Goal: Task Accomplishment & Management: Use online tool/utility

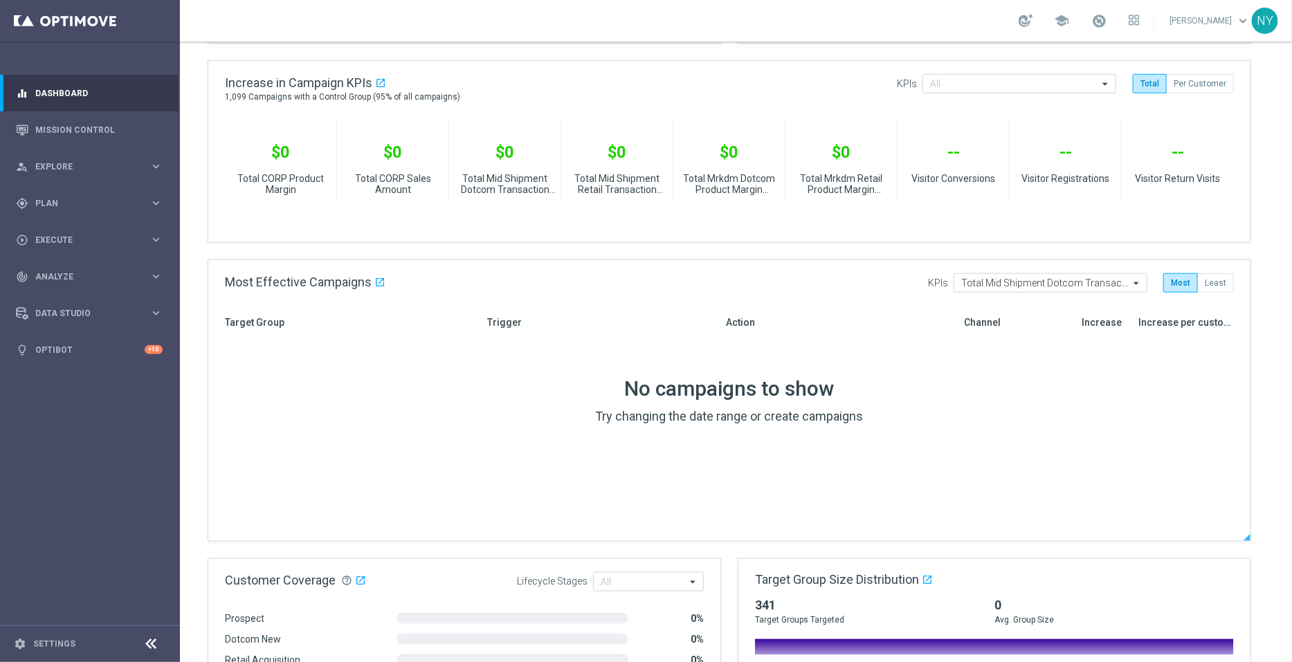
scroll to position [605, 0]
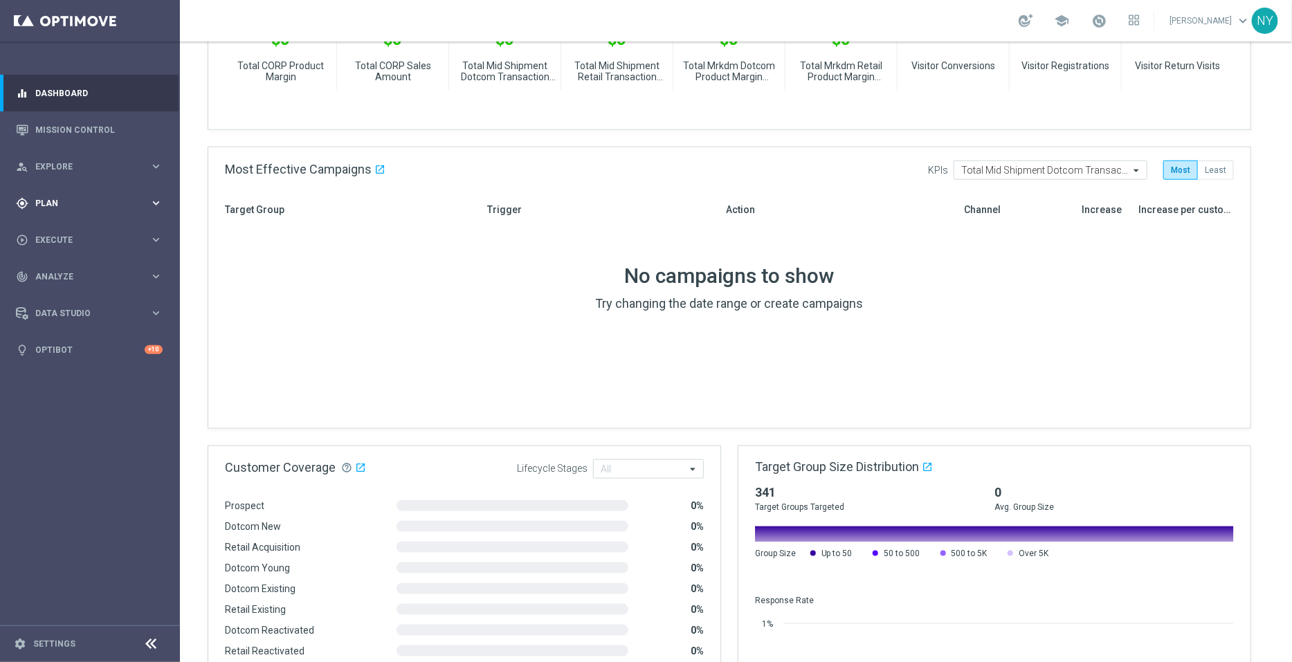
click at [45, 197] on div "gps_fixed Plan" at bounding box center [83, 203] width 134 height 12
click at [62, 266] on accordion "Templates keyboard_arrow_right Optimail OptiMobile In-App OptiMobile Push Web P…" at bounding box center [107, 273] width 143 height 21
click at [59, 275] on span "Templates" at bounding box center [86, 273] width 99 height 8
click at [76, 291] on link "Optimail" at bounding box center [93, 294] width 101 height 11
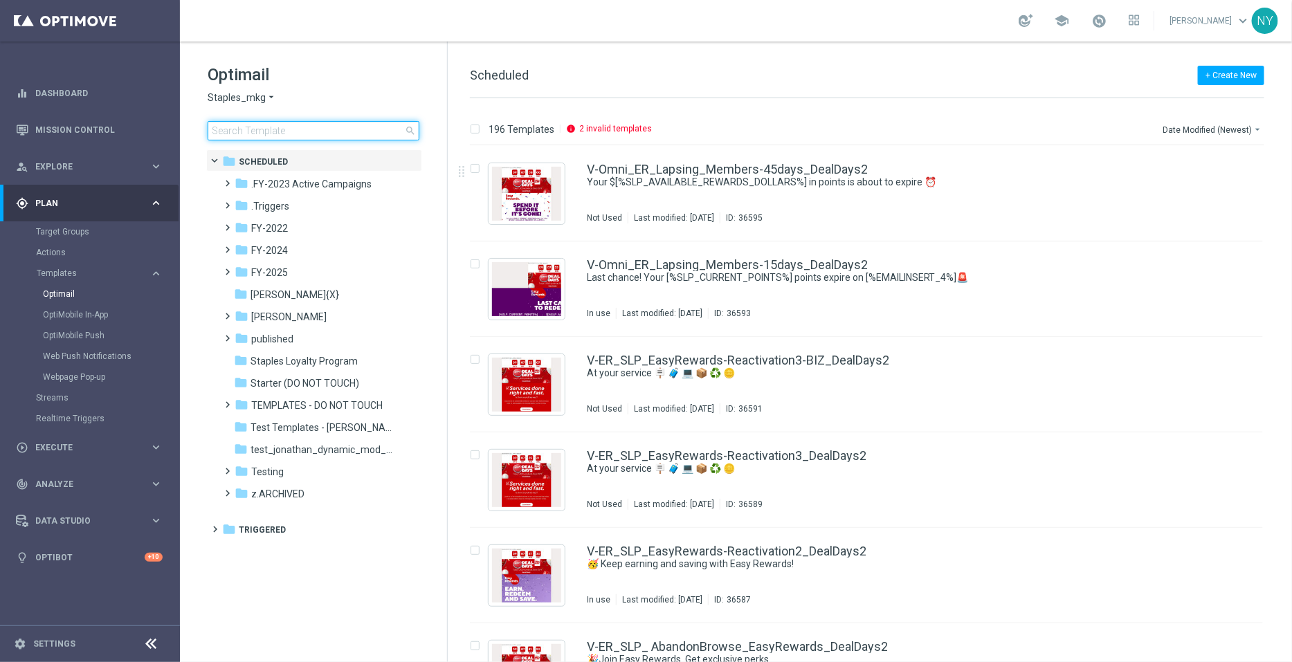
click at [263, 134] on input at bounding box center [314, 130] width 212 height 19
click at [250, 133] on input at bounding box center [314, 130] width 212 height 19
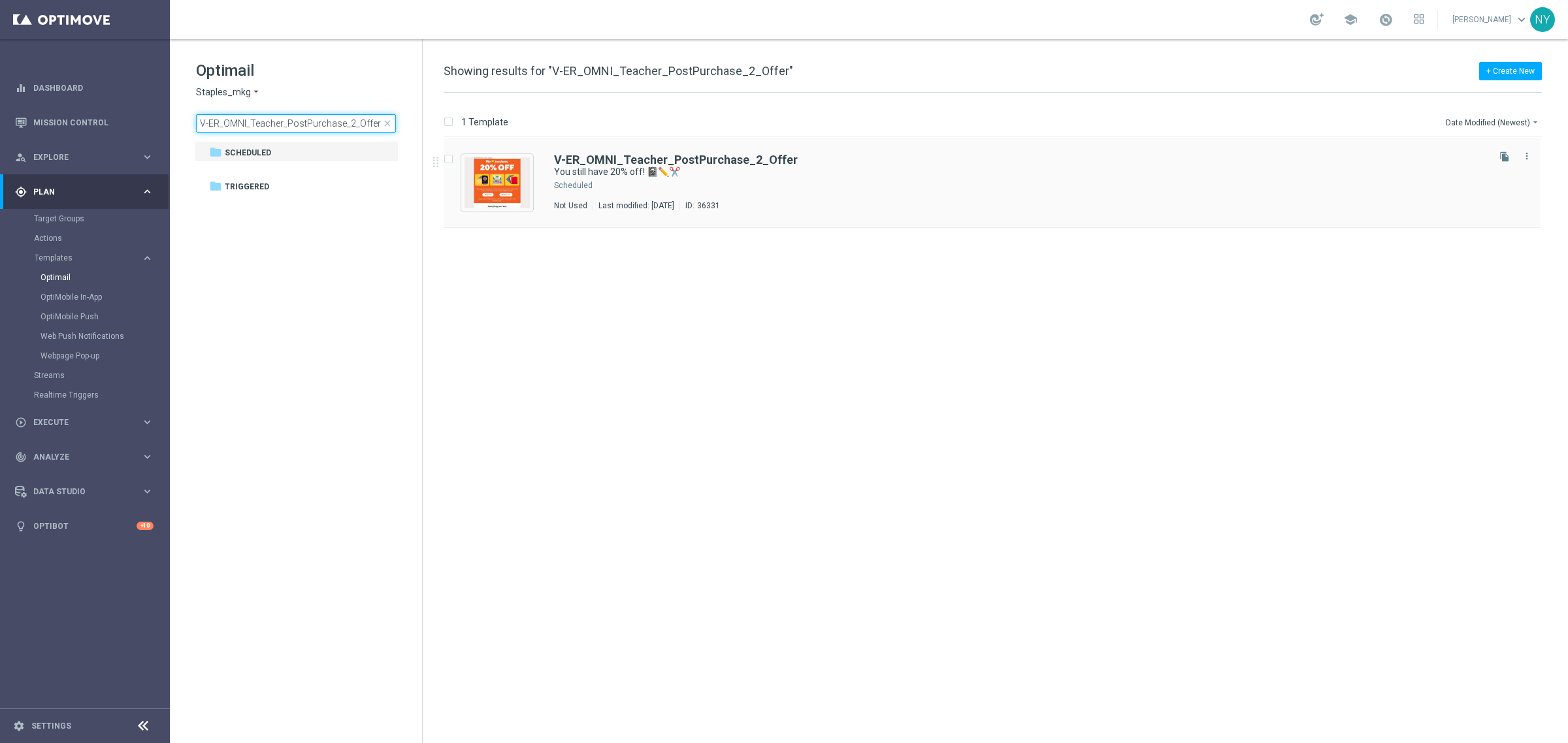
type input "V-ER_OMNI_Teacher_PostPurchase_2_Offer"
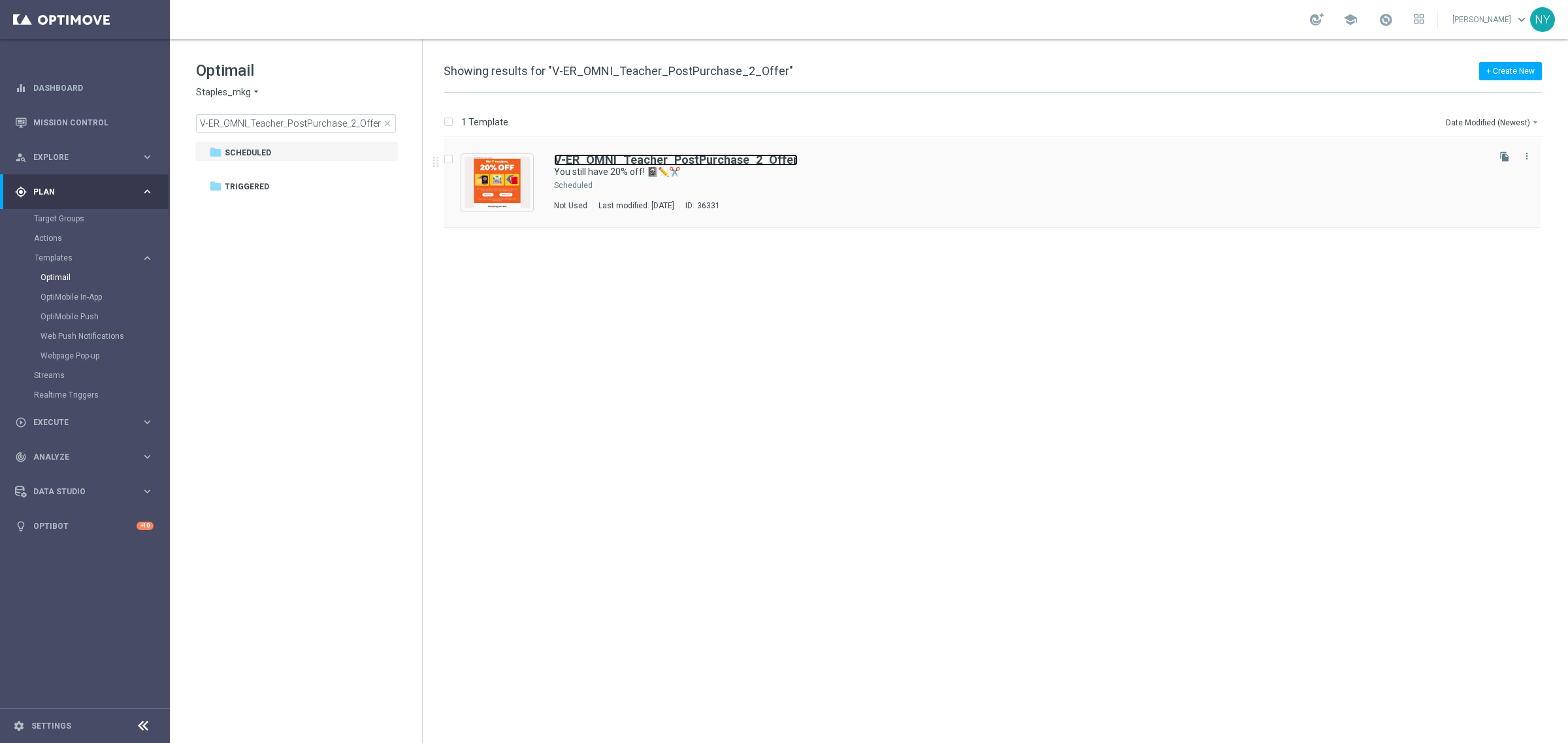
click at [622, 164] on b "V-ER_OMNI_Teacher_PostPurchase_2_Offer" at bounding box center [676, 160] width 244 height 14
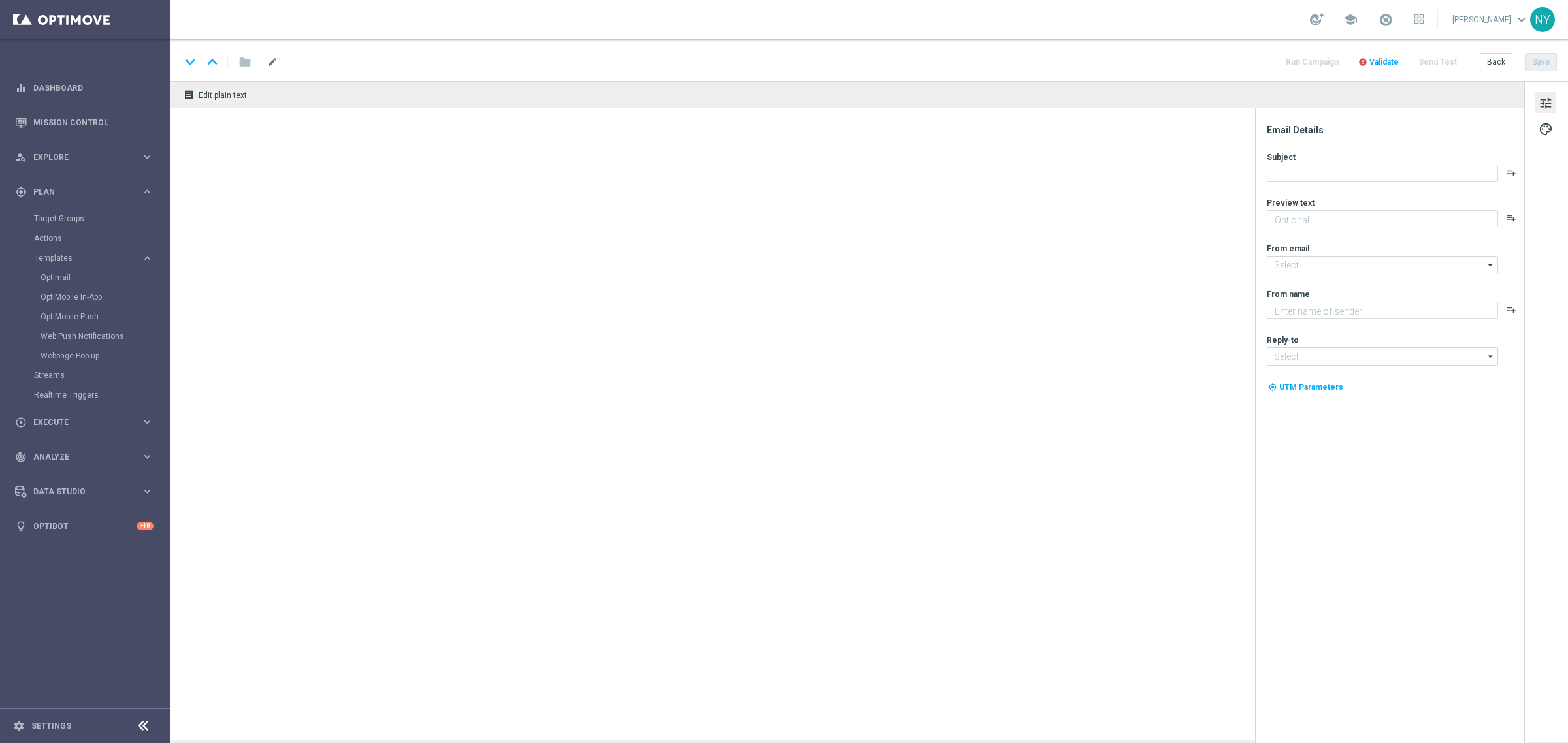
type textarea "Don’t worry. We’re in stock allllll year."
type textarea "Staples"
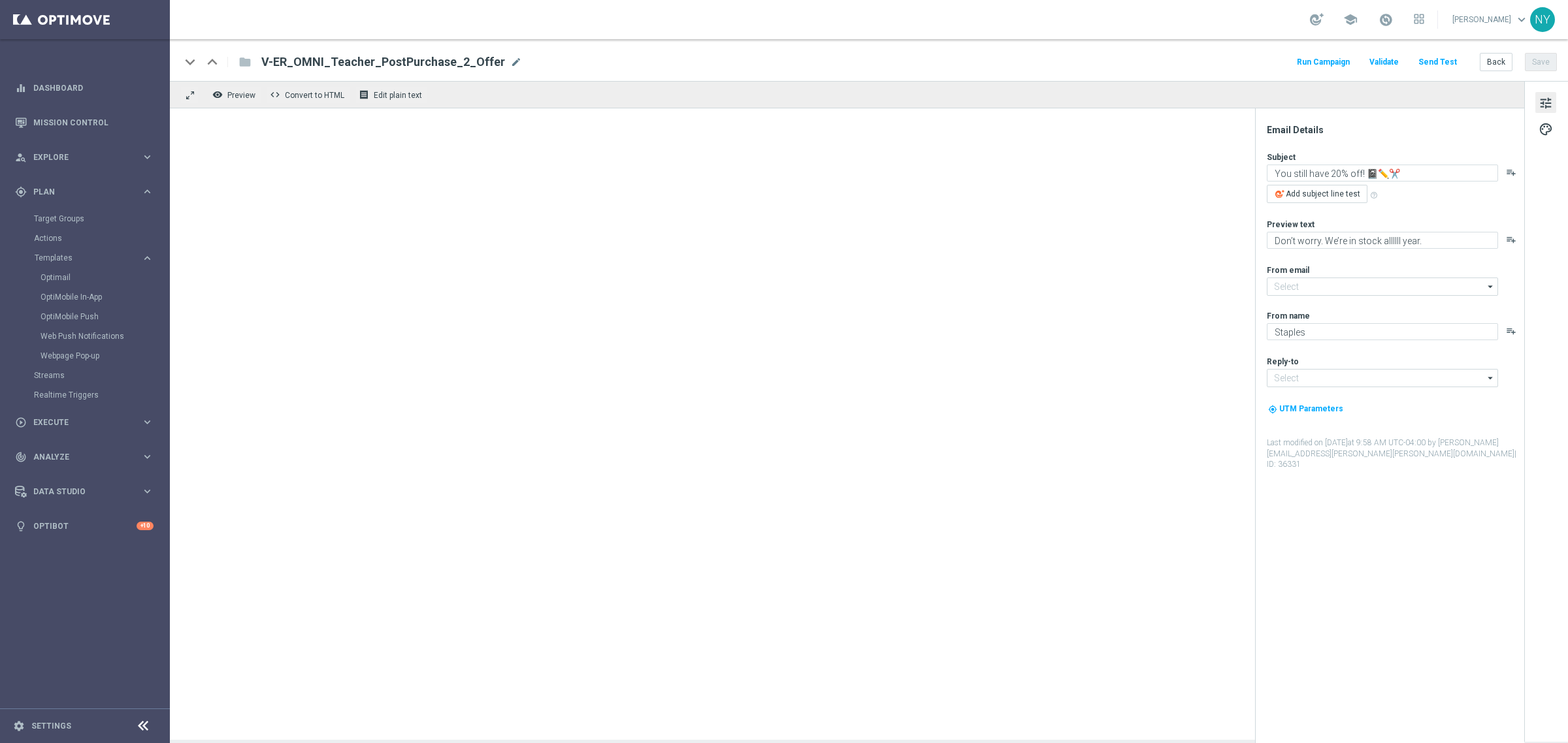
type input "staples@connected.staples.com"
type input "info@staples.com"
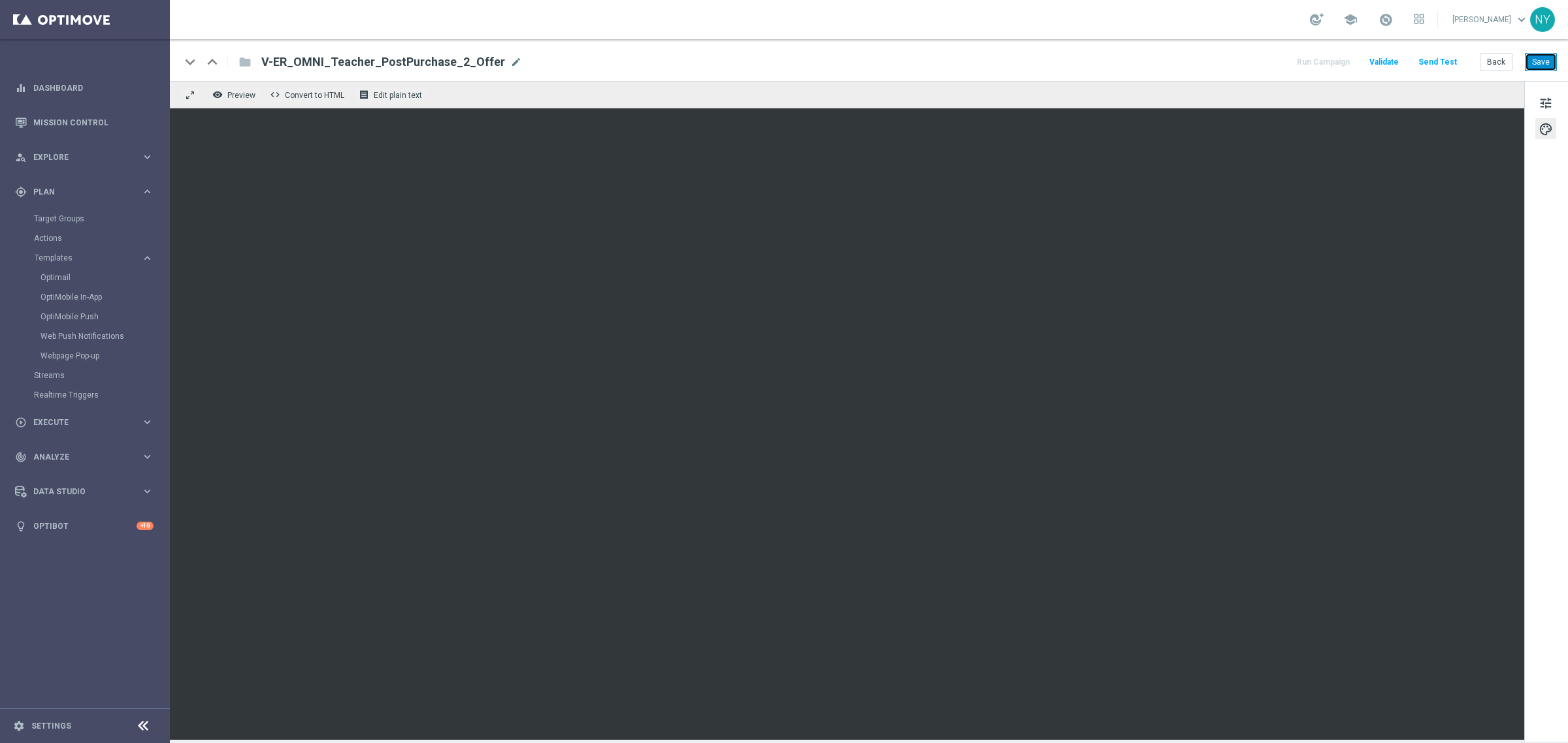
click at [1219, 59] on button "Save" at bounding box center [1542, 61] width 32 height 18
click at [1219, 59] on button "Save" at bounding box center [1542, 61] width 32 height 18
click at [1219, 60] on button "Save" at bounding box center [1542, 61] width 32 height 18
click at [1219, 60] on button "Send Test" at bounding box center [1438, 62] width 43 height 18
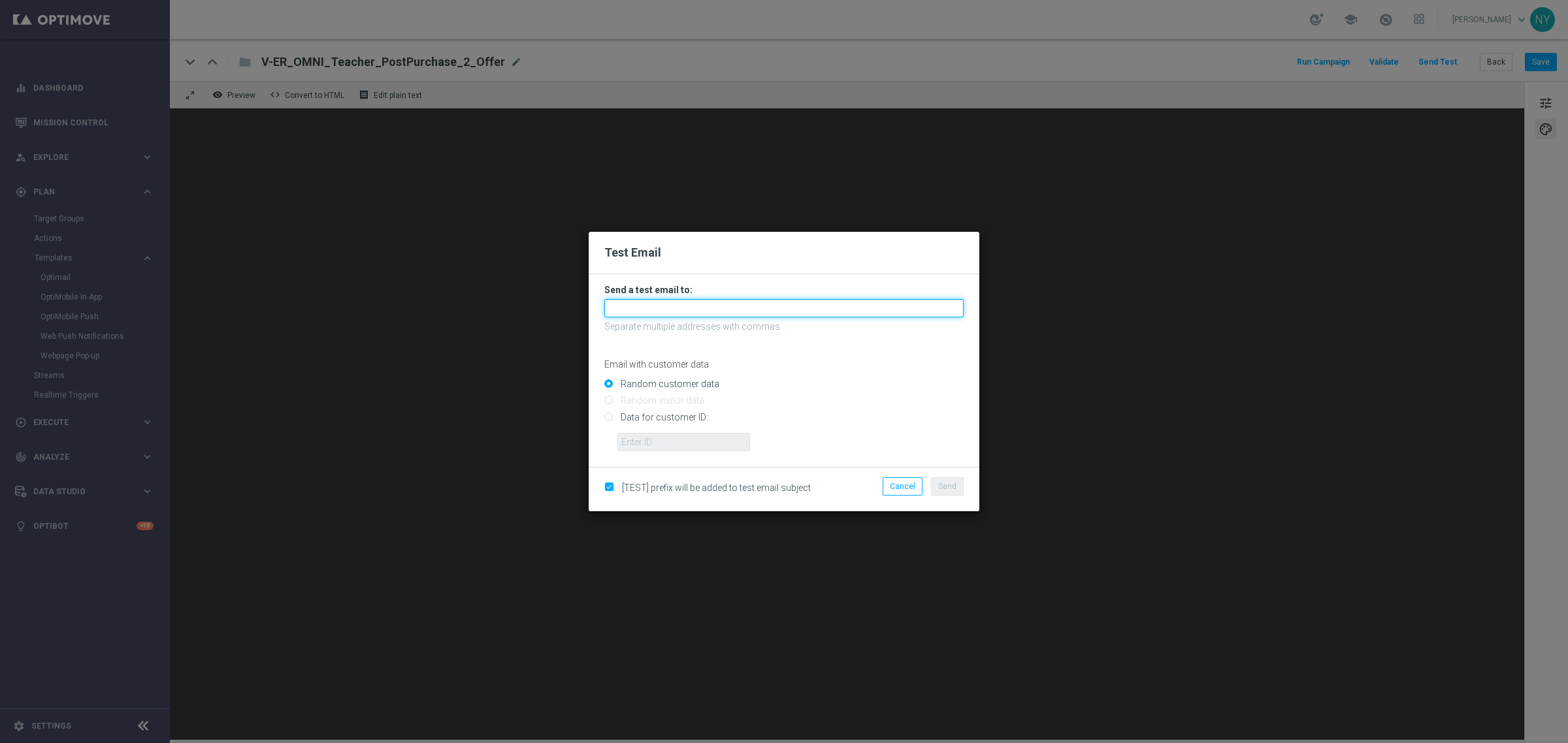
click at [655, 307] on input "text" at bounding box center [784, 308] width 360 height 18
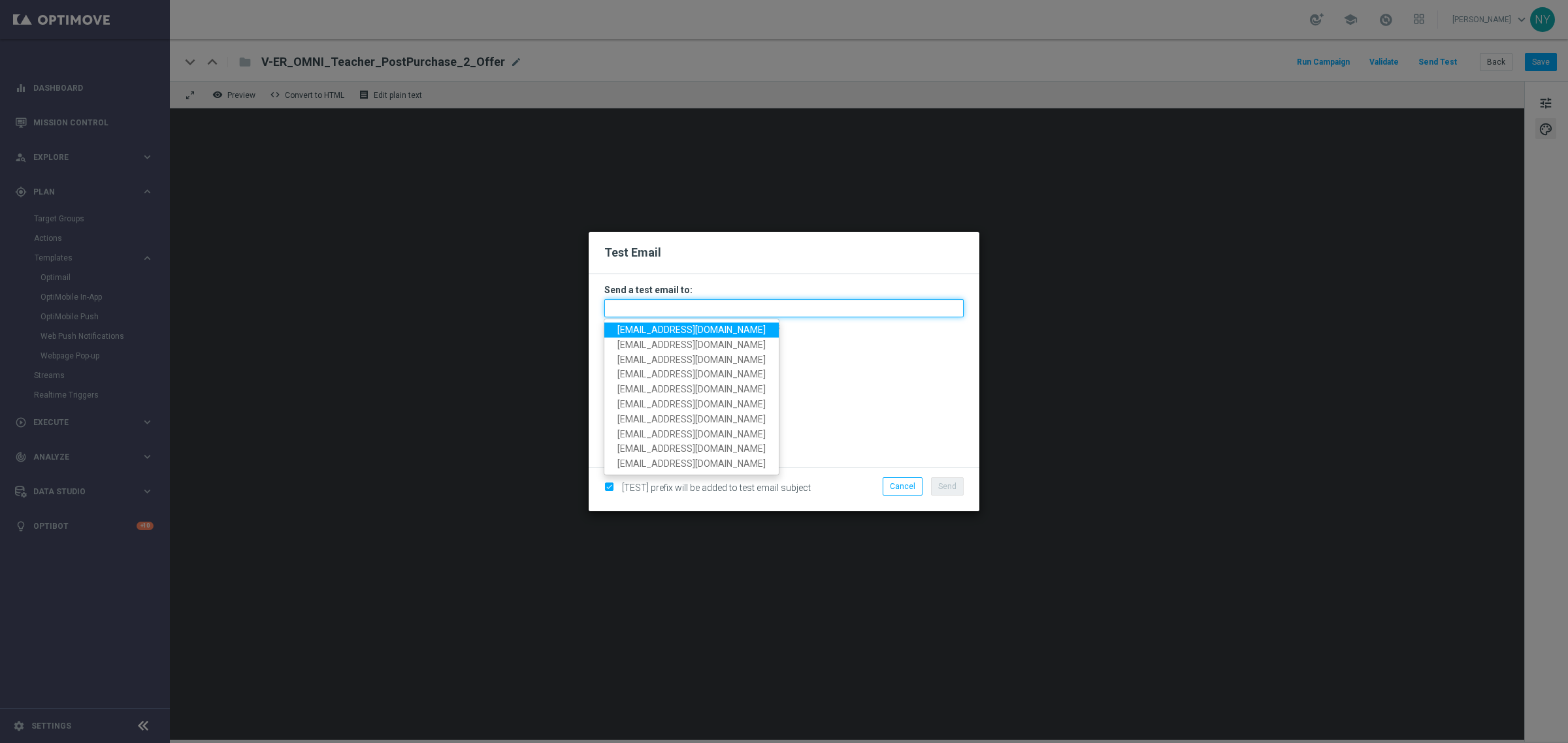
paste input "neilyetts3-biq28@litmusemail.com"
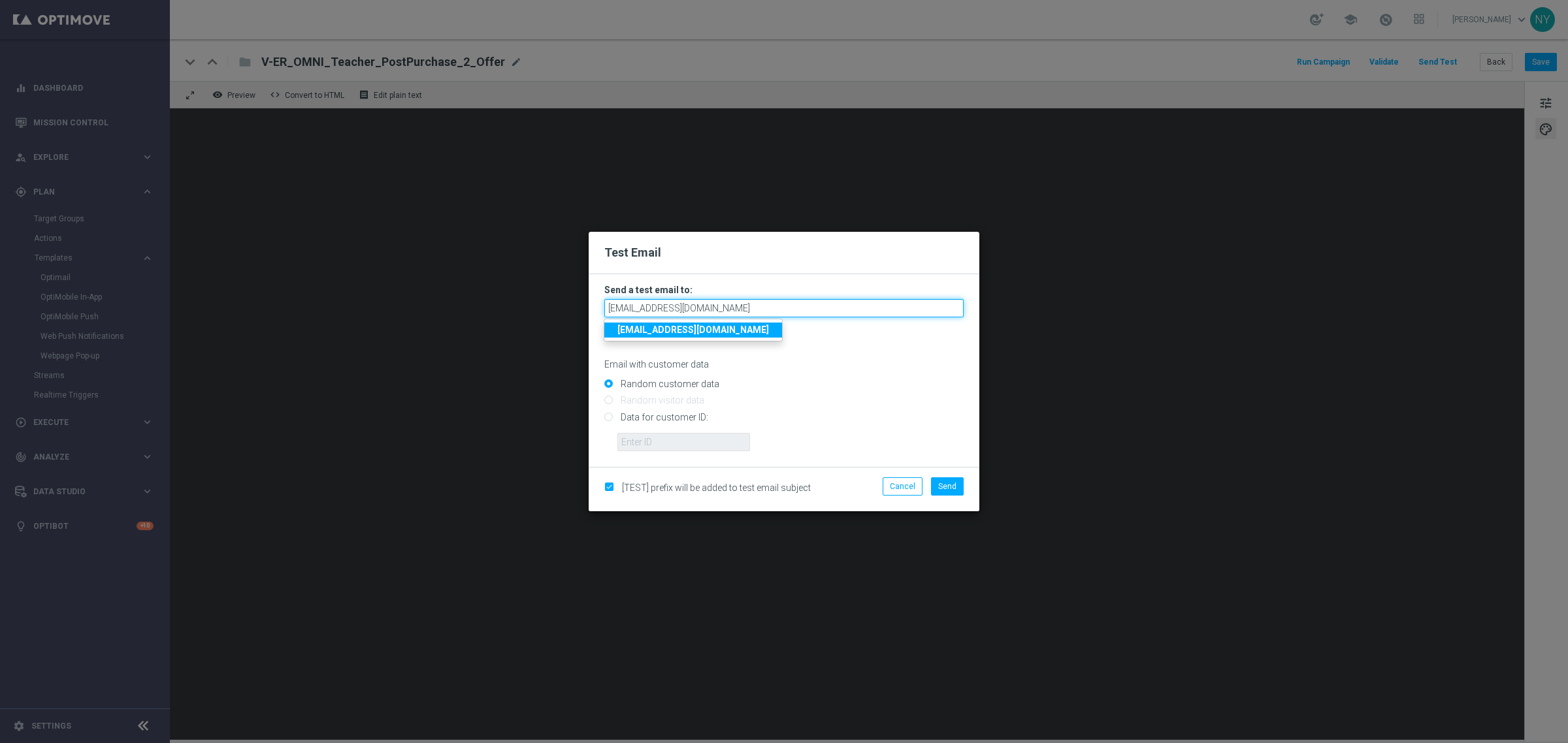
type input "neilyetts3-biq28@litmusemail.com"
click at [610, 418] on input "Data for customer ID:" at bounding box center [784, 422] width 360 height 18
radio input "true"
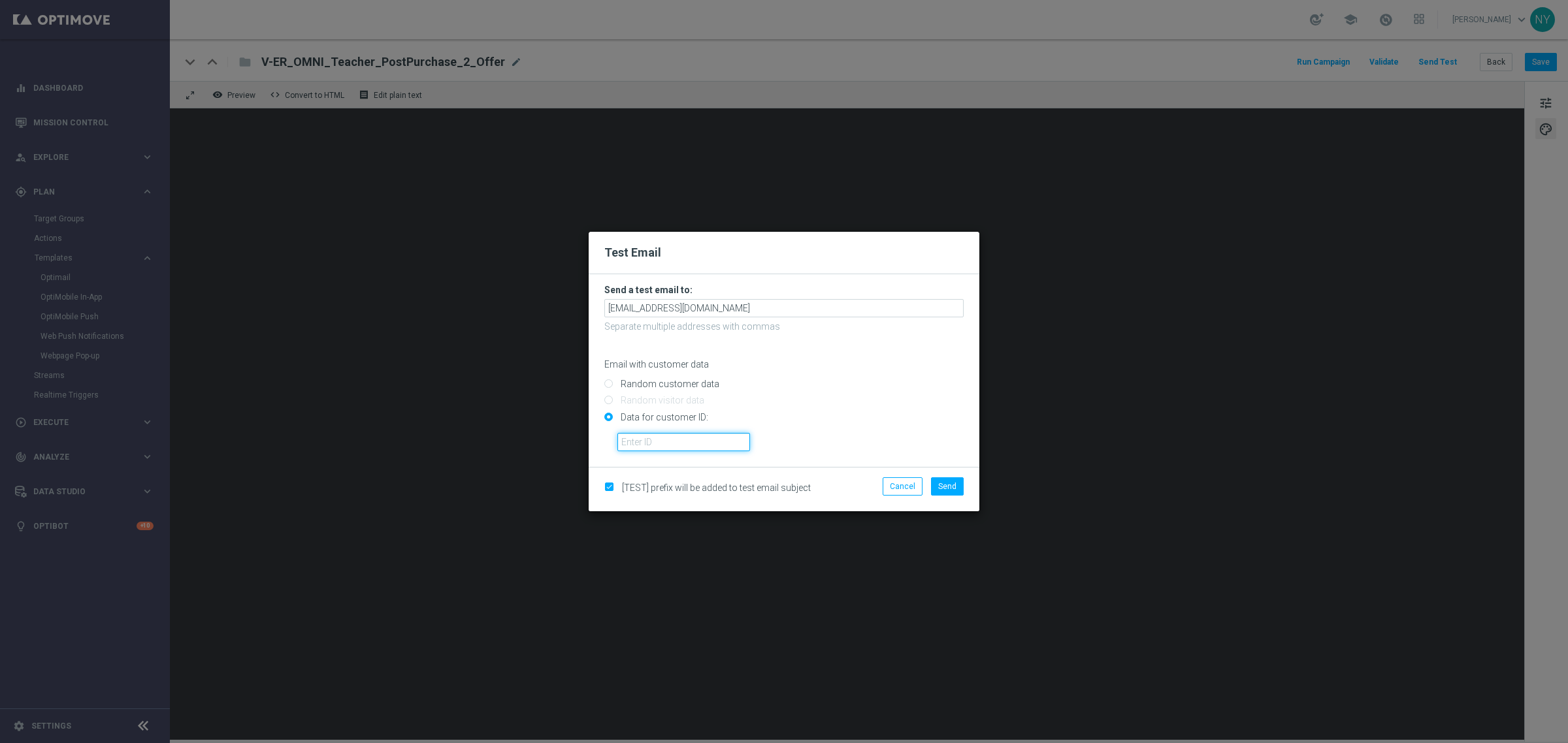
click at [662, 441] on input "text" at bounding box center [684, 442] width 132 height 18
click at [639, 447] on input "text" at bounding box center [684, 442] width 132 height 18
paste input "10000006208"
type input "10000006208"
click at [942, 489] on span "Send" at bounding box center [947, 487] width 18 height 9
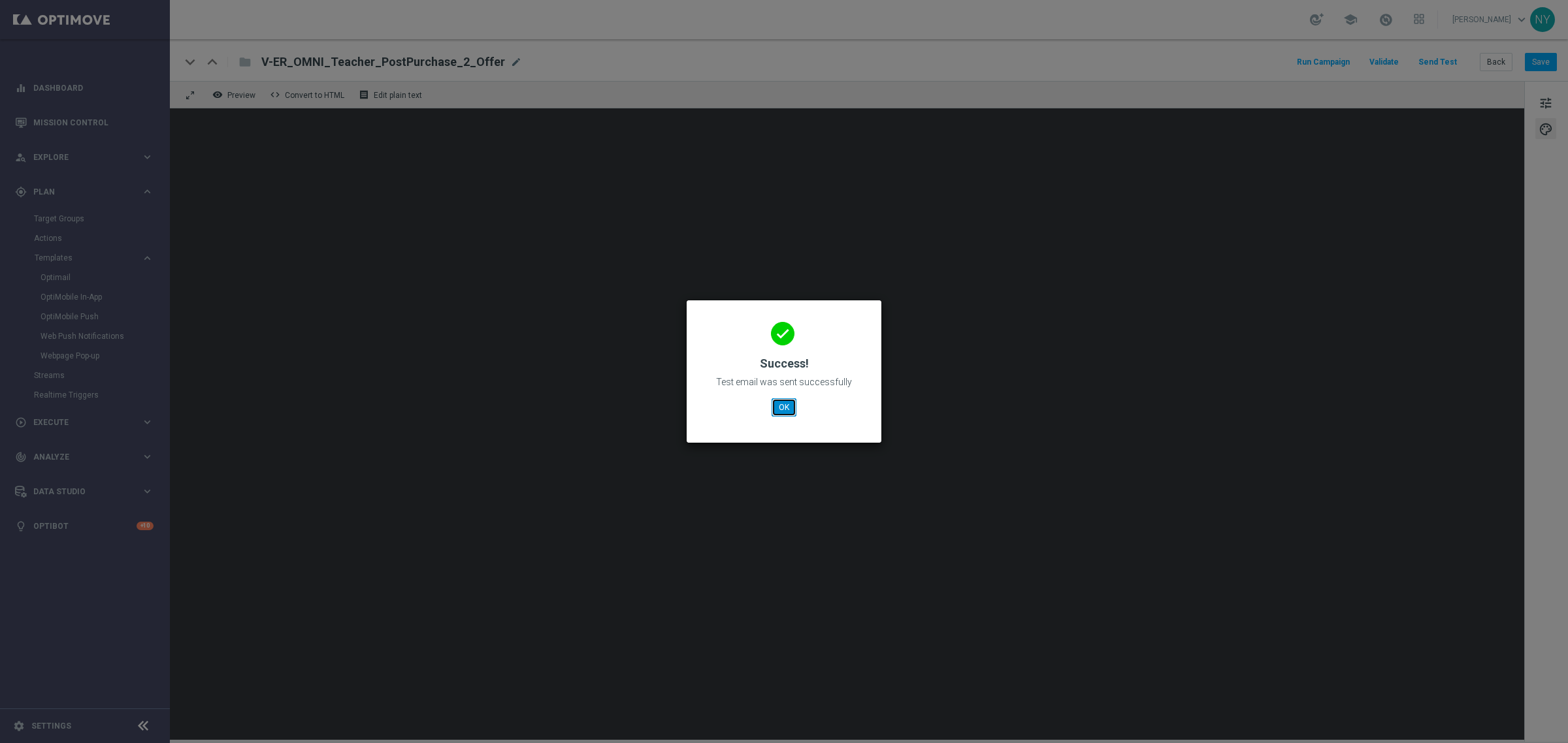
click at [783, 404] on button "OK" at bounding box center [784, 407] width 25 height 18
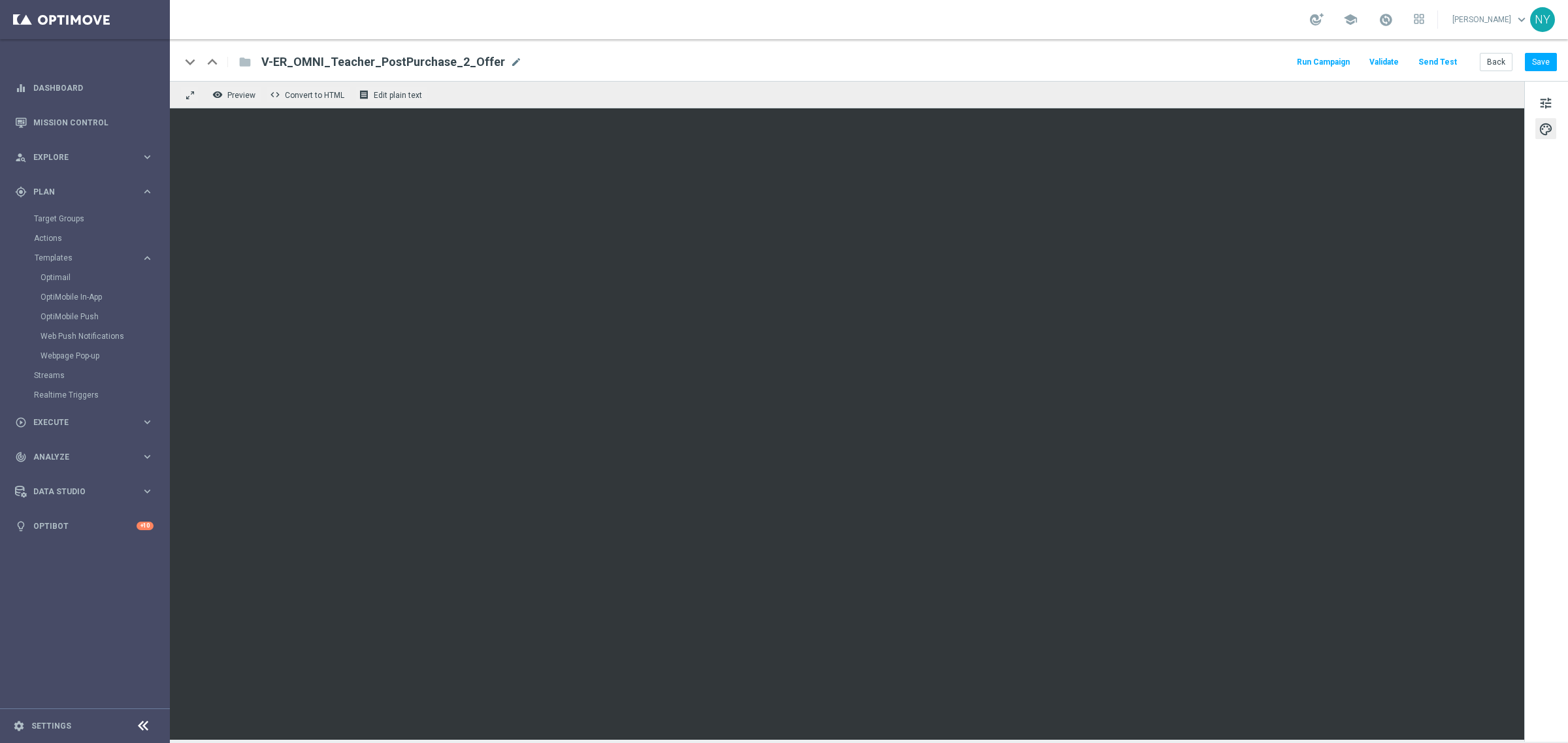
click at [1219, 59] on button "Send Test" at bounding box center [1438, 62] width 43 height 18
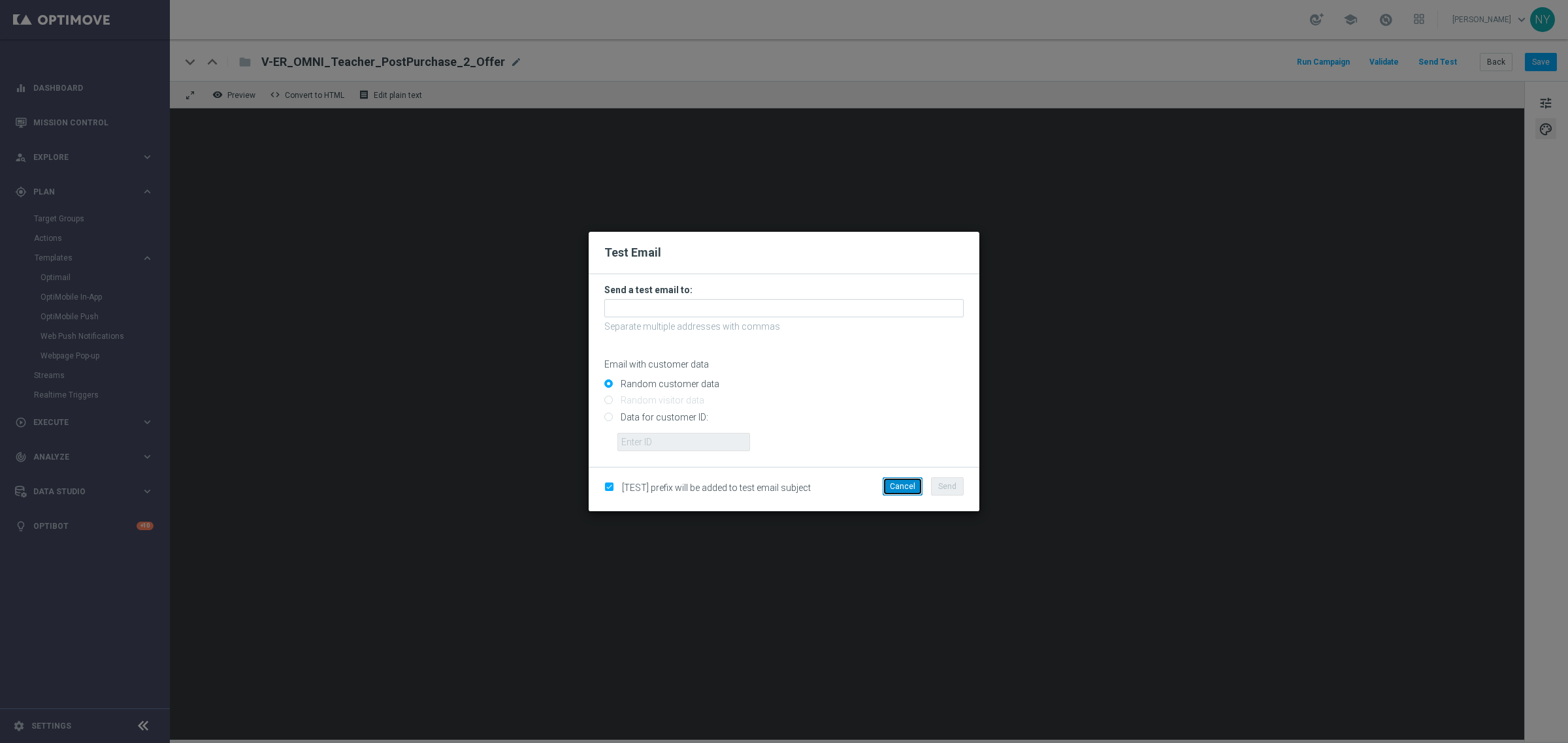
click at [902, 489] on button "Cancel" at bounding box center [903, 486] width 40 height 18
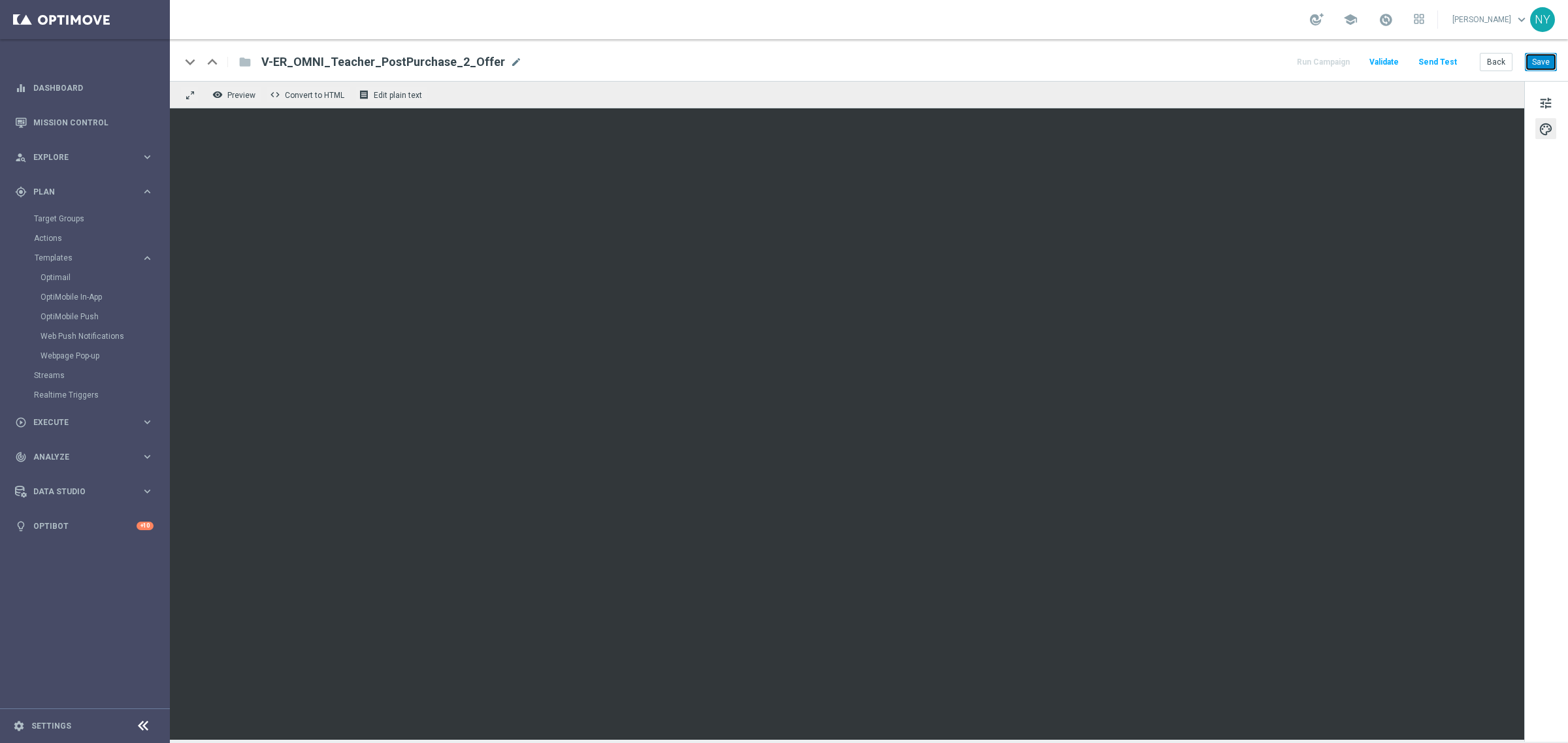
click at [1219, 64] on button "Save" at bounding box center [1542, 61] width 32 height 18
click at [1219, 63] on button "Send Test" at bounding box center [1438, 62] width 43 height 18
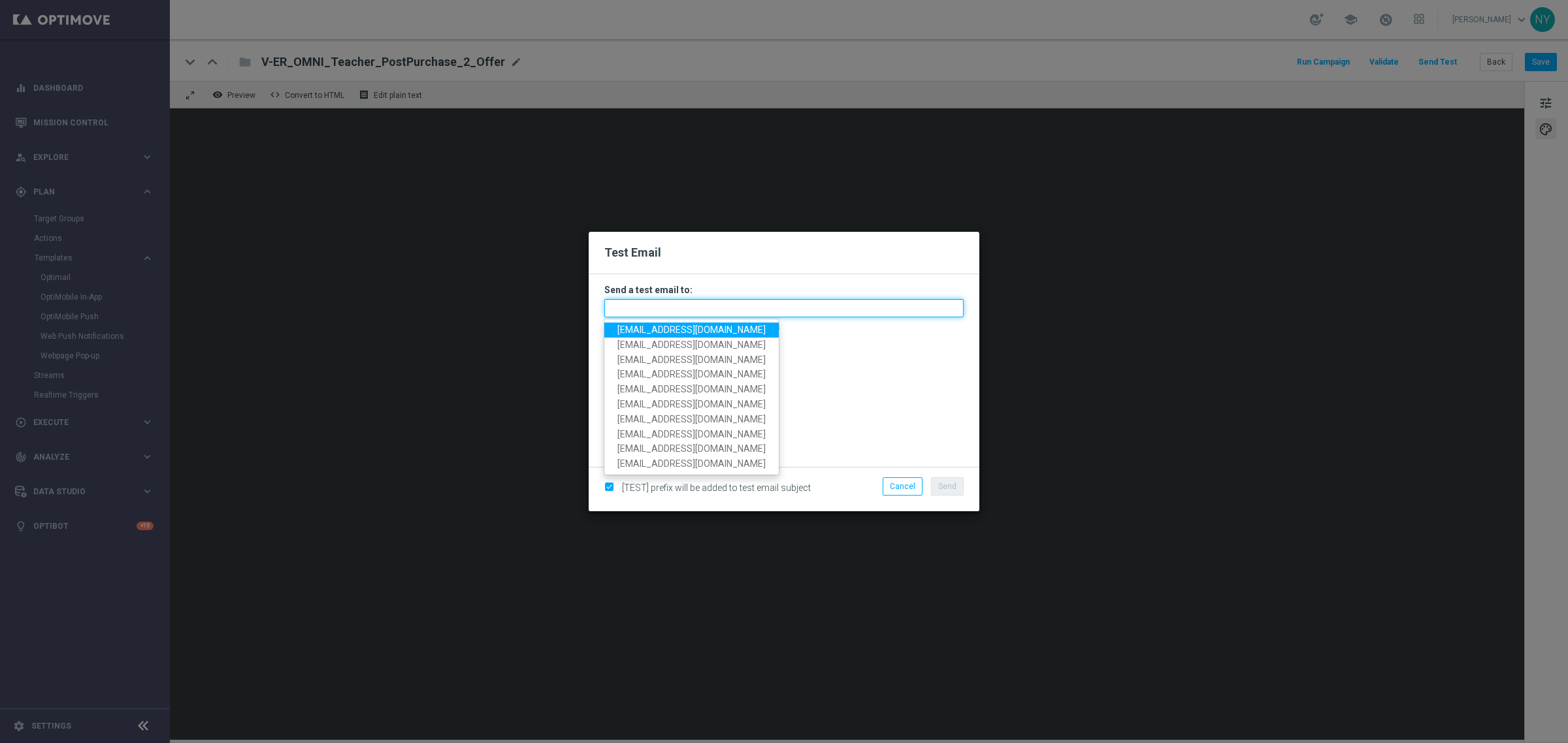
click at [648, 308] on input "text" at bounding box center [784, 308] width 360 height 18
click at [661, 309] on input "text" at bounding box center [784, 308] width 360 height 18
paste input "neilyetts3-biq28@litmusemail.com"
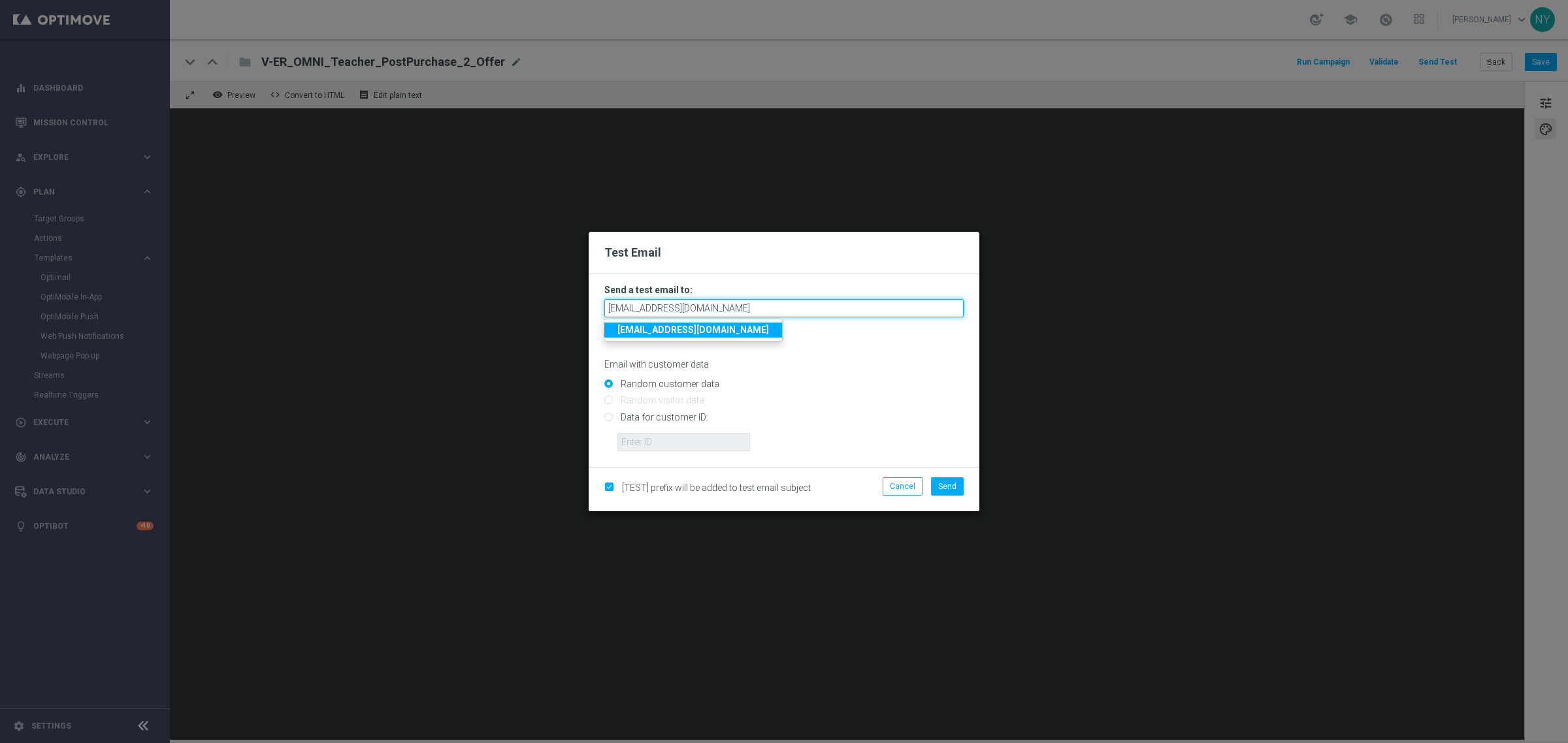
type input "neilyetts3-biq28@litmusemail.com"
click at [773, 385] on input "Random customer data" at bounding box center [784, 389] width 360 height 18
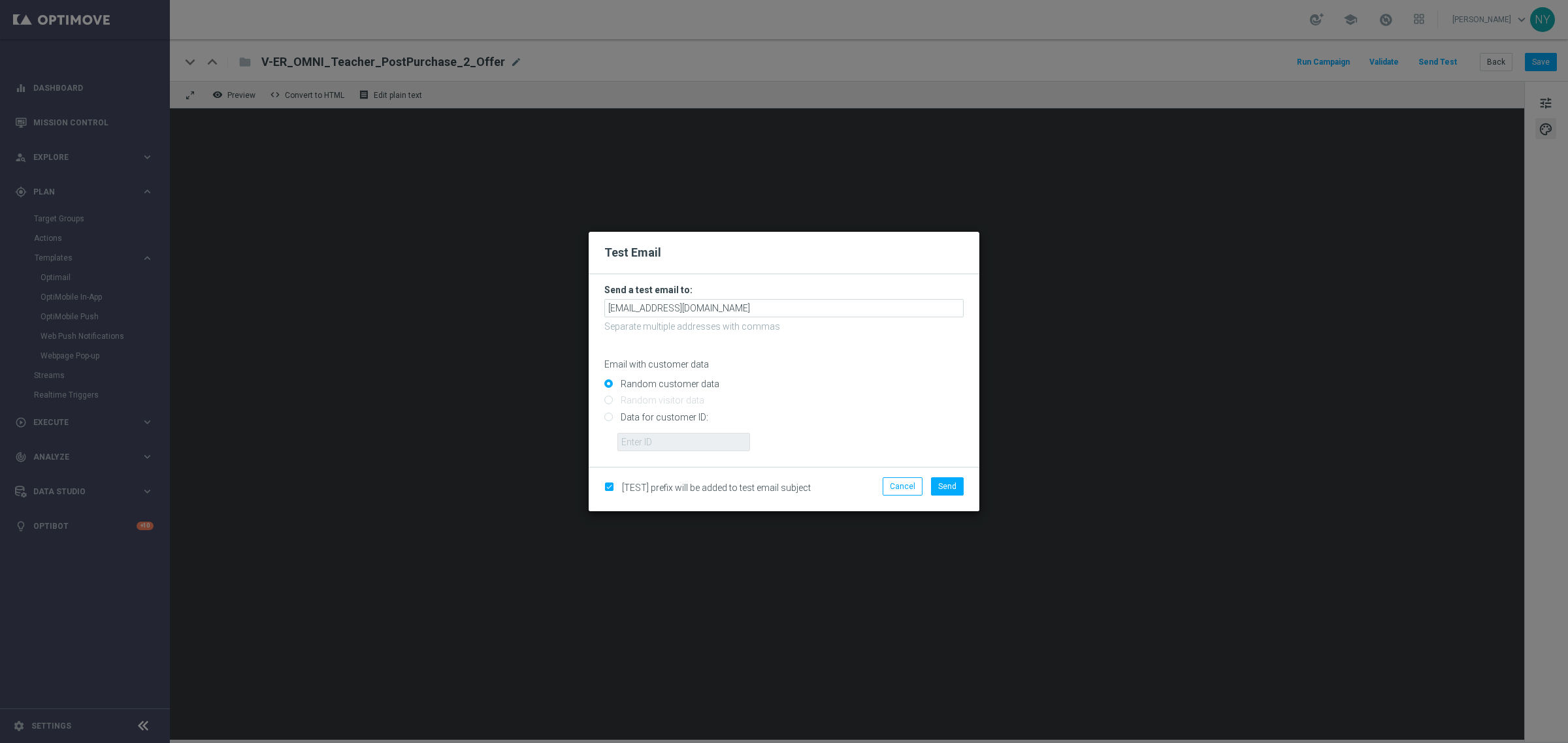
click at [606, 419] on input "Data for customer ID:" at bounding box center [784, 422] width 360 height 18
radio input "true"
click at [629, 446] on input "text" at bounding box center [684, 442] width 132 height 18
click at [647, 444] on input "text" at bounding box center [684, 442] width 132 height 18
paste input "10000006208"
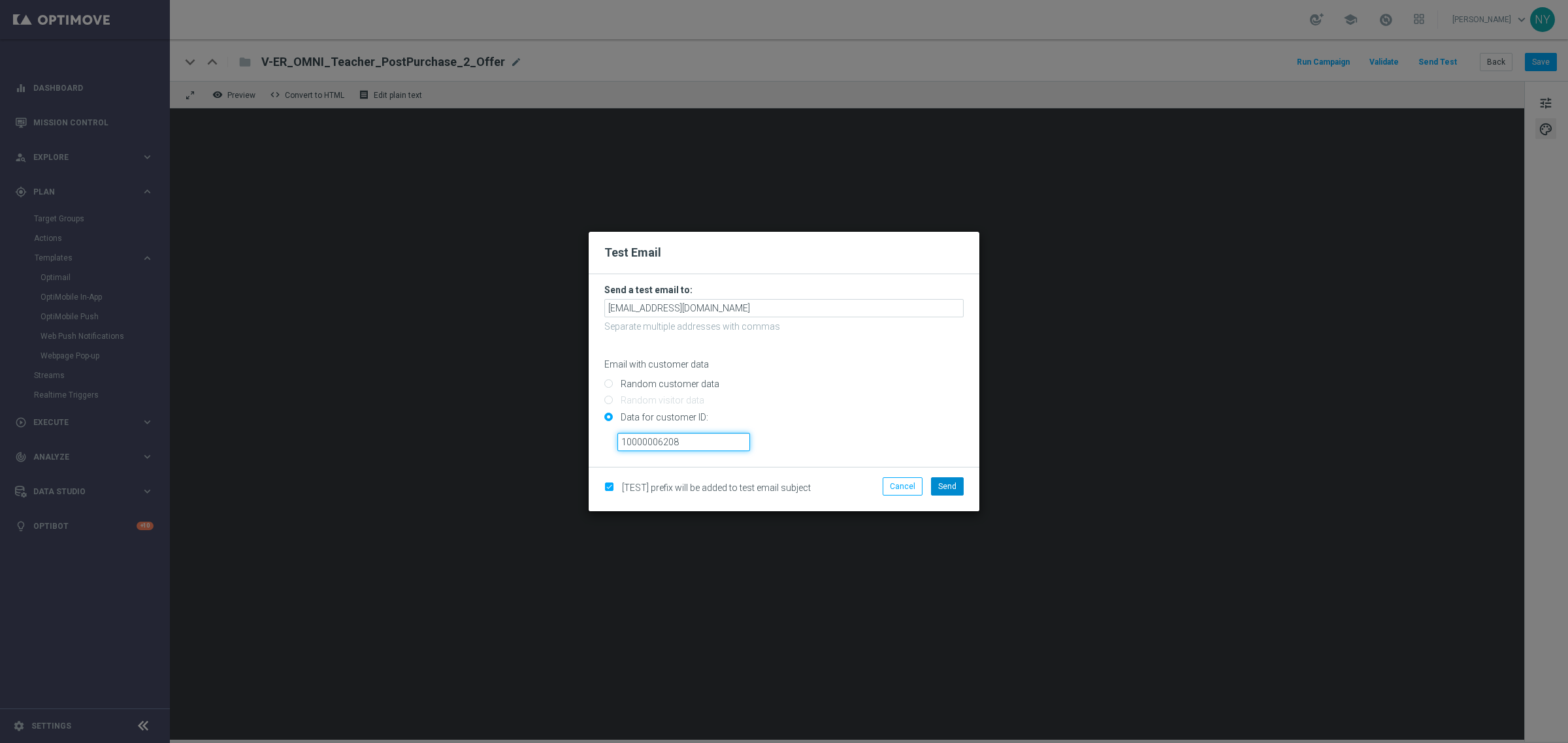
type input "10000006208"
click at [945, 482] on span "Send" at bounding box center [947, 487] width 18 height 9
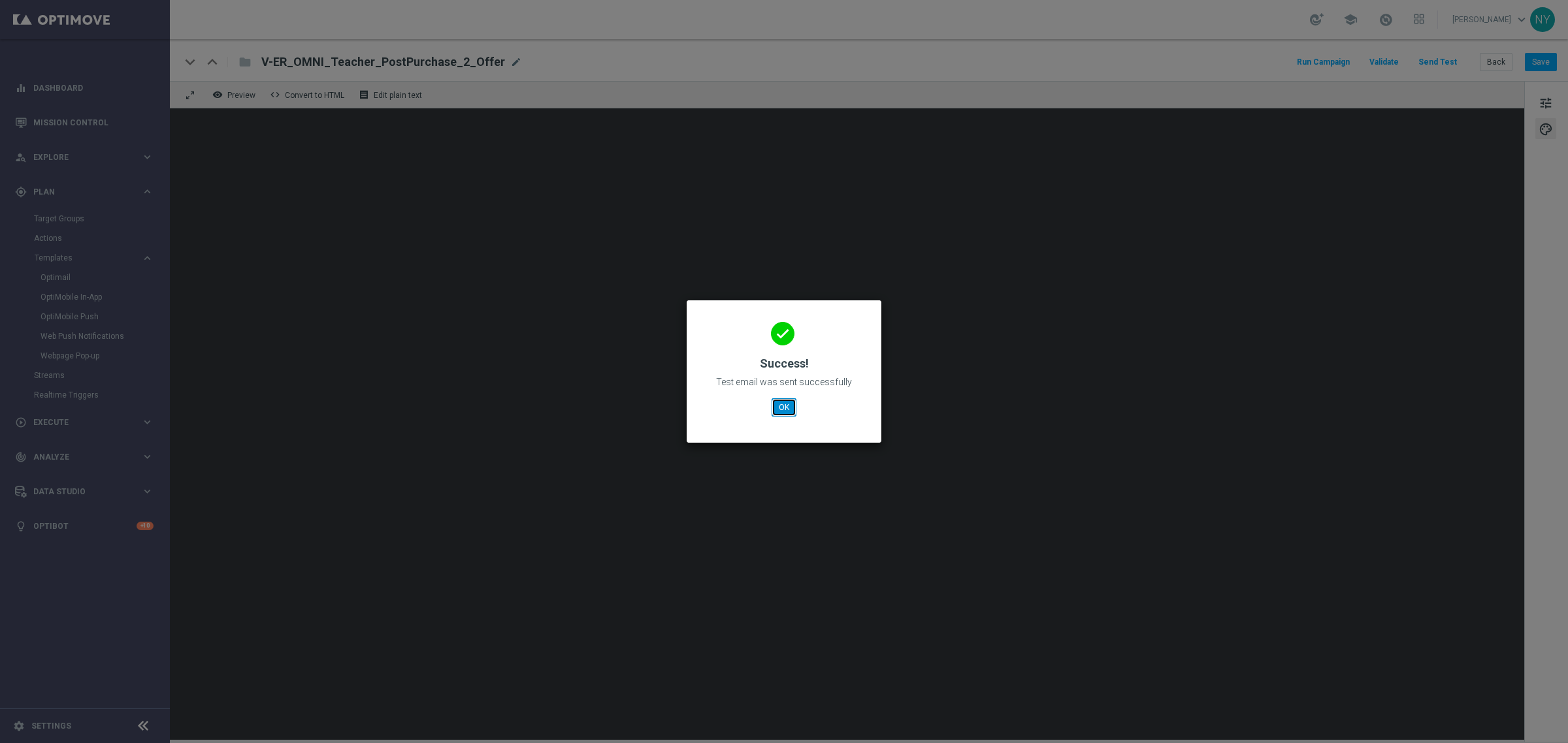
click at [785, 409] on button "OK" at bounding box center [784, 407] width 25 height 18
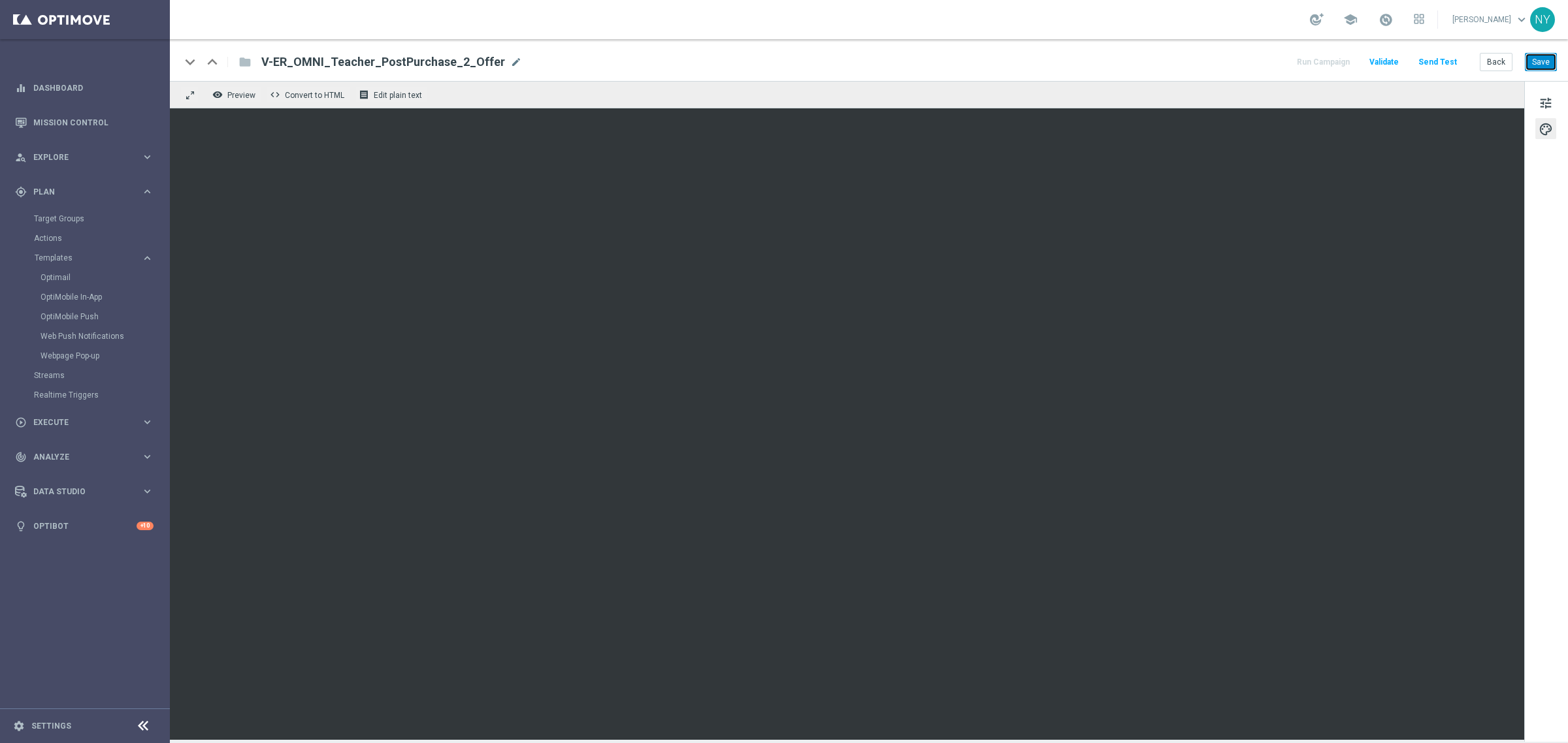
click at [1219, 67] on button "Save" at bounding box center [1542, 61] width 32 height 18
click at [1219, 62] on button "Send Test" at bounding box center [1438, 62] width 43 height 18
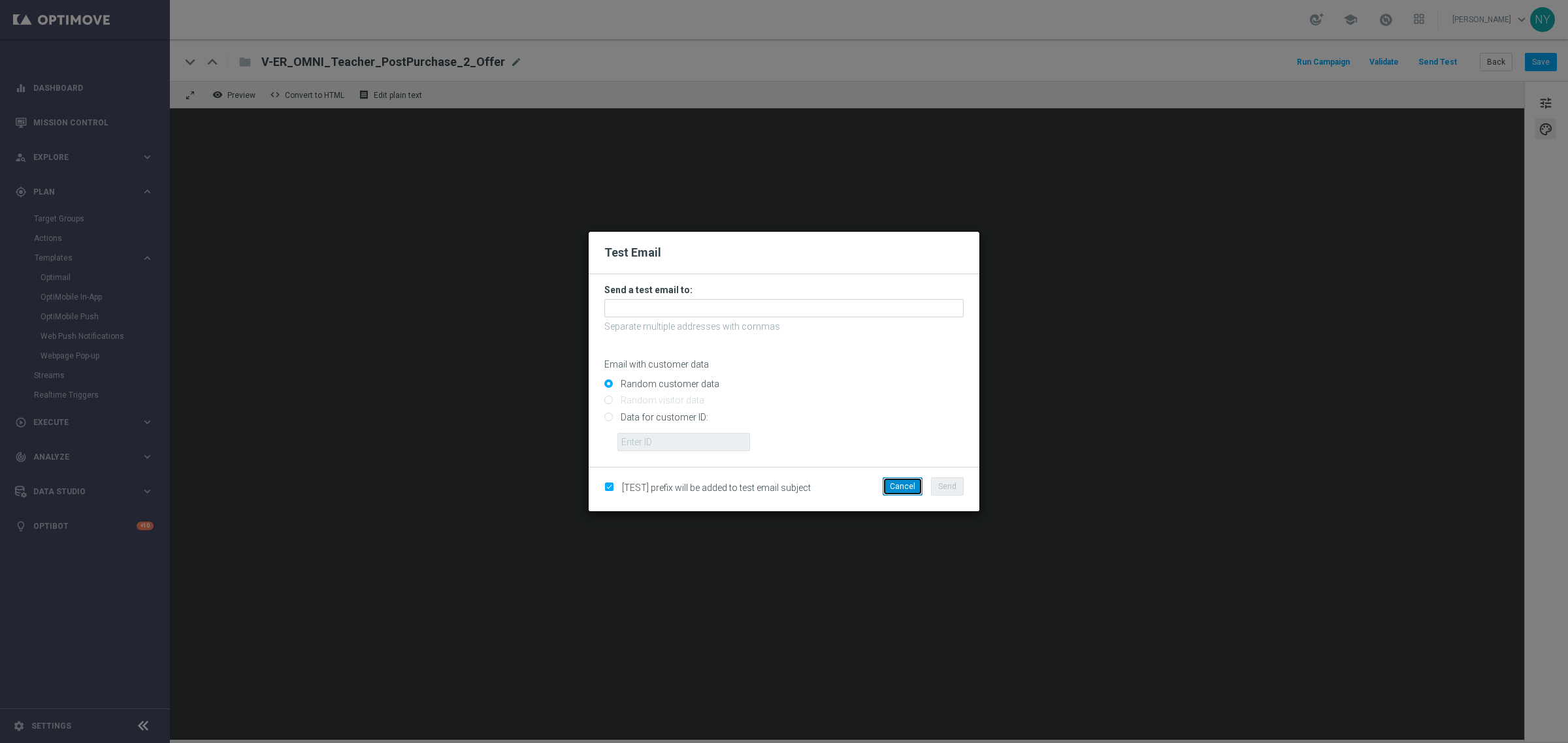
click at [899, 484] on button "Cancel" at bounding box center [903, 486] width 40 height 18
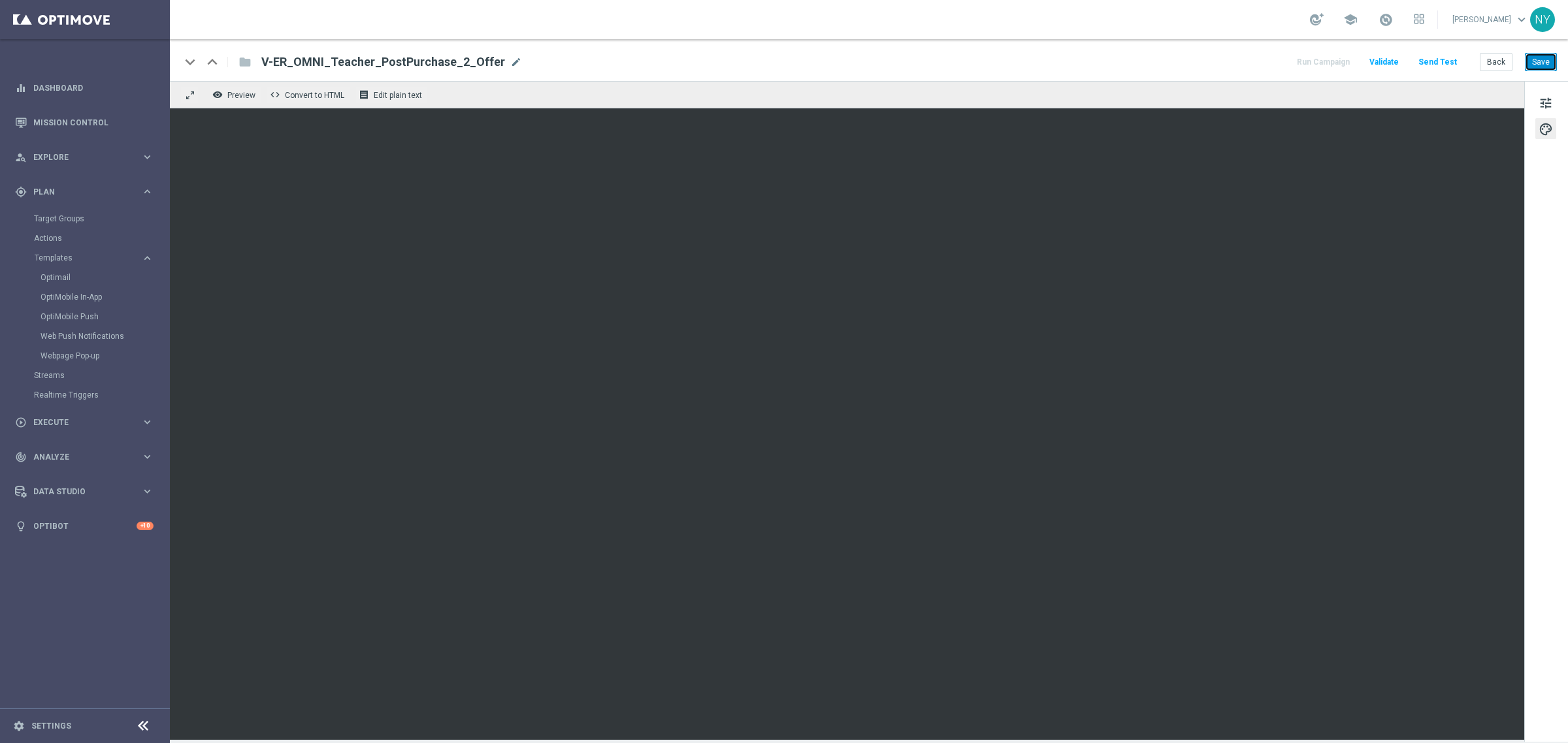
click at [1219, 60] on button "Save" at bounding box center [1542, 61] width 32 height 18
click at [1219, 58] on button "Send Test" at bounding box center [1438, 62] width 43 height 18
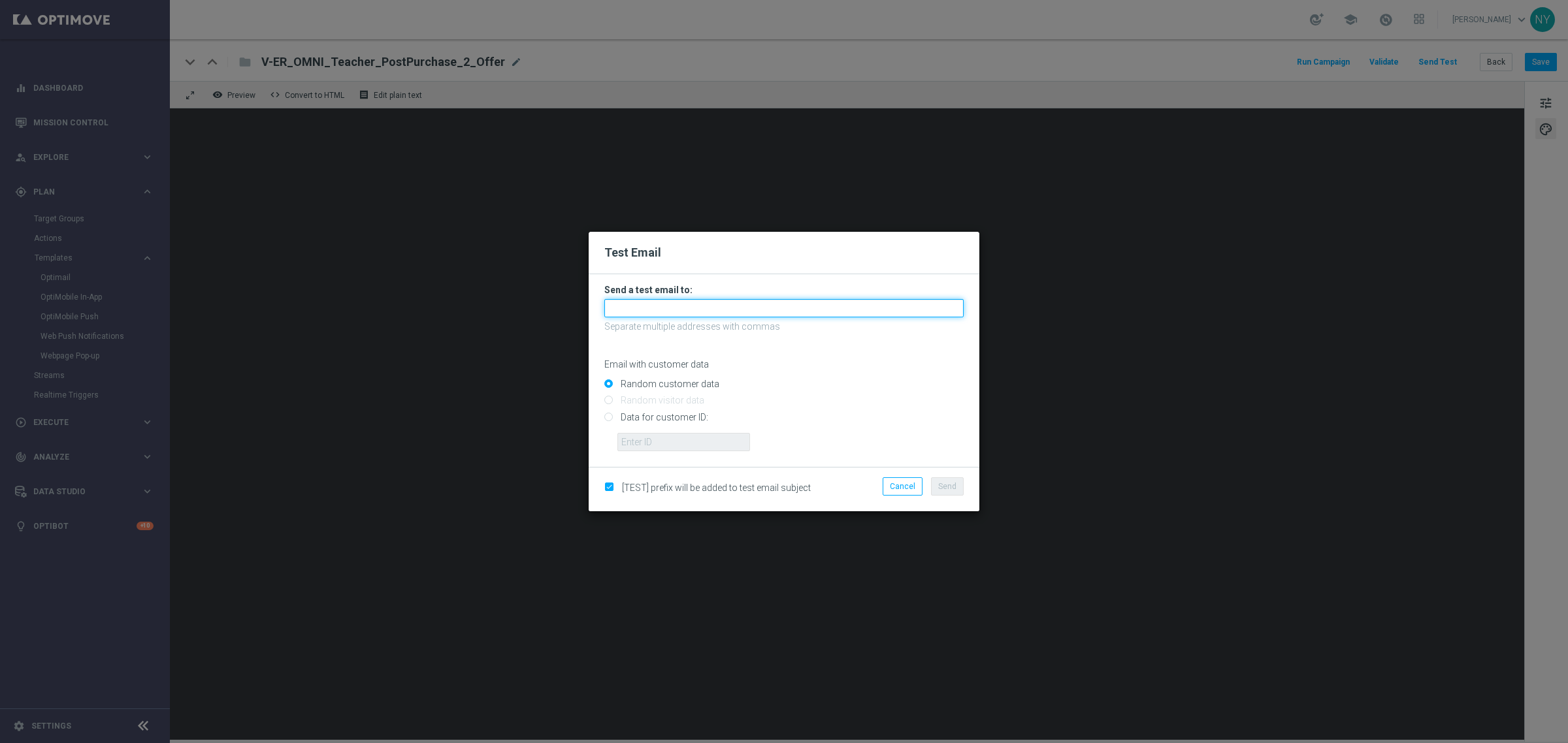
click at [636, 309] on input "text" at bounding box center [784, 308] width 360 height 18
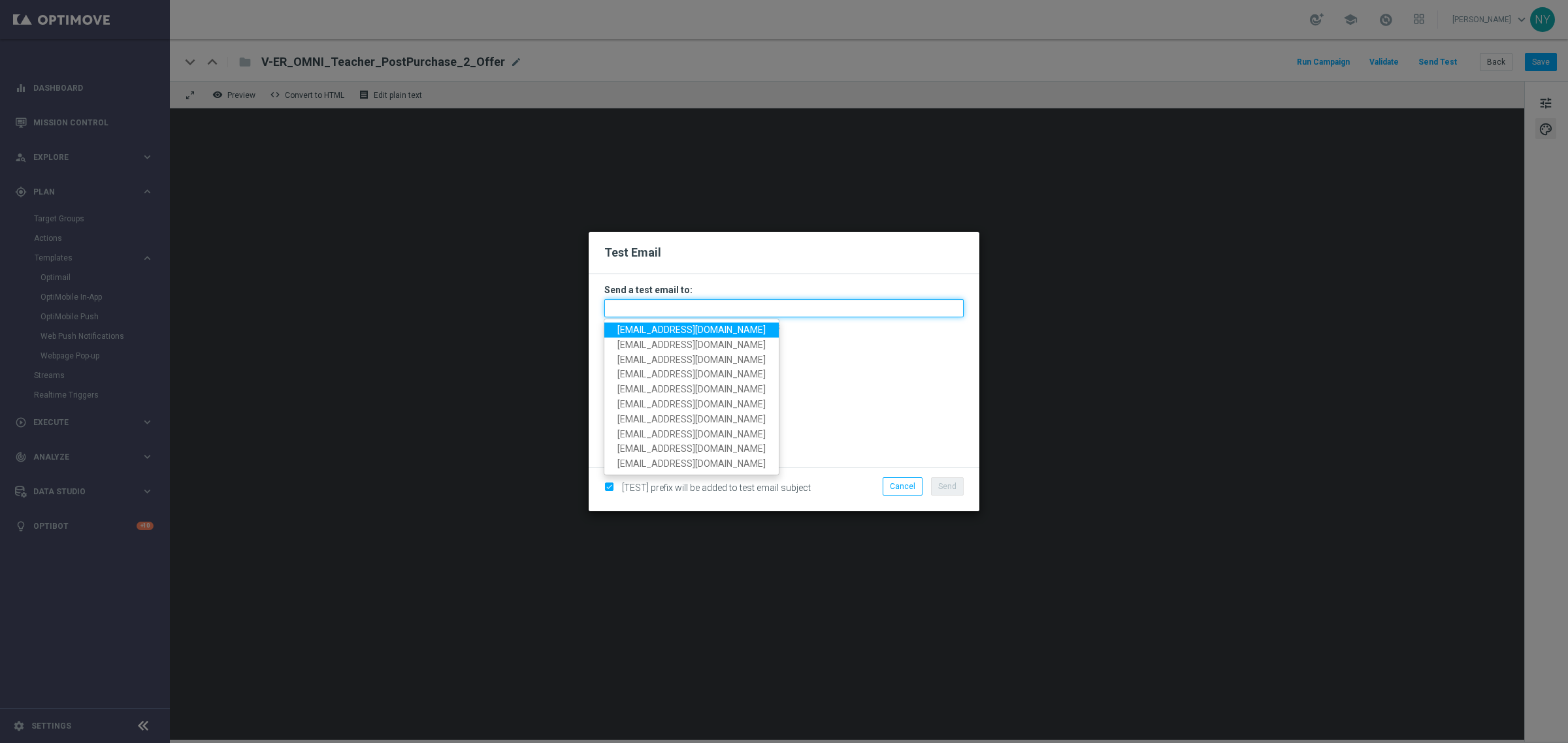
click at [664, 309] on input "text" at bounding box center [784, 308] width 360 height 18
paste input "[EMAIL_ADDRESS][DOMAIN_NAME]"
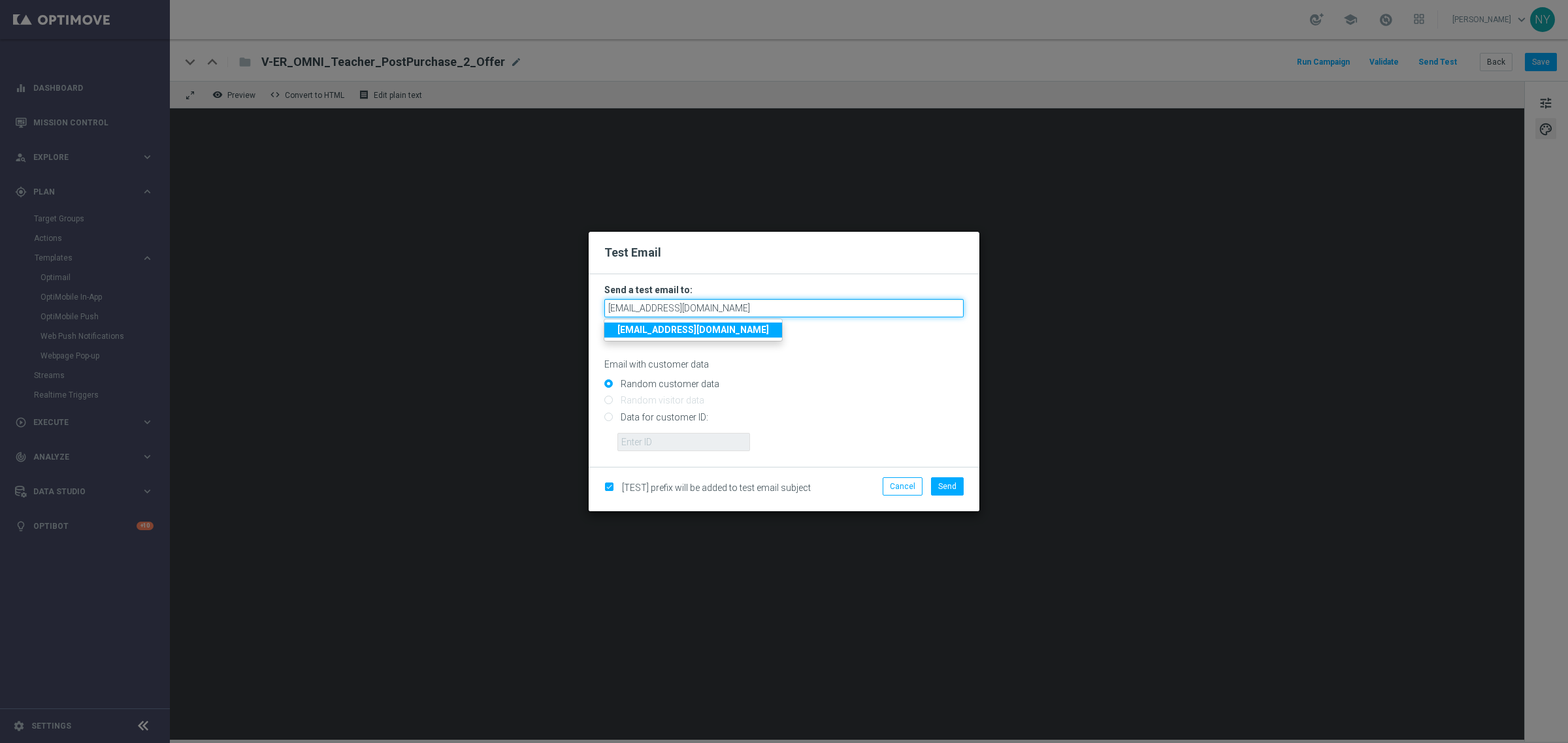
type input "[EMAIL_ADDRESS][DOMAIN_NAME]"
click at [610, 421] on input "Data for customer ID:" at bounding box center [784, 422] width 360 height 18
radio input "true"
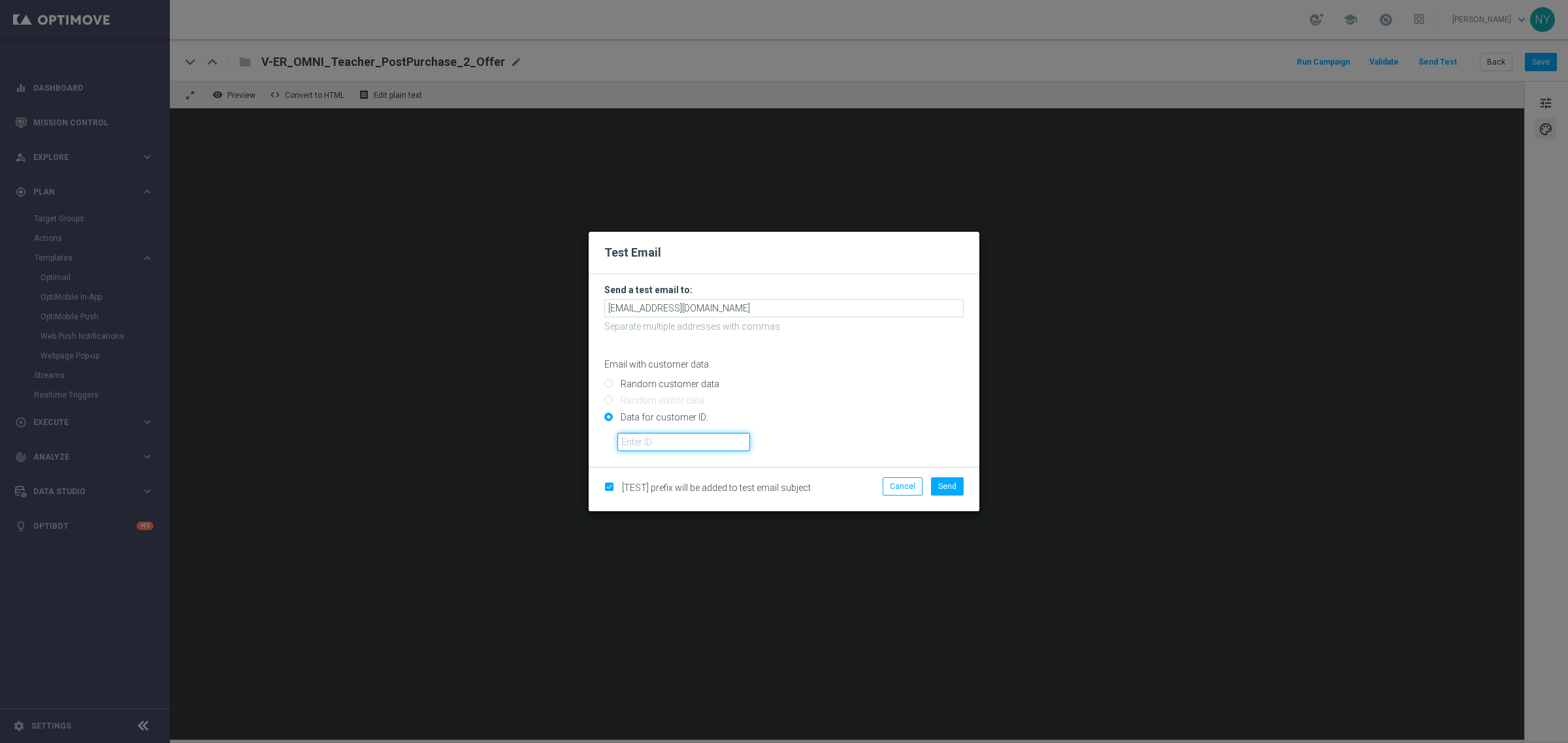
click at [677, 447] on input "text" at bounding box center [684, 442] width 132 height 18
paste input "10000006208"
type input "10000006208"
click at [956, 483] on button "Send" at bounding box center [947, 486] width 33 height 18
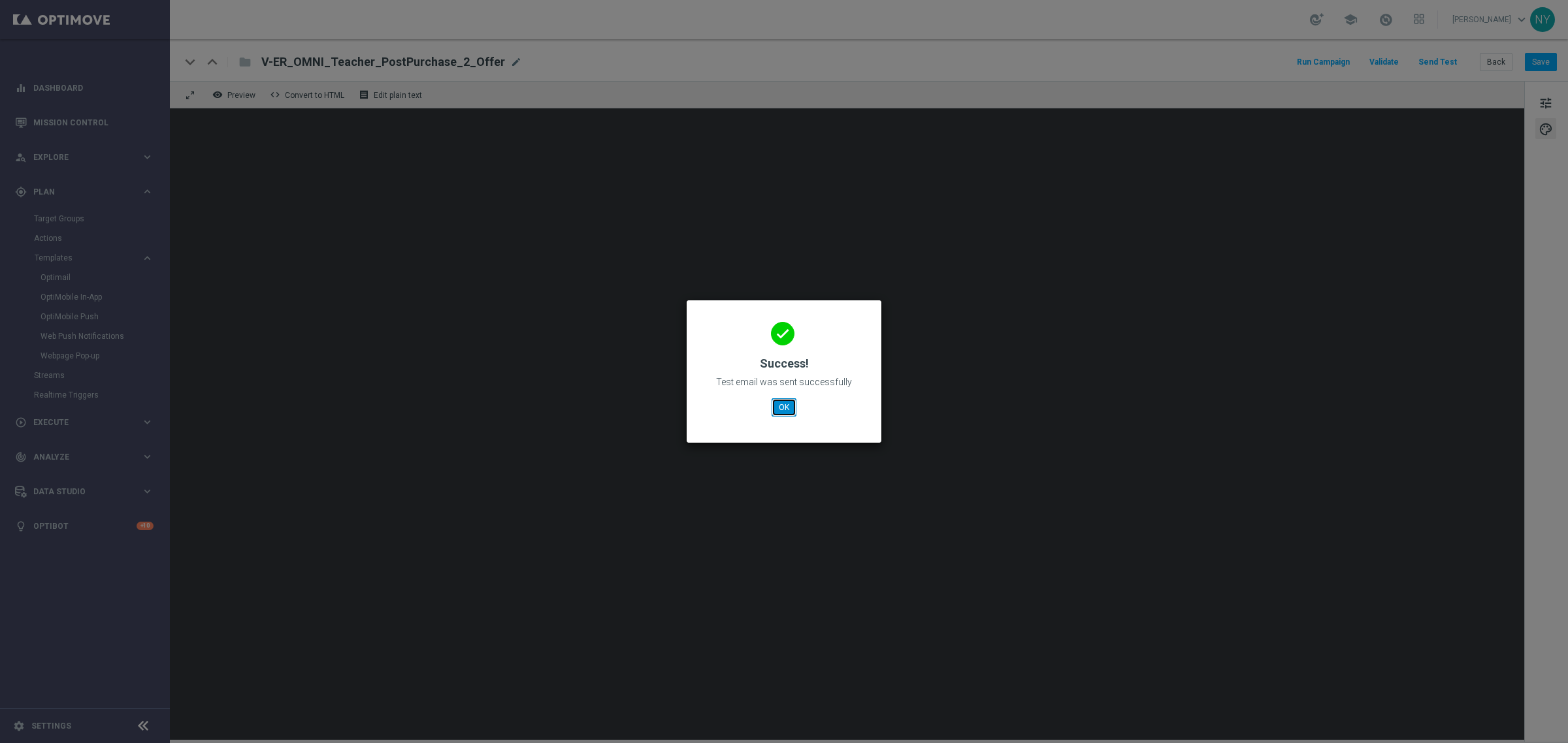
click at [784, 414] on button "OK" at bounding box center [784, 407] width 25 height 18
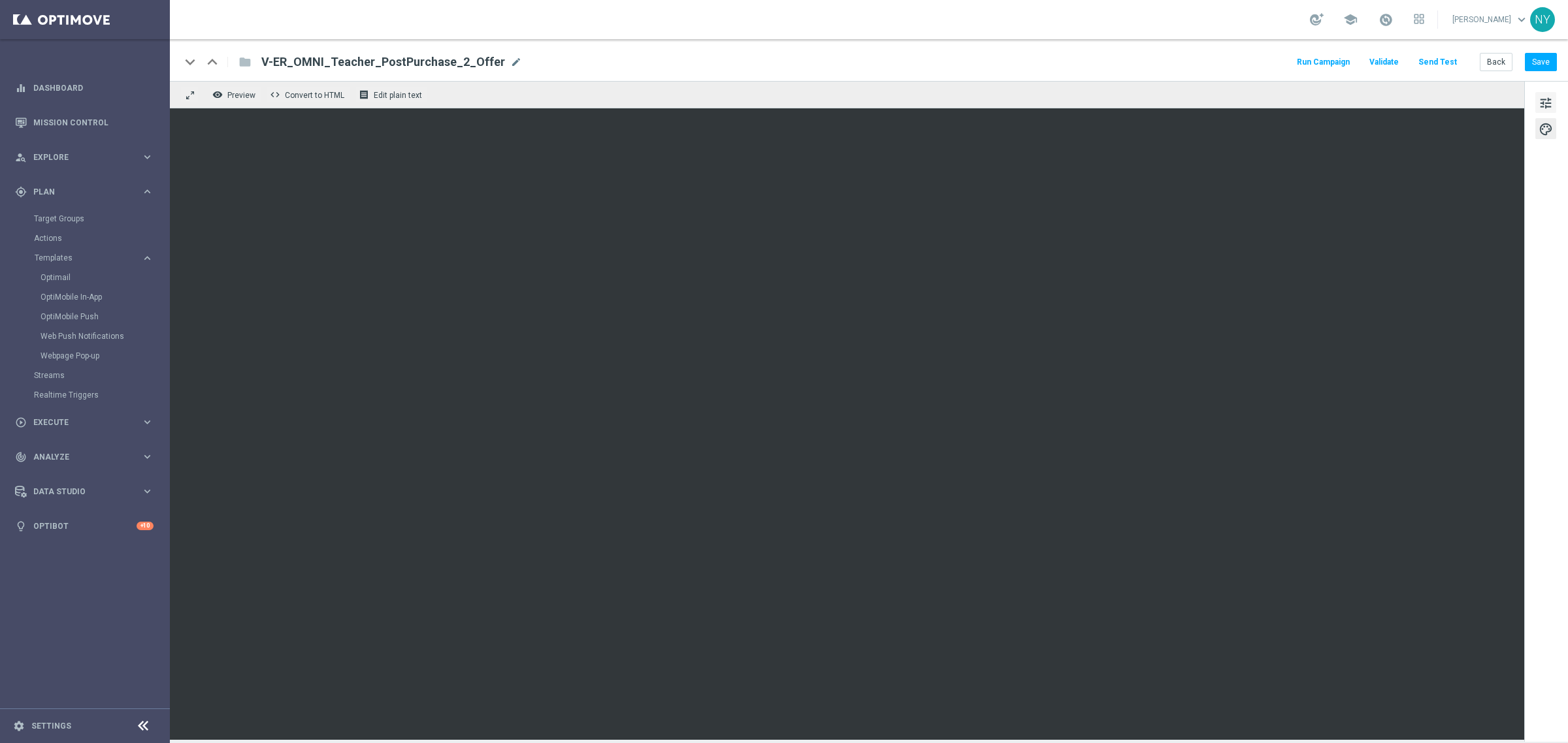
click at [1219, 105] on span "tune" at bounding box center [1545, 103] width 14 height 17
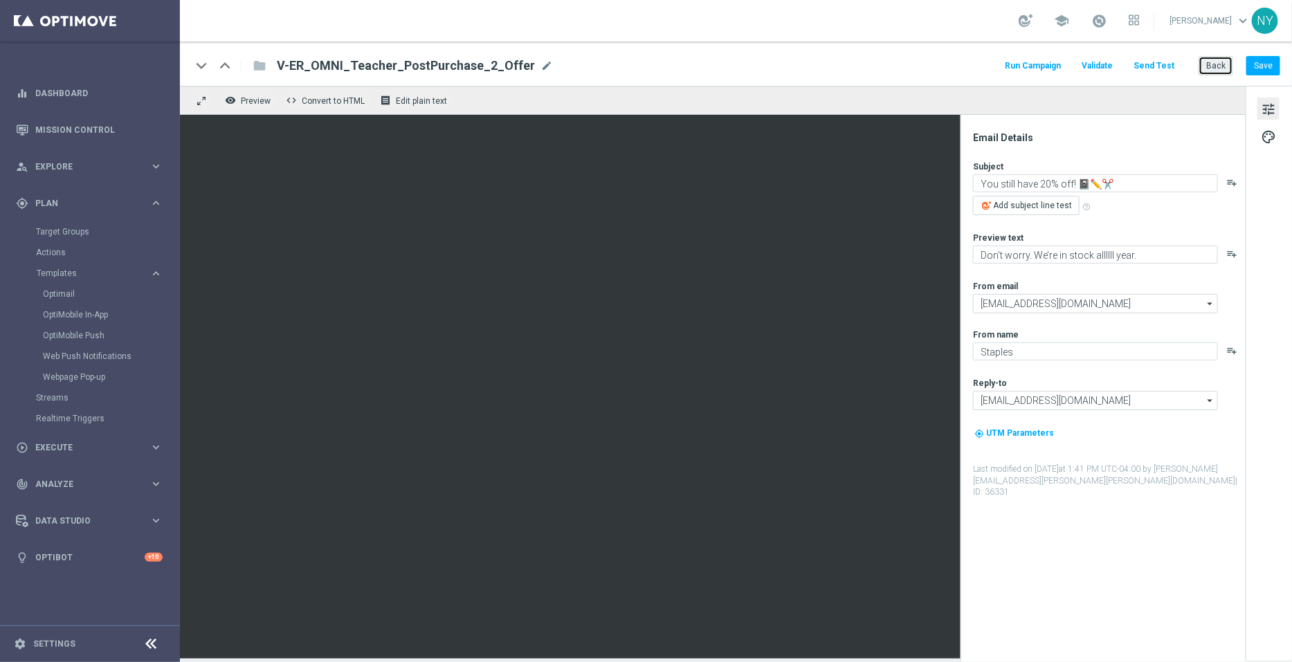
click at [1221, 65] on button "Back" at bounding box center [1215, 65] width 35 height 19
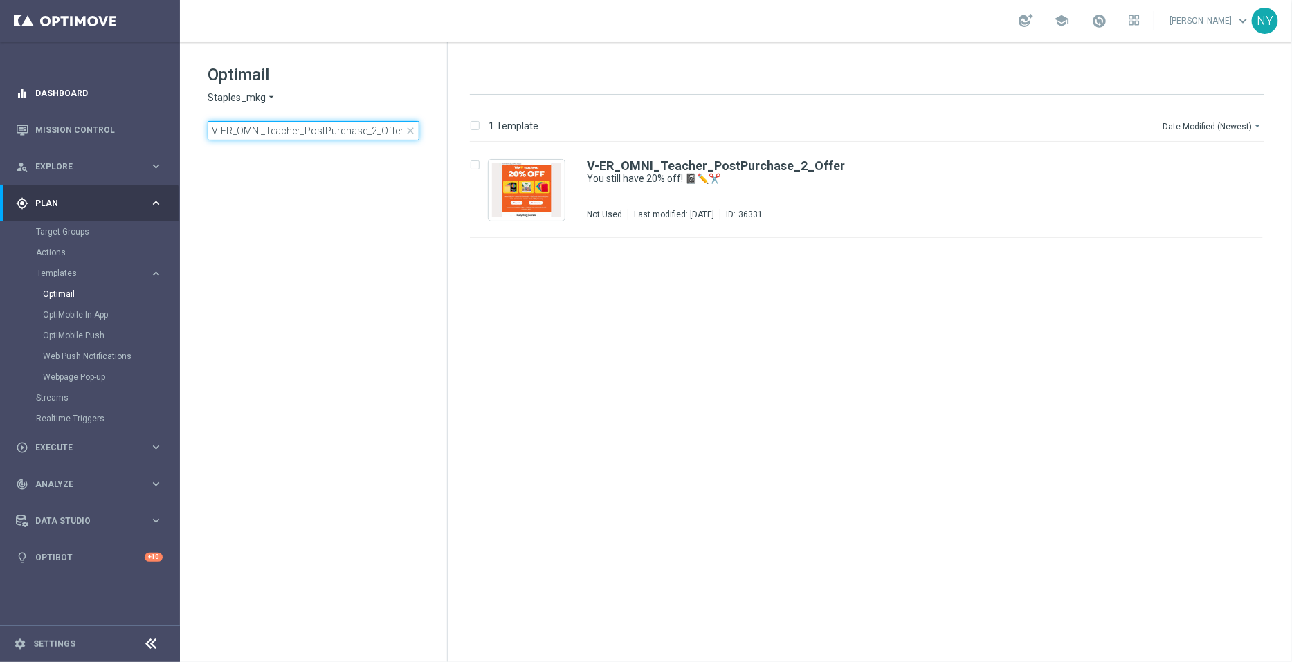
drag, startPoint x: 399, startPoint y: 127, endPoint x: 0, endPoint y: 98, distance: 399.6
click at [0, 98] on main "equalizer Dashboard Mission Control" at bounding box center [646, 331] width 1292 height 662
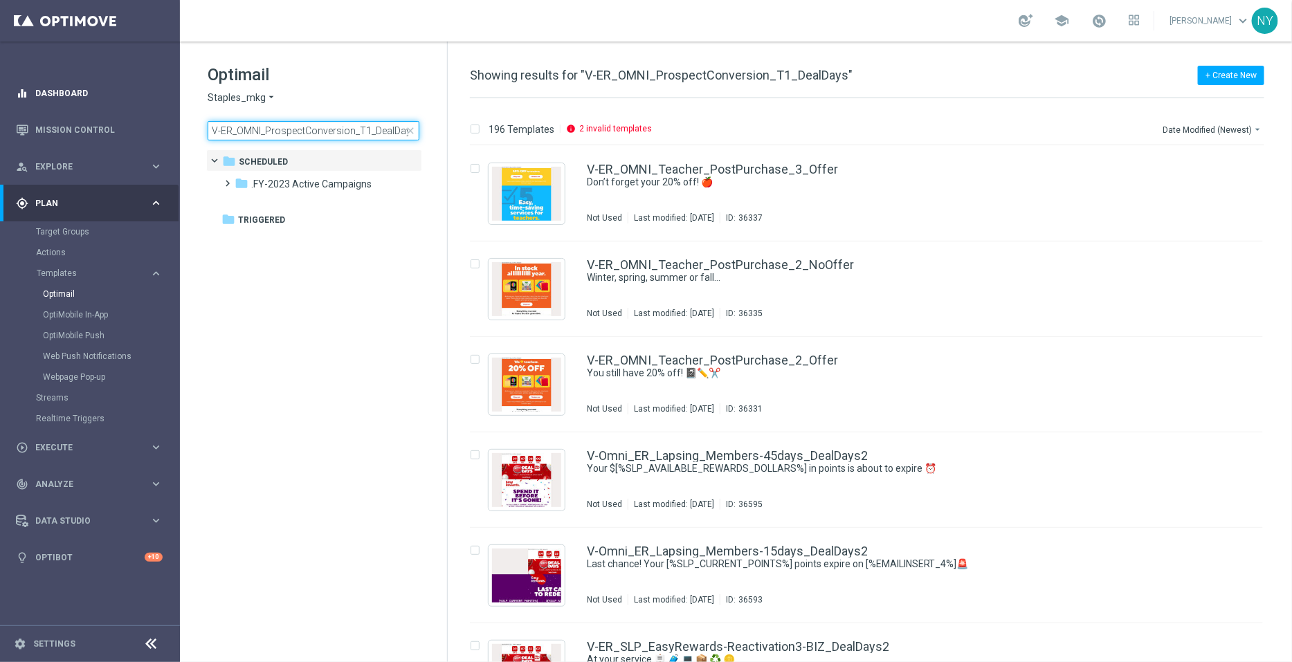
scroll to position [0, 1]
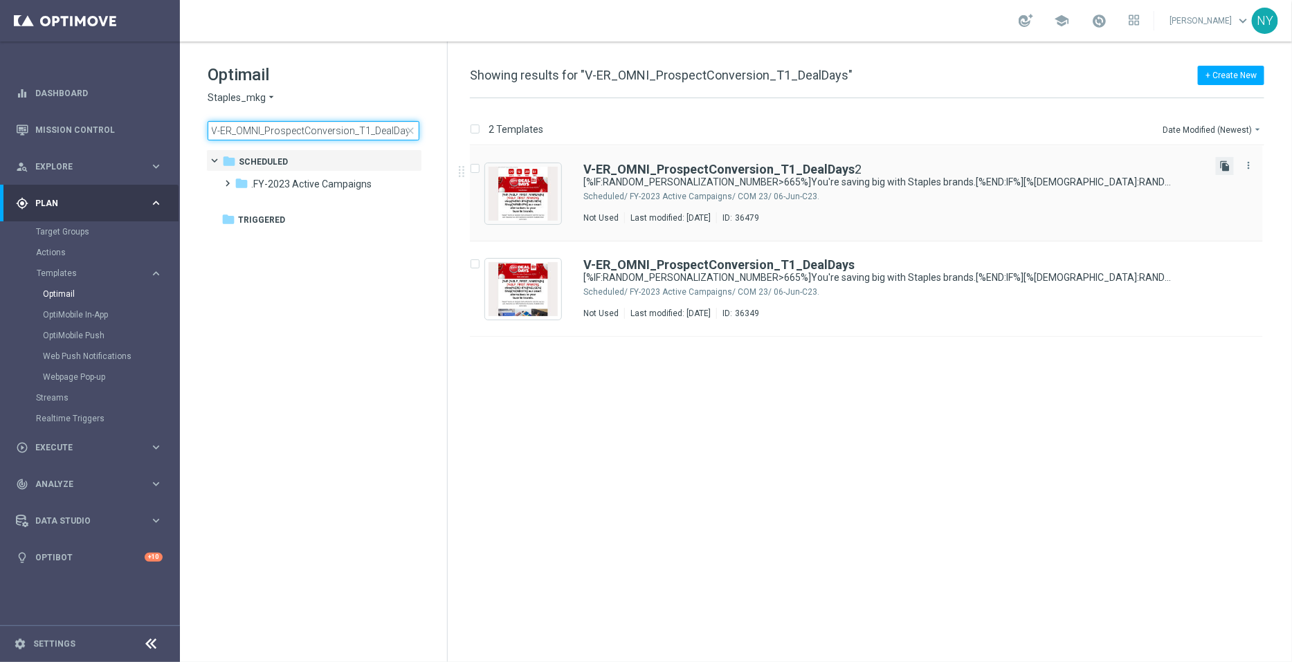
type input "V-ER_OMNI_ProspectConversion_T1_DealDays"
drag, startPoint x: 1228, startPoint y: 165, endPoint x: 1023, endPoint y: 161, distance: 204.8
click at [1228, 165] on icon "file_copy" at bounding box center [1224, 166] width 11 height 11
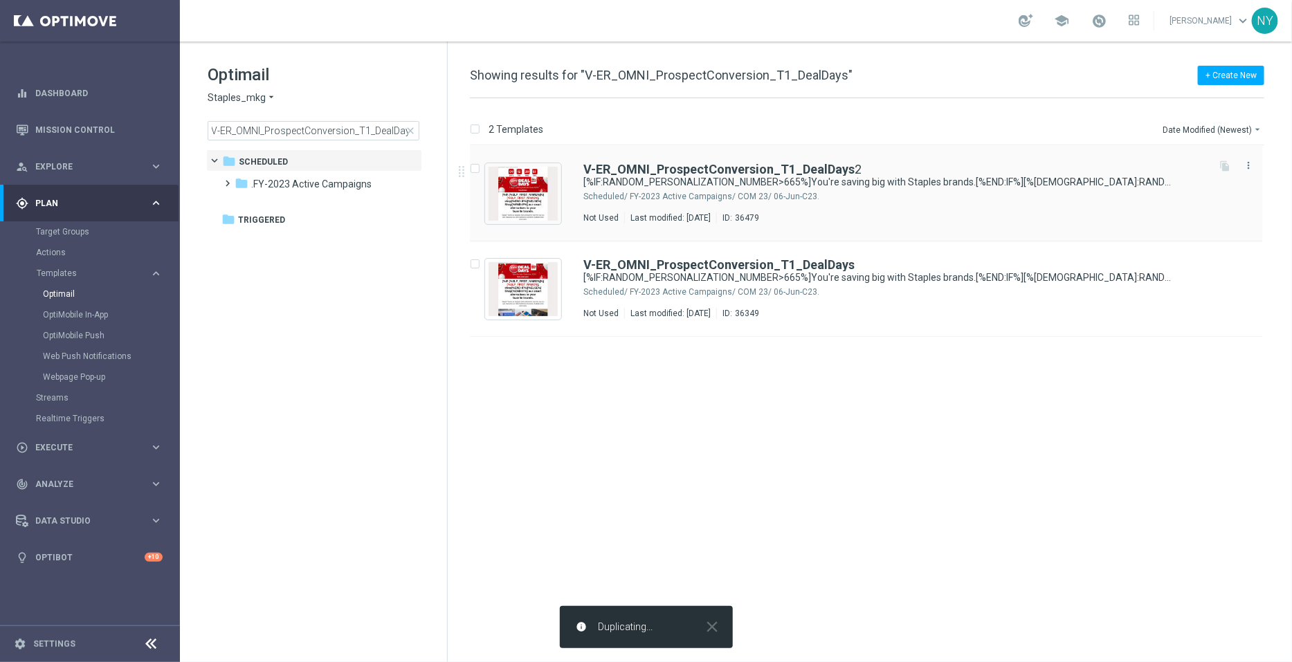
scroll to position [0, 0]
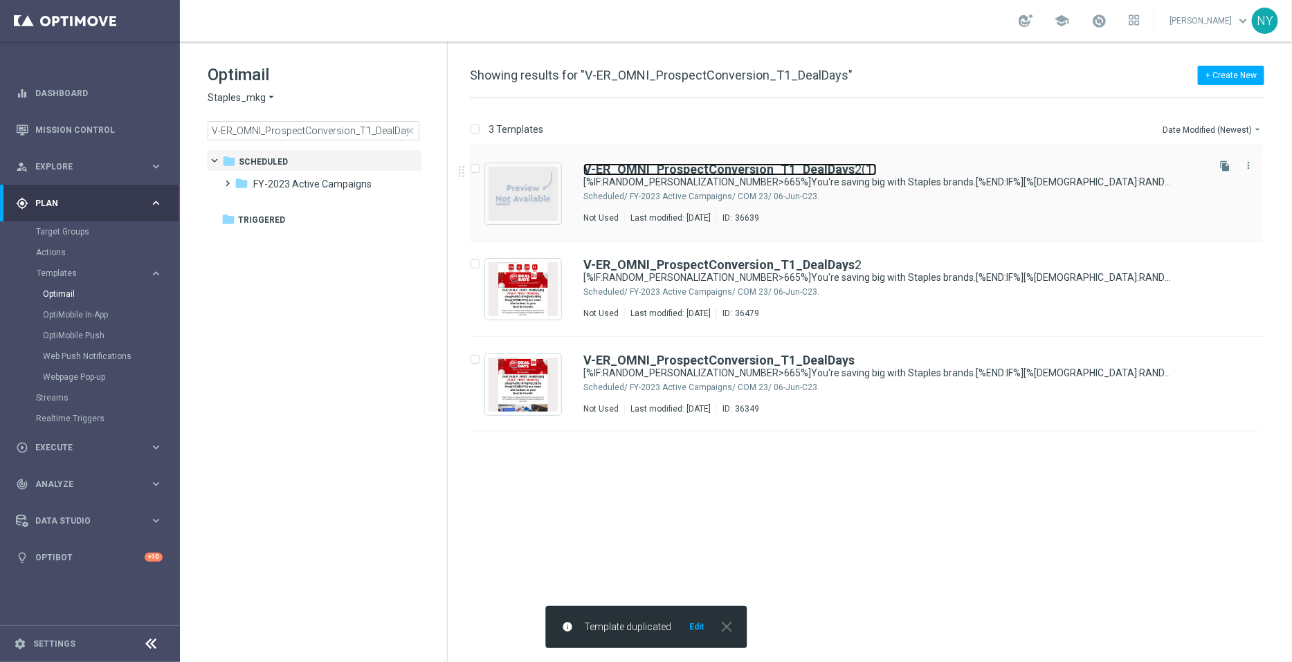
click at [765, 164] on b "V-ER_OMNI_ProspectConversion_T1_DealDays" at bounding box center [718, 169] width 271 height 15
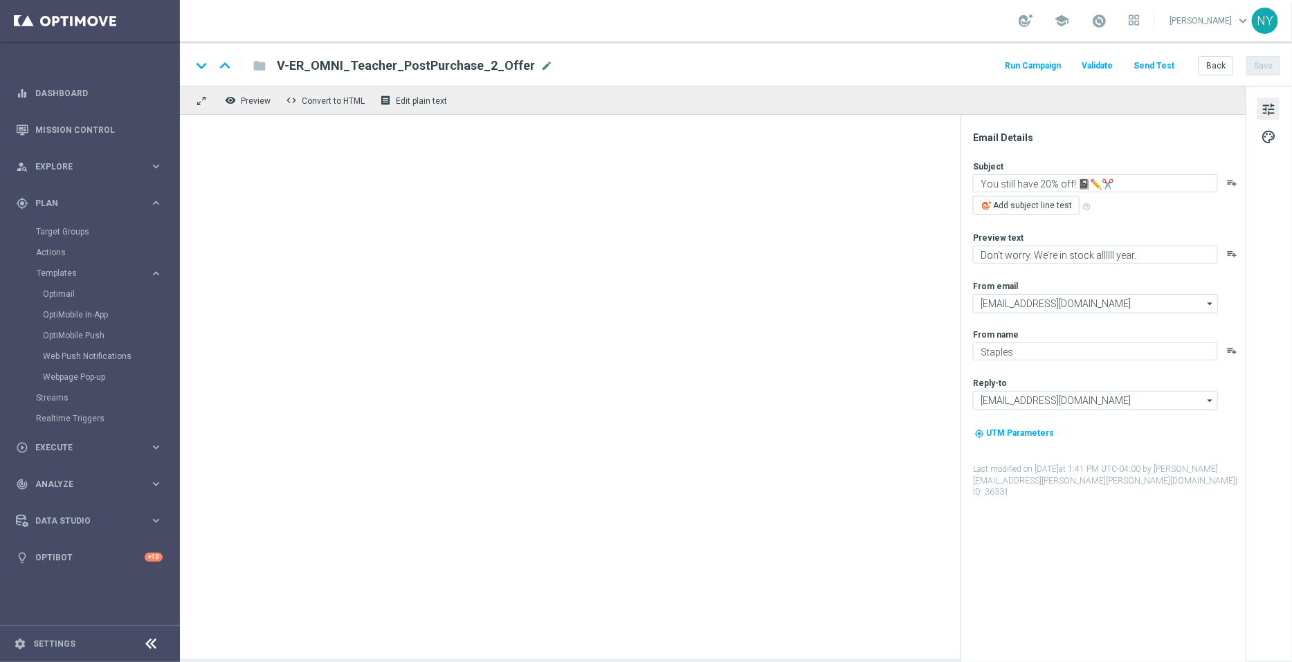
type input "V-ER_OMNI_ProspectConversion_T1_DealDays2(1)"
type textarea "[%IF:RANDOM_PERSONALIZATION_NUMBER>665%]You're saving big with Staples brands.[…"
type textarea "[%IF:RANDOM_PERSONALIZATION_NUMBER>665%]We've got better quality and better pri…"
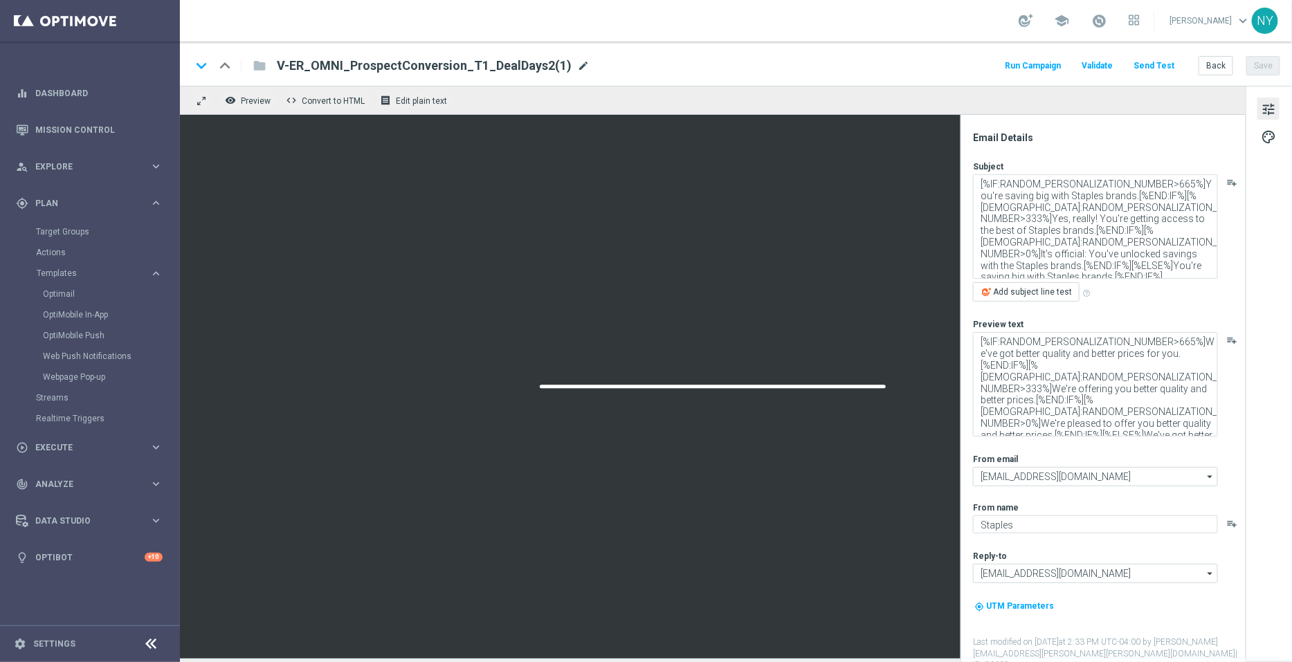
click at [577, 64] on span "mode_edit" at bounding box center [583, 66] width 12 height 12
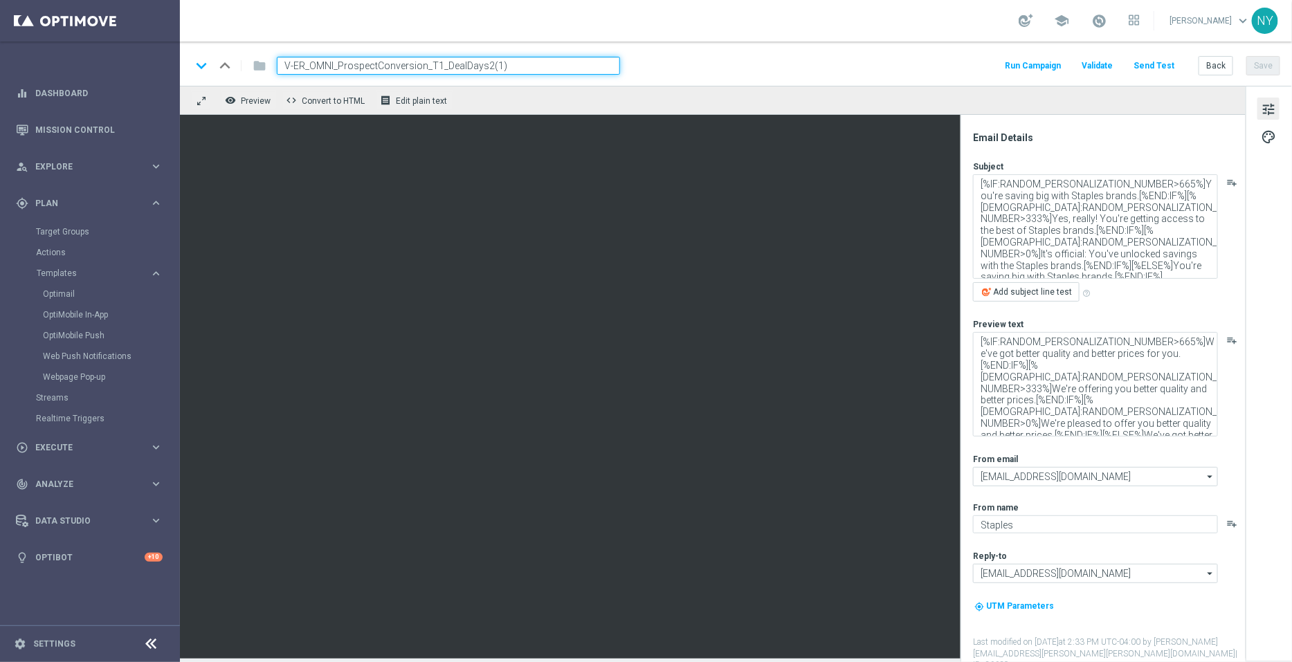
drag, startPoint x: 502, startPoint y: 66, endPoint x: 484, endPoint y: 66, distance: 18.0
click at [484, 66] on input "V-ER_OMNI_ProspectConversion_T1_DealDays2(1)" at bounding box center [448, 66] width 343 height 18
type input "V-ER_OMNI_ProspectConversion_T1_DealDays3"
drag, startPoint x: 1266, startPoint y: 66, endPoint x: 1250, endPoint y: 63, distance: 17.0
click at [1264, 67] on button "Save" at bounding box center [1263, 65] width 34 height 19
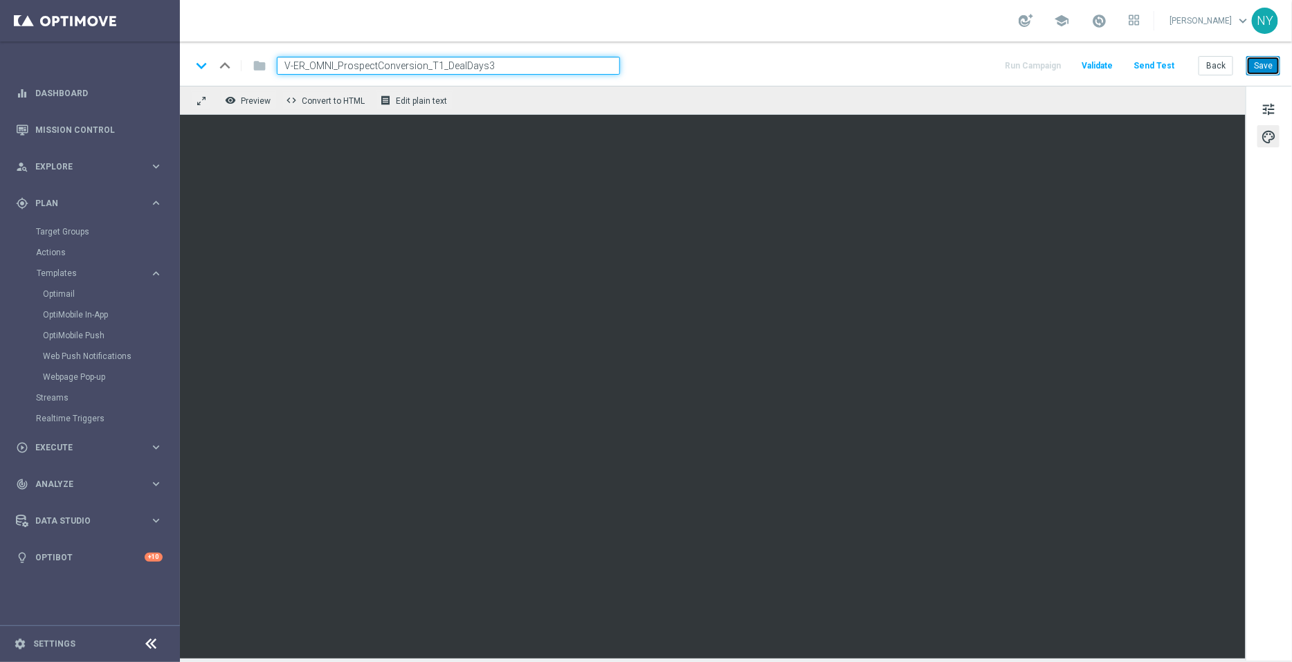
click at [1268, 63] on button "Save" at bounding box center [1263, 65] width 34 height 19
click at [1151, 64] on button "Send Test" at bounding box center [1153, 66] width 45 height 19
click at [1152, 62] on button "Send Test" at bounding box center [1153, 66] width 45 height 19
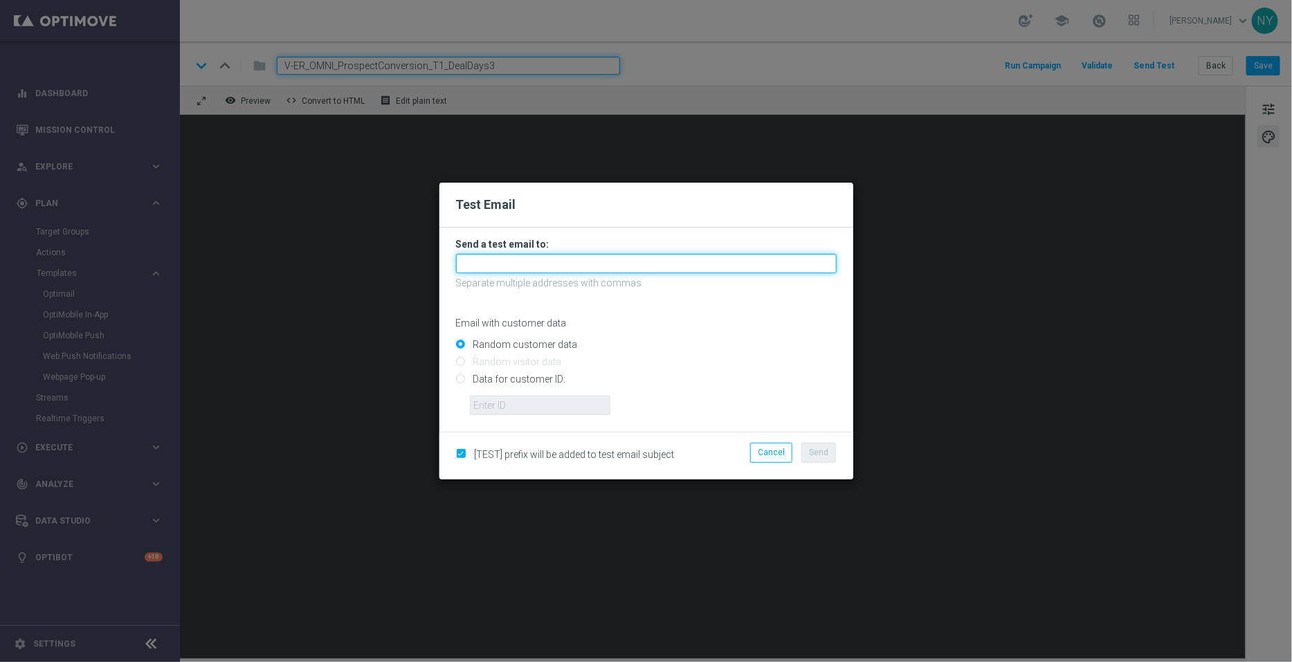
click at [485, 259] on input "text" at bounding box center [646, 263] width 381 height 19
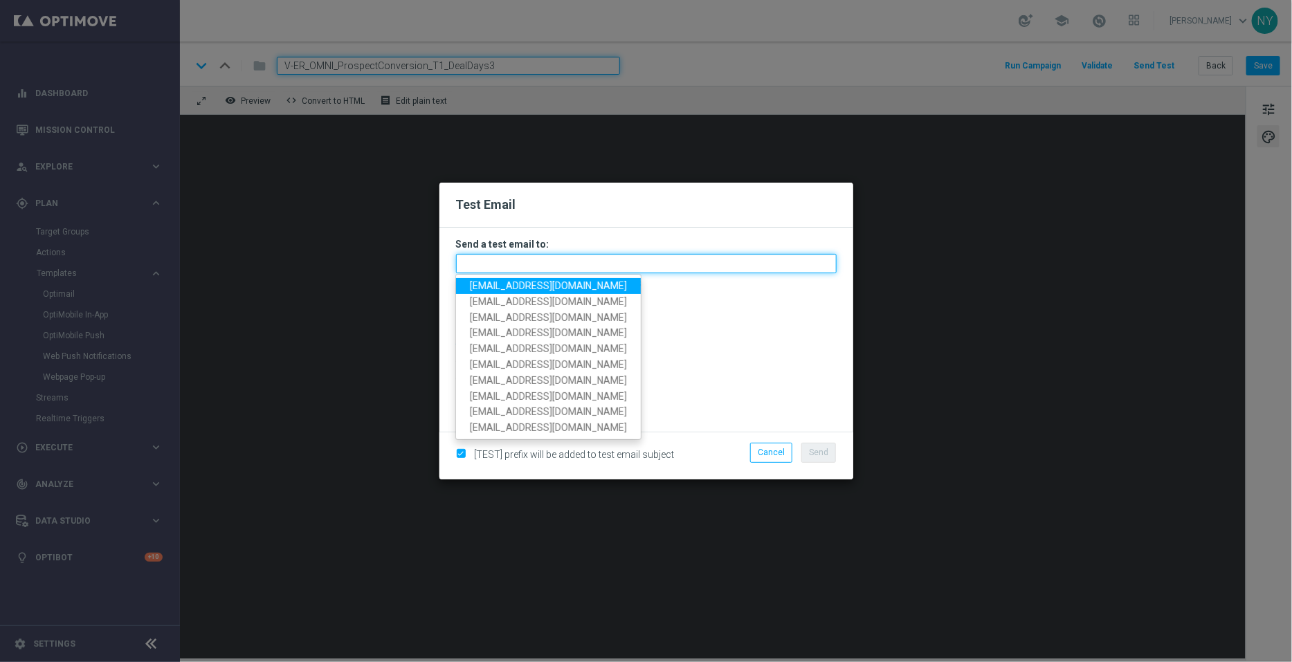
paste input "neilyetts3-bj0xq@litmusemail.com"
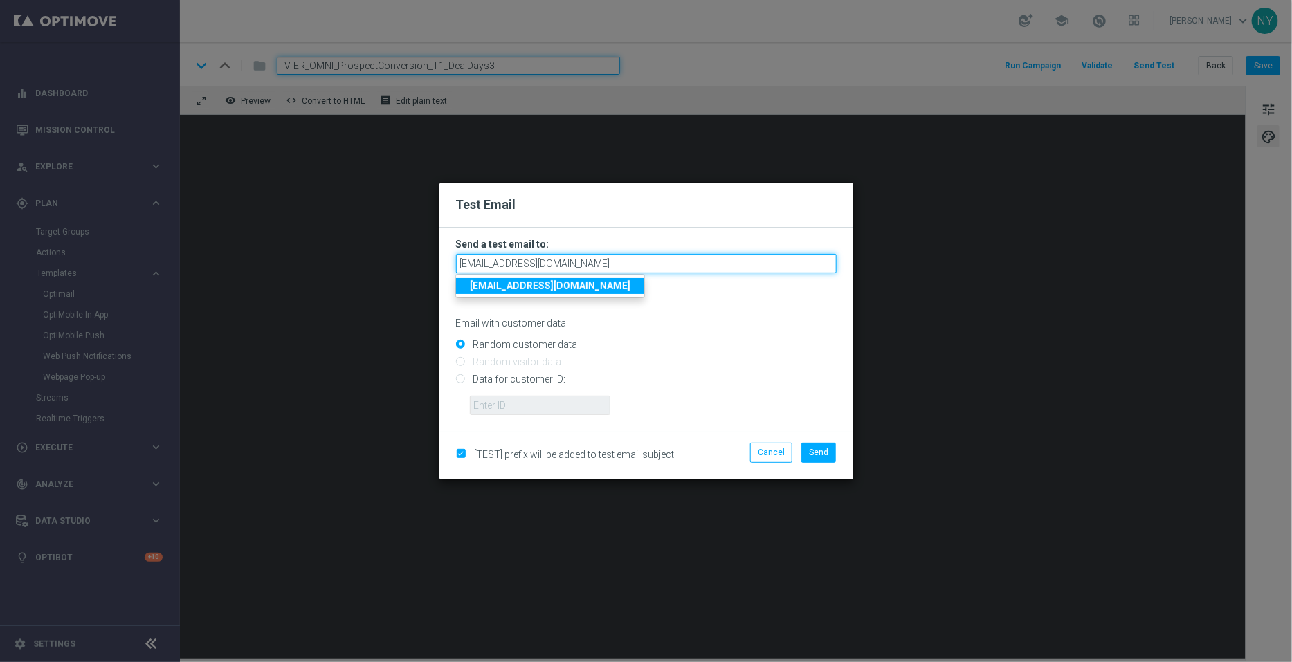
type input "neilyetts3-bj0xq@litmusemail.com"
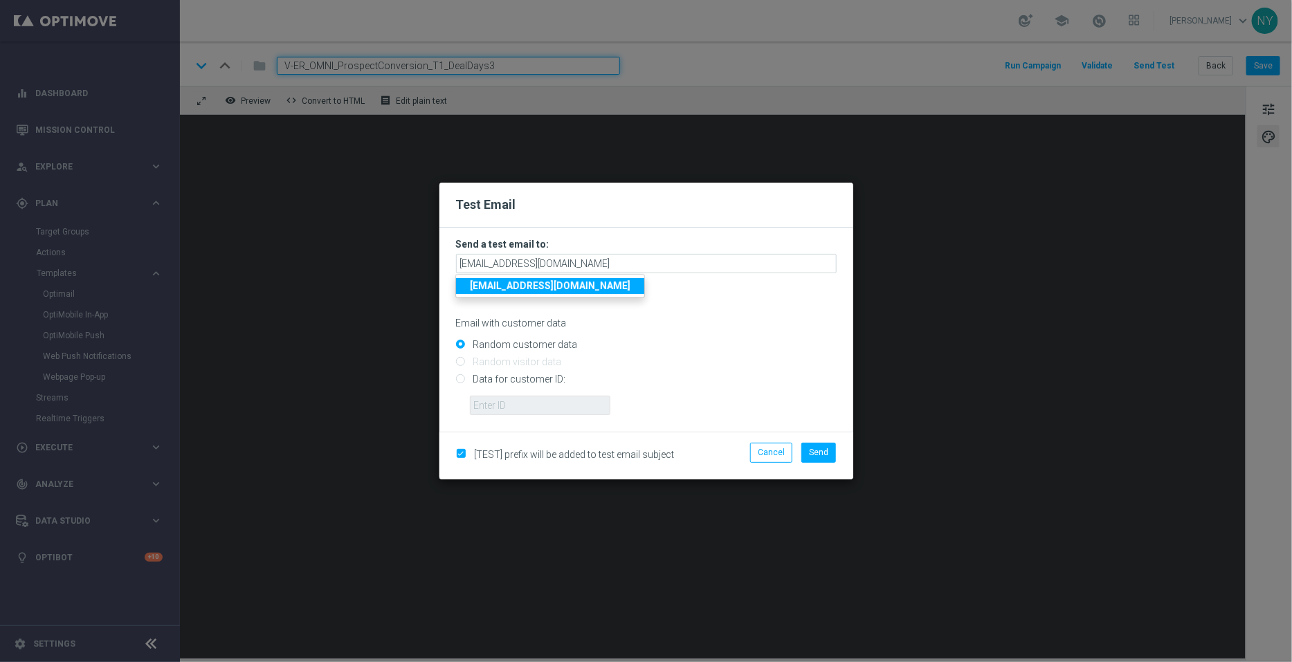
click at [464, 381] on input "Data for customer ID:" at bounding box center [646, 385] width 381 height 19
radio input "true"
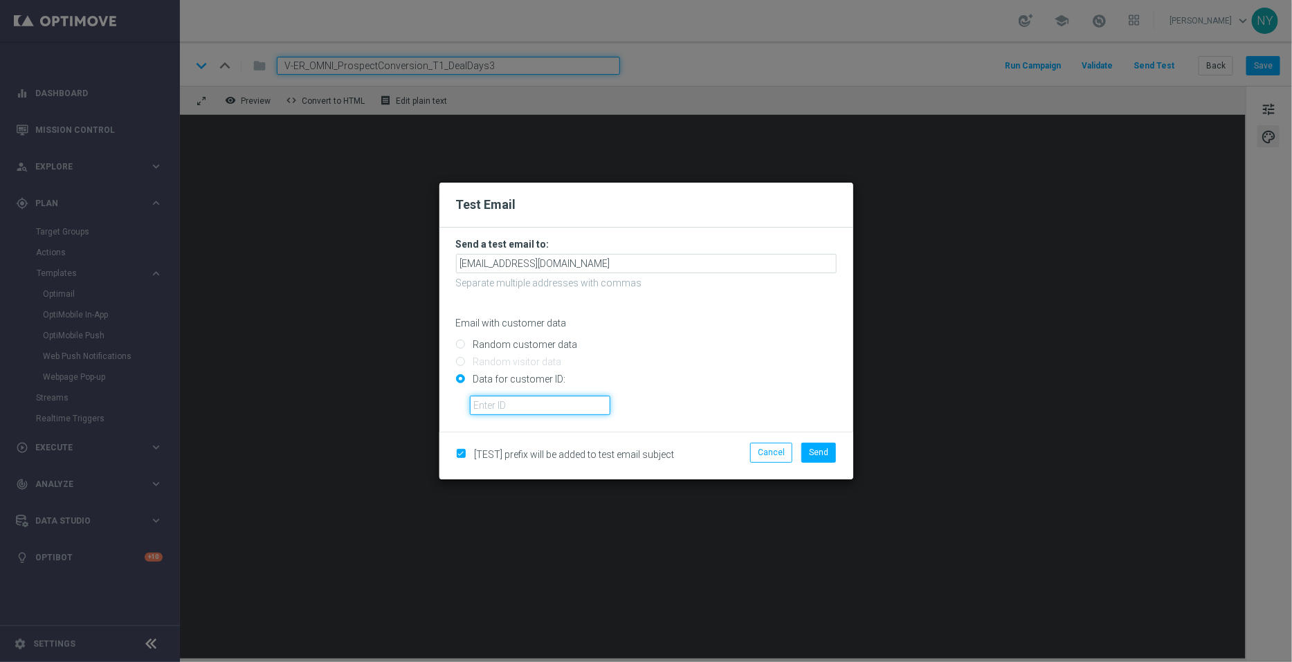
click at [516, 410] on input "text" at bounding box center [540, 405] width 140 height 19
paste input "10000006208"
type input "10000006208"
click at [809, 447] on button "Send" at bounding box center [818, 452] width 35 height 19
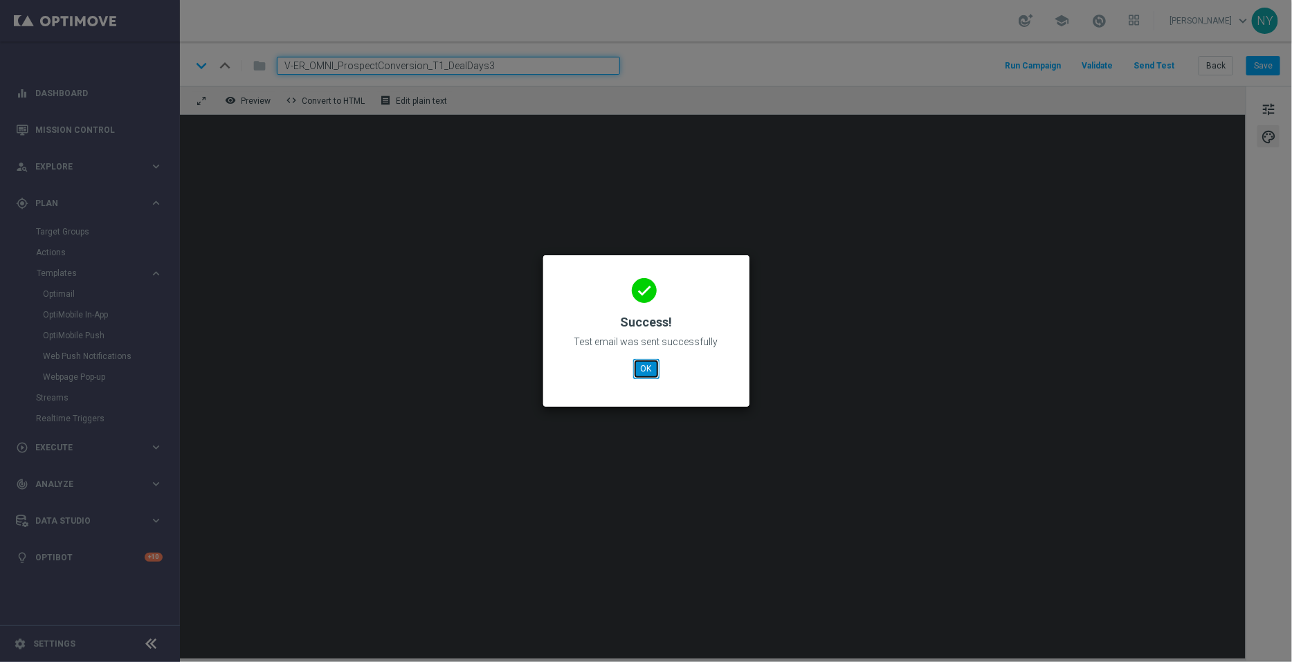
click at [643, 368] on button "OK" at bounding box center [646, 368] width 26 height 19
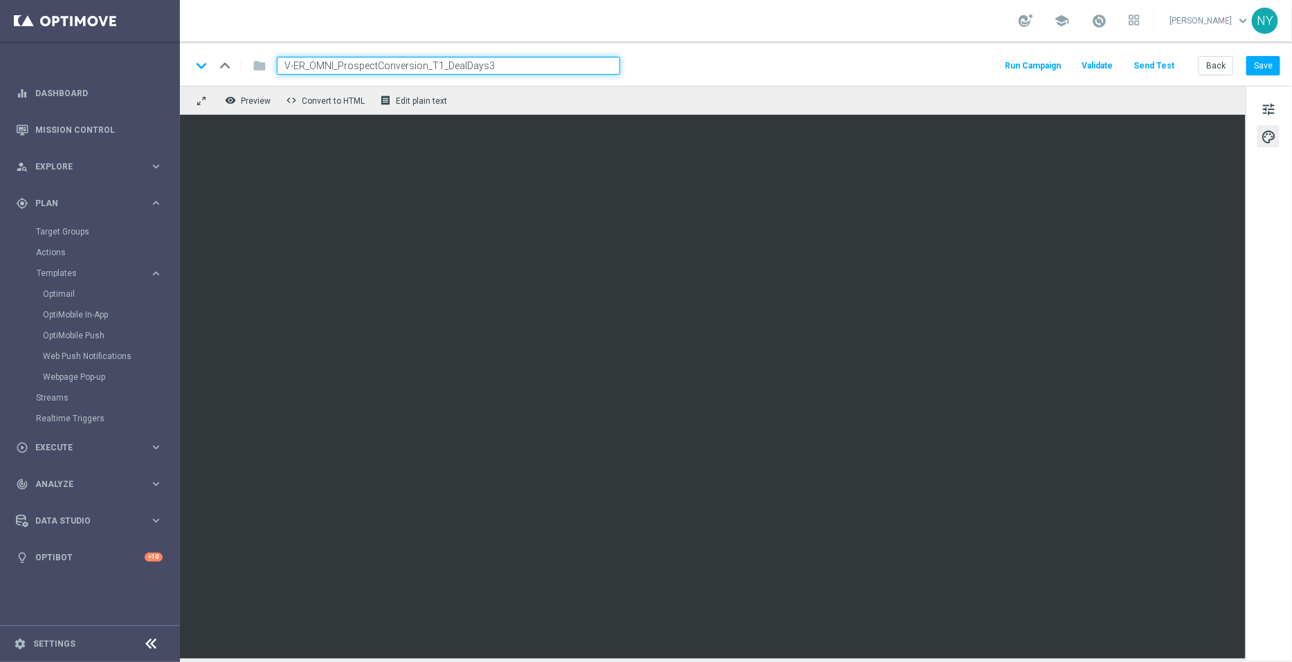
click at [1163, 65] on button "Send Test" at bounding box center [1153, 66] width 45 height 19
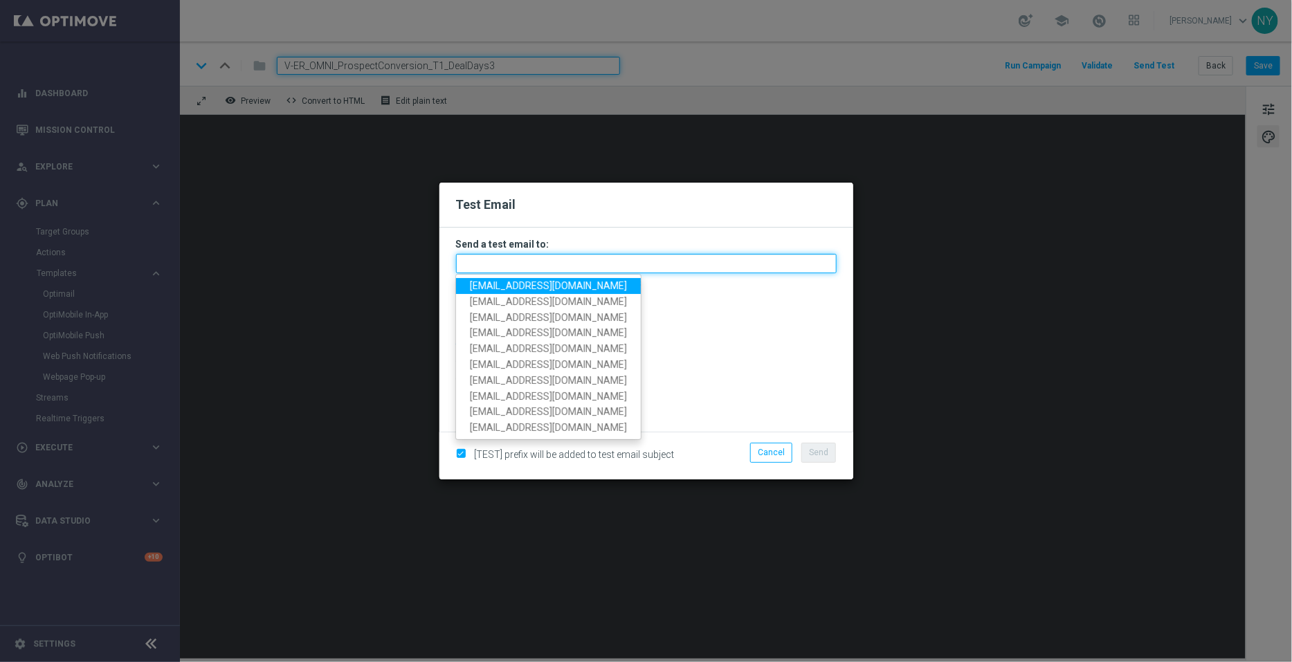
click at [520, 266] on input "text" at bounding box center [646, 263] width 381 height 19
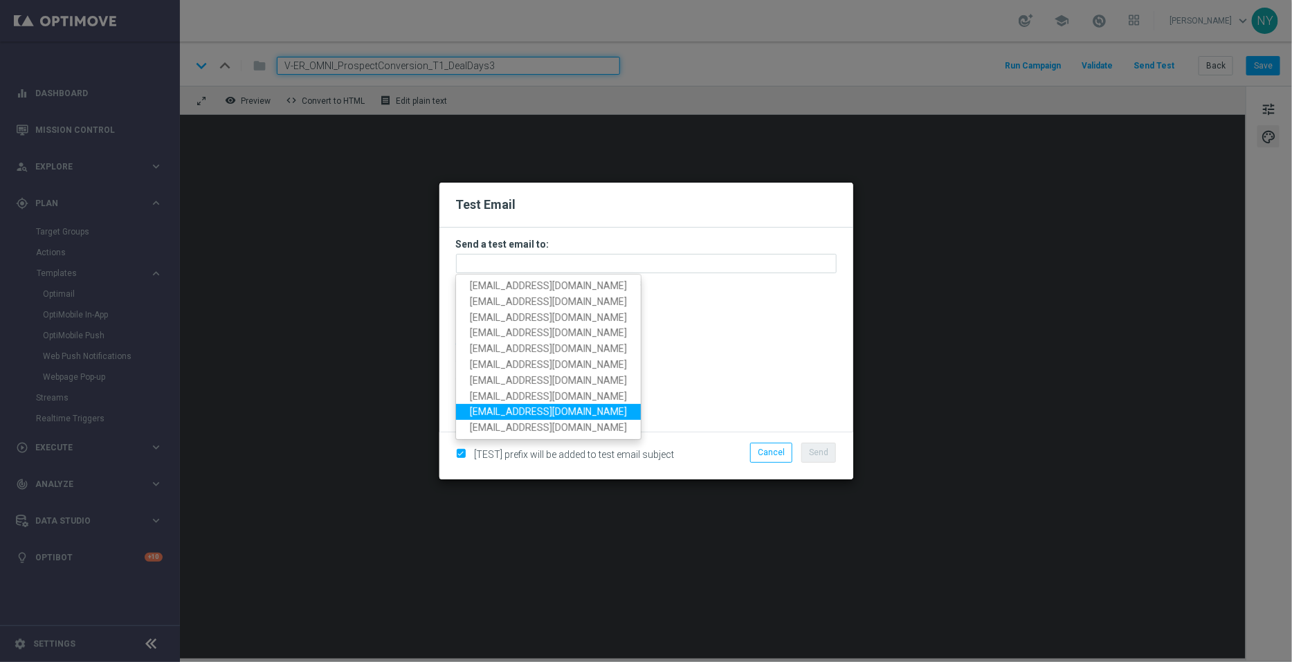
click at [535, 410] on span "[EMAIL_ADDRESS][DOMAIN_NAME]" at bounding box center [548, 412] width 157 height 11
type input "[EMAIL_ADDRESS][DOMAIN_NAME]"
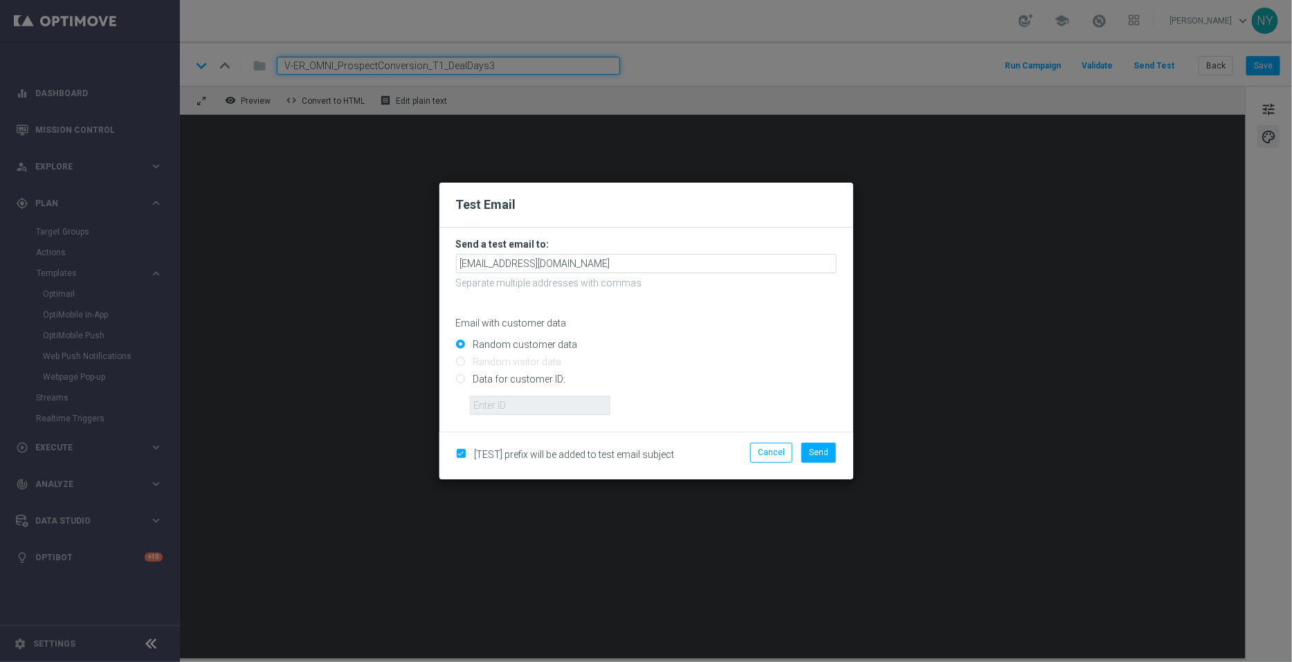
click at [457, 383] on input "Data for customer ID:" at bounding box center [646, 385] width 381 height 19
radio input "true"
click at [484, 406] on input "text" at bounding box center [540, 405] width 140 height 19
click at [524, 399] on input "text" at bounding box center [540, 405] width 140 height 19
paste input "10000006208"
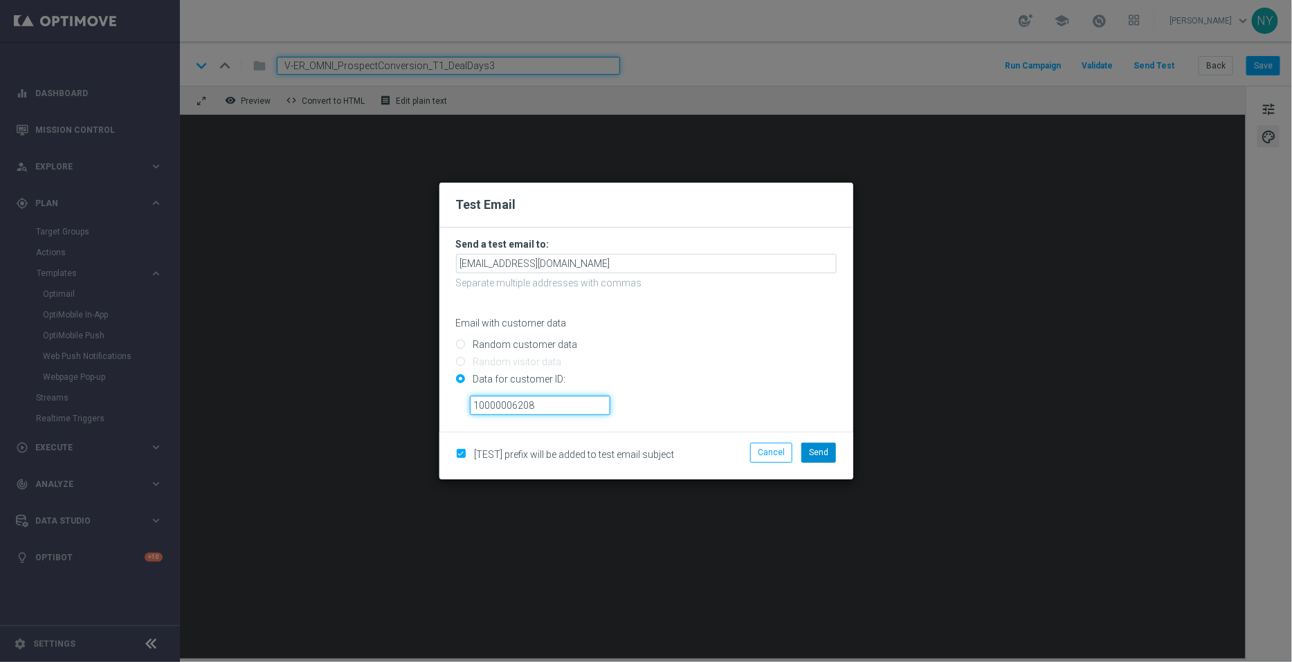
type input "10000006208"
click at [823, 451] on span "Send" at bounding box center [818, 453] width 19 height 10
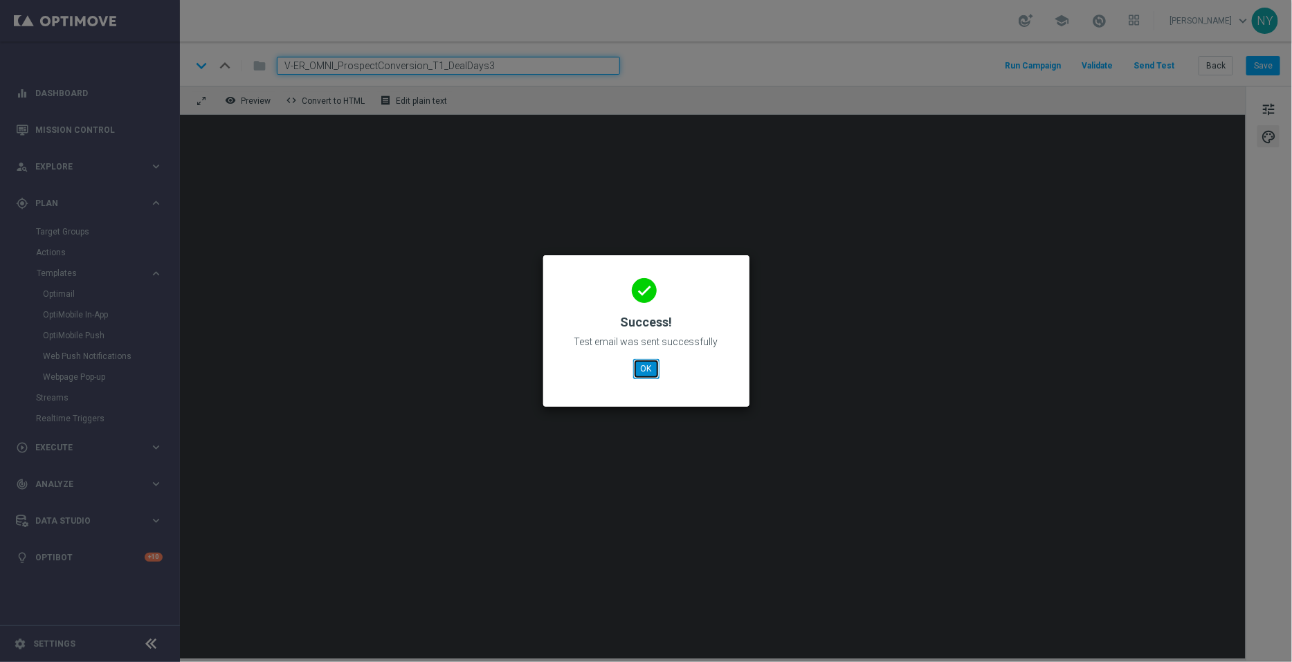
click at [650, 365] on button "OK" at bounding box center [646, 368] width 26 height 19
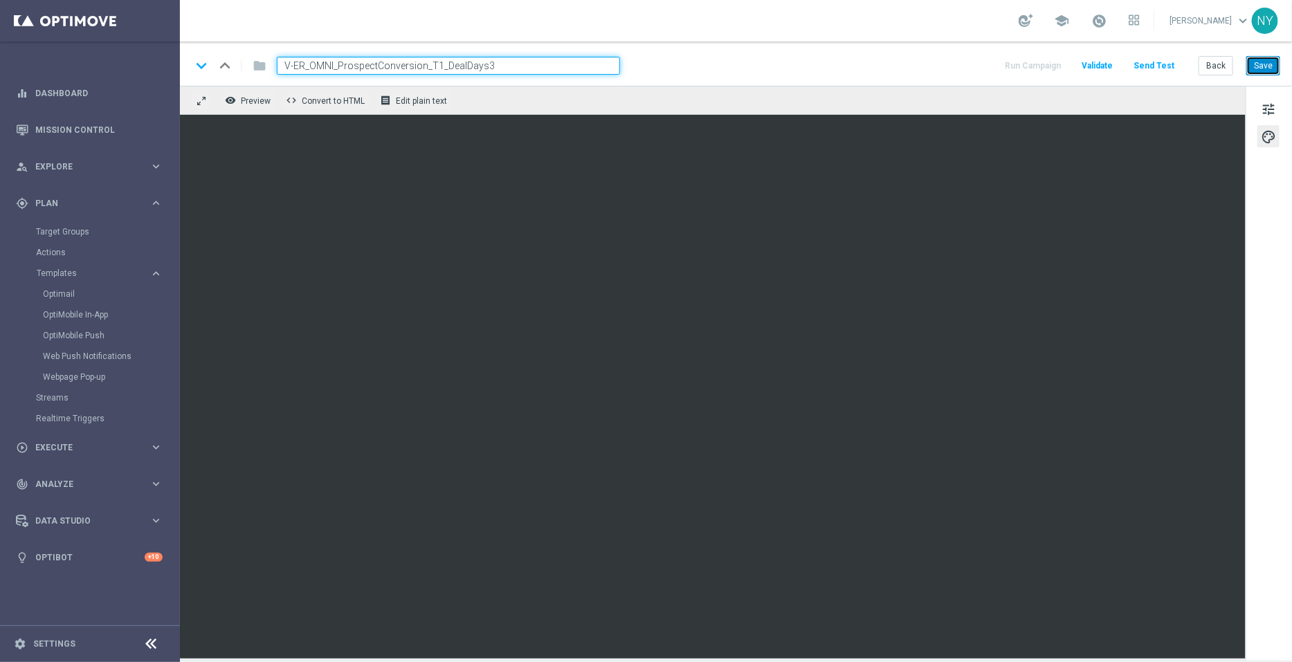
click at [1258, 60] on button "Save" at bounding box center [1263, 65] width 34 height 19
click at [1211, 65] on button "Back" at bounding box center [1215, 65] width 35 height 19
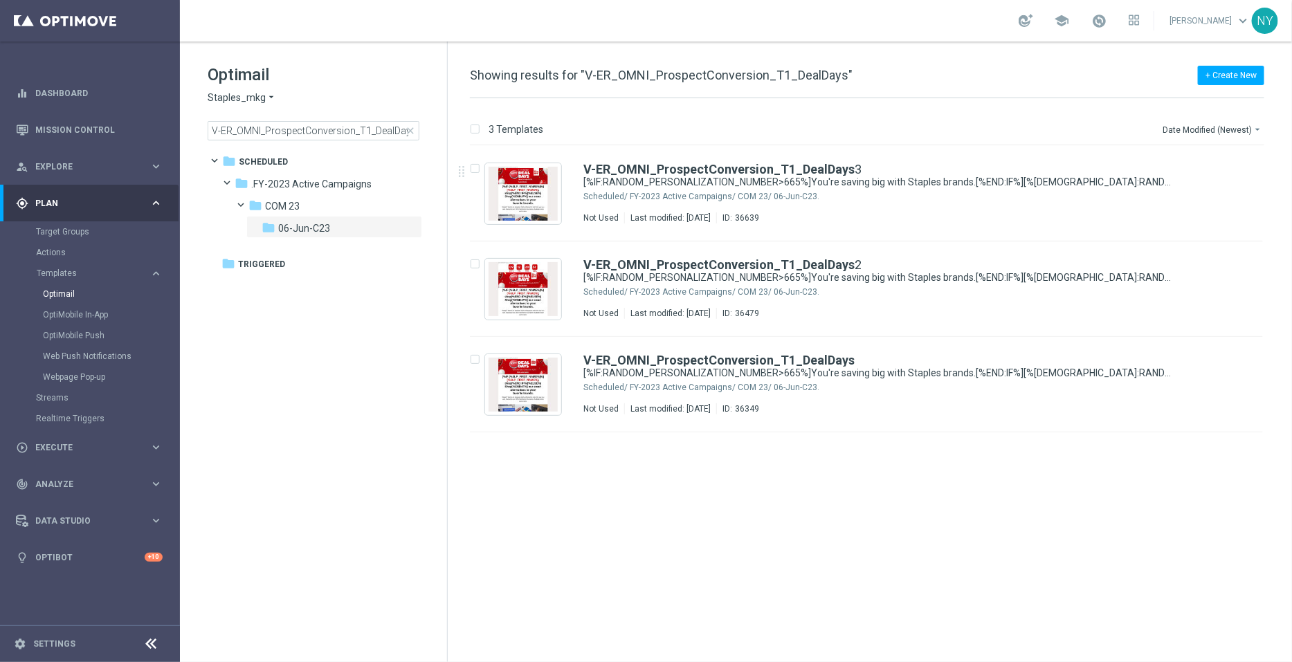
drag, startPoint x: 408, startPoint y: 129, endPoint x: 318, endPoint y: 122, distance: 90.8
click at [408, 129] on span "close" at bounding box center [410, 130] width 11 height 11
click at [318, 122] on input "V-ER_OMNI_ProspectConversion_T1_DealDays" at bounding box center [314, 130] width 212 height 19
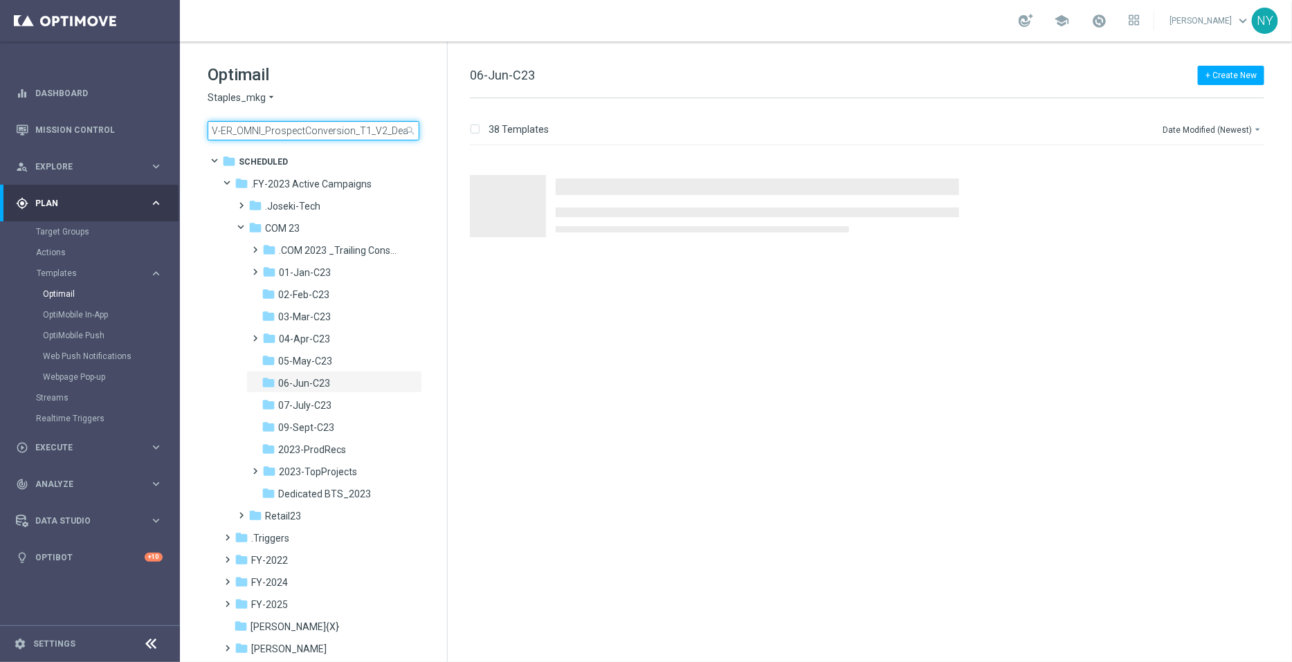
scroll to position [0, 22]
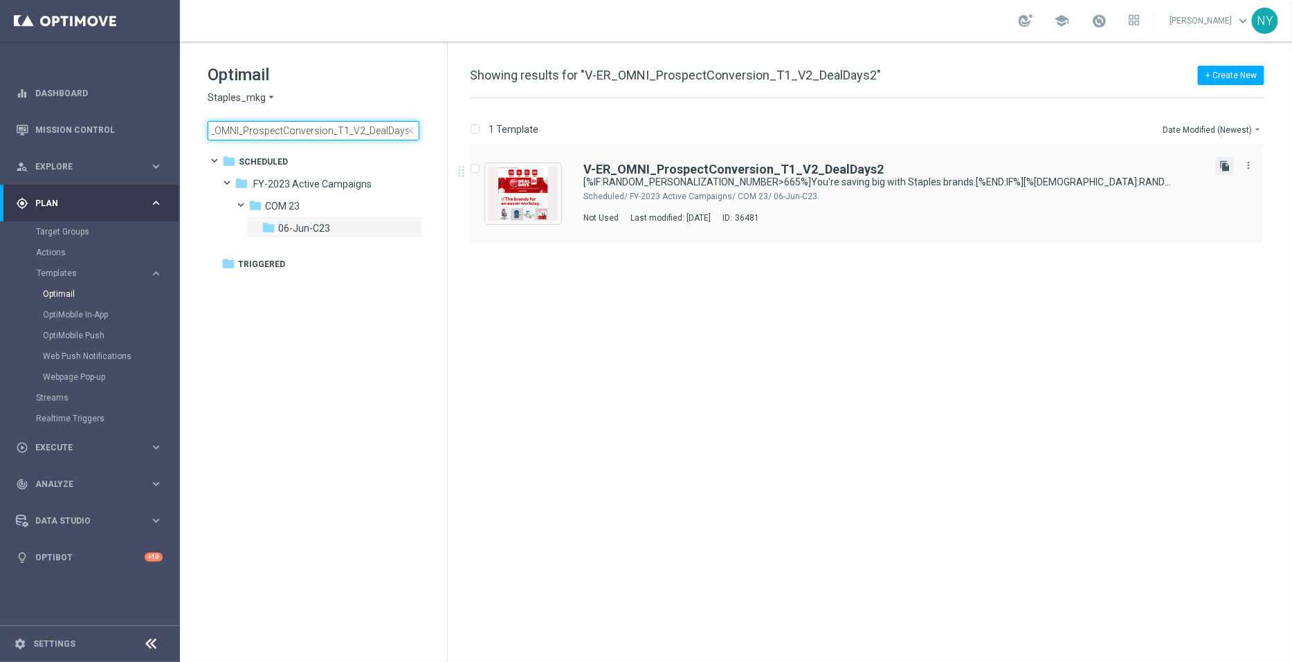
type input "V-ER_OMNI_ProspectConversion_T1_V2_DealDays2"
click at [1226, 166] on icon "file_copy" at bounding box center [1224, 166] width 11 height 11
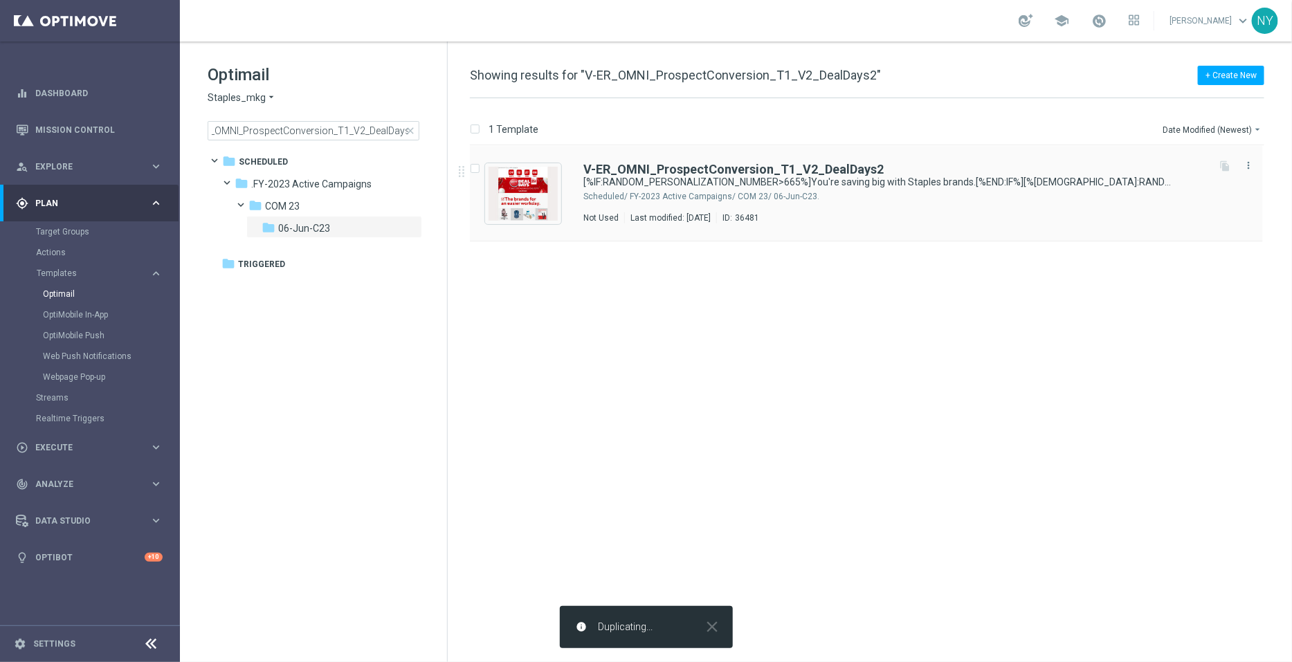
scroll to position [0, 0]
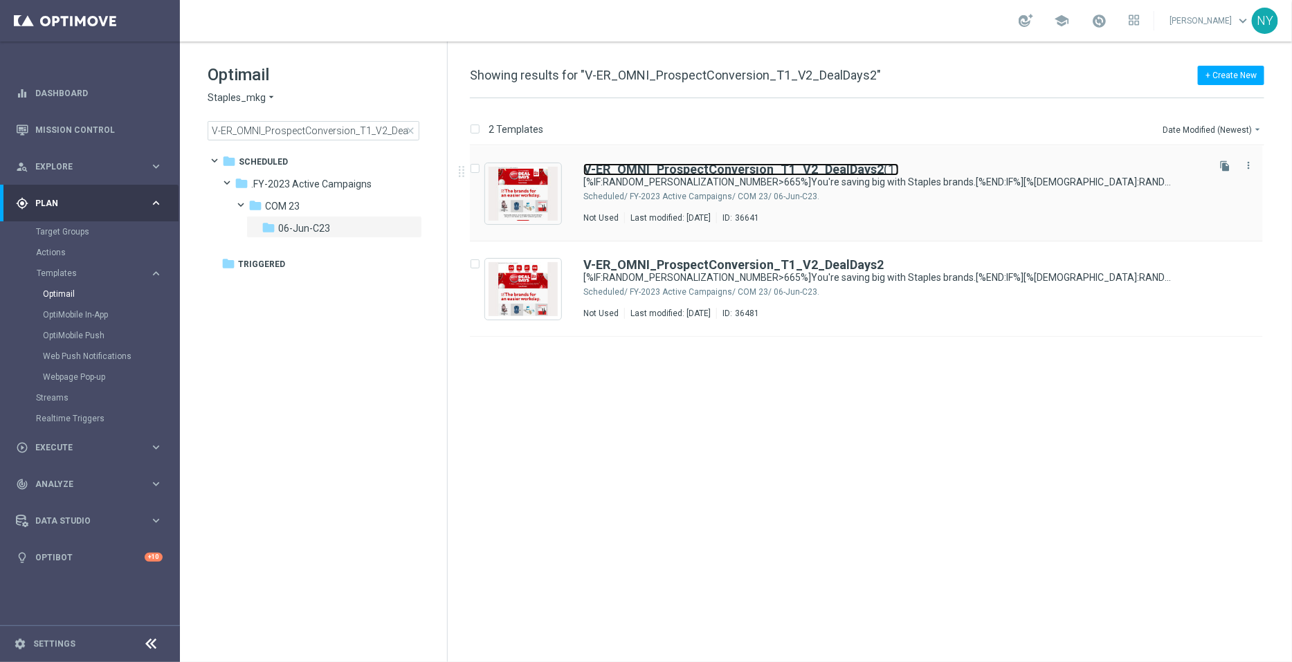
click at [864, 169] on b "V-ER_OMNI_ProspectConversion_T1_V2_DealDays2" at bounding box center [733, 169] width 300 height 15
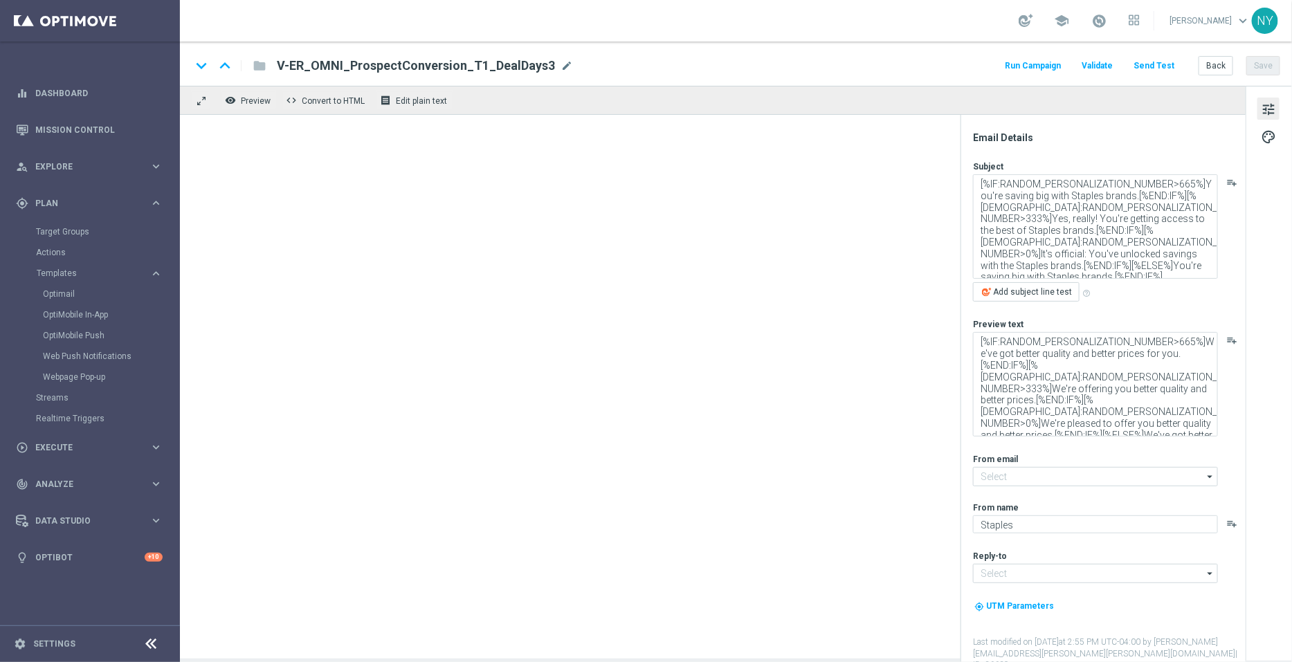
type input "[EMAIL_ADDRESS][DOMAIN_NAME]"
type input "V-ER_OMNI_ProspectConversion_T1_V2_DealDays2(1)"
type textarea "You'll love 'em!"
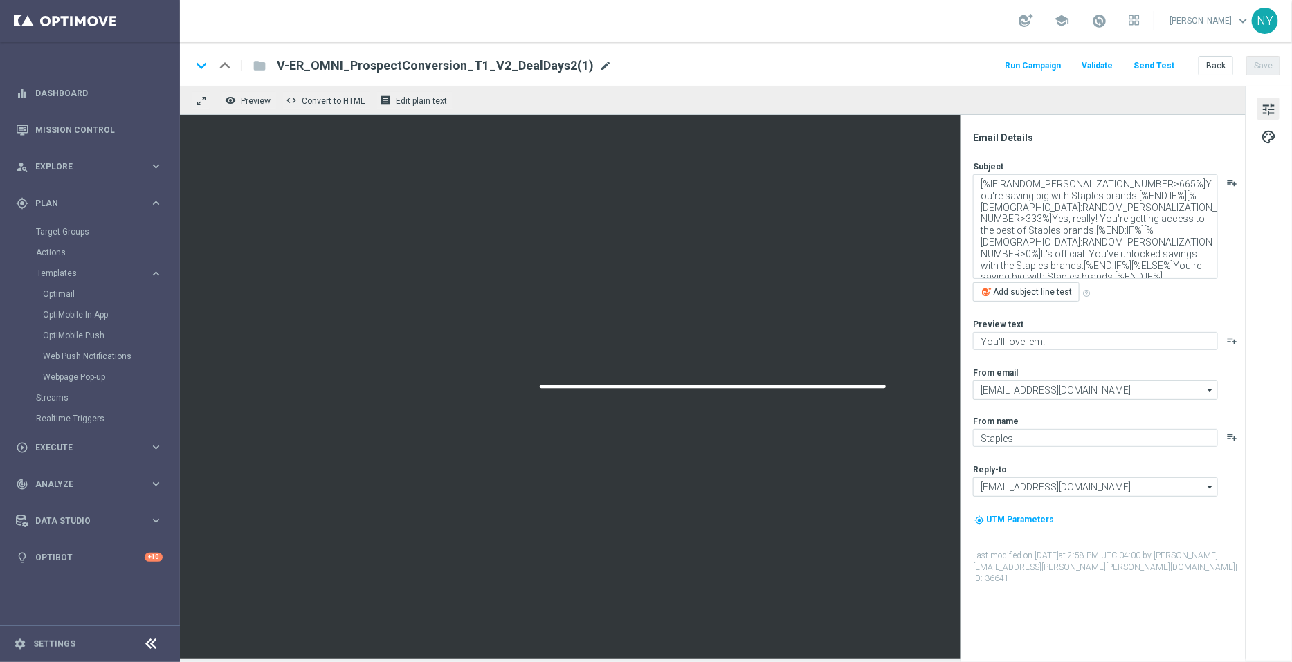
click at [599, 67] on span "mode_edit" at bounding box center [605, 66] width 12 height 12
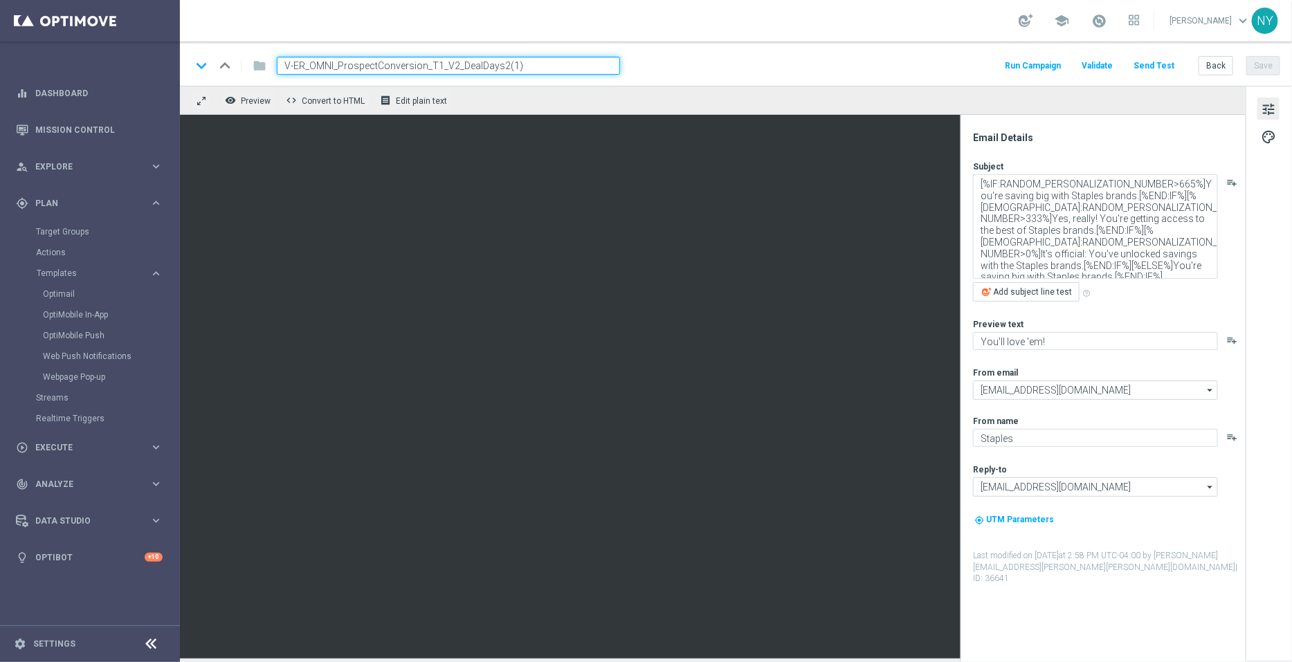
drag, startPoint x: 552, startPoint y: 67, endPoint x: 498, endPoint y: 68, distance: 54.0
click at [498, 68] on input "V-ER_OMNI_ProspectConversion_T1_V2_DealDays2(1)" at bounding box center [448, 66] width 343 height 18
type input "V-ER_OMNI_ProspectConversion_T1_V2_DealDays3"
click at [1250, 67] on button "Save" at bounding box center [1263, 65] width 34 height 19
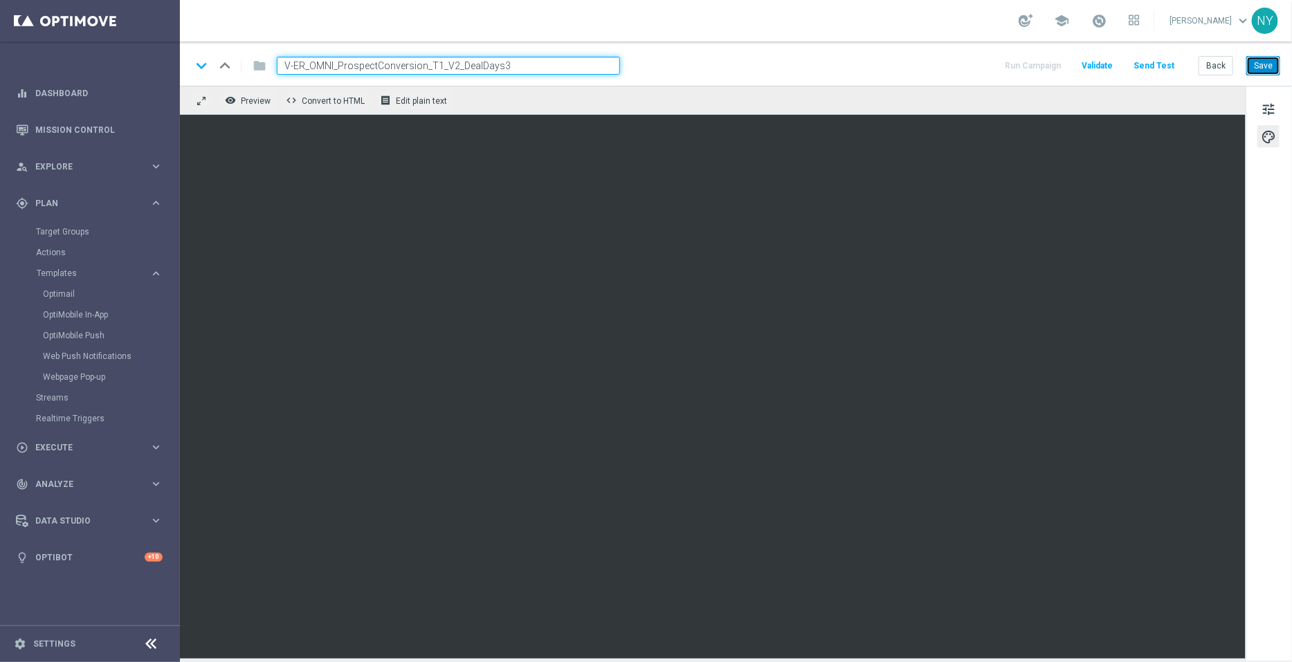
click at [1248, 64] on button "Save" at bounding box center [1263, 65] width 34 height 19
click at [1162, 63] on button "Send Test" at bounding box center [1153, 66] width 45 height 19
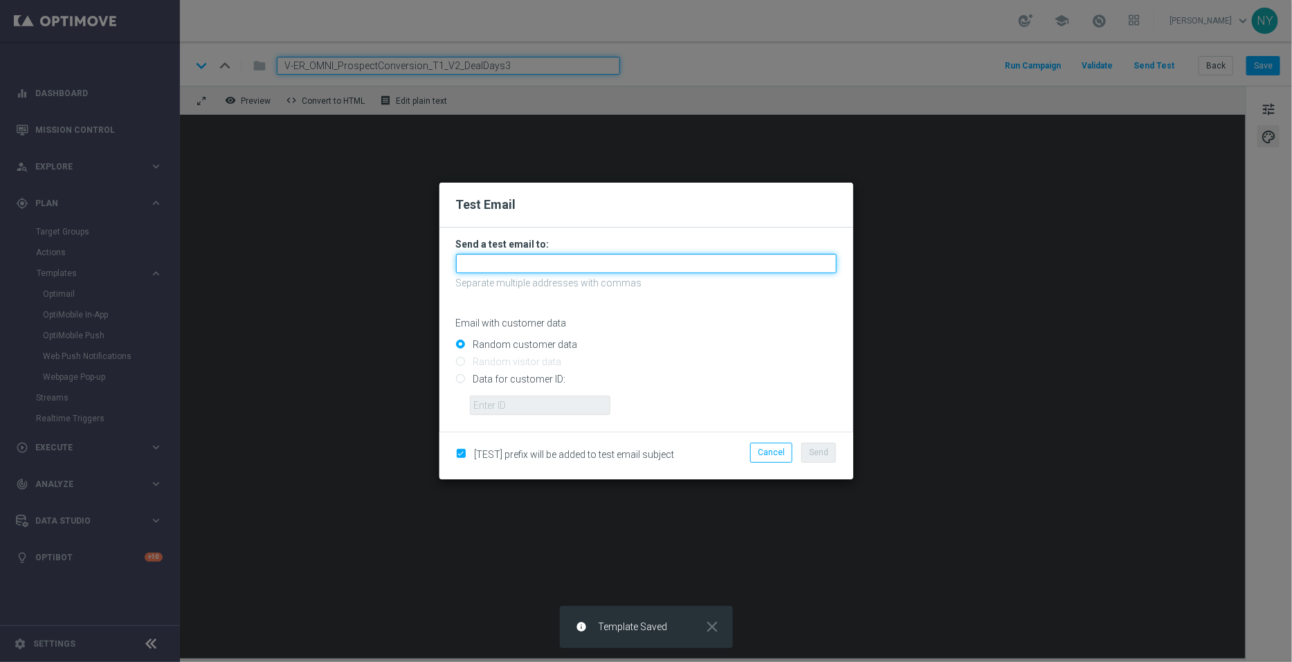
click at [522, 266] on input "text" at bounding box center [646, 263] width 381 height 19
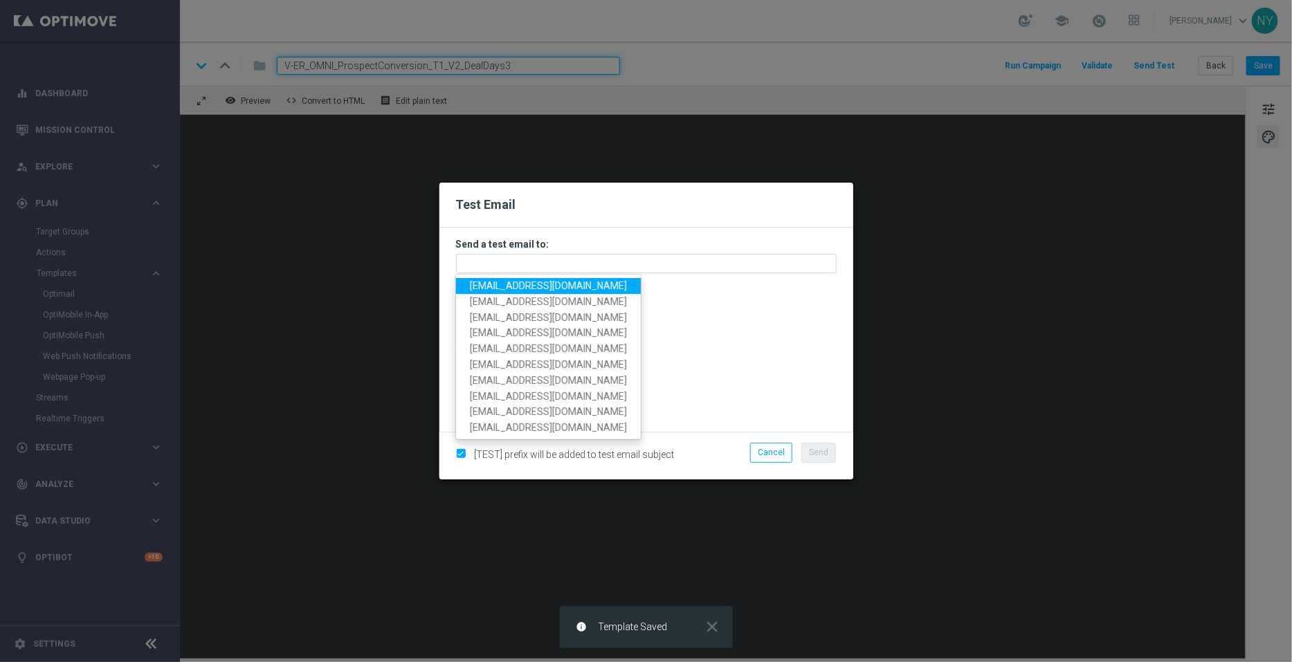
click at [531, 284] on span "[EMAIL_ADDRESS][DOMAIN_NAME]" at bounding box center [548, 285] width 157 height 11
type input "[EMAIL_ADDRESS][DOMAIN_NAME]"
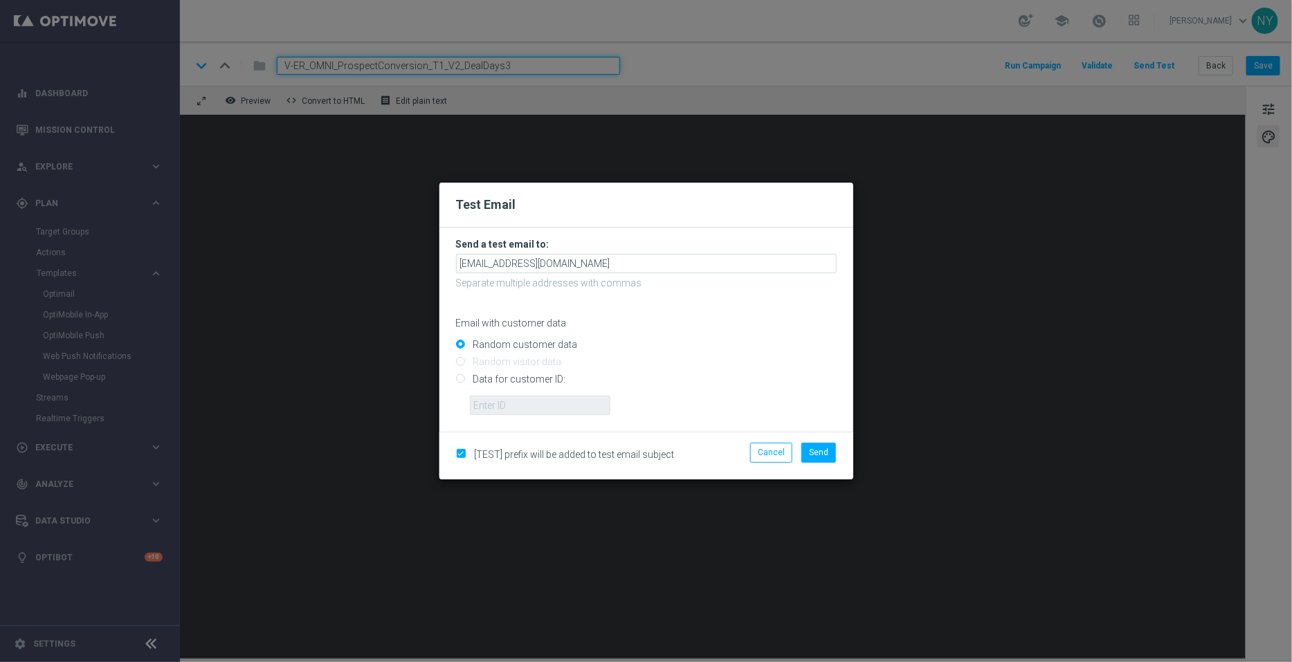
click at [462, 378] on input "Data for customer ID:" at bounding box center [646, 385] width 381 height 19
radio input "true"
click at [513, 399] on input "text" at bounding box center [540, 405] width 140 height 19
paste input "10000006208"
type input "10000006208"
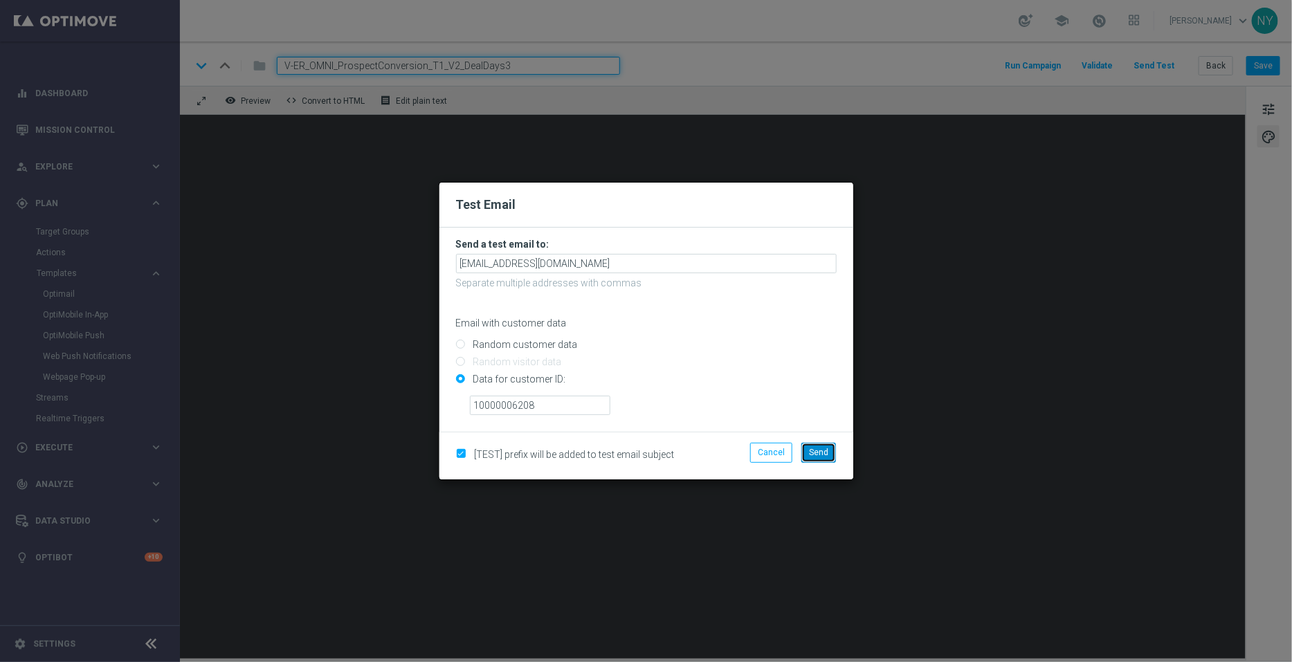
click at [823, 453] on span "Send" at bounding box center [818, 453] width 19 height 10
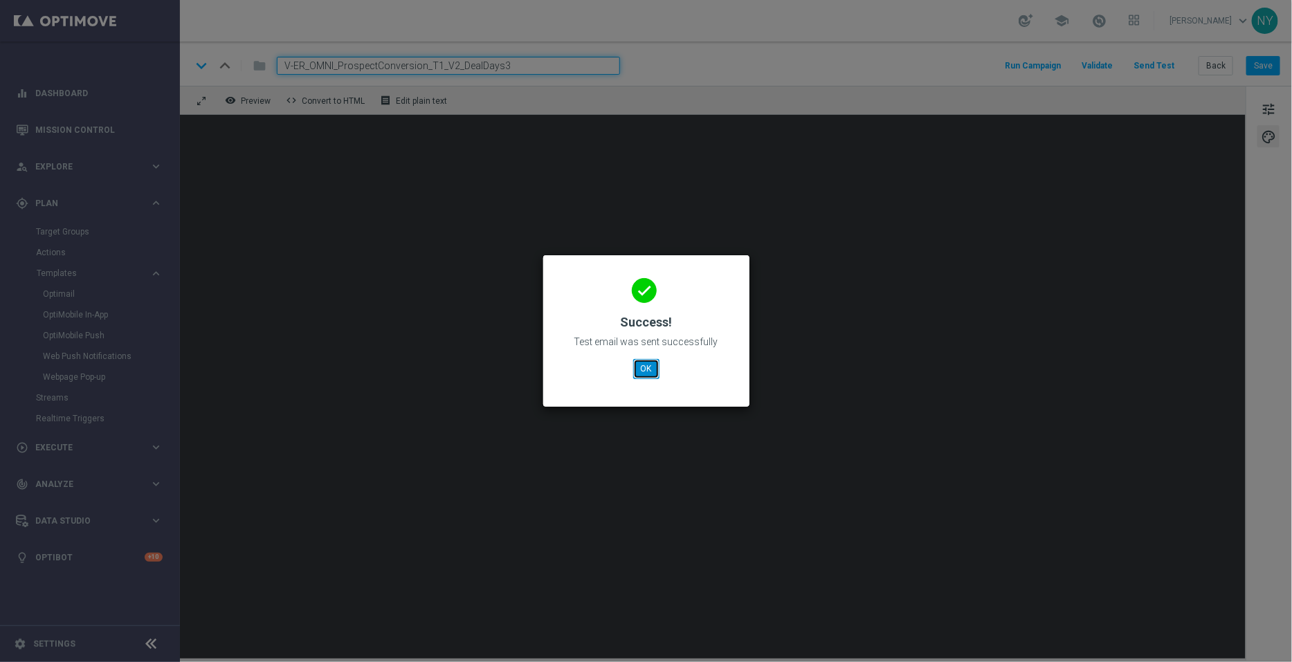
click at [648, 377] on button "OK" at bounding box center [646, 368] width 26 height 19
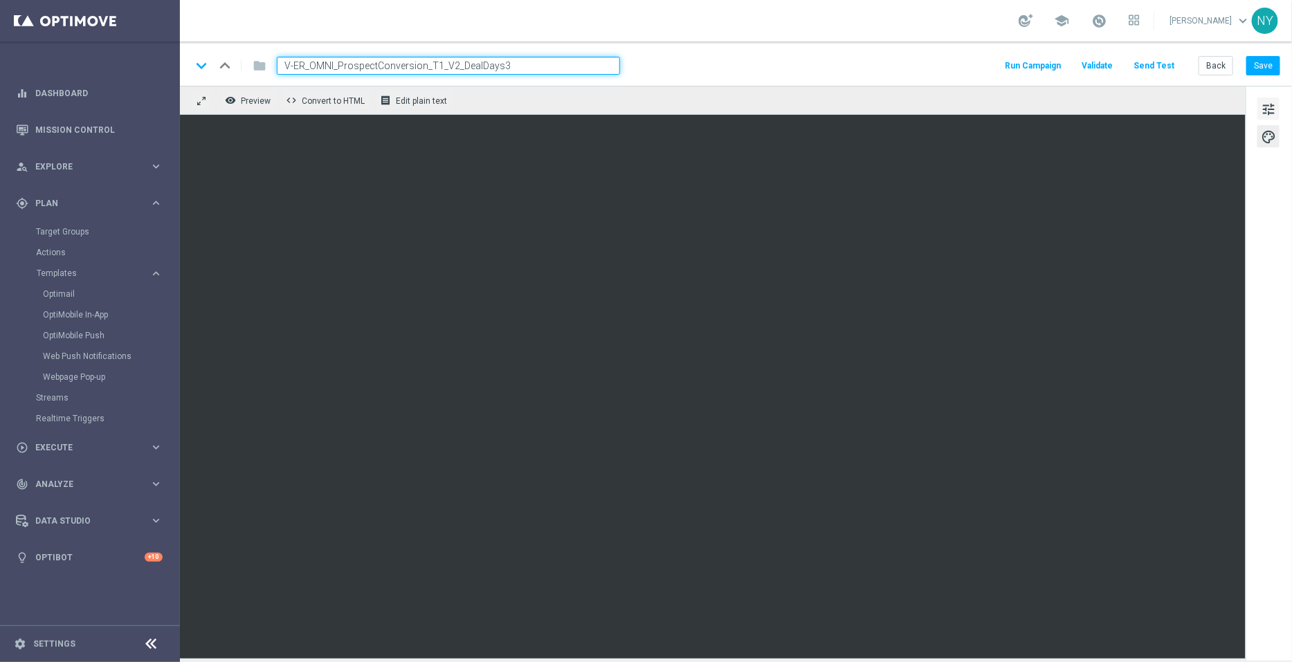
click at [1261, 105] on span "tune" at bounding box center [1268, 109] width 15 height 18
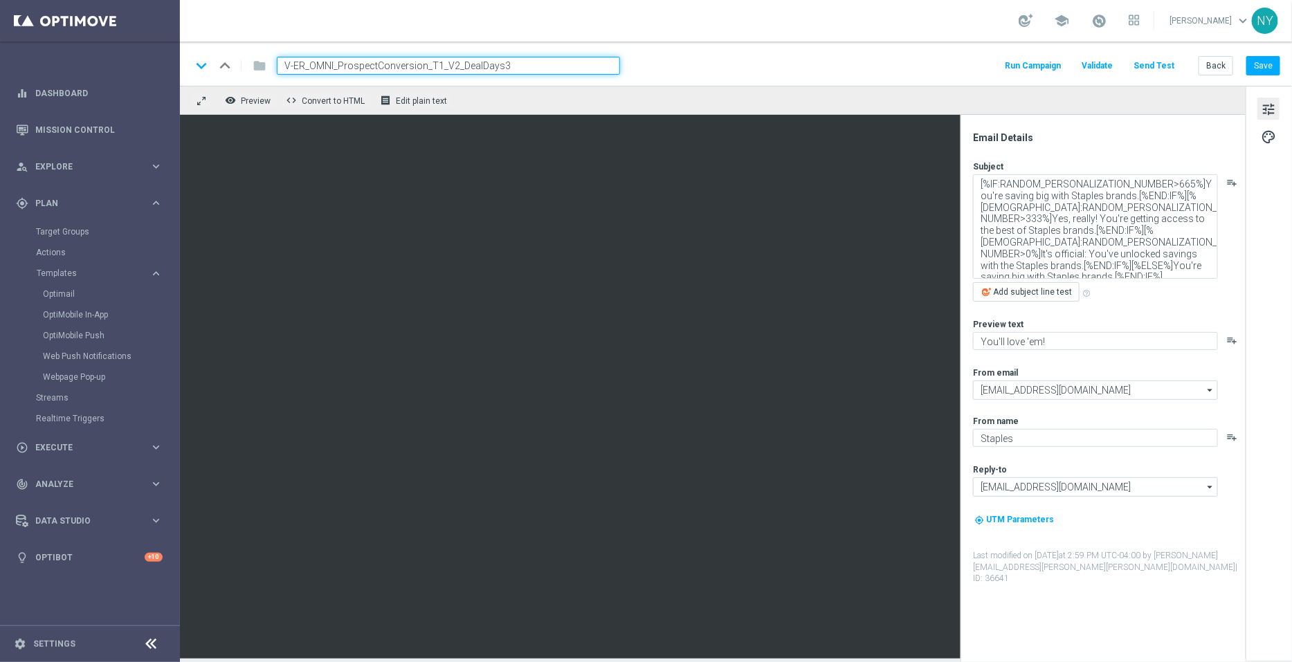
drag, startPoint x: 533, startPoint y: 63, endPoint x: 142, endPoint y: 19, distance: 393.4
click at [142, 19] on main "equalizer Dashboard Mission Control" at bounding box center [646, 331] width 1292 height 662
click at [1209, 64] on button "Back" at bounding box center [1215, 65] width 35 height 19
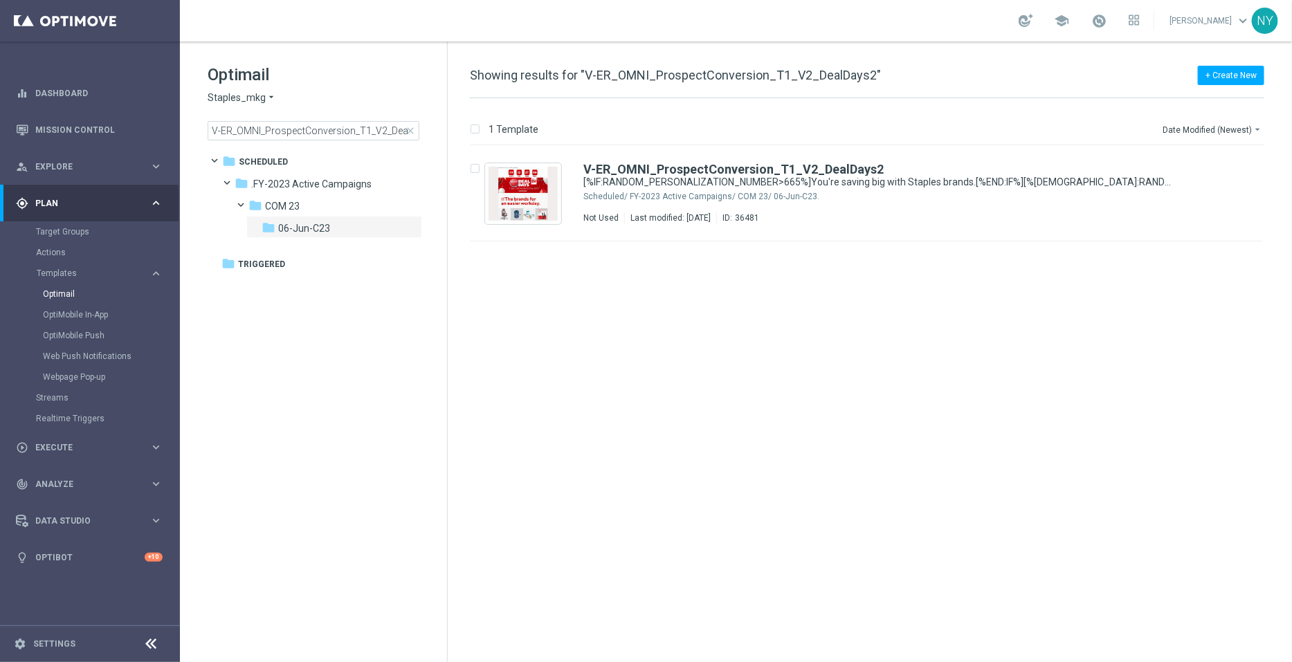
drag, startPoint x: 410, startPoint y: 133, endPoint x: 267, endPoint y: 126, distance: 143.4
click at [410, 133] on span "close" at bounding box center [410, 130] width 11 height 11
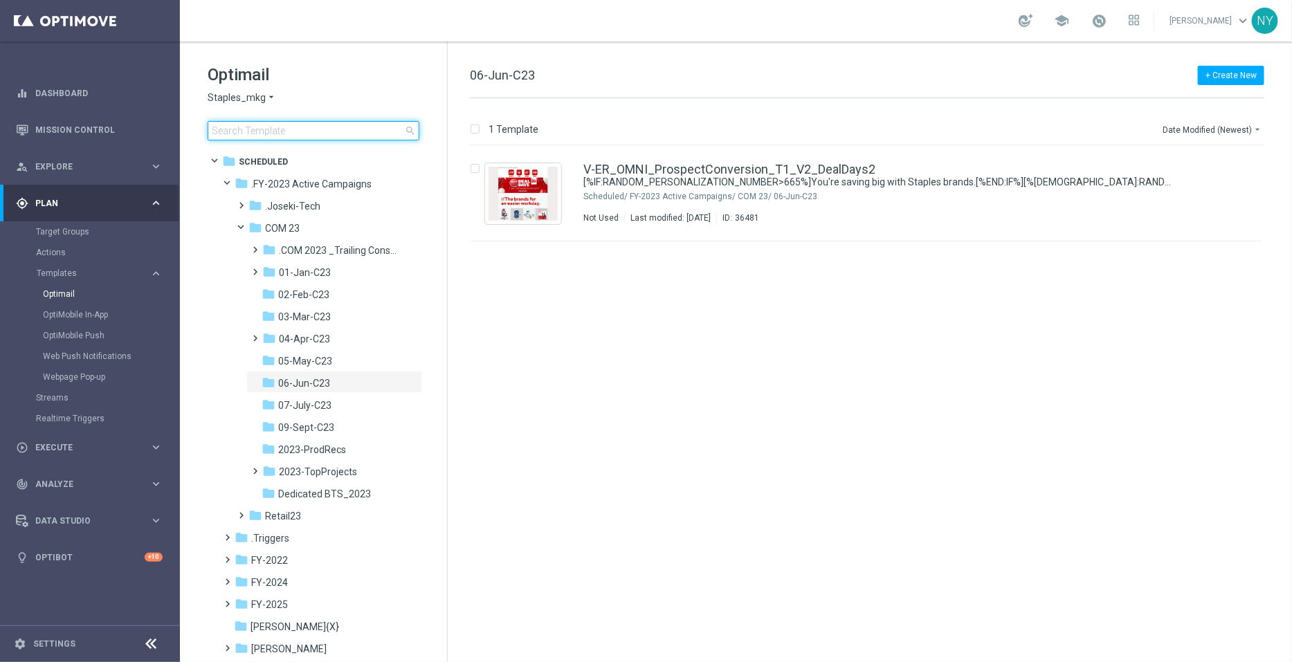
click at [253, 128] on input at bounding box center [314, 130] width 212 height 19
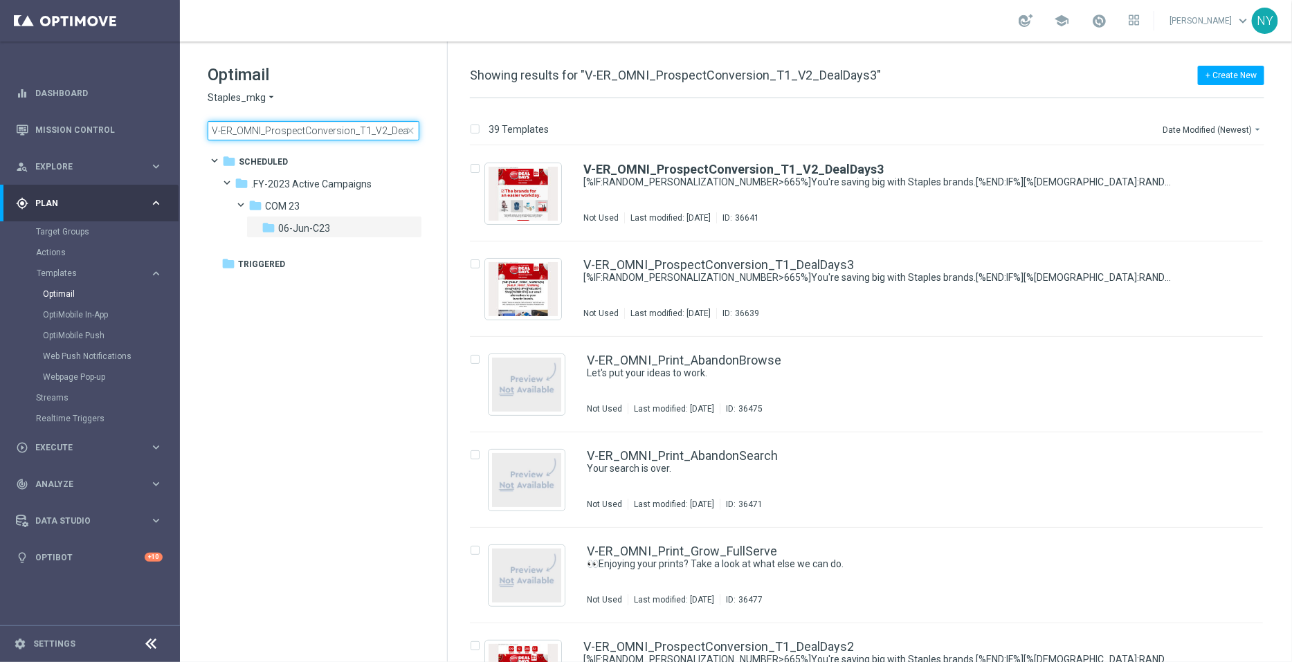
scroll to position [0, 22]
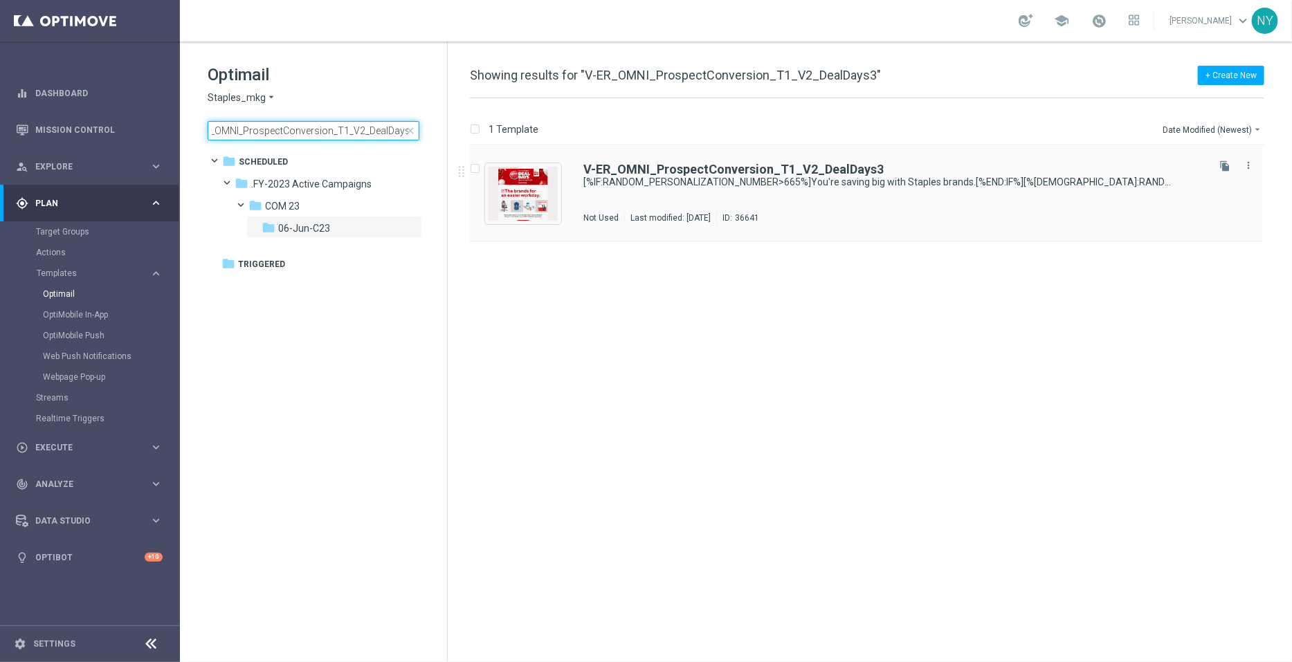
type input "V-ER_OMNI_ProspectConversion_T1_V2_DealDays3"
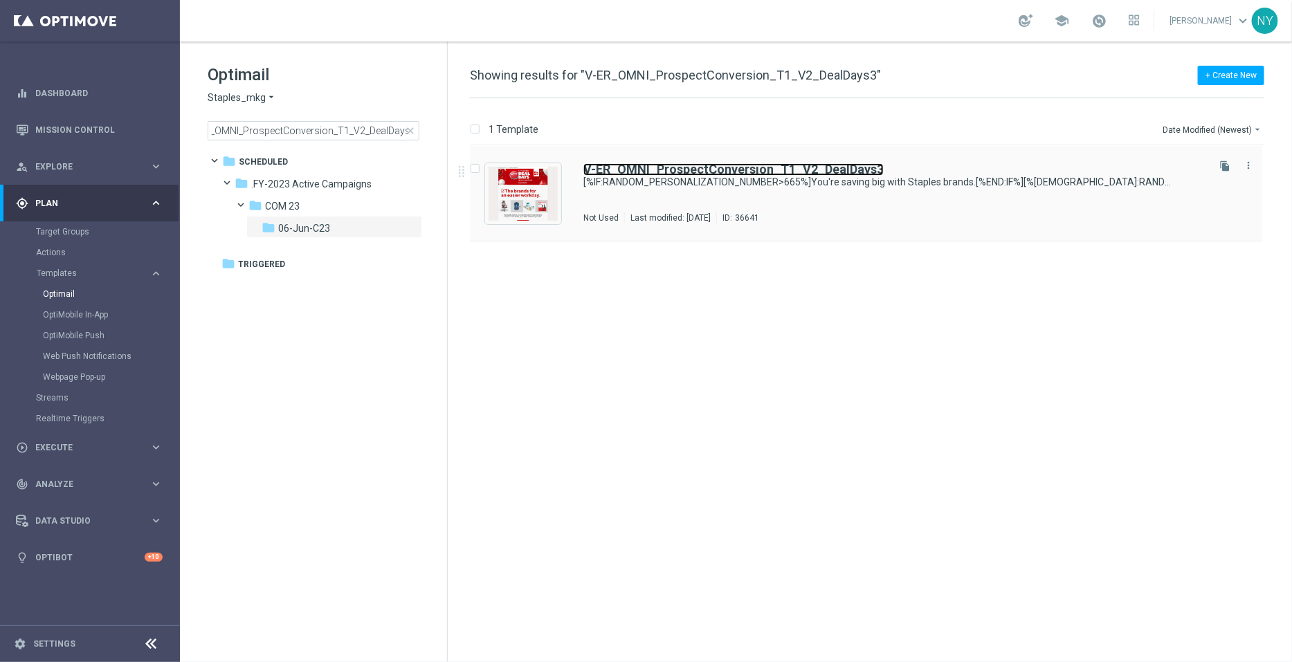
click at [768, 167] on b "V-ER_OMNI_ProspectConversion_T1_V2_DealDays3" at bounding box center [733, 169] width 300 height 15
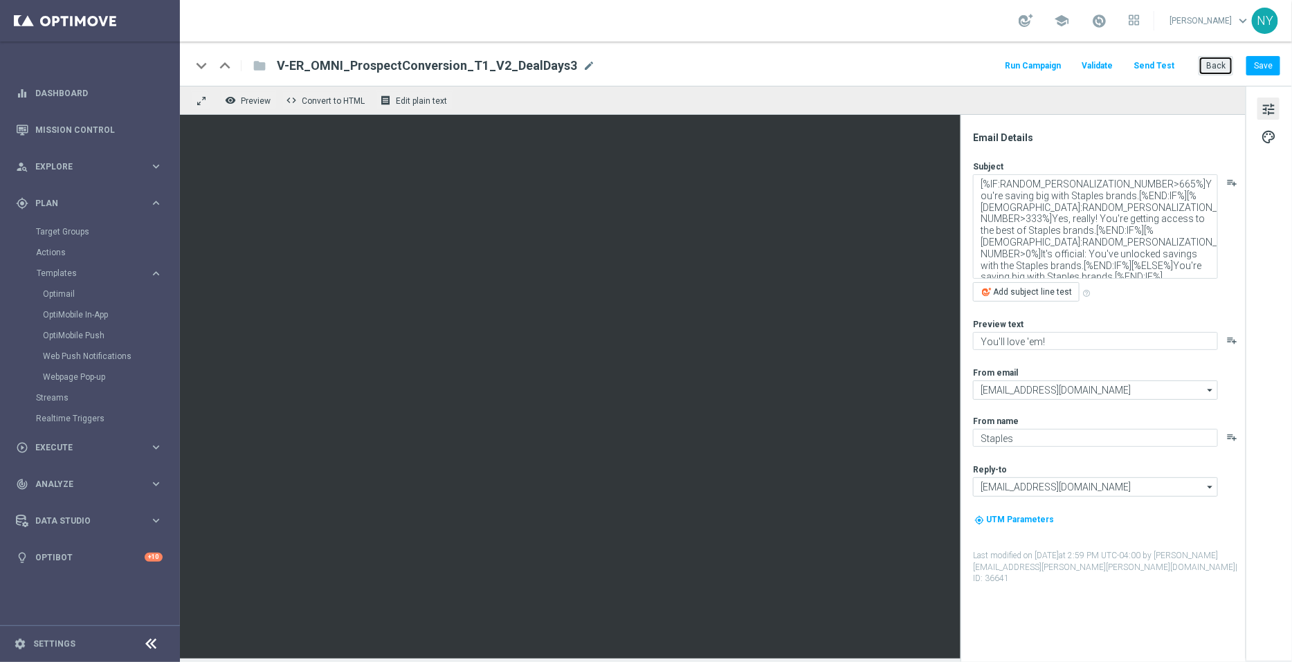
click at [1225, 67] on button "Back" at bounding box center [1215, 65] width 35 height 19
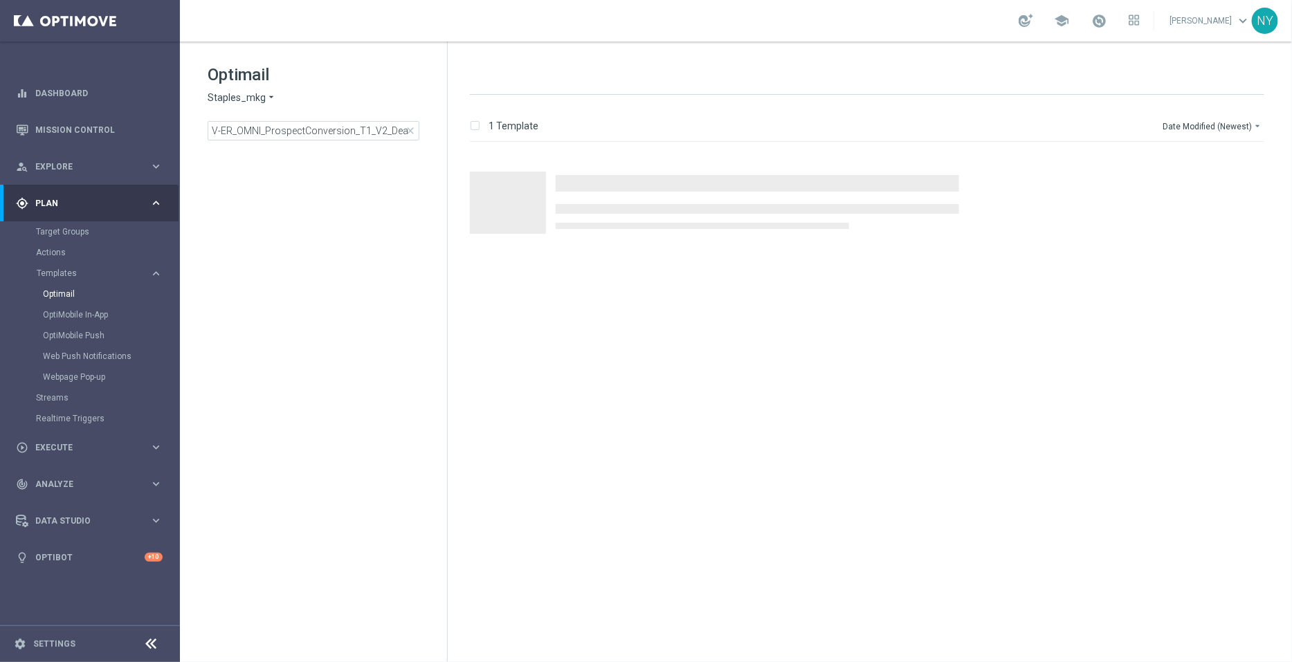
click at [412, 133] on span "close" at bounding box center [410, 130] width 11 height 11
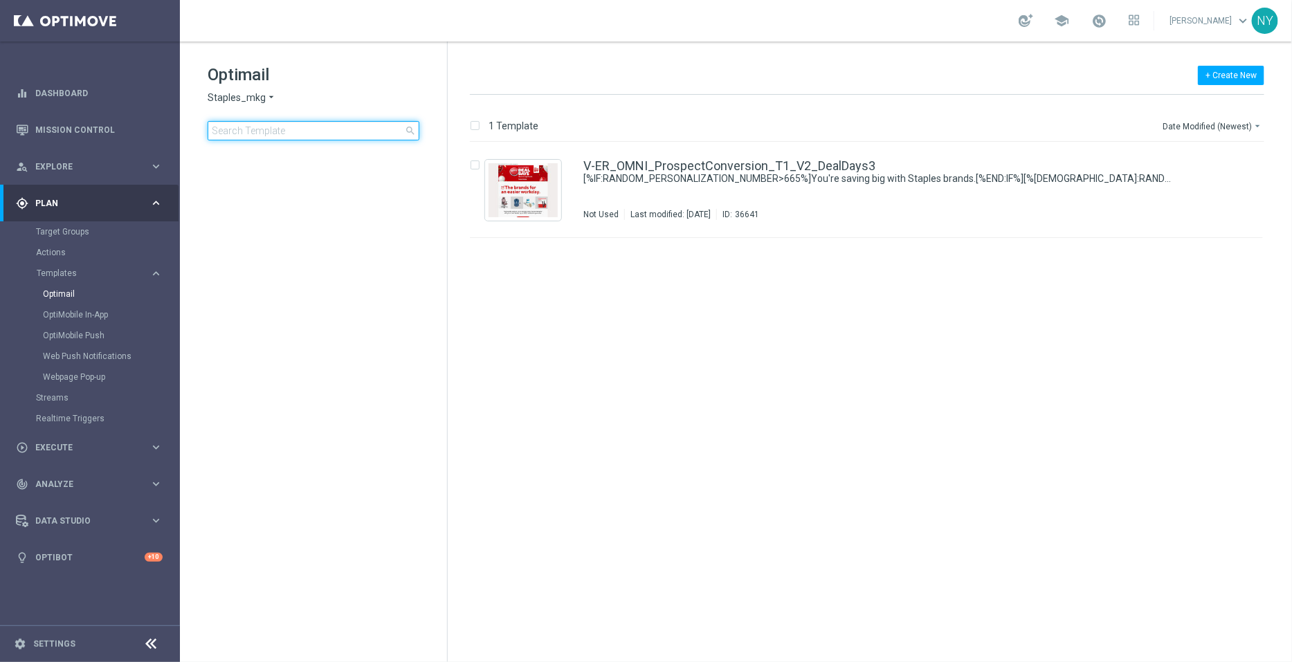
click at [324, 132] on input at bounding box center [314, 130] width 212 height 19
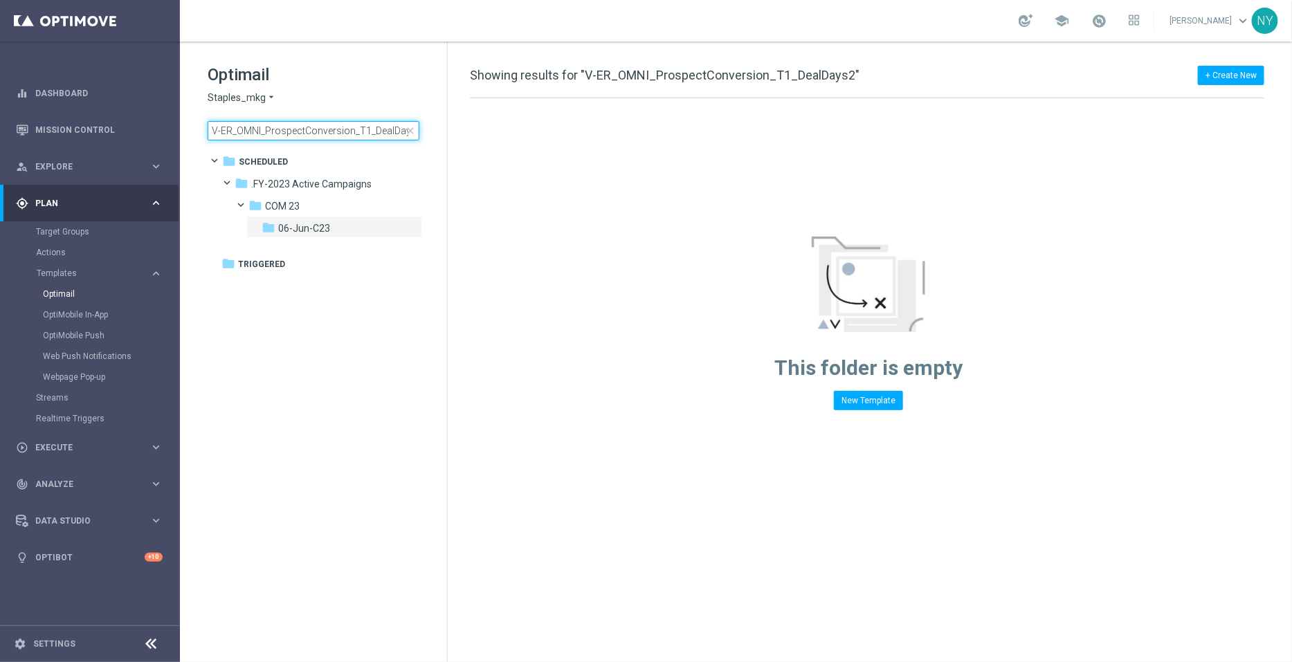
scroll to position [0, 7]
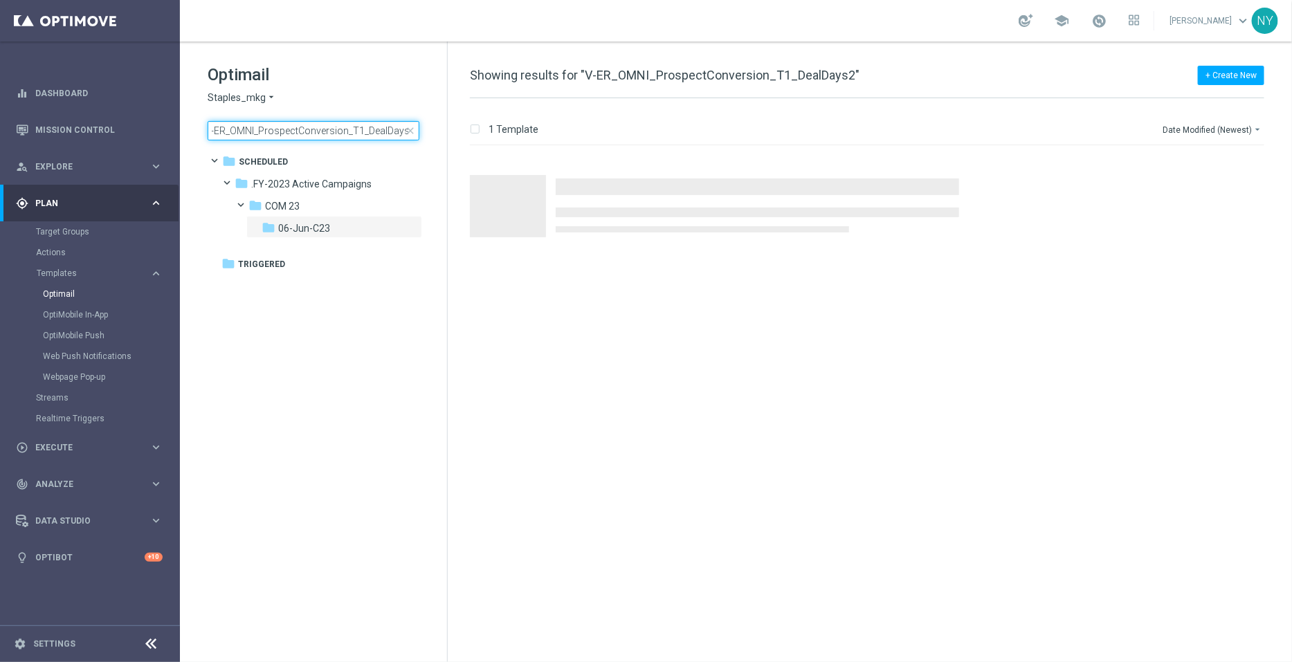
type input "V-ER_OMNI_ProspectConversion_T1_DealDays"
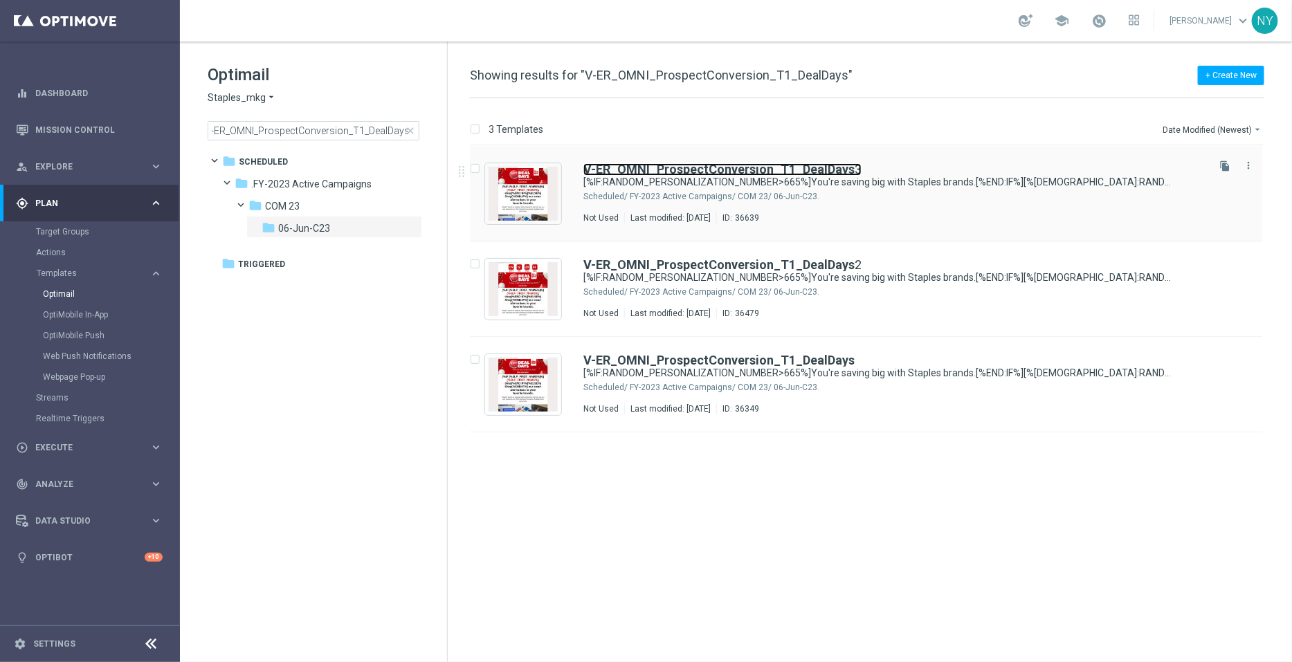
drag, startPoint x: 822, startPoint y: 171, endPoint x: 921, endPoint y: 170, distance: 98.9
click at [822, 171] on b "V-ER_OMNI_ProspectConversion_T1_DealDays" at bounding box center [718, 169] width 271 height 15
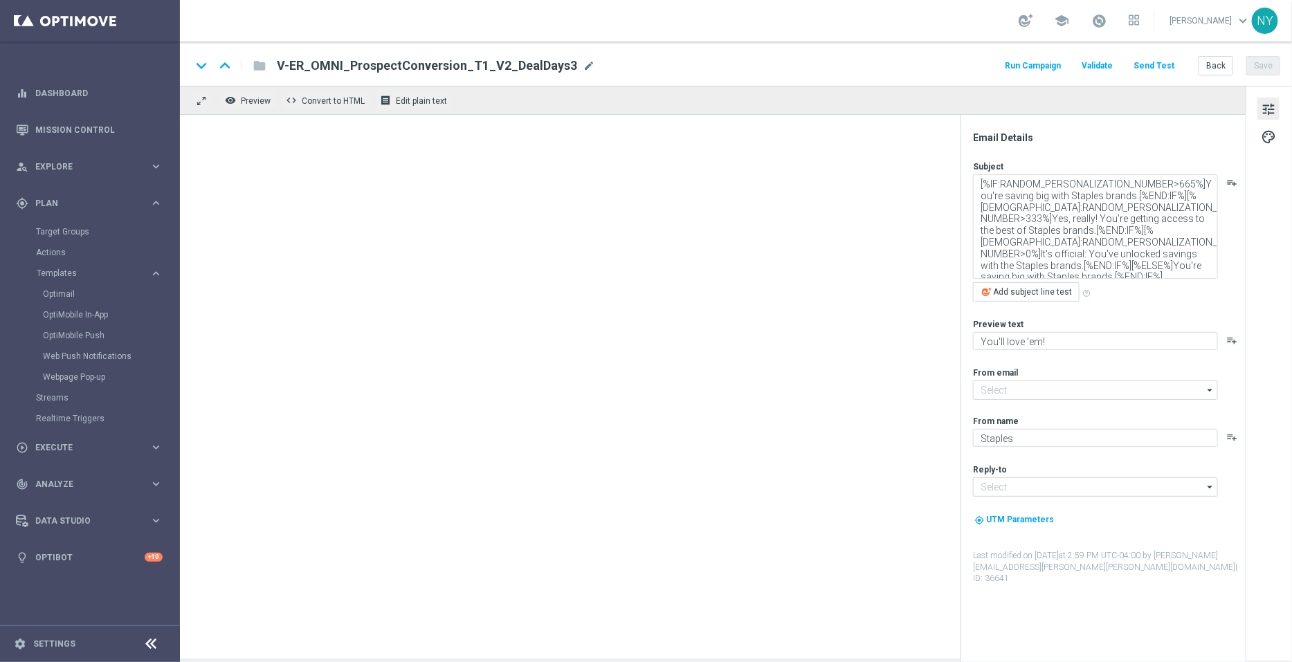
type input "[EMAIL_ADDRESS][DOMAIN_NAME]"
type textarea "[%IF:RANDOM_PERSONALIZATION_NUMBER>665%]We've got better quality and better pri…"
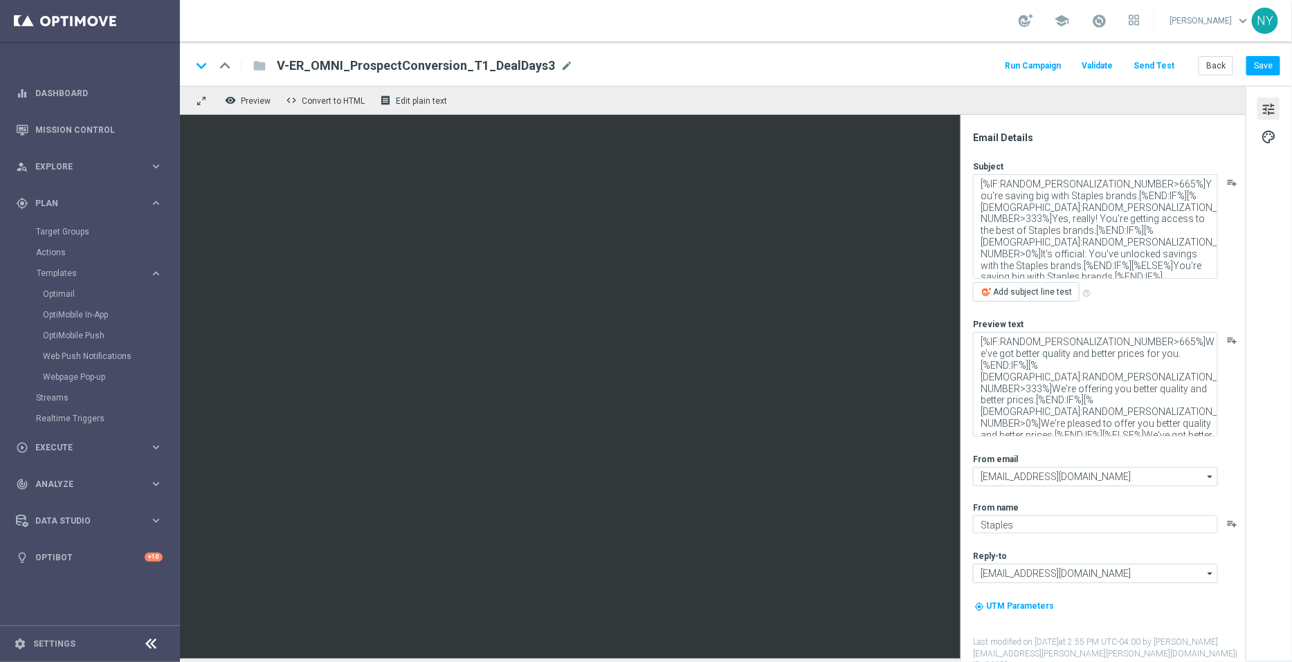
click at [1162, 64] on button "Send Test" at bounding box center [1153, 66] width 45 height 19
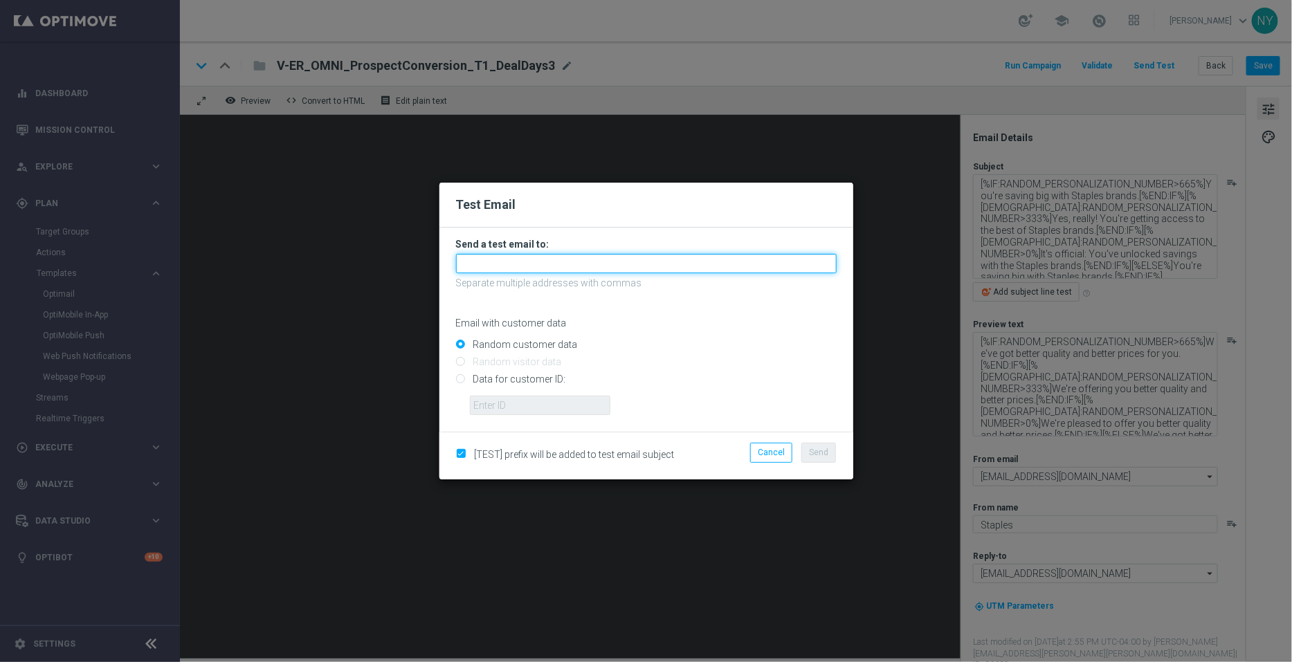
click at [486, 272] on input "text" at bounding box center [646, 263] width 381 height 19
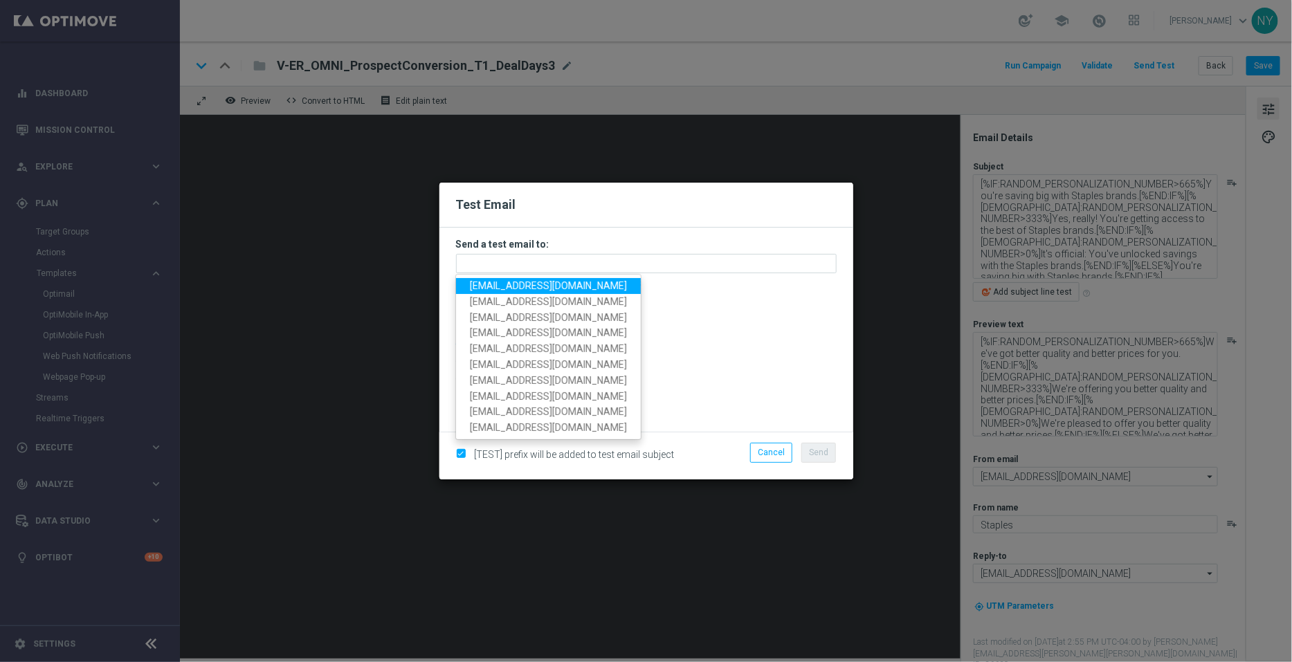
click at [512, 289] on span "[EMAIL_ADDRESS][DOMAIN_NAME]" at bounding box center [548, 285] width 157 height 11
type input "[EMAIL_ADDRESS][DOMAIN_NAME]"
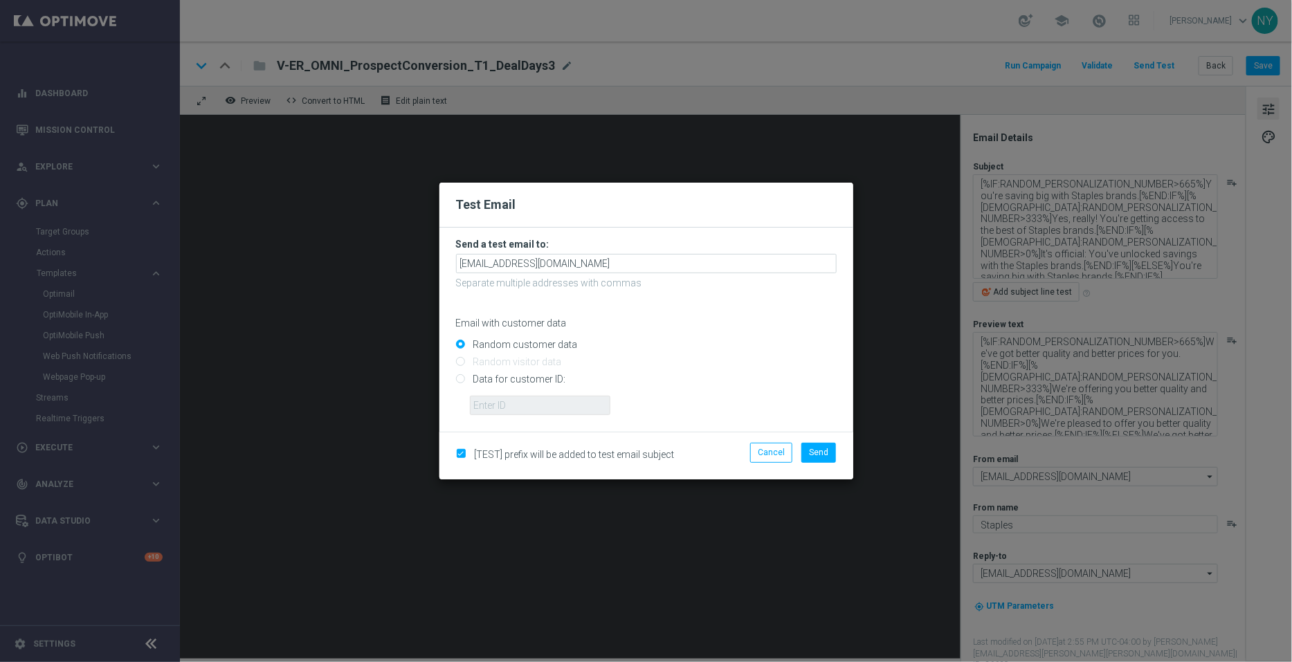
click at [457, 382] on input "Data for customer ID:" at bounding box center [646, 385] width 381 height 19
radio input "true"
click at [519, 412] on input "text" at bounding box center [540, 405] width 140 height 19
click at [493, 407] on input "text" at bounding box center [540, 405] width 140 height 19
paste input "10000006208"
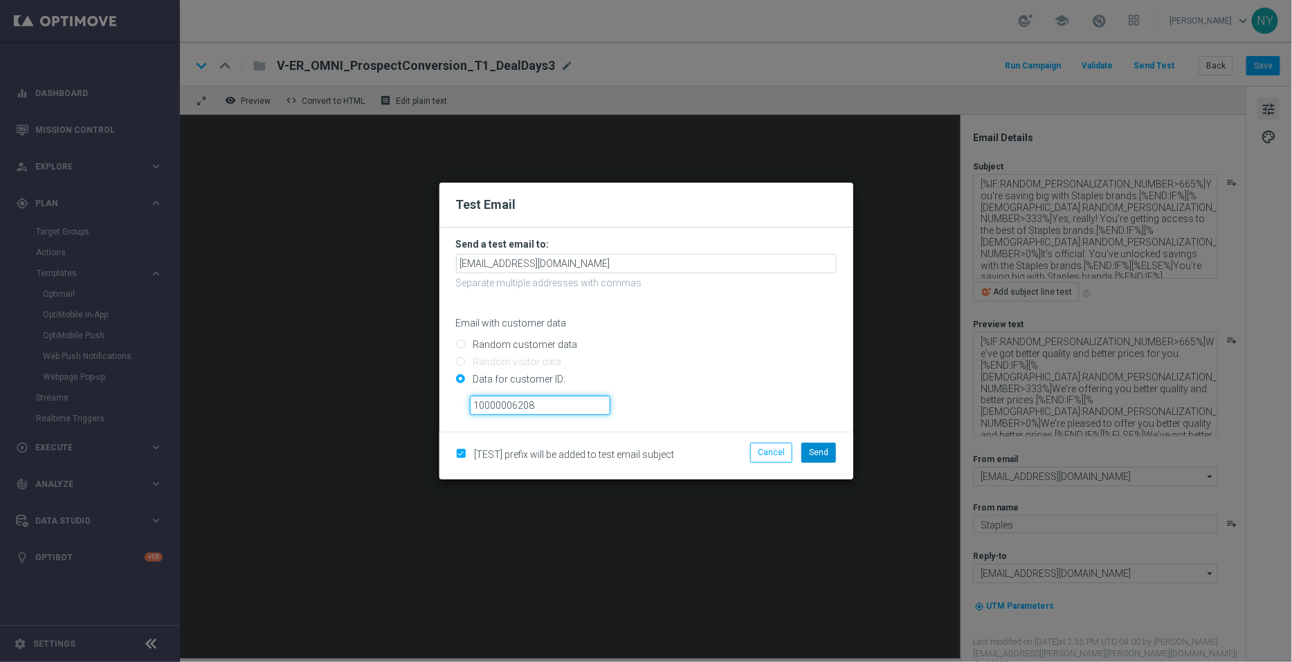
type input "10000006208"
click at [815, 455] on span "Send" at bounding box center [818, 453] width 19 height 10
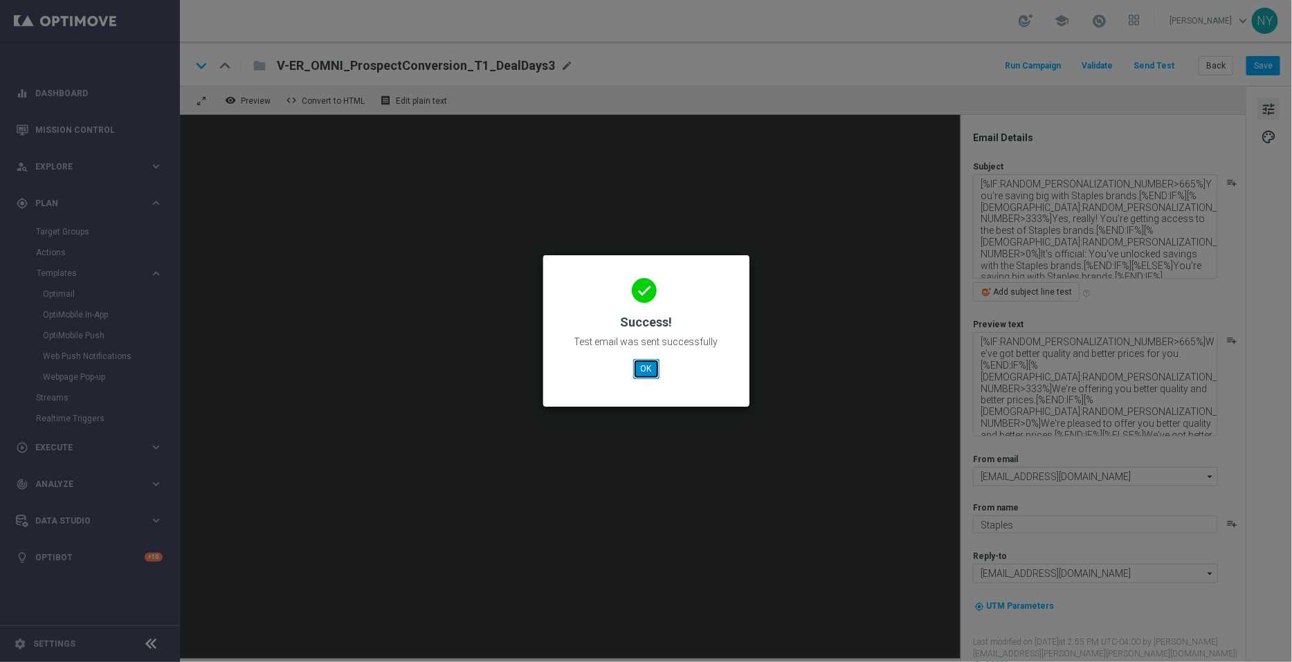
click at [648, 367] on button "OK" at bounding box center [646, 368] width 26 height 19
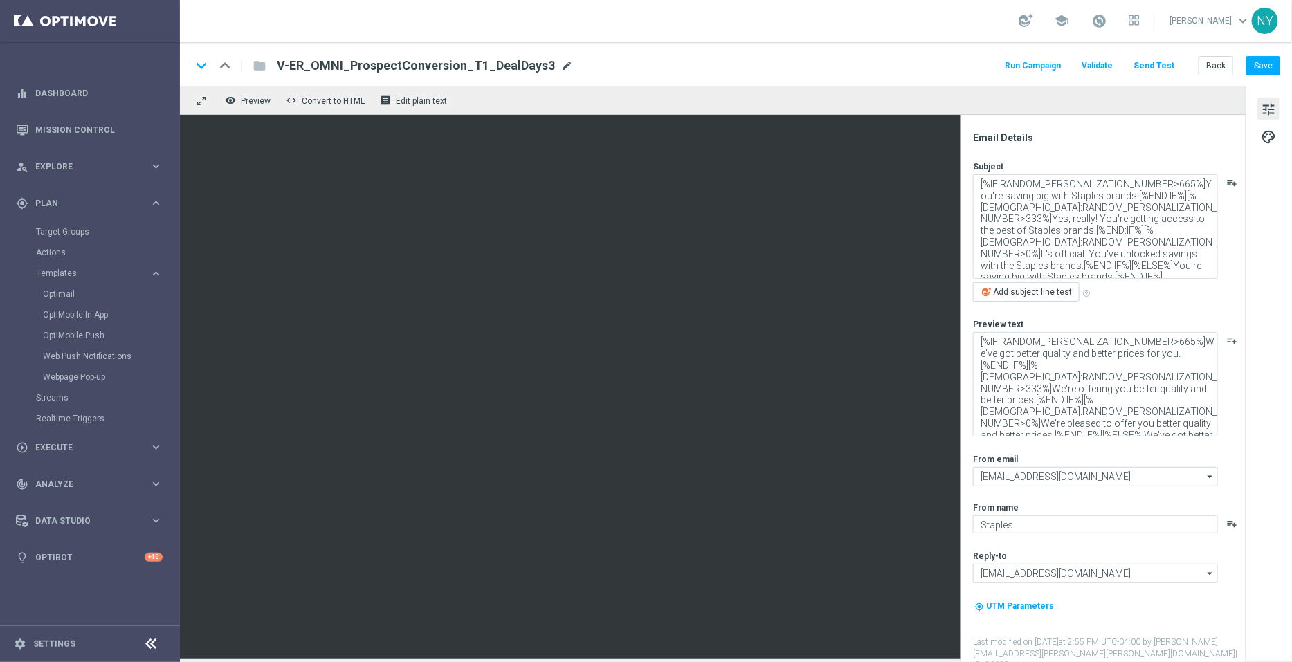
click at [563, 66] on span "mode_edit" at bounding box center [566, 66] width 12 height 12
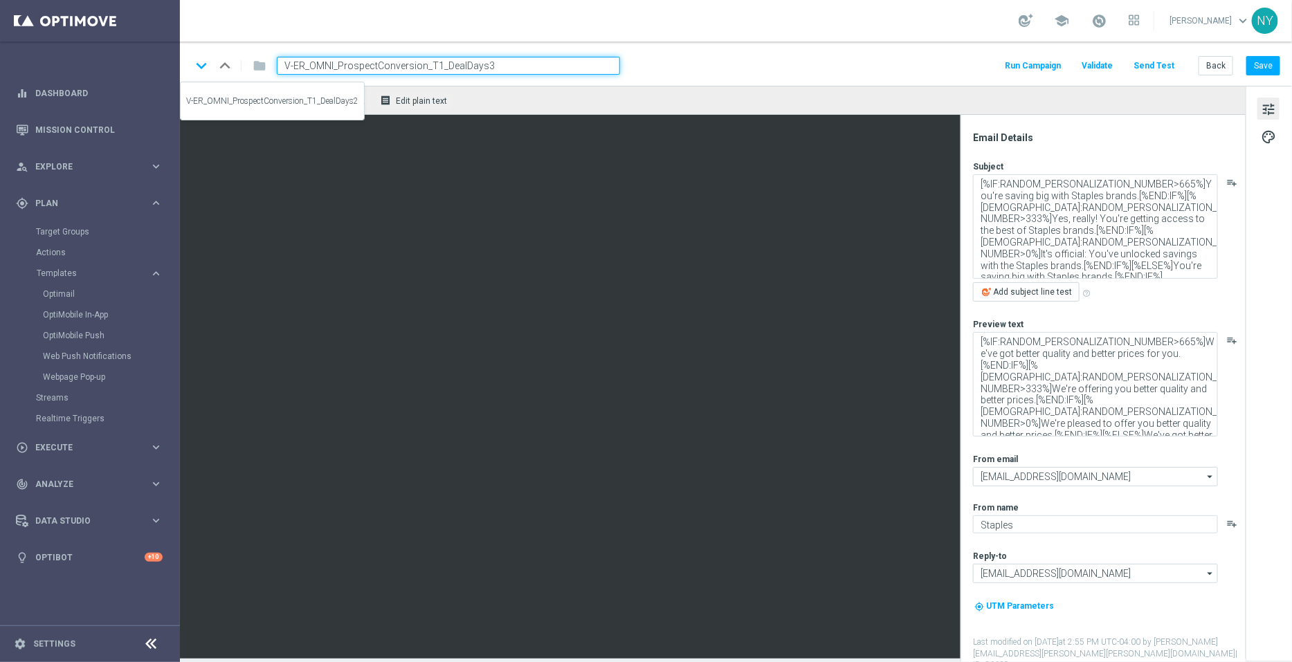
drag, startPoint x: 533, startPoint y: 66, endPoint x: 202, endPoint y: 67, distance: 331.4
click at [202, 67] on div "keyboard_arrow_down keyboard_arrow_up folder V-ER_OMNI_ProspectConversion_T1_De…" at bounding box center [405, 66] width 429 height 18
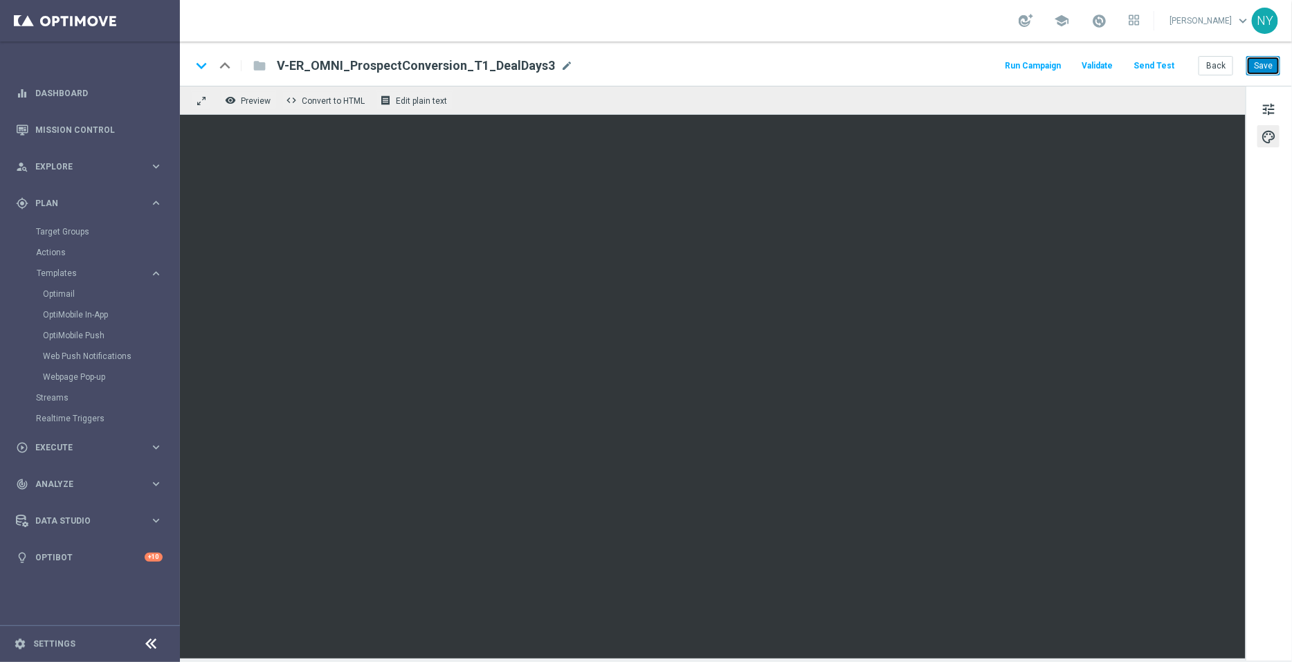
click at [1259, 64] on button "Save" at bounding box center [1263, 65] width 34 height 19
click at [1220, 59] on button "Back" at bounding box center [1215, 65] width 35 height 19
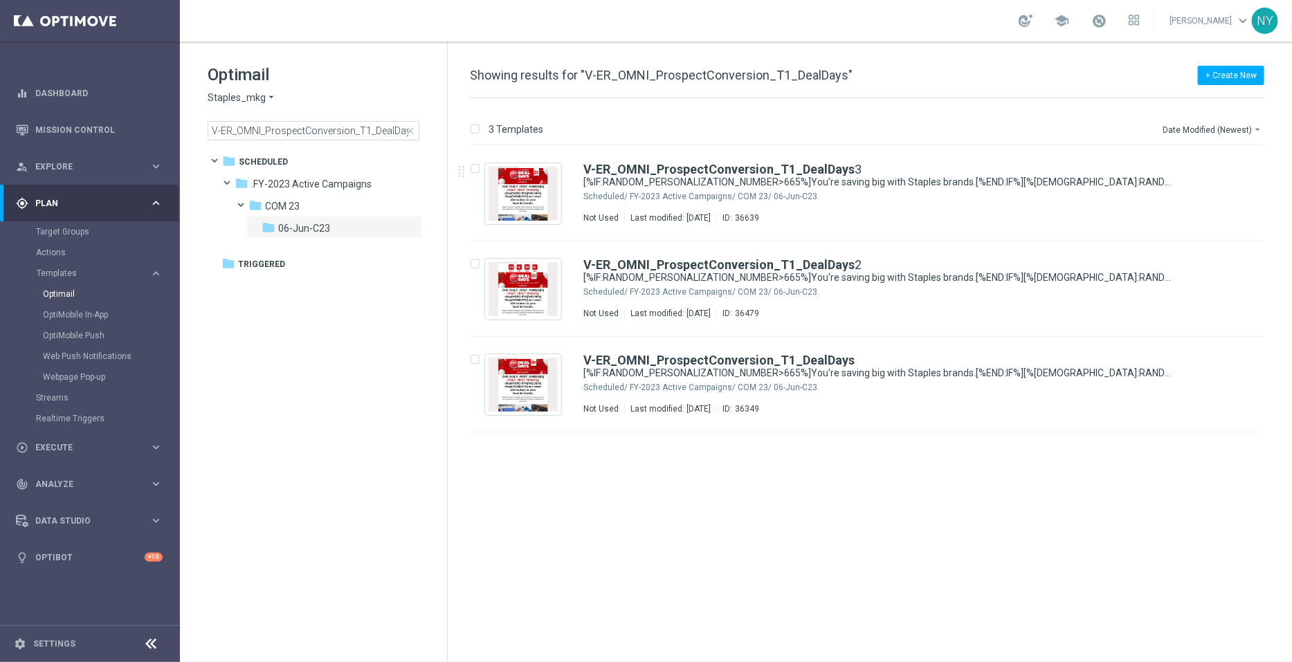
click at [408, 129] on span "close" at bounding box center [410, 130] width 11 height 11
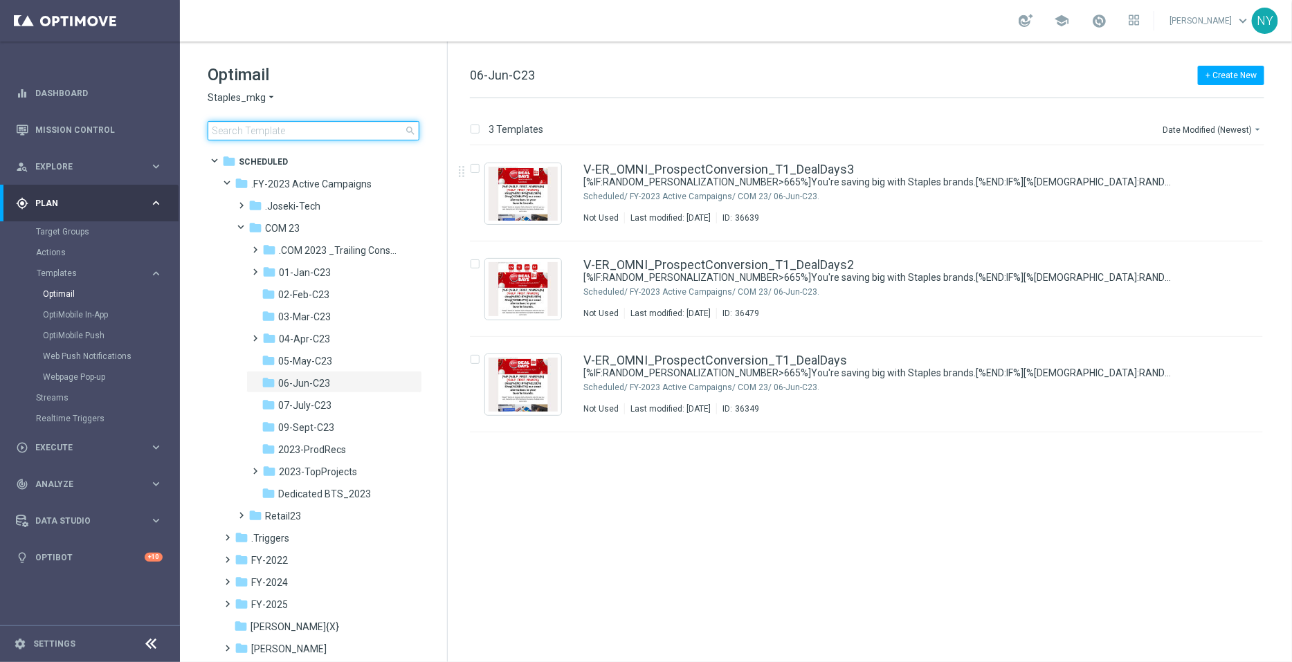
click at [280, 131] on input at bounding box center [314, 130] width 212 height 19
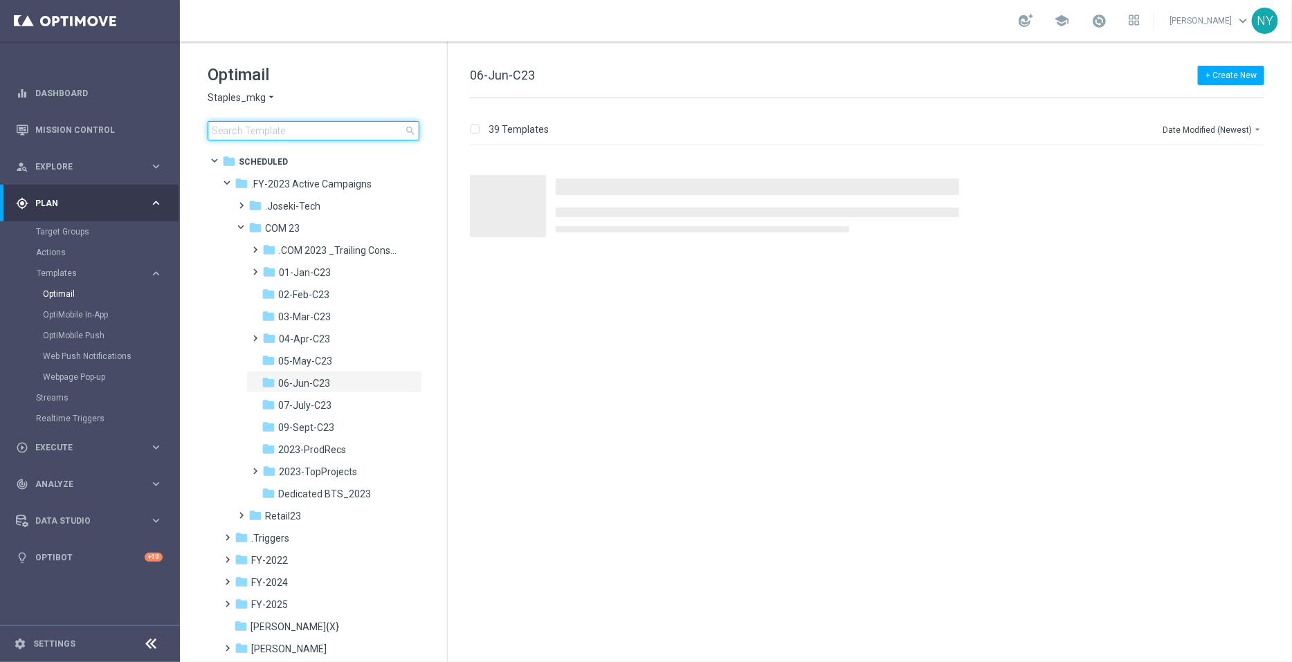
type input "V-ER_OMNI_ProspectConversion_T1_V2"
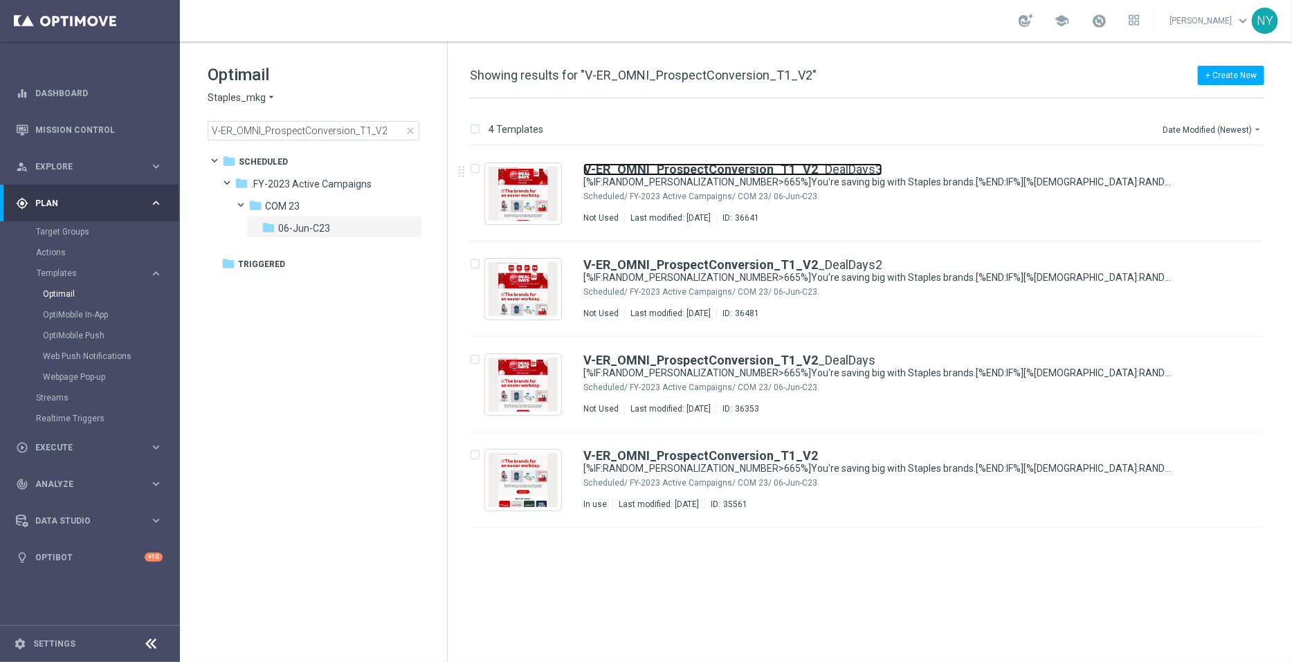
drag, startPoint x: 747, startPoint y: 169, endPoint x: 1280, endPoint y: 129, distance: 534.2
click at [747, 169] on b "V-ER_OMNI_ProspectConversion_T1_V2" at bounding box center [700, 169] width 235 height 15
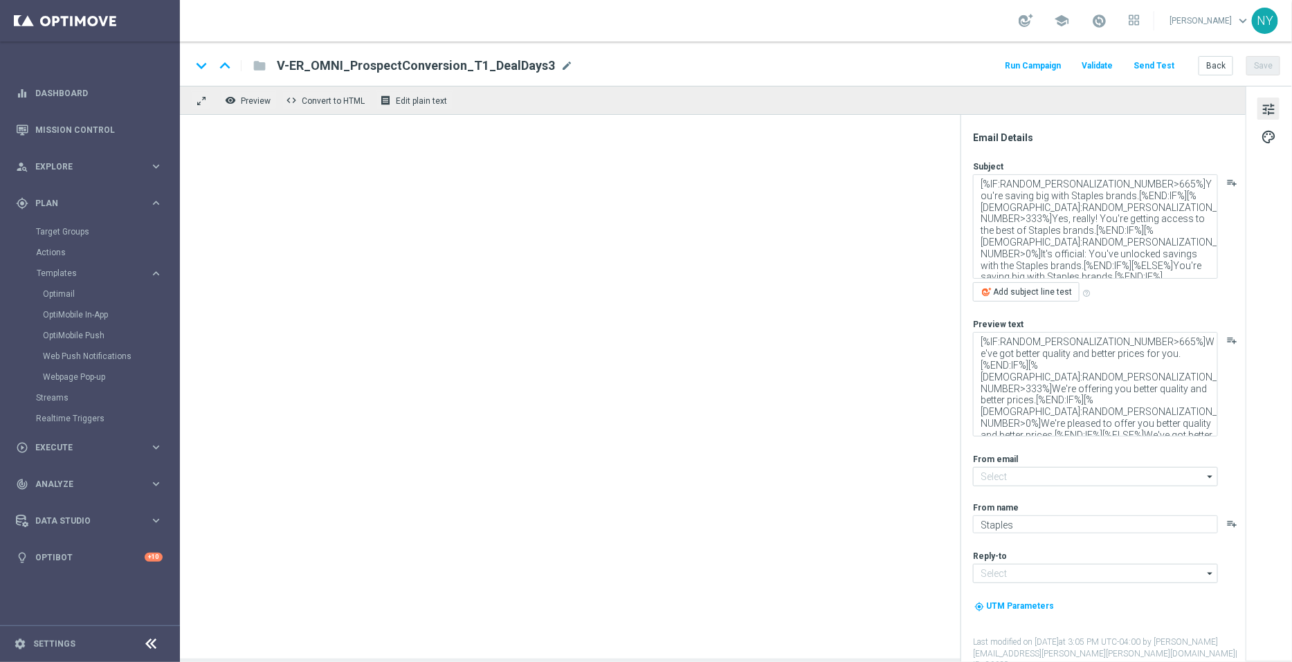
type input "[EMAIL_ADDRESS][DOMAIN_NAME]"
type textarea "You'll love 'em!"
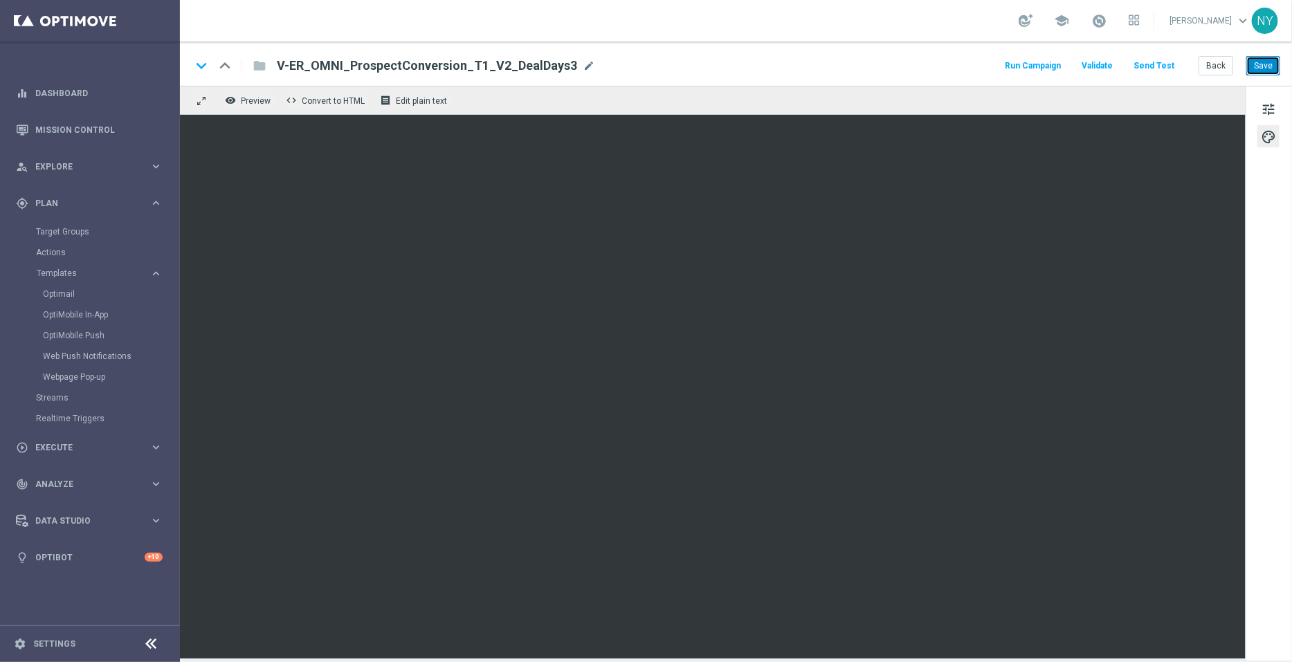
click at [1256, 64] on button "Save" at bounding box center [1263, 65] width 34 height 19
click at [1164, 64] on button "Send Test" at bounding box center [1153, 66] width 45 height 19
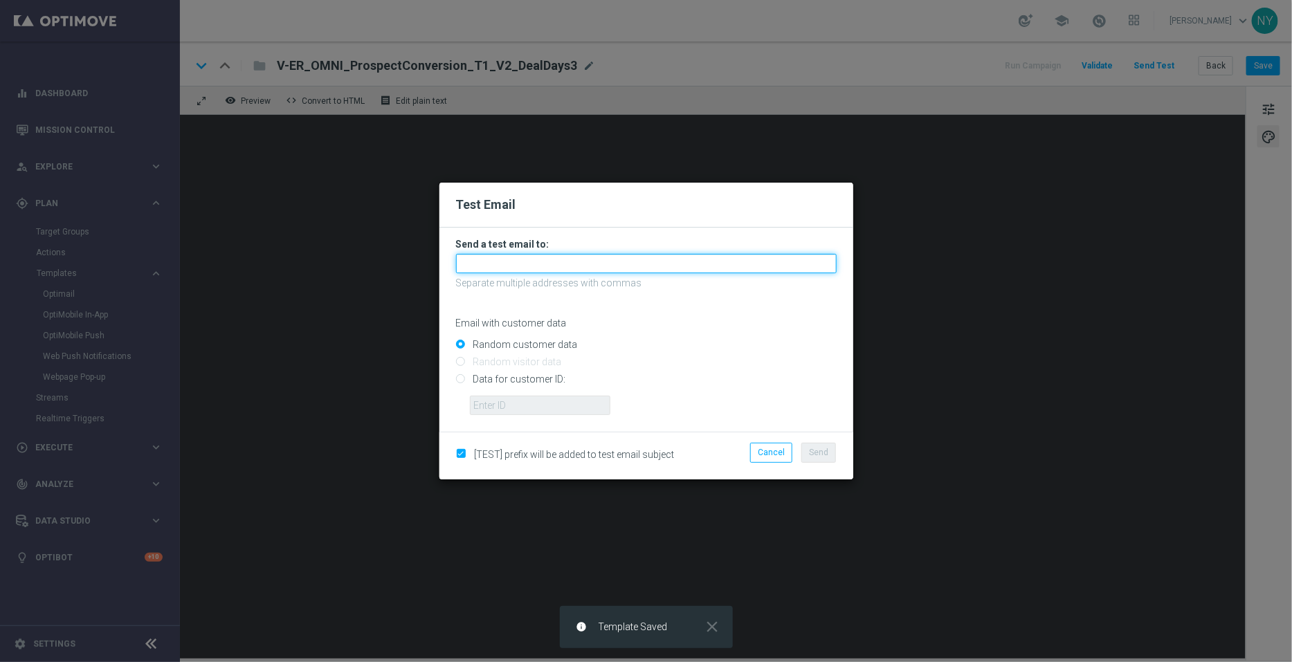
click at [474, 260] on input "text" at bounding box center [646, 263] width 381 height 19
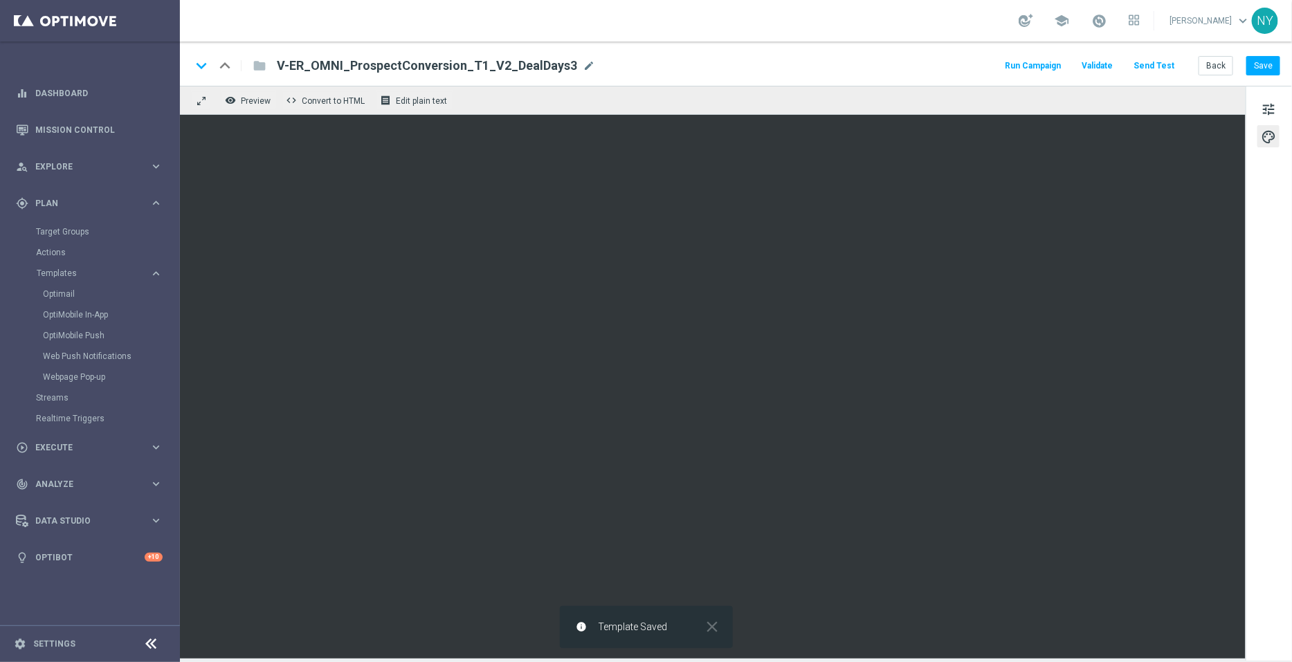
click at [1157, 61] on button "Send Test" at bounding box center [1153, 66] width 45 height 19
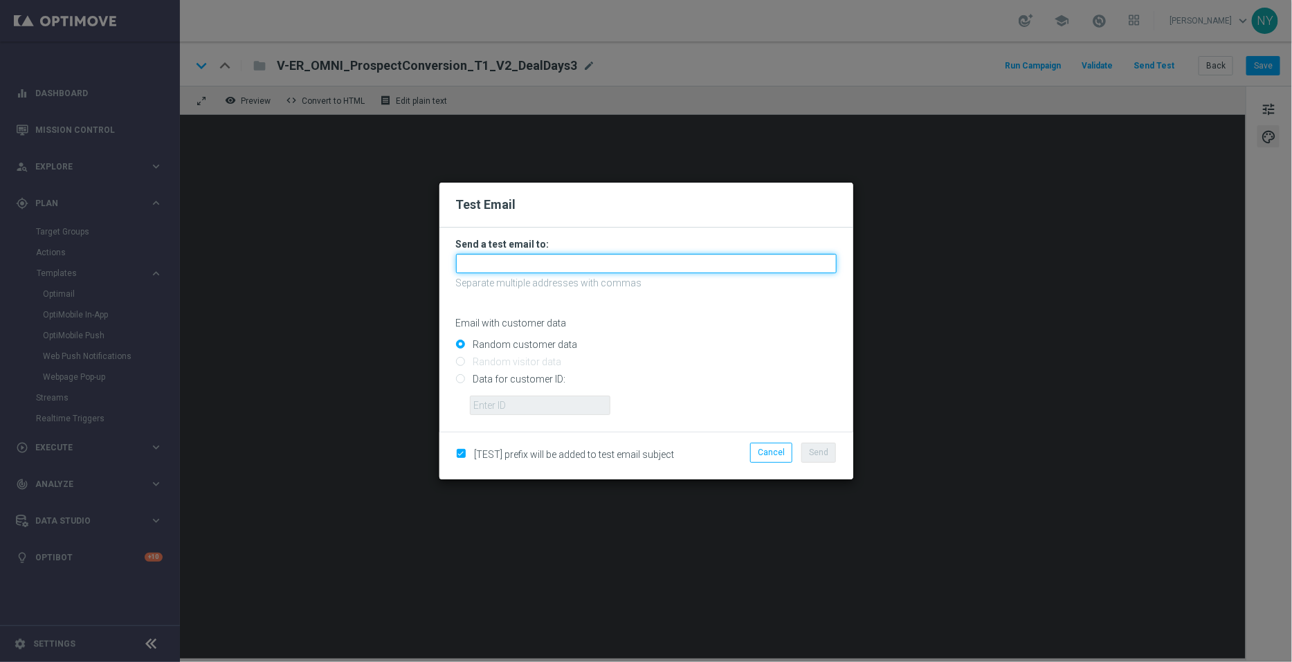
click at [475, 263] on input "text" at bounding box center [646, 263] width 381 height 19
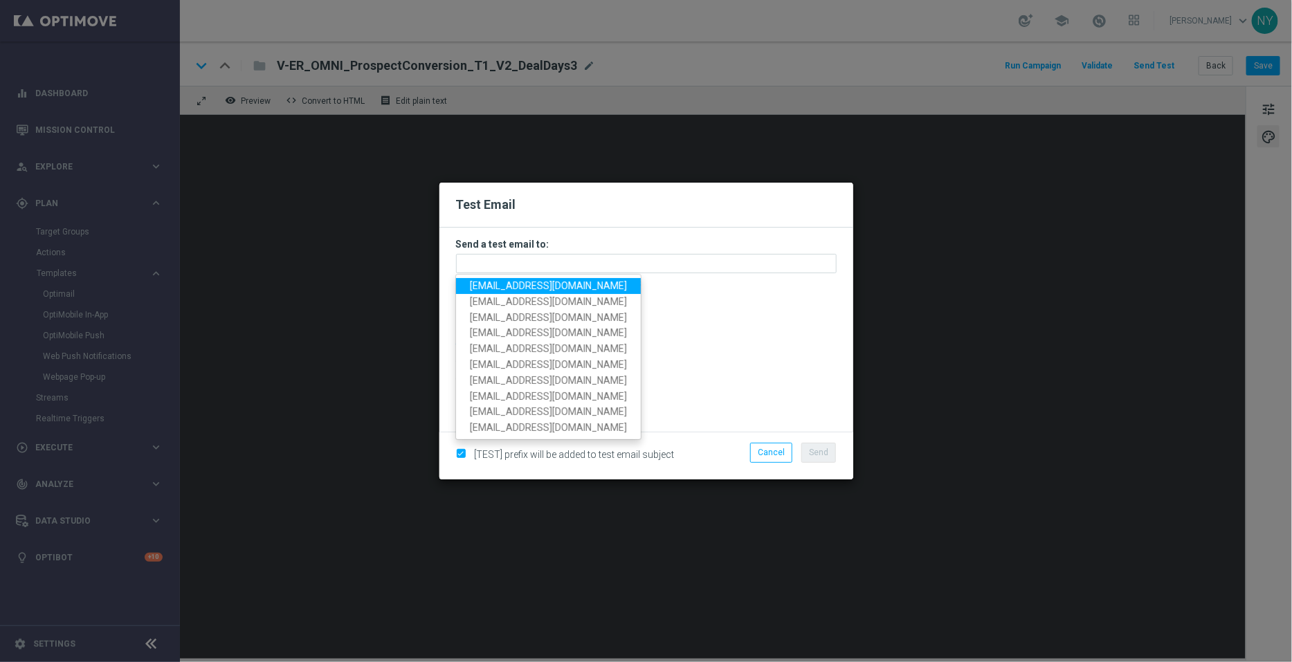
click at [479, 286] on span "[EMAIL_ADDRESS][DOMAIN_NAME]" at bounding box center [548, 285] width 157 height 11
type input "[EMAIL_ADDRESS][DOMAIN_NAME]"
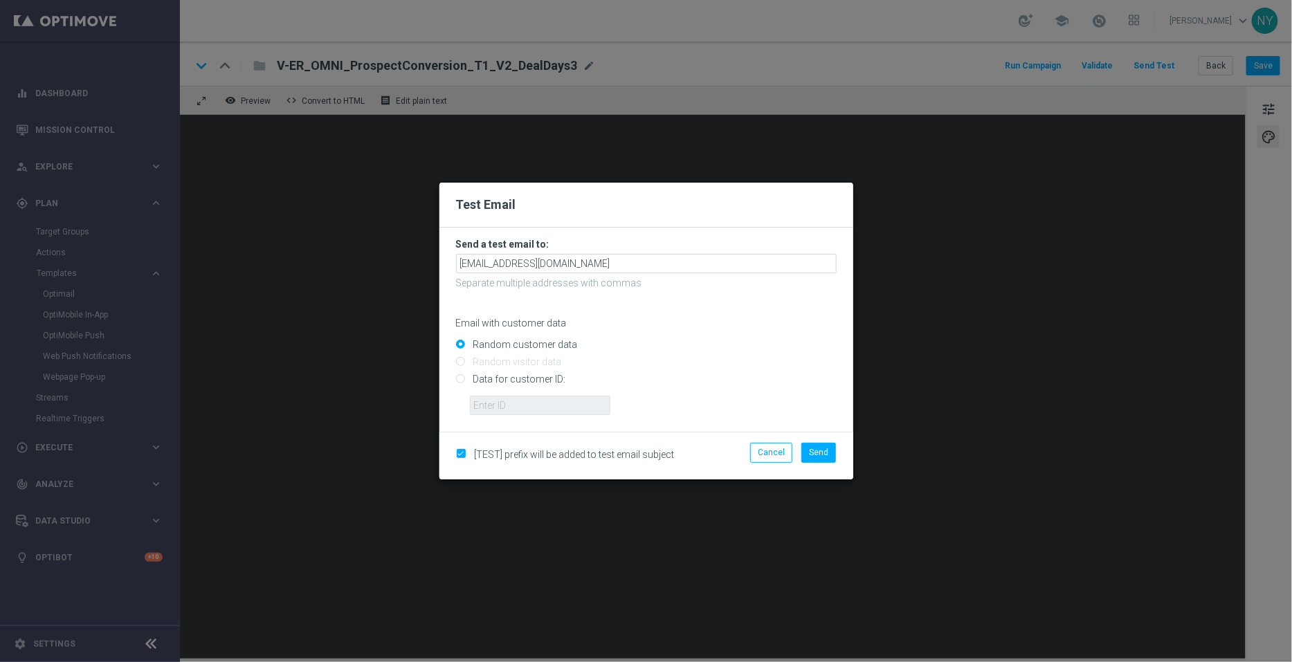
click at [460, 378] on input "Data for customer ID:" at bounding box center [646, 385] width 381 height 19
radio input "true"
click at [532, 404] on input "text" at bounding box center [540, 405] width 140 height 19
paste input "10000006208"
type input "10000006208"
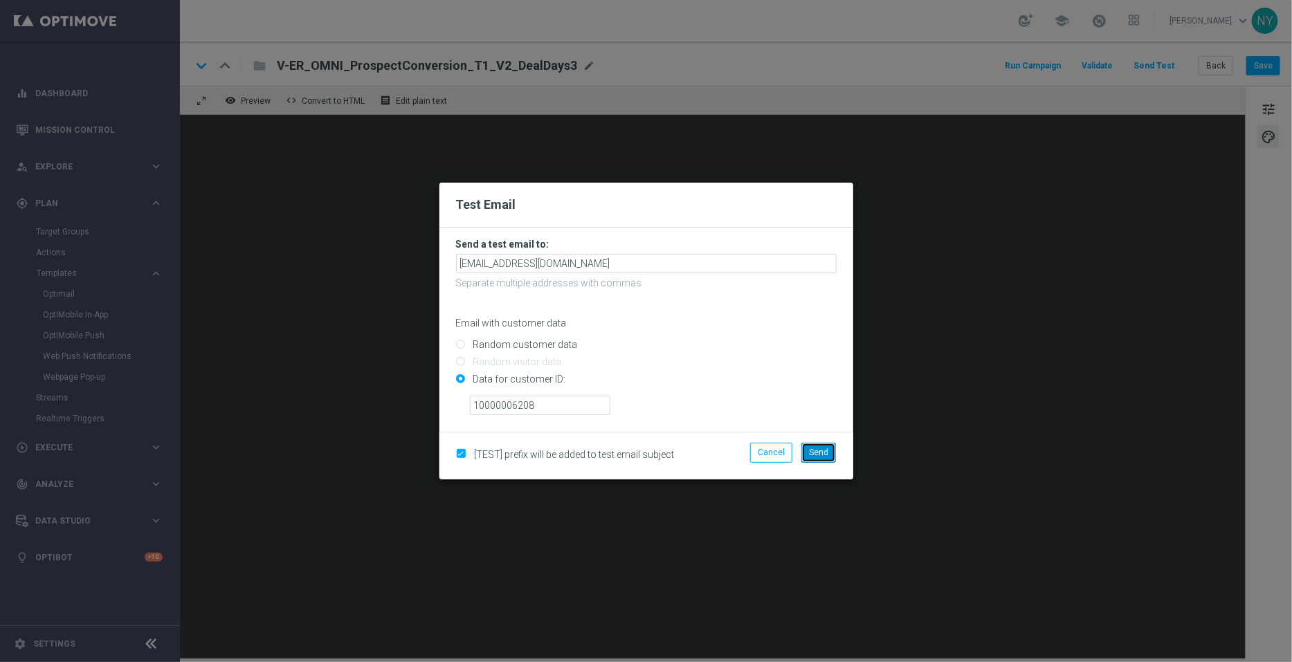
click at [821, 457] on span "Send" at bounding box center [818, 453] width 19 height 10
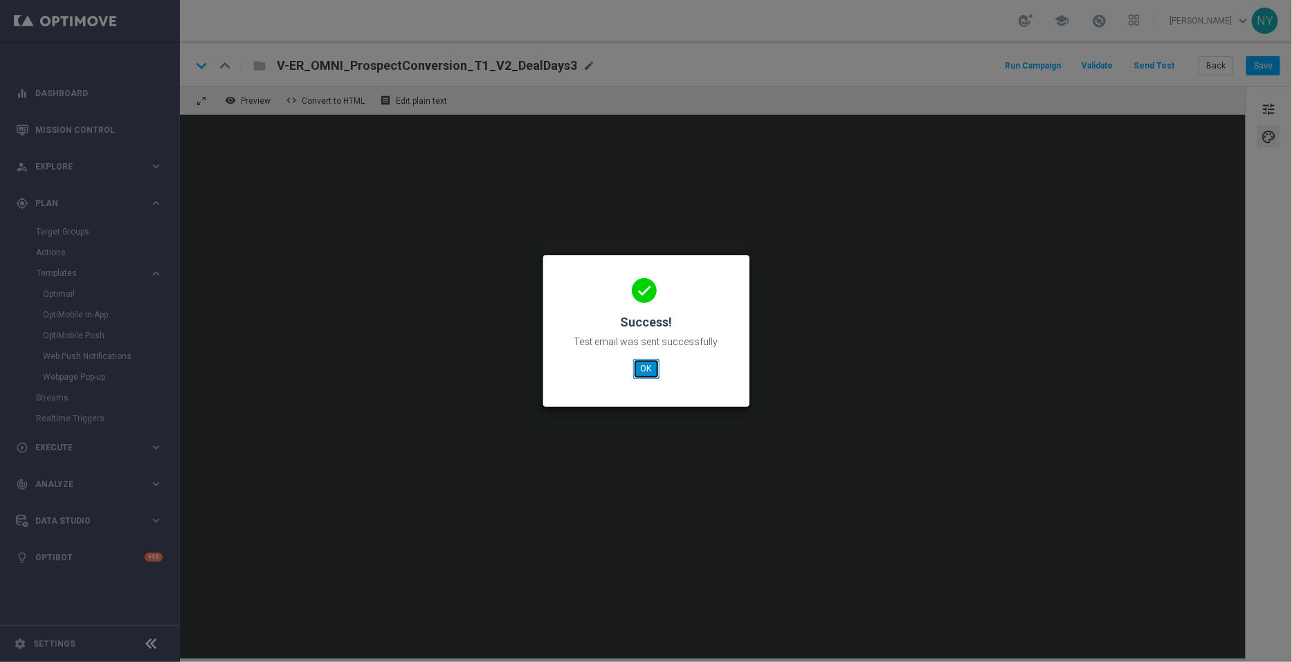
click at [650, 370] on button "OK" at bounding box center [646, 368] width 26 height 19
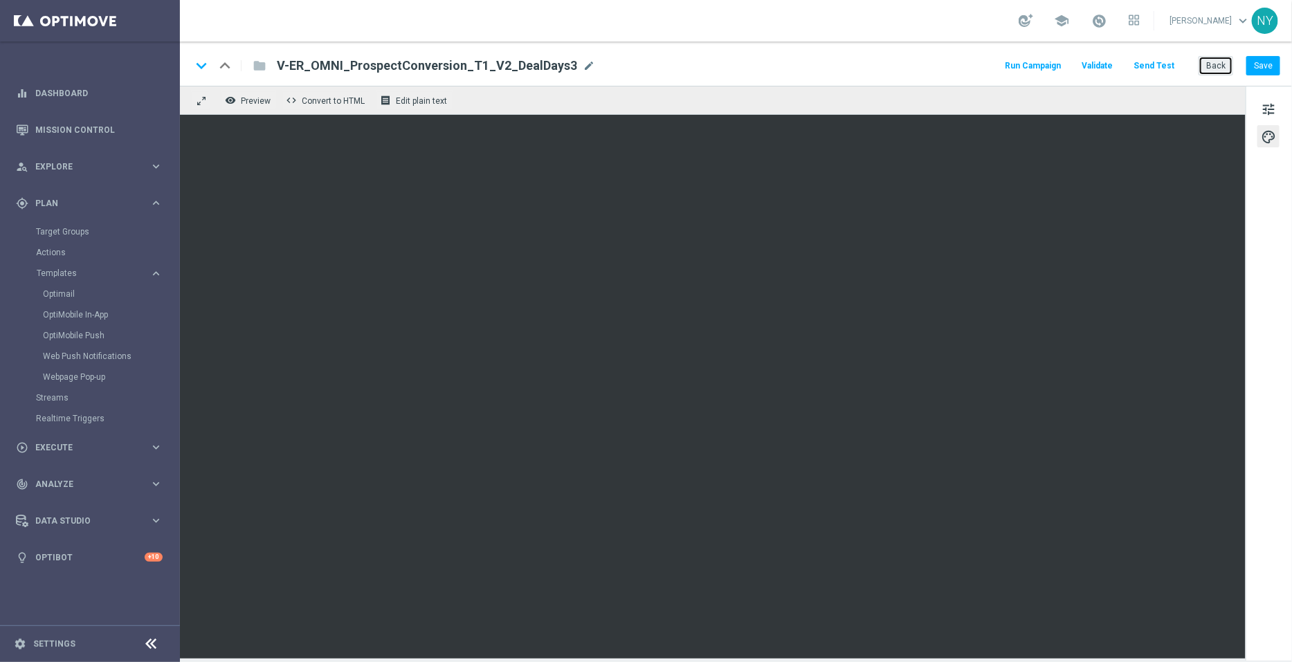
click at [1220, 68] on button "Back" at bounding box center [1215, 65] width 35 height 19
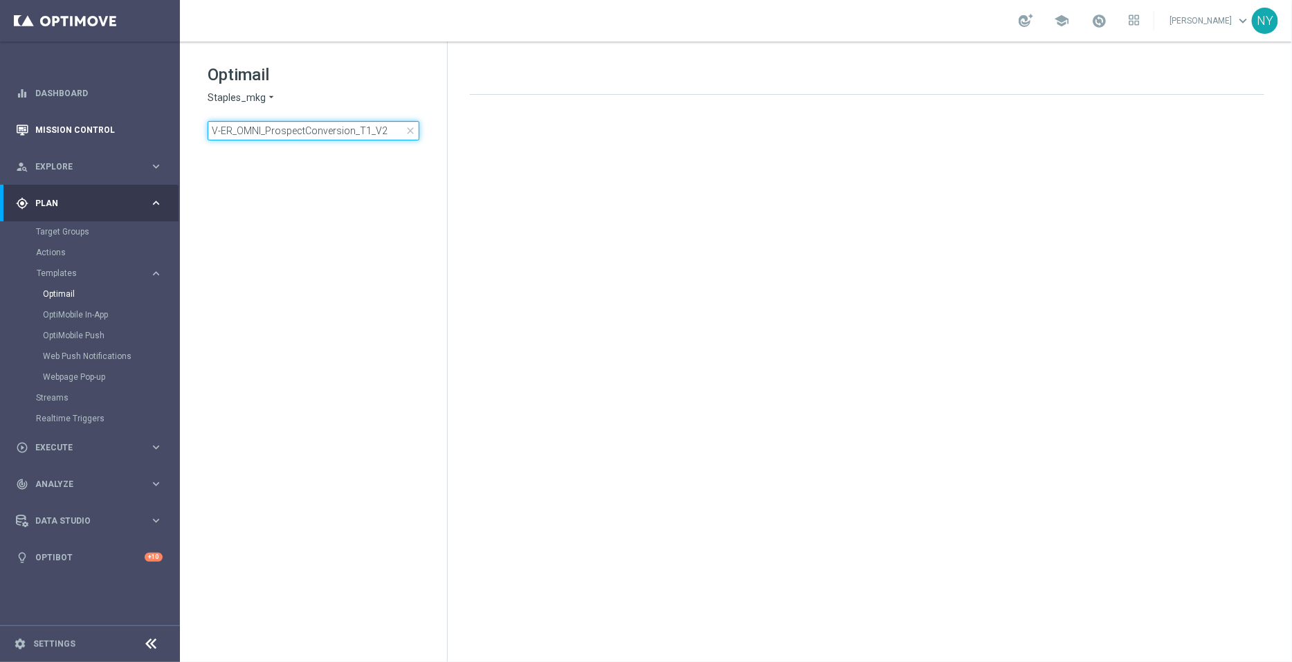
drag, startPoint x: 384, startPoint y: 133, endPoint x: 0, endPoint y: 123, distance: 384.1
click at [0, 123] on main "equalizer Dashboard Mission Control" at bounding box center [646, 331] width 1292 height 662
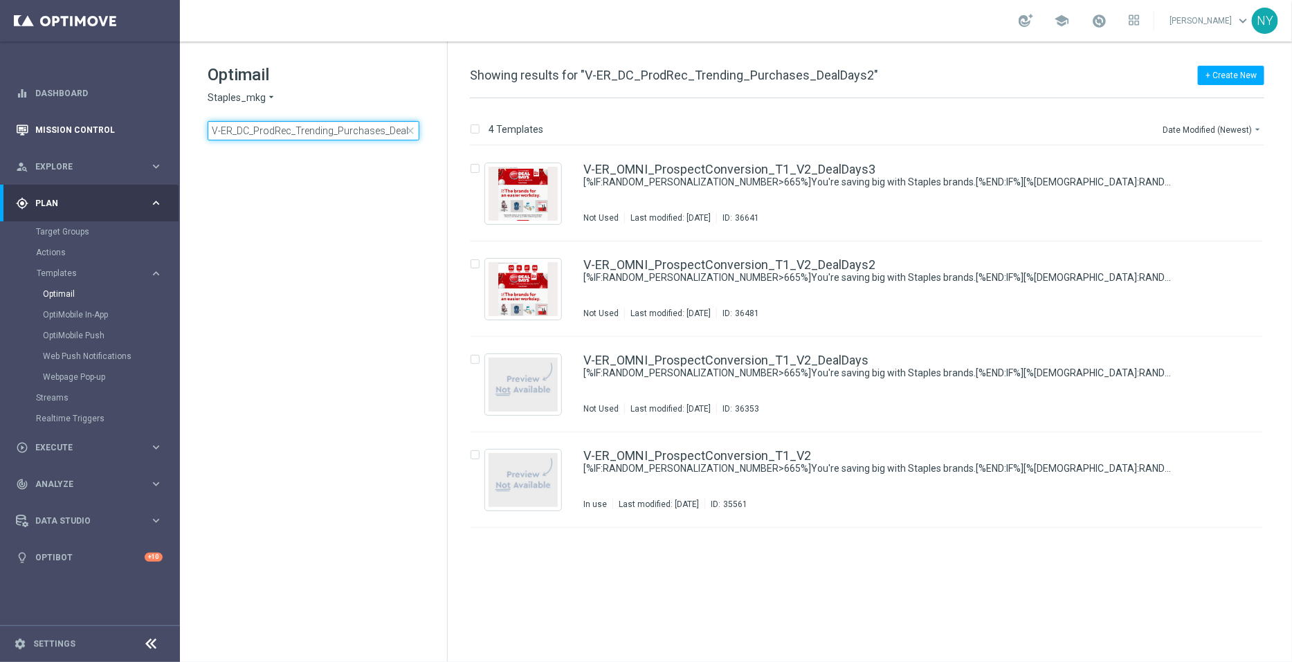
scroll to position [0, 20]
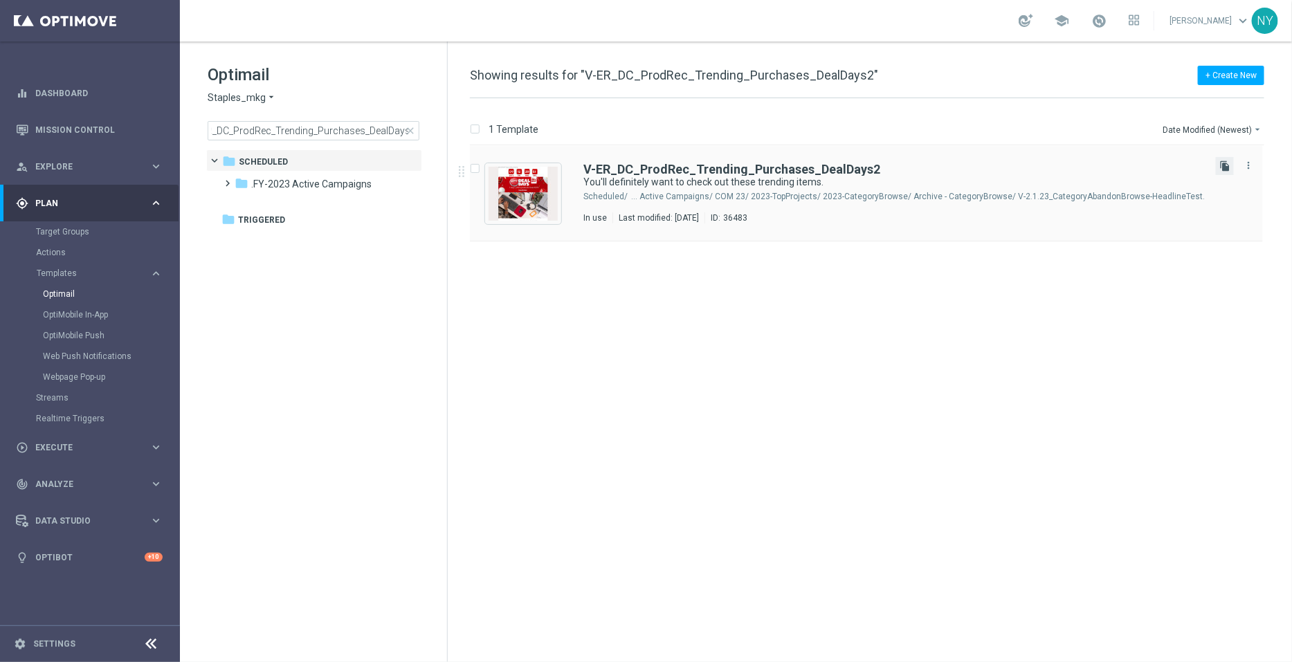
click at [1229, 162] on icon "file_copy" at bounding box center [1224, 166] width 11 height 11
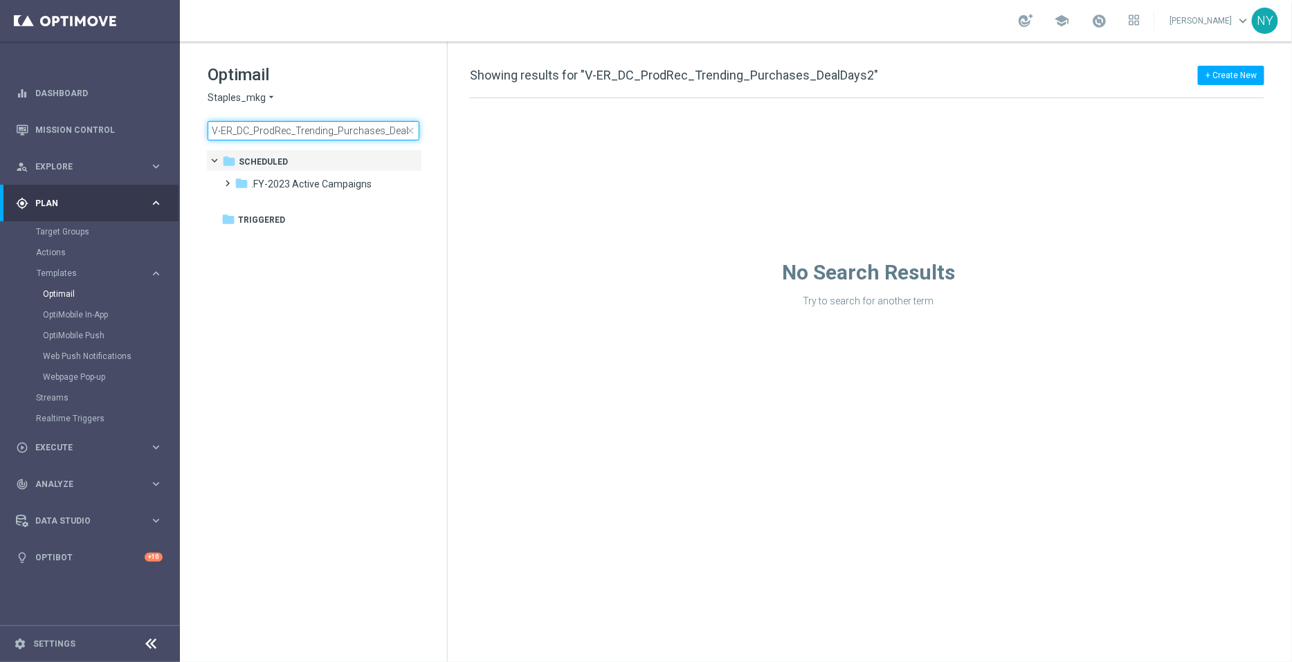
click at [377, 123] on input "V-ER_DC_ProdRec_Trending_Purchases_DealDays2" at bounding box center [314, 130] width 212 height 19
drag, startPoint x: 396, startPoint y: 129, endPoint x: 403, endPoint y: 129, distance: 7.6
click at [403, 129] on input "V-ER_DC_ProdRec_Trending_Purchases_DealDays2" at bounding box center [314, 130] width 212 height 19
click at [401, 131] on input "V-ER_DC_ProdRec_Trending_Purchases_DealDays2" at bounding box center [314, 130] width 212 height 19
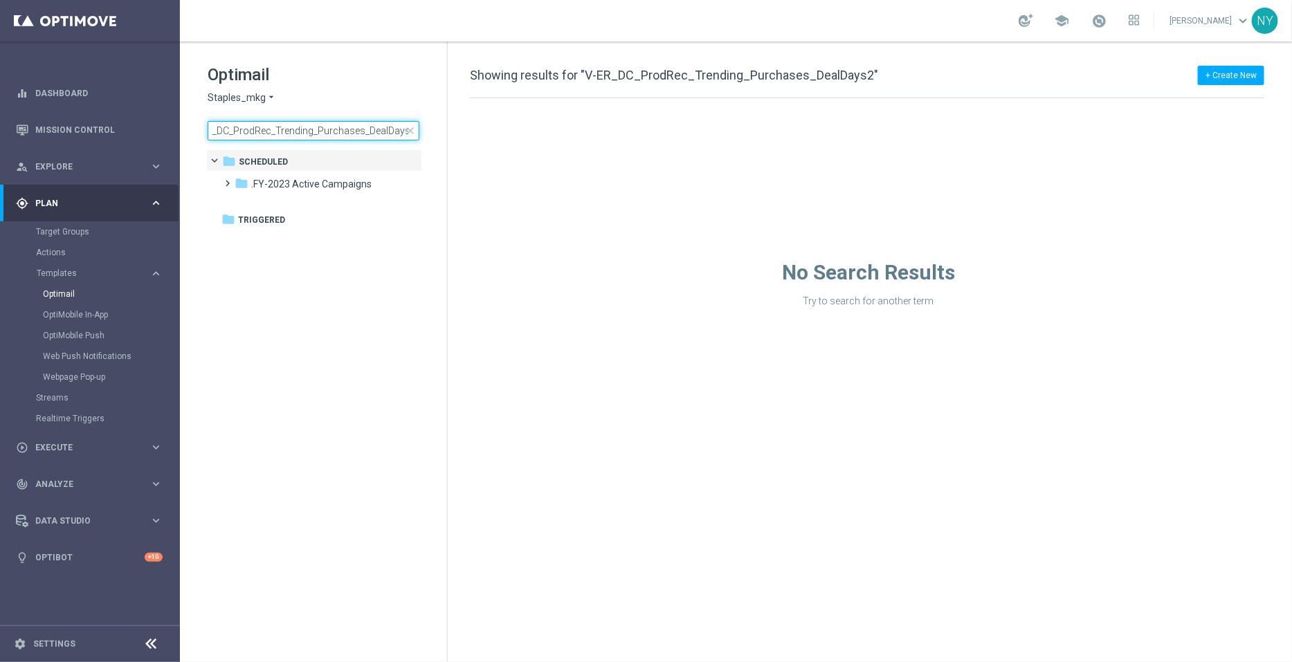
scroll to position [0, 15]
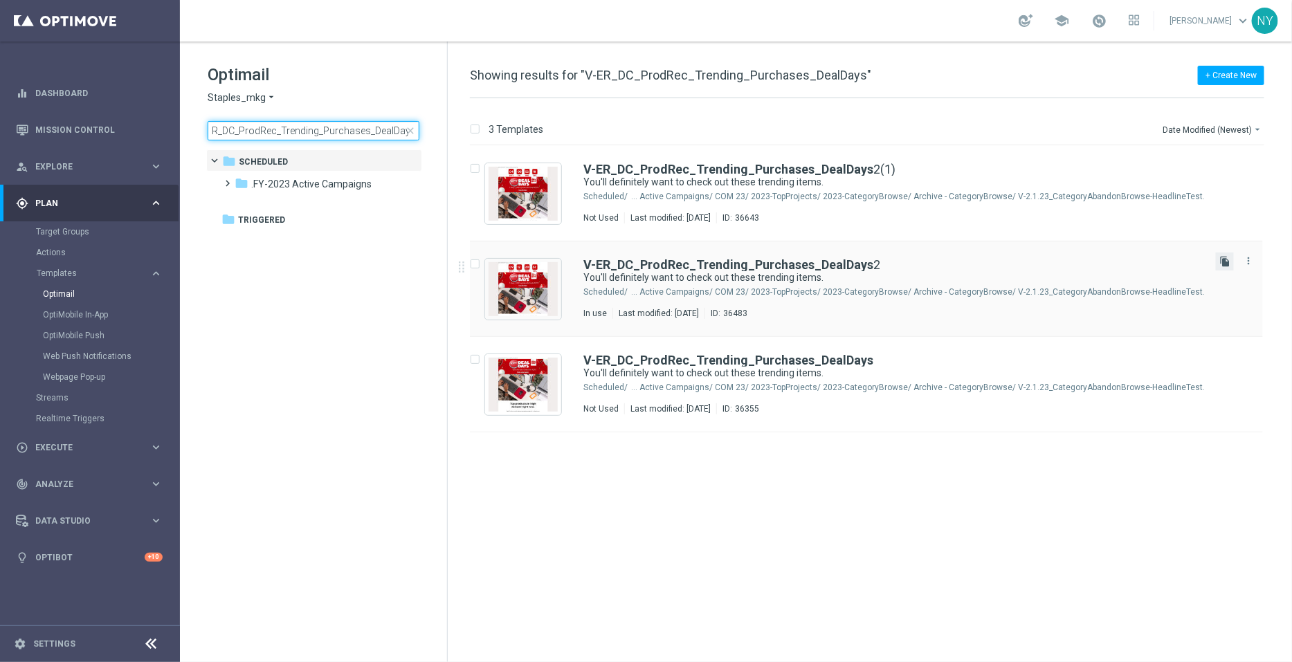
type input "V-ER_DC_ProdRec_Trending_Purchases_DealDays"
click at [1224, 259] on icon "file_copy" at bounding box center [1224, 261] width 11 height 11
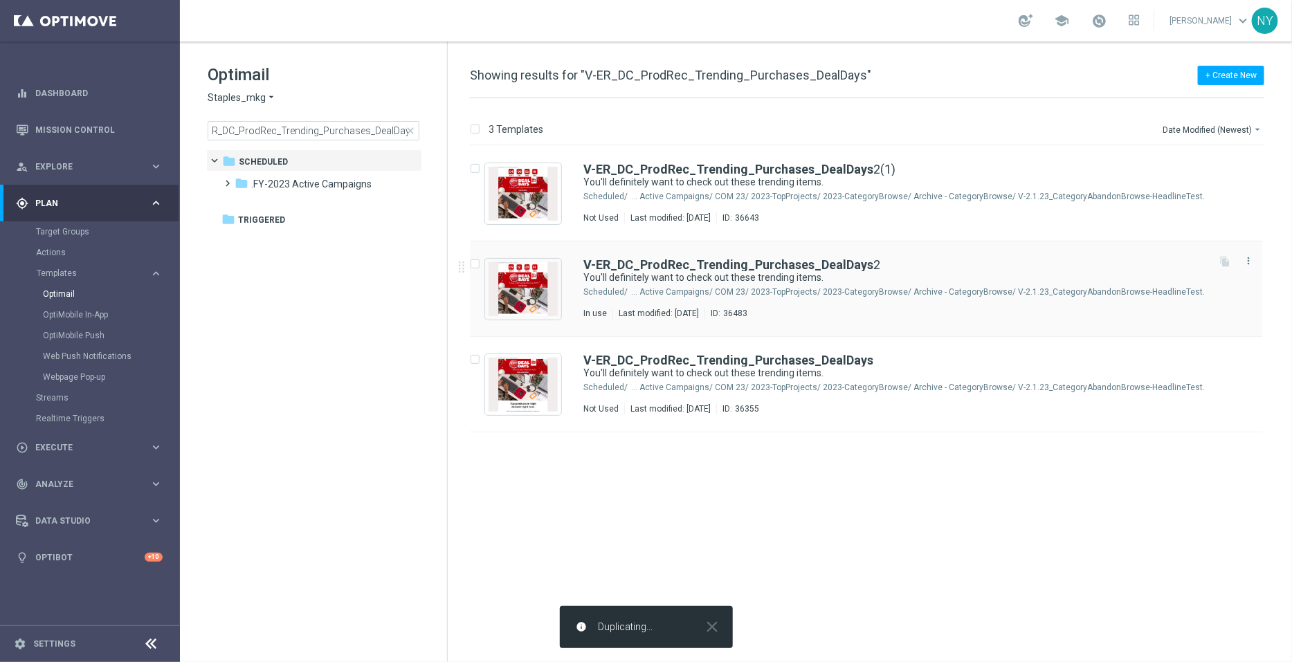
scroll to position [0, 0]
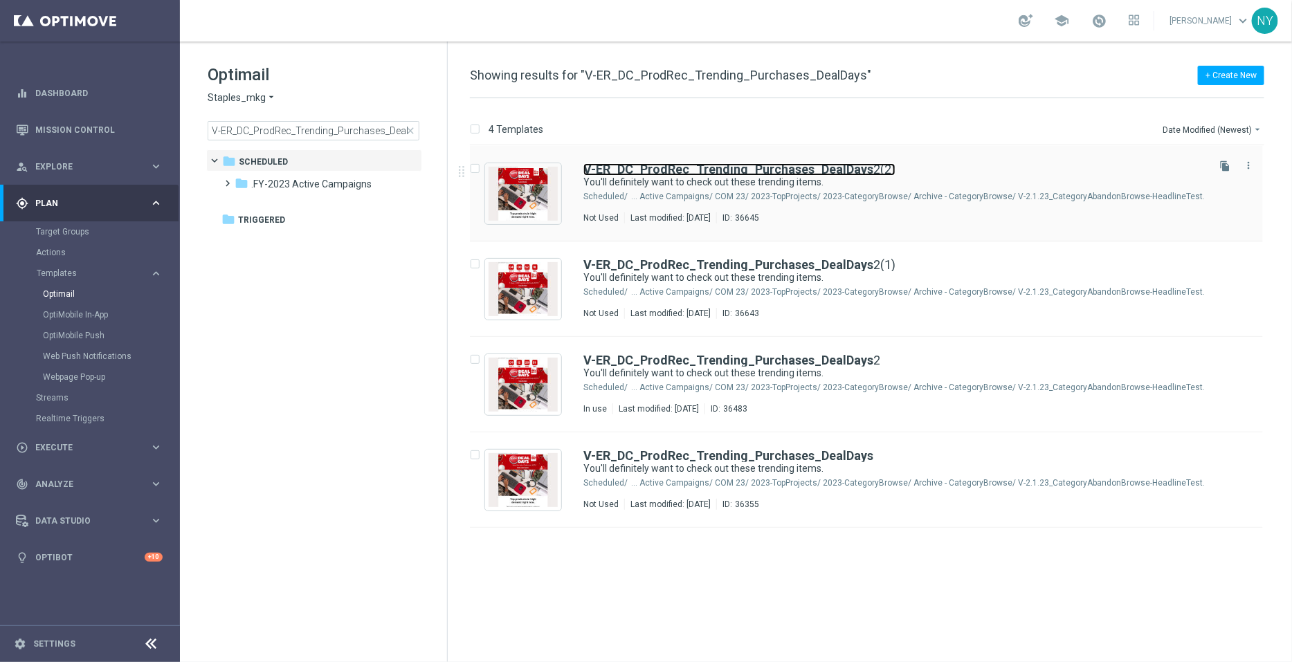
click at [723, 169] on b "V-ER_DC_ProdRec_Trending_Purchases_DealDays" at bounding box center [728, 169] width 290 height 15
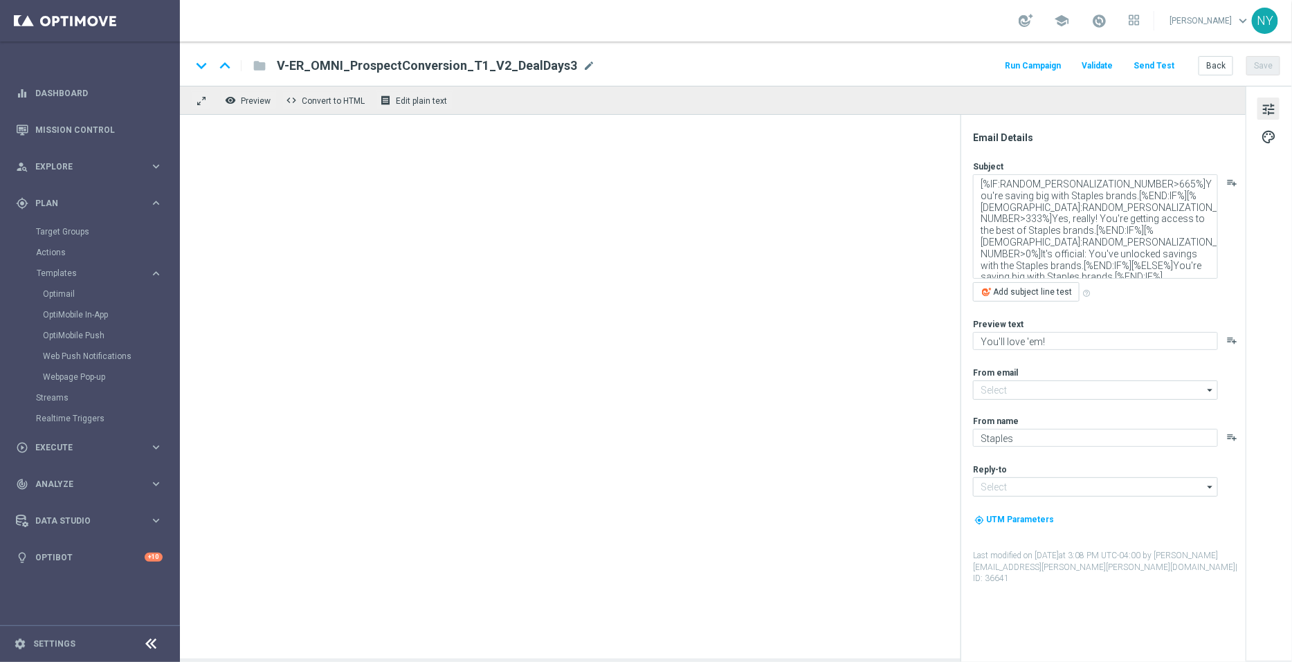
type input "[EMAIL_ADDRESS][DOMAIN_NAME]"
type textarea "You'll definitely want to check out these trending items."
type textarea "Exactly what you need to get the job done right."
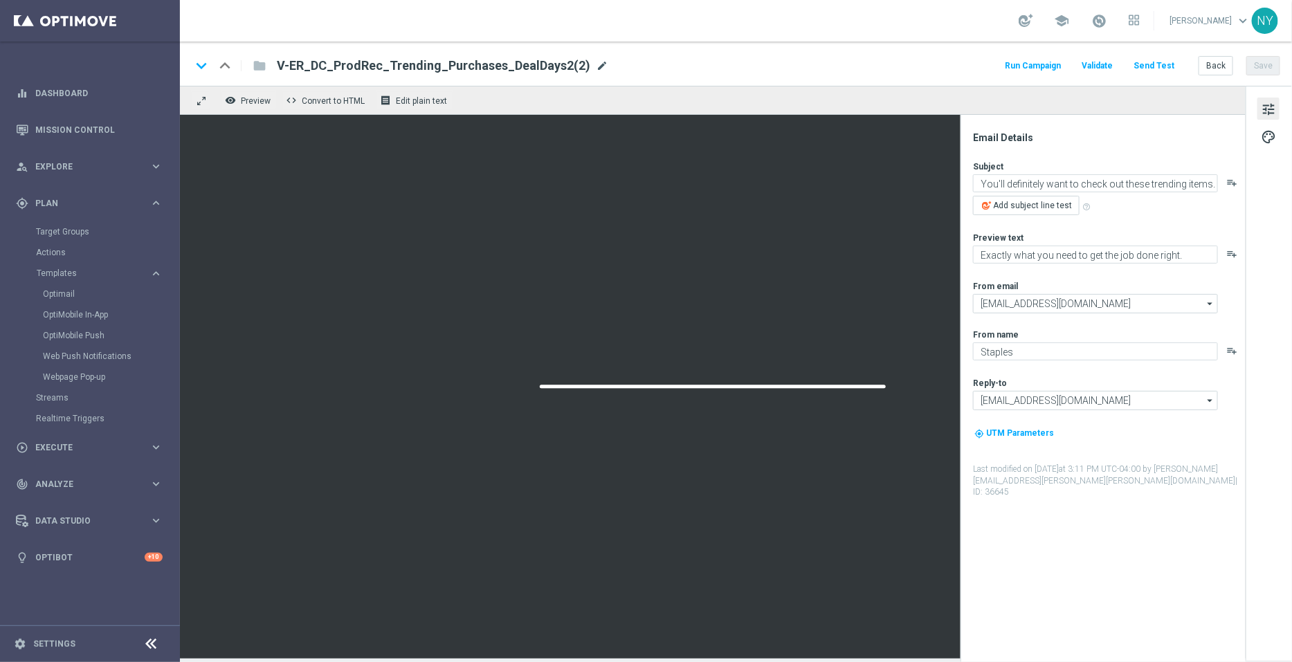
click at [596, 66] on span "mode_edit" at bounding box center [602, 66] width 12 height 12
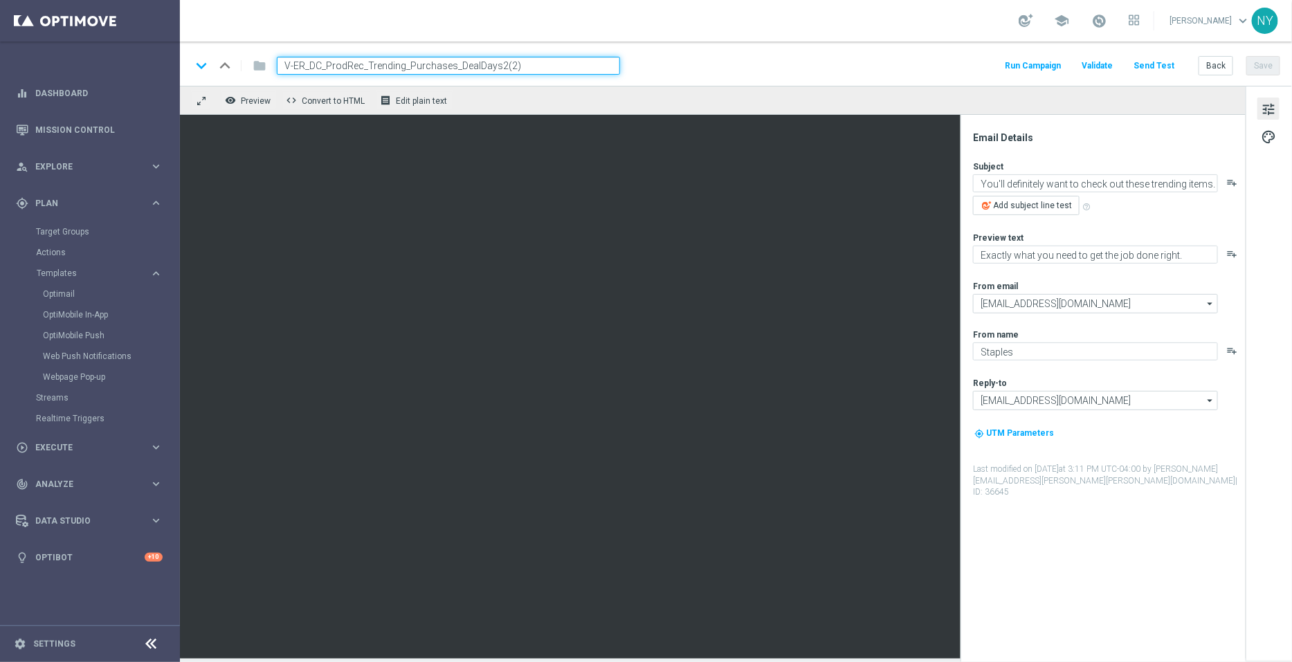
drag, startPoint x: 540, startPoint y: 65, endPoint x: 495, endPoint y: 65, distance: 45.0
click at [495, 65] on input "V-ER_DC_ProdRec_Trending_Purchases_DealDays2(2)" at bounding box center [448, 66] width 343 height 18
type input "V-ER_DC_ProdRec_Trending_Purchases_DealDays3"
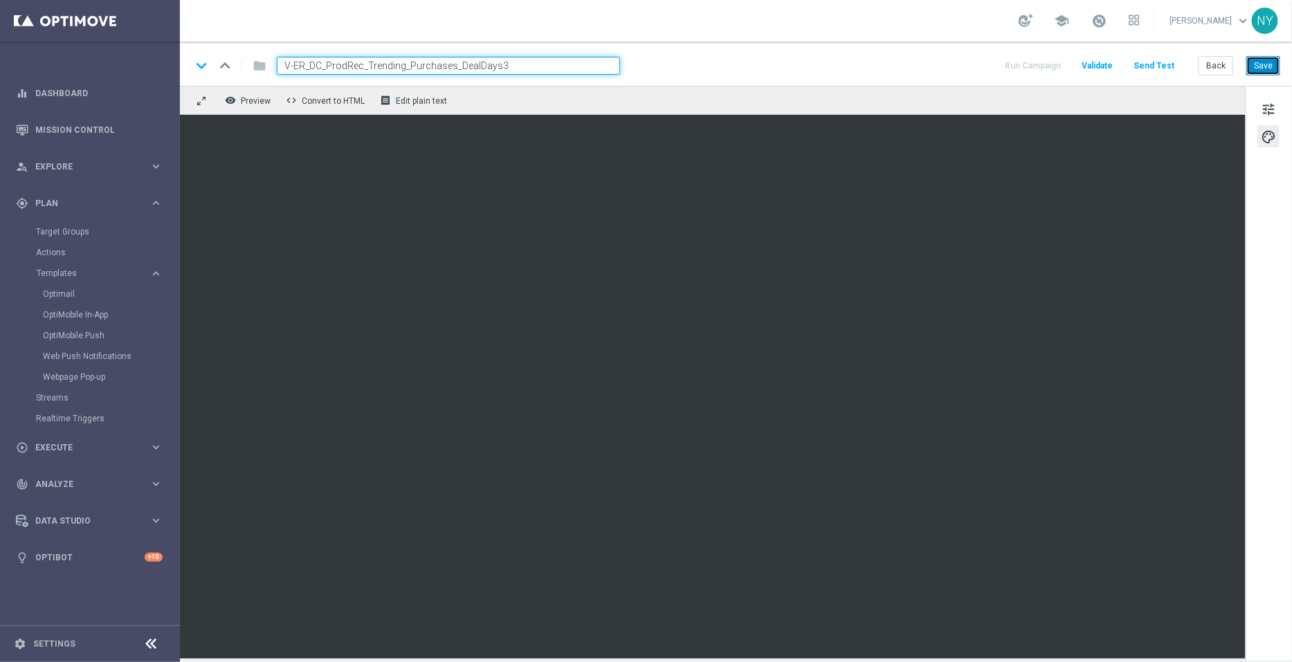
click at [1274, 66] on button "Save" at bounding box center [1263, 65] width 34 height 19
click at [1164, 67] on button "Send Test" at bounding box center [1153, 66] width 45 height 19
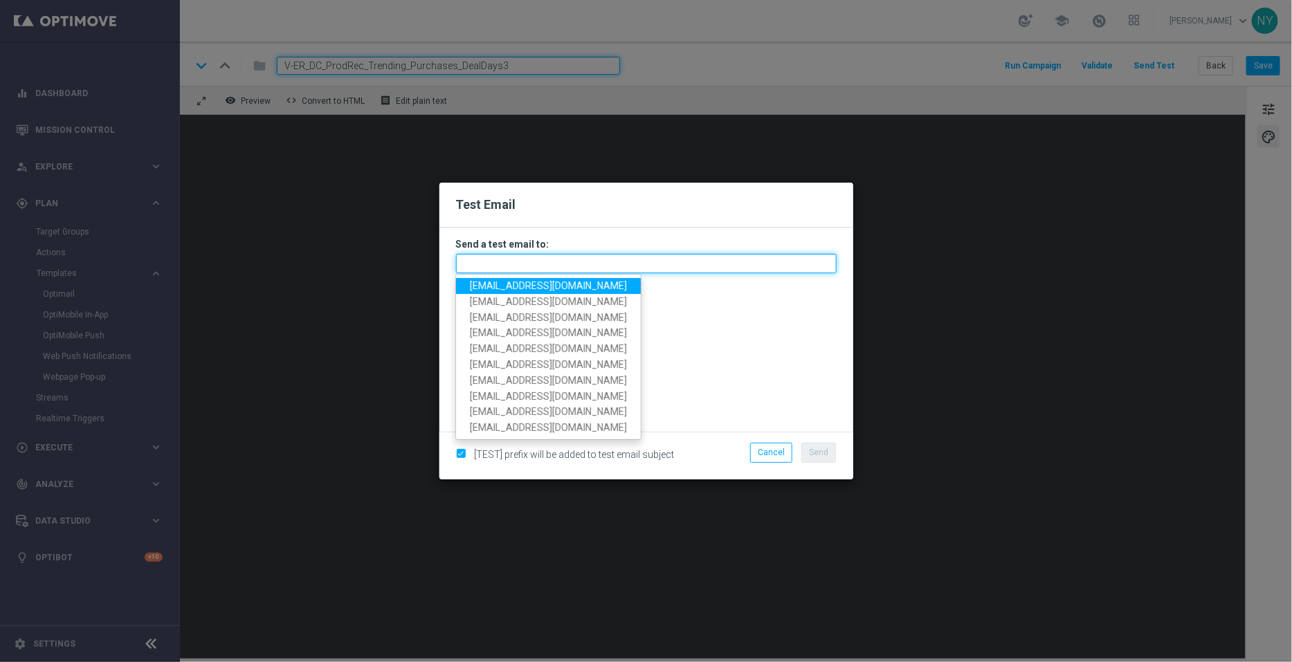
click at [509, 266] on input "text" at bounding box center [646, 263] width 381 height 19
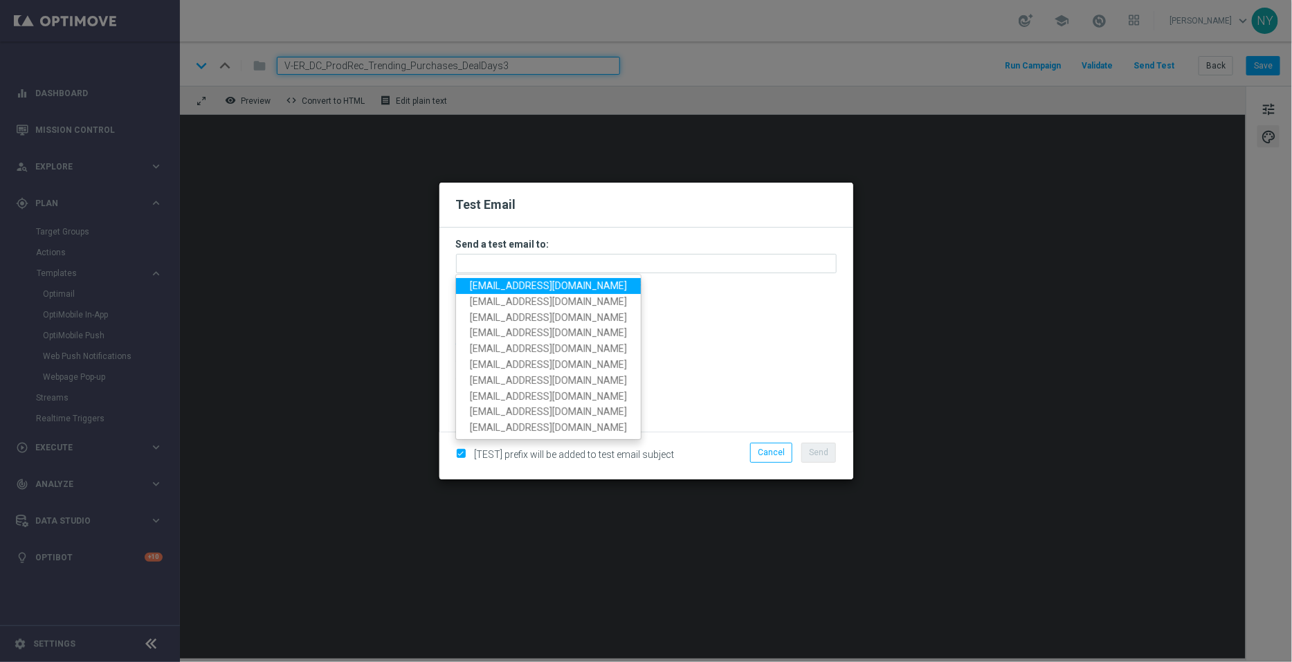
click at [522, 287] on span "[EMAIL_ADDRESS][DOMAIN_NAME]" at bounding box center [548, 285] width 157 height 11
type input "[EMAIL_ADDRESS][DOMAIN_NAME]"
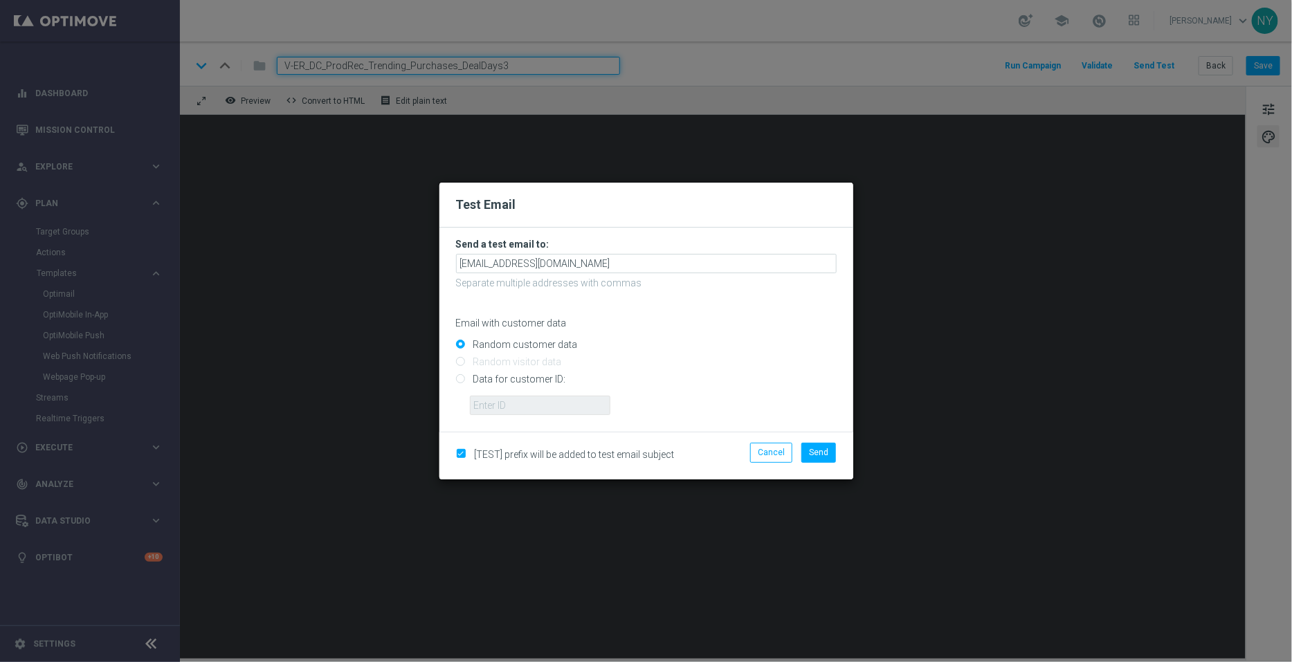
click at [459, 378] on input "Data for customer ID:" at bounding box center [646, 385] width 381 height 19
radio input "true"
click at [502, 401] on input "text" at bounding box center [540, 405] width 140 height 19
paste input "10000006208"
type input "10000006208"
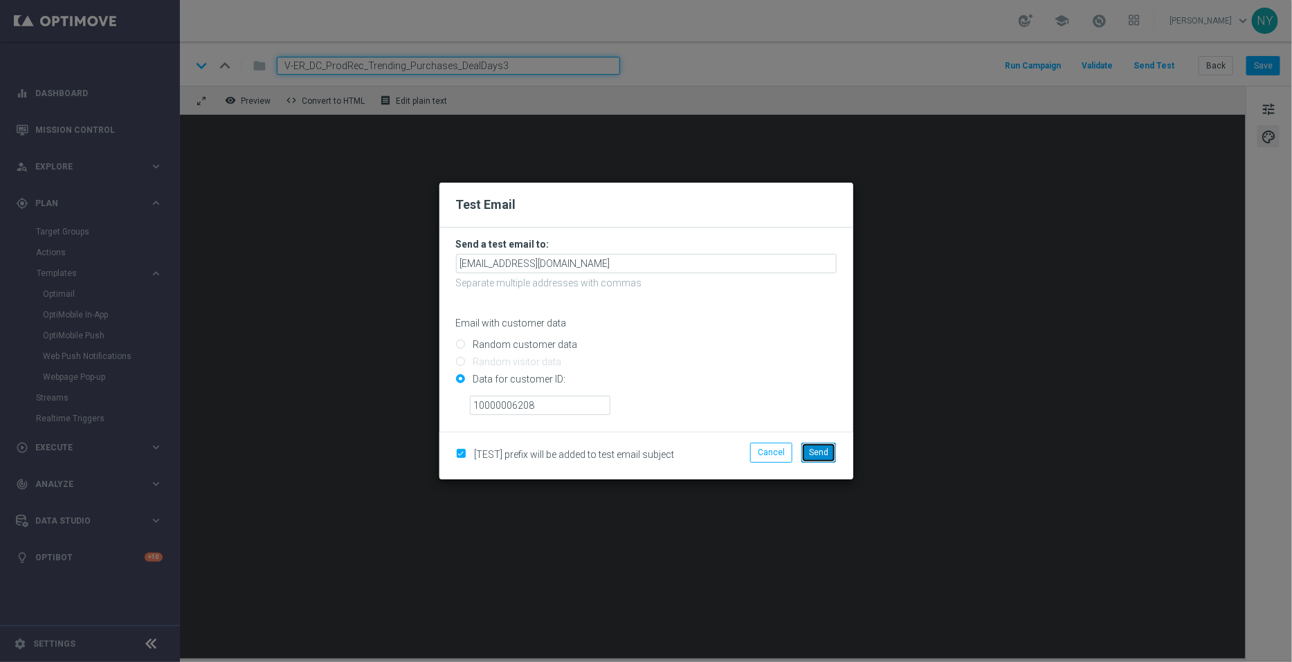
click at [807, 446] on button "Send" at bounding box center [818, 452] width 35 height 19
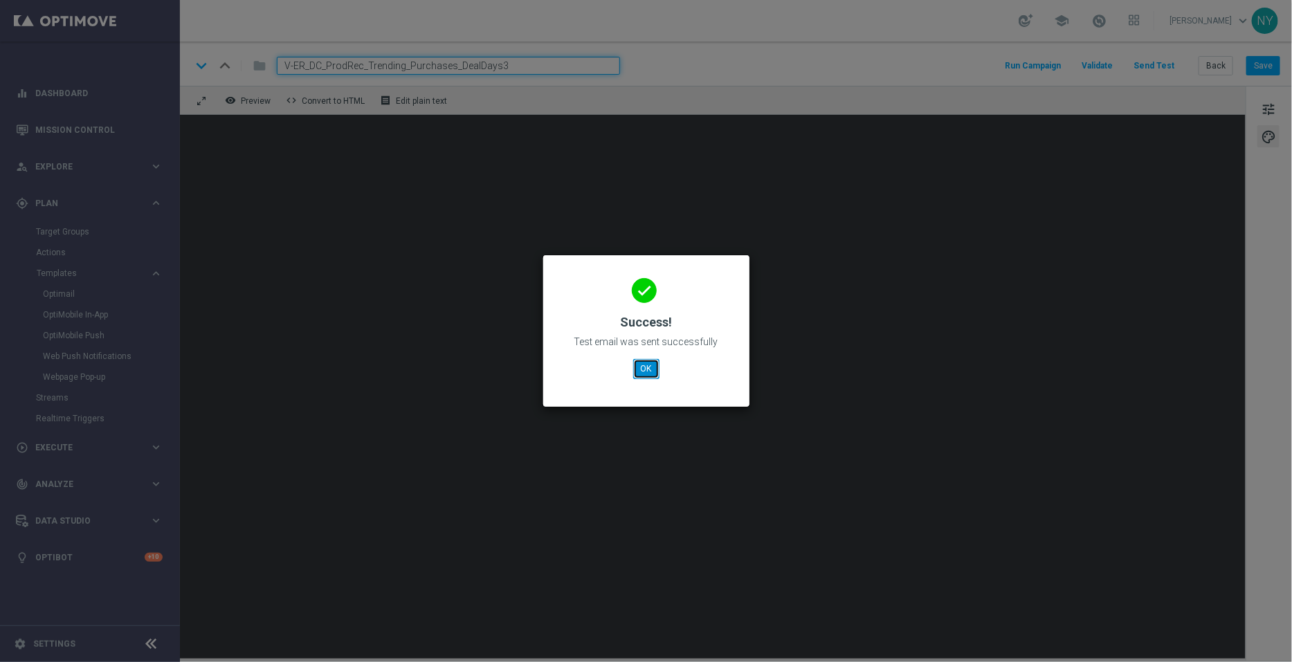
click at [640, 362] on button "OK" at bounding box center [646, 368] width 26 height 19
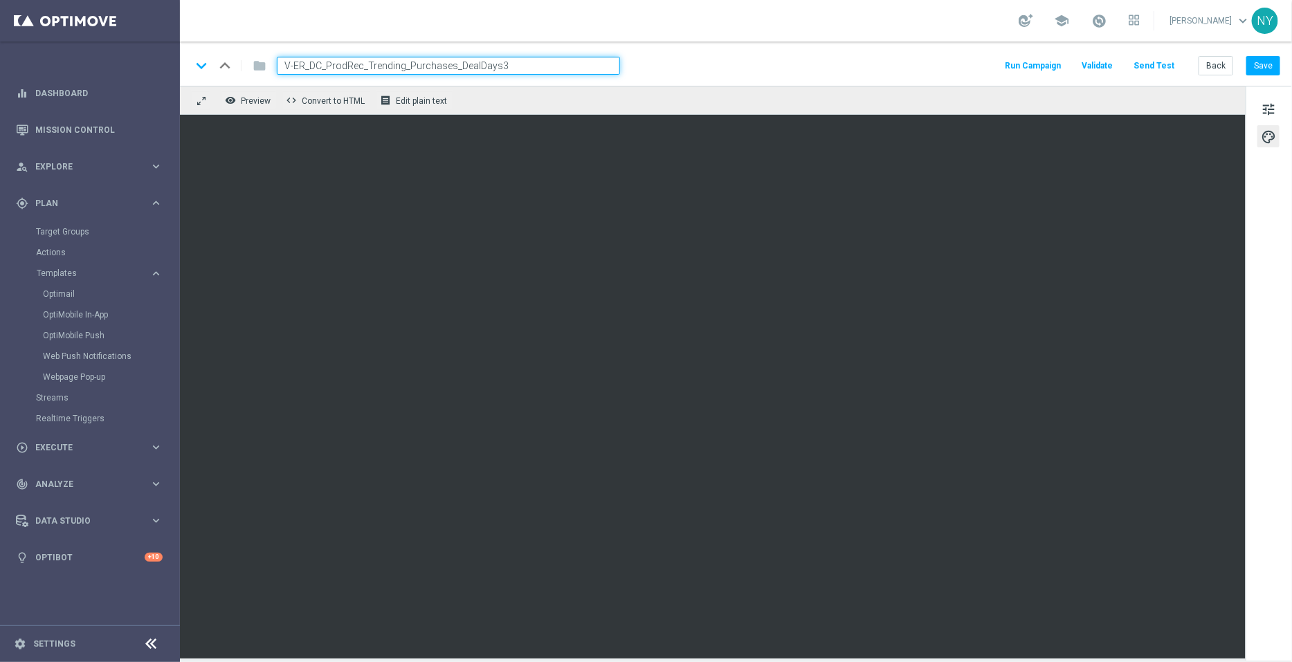
click at [1158, 62] on button "Send Test" at bounding box center [1153, 66] width 45 height 19
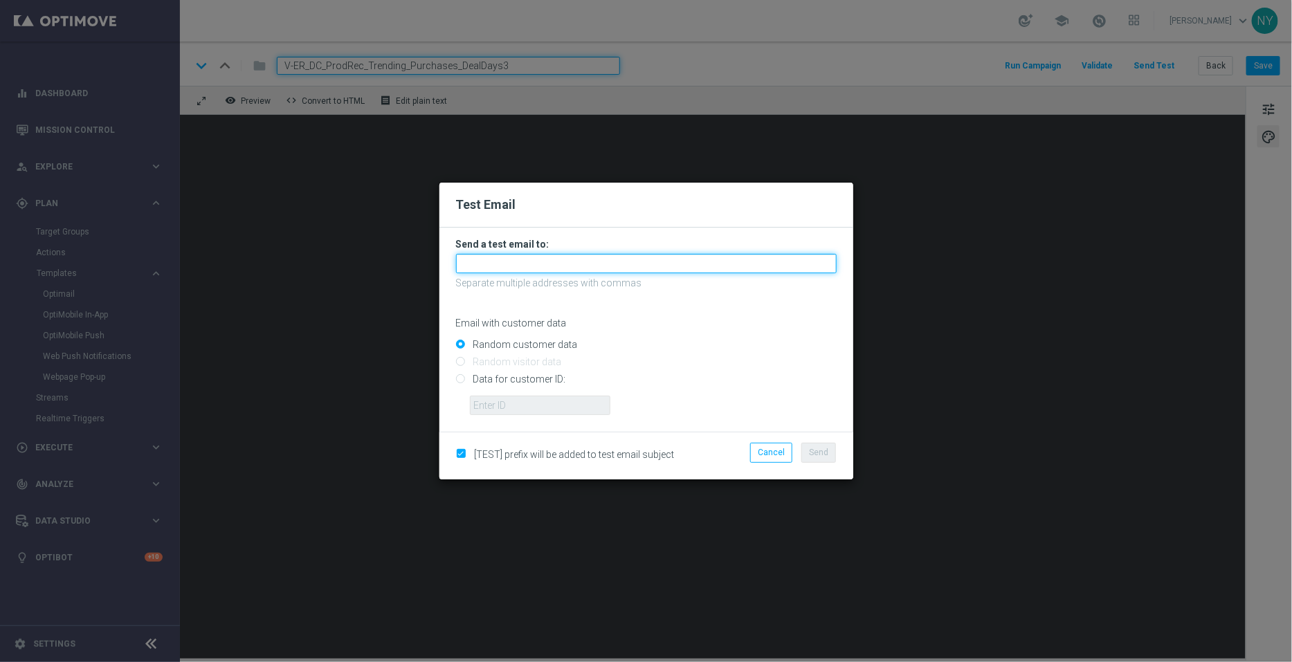
click at [497, 259] on input "text" at bounding box center [646, 263] width 381 height 19
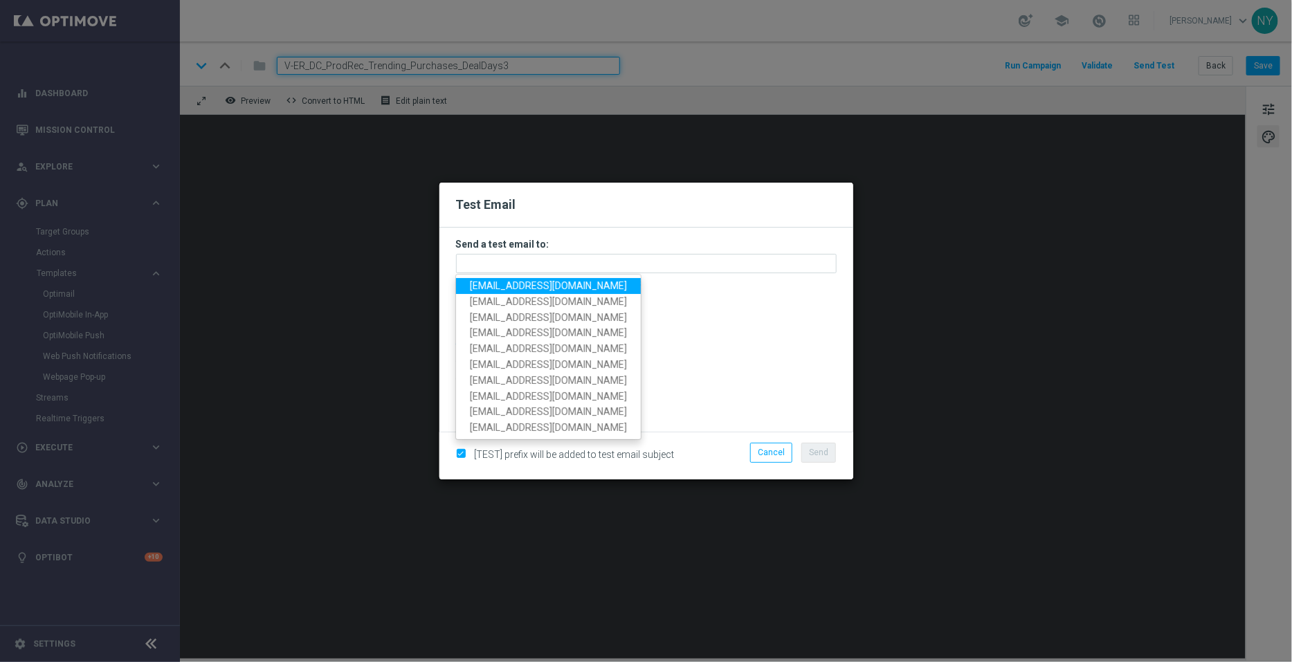
click at [520, 282] on span "[EMAIL_ADDRESS][DOMAIN_NAME]" at bounding box center [548, 285] width 157 height 11
type input "[EMAIL_ADDRESS][DOMAIN_NAME]"
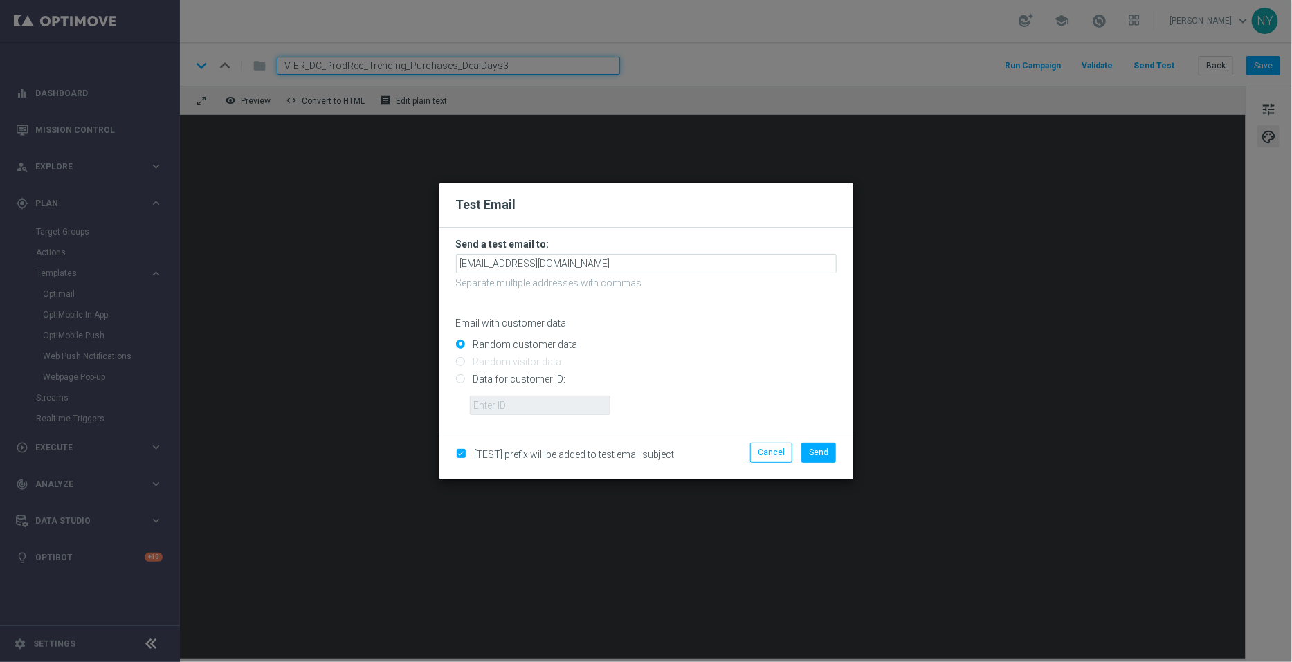
click at [459, 381] on input "Data for customer ID:" at bounding box center [646, 385] width 381 height 19
radio input "true"
click at [495, 413] on input "text" at bounding box center [540, 405] width 140 height 19
click at [501, 410] on input "text" at bounding box center [540, 405] width 140 height 19
paste input "10000006208"
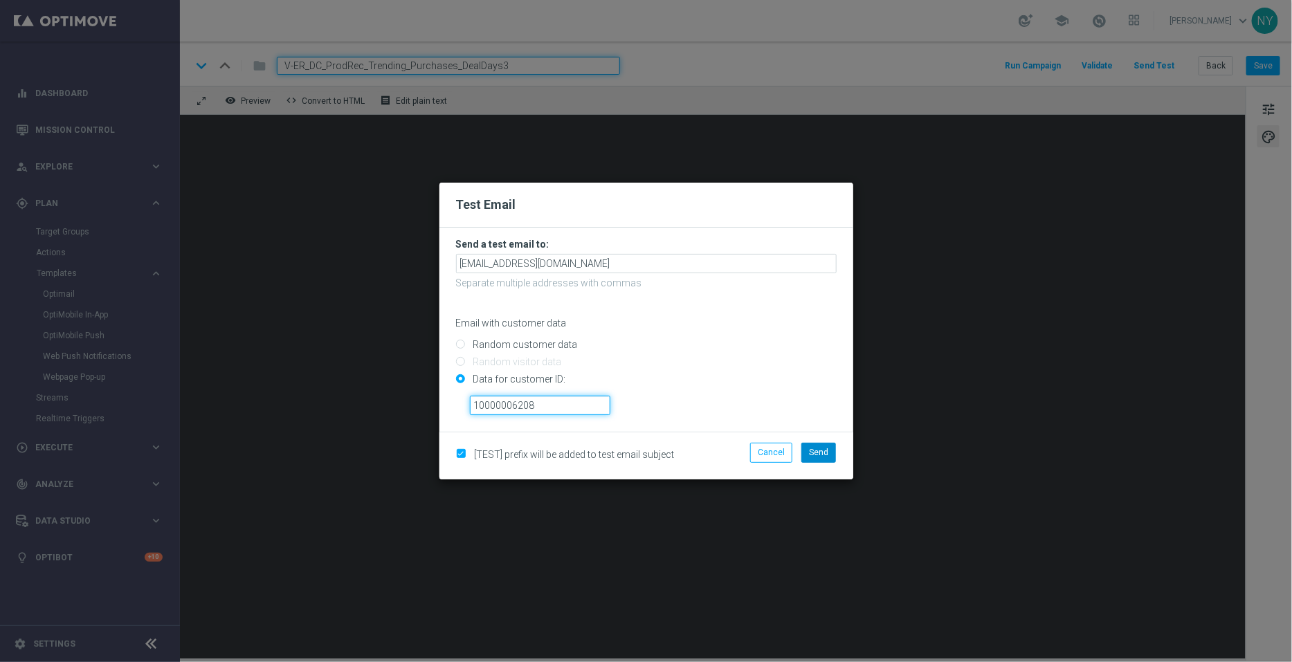
type input "10000006208"
click at [821, 455] on span "Send" at bounding box center [818, 453] width 19 height 10
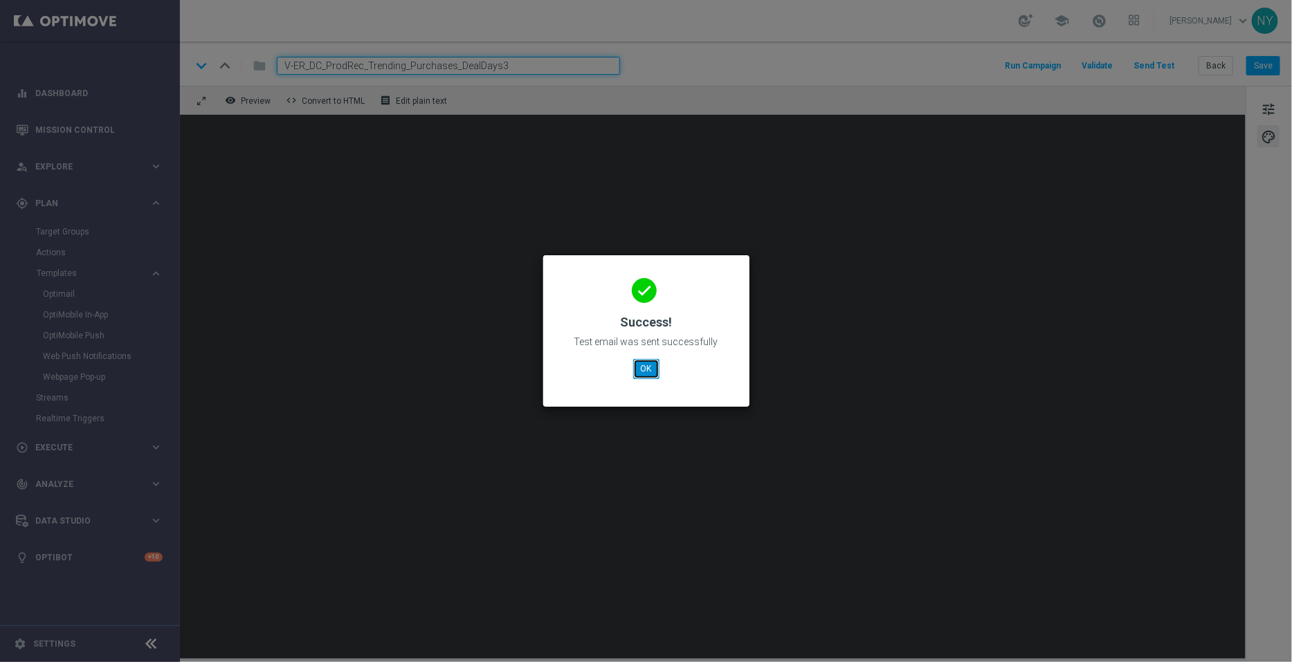
click at [647, 368] on button "OK" at bounding box center [646, 368] width 26 height 19
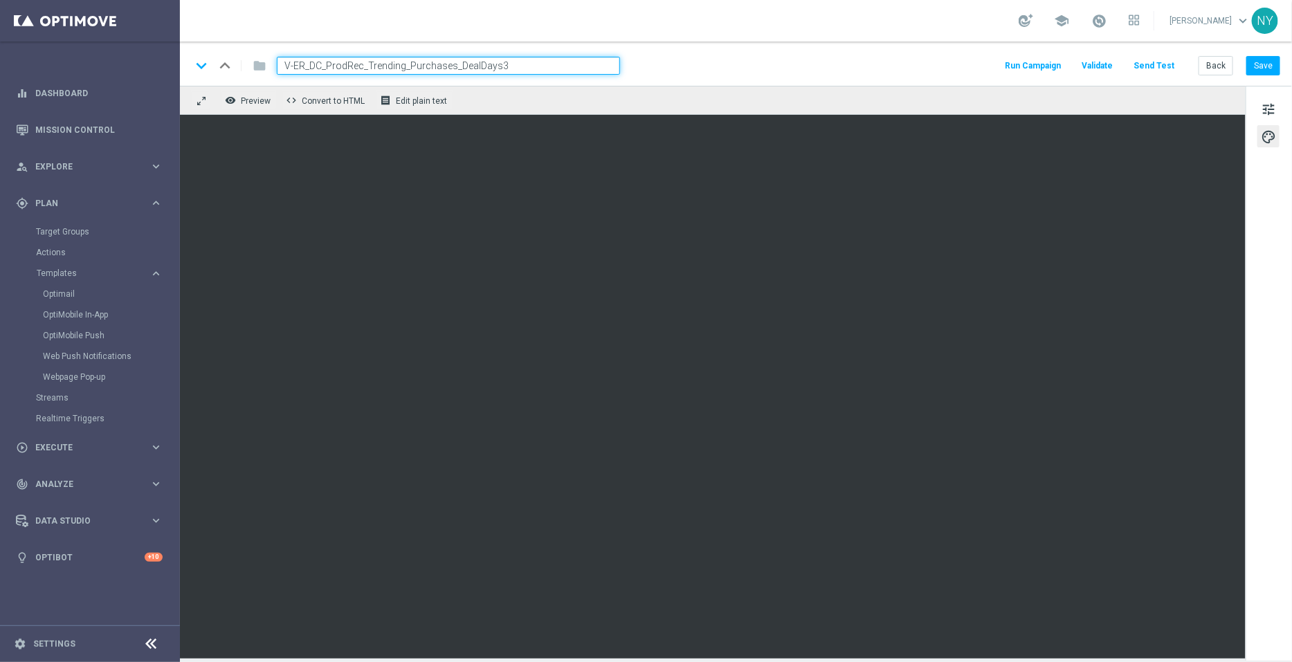
drag, startPoint x: 519, startPoint y: 57, endPoint x: 187, endPoint y: 42, distance: 331.8
click at [187, 42] on div "keyboard_arrow_down keyboard_arrow_up folder V-ER_DC_ProdRec_Trending_Purchases…" at bounding box center [736, 64] width 1112 height 44
click at [503, 67] on input "V-ER_DC_ProdRec_Trending_Purchases_DealDays3" at bounding box center [448, 66] width 343 height 18
drag, startPoint x: 518, startPoint y: 67, endPoint x: 183, endPoint y: 77, distance: 334.3
click at [183, 77] on div "keyboard_arrow_down keyboard_arrow_up folder V-ER_DC_ProdRec_Trending_Purchases…" at bounding box center [736, 64] width 1112 height 44
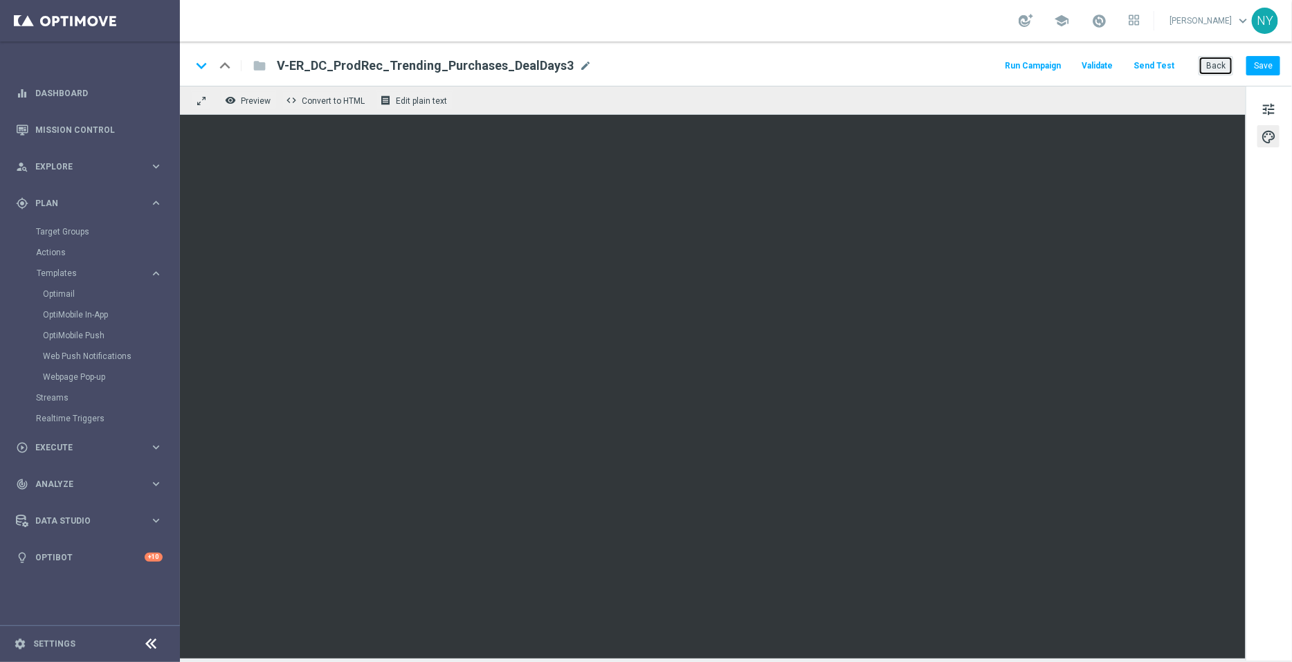
click at [1214, 68] on button "Back" at bounding box center [1215, 65] width 35 height 19
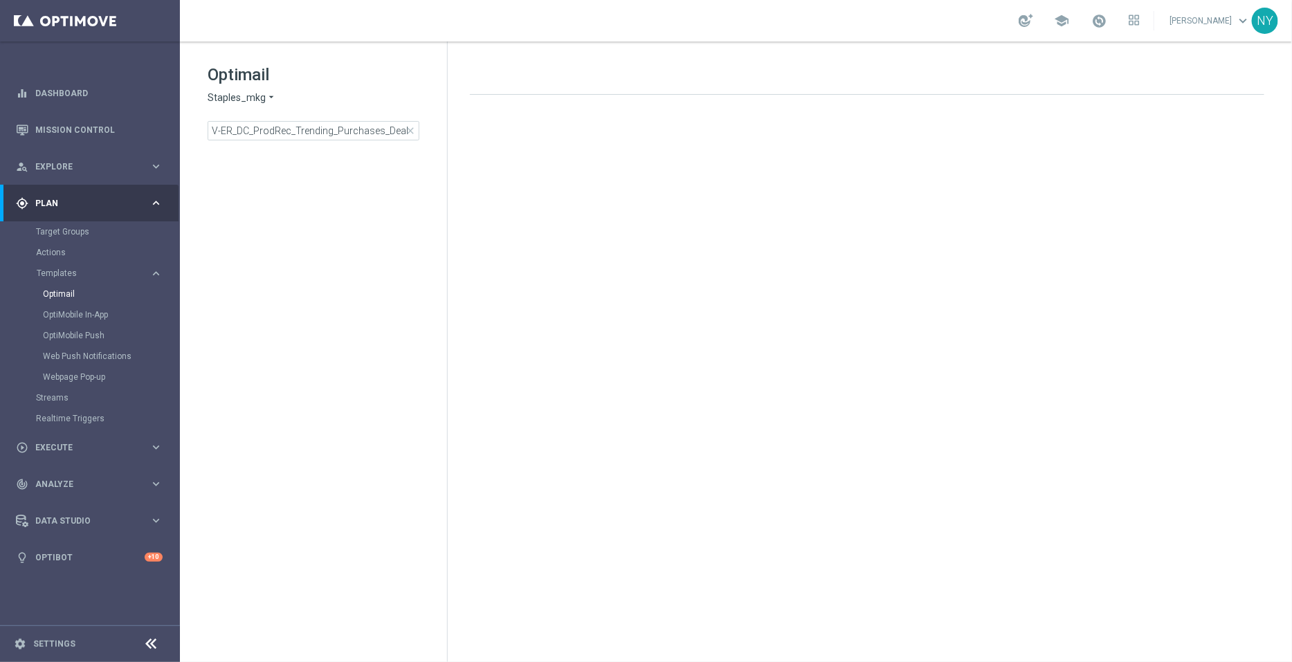
click at [410, 112] on div "Optimail Staples_mkg arrow_drop_down × Staples_mkg V-ER_DC_ProdRec_Trending_Pur…" at bounding box center [327, 102] width 239 height 77
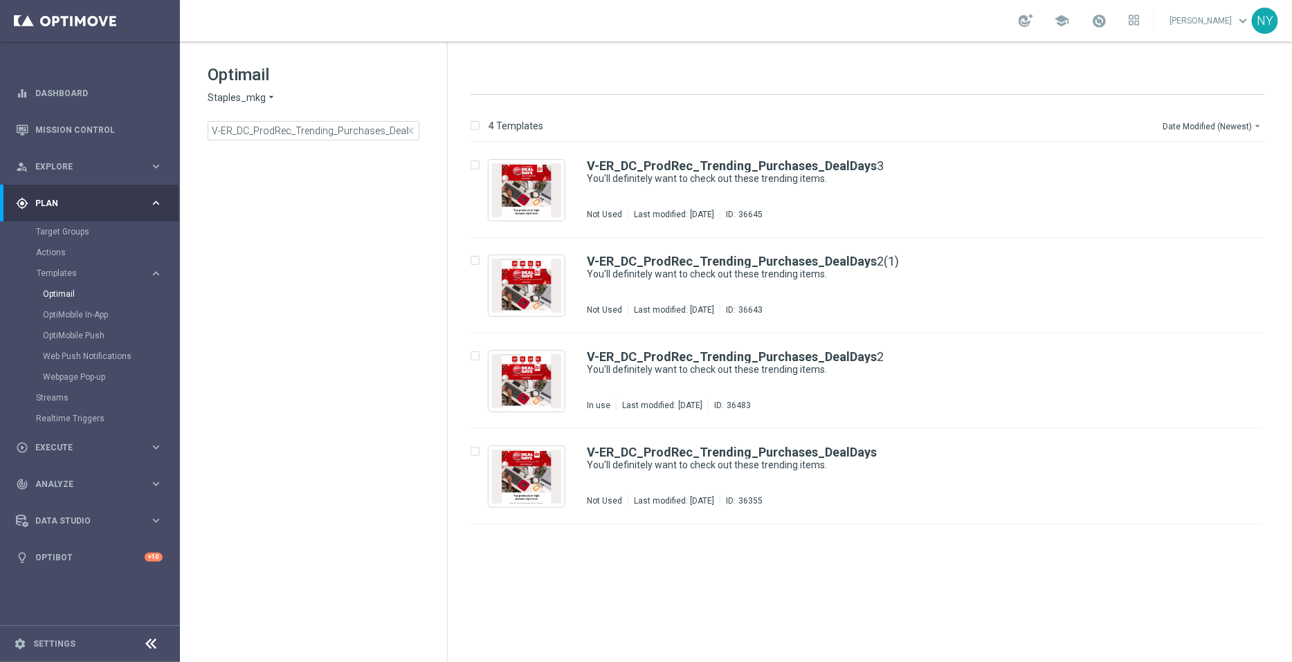
click at [412, 134] on span "close" at bounding box center [410, 130] width 11 height 11
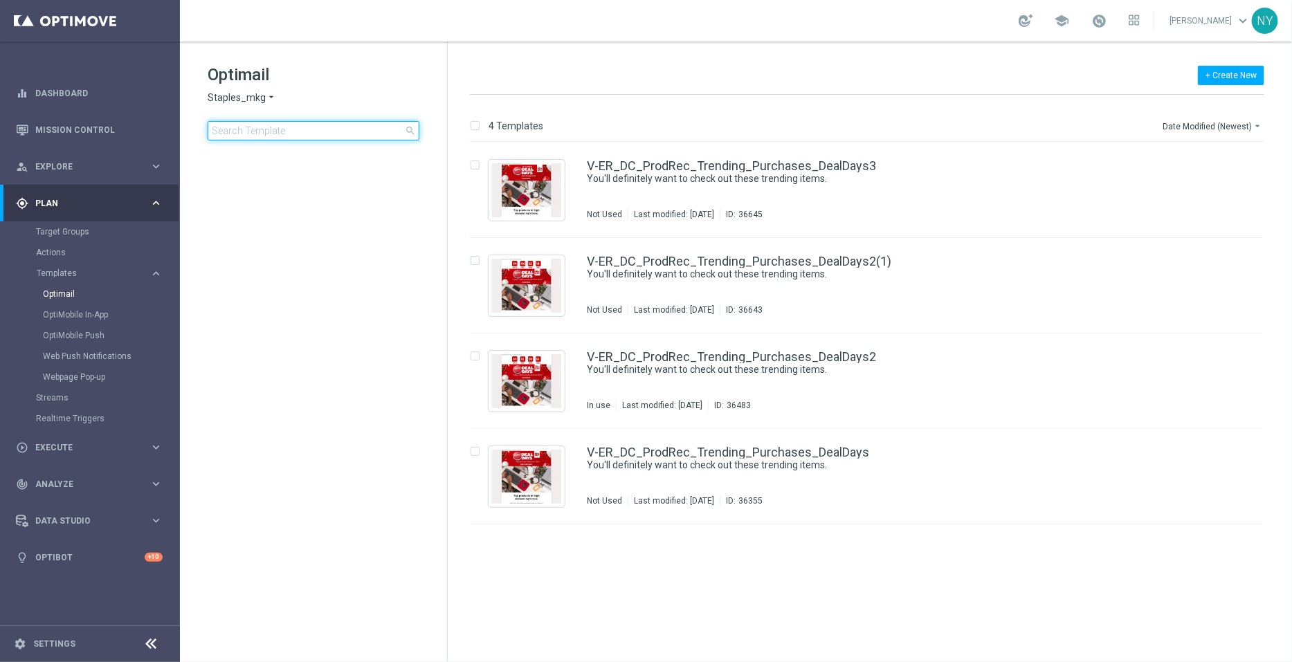
click at [311, 126] on input at bounding box center [314, 130] width 212 height 19
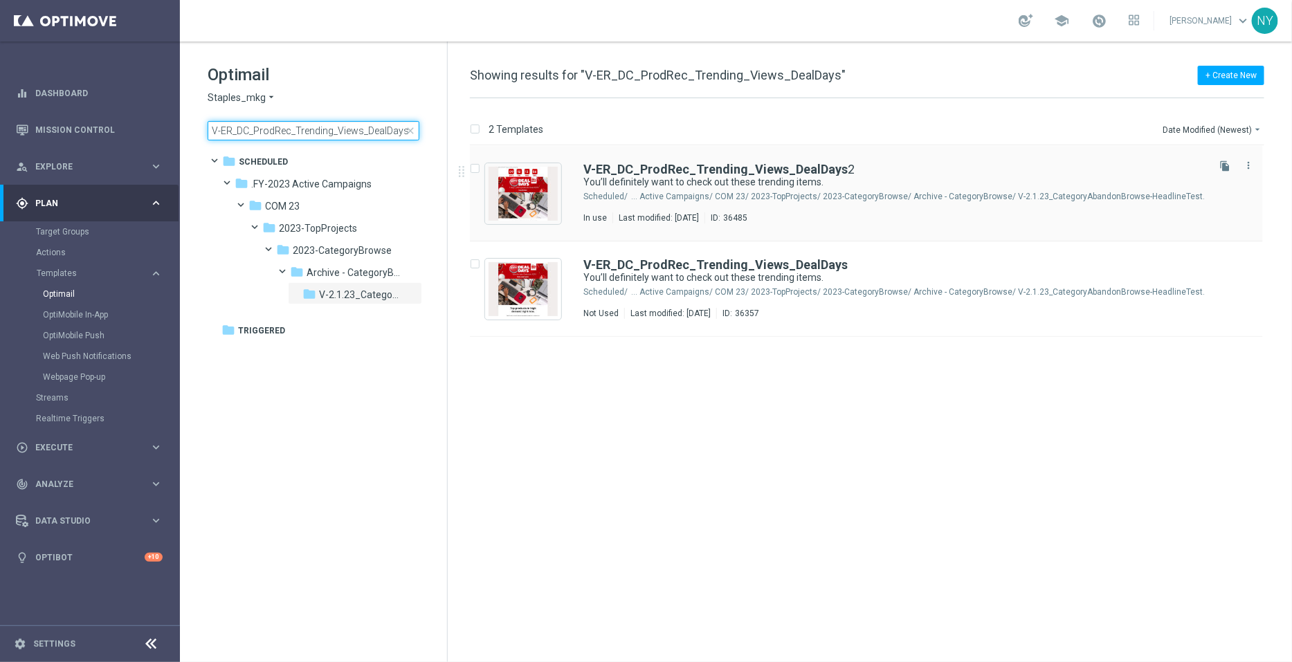
type input "V-ER_DC_ProdRec_Trending_Views_DealDays"
click at [1226, 165] on icon "file_copy" at bounding box center [1224, 166] width 11 height 11
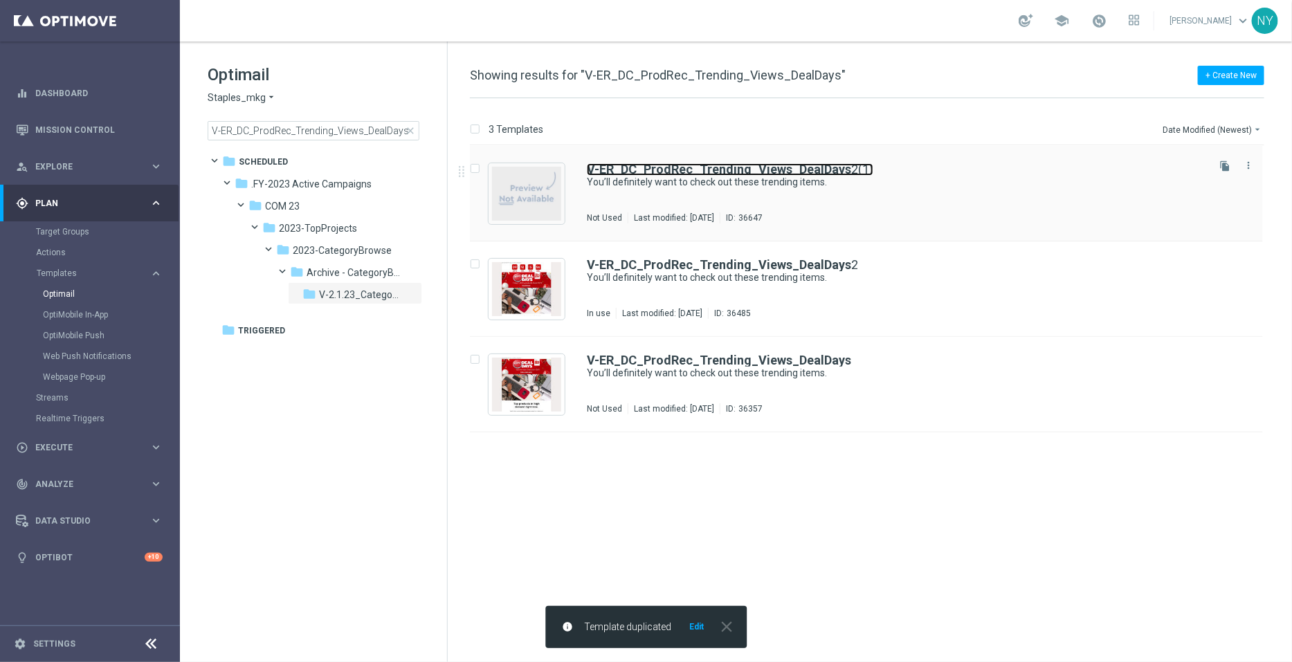
click at [825, 167] on b "V-ER_DC_ProdRec_Trending_Views_DealDays" at bounding box center [719, 169] width 264 height 15
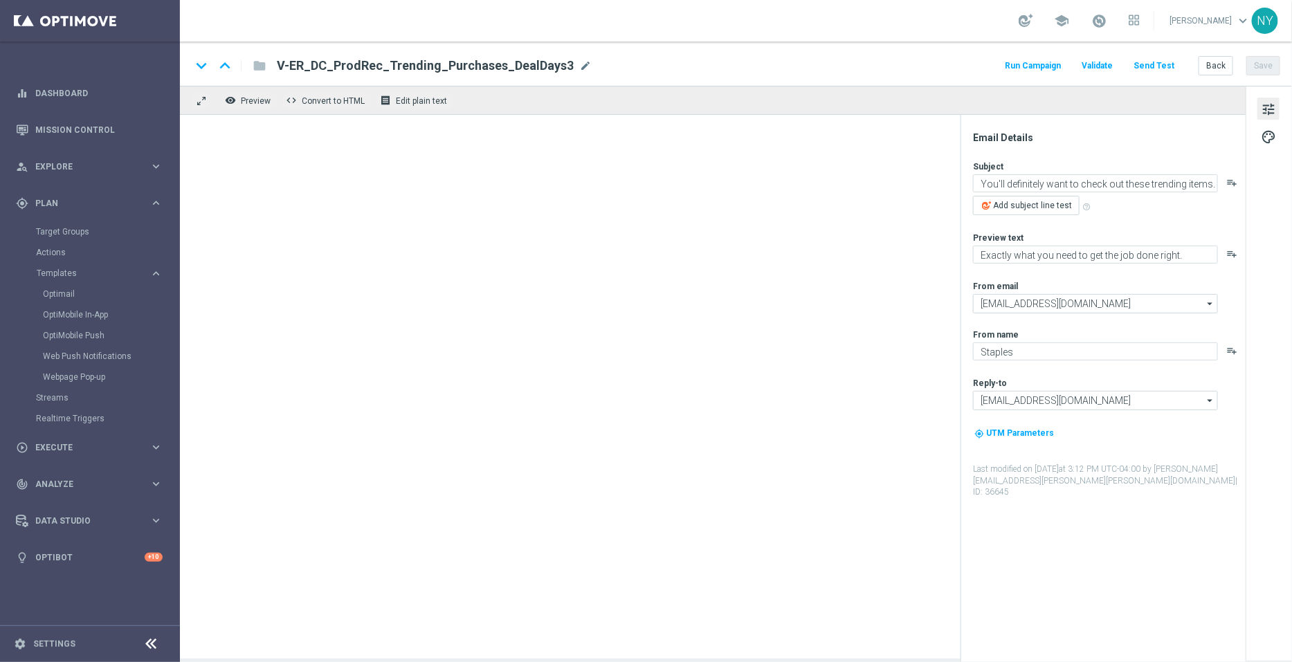
type input "V-ER_DC_ProdRec_Trending_Views_DealDays2(1)"
type textarea "You’ll definitely want to check out these trending items."
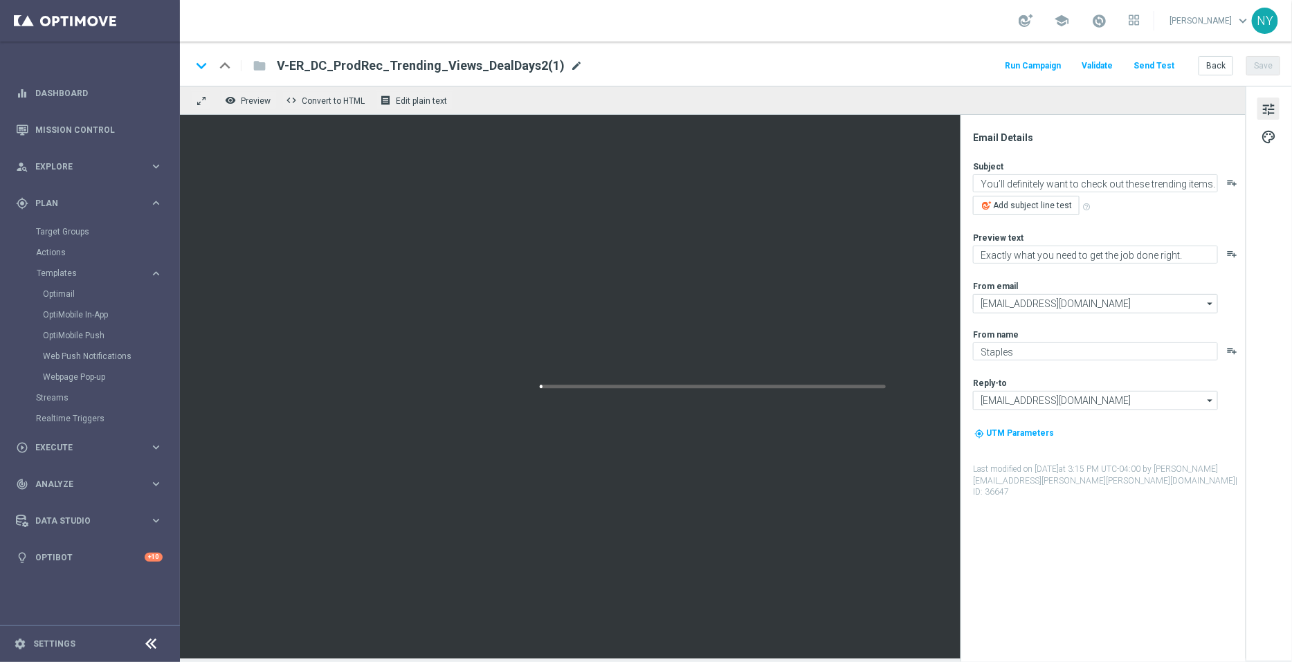
click at [570, 64] on span "mode_edit" at bounding box center [576, 66] width 12 height 12
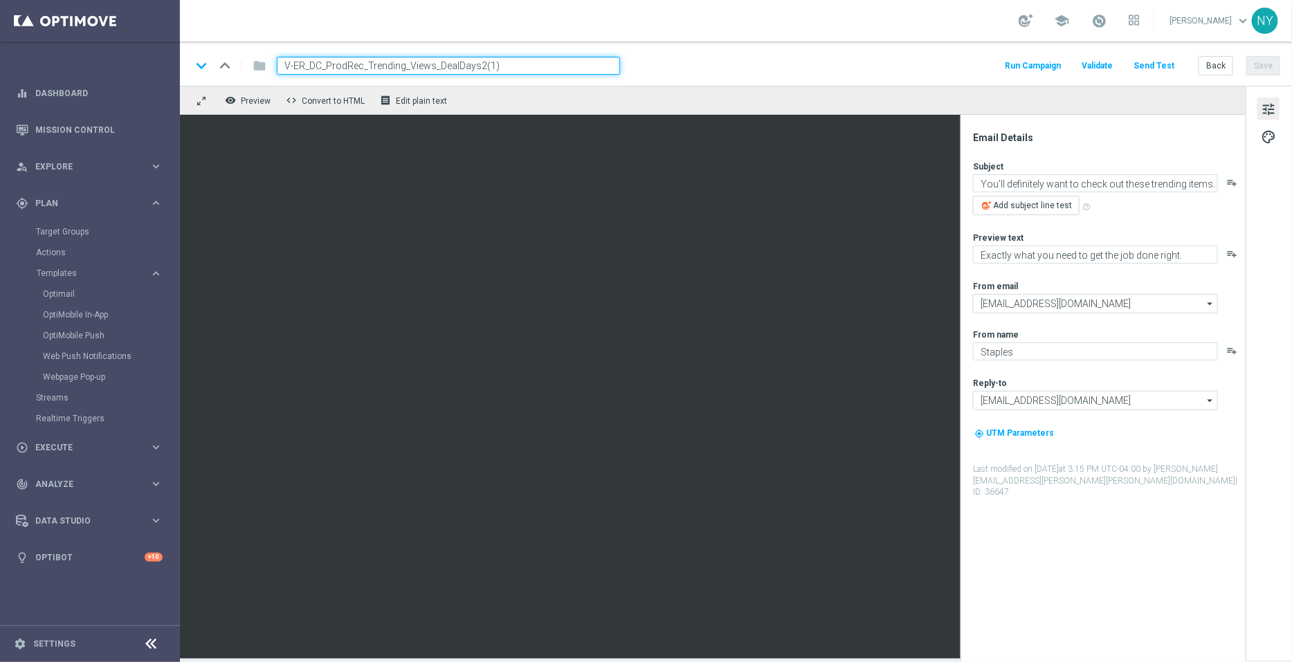
drag, startPoint x: 522, startPoint y: 66, endPoint x: 477, endPoint y: 68, distance: 44.4
click at [477, 68] on input "V-ER_DC_ProdRec_Trending_Views_DealDays2(1)" at bounding box center [448, 66] width 343 height 18
type input "V-ER_DC_ProdRec_Trending_Views_DealDays3"
click at [1260, 66] on button "Save" at bounding box center [1263, 65] width 34 height 19
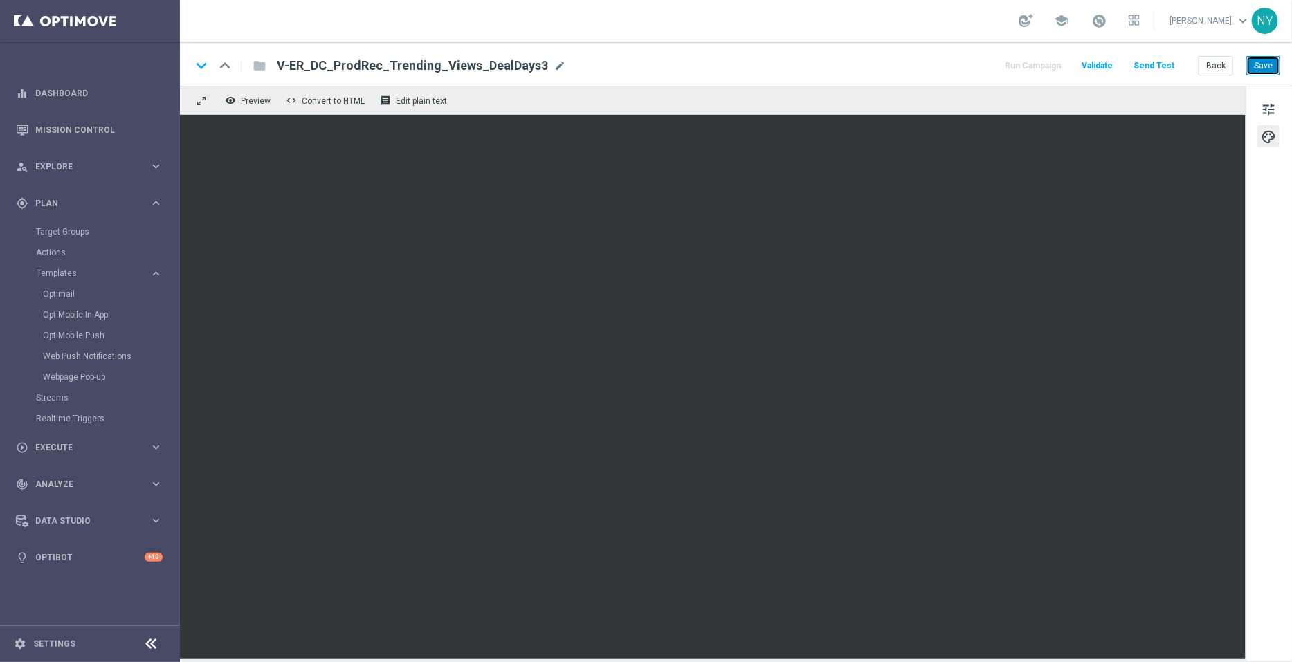
click at [1277, 69] on button "Save" at bounding box center [1263, 65] width 34 height 19
click at [1161, 63] on button "Send Test" at bounding box center [1153, 66] width 45 height 19
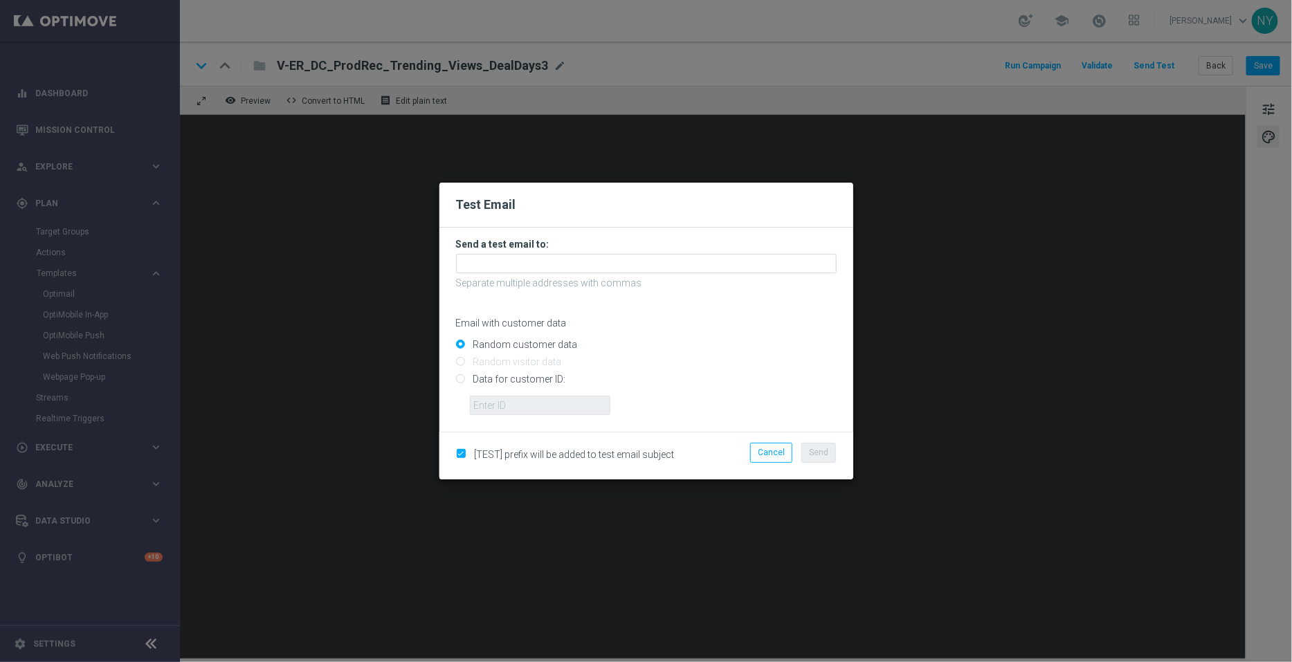
click at [547, 64] on modal-container "Test Email Send a test email to: Separate multiple addresses with commas Email …" at bounding box center [646, 331] width 1292 height 662
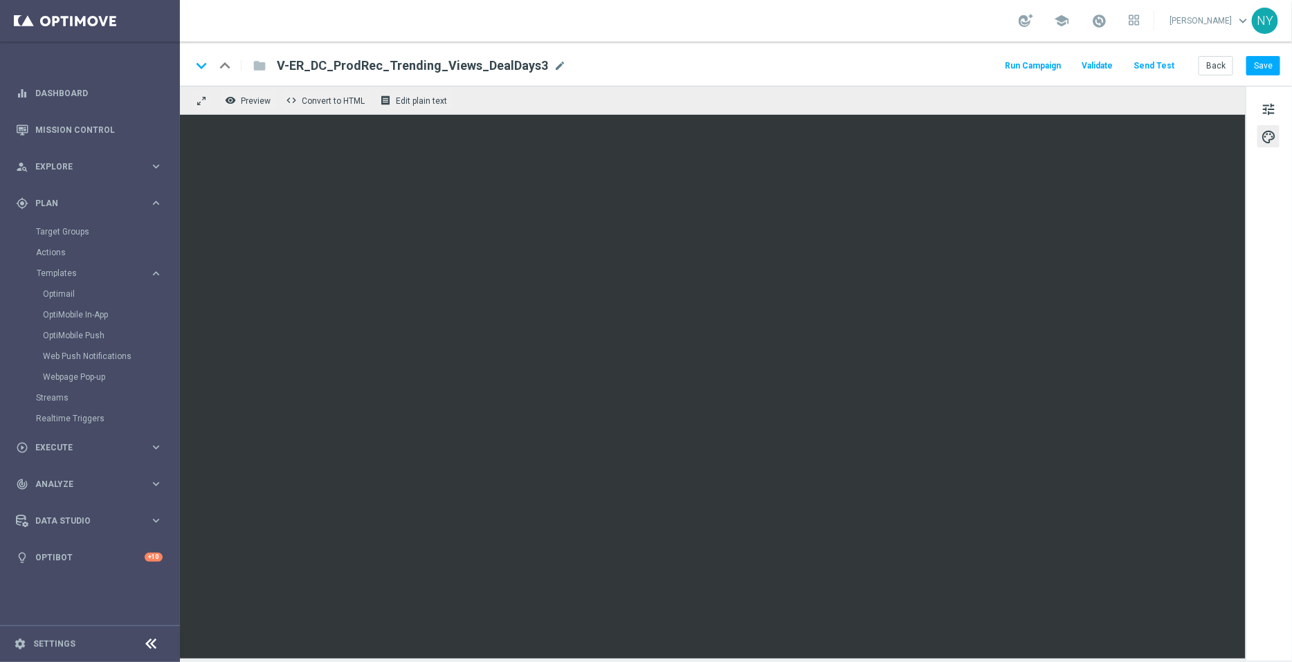
click at [553, 64] on span "mode_edit" at bounding box center [559, 66] width 12 height 12
drag, startPoint x: 512, startPoint y: 64, endPoint x: 152, endPoint y: 68, distance: 359.8
click at [152, 68] on main "equalizer Dashboard Mission Control" at bounding box center [646, 331] width 1292 height 662
click at [1263, 60] on button "Save" at bounding box center [1263, 65] width 34 height 19
click at [1151, 62] on button "Send Test" at bounding box center [1153, 66] width 45 height 19
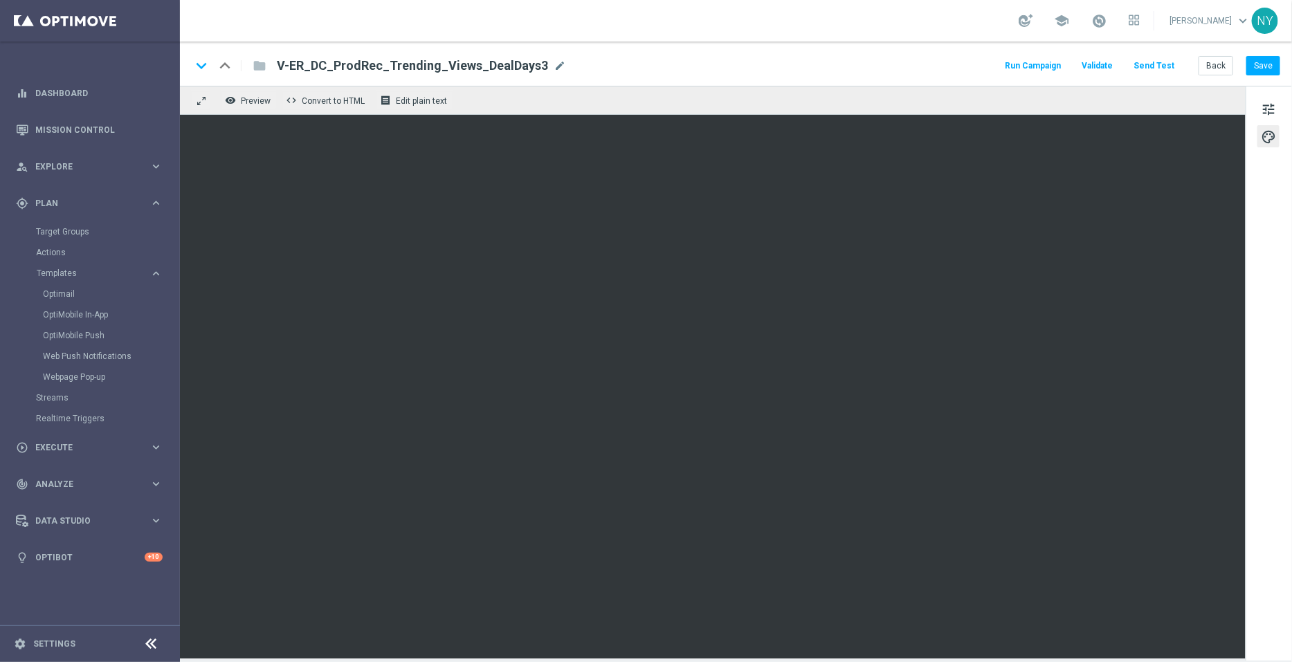
click at [1160, 64] on button "Send Test" at bounding box center [1153, 66] width 45 height 19
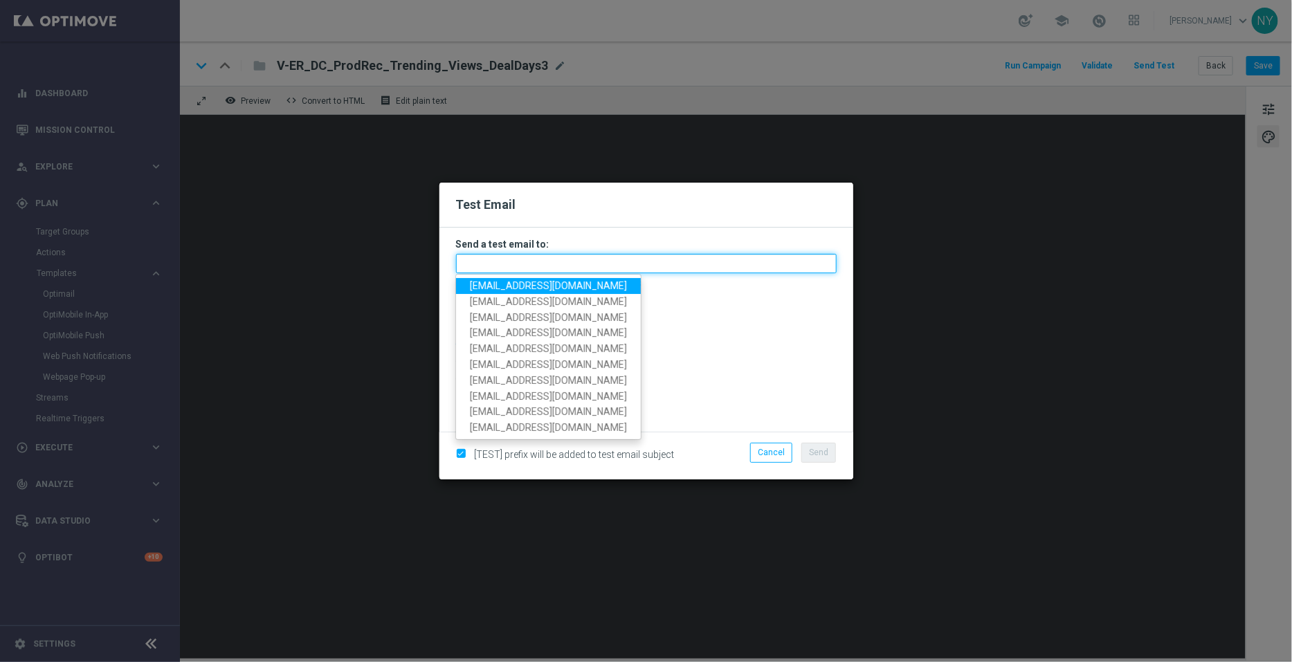
click at [514, 258] on input "text" at bounding box center [646, 263] width 381 height 19
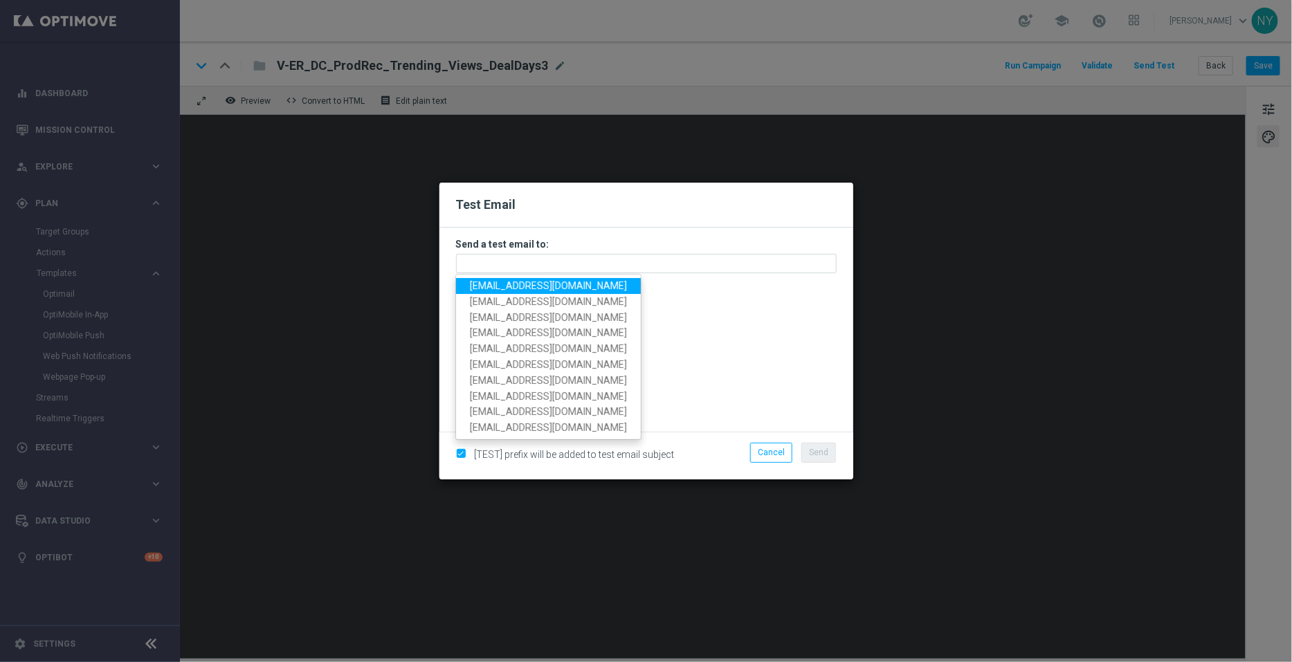
click at [516, 282] on span "[EMAIL_ADDRESS][DOMAIN_NAME]" at bounding box center [548, 285] width 157 height 11
type input "[EMAIL_ADDRESS][DOMAIN_NAME]"
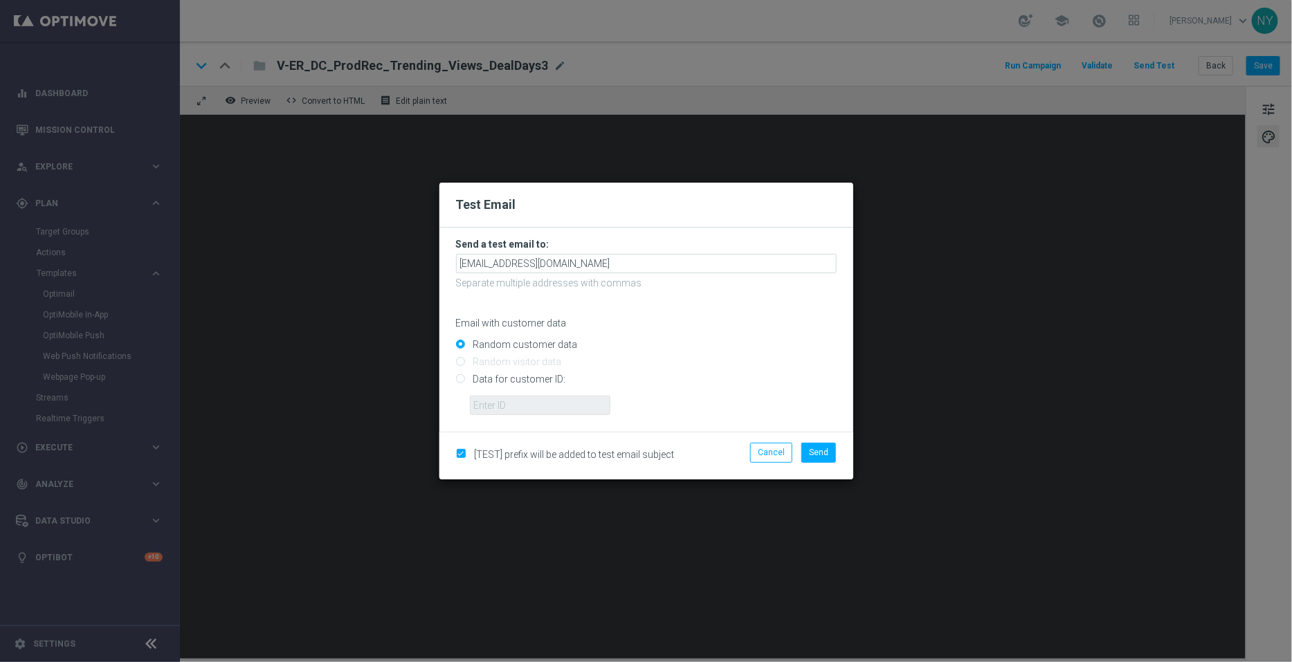
click at [464, 381] on input "Data for customer ID:" at bounding box center [646, 385] width 381 height 19
radio input "true"
click at [500, 406] on input "text" at bounding box center [540, 405] width 140 height 19
paste input "10000006208"
type input "10000006208"
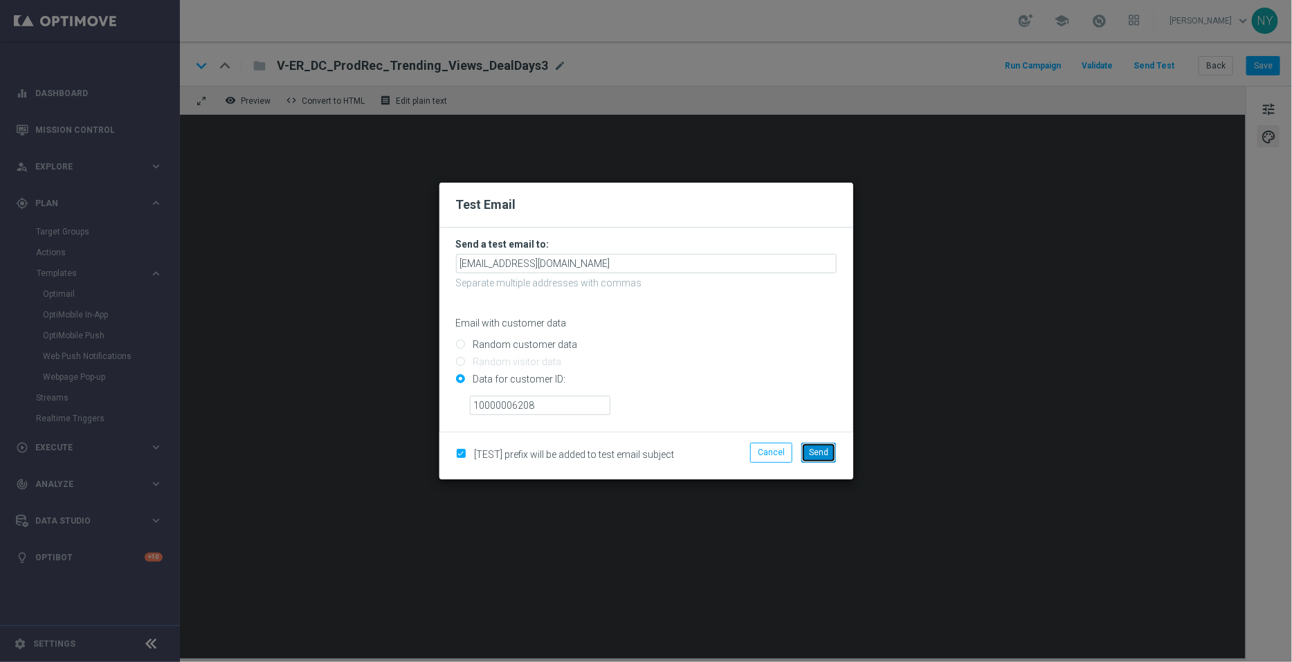
click at [823, 451] on span "Send" at bounding box center [818, 453] width 19 height 10
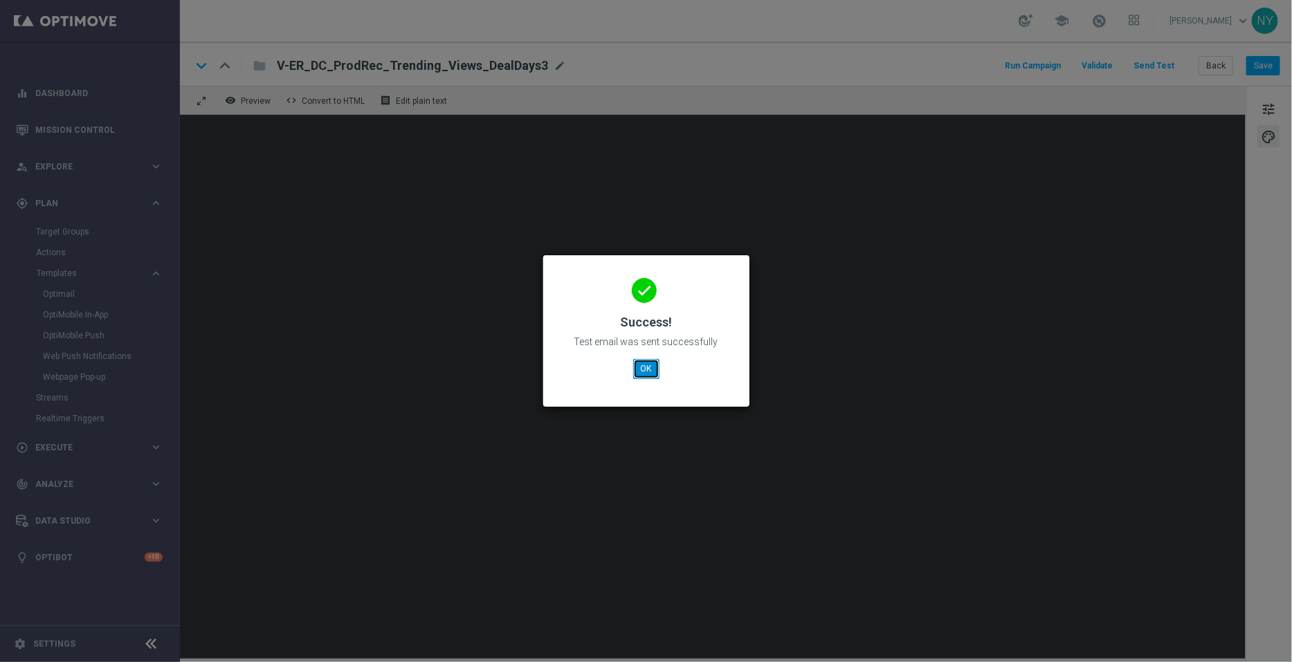
click at [650, 363] on button "OK" at bounding box center [646, 368] width 26 height 19
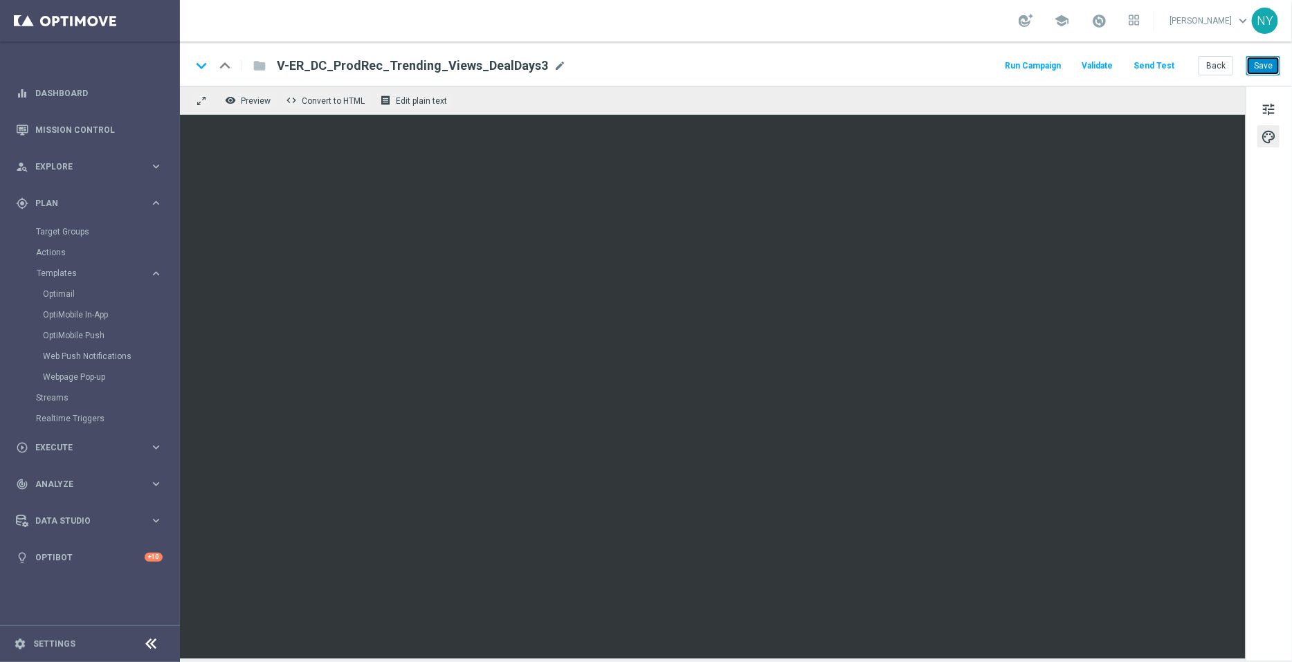
click at [1265, 63] on button "Save" at bounding box center [1263, 65] width 34 height 19
click at [553, 64] on span "mode_edit" at bounding box center [559, 66] width 12 height 12
click at [469, 63] on input "V-ER_DC_ProdRec_Trending_Views_DealDays3" at bounding box center [448, 66] width 343 height 18
drag, startPoint x: 494, startPoint y: 66, endPoint x: 253, endPoint y: 68, distance: 241.5
click at [253, 68] on div "keyboard_arrow_down keyboard_arrow_up folder V-ER_DC_ProdRec_Trending_Views_Dea…" at bounding box center [405, 66] width 429 height 18
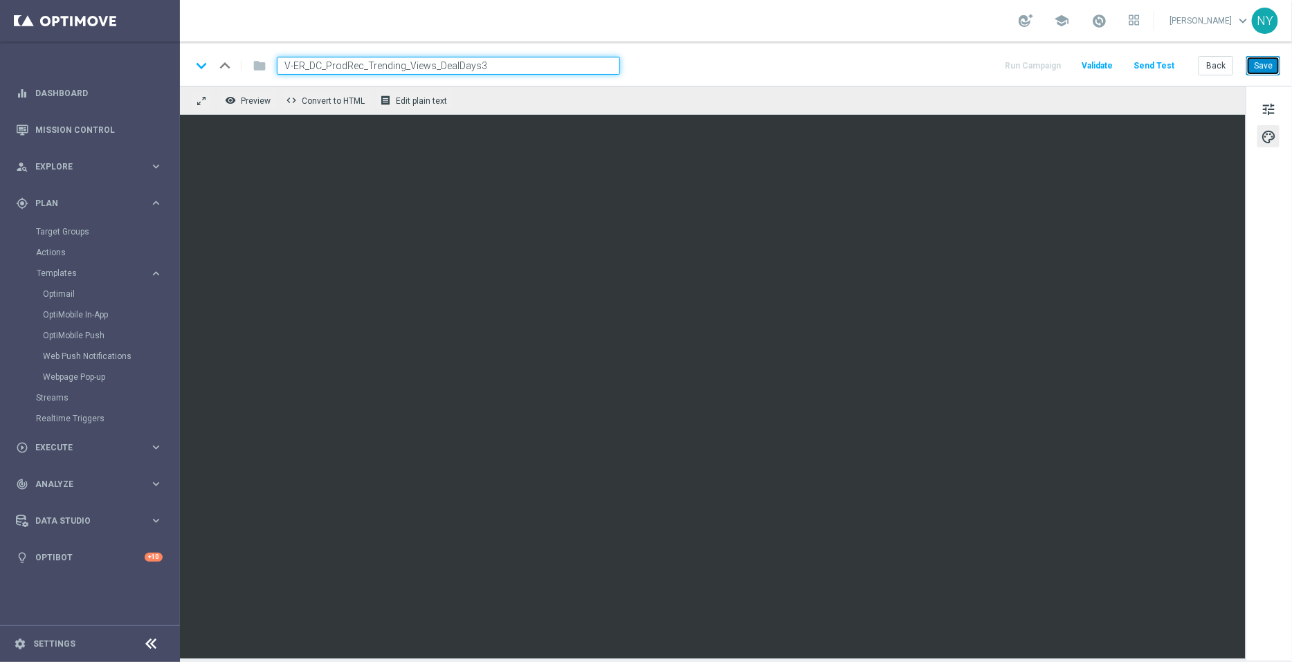
click at [1266, 70] on button "Save" at bounding box center [1263, 65] width 34 height 19
click at [1268, 64] on button "Save" at bounding box center [1263, 65] width 34 height 19
click at [1155, 63] on button "Send Test" at bounding box center [1153, 66] width 45 height 19
click at [1267, 58] on button "Save" at bounding box center [1263, 65] width 34 height 19
click at [1273, 65] on button "Save" at bounding box center [1263, 65] width 34 height 19
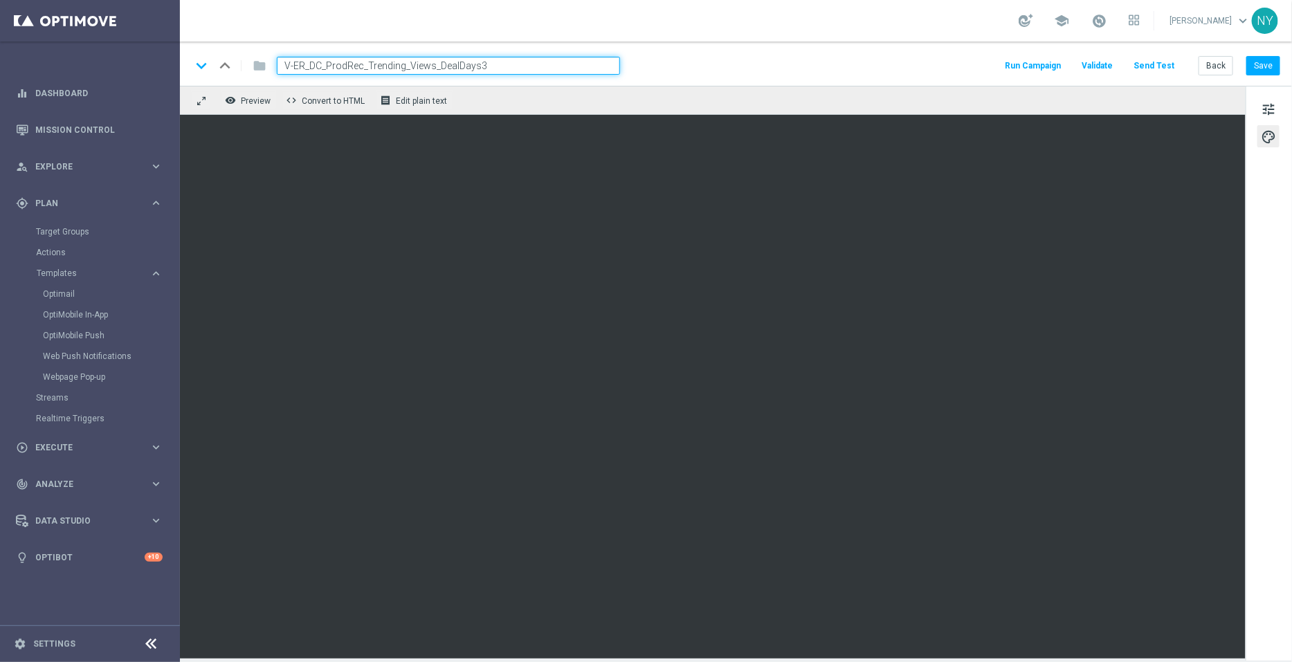
click at [1153, 60] on button "Send Test" at bounding box center [1153, 66] width 45 height 19
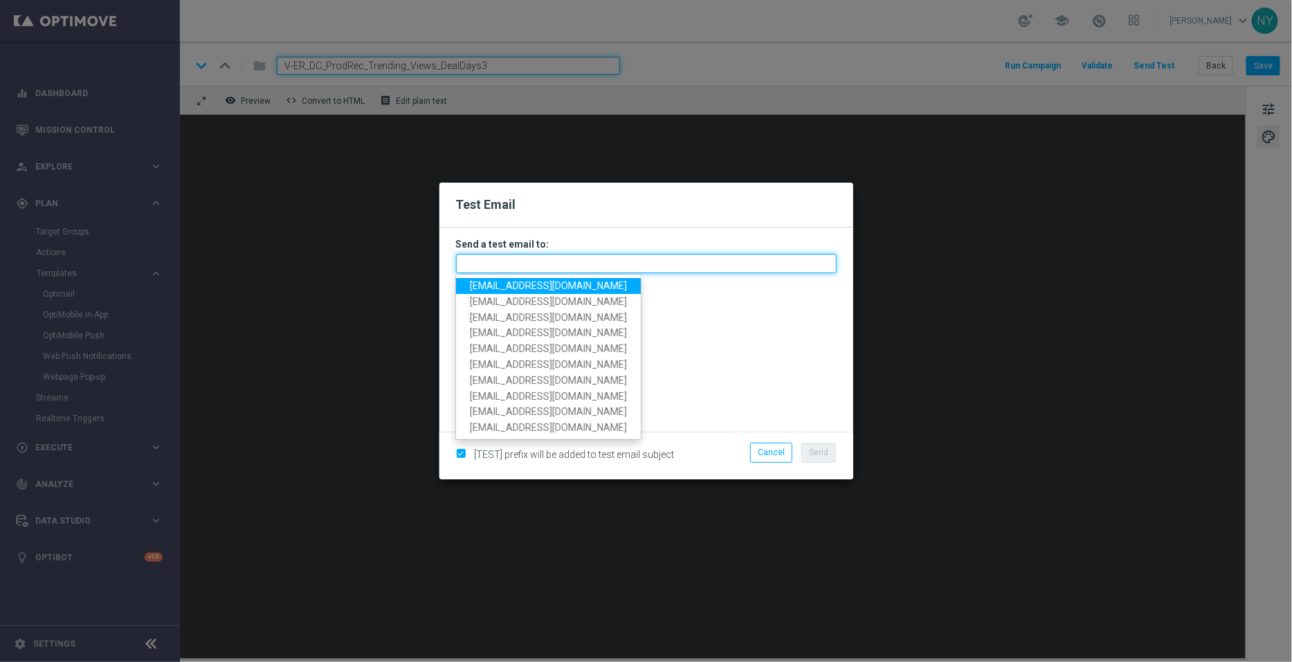
click at [520, 266] on input "text" at bounding box center [646, 263] width 381 height 19
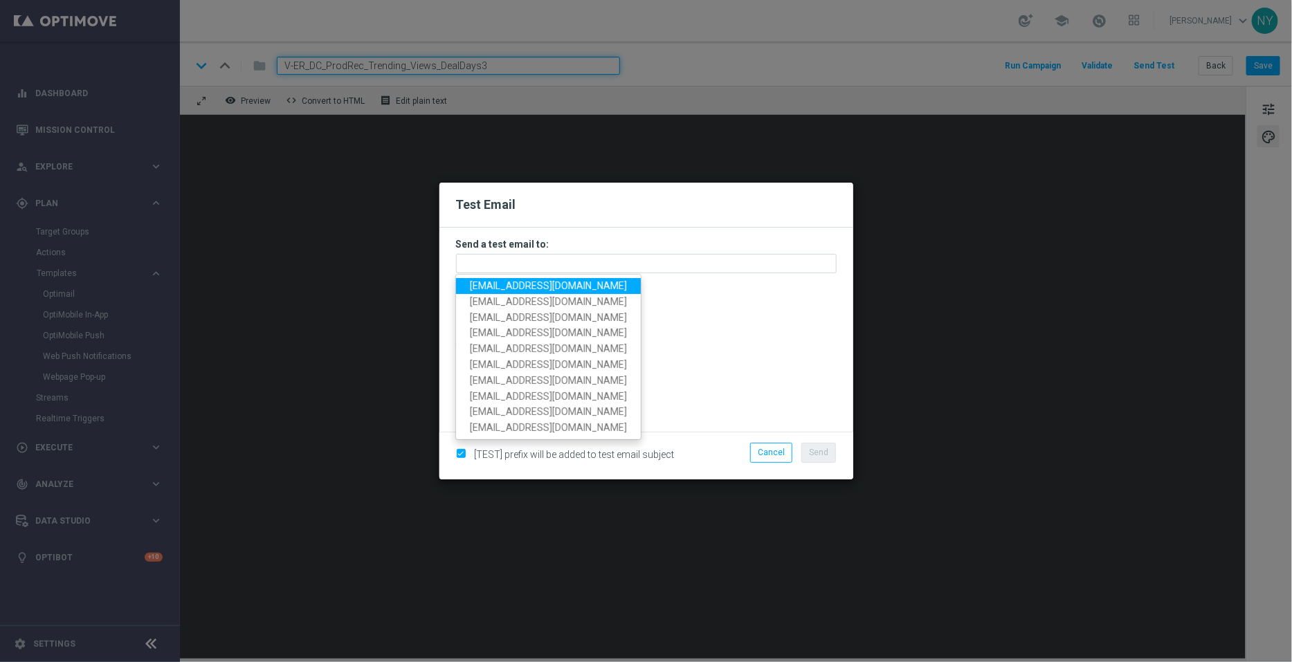
click at [516, 284] on span "[EMAIL_ADDRESS][DOMAIN_NAME]" at bounding box center [548, 285] width 157 height 11
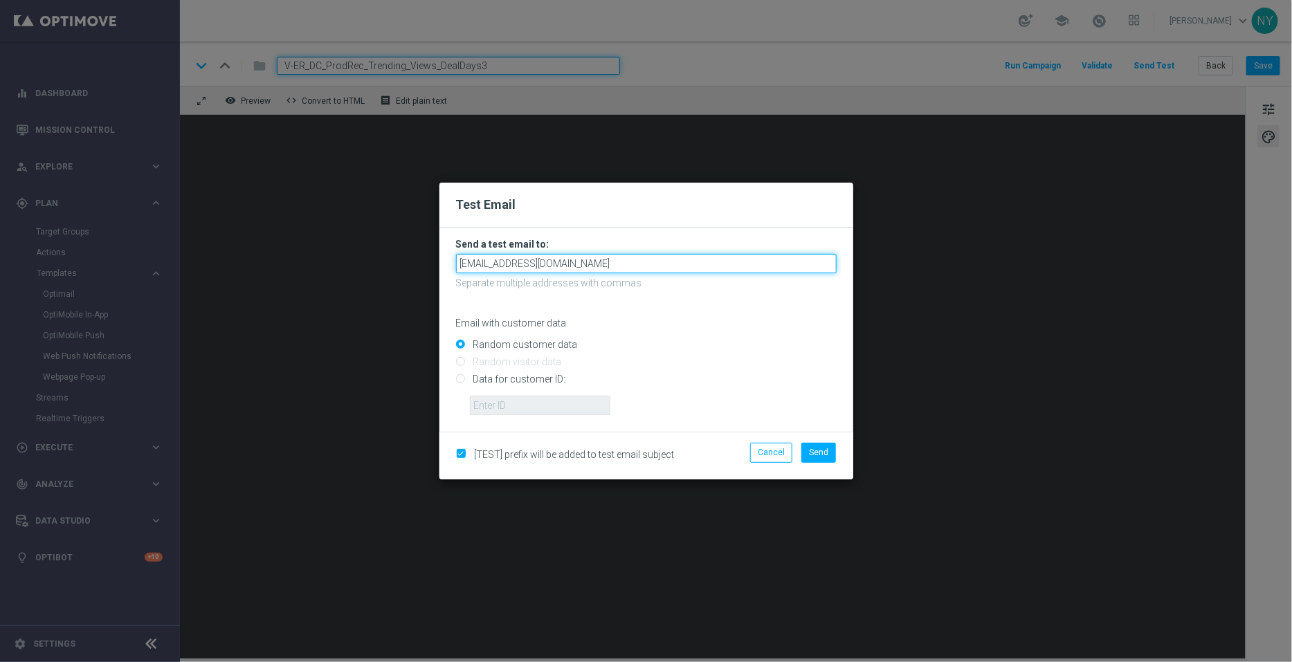
click at [560, 265] on input "[EMAIL_ADDRESS][DOMAIN_NAME]" at bounding box center [646, 263] width 381 height 19
drag, startPoint x: 592, startPoint y: 262, endPoint x: 419, endPoint y: 262, distance: 173.0
click at [419, 262] on modal-container "Test Email Send a test email to: neilyetts3@litmusemail.com neilyetts3@litmusem…" at bounding box center [646, 331] width 1292 height 662
paste input "-bk2hq"
type input "[EMAIL_ADDRESS][DOMAIN_NAME]"
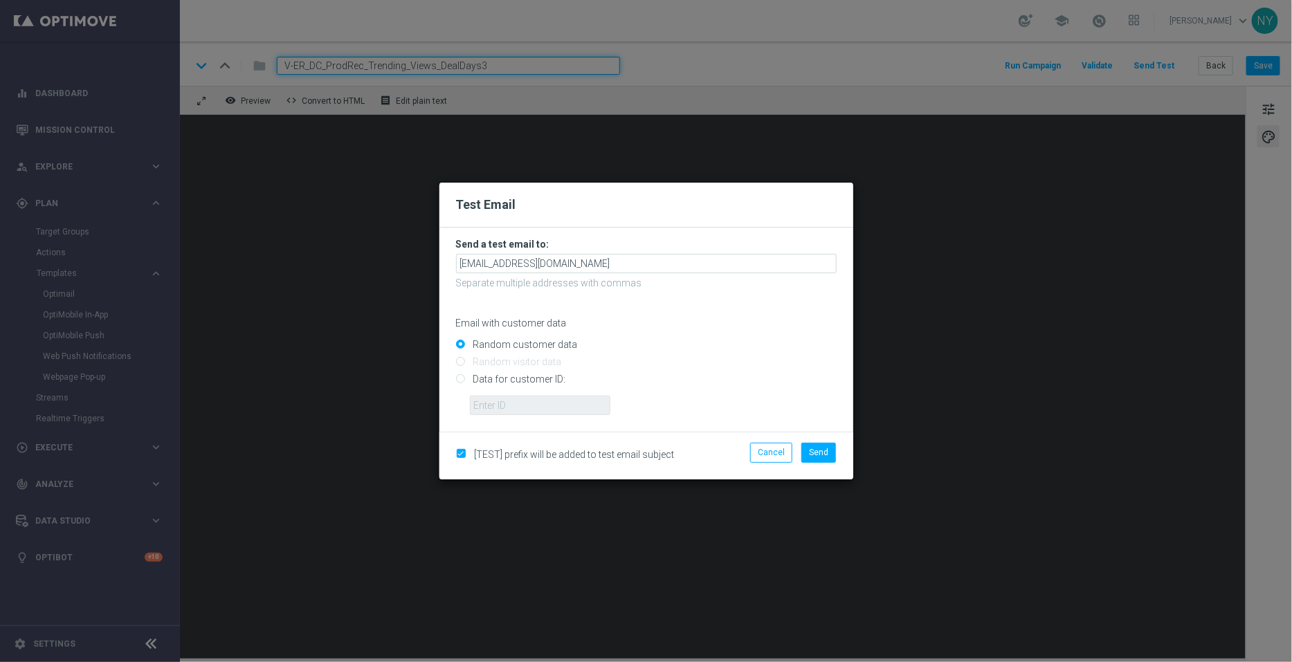
click at [461, 380] on input "Data for customer ID:" at bounding box center [646, 385] width 381 height 19
radio input "true"
click at [510, 403] on input "text" at bounding box center [540, 405] width 140 height 19
paste input "10000006208"
type input "10000006208"
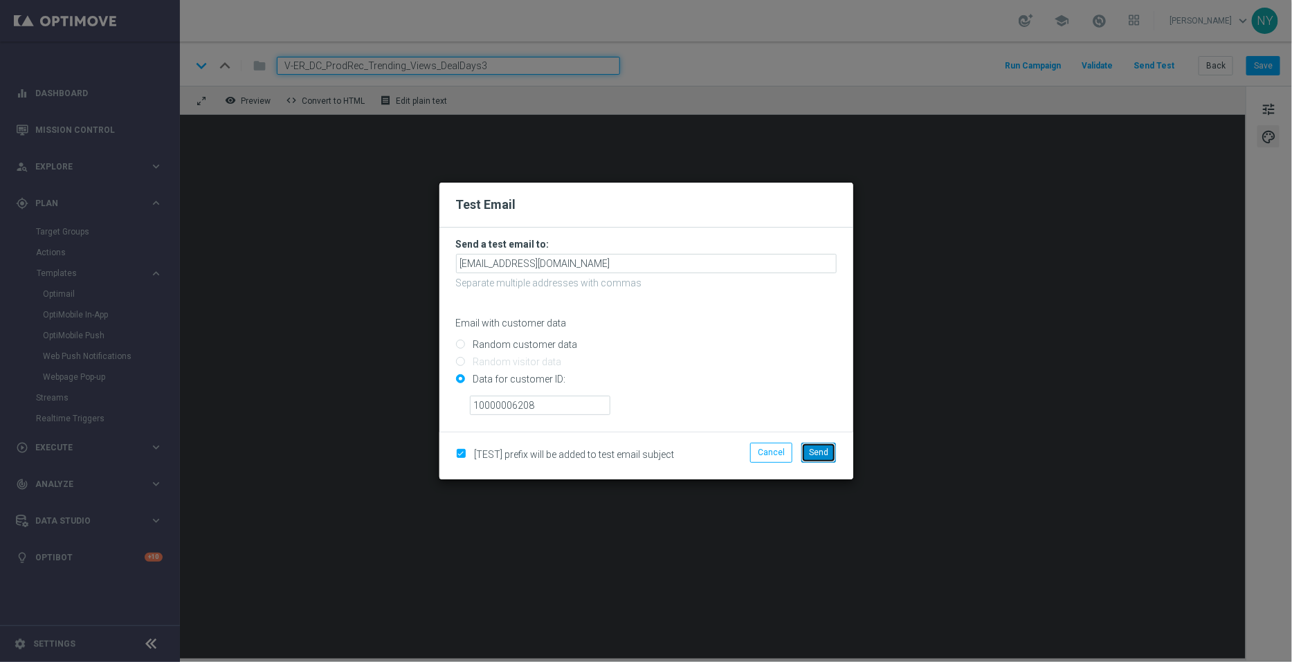
click at [820, 454] on span "Send" at bounding box center [818, 453] width 19 height 10
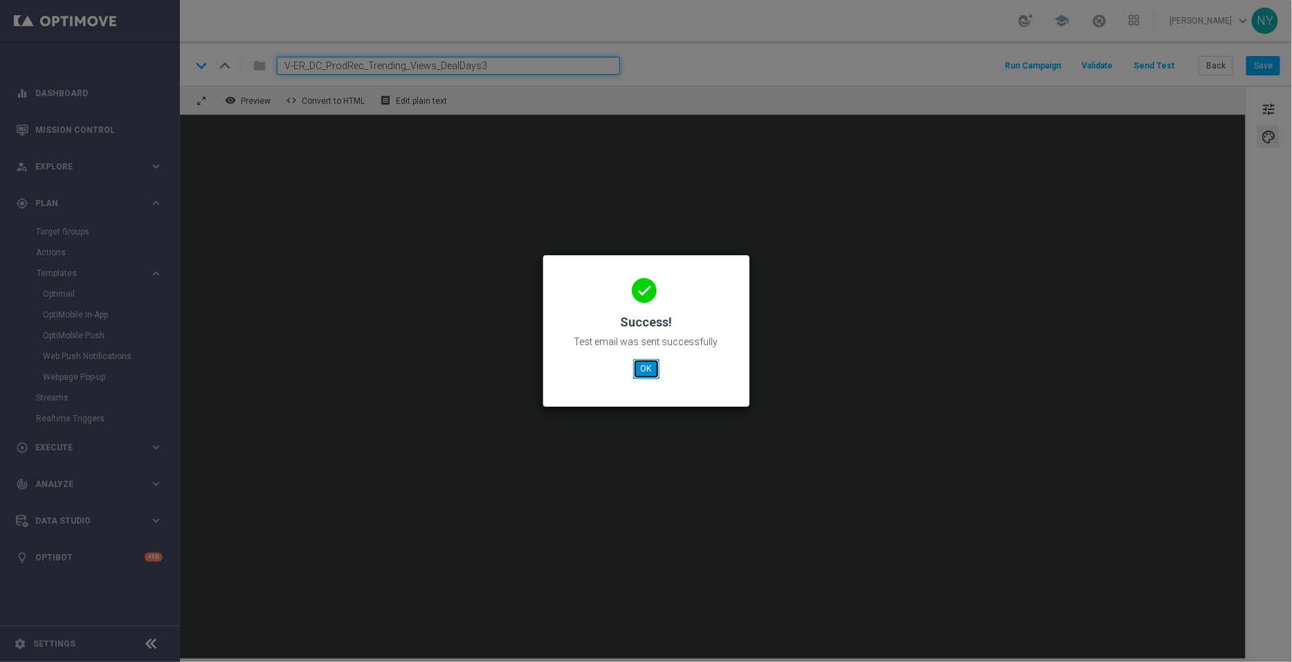
click at [648, 369] on button "OK" at bounding box center [646, 368] width 26 height 19
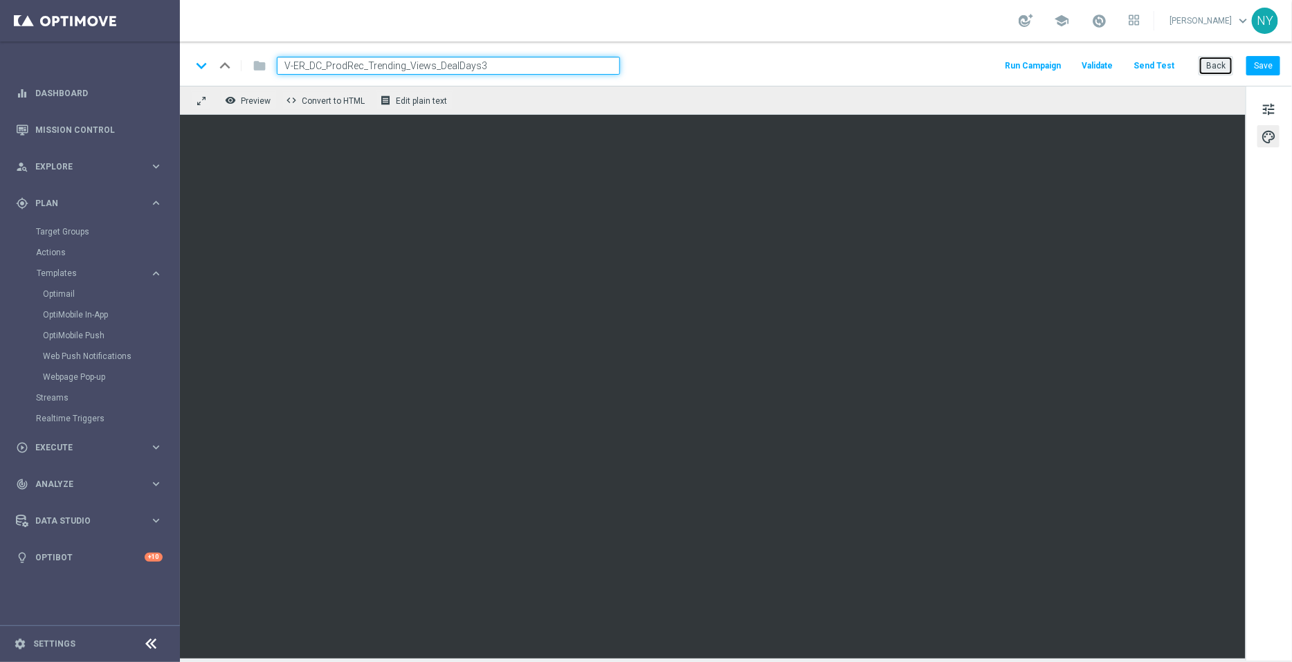
click at [1224, 69] on button "Back" at bounding box center [1215, 65] width 35 height 19
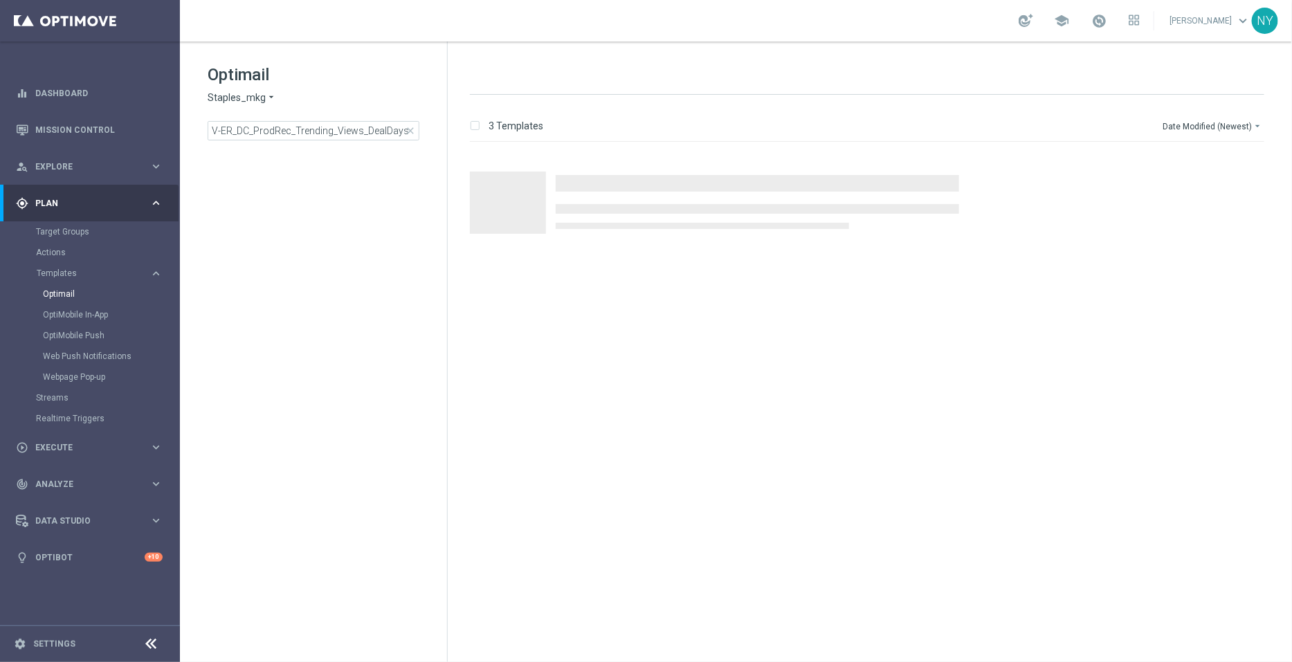
click at [405, 129] on span "close" at bounding box center [410, 130] width 11 height 11
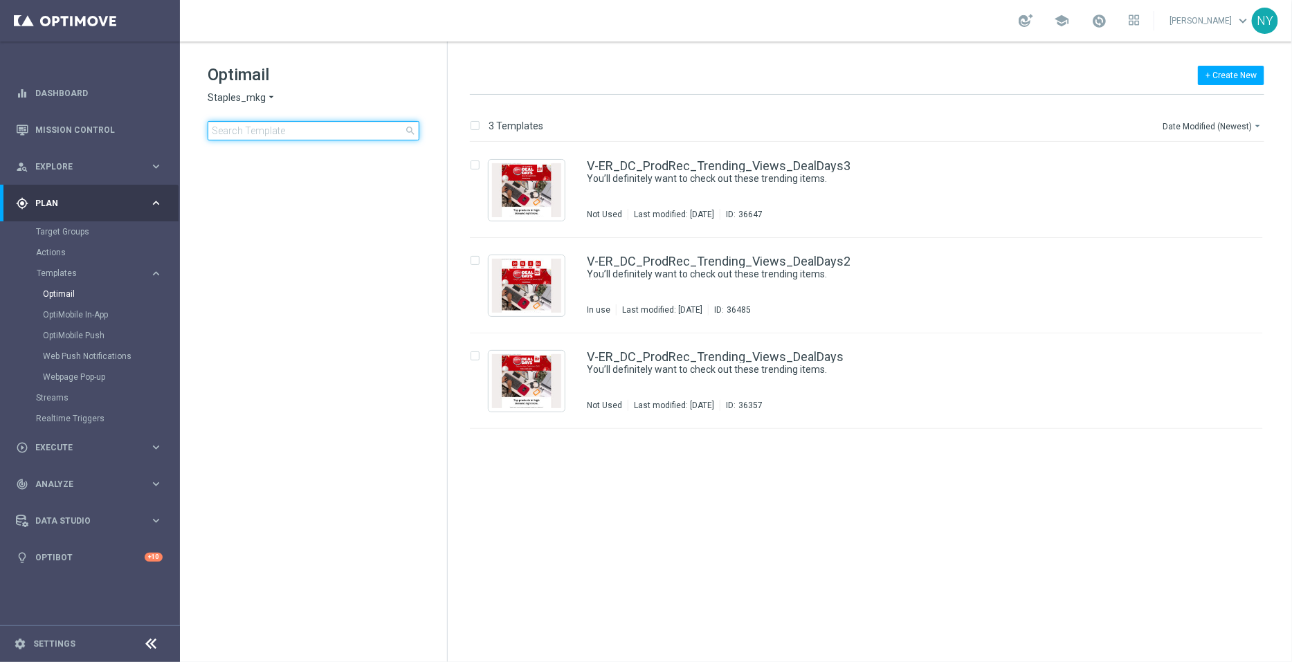
click at [283, 130] on input at bounding box center [314, 130] width 212 height 19
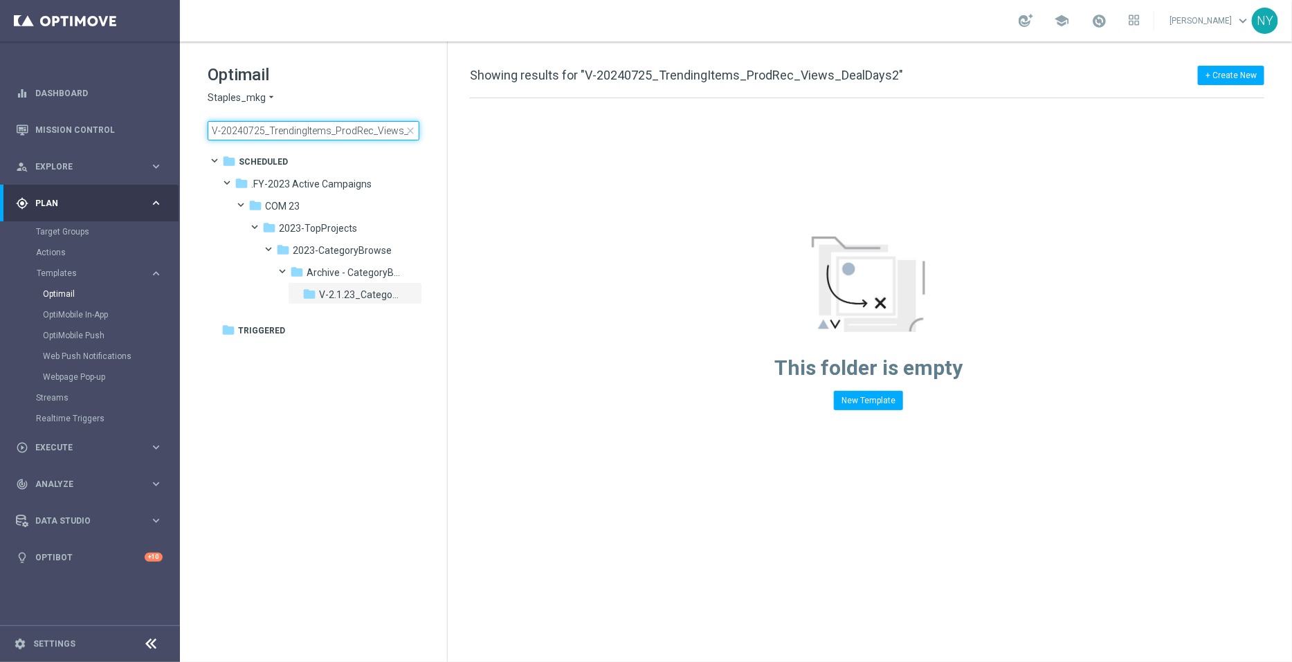
scroll to position [0, 39]
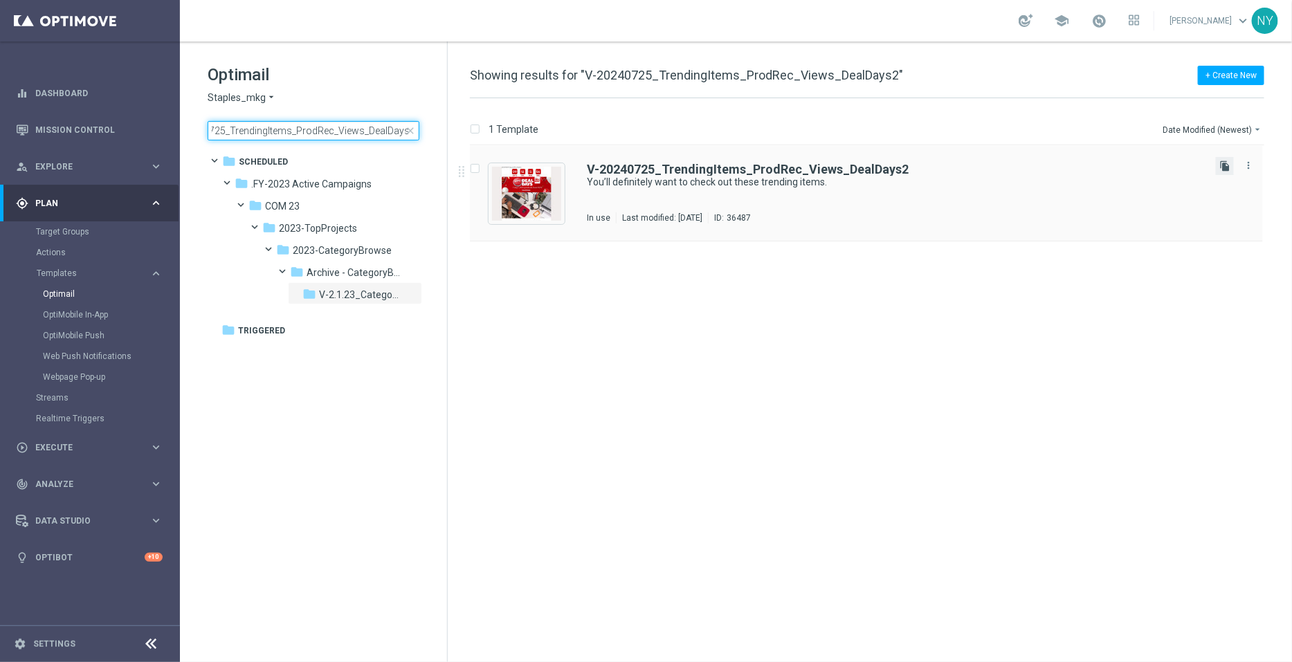
type input "V-20240725_TrendingItems_ProdRec_Views_DealDays2"
click at [1228, 165] on icon "file_copy" at bounding box center [1224, 166] width 11 height 11
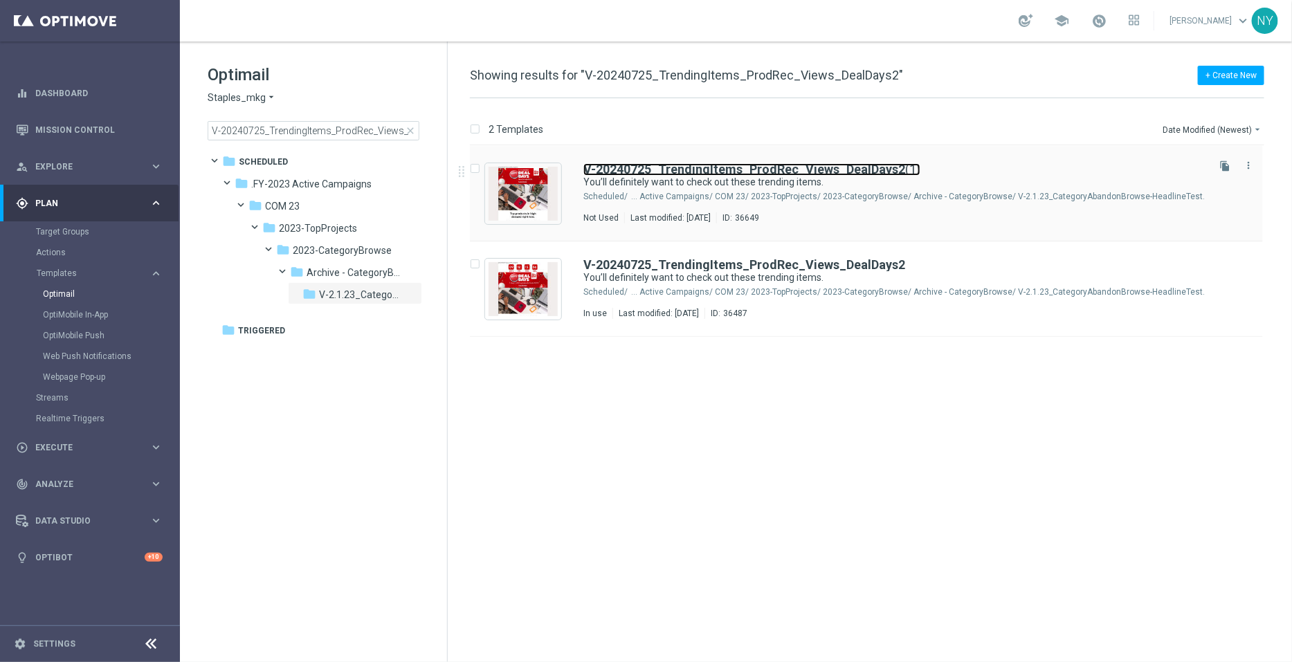
click at [702, 170] on b "V-20240725_TrendingItems_ProdRec_Views_DealDays2" at bounding box center [744, 169] width 322 height 15
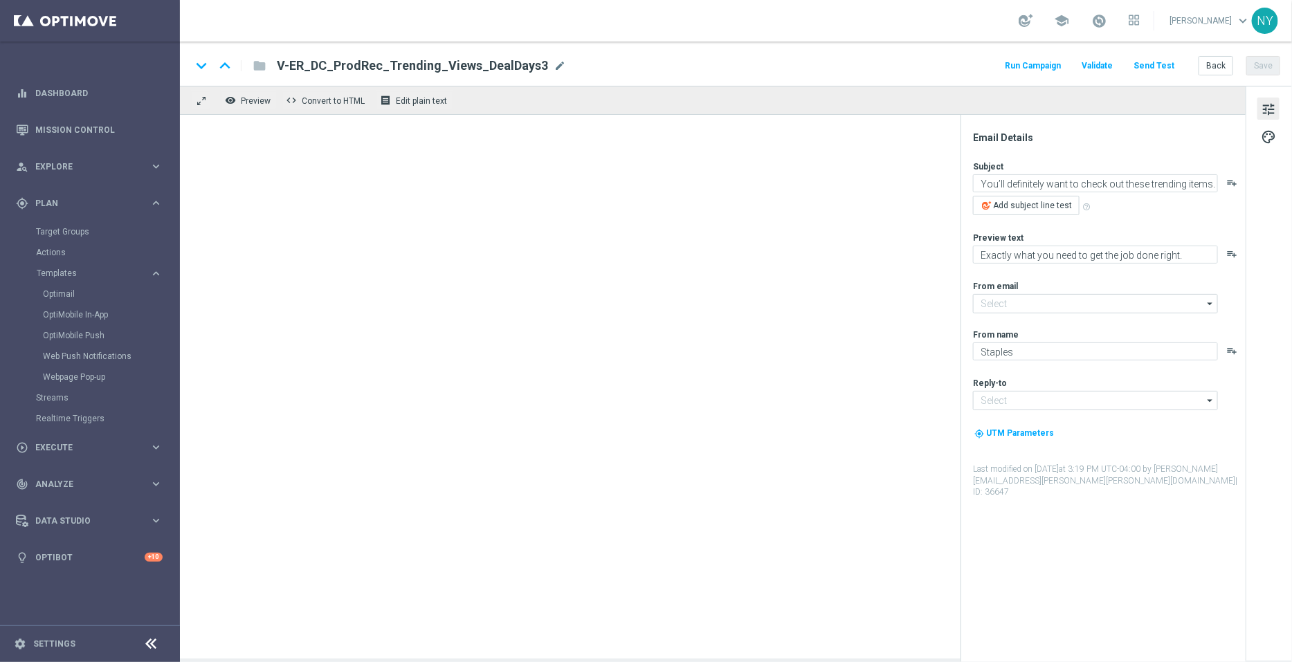
type input "[EMAIL_ADDRESS][DOMAIN_NAME]"
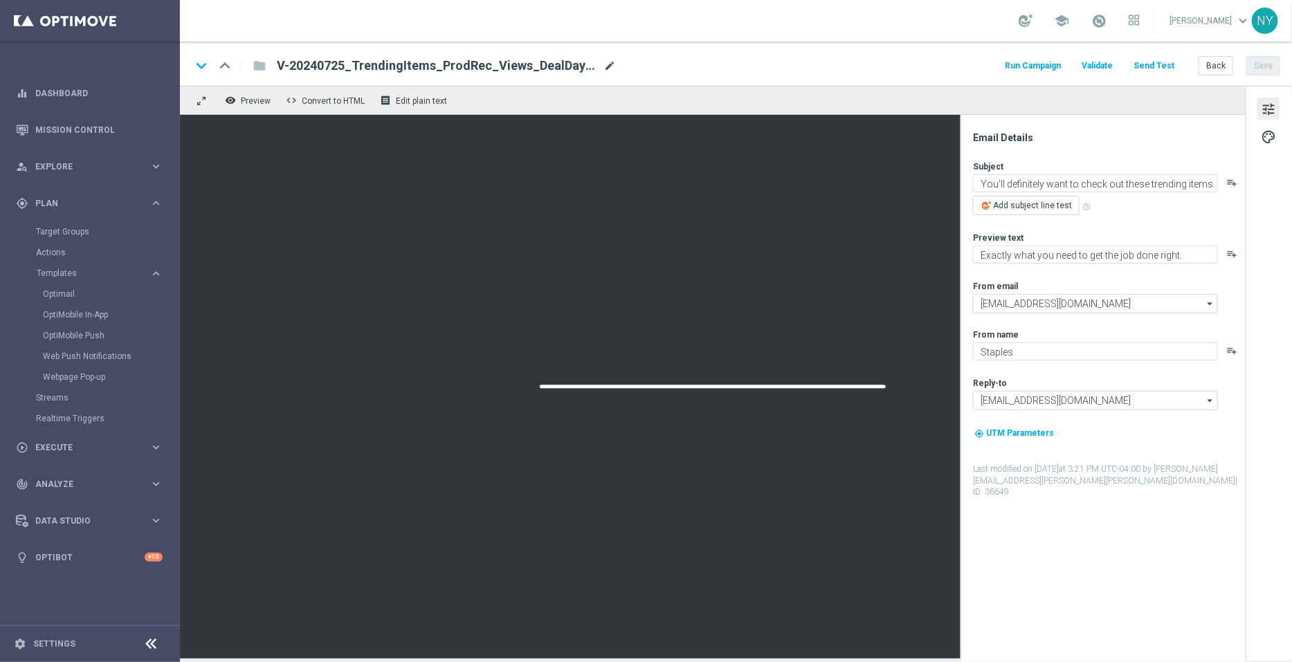
click at [610, 62] on span "mode_edit" at bounding box center [609, 66] width 12 height 12
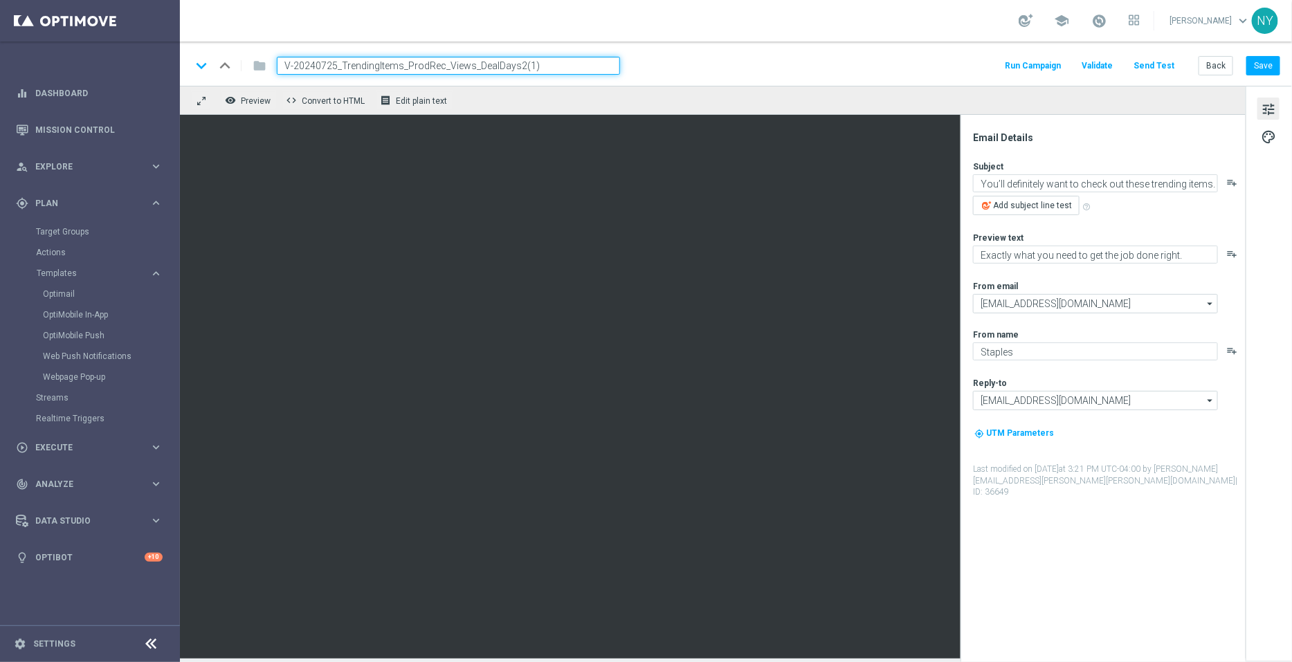
drag, startPoint x: 537, startPoint y: 67, endPoint x: 517, endPoint y: 66, distance: 20.1
click at [517, 66] on input "V-20240725_TrendingItems_ProdRec_Views_DealDays2(1)" at bounding box center [448, 66] width 343 height 18
type input "V-20240725_TrendingItems_ProdRec_Views_DealDays3"
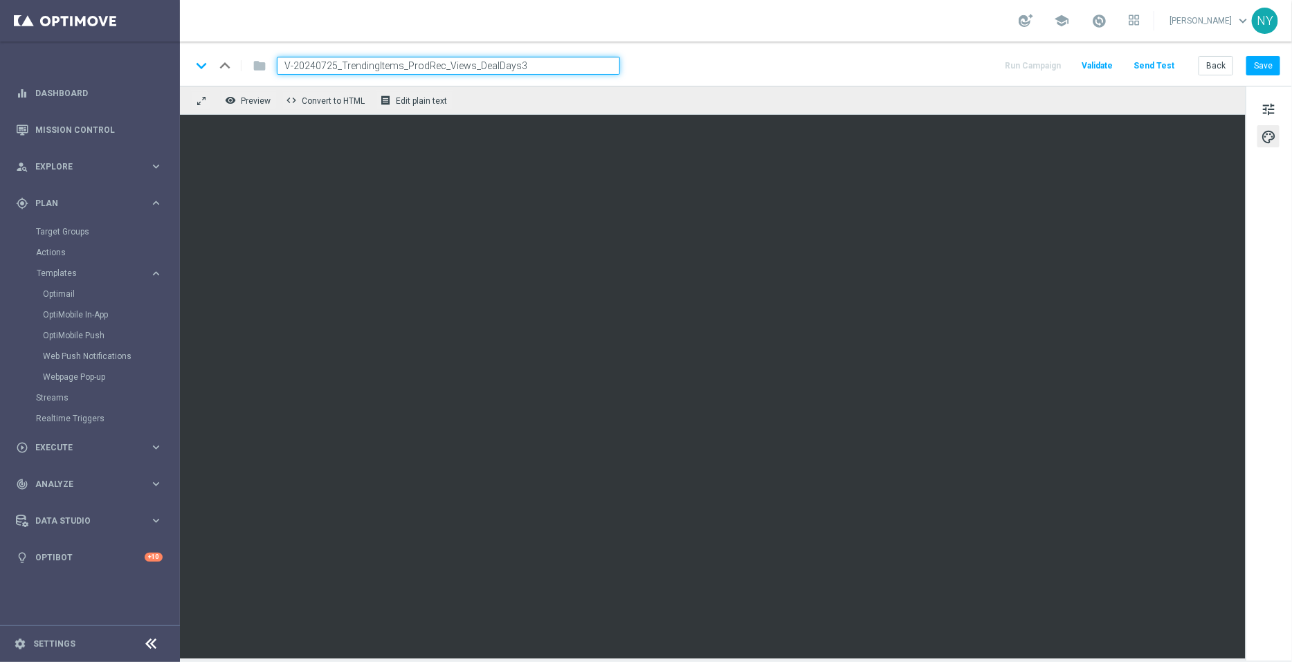
drag, startPoint x: 538, startPoint y: 63, endPoint x: 232, endPoint y: 40, distance: 307.3
click at [232, 40] on section "school Neil Yetts keyboard_arrow_down NY keyboard_arrow_down keyboard_arrow_up …" at bounding box center [736, 331] width 1112 height 662
click at [1169, 60] on button "Send Test" at bounding box center [1153, 66] width 45 height 19
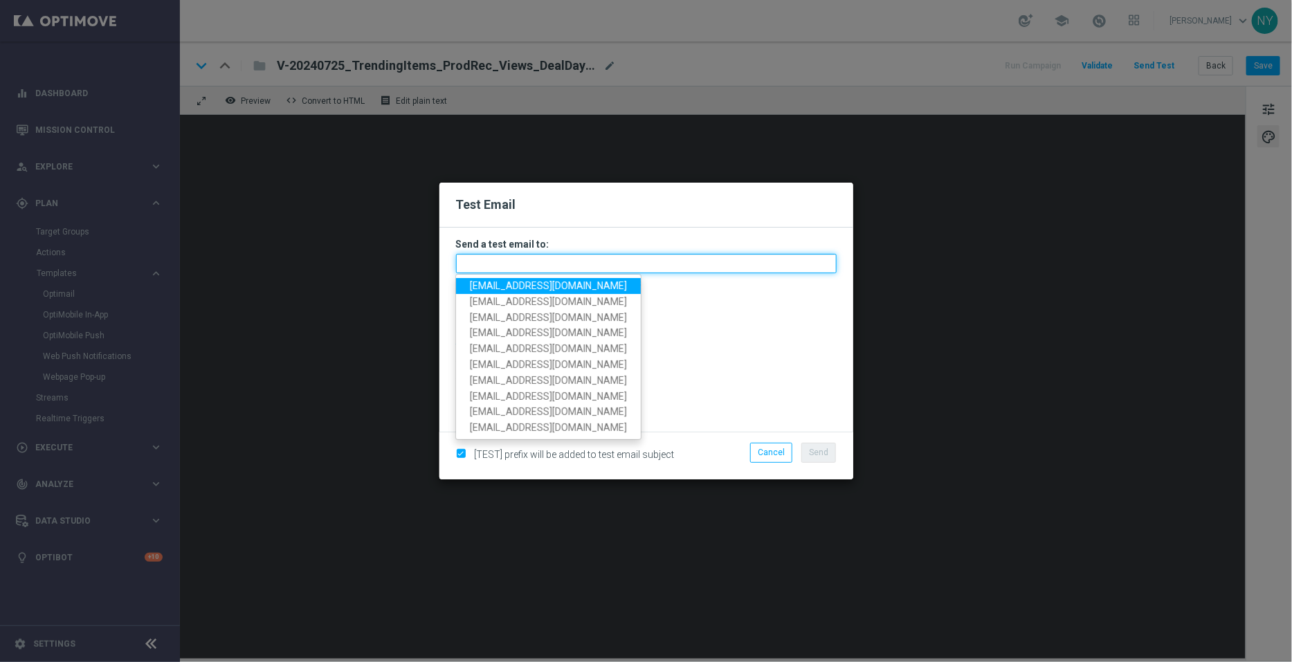
click at [481, 260] on input "text" at bounding box center [646, 263] width 381 height 19
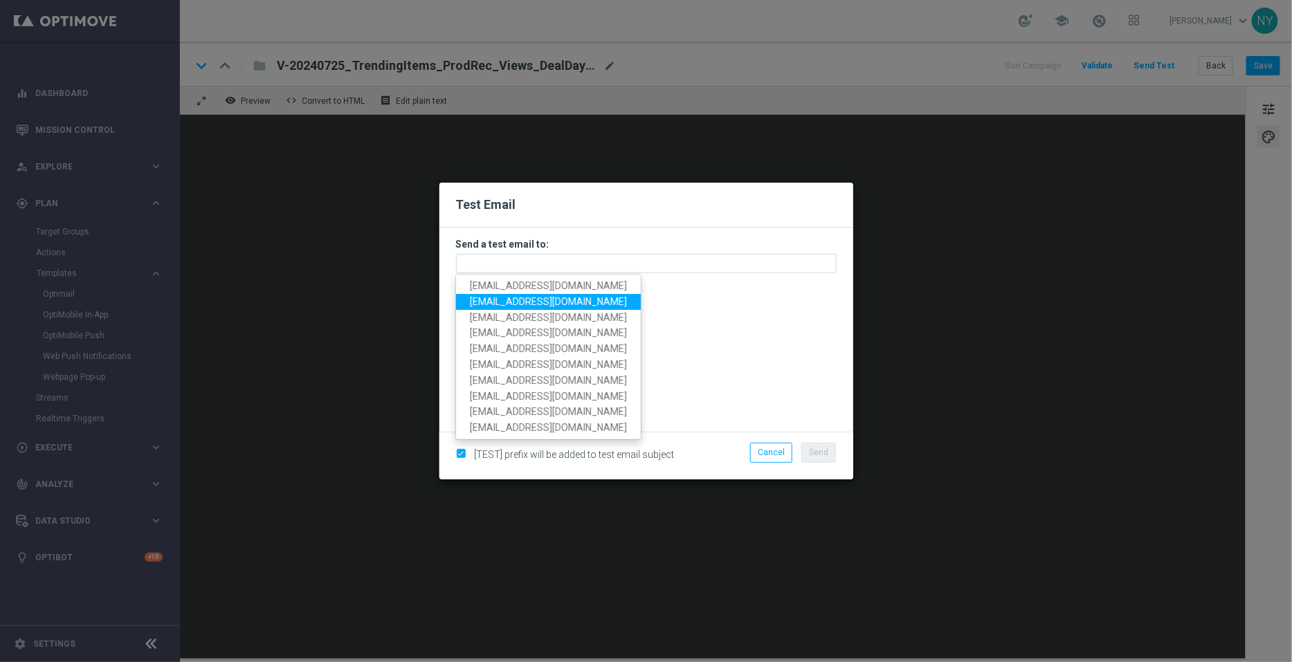
click at [507, 302] on span "[EMAIL_ADDRESS][DOMAIN_NAME]" at bounding box center [548, 301] width 157 height 11
type input "[EMAIL_ADDRESS][DOMAIN_NAME]"
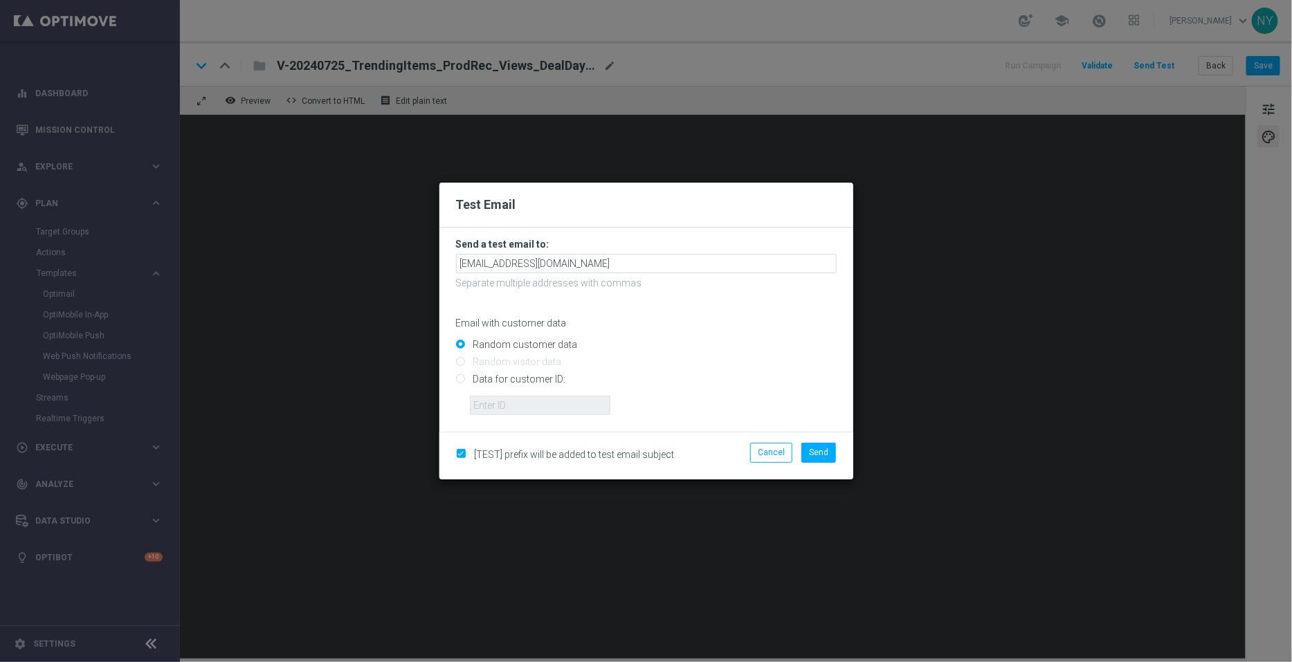
click at [464, 380] on input "Data for customer ID:" at bounding box center [646, 385] width 381 height 19
radio input "true"
click at [492, 407] on input "text" at bounding box center [540, 405] width 140 height 19
click at [513, 406] on input "text" at bounding box center [540, 405] width 140 height 19
paste input "10000006208"
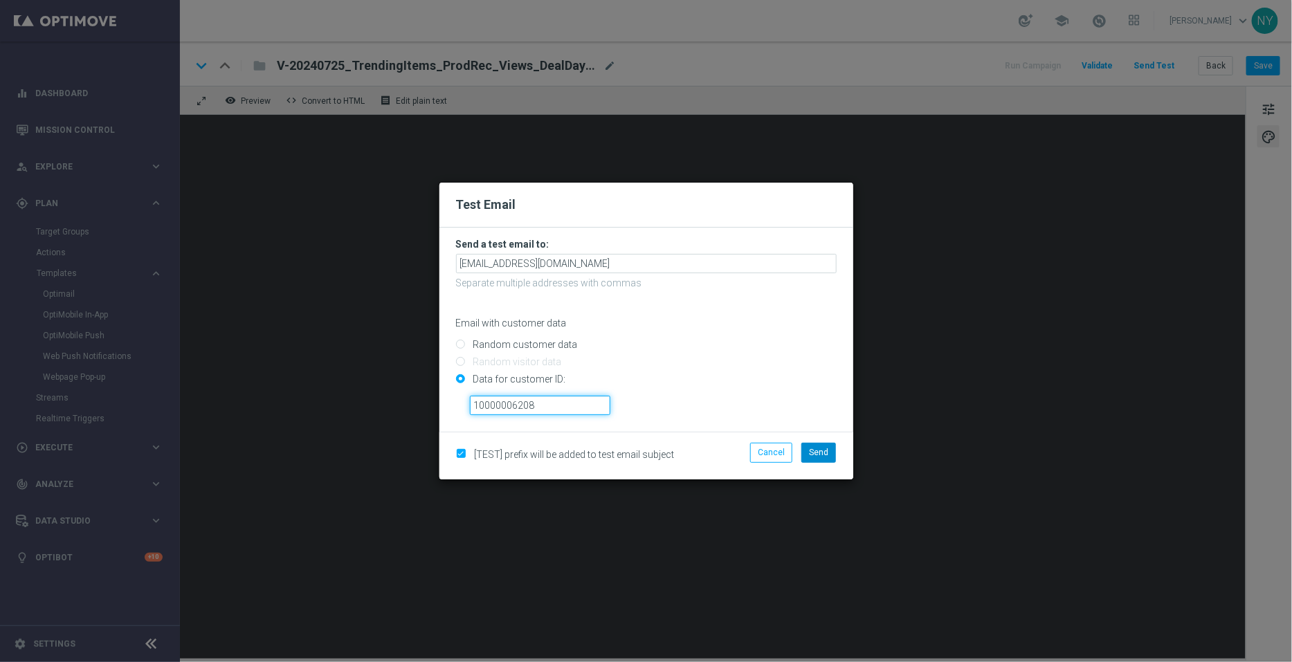
type input "10000006208"
click at [816, 452] on span "Send" at bounding box center [818, 453] width 19 height 10
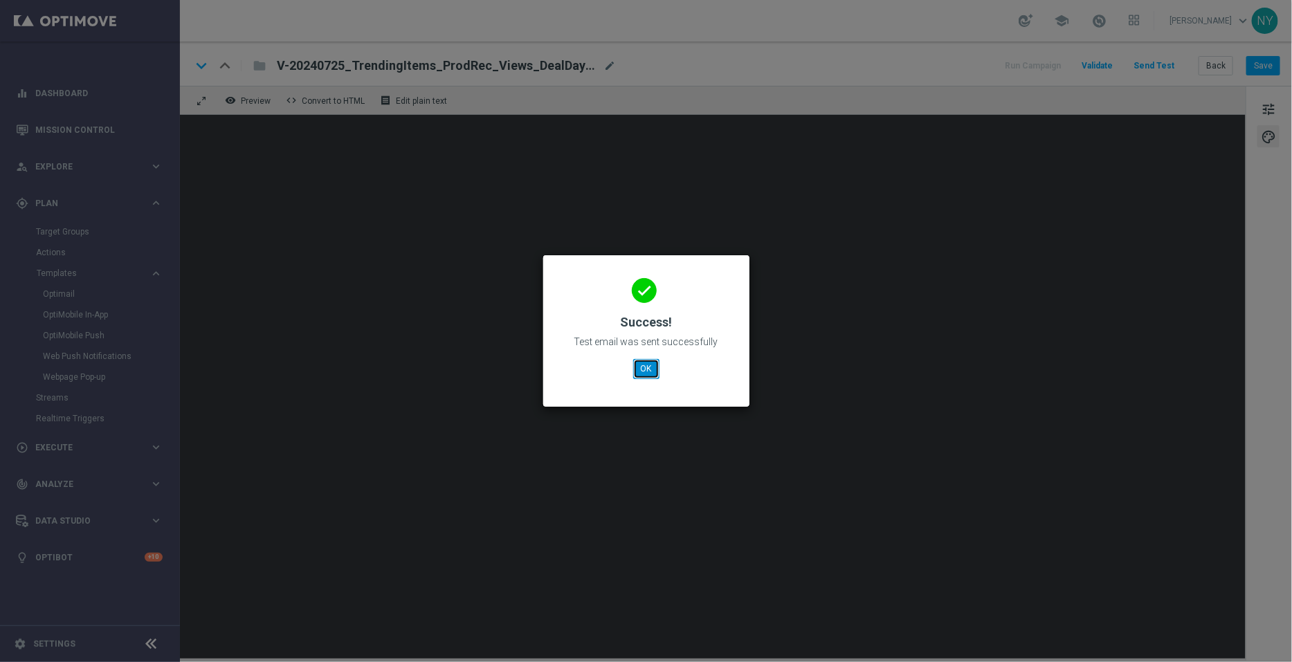
click at [647, 369] on button "OK" at bounding box center [646, 368] width 26 height 19
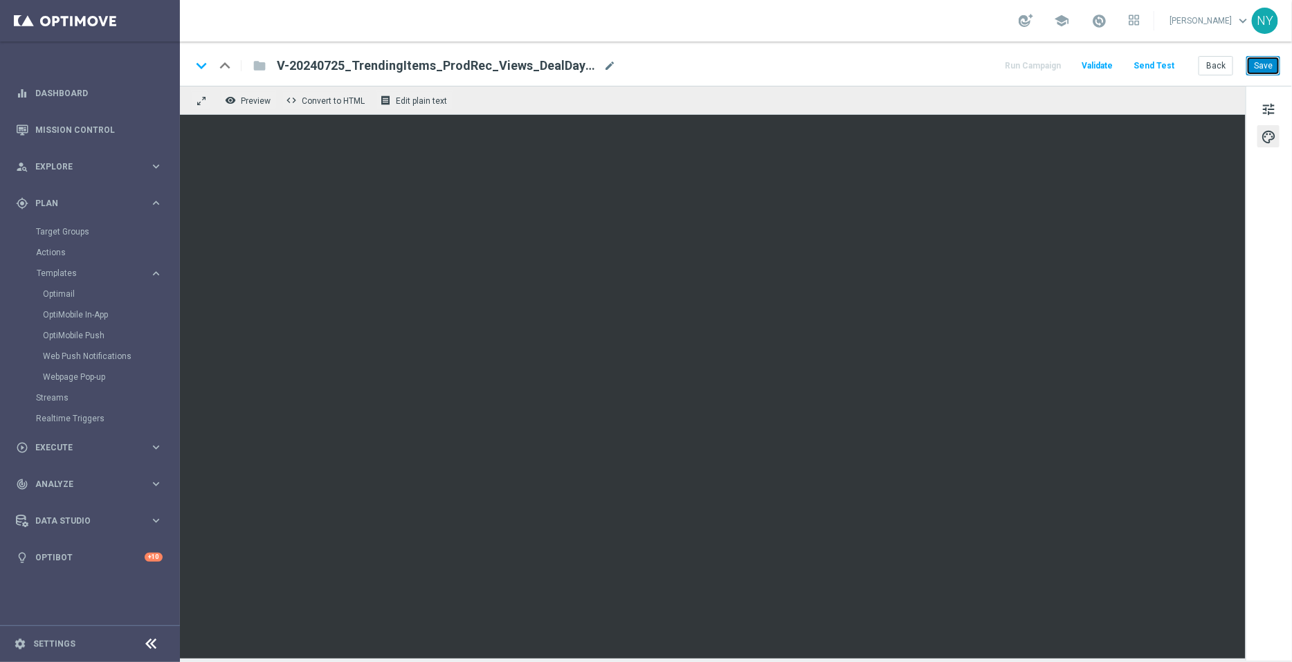
click at [1265, 66] on button "Save" at bounding box center [1263, 65] width 34 height 19
click at [1160, 62] on button "Send Test" at bounding box center [1153, 66] width 45 height 19
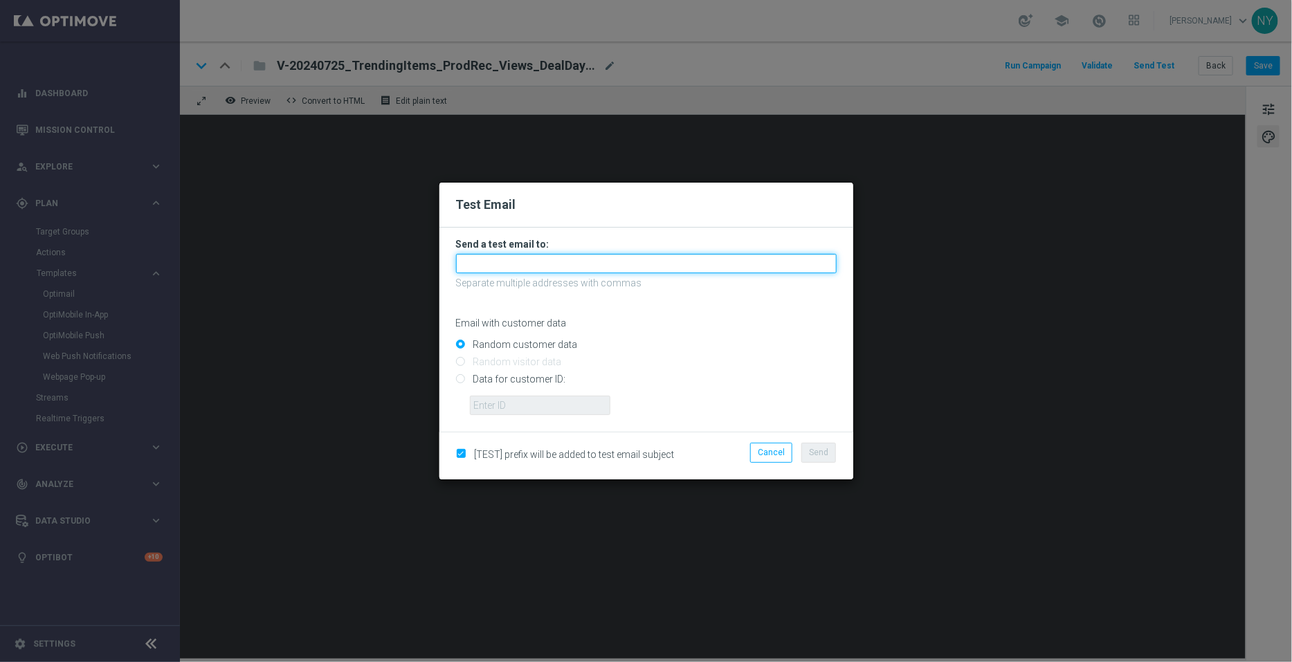
click at [493, 262] on input "text" at bounding box center [646, 263] width 381 height 19
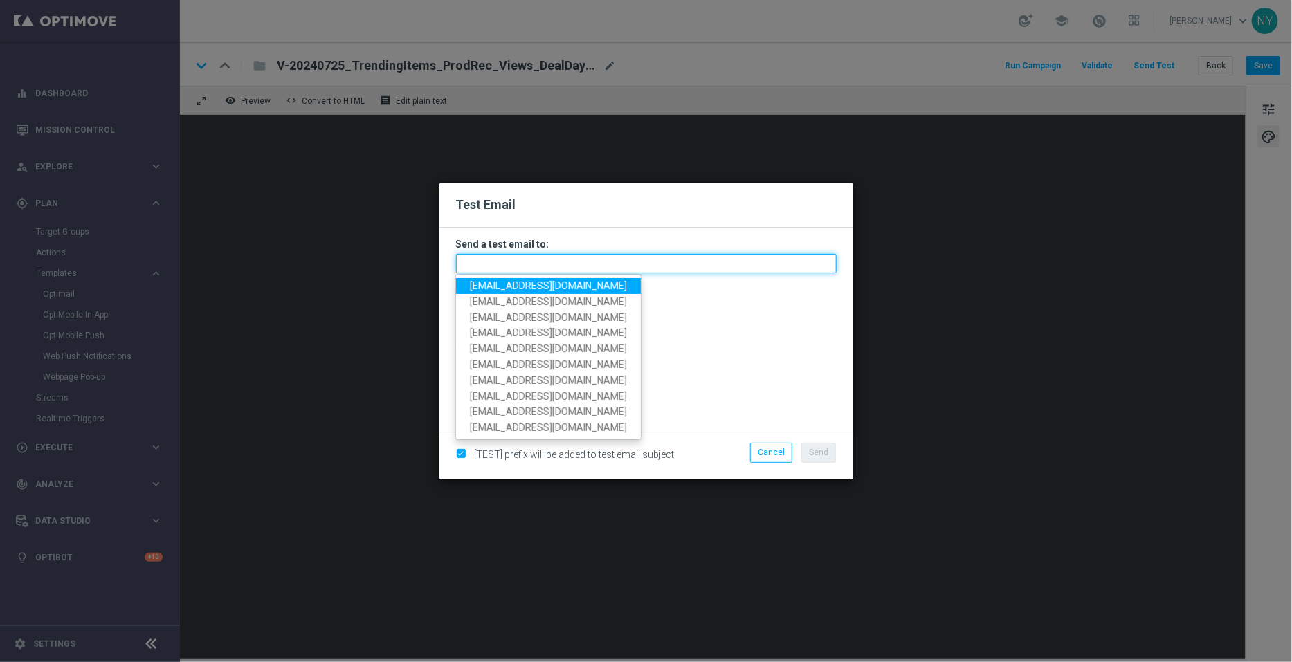
paste input "[EMAIL_ADDRESS][DOMAIN_NAME]"
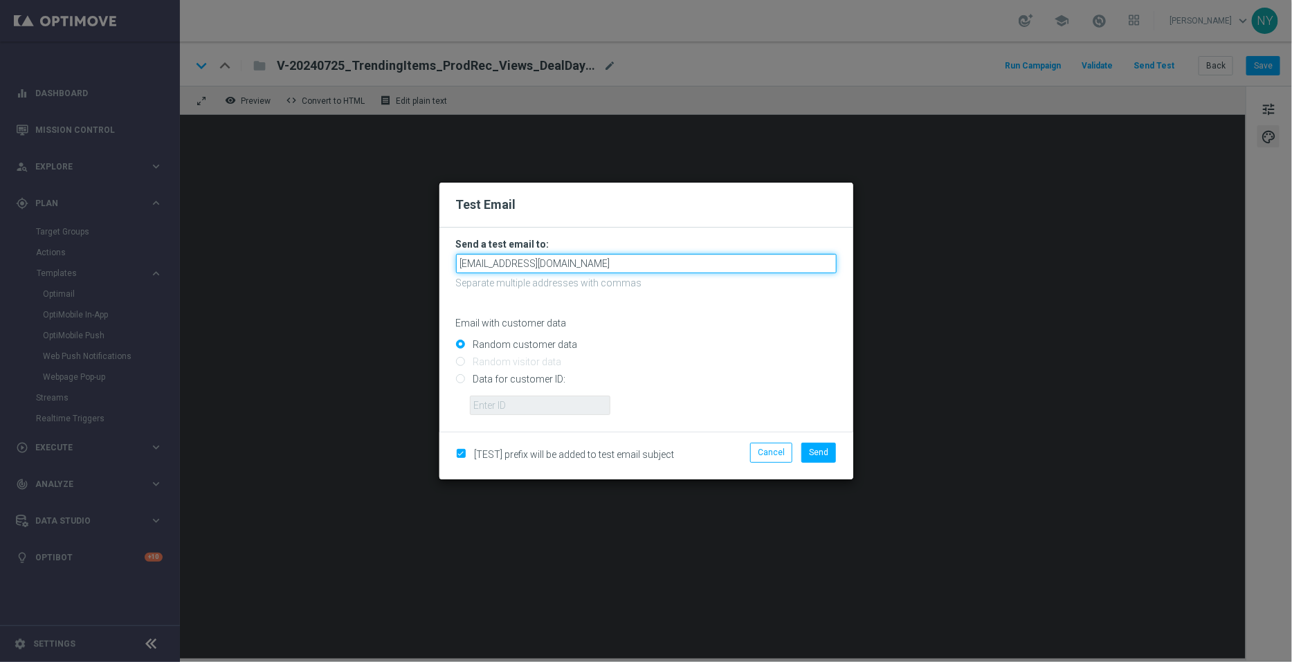
type input "[EMAIL_ADDRESS][DOMAIN_NAME]"
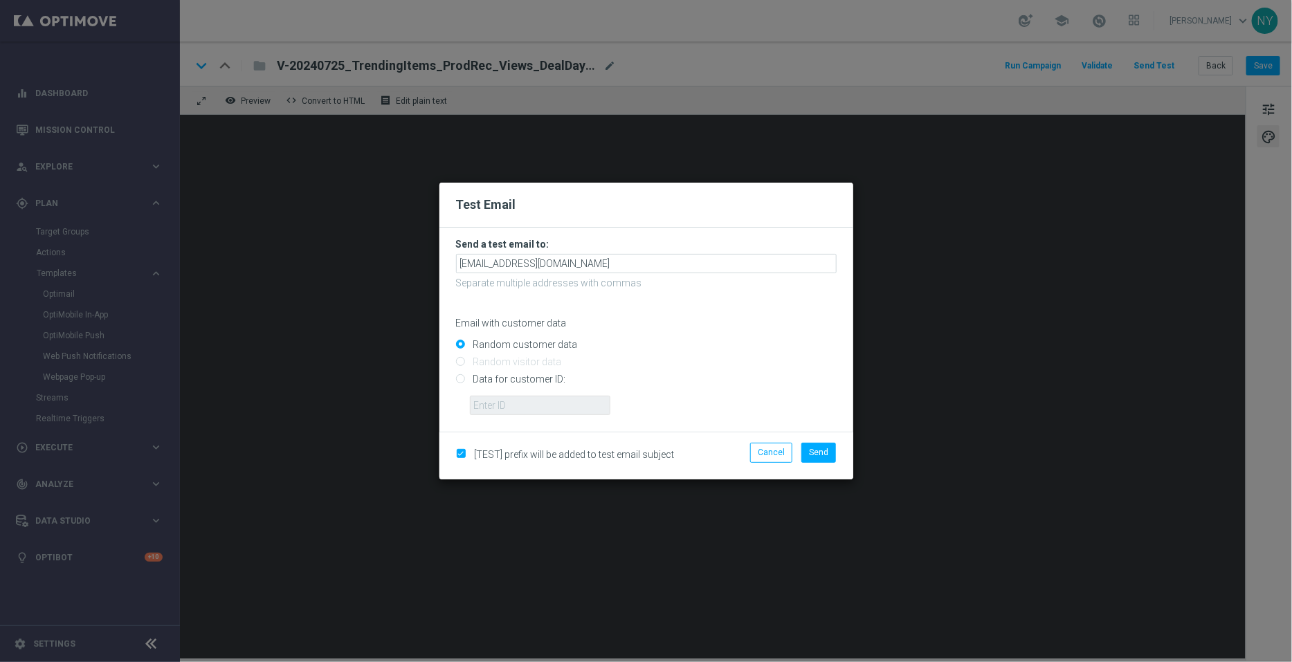
click at [737, 314] on div "Email with customer data" at bounding box center [646, 311] width 381 height 37
click at [461, 382] on input "Data for customer ID:" at bounding box center [646, 385] width 381 height 19
radio input "true"
click at [493, 405] on input "text" at bounding box center [540, 405] width 140 height 19
click at [535, 403] on input "text" at bounding box center [540, 405] width 140 height 19
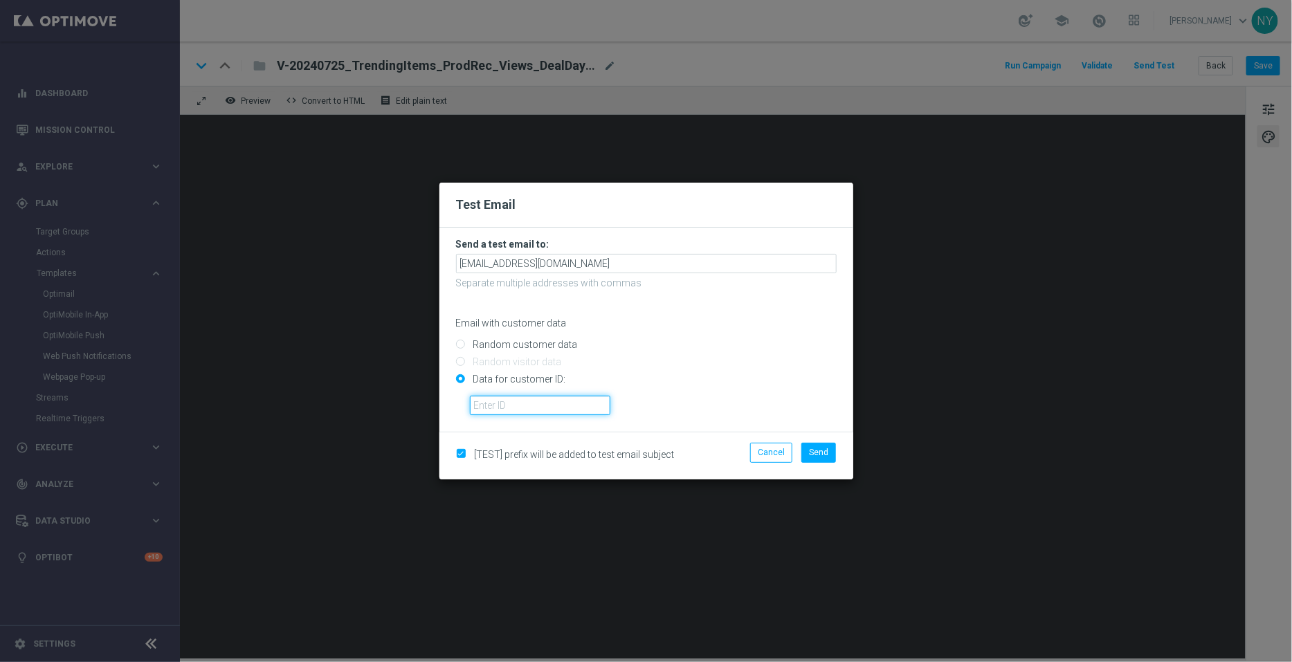
paste input "10000006208"
type input "10000006208"
click at [825, 452] on span "Send" at bounding box center [818, 453] width 19 height 10
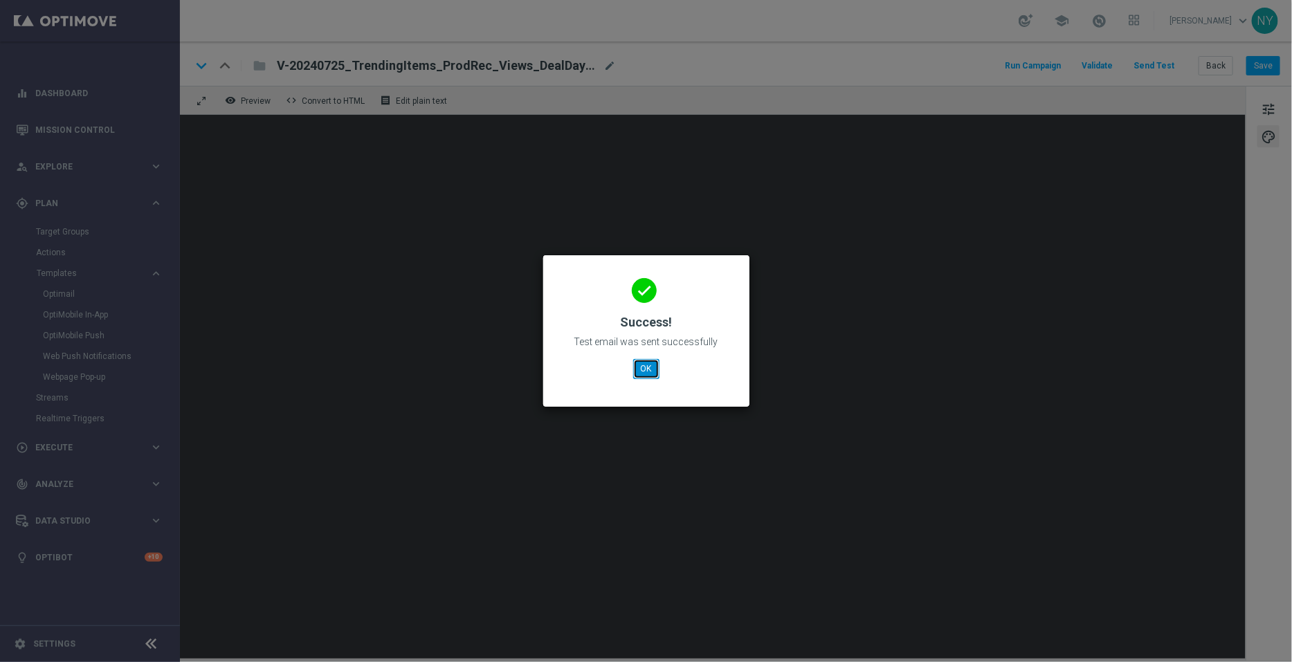
click at [647, 369] on button "OK" at bounding box center [646, 368] width 26 height 19
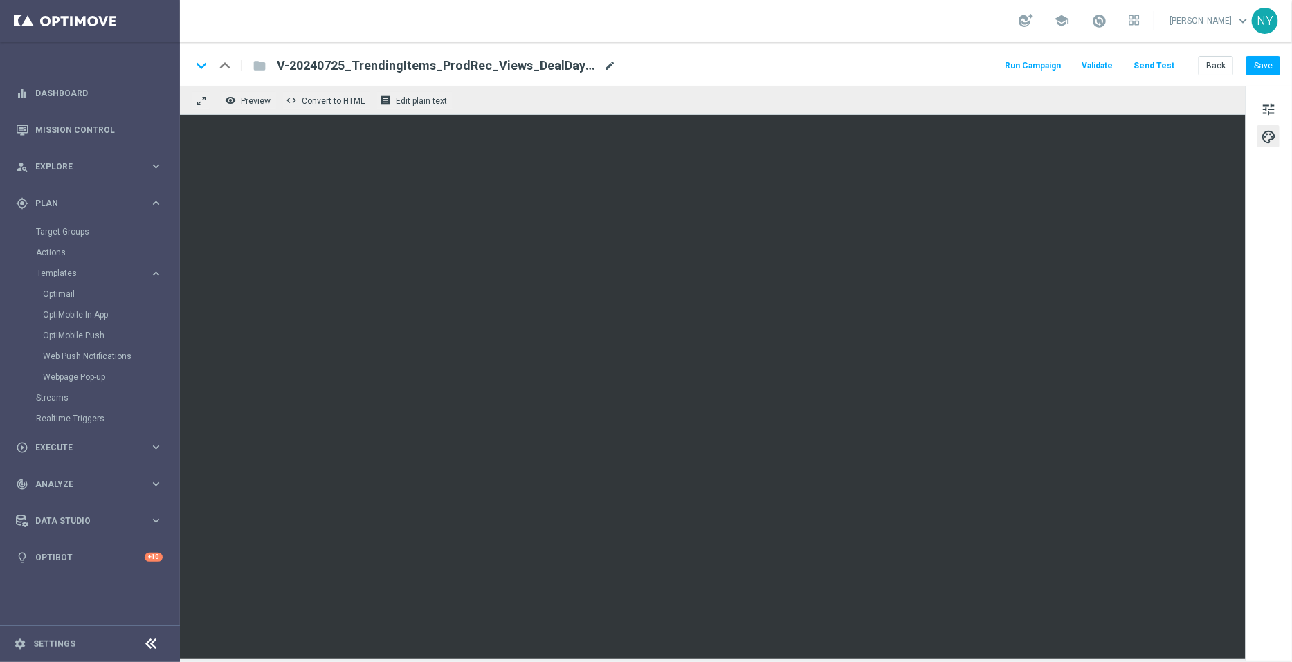
click at [603, 66] on span "mode_edit" at bounding box center [609, 66] width 12 height 12
click at [553, 65] on input "V-20240725_TrendingItems_ProdRec_Views_DealDays3" at bounding box center [448, 66] width 343 height 18
drag, startPoint x: 542, startPoint y: 68, endPoint x: 177, endPoint y: 53, distance: 364.9
click at [177, 53] on main "equalizer Dashboard Mission Control" at bounding box center [646, 331] width 1292 height 662
click at [1220, 62] on button "Back" at bounding box center [1215, 65] width 35 height 19
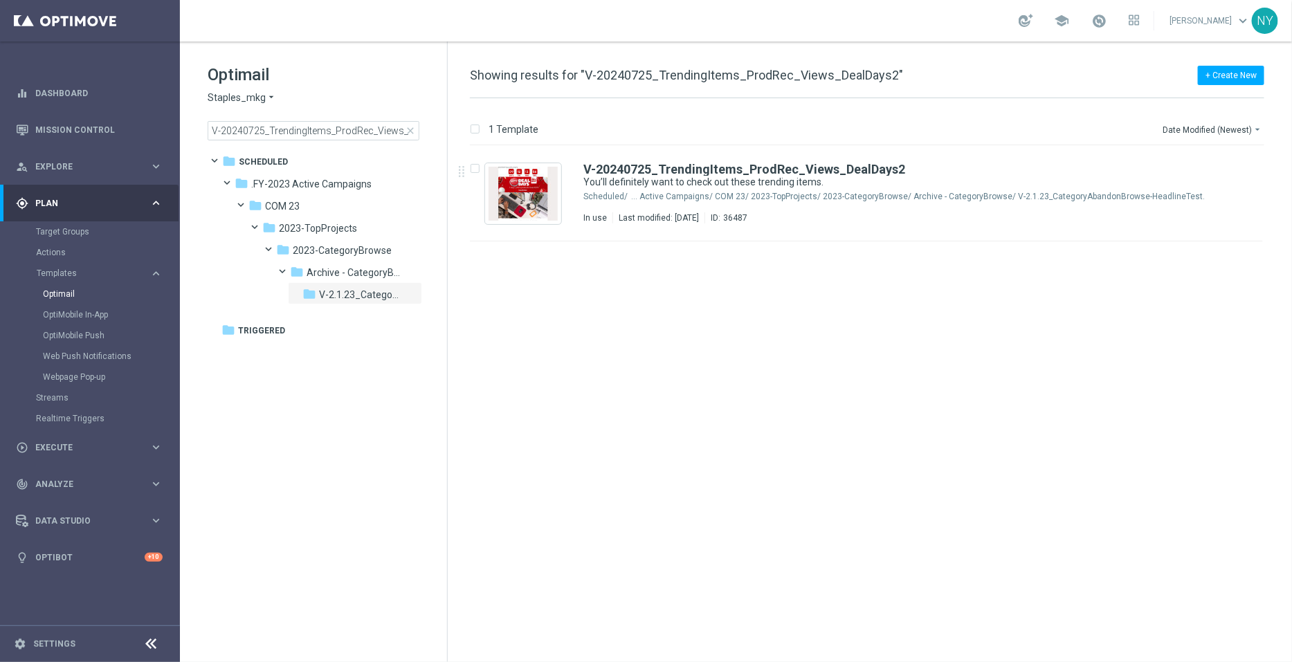
drag, startPoint x: 408, startPoint y: 130, endPoint x: 329, endPoint y: 131, distance: 78.9
click at [408, 130] on span "close" at bounding box center [410, 130] width 11 height 11
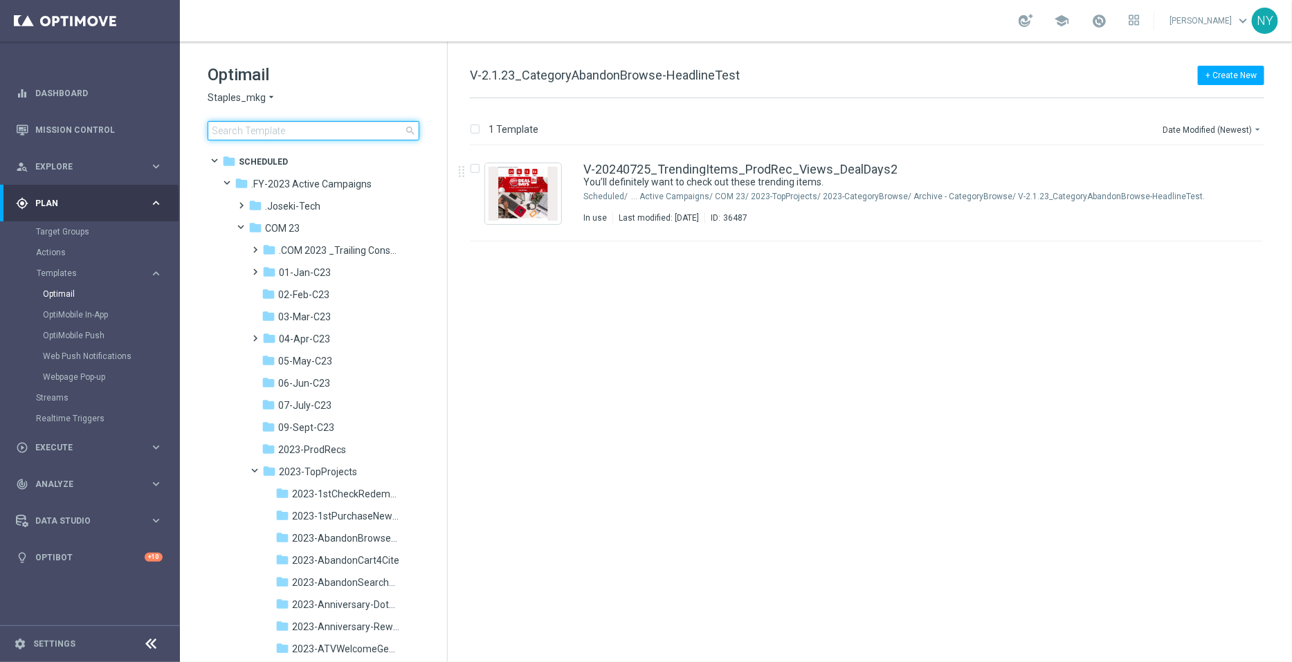
click at [289, 131] on input at bounding box center [314, 130] width 212 height 19
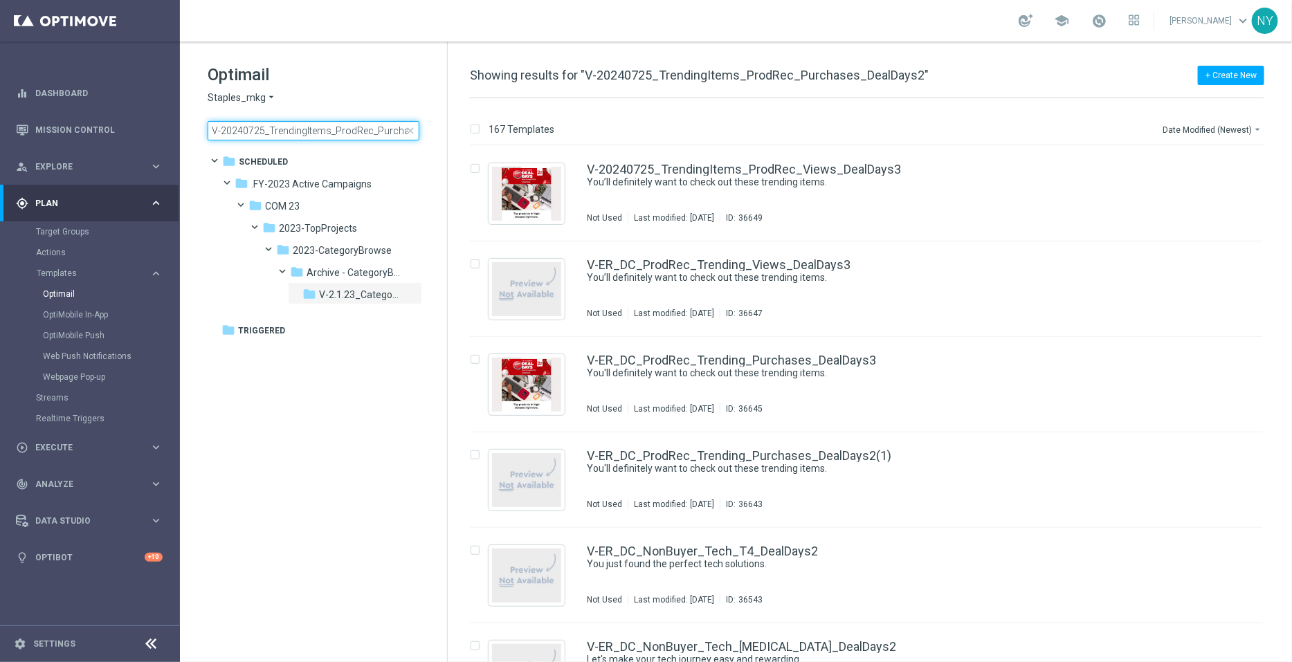
scroll to position [0, 59]
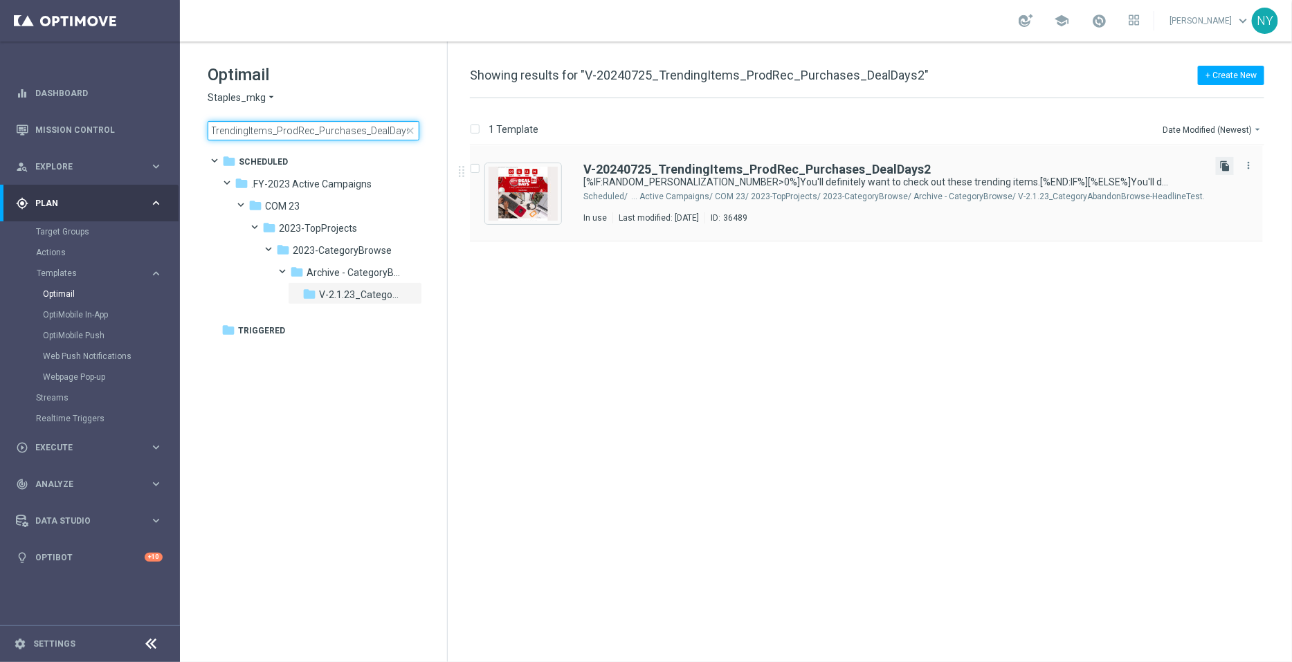
type input "V-20240725_TrendingItems_ProdRec_Purchases_DealDays2"
click at [1225, 163] on icon "file_copy" at bounding box center [1224, 166] width 11 height 11
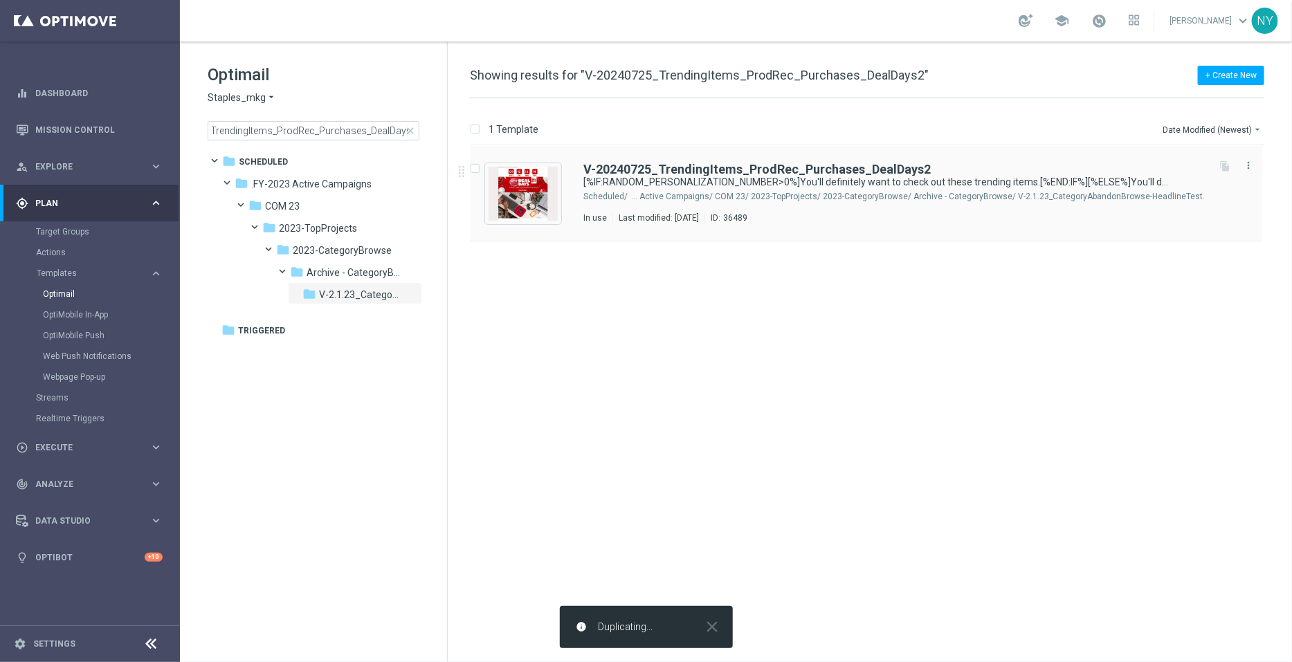
scroll to position [0, 0]
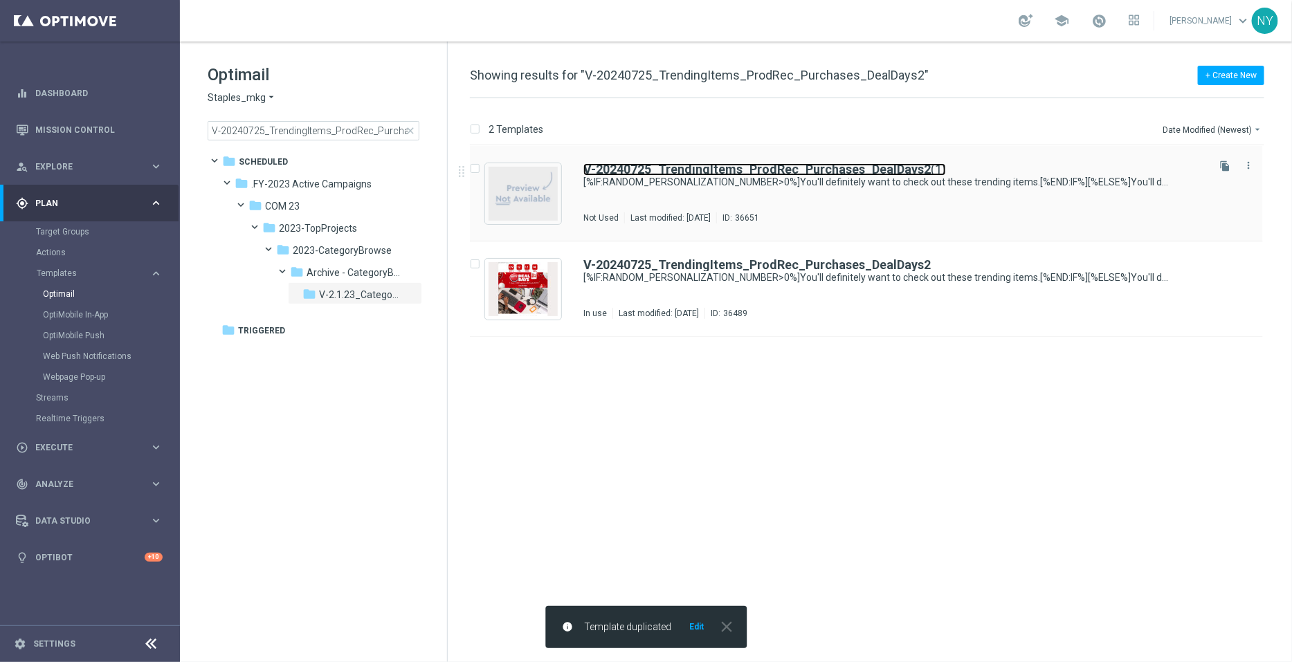
click at [890, 164] on b "V-20240725_TrendingItems_ProdRec_Purchases_DealDays2" at bounding box center [756, 169] width 347 height 15
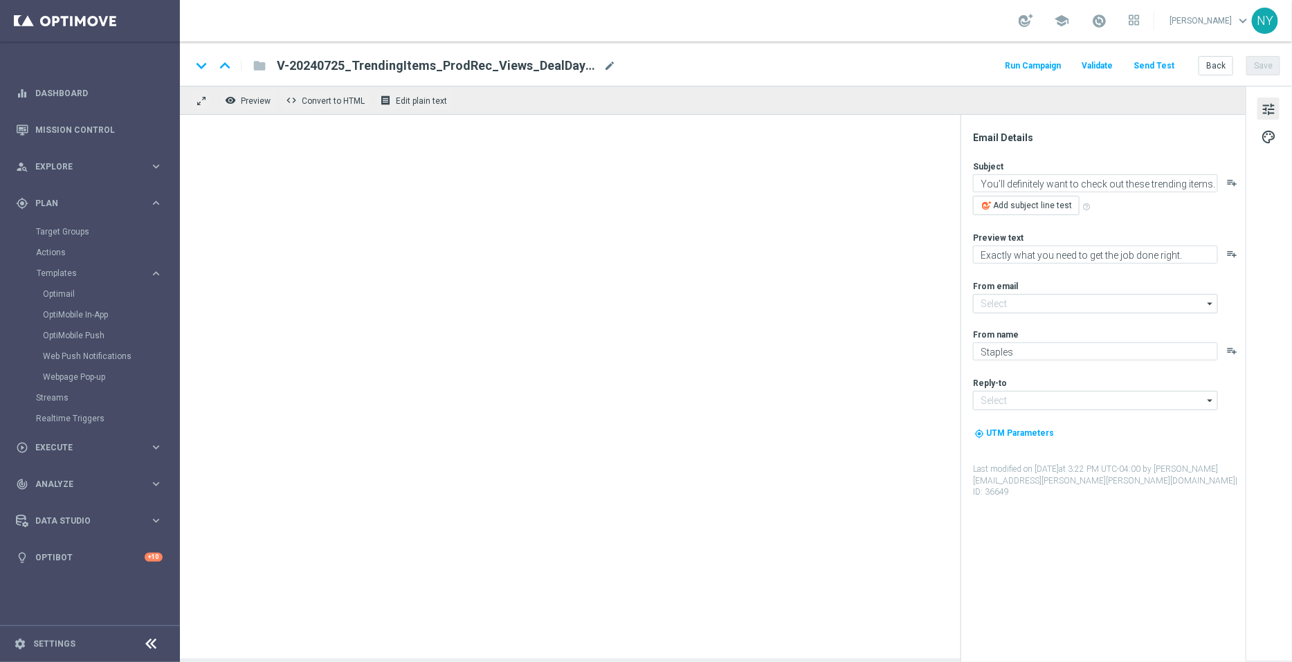
type input "[EMAIL_ADDRESS][DOMAIN_NAME]"
type input "V-20240725_TrendingItems_ProdRec_Purchases_DealDays2(1)"
type textarea "[%IF:RANDOM_PERSONALIZATION_NUMBER>0%]You'll definitely want to check out these…"
type textarea "[%IF:RANDOM_PERSONALIZATION_NUMBER>0%]Exactly what you need to get the job done…"
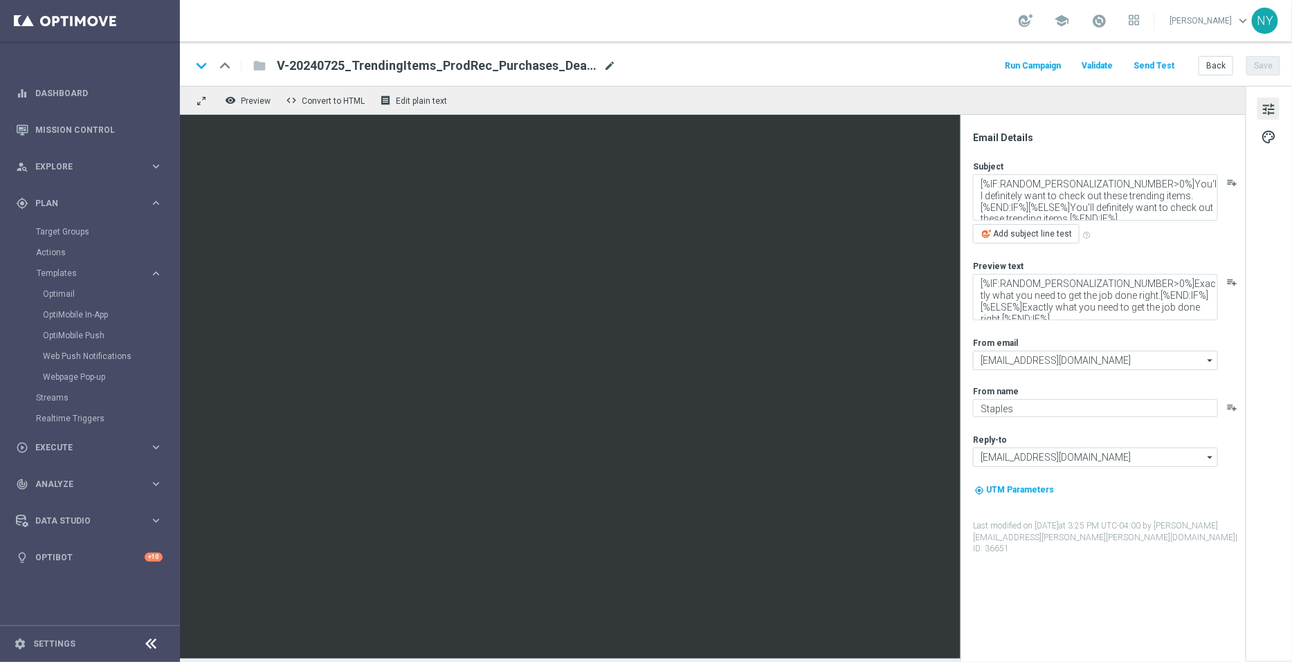
click at [612, 63] on span "mode_edit" at bounding box center [609, 66] width 12 height 12
drag, startPoint x: 566, startPoint y: 64, endPoint x: 533, endPoint y: 73, distance: 34.2
click at [533, 73] on input "V-20240725_TrendingItems_ProdRec_Purchases_DealDays2(1)" at bounding box center [448, 66] width 343 height 18
type input "V-20240725_TrendingItems_ProdRec_Purchases_DealDays3"
click at [1276, 66] on button "Save" at bounding box center [1263, 65] width 34 height 19
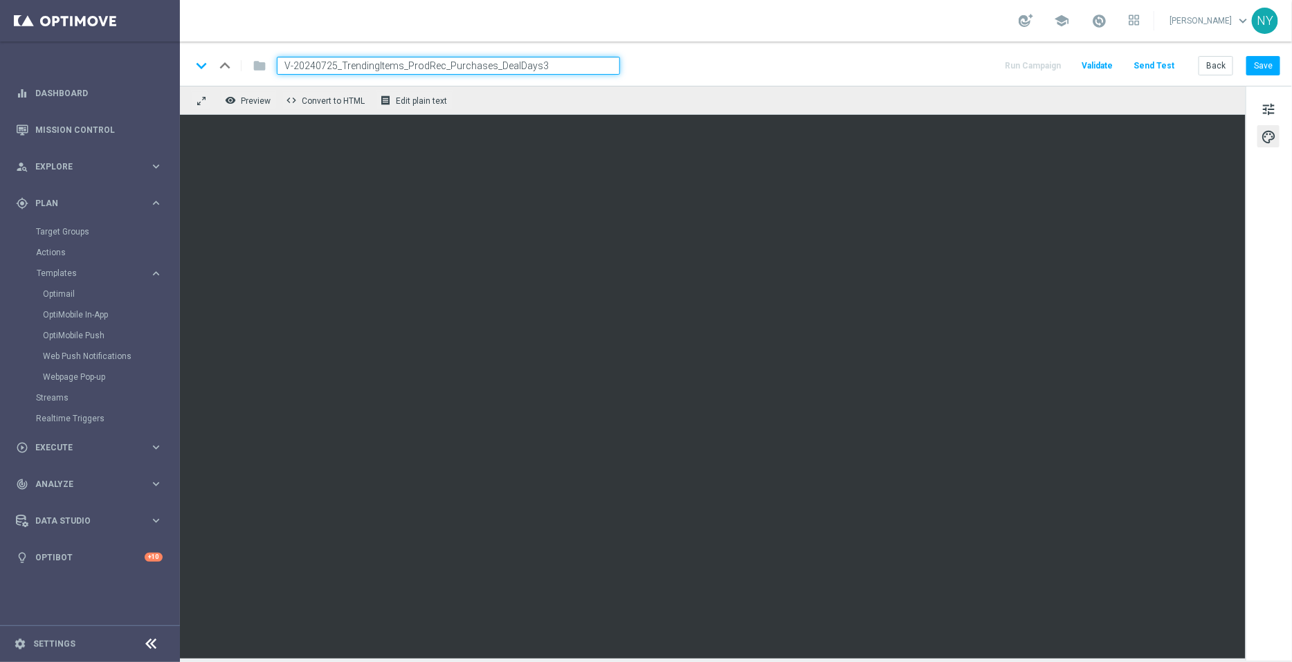
click at [1268, 46] on div "keyboard_arrow_down keyboard_arrow_up folder V-20240725_TrendingItems_ProdRec_P…" at bounding box center [736, 64] width 1112 height 44
click at [1259, 60] on button "Save" at bounding box center [1263, 65] width 34 height 19
click at [1146, 67] on button "Send Test" at bounding box center [1153, 66] width 45 height 19
click at [1159, 62] on button "Send Test" at bounding box center [1153, 66] width 45 height 19
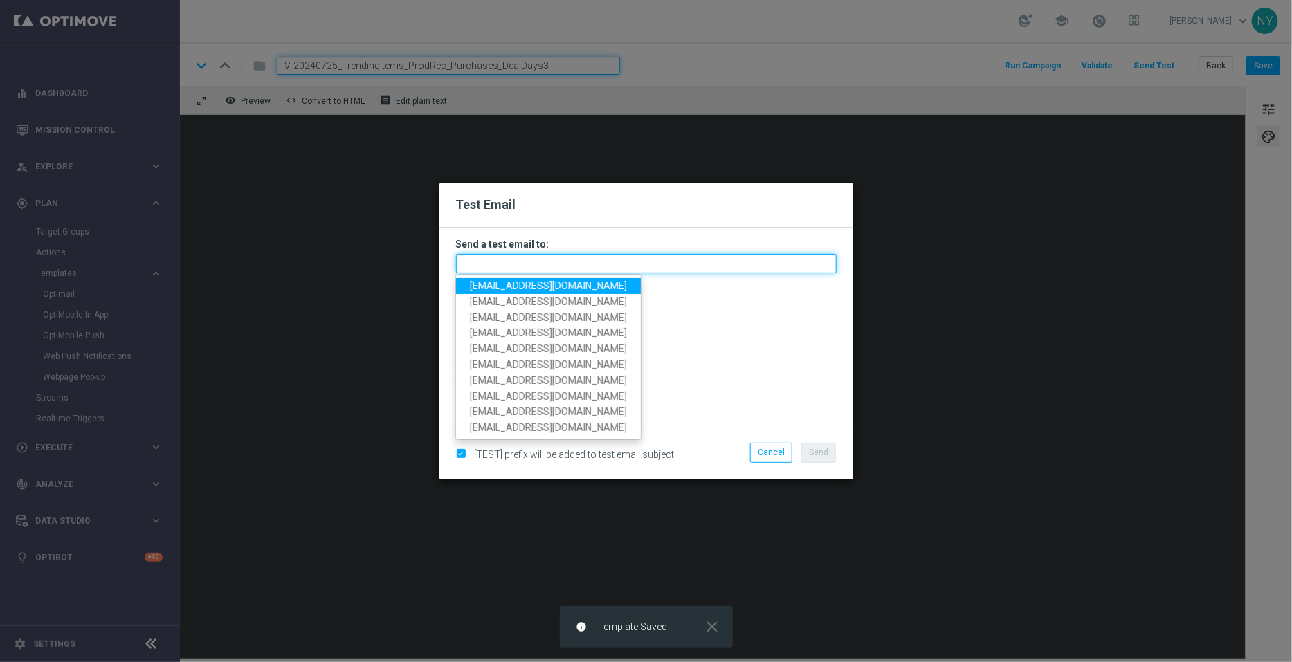
click at [486, 264] on input "text" at bounding box center [646, 263] width 381 height 19
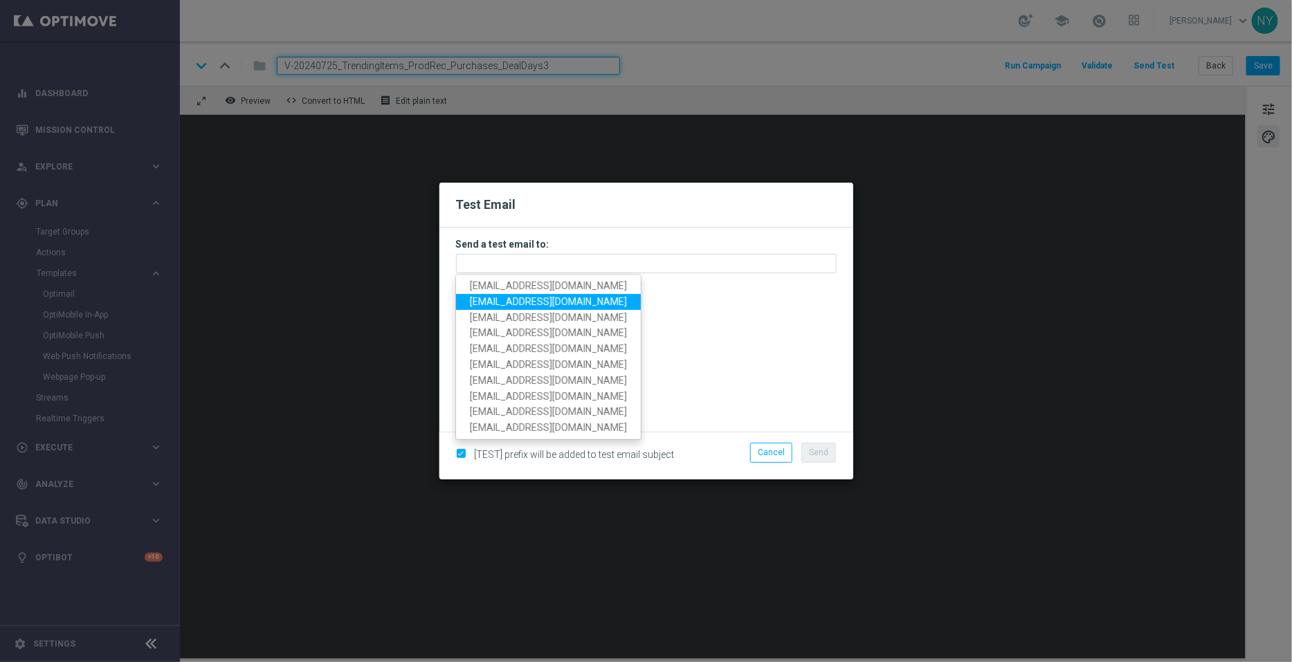
click at [481, 299] on span "[EMAIL_ADDRESS][DOMAIN_NAME]" at bounding box center [548, 301] width 157 height 11
type input "[EMAIL_ADDRESS][DOMAIN_NAME]"
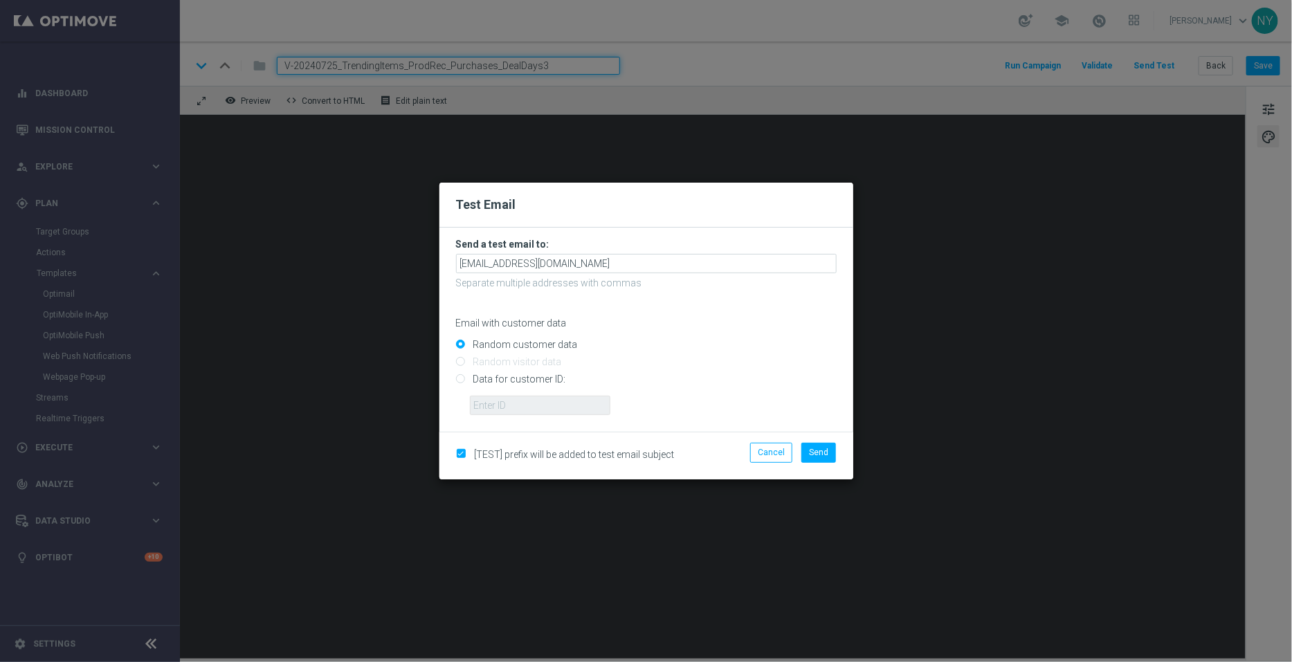
click at [459, 384] on input "Data for customer ID:" at bounding box center [646, 385] width 381 height 19
radio input "true"
click at [481, 403] on input "text" at bounding box center [540, 405] width 140 height 19
click at [495, 402] on input "text" at bounding box center [540, 405] width 140 height 19
paste input "10000006208"
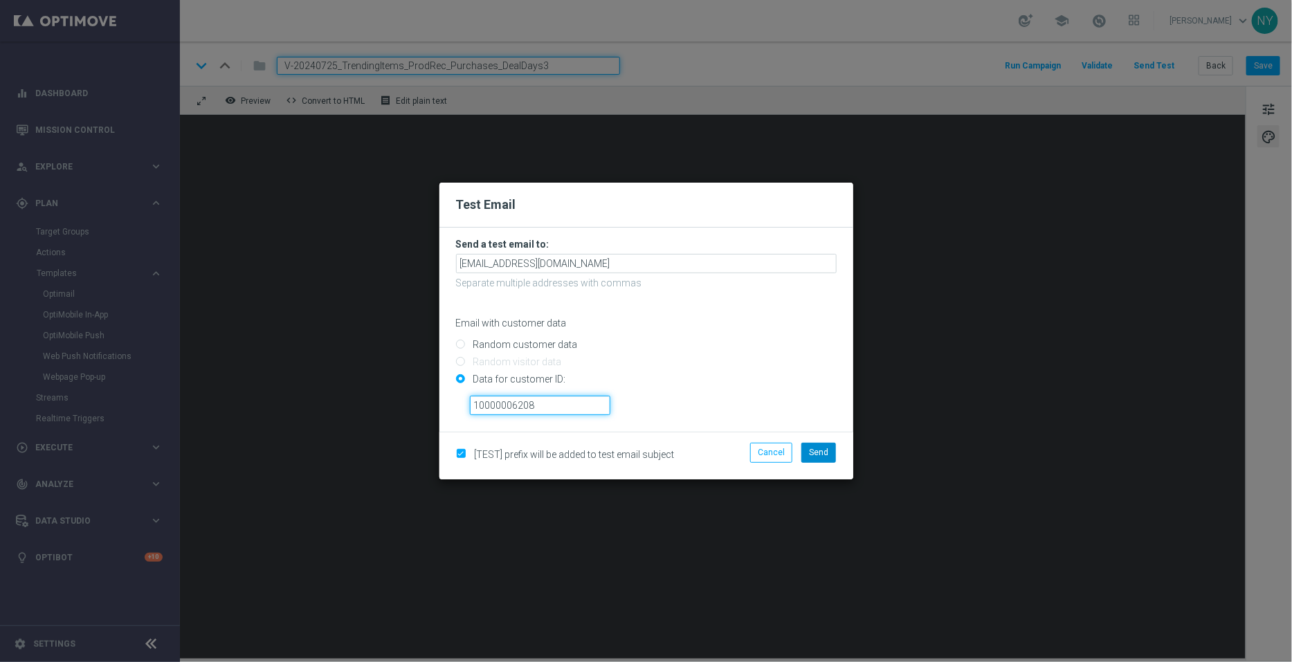
type input "10000006208"
click at [824, 456] on span "Send" at bounding box center [818, 453] width 19 height 10
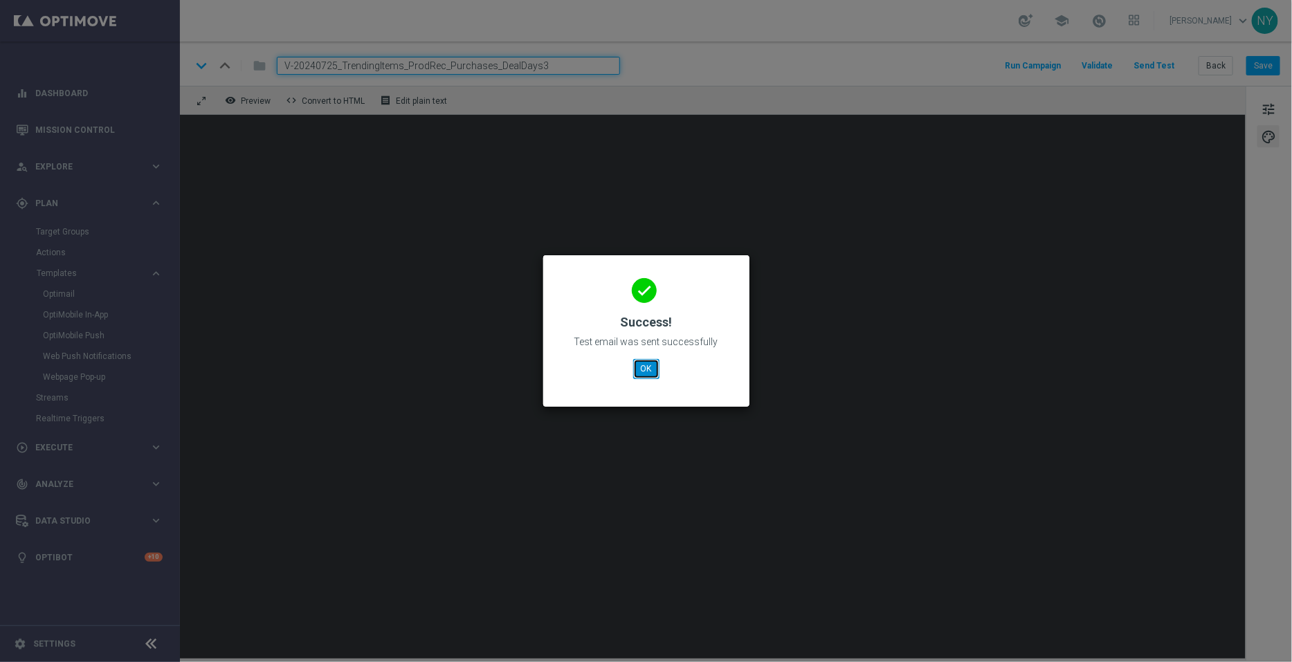
click at [640, 361] on button "OK" at bounding box center [646, 368] width 26 height 19
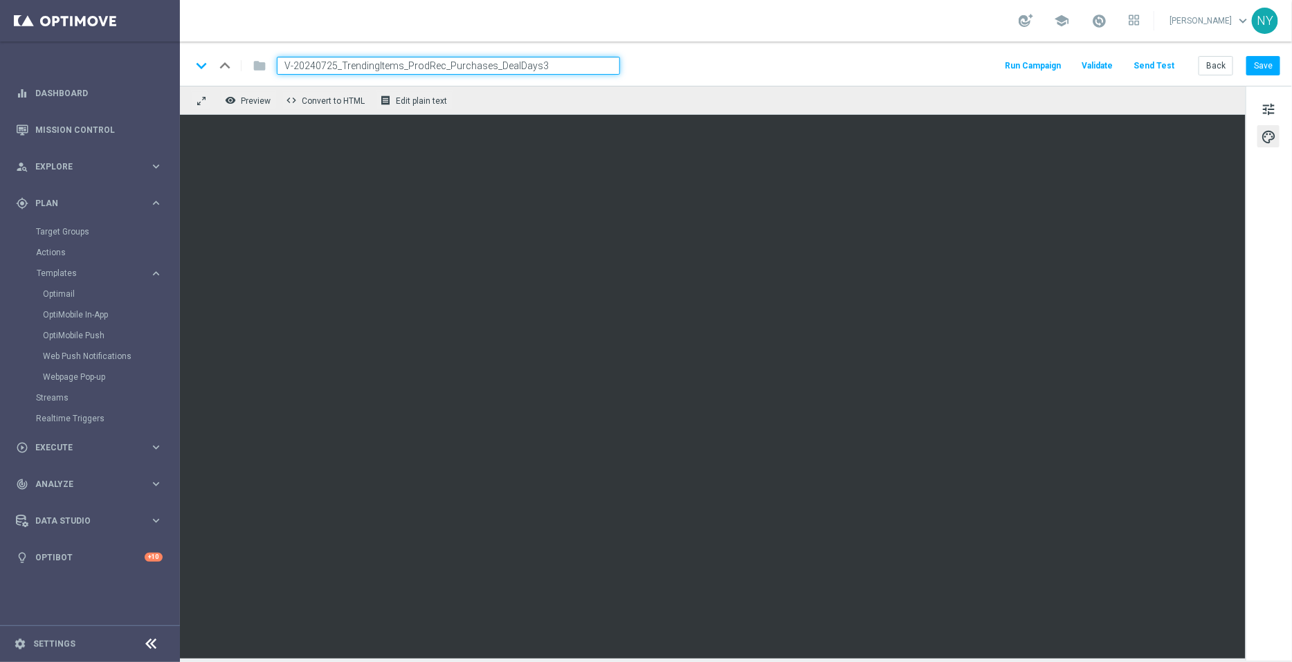
click at [553, 60] on input "V-20240725_TrendingItems_ProdRec_Purchases_DealDays3" at bounding box center [448, 66] width 343 height 18
drag, startPoint x: 558, startPoint y: 60, endPoint x: 266, endPoint y: 46, distance: 292.3
click at [266, 46] on div "keyboard_arrow_down keyboard_arrow_up folder V-20240725_TrendingItems_ProdRec_P…" at bounding box center [736, 64] width 1112 height 44
click at [1265, 66] on button "Save" at bounding box center [1263, 65] width 34 height 19
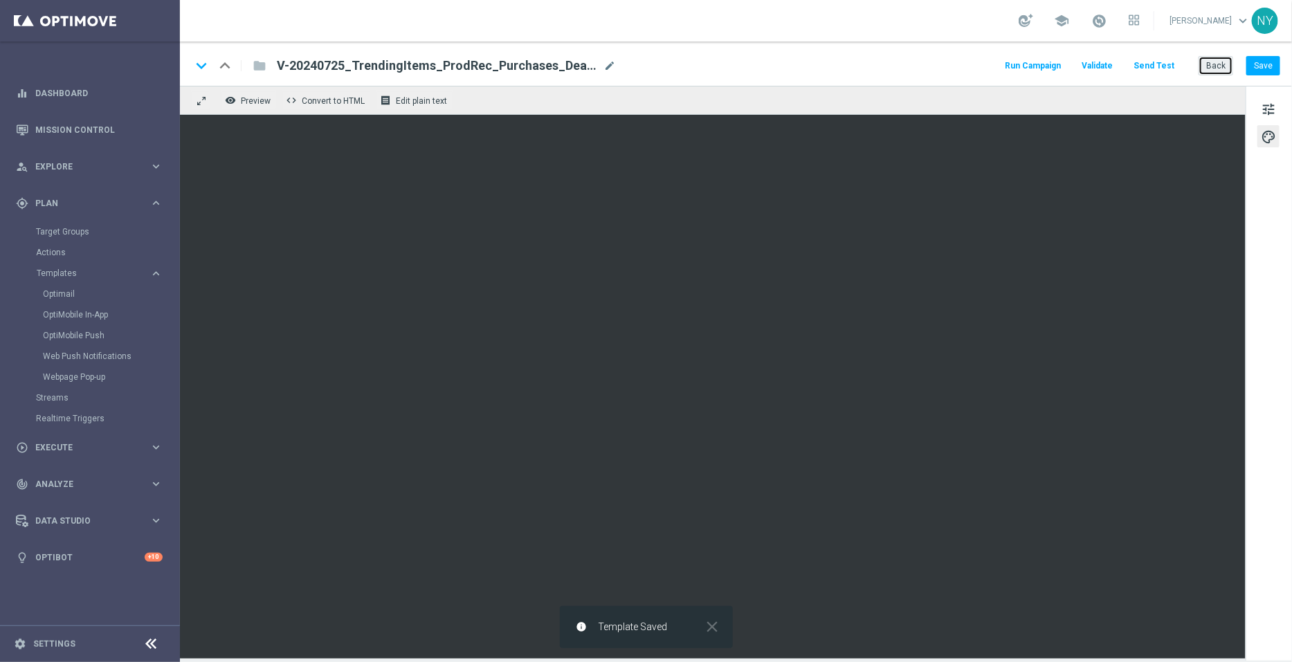
click at [1220, 66] on button "Back" at bounding box center [1215, 65] width 35 height 19
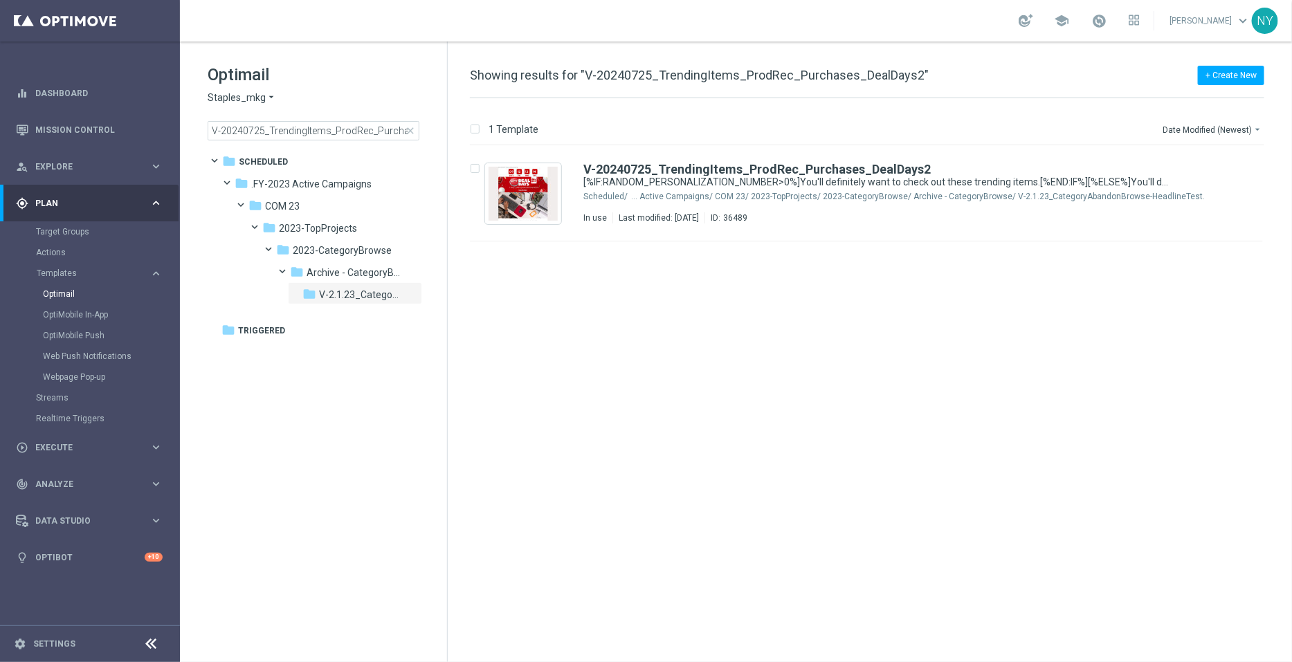
click at [406, 129] on span "close" at bounding box center [410, 130] width 11 height 11
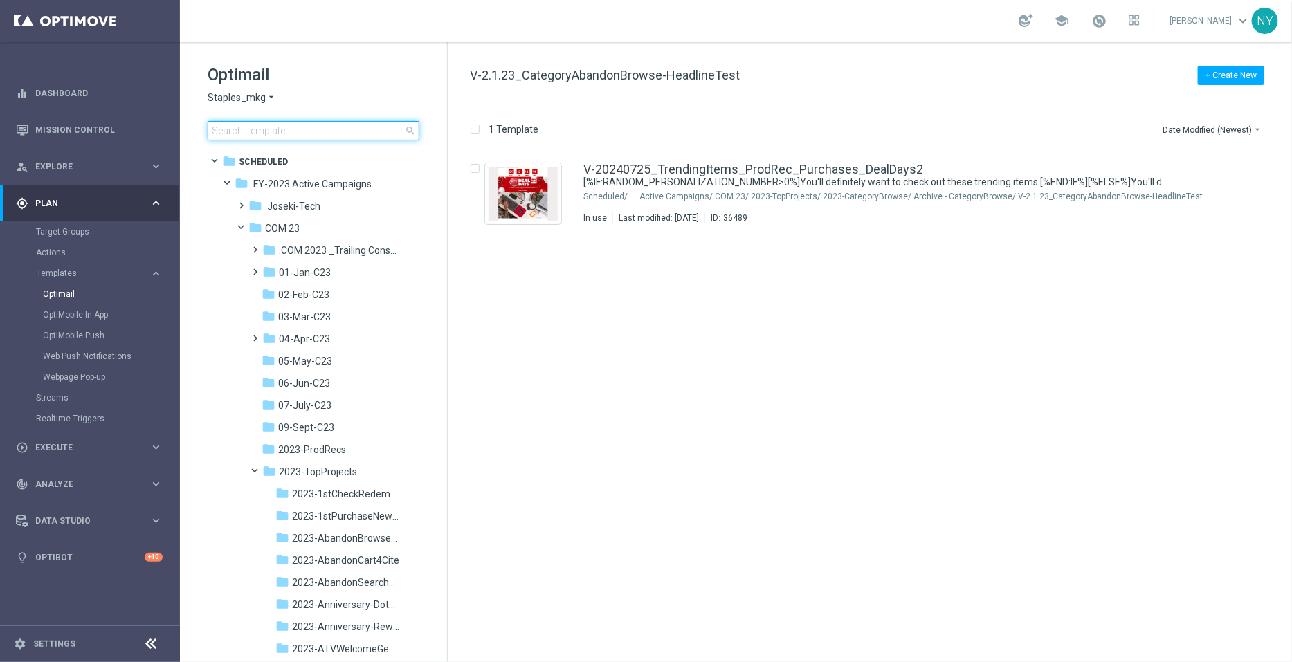
click at [263, 129] on input at bounding box center [314, 130] width 212 height 19
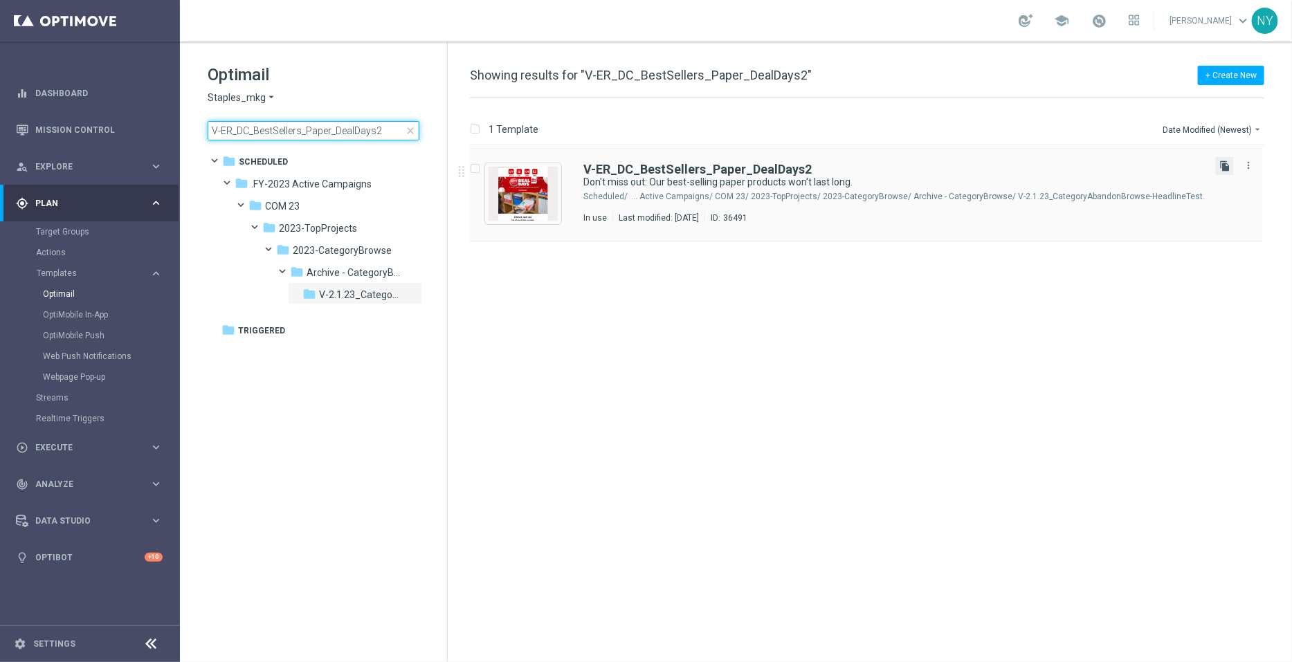
type input "V-ER_DC_BestSellers_Paper_DealDays2"
click at [1226, 166] on icon "file_copy" at bounding box center [1224, 166] width 11 height 11
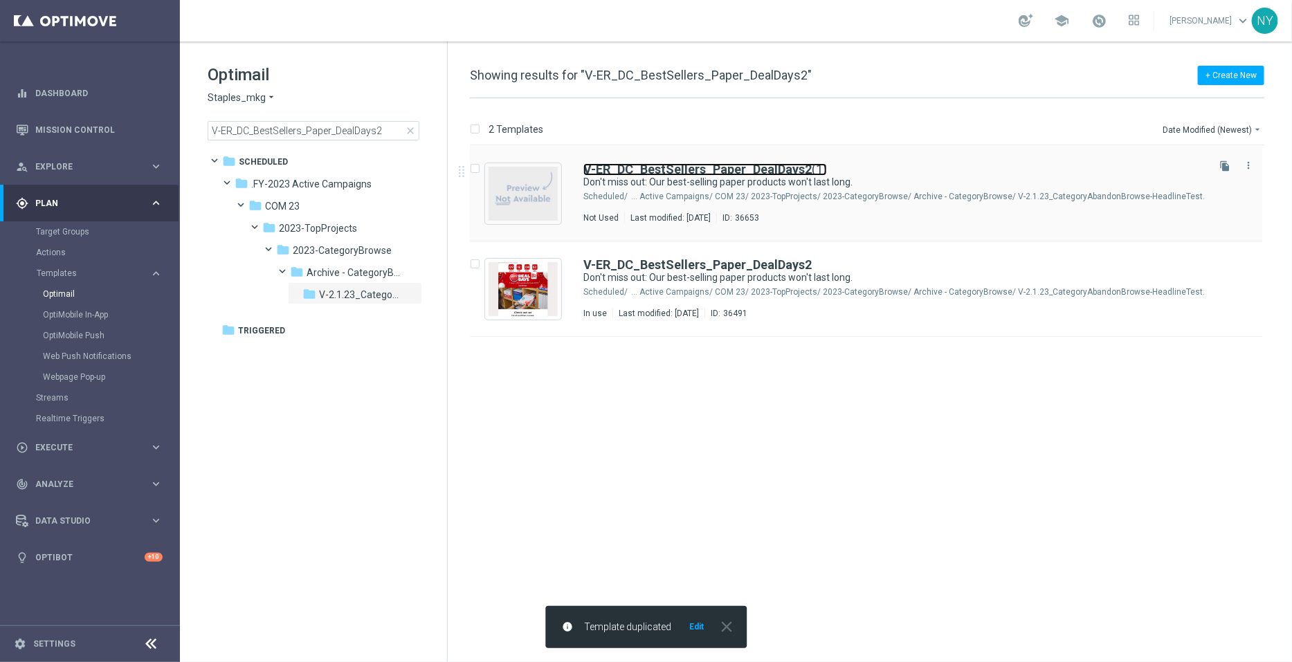
click at [792, 167] on b "V-ER_DC_BestSellers_Paper_DealDays2" at bounding box center [697, 169] width 228 height 15
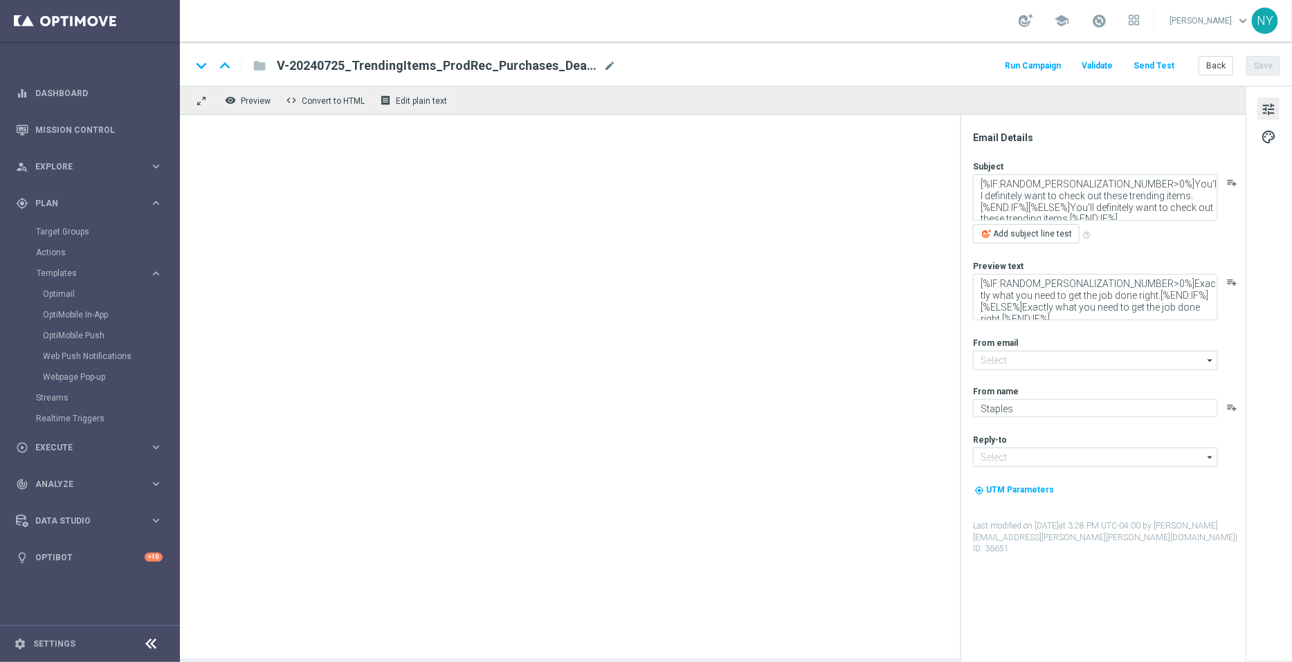
type input "V-ER_DC_BestSellers_Paper_DealDays2(1)"
type textarea "Don't miss out: Our best-selling paper products won't last long."
type textarea "Discover our top paper products now!"
type input "[EMAIL_ADDRESS][DOMAIN_NAME]"
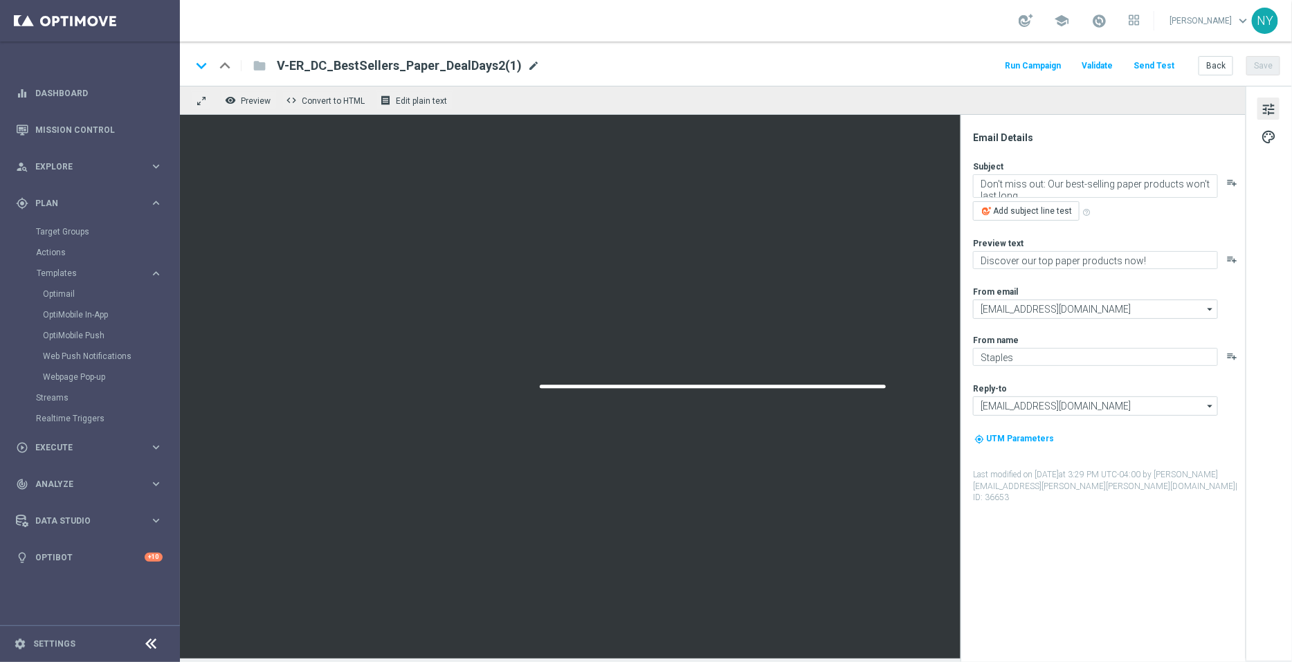
click at [527, 65] on span "mode_edit" at bounding box center [533, 66] width 12 height 12
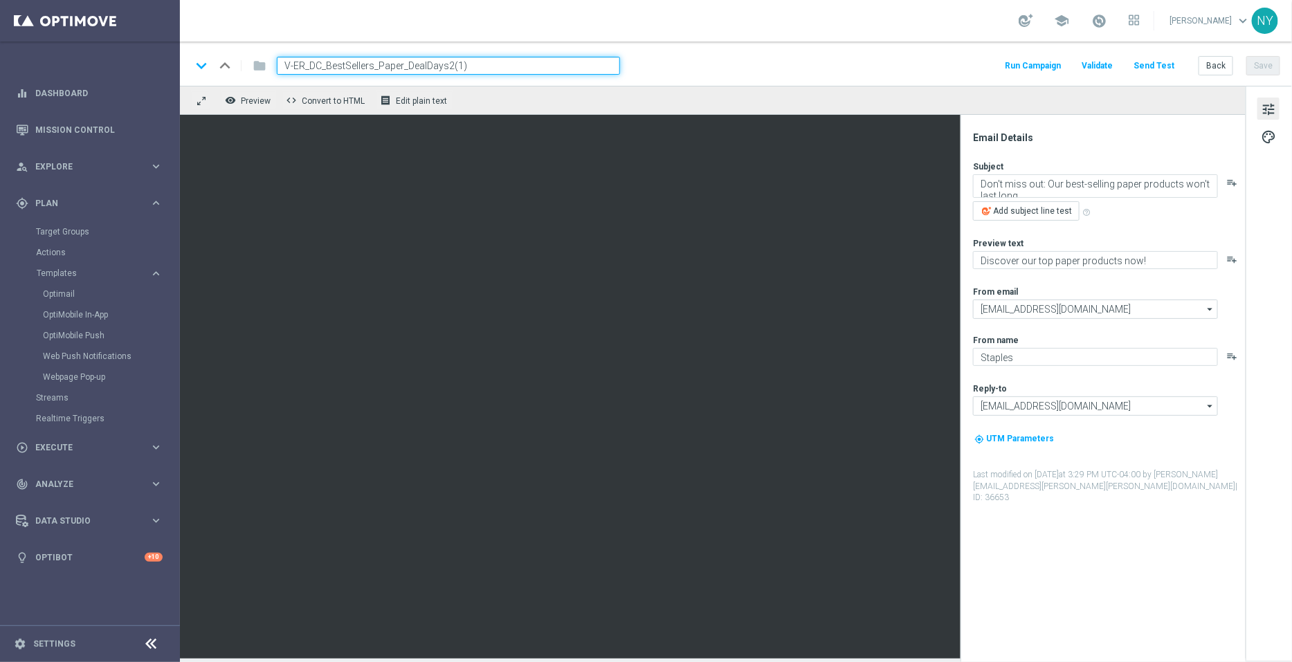
drag, startPoint x: 488, startPoint y: 68, endPoint x: 446, endPoint y: 65, distance: 41.7
click at [446, 65] on input "V-ER_DC_BestSellers_Paper_DealDays2(1)" at bounding box center [448, 66] width 343 height 18
type input "V-ER_DC_BestSellers_Paper_DealDays3"
click at [1266, 68] on button "Save" at bounding box center [1263, 65] width 34 height 19
drag, startPoint x: 455, startPoint y: 66, endPoint x: 233, endPoint y: 65, distance: 221.4
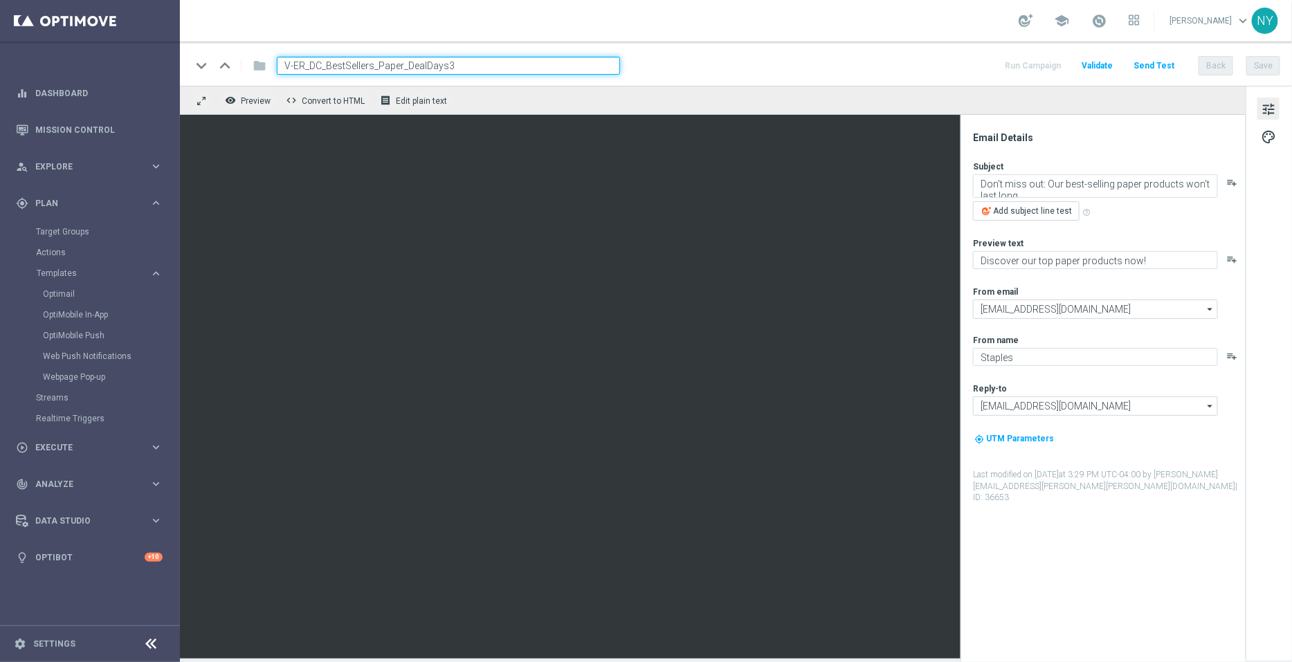
click at [233, 65] on div "keyboard_arrow_down keyboard_arrow_up folder V-ER_DC_BestSellers_Paper_DealDays3" at bounding box center [405, 66] width 429 height 18
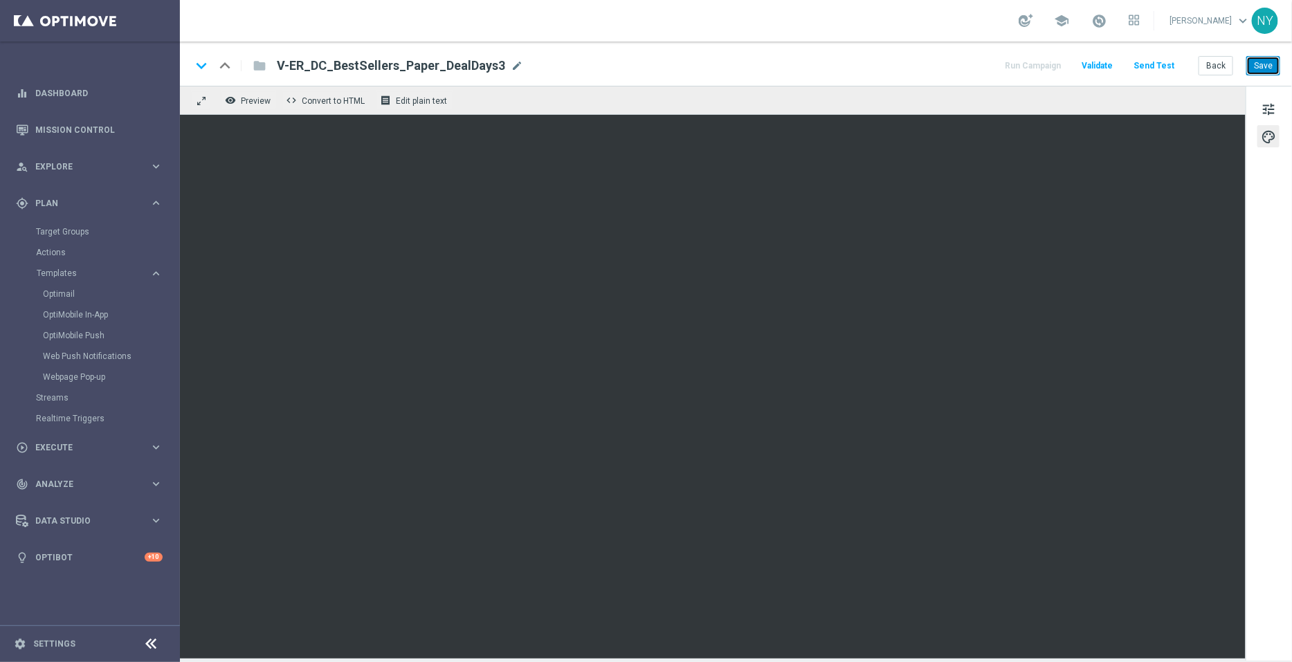
click at [1261, 60] on button "Save" at bounding box center [1263, 65] width 34 height 19
click at [1149, 66] on button "Send Test" at bounding box center [1153, 66] width 45 height 19
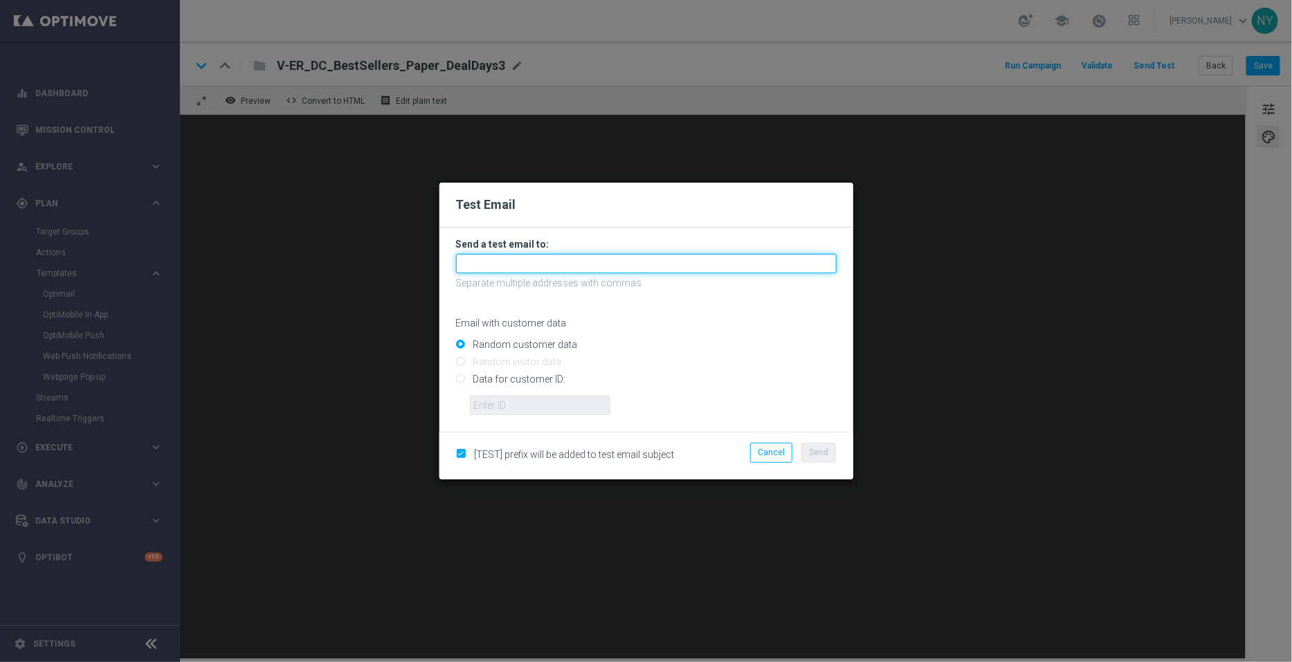
click at [495, 264] on input "text" at bounding box center [646, 263] width 381 height 19
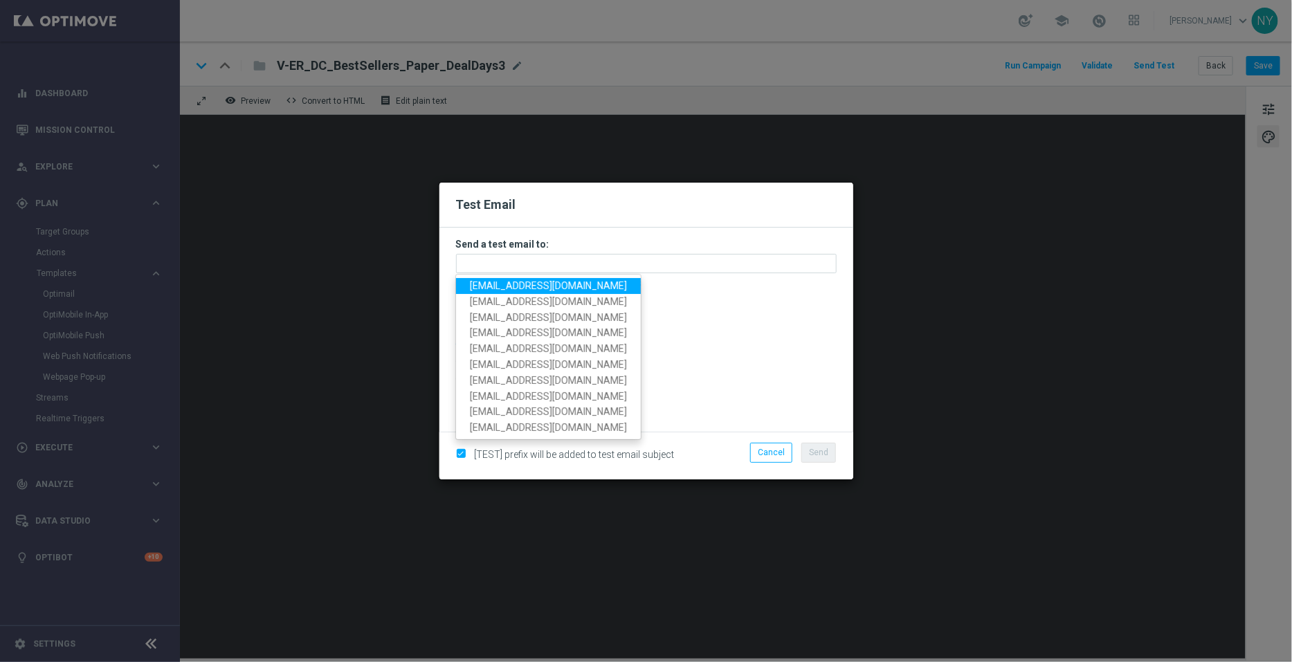
click at [515, 286] on span "[EMAIL_ADDRESS][DOMAIN_NAME]" at bounding box center [548, 285] width 157 height 11
type input "[EMAIL_ADDRESS][DOMAIN_NAME]"
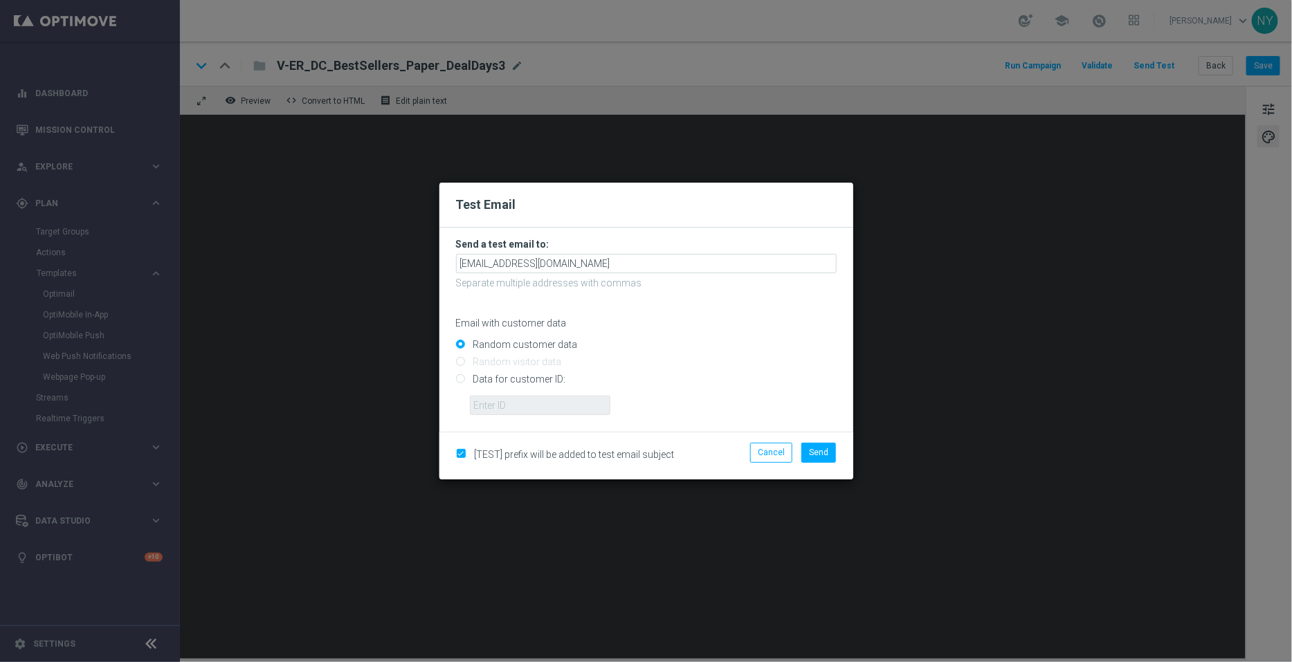
click at [457, 383] on input "Data for customer ID:" at bounding box center [646, 385] width 381 height 19
radio input "true"
click at [491, 405] on input "text" at bounding box center [540, 405] width 140 height 19
paste input "10000006208"
type input "10000006208"
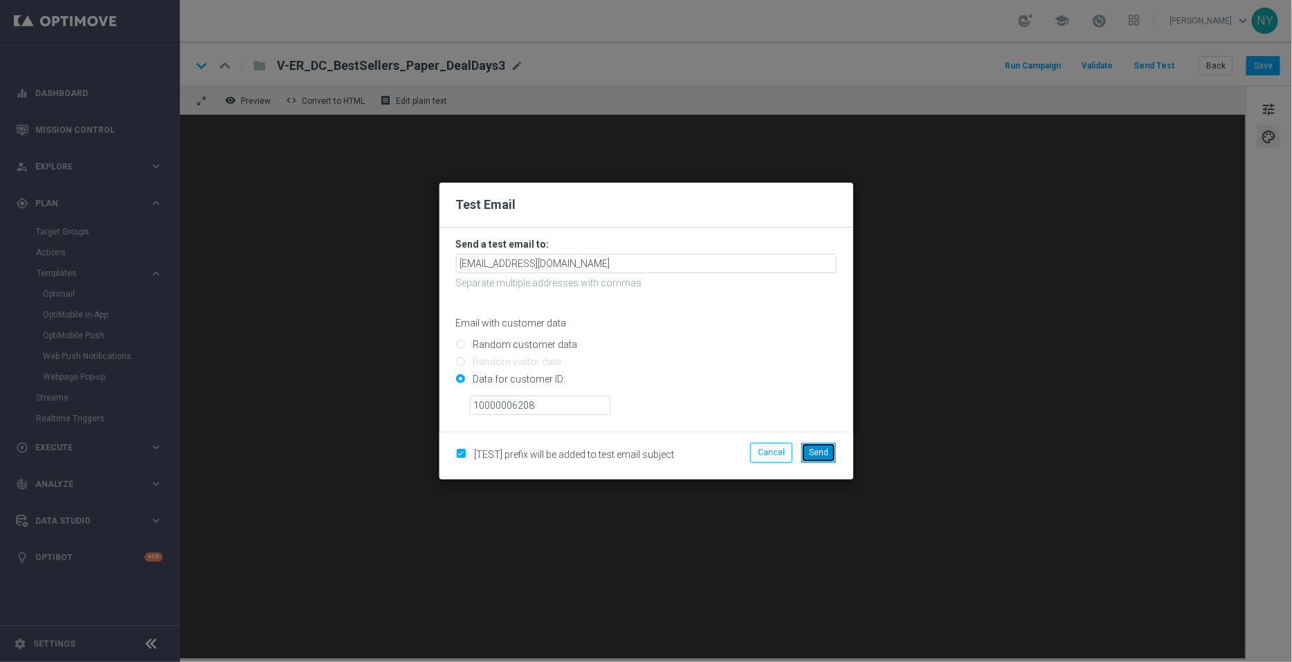
click at [818, 455] on span "Send" at bounding box center [818, 453] width 19 height 10
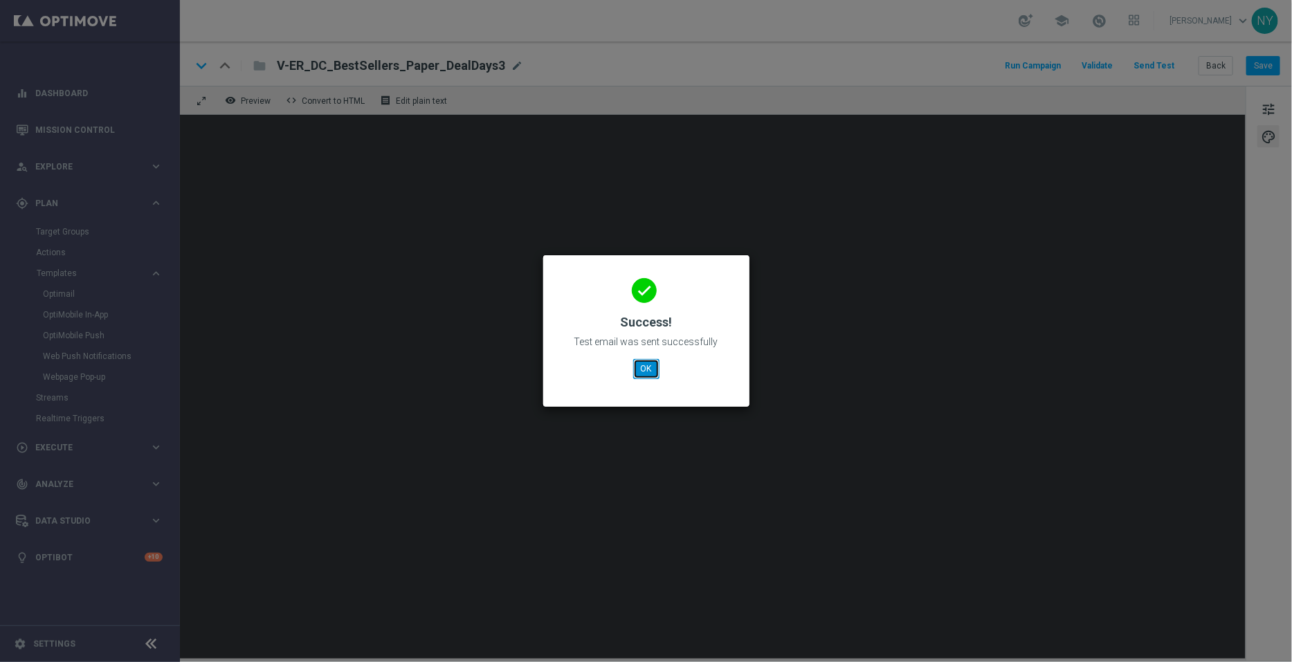
click at [650, 361] on button "OK" at bounding box center [646, 368] width 26 height 19
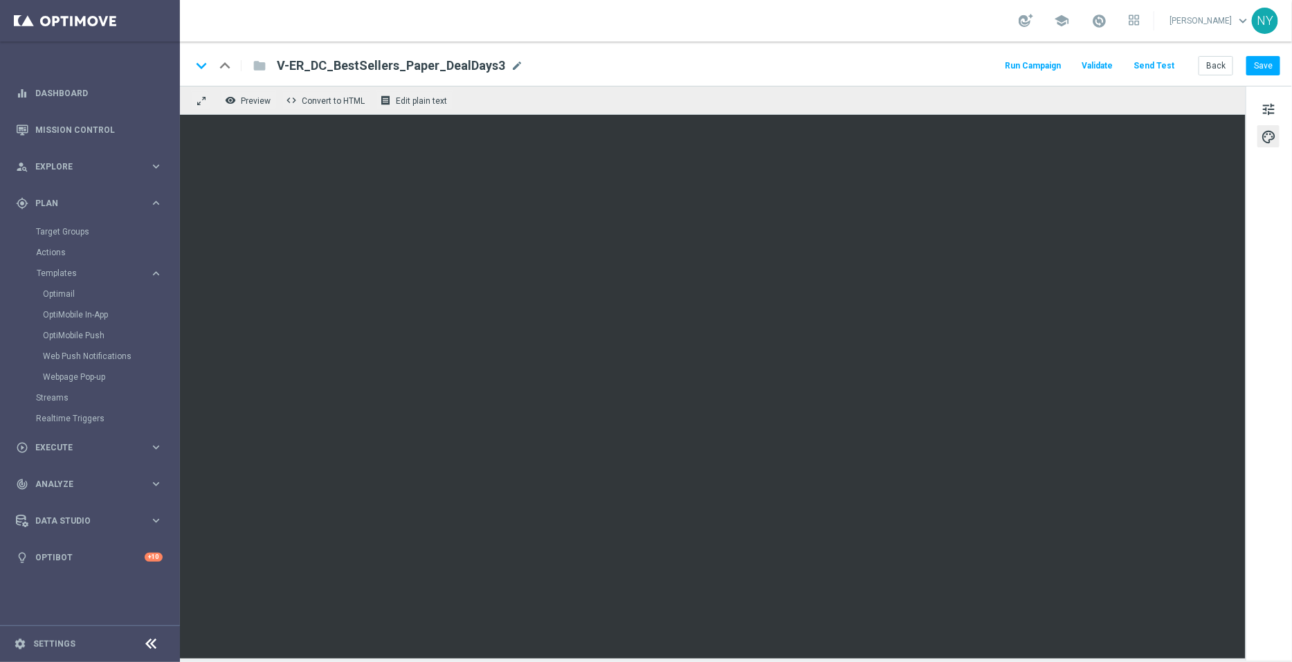
click at [1223, 54] on div "keyboard_arrow_down keyboard_arrow_up folder V-ER_DC_BestSellers_Paper_DealDays…" at bounding box center [736, 64] width 1112 height 44
click at [1221, 67] on button "Back" at bounding box center [1215, 65] width 35 height 19
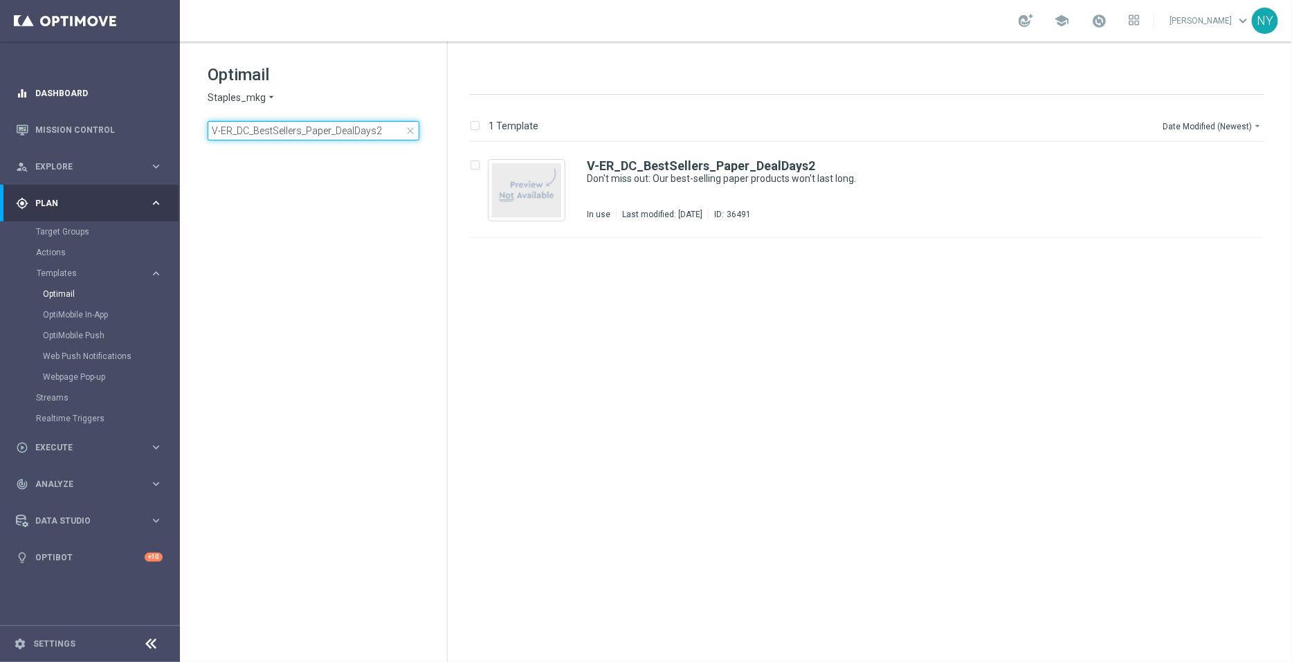
drag, startPoint x: 390, startPoint y: 133, endPoint x: 0, endPoint y: 111, distance: 390.8
click at [0, 111] on main "equalizer Dashboard Mission Control" at bounding box center [646, 331] width 1292 height 662
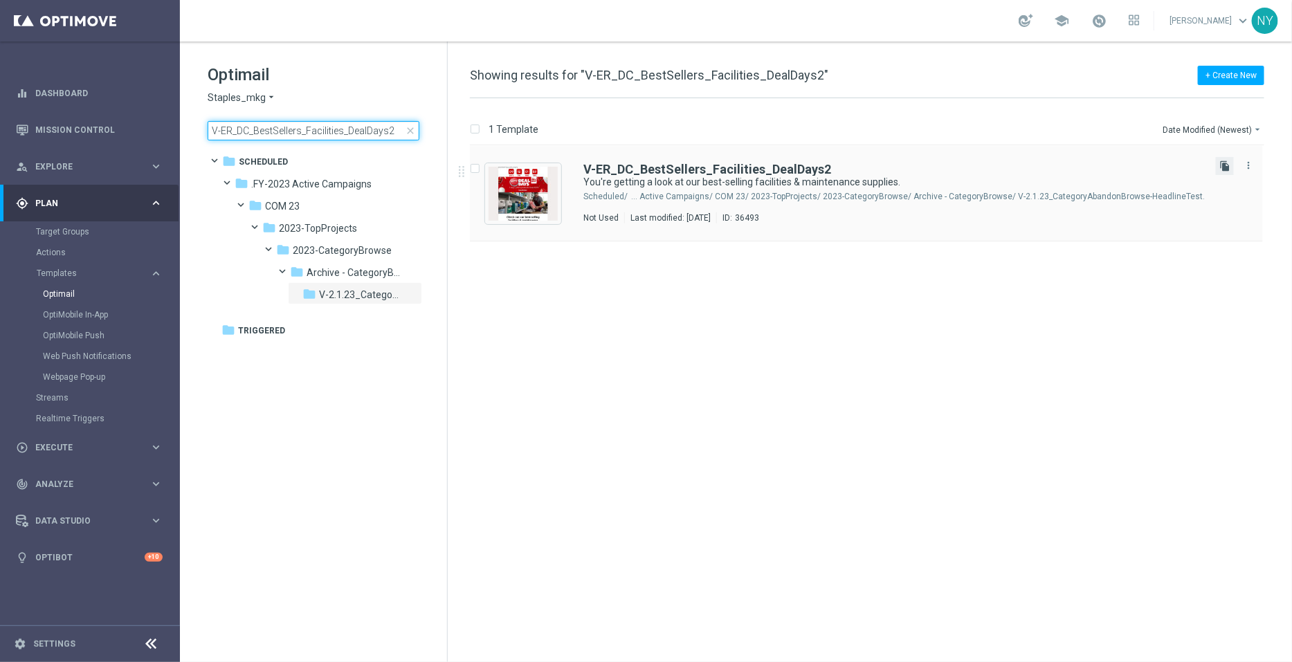
type input "V-ER_DC_BestSellers_Facilities_DealDays2"
click at [1225, 167] on icon "file_copy" at bounding box center [1224, 166] width 11 height 11
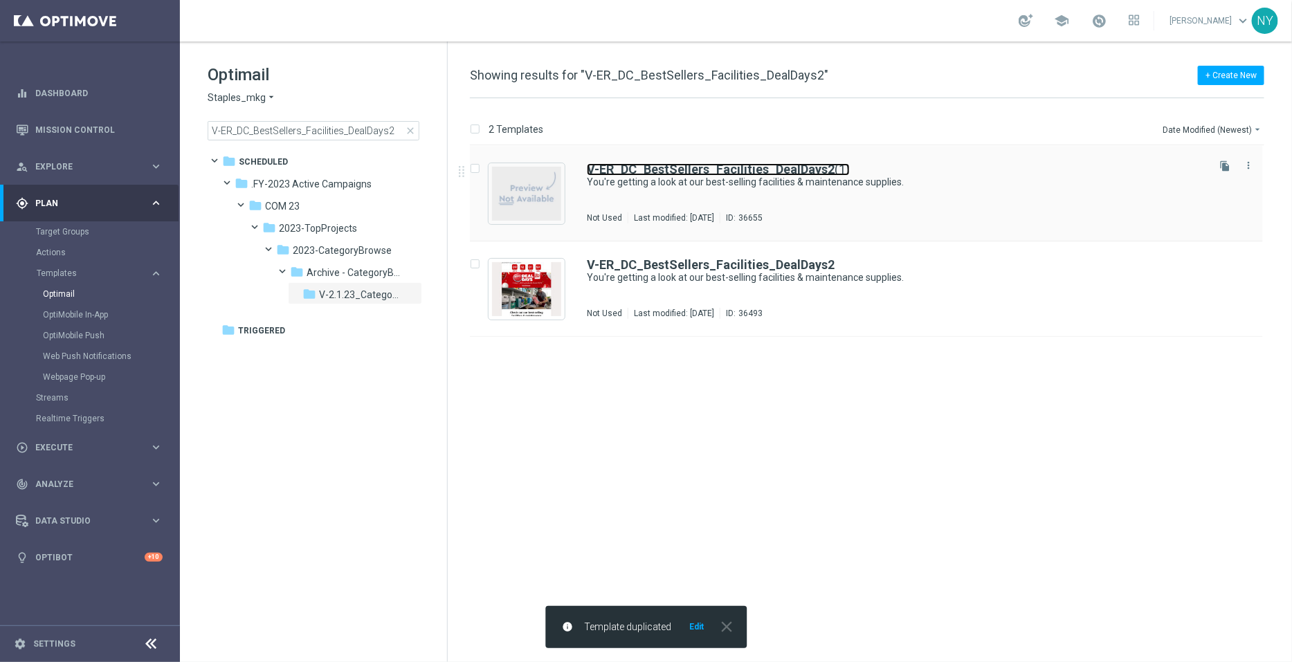
click at [798, 167] on b "V-ER_DC_BestSellers_Facilities_DealDays2" at bounding box center [711, 169] width 248 height 15
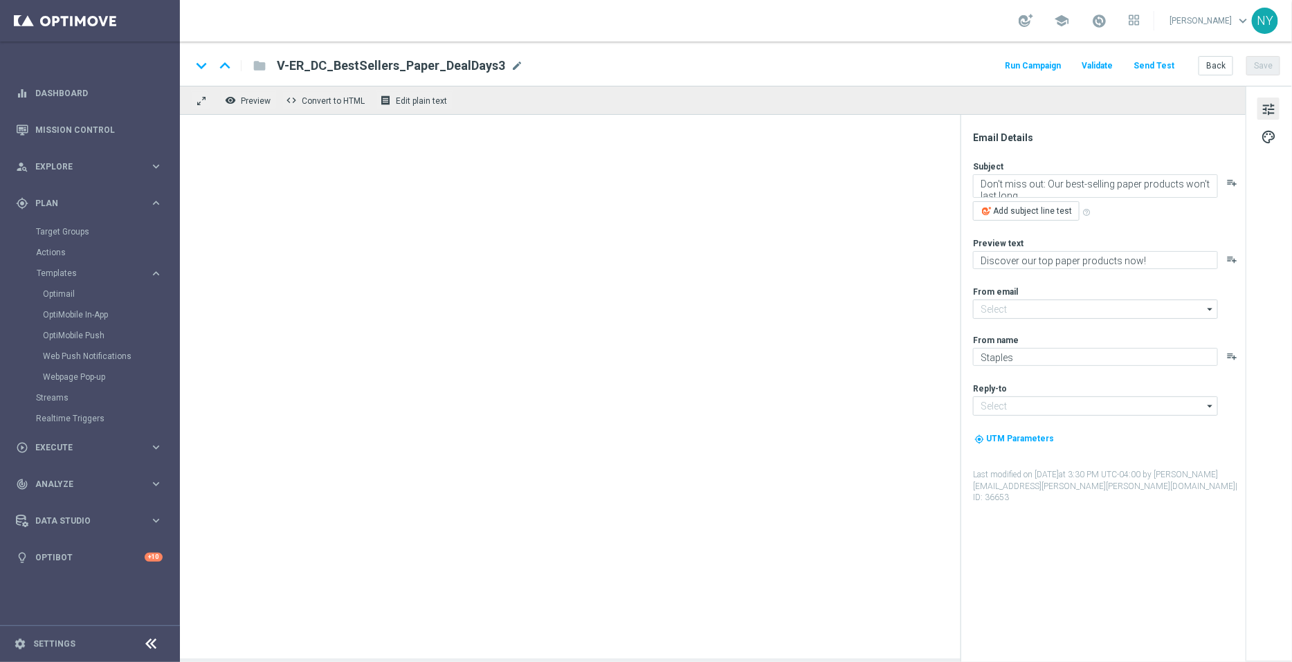
type input "[EMAIL_ADDRESS][DOMAIN_NAME]"
type textarea "You're getting a look at our best-selling facilities & maintenance supplies."
type textarea "These top sellers won't disappoint."
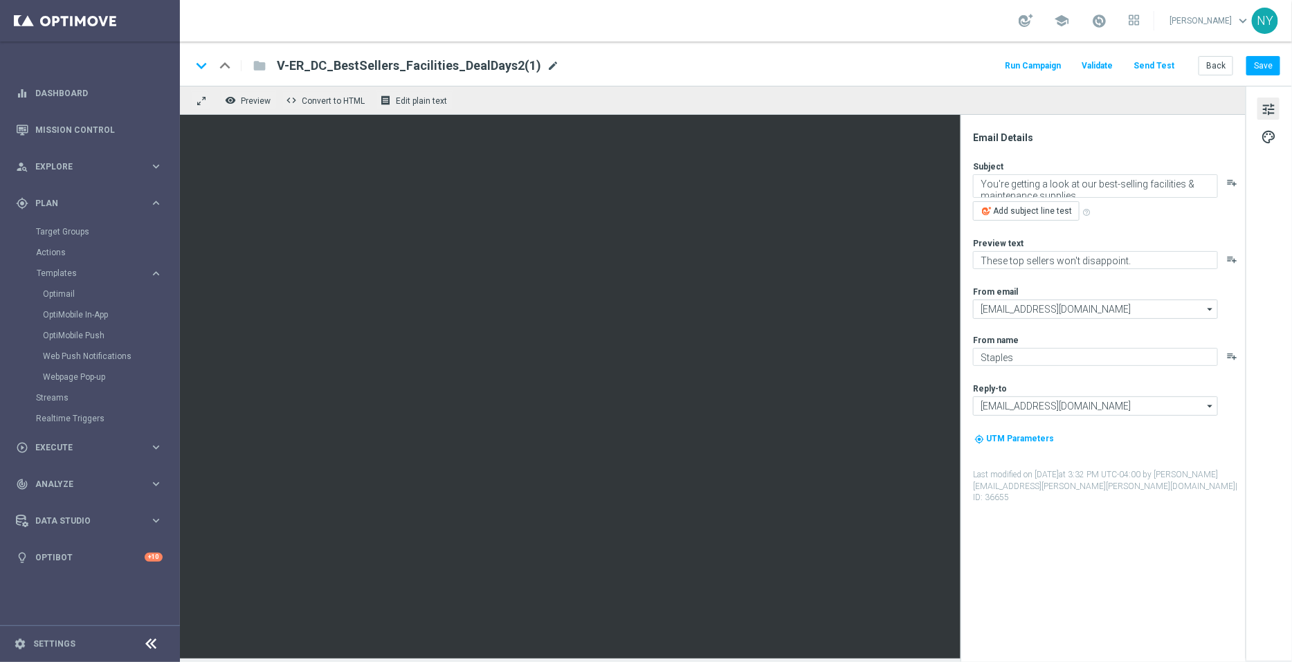
click at [547, 61] on span "mode_edit" at bounding box center [553, 66] width 12 height 12
drag, startPoint x: 511, startPoint y: 69, endPoint x: 459, endPoint y: 71, distance: 51.2
click at [459, 71] on input "V-ER_DC_BestSellers_Facilities_DealDays2(1)" at bounding box center [448, 66] width 343 height 18
type input "V-ER_DC_BestSellers_Facilities_DealDays3"
click at [1273, 67] on button "Save" at bounding box center [1263, 65] width 34 height 19
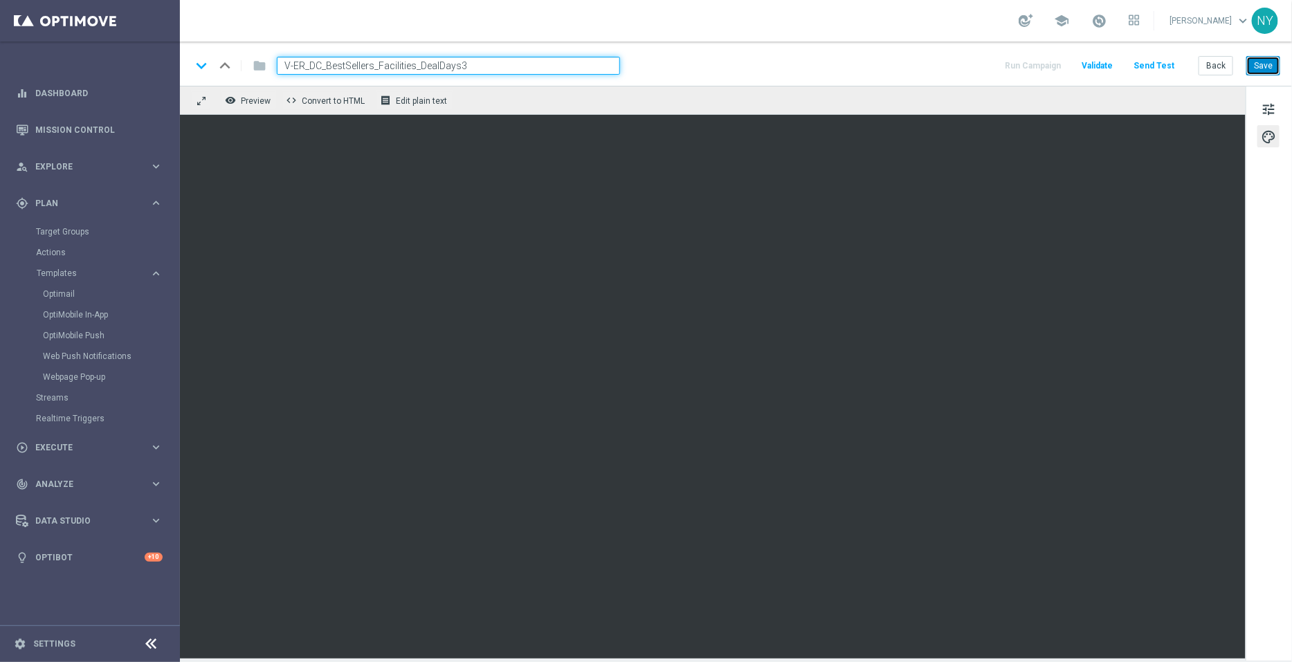
click at [1259, 71] on button "Save" at bounding box center [1263, 65] width 34 height 19
click at [489, 64] on input "V-ER_DC_BestSellers_Facilities_DealDays3" at bounding box center [448, 66] width 343 height 18
drag, startPoint x: 477, startPoint y: 64, endPoint x: 226, endPoint y: 64, distance: 251.2
click at [226, 64] on div "keyboard_arrow_down keyboard_arrow_up folder V-ER_DC_BestSellers_Facilities_Dea…" at bounding box center [405, 66] width 429 height 18
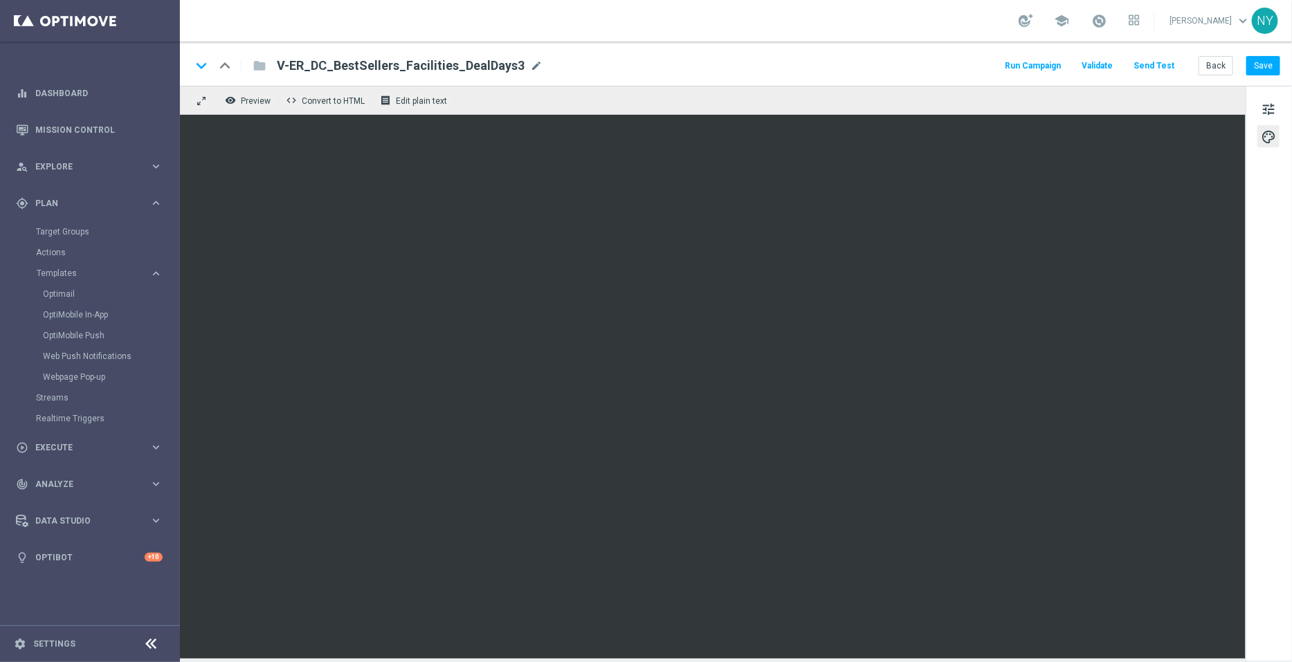
click at [1166, 64] on button "Send Test" at bounding box center [1153, 66] width 45 height 19
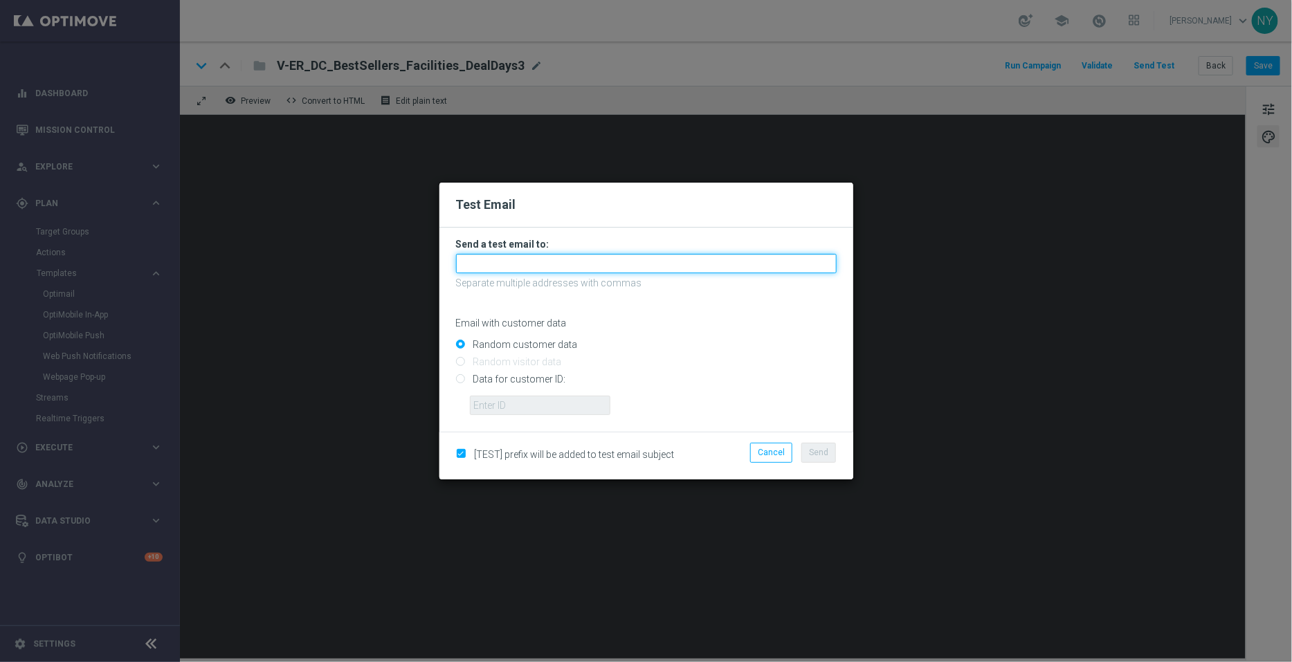
click at [475, 260] on input "text" at bounding box center [646, 263] width 381 height 19
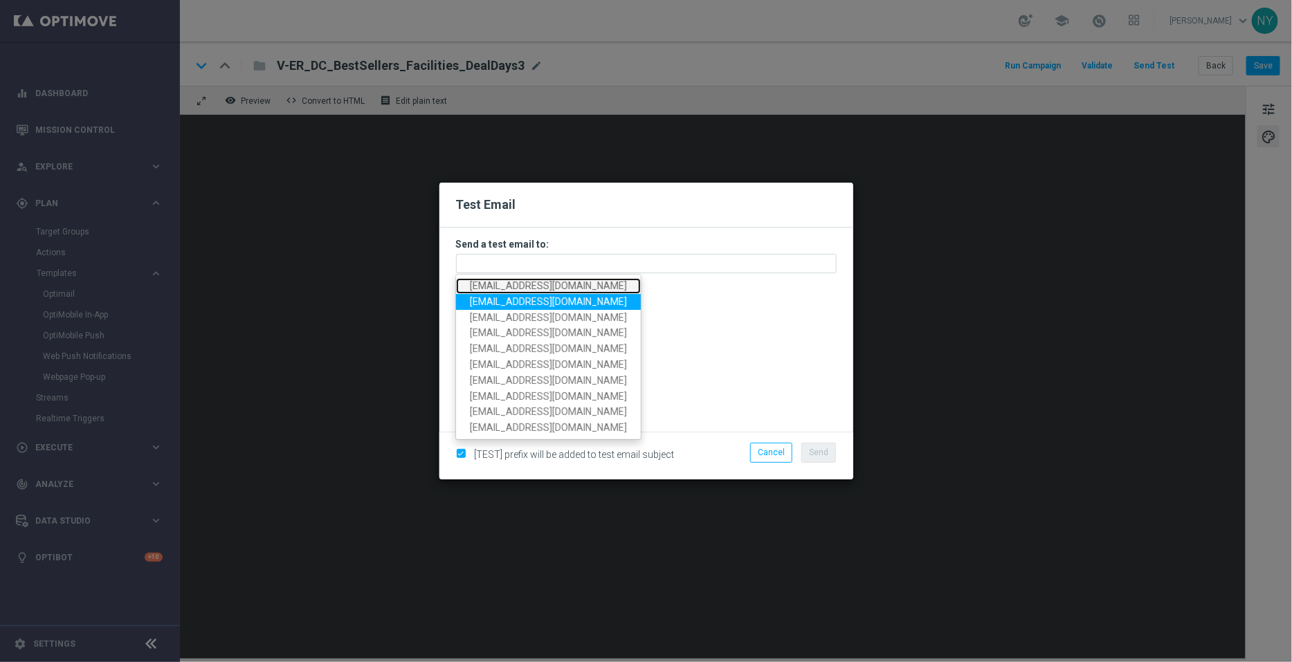
click at [553, 293] on link "[EMAIL_ADDRESS][DOMAIN_NAME]" at bounding box center [548, 286] width 185 height 16
type input "[EMAIL_ADDRESS][DOMAIN_NAME]"
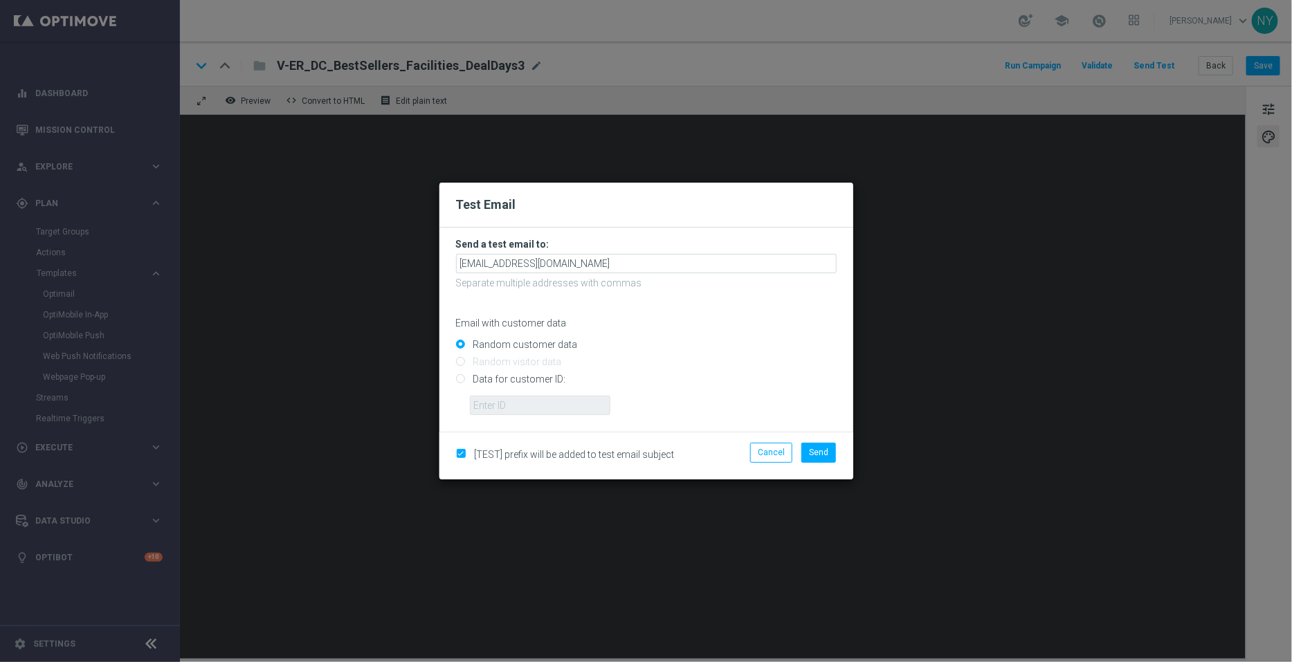
click at [463, 382] on input "Data for customer ID:" at bounding box center [646, 385] width 381 height 19
radio input "true"
click at [499, 403] on input "text" at bounding box center [540, 405] width 140 height 19
paste input "10000006208"
type input "10000006208"
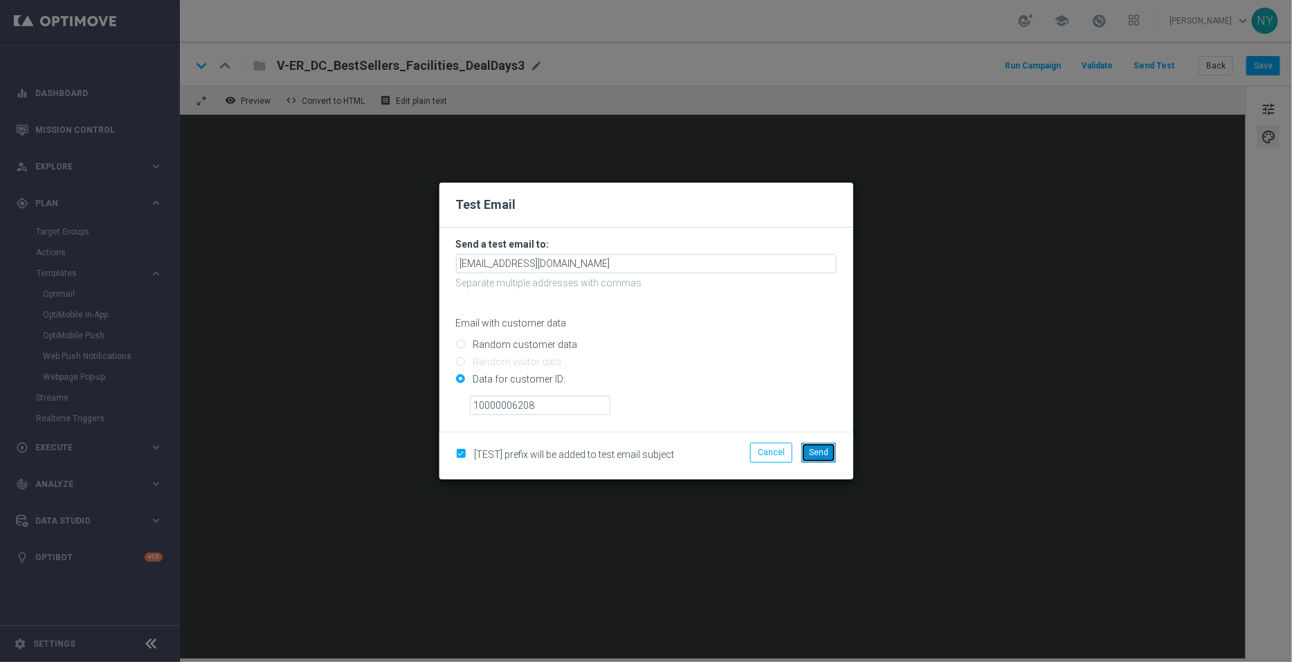
click at [826, 448] on span "Send" at bounding box center [818, 453] width 19 height 10
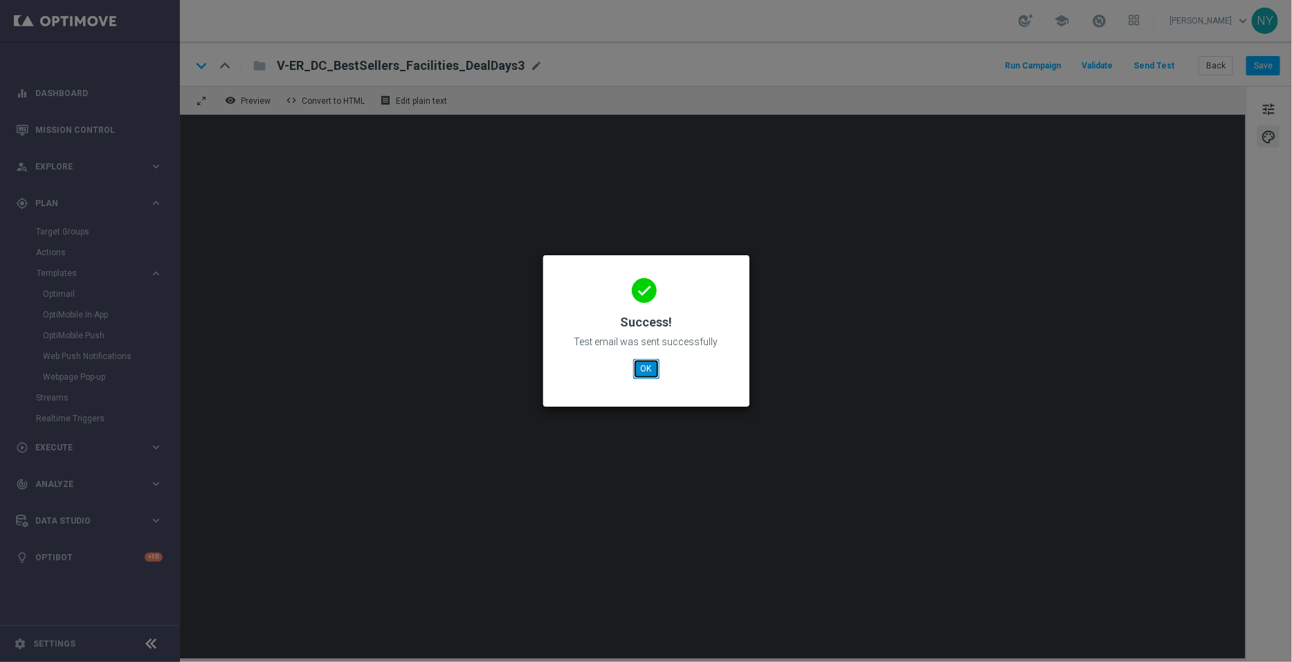
click at [650, 372] on button "OK" at bounding box center [646, 368] width 26 height 19
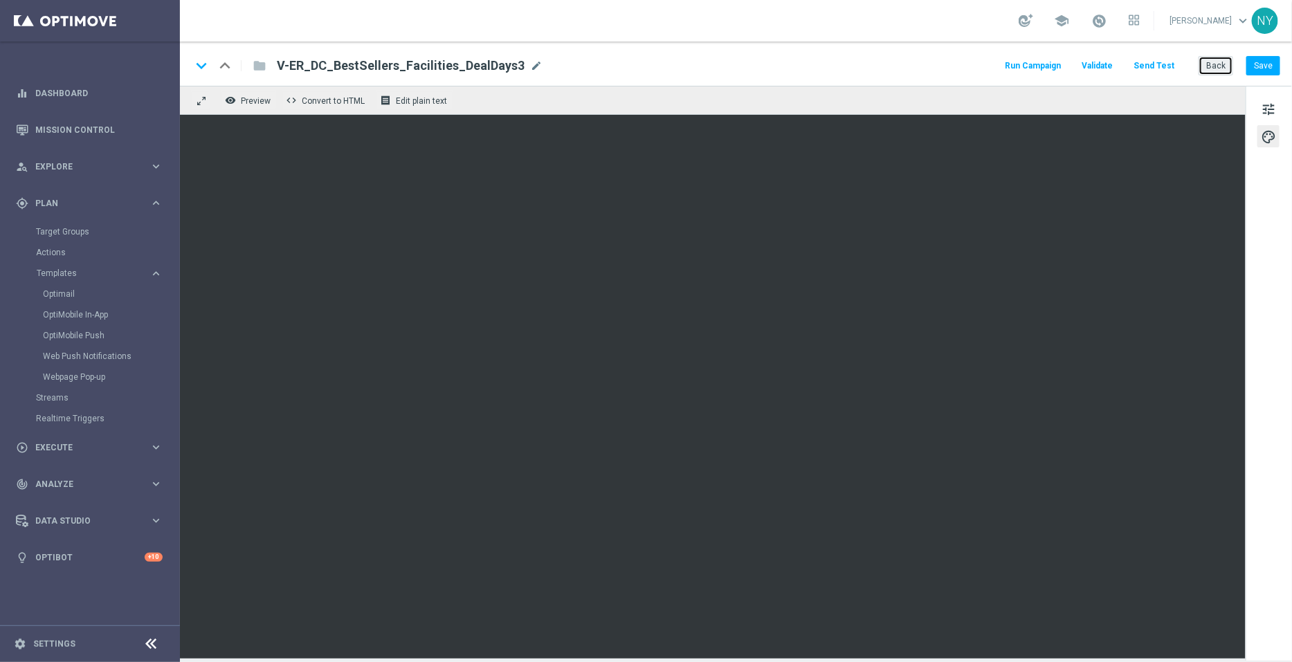
click at [1218, 60] on button "Back" at bounding box center [1215, 65] width 35 height 19
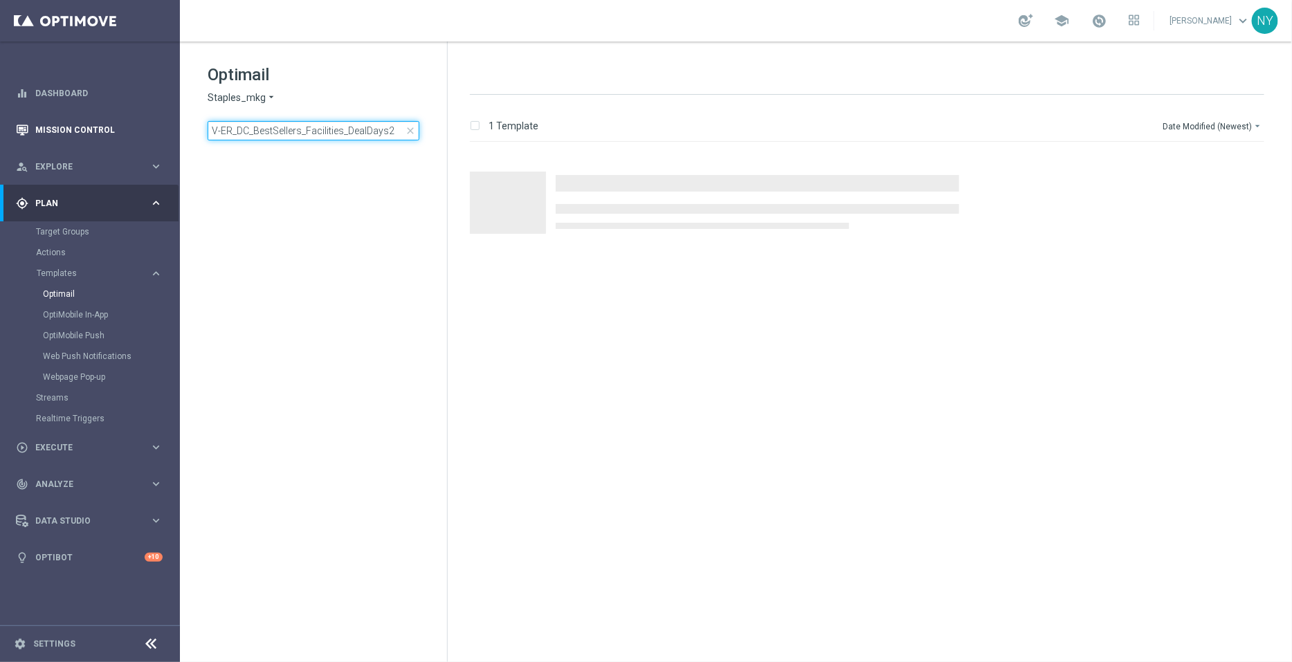
drag, startPoint x: 394, startPoint y: 128, endPoint x: 88, endPoint y: 119, distance: 306.6
click at [93, 120] on main "equalizer Dashboard Mission Control" at bounding box center [646, 331] width 1292 height 662
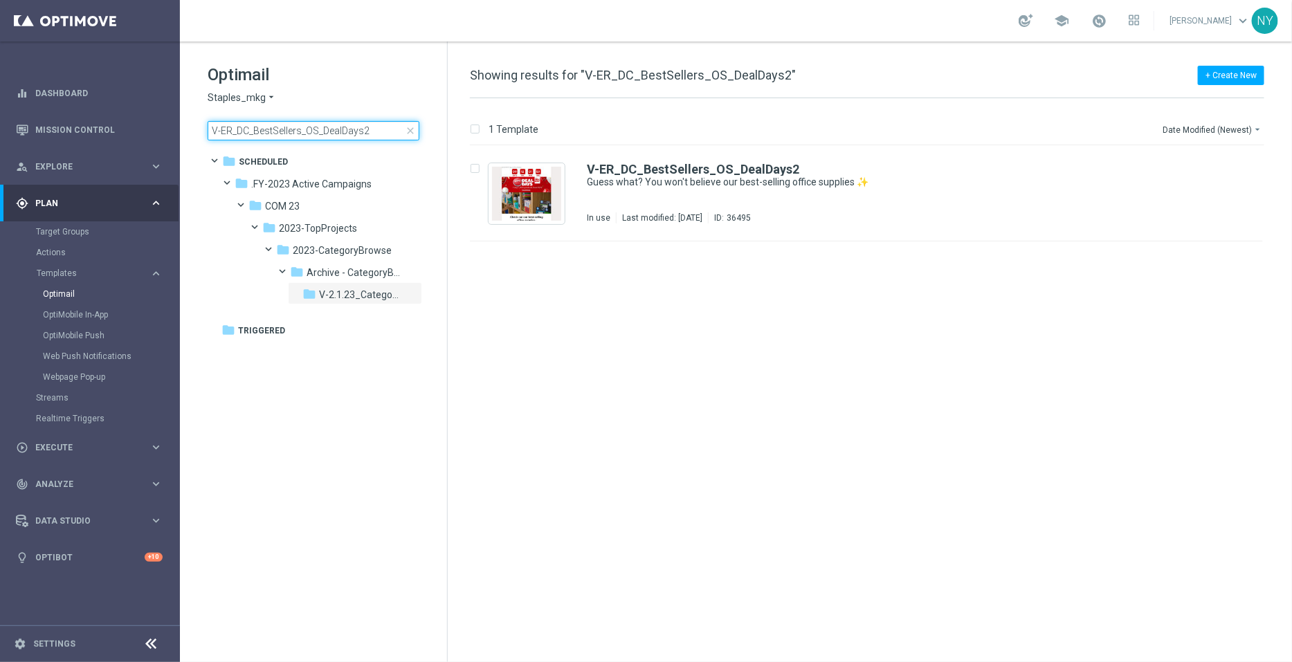
type input "V-ER_DC_BestSellers_OS_DealDays2"
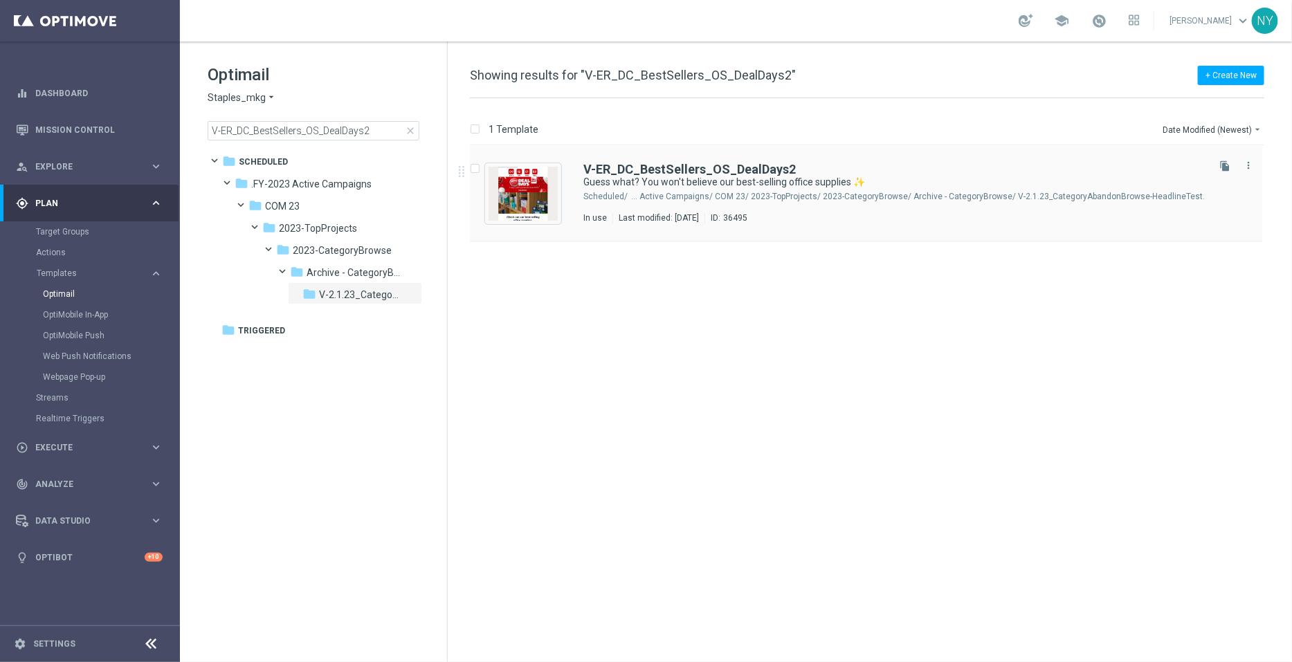
drag, startPoint x: 1227, startPoint y: 161, endPoint x: 1214, endPoint y: 163, distance: 13.3
click at [1226, 161] on icon "file_copy" at bounding box center [1224, 166] width 11 height 11
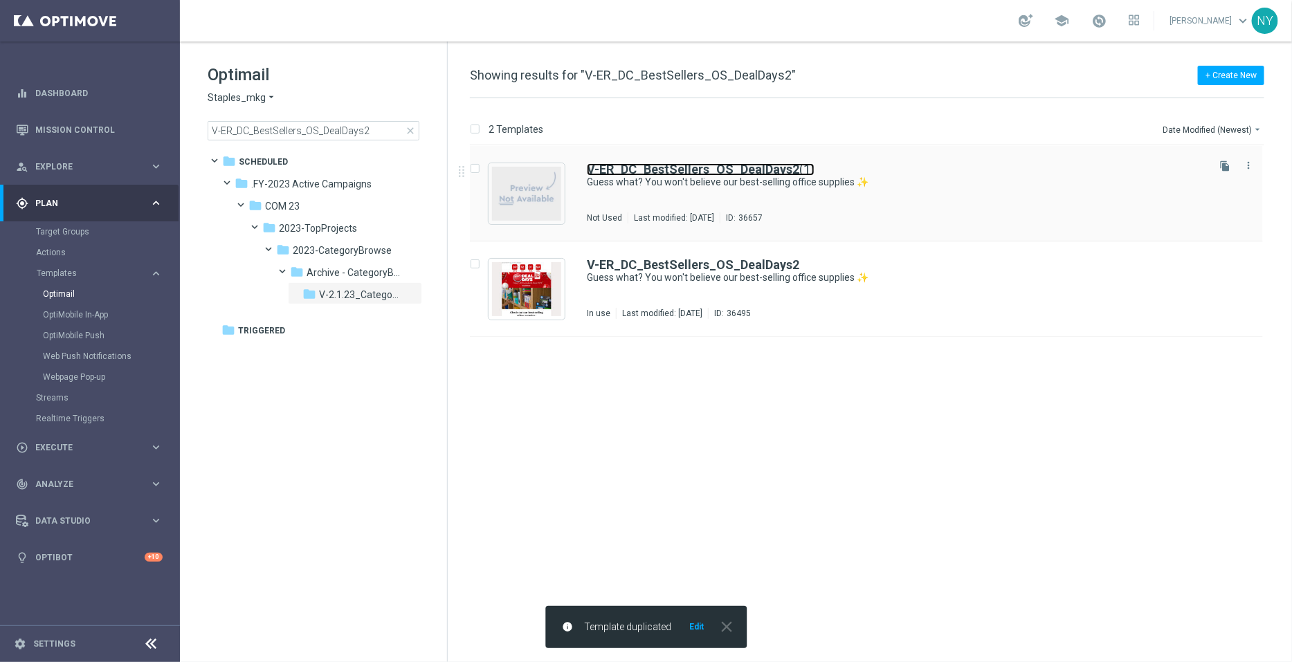
click at [779, 167] on b "V-ER_DC_BestSellers_OS_DealDays2" at bounding box center [693, 169] width 212 height 15
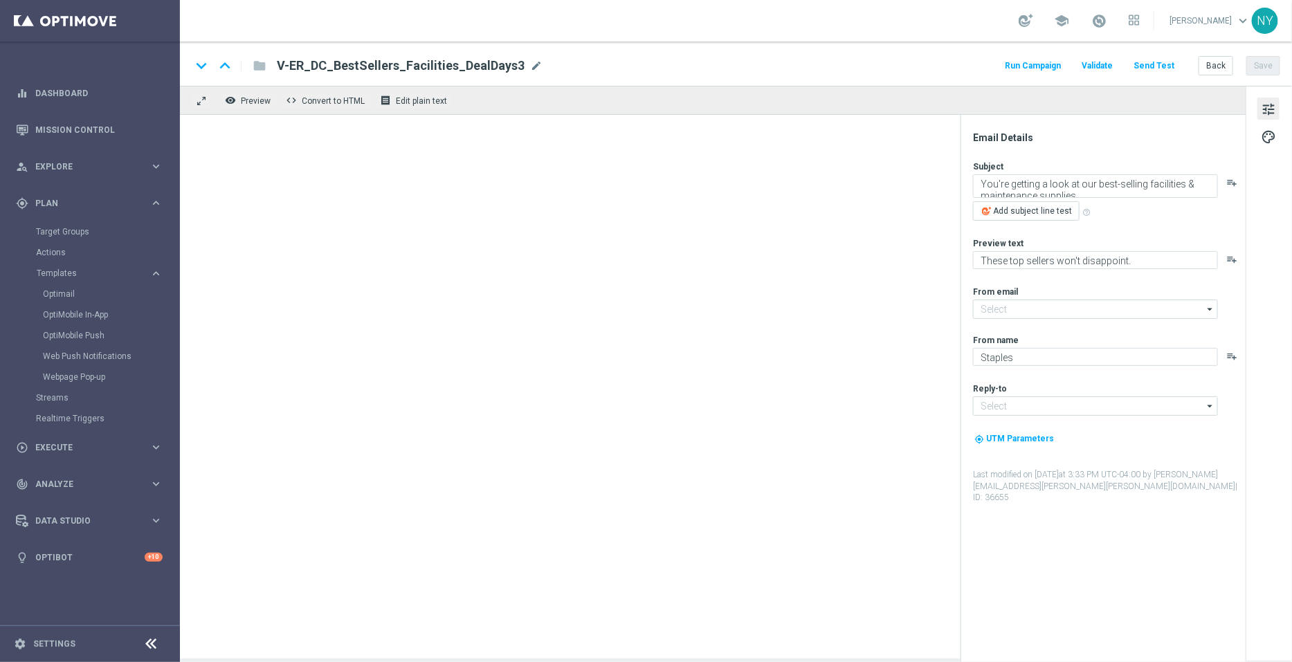
type input "[EMAIL_ADDRESS][DOMAIN_NAME]"
type input "V-ER_DC_BestSellers_OS_DealDays2(1)"
type textarea "Guess what? You won't believe our best-selling office supplies ✨"
type textarea "Meet your new office must-haves."
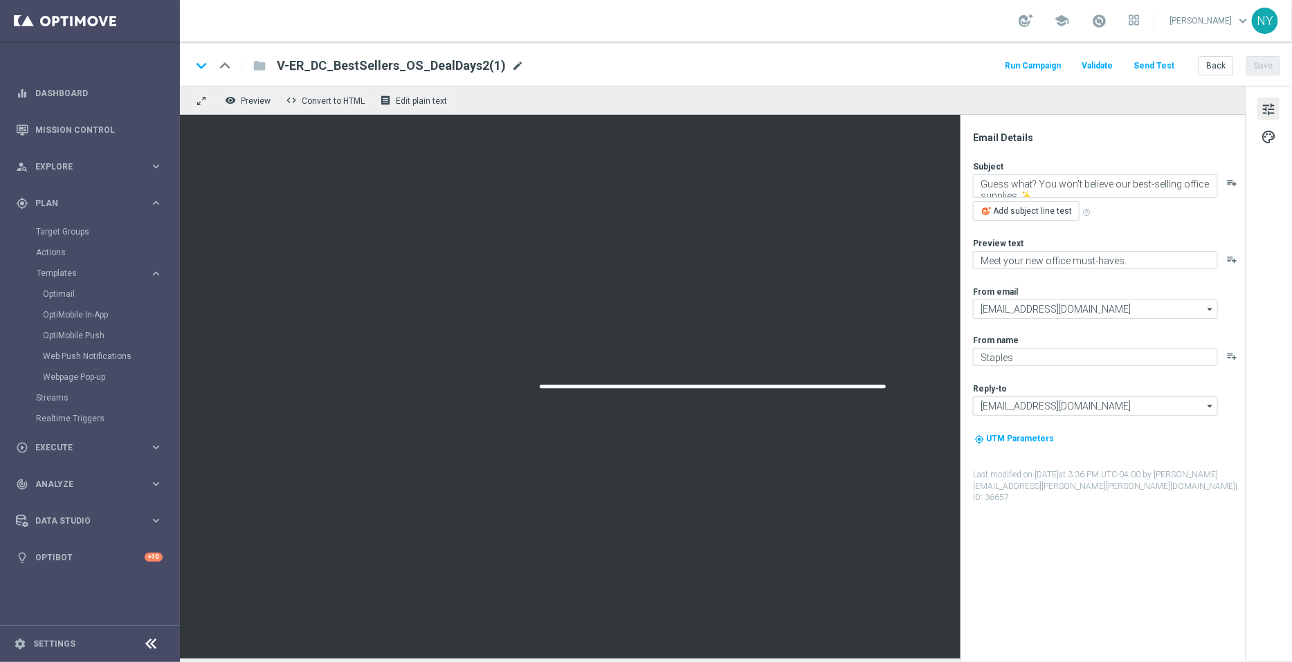
click at [511, 64] on span "mode_edit" at bounding box center [517, 66] width 12 height 12
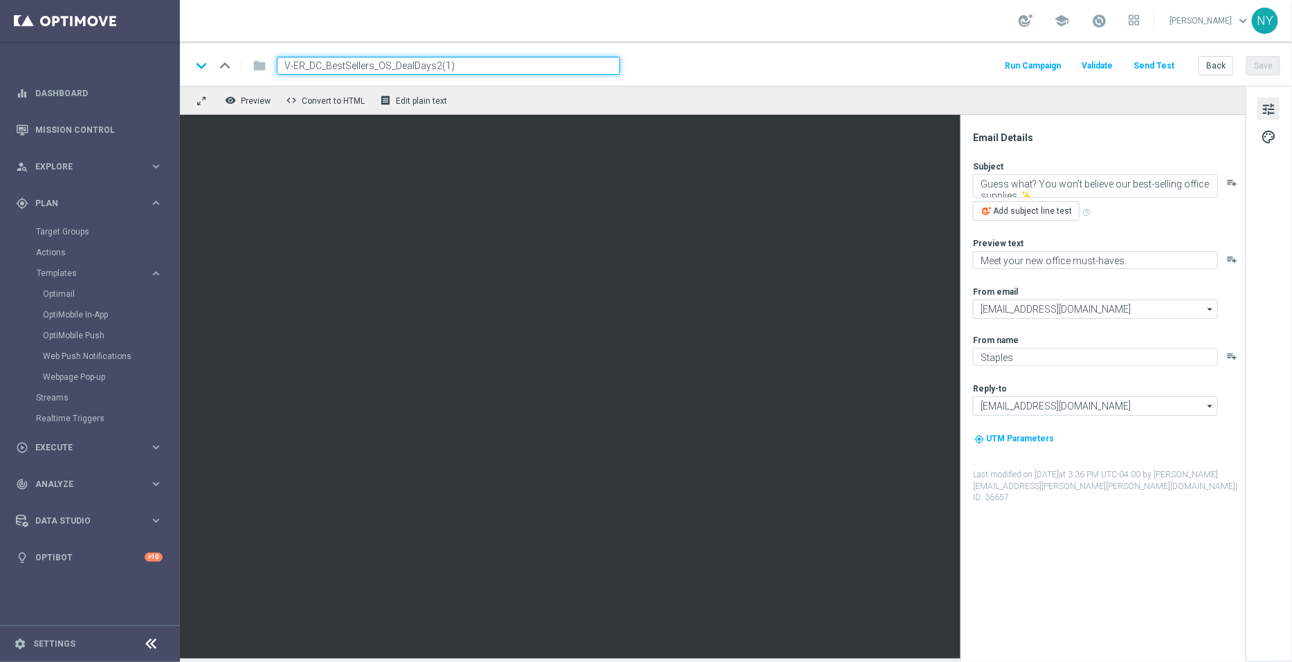
drag, startPoint x: 477, startPoint y: 70, endPoint x: 434, endPoint y: 69, distance: 42.9
click at [434, 69] on input "V-ER_DC_BestSellers_OS_DealDays2(1)" at bounding box center [448, 66] width 343 height 18
type input "V-ER_DC_BestSellers_OS_DealDays3"
click at [1270, 68] on button "Save" at bounding box center [1263, 65] width 34 height 19
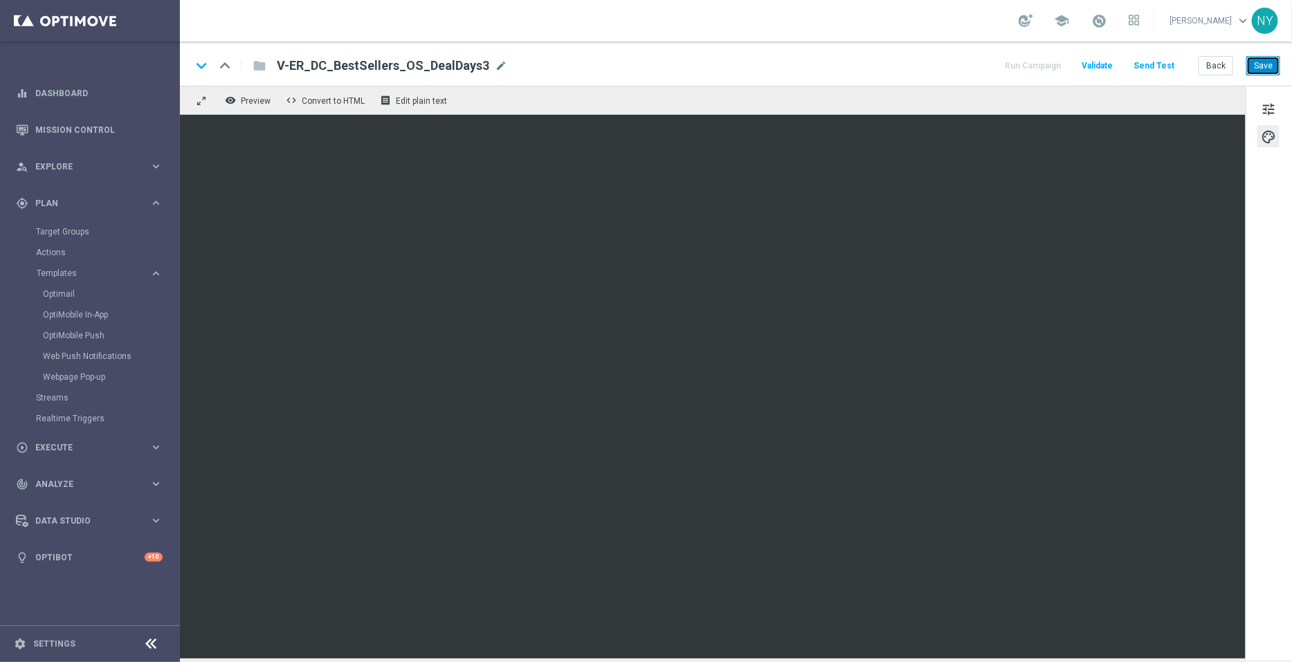
click at [1265, 67] on button "Save" at bounding box center [1263, 65] width 34 height 19
click at [1270, 64] on button "Save" at bounding box center [1263, 65] width 34 height 19
click at [495, 58] on div "V-ER_DC_BestSellers_OS_DealDays3 mode_edit" at bounding box center [392, 66] width 230 height 18
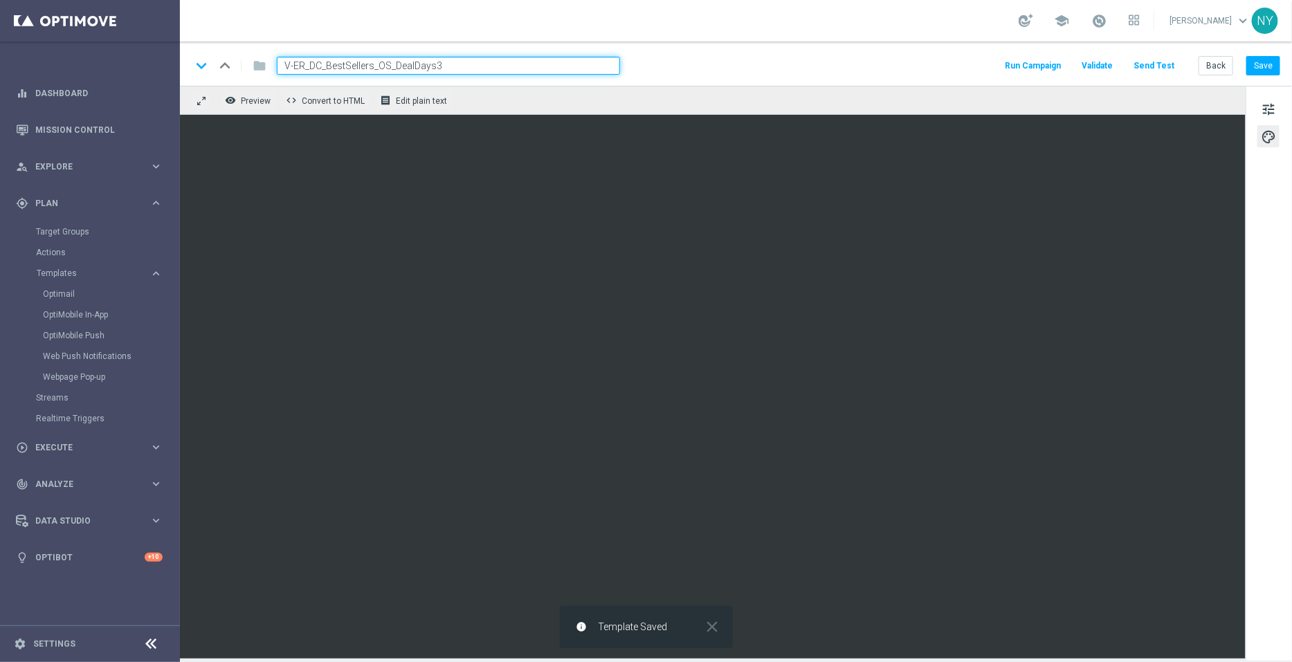
drag, startPoint x: 475, startPoint y: 67, endPoint x: 232, endPoint y: 61, distance: 242.9
click at [232, 61] on div "keyboard_arrow_down keyboard_arrow_up folder V-ER_DC_BestSellers_OS_DealDays3" at bounding box center [405, 66] width 429 height 18
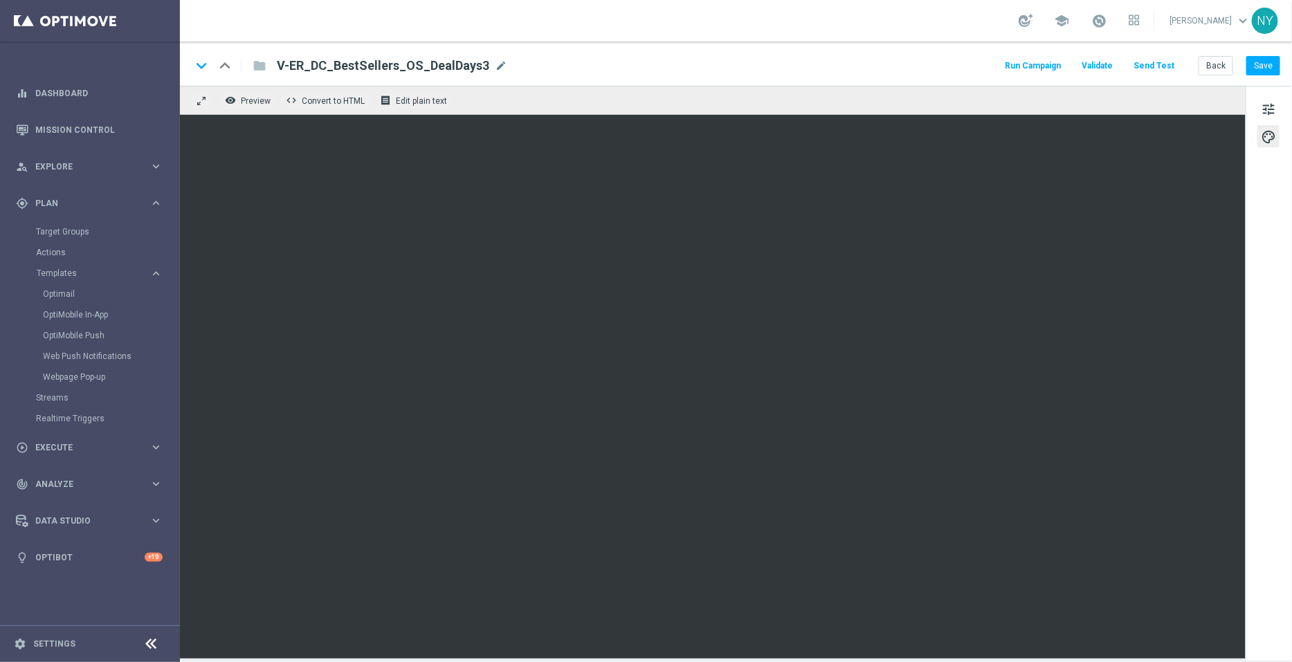
click at [1155, 67] on button "Send Test" at bounding box center [1153, 66] width 45 height 19
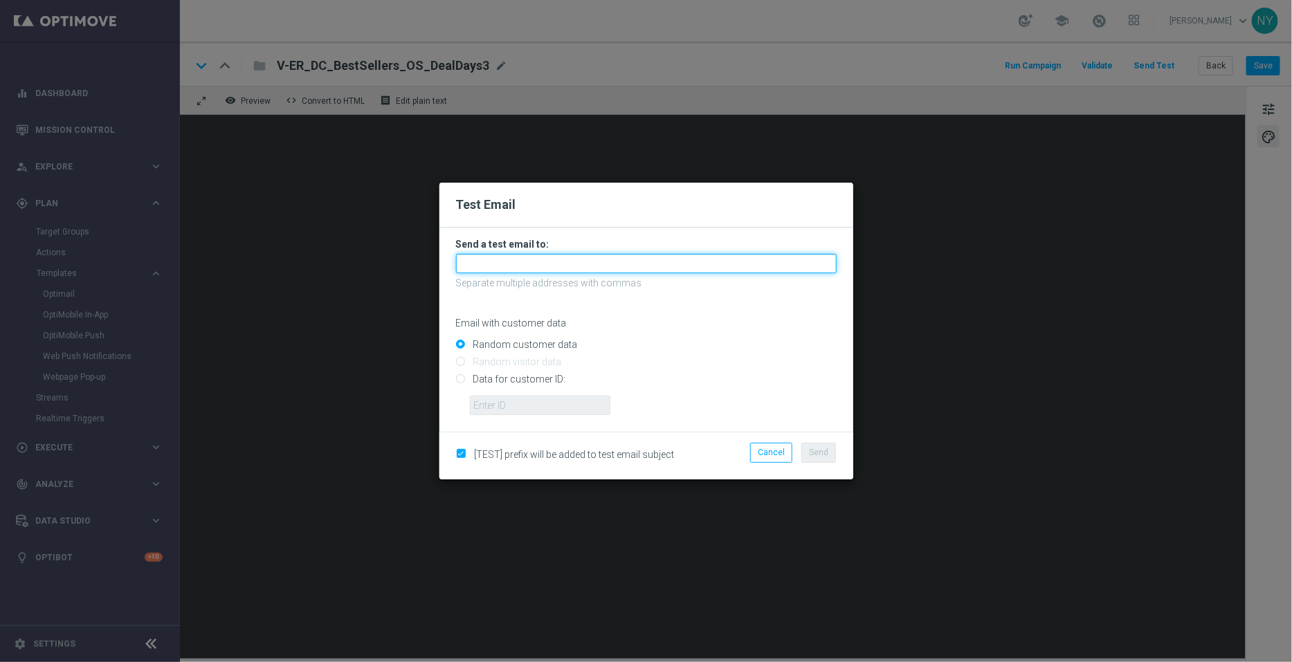
click at [480, 264] on input "text" at bounding box center [646, 263] width 381 height 19
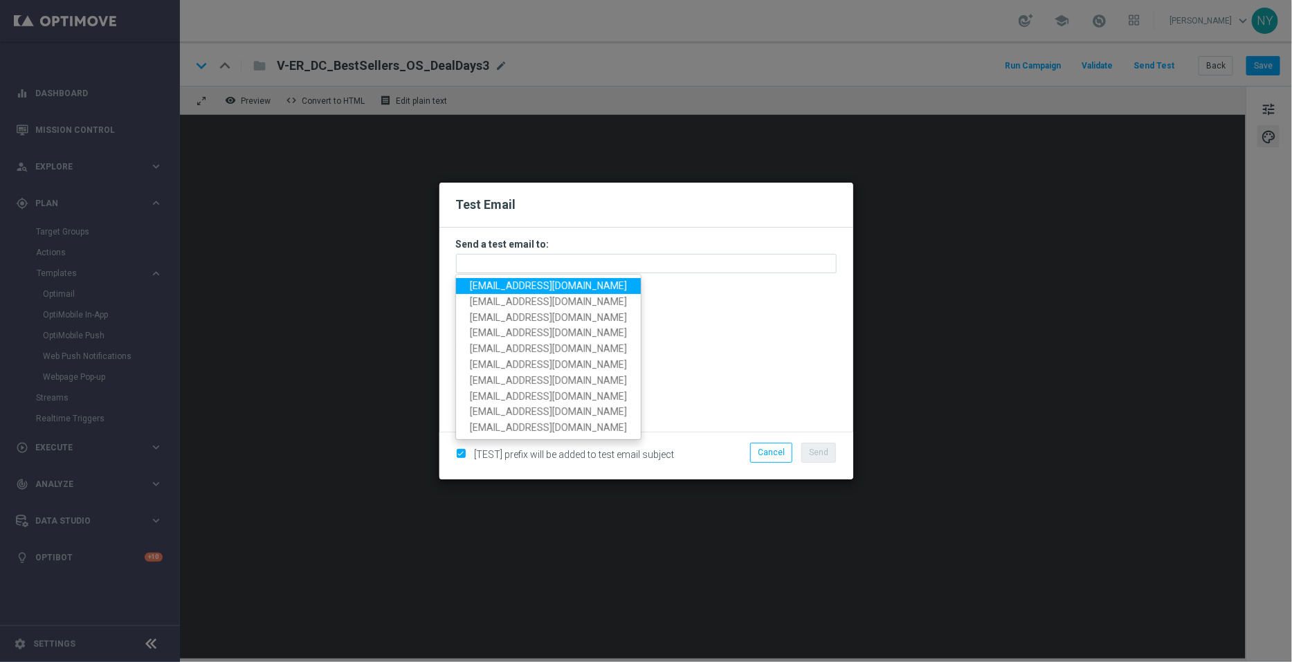
click at [500, 286] on span "[EMAIL_ADDRESS][DOMAIN_NAME]" at bounding box center [548, 285] width 157 height 11
type input "[EMAIL_ADDRESS][DOMAIN_NAME]"
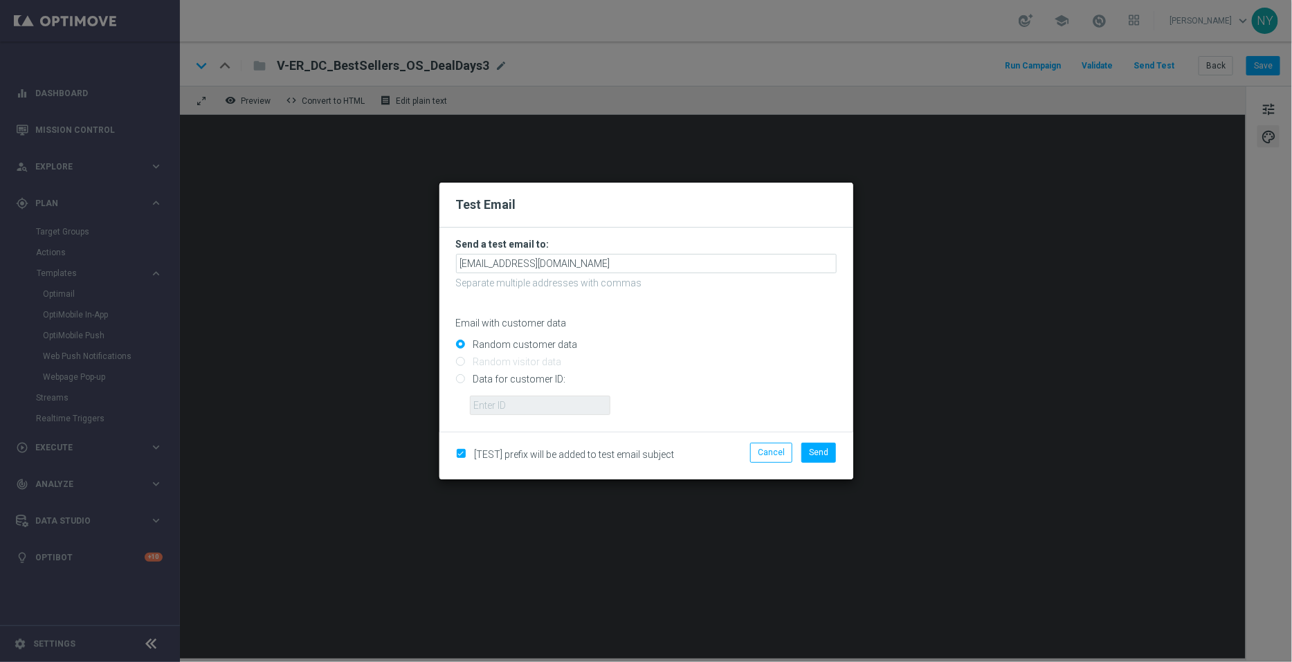
click at [460, 376] on input "Data for customer ID:" at bounding box center [646, 385] width 381 height 19
radio input "true"
click at [471, 401] on input "text" at bounding box center [540, 405] width 140 height 19
click at [520, 405] on input "text" at bounding box center [540, 405] width 140 height 19
paste input "10000006208"
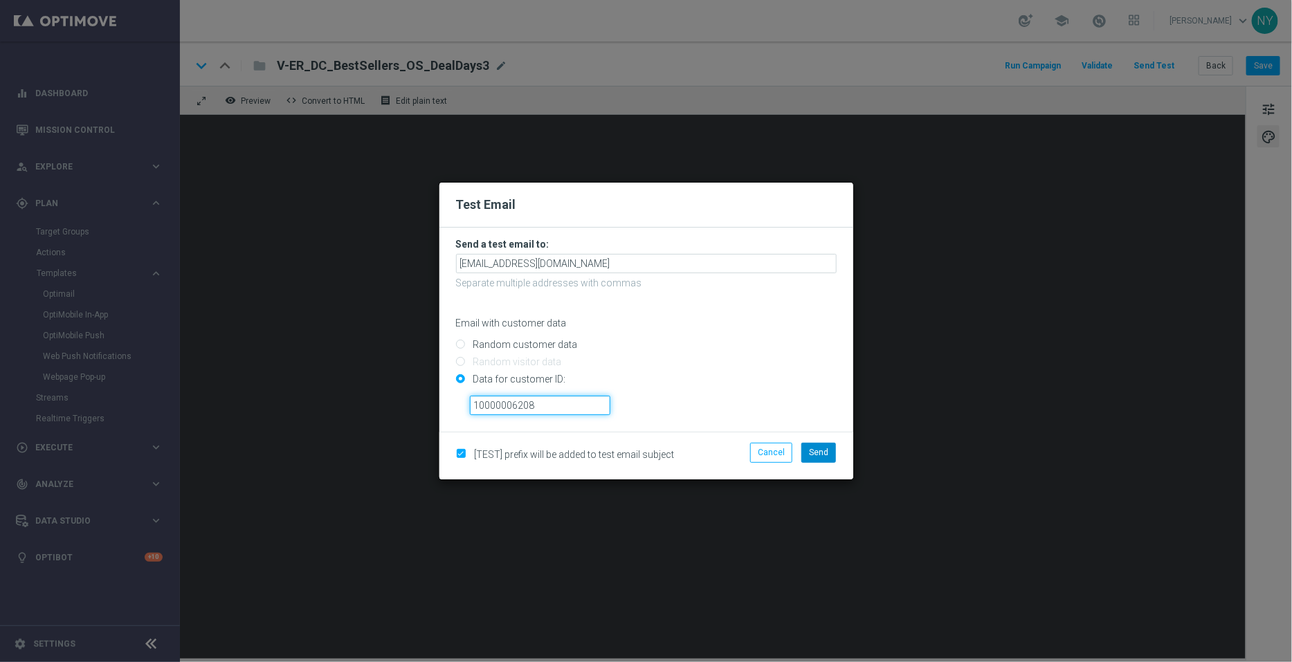
type input "10000006208"
click at [830, 448] on button "Send" at bounding box center [818, 452] width 35 height 19
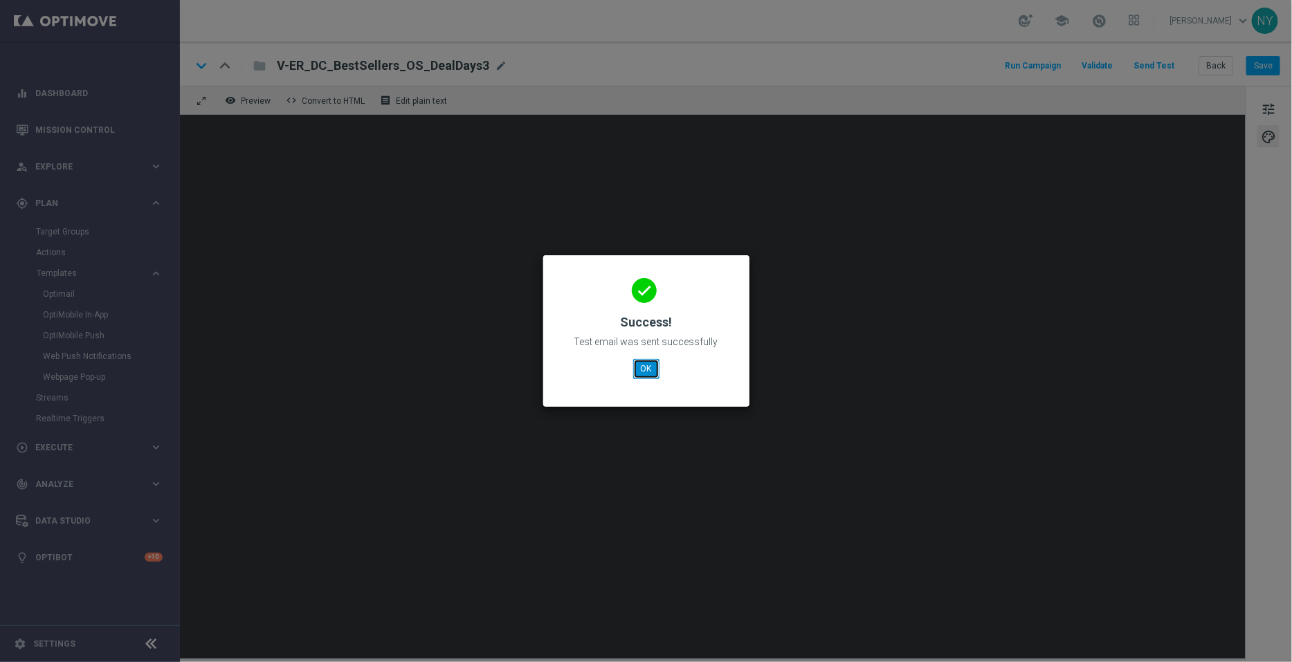
click at [643, 367] on button "OK" at bounding box center [646, 368] width 26 height 19
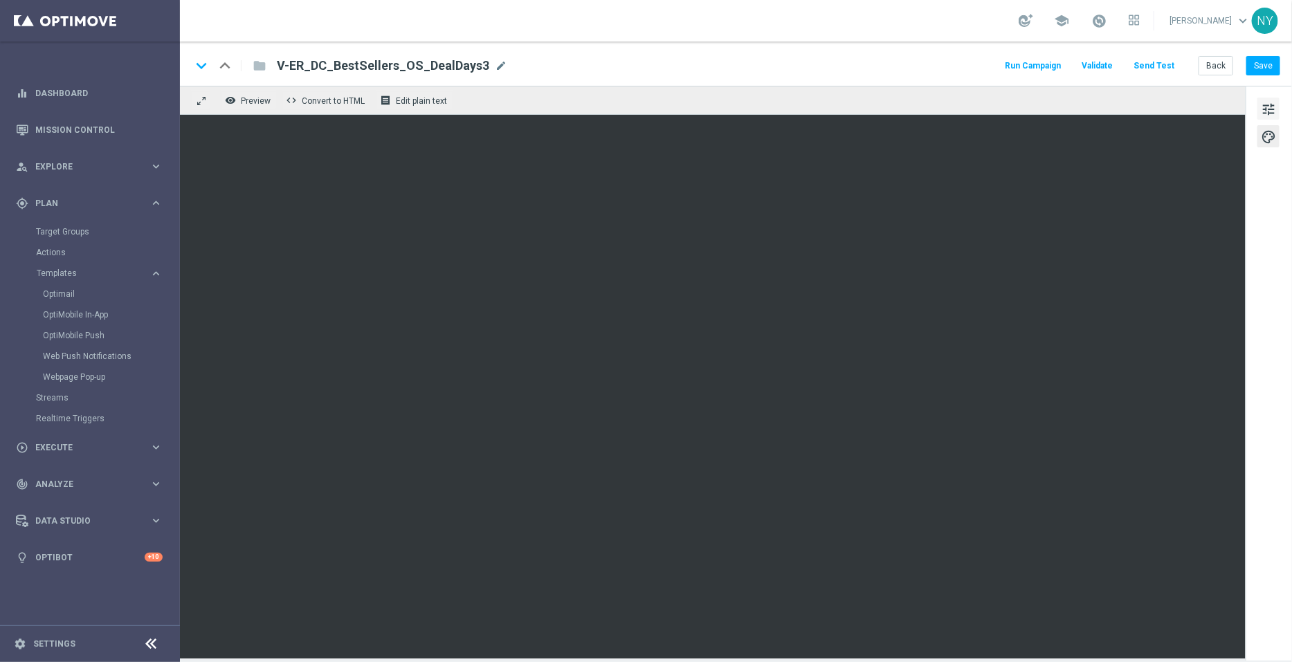
click at [1272, 109] on span "tune" at bounding box center [1268, 109] width 15 height 18
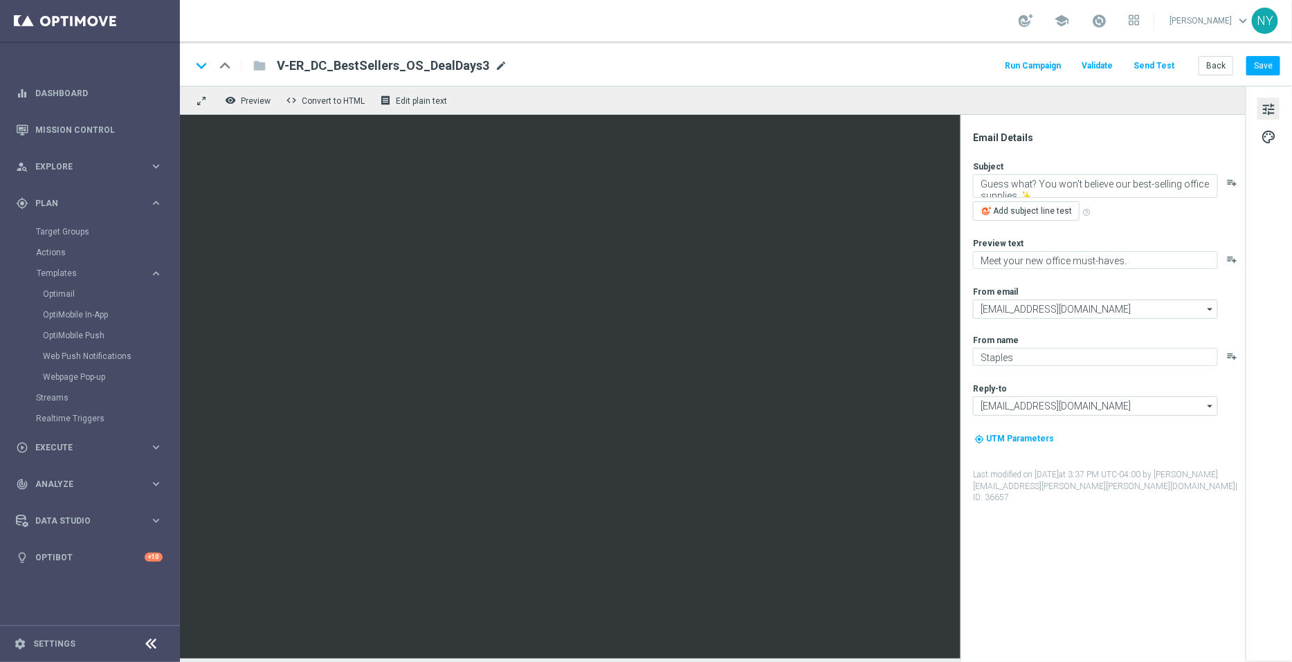
click at [495, 64] on span "mode_edit" at bounding box center [501, 66] width 12 height 12
click at [472, 73] on input "V-ER_DC_BestSellers_OS_DealDays3" at bounding box center [448, 66] width 343 height 18
drag, startPoint x: 464, startPoint y: 69, endPoint x: 267, endPoint y: 62, distance: 196.6
click at [267, 62] on div "V-ER_DC_BestSellers_OS_DealDays3" at bounding box center [443, 66] width 354 height 18
click at [1223, 64] on button "Back" at bounding box center [1215, 65] width 35 height 19
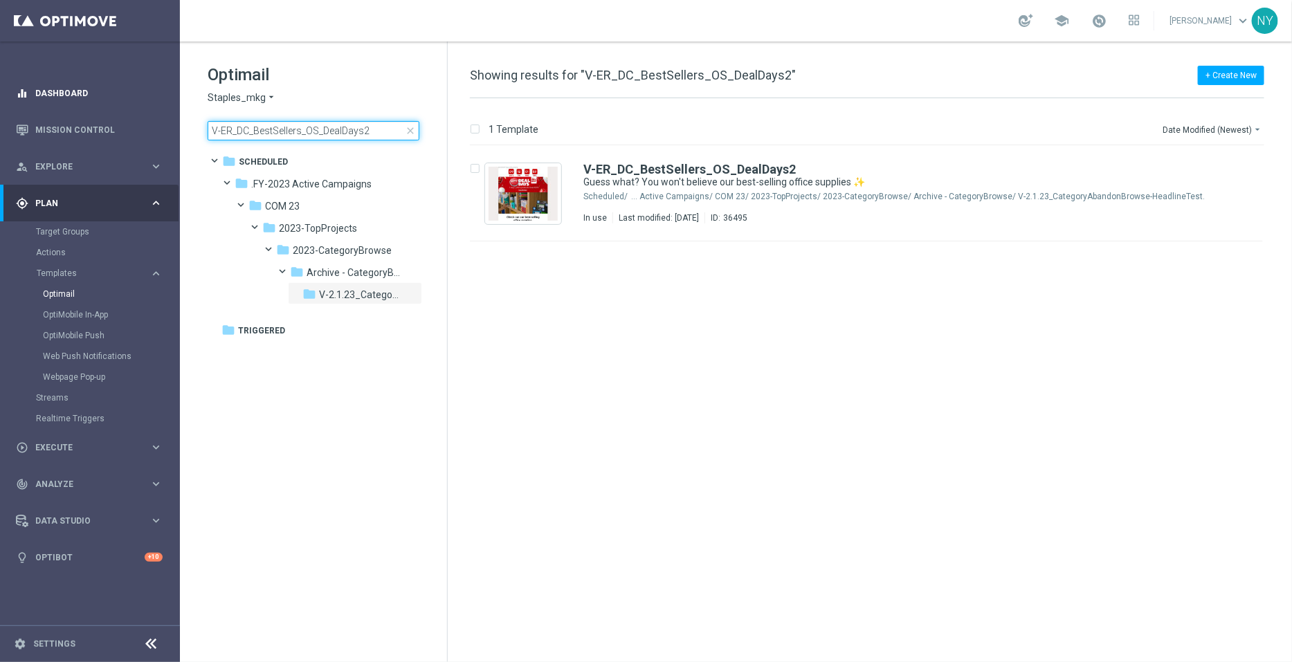
drag, startPoint x: 373, startPoint y: 125, endPoint x: 0, endPoint y: 107, distance: 373.4
click at [0, 107] on main "equalizer Dashboard Mission Control" at bounding box center [646, 331] width 1292 height 662
type input "V-ER_DC_ProdRec_BestSellers_DealDays2"
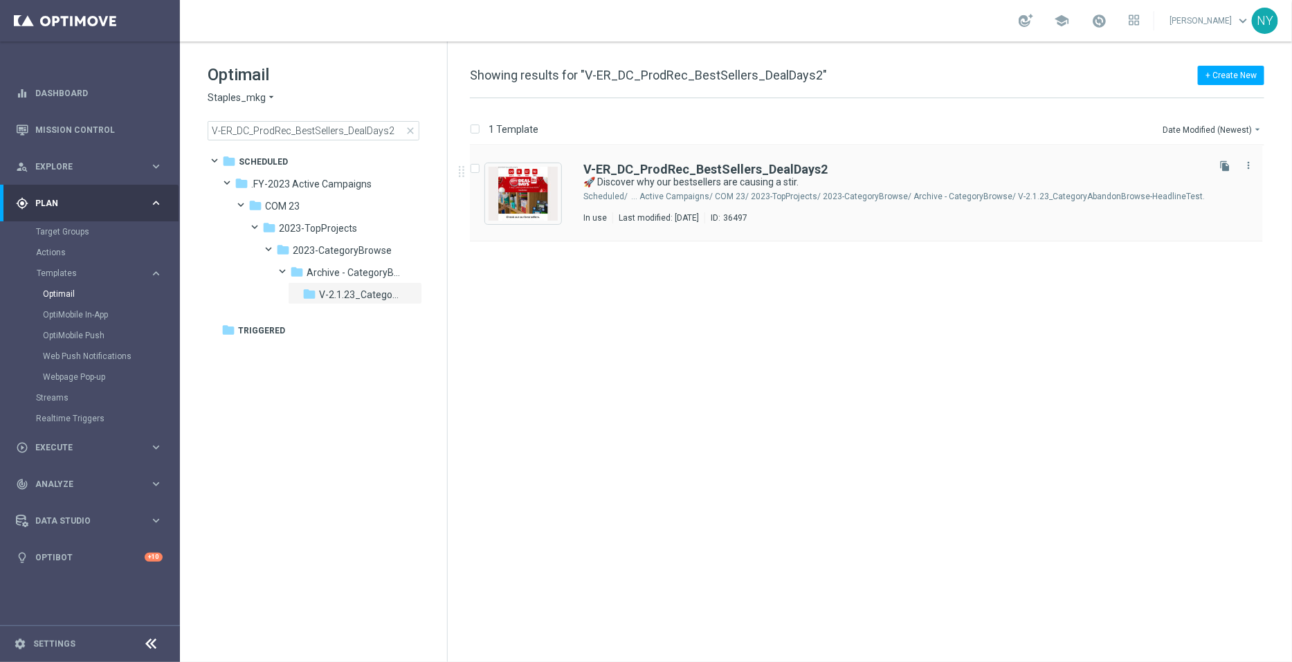
click at [1221, 164] on icon "file_copy" at bounding box center [1224, 166] width 11 height 11
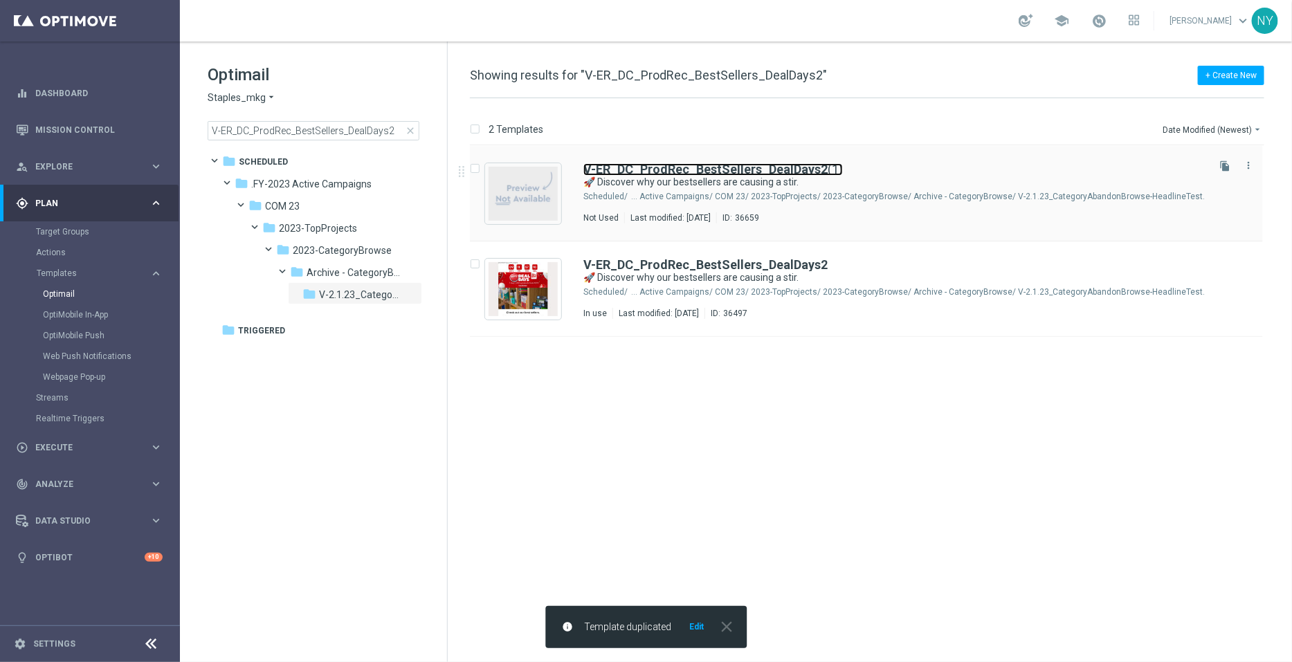
click at [780, 171] on b "V-ER_DC_ProdRec_BestSellers_DealDays2" at bounding box center [705, 169] width 244 height 15
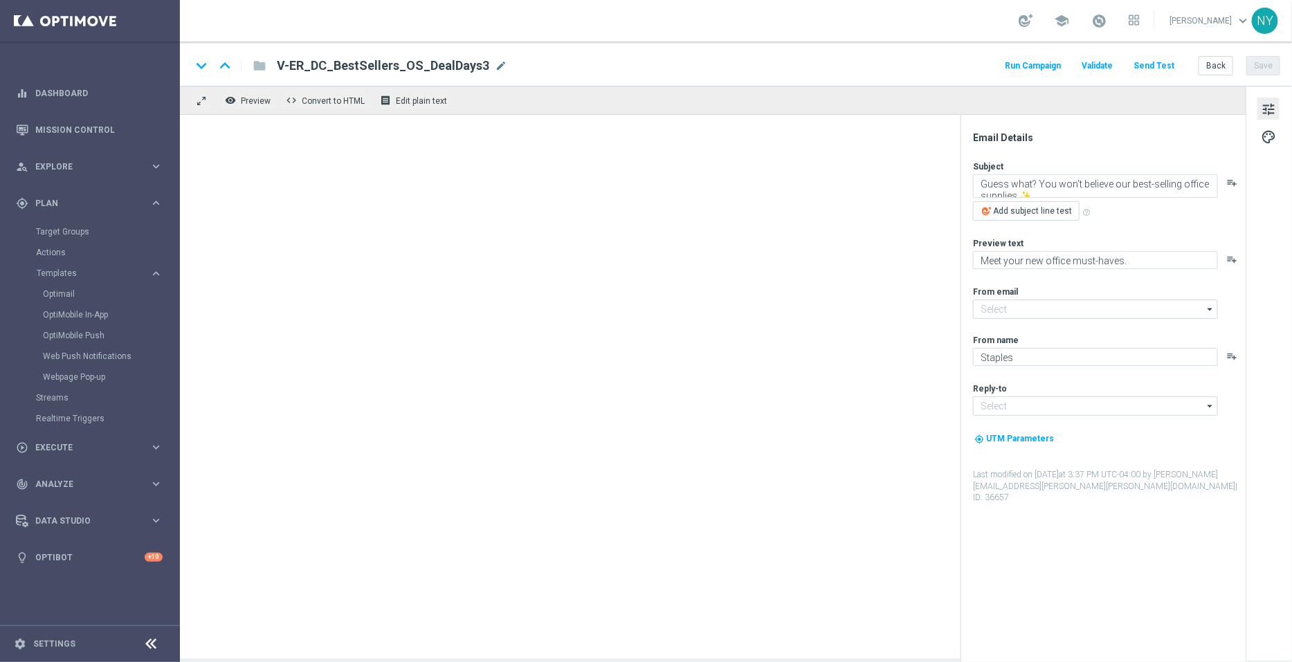
type input "[EMAIL_ADDRESS][DOMAIN_NAME]"
type input "V-ER_DC_ProdRec_BestSellers_DealDays2(1)"
type textarea "🚀 Discover why our bestsellers are causing a stir."
type textarea "These items belong in your cart."
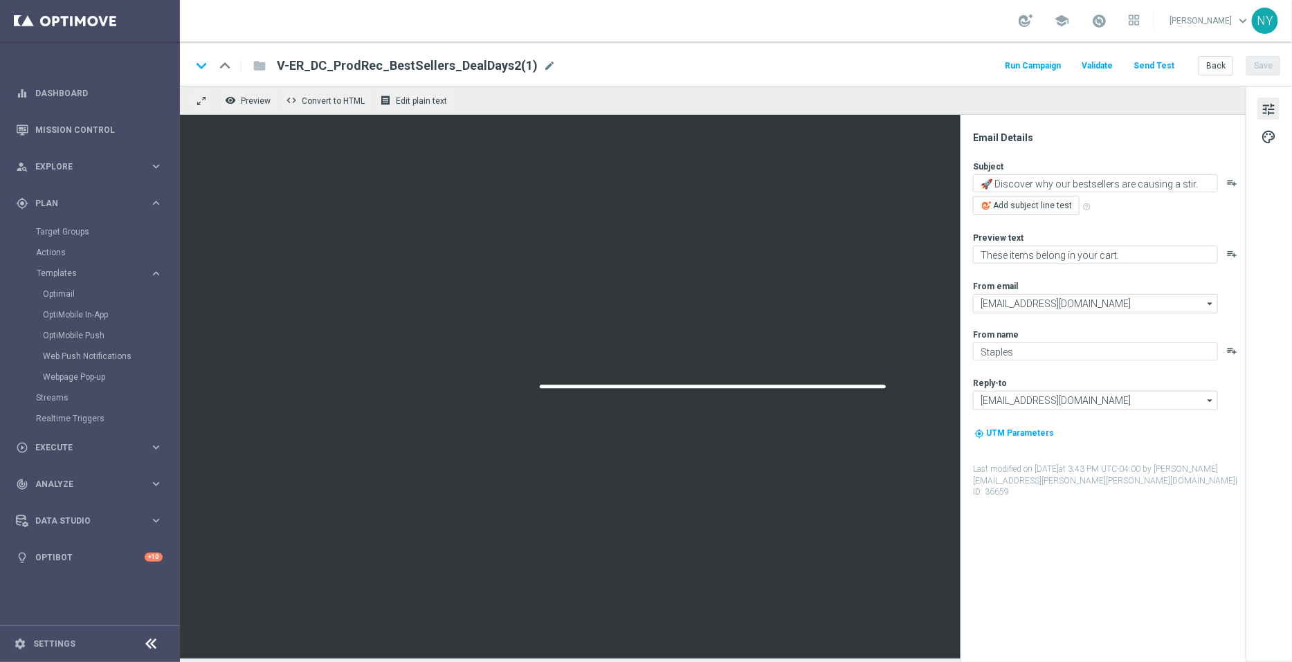
click at [543, 66] on span "mode_edit" at bounding box center [549, 66] width 12 height 12
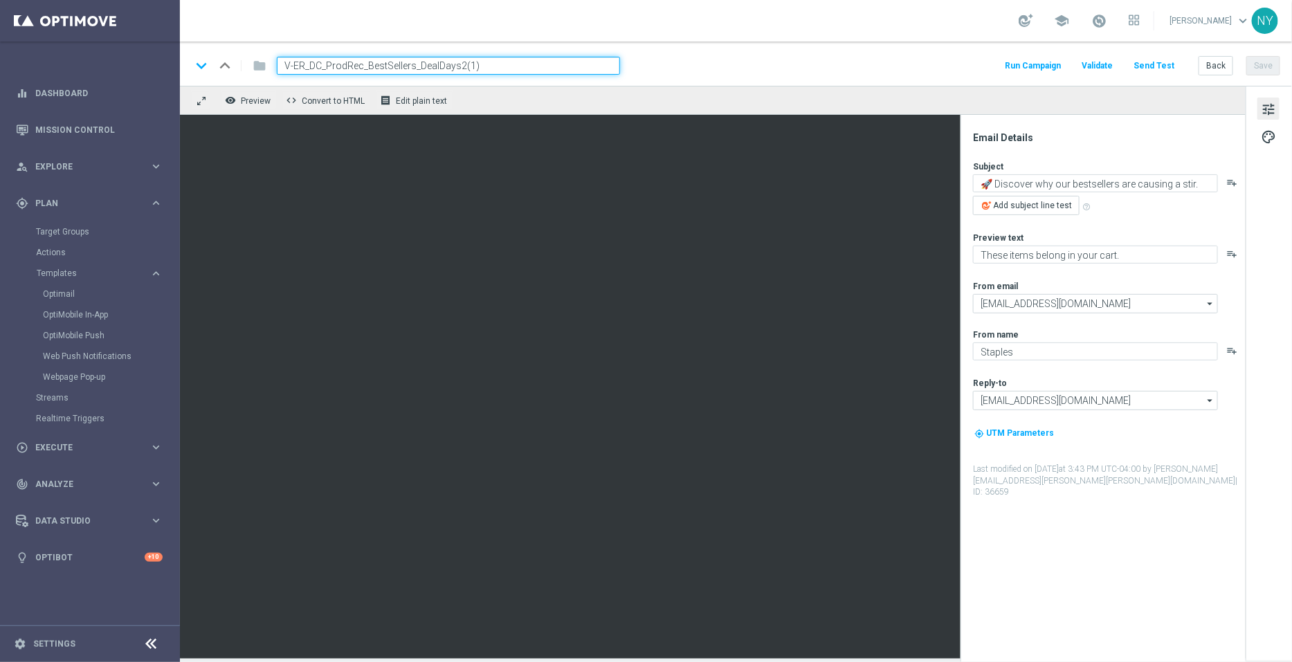
drag, startPoint x: 485, startPoint y: 67, endPoint x: 455, endPoint y: 67, distance: 29.8
click at [455, 67] on input "V-ER_DC_ProdRec_BestSellers_DealDays2(1)" at bounding box center [448, 66] width 343 height 18
type input "V-ER_DC_ProdRec_BestSellers_DealDays3"
click at [1267, 67] on button "Save" at bounding box center [1263, 65] width 34 height 19
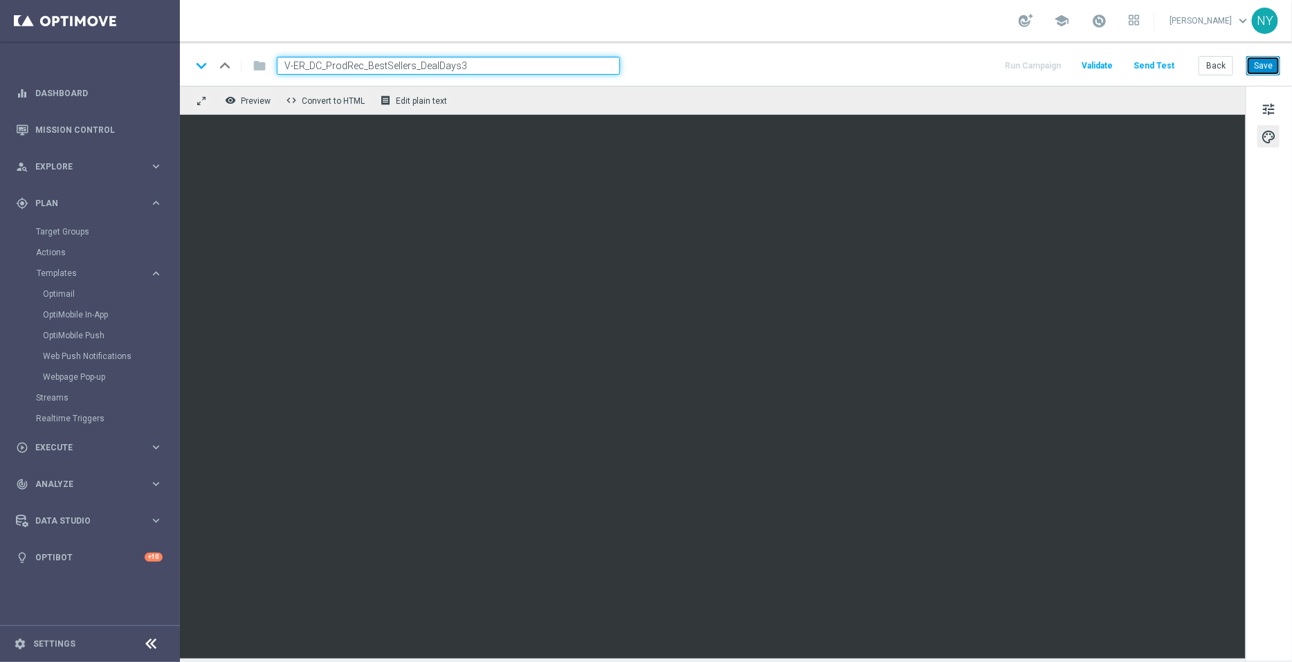
click at [1272, 66] on button "Save" at bounding box center [1263, 65] width 34 height 19
click at [1166, 62] on button "Send Test" at bounding box center [1153, 66] width 45 height 19
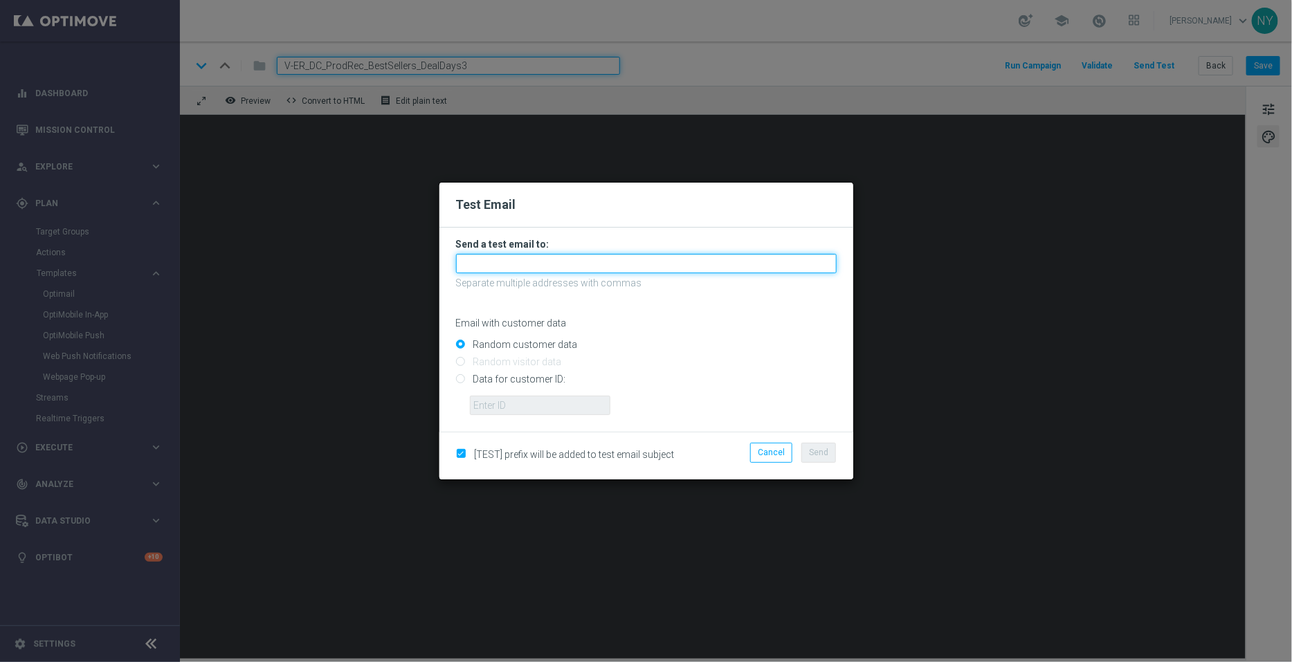
click at [487, 264] on input "text" at bounding box center [646, 263] width 381 height 19
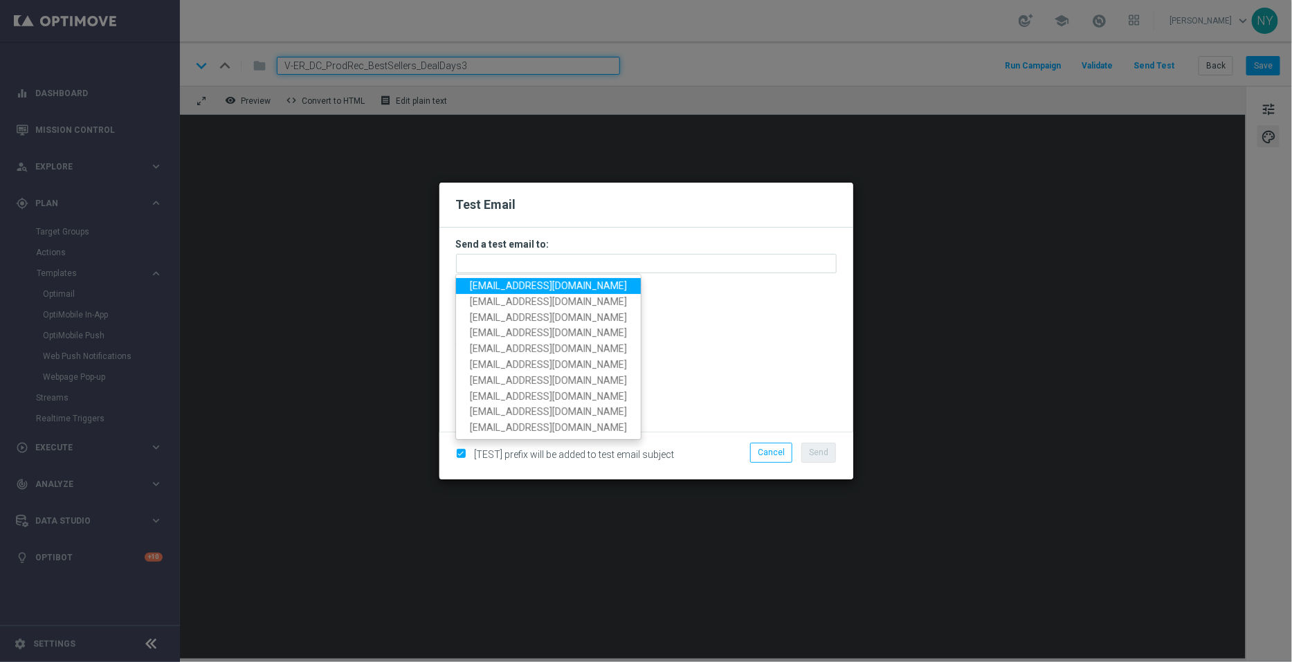
click at [500, 286] on span "[EMAIL_ADDRESS][DOMAIN_NAME]" at bounding box center [548, 285] width 157 height 11
type input "[EMAIL_ADDRESS][DOMAIN_NAME]"
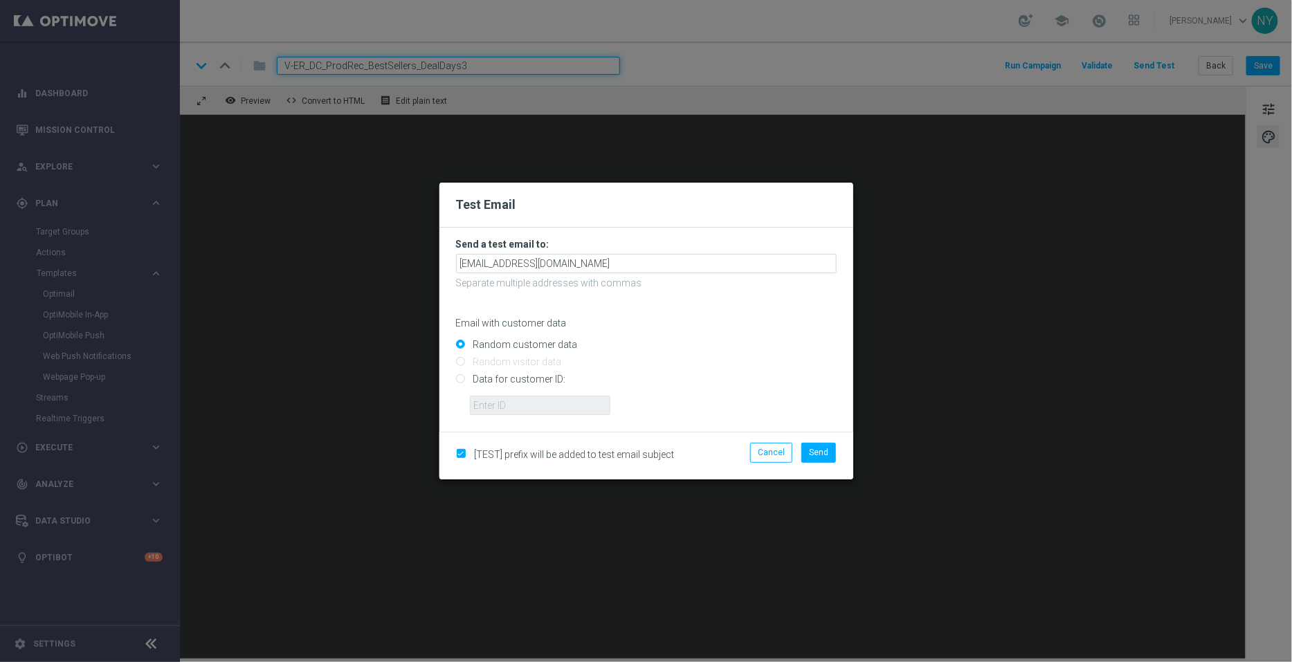
click at [464, 383] on input "Data for customer ID:" at bounding box center [646, 385] width 381 height 19
radio input "true"
click at [495, 413] on input "text" at bounding box center [540, 405] width 140 height 19
paste input "10000006208"
type input "10000006208"
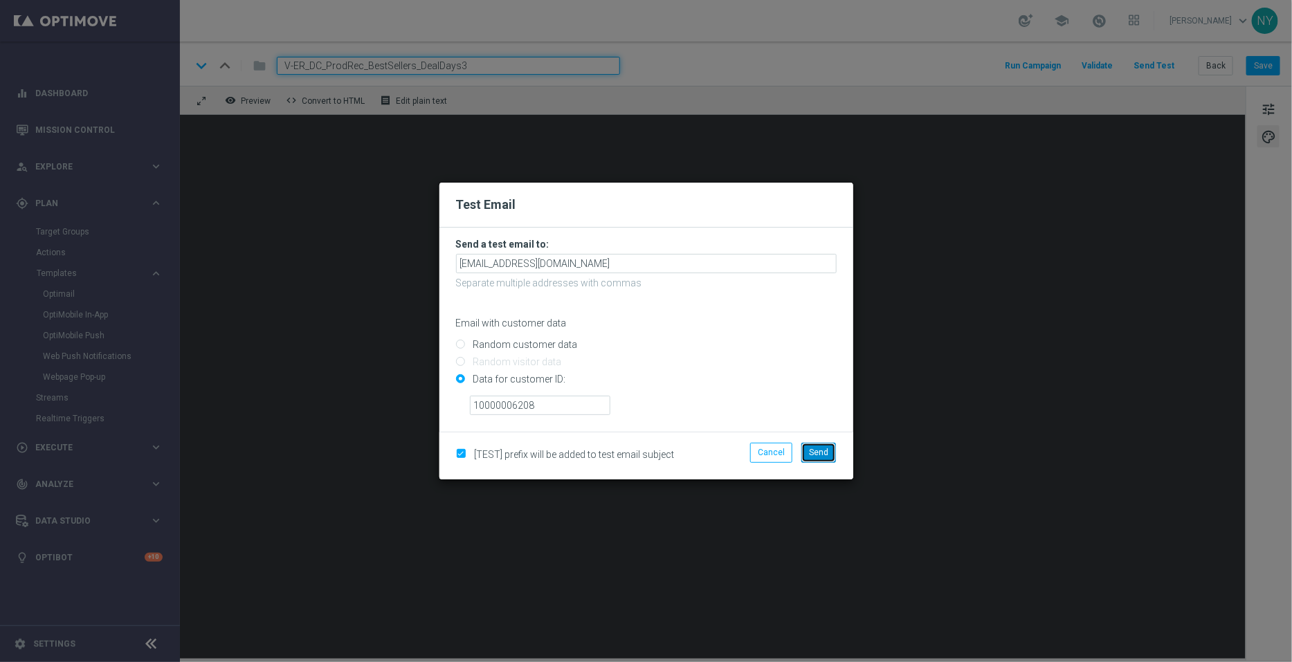
click at [819, 450] on span "Send" at bounding box center [818, 453] width 19 height 10
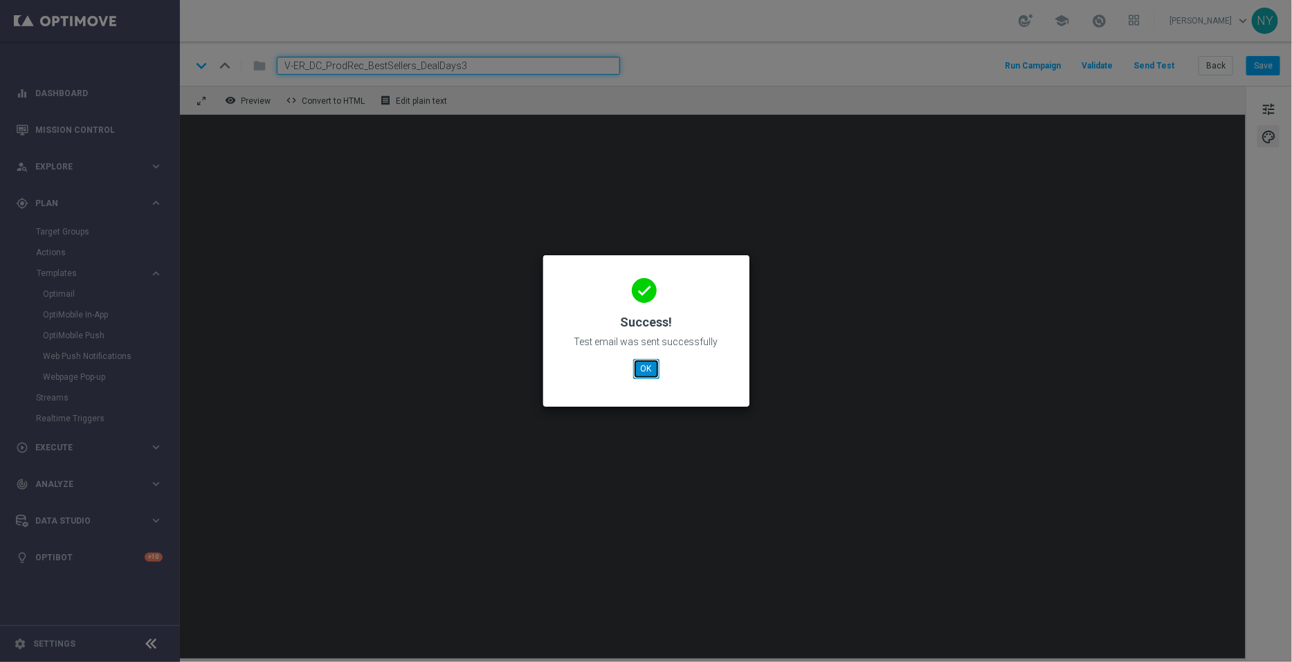
click at [642, 370] on button "OK" at bounding box center [646, 368] width 26 height 19
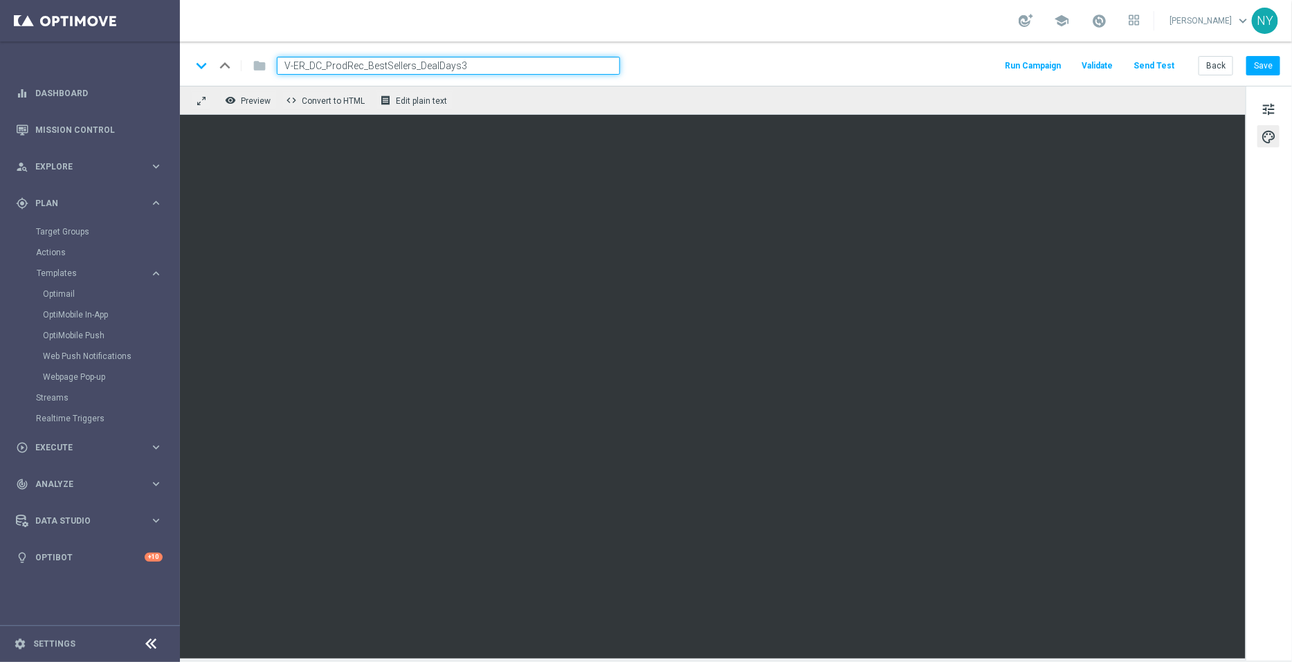
drag, startPoint x: 488, startPoint y: 60, endPoint x: 255, endPoint y: 56, distance: 233.9
click at [256, 57] on div "keyboard_arrow_down keyboard_arrow_up folder V-ER_DC_ProdRec_BestSellers_DealDa…" at bounding box center [405, 66] width 429 height 18
click at [1221, 66] on button "Back" at bounding box center [1215, 65] width 35 height 19
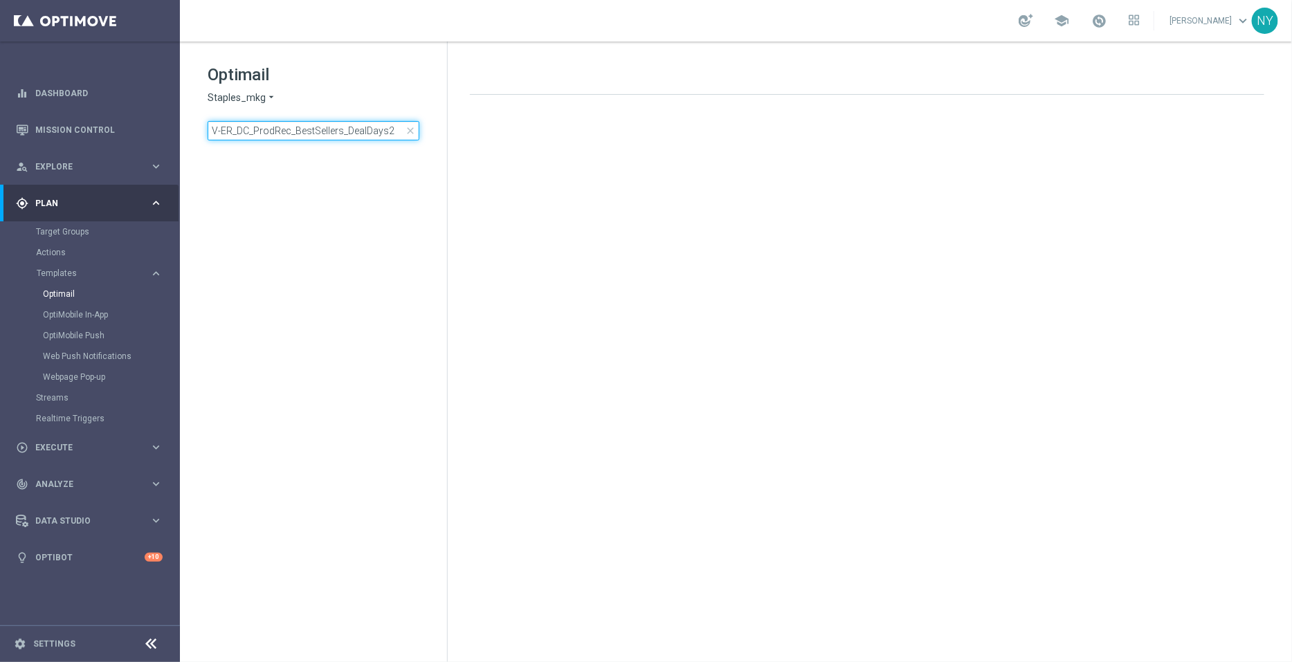
click at [395, 125] on input "V-ER_DC_ProdRec_BestSellers_DealDays2" at bounding box center [314, 130] width 212 height 19
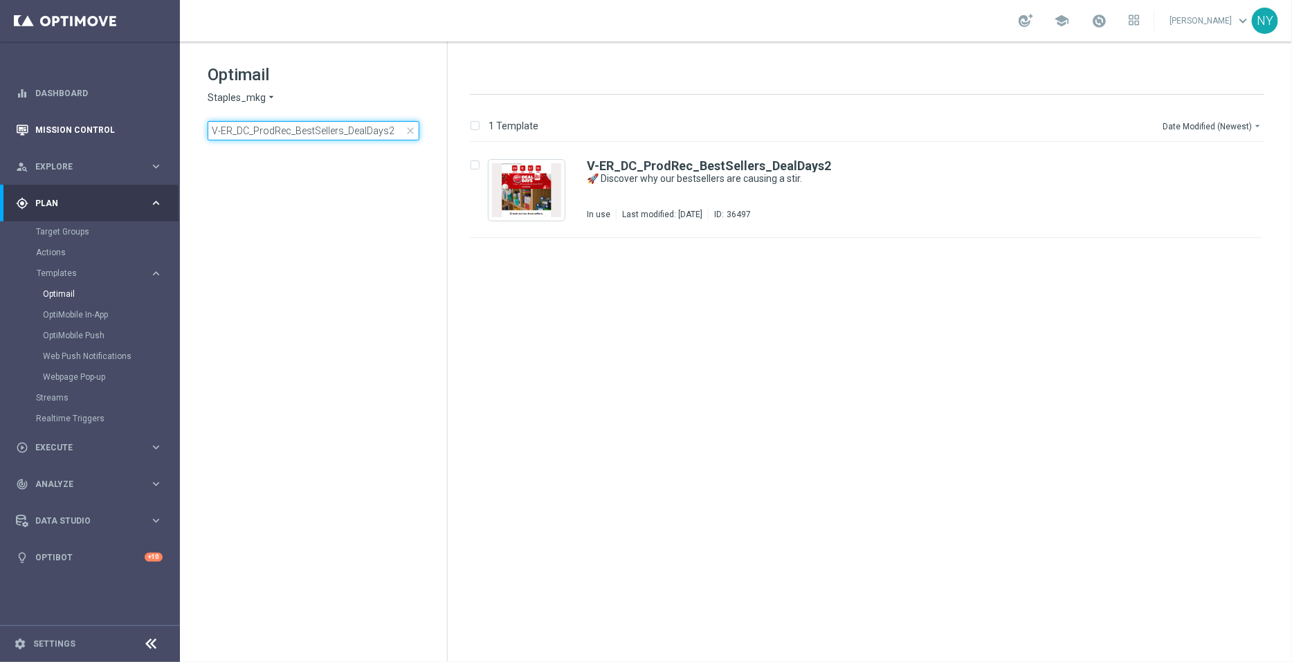
drag, startPoint x: 401, startPoint y: 129, endPoint x: 0, endPoint y: 123, distance: 401.3
click at [0, 123] on main "equalizer Dashboard Mission Control" at bounding box center [646, 331] width 1292 height 662
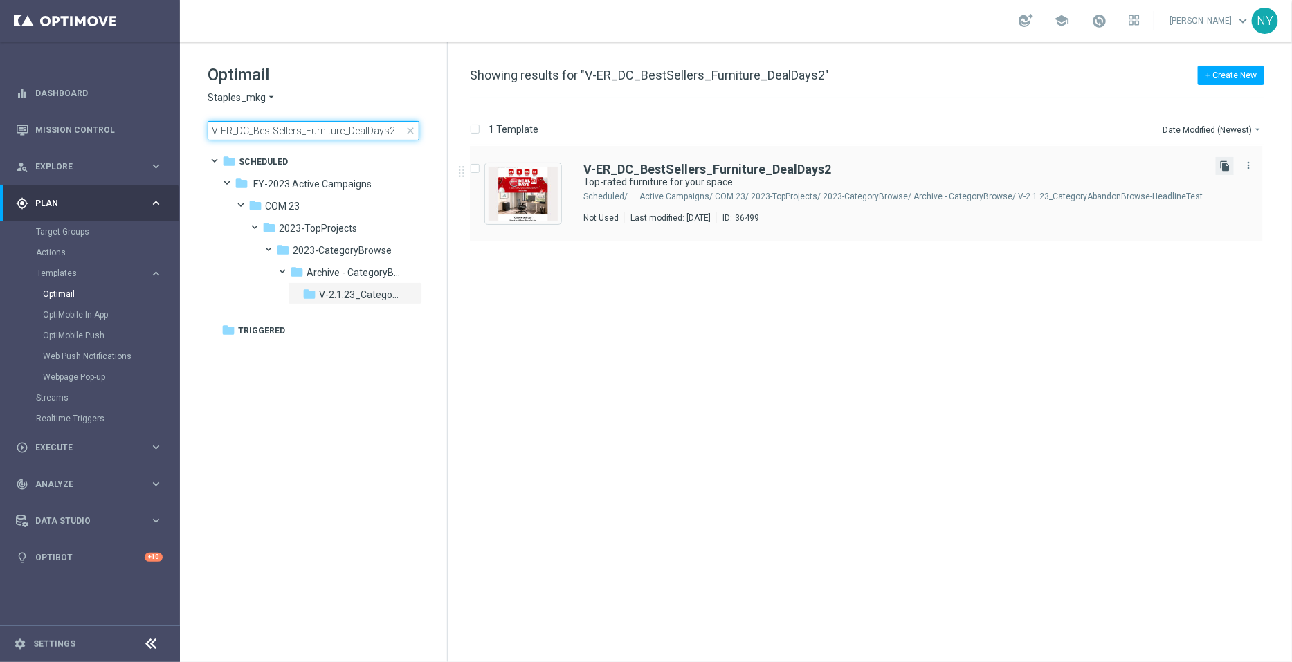
type input "V-ER_DC_BestSellers_Furniture_DealDays2"
click at [1225, 164] on icon "file_copy" at bounding box center [1224, 166] width 11 height 11
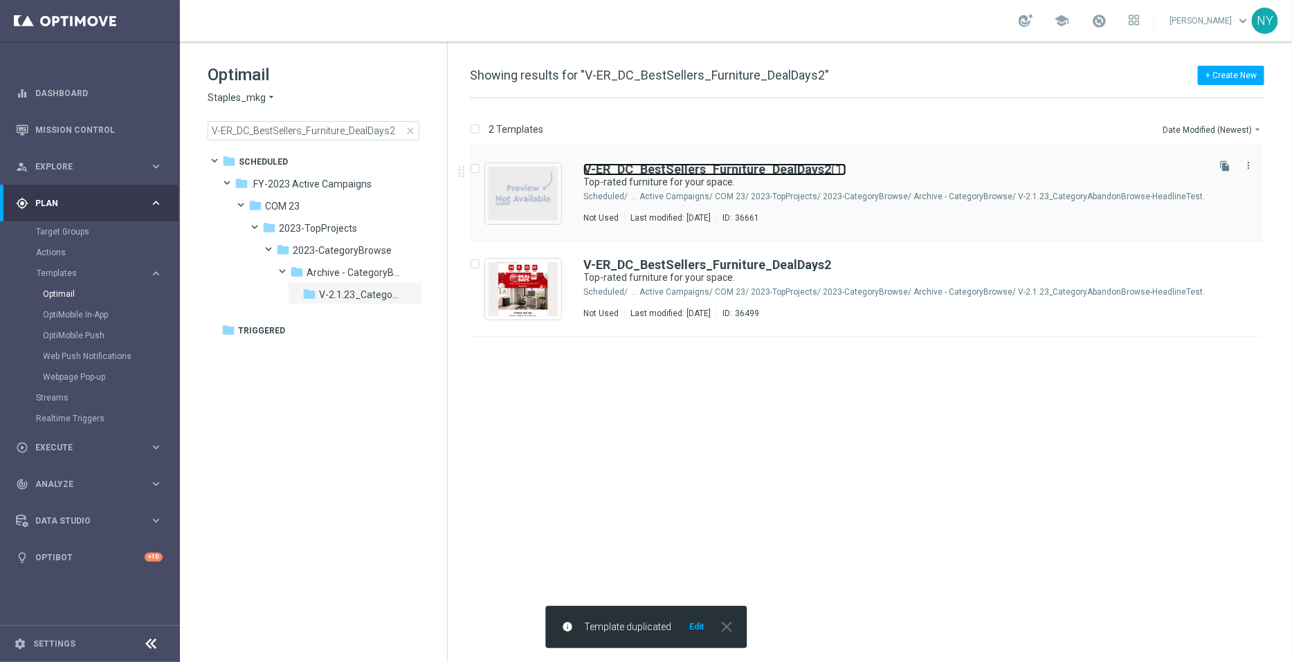
click at [760, 165] on b "V-ER_DC_BestSellers_Furniture_DealDays2" at bounding box center [707, 169] width 248 height 15
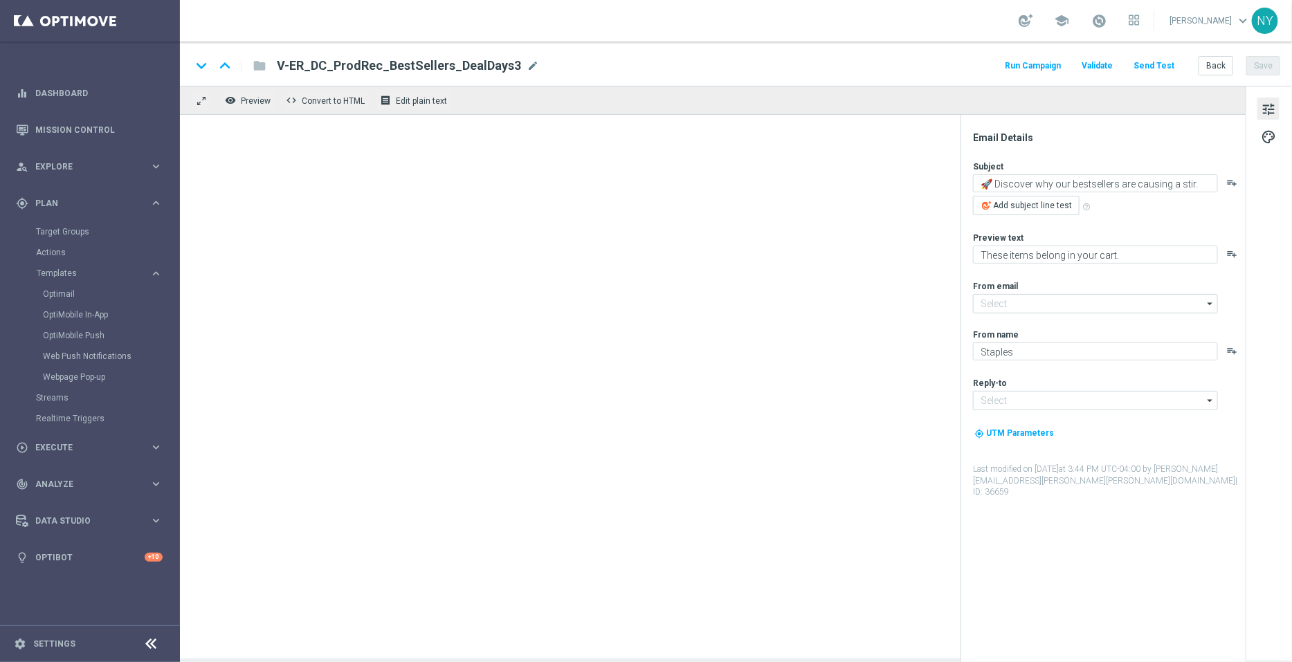
type input "[EMAIL_ADDRESS][DOMAIN_NAME]"
type input "V-ER_DC_BestSellers_Furniture_DealDays2(1)"
type textarea "Top-rated furniture for your space."
type textarea "Favorites from our customers."
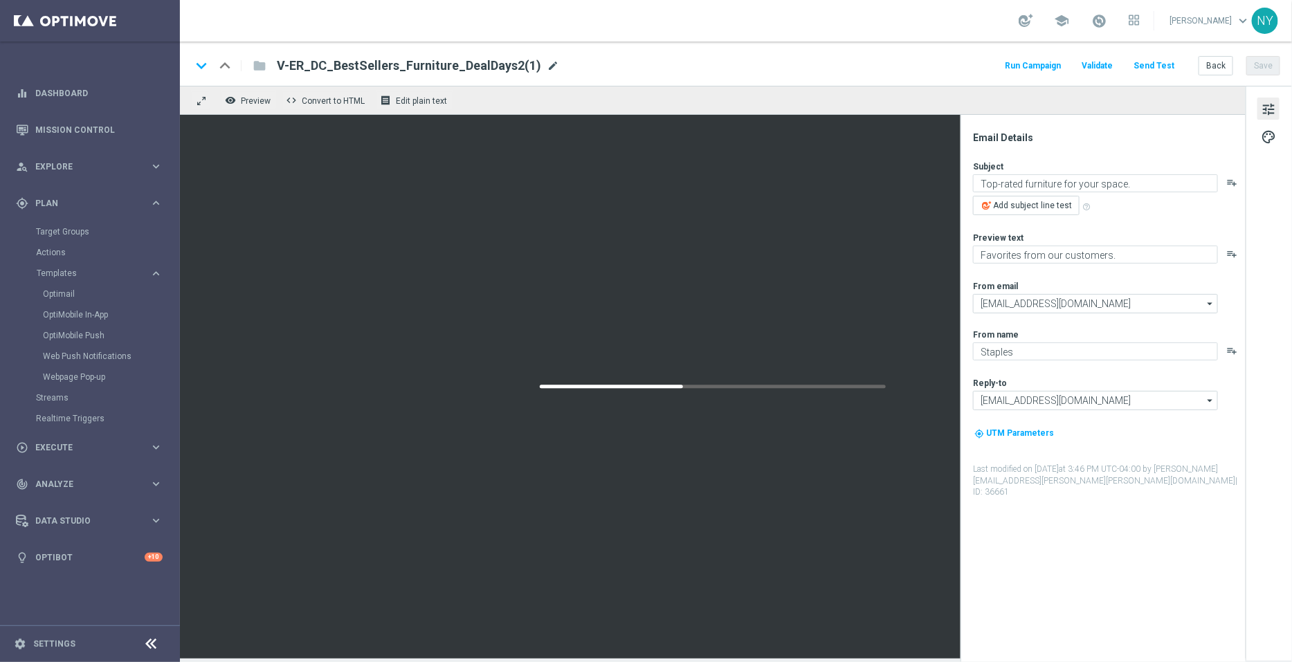
click at [547, 65] on span "mode_edit" at bounding box center [553, 66] width 12 height 12
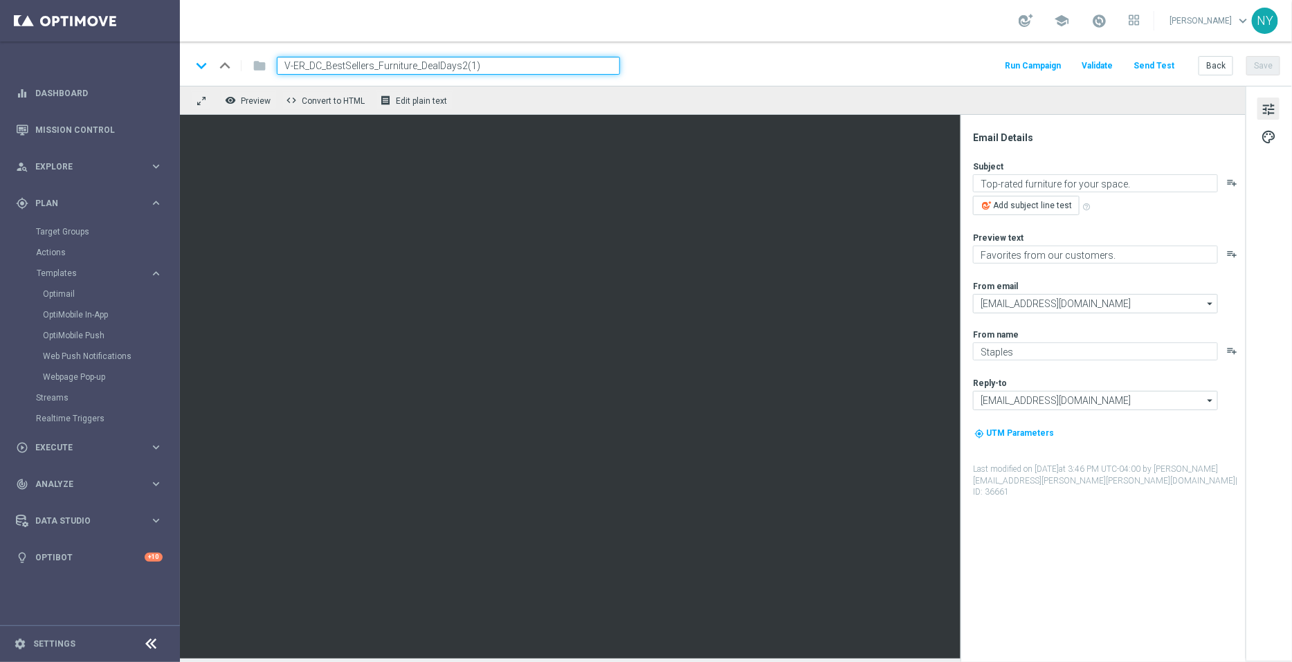
drag, startPoint x: 478, startPoint y: 65, endPoint x: 457, endPoint y: 64, distance: 20.8
click at [457, 64] on input "V-ER_DC_BestSellers_Furniture_DealDays2(1)" at bounding box center [448, 66] width 343 height 18
type input "V-ER_DC_BestSellers_Furniture_DealDays3"
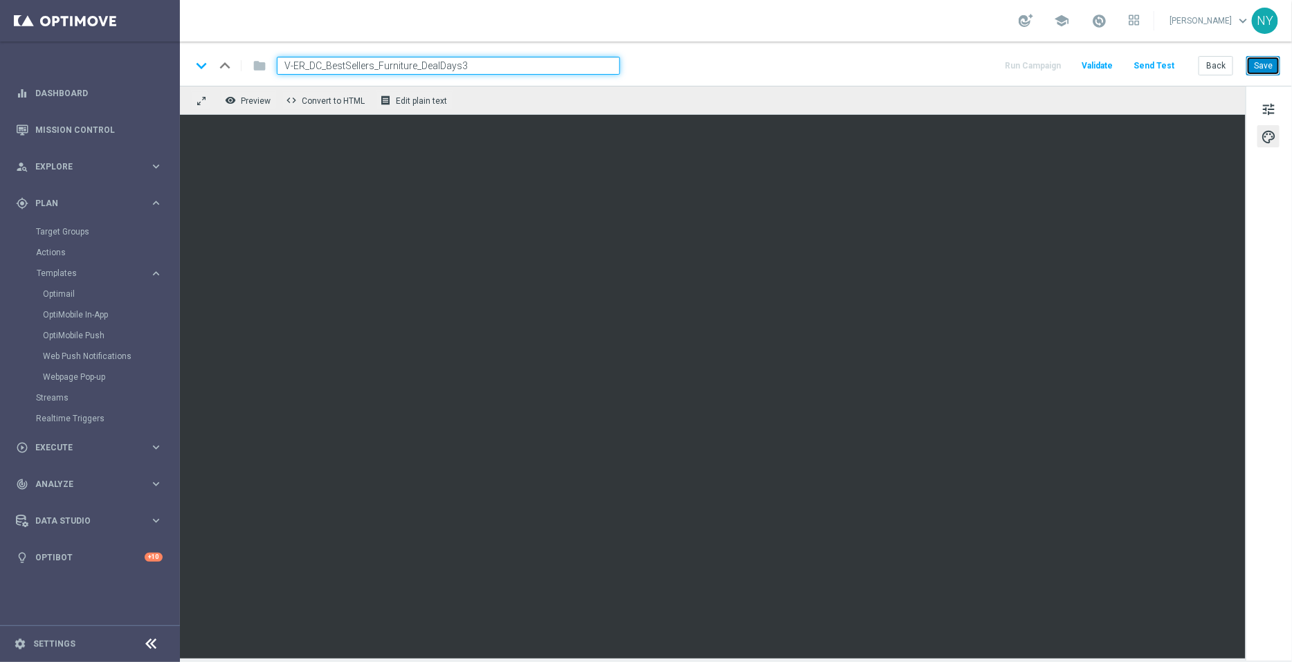
click at [1270, 64] on button "Save" at bounding box center [1263, 65] width 34 height 19
click at [1153, 66] on button "Send Test" at bounding box center [1153, 66] width 45 height 19
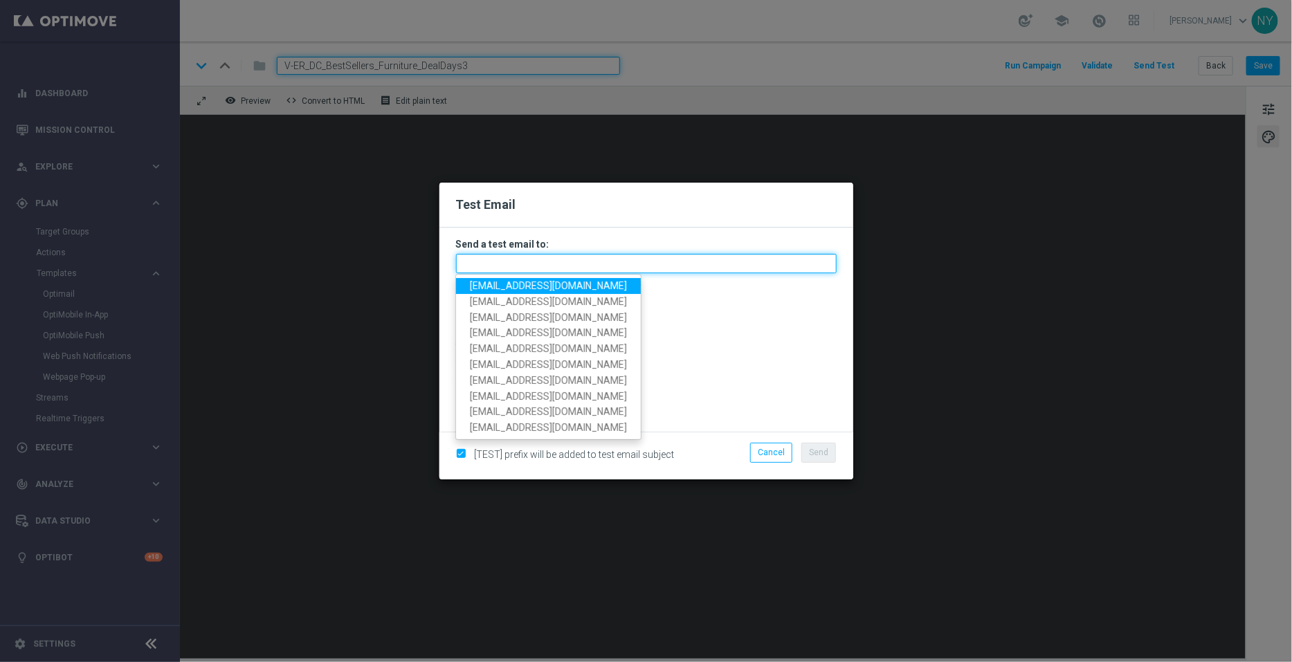
click at [486, 262] on input "text" at bounding box center [646, 263] width 381 height 19
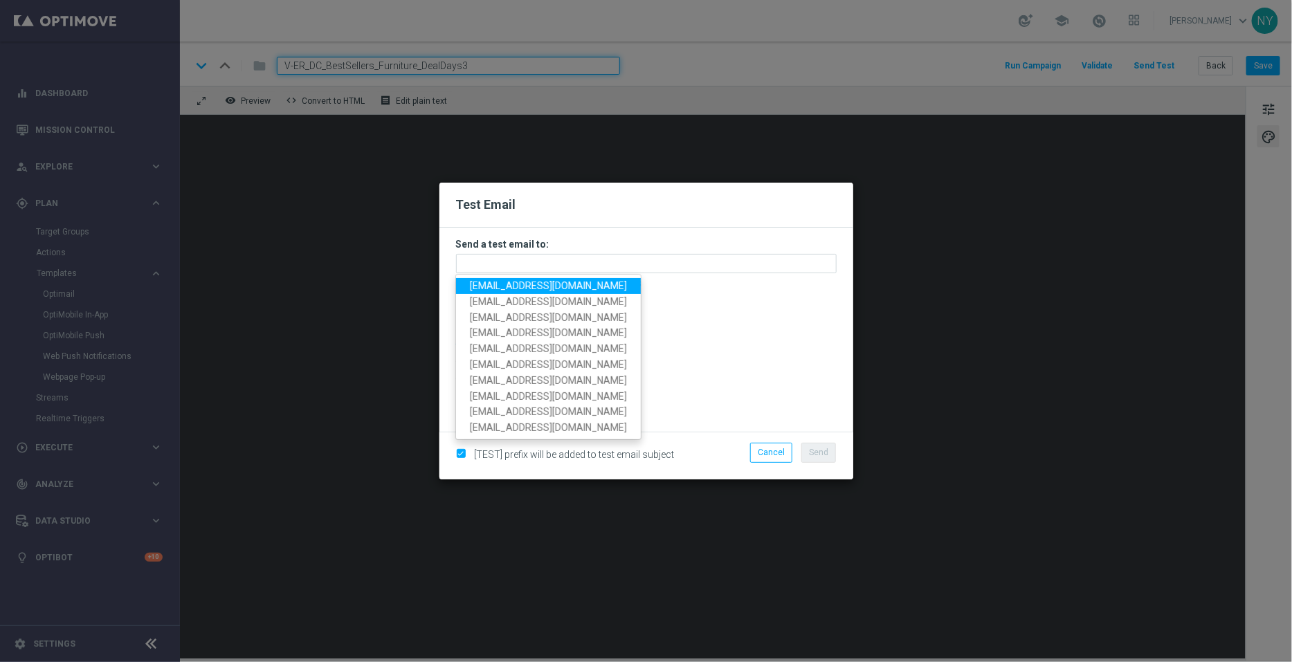
click at [484, 280] on span "[EMAIL_ADDRESS][DOMAIN_NAME]" at bounding box center [548, 285] width 157 height 11
type input "[EMAIL_ADDRESS][DOMAIN_NAME]"
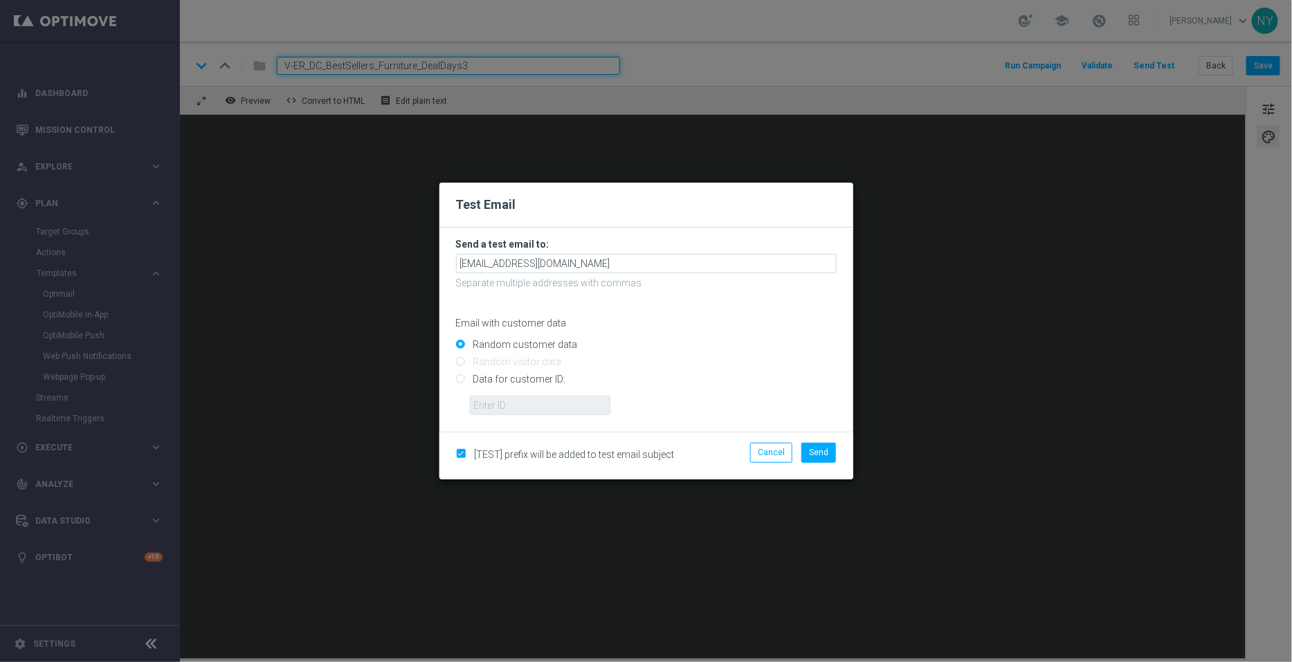
click at [462, 381] on input "Data for customer ID:" at bounding box center [646, 385] width 381 height 19
radio input "true"
click at [519, 417] on form "Send a test email to: neilyetts3@litmusemail.com Separate multiple addresses wi…" at bounding box center [646, 330] width 414 height 204
click at [516, 408] on input "text" at bounding box center [540, 405] width 140 height 19
click at [494, 408] on input "text" at bounding box center [540, 405] width 140 height 19
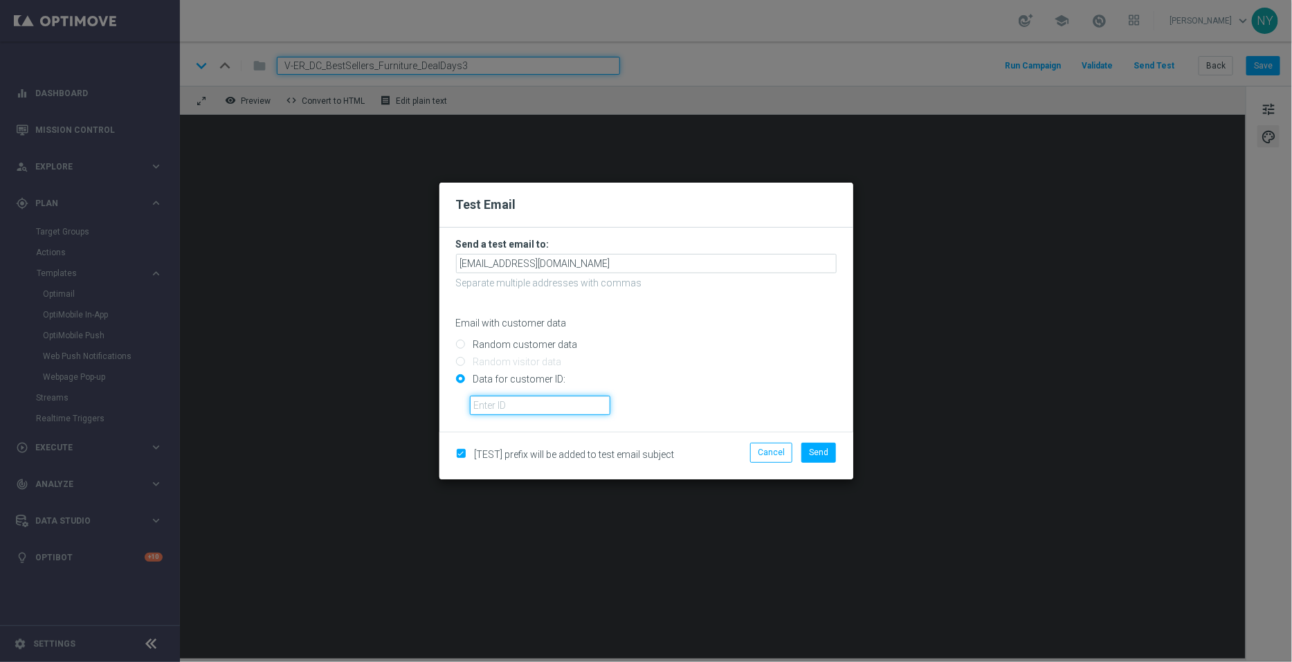
paste input "10000006208"
type input "10000006208"
click at [817, 452] on span "Send" at bounding box center [818, 453] width 19 height 10
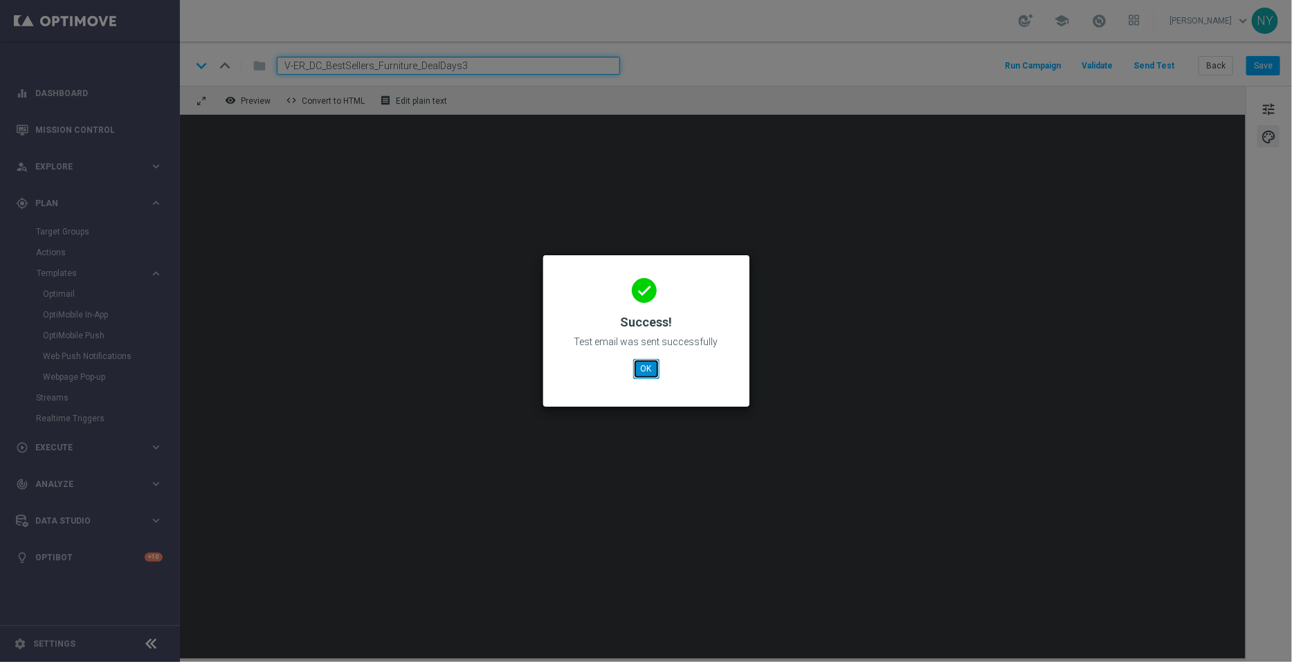
click at [647, 372] on button "OK" at bounding box center [646, 368] width 26 height 19
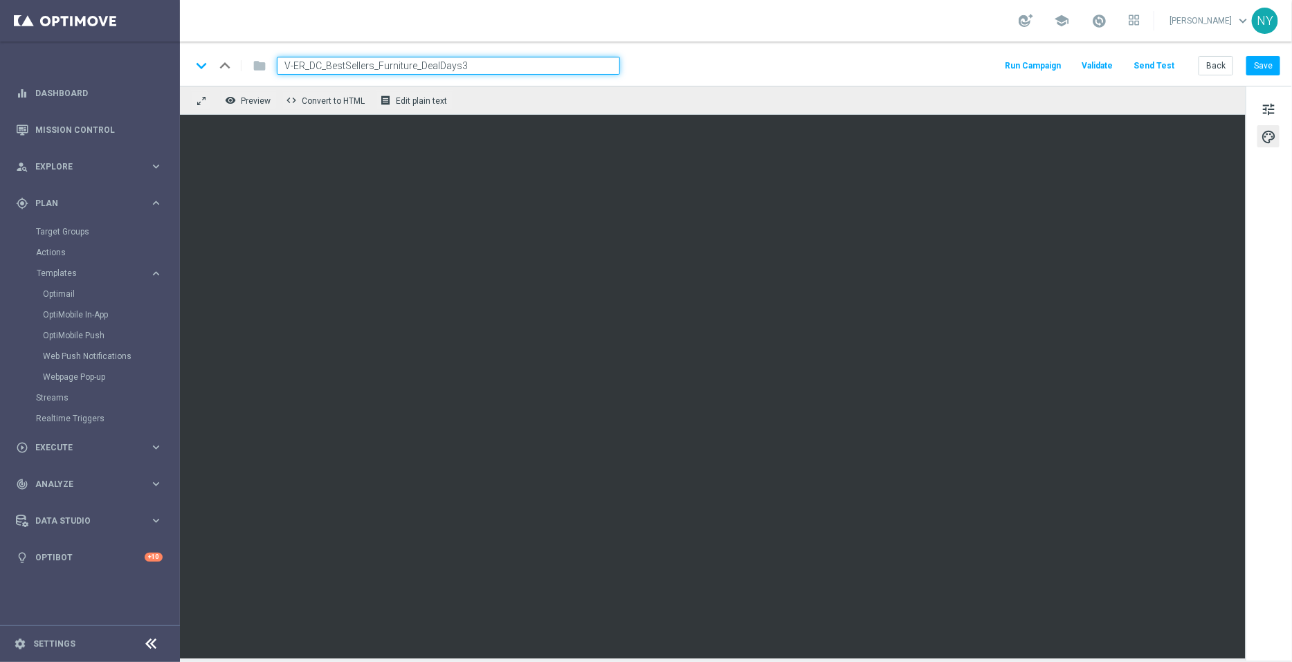
click at [489, 63] on input "V-ER_DC_BestSellers_Furniture_DealDays3" at bounding box center [448, 66] width 343 height 18
drag, startPoint x: 490, startPoint y: 64, endPoint x: 182, endPoint y: 63, distance: 307.9
click at [182, 63] on div "keyboard_arrow_down keyboard_arrow_up folder V-ER_DC_BestSellers_Furniture_Deal…" at bounding box center [736, 64] width 1112 height 44
click at [1218, 56] on button "Back" at bounding box center [1215, 65] width 35 height 19
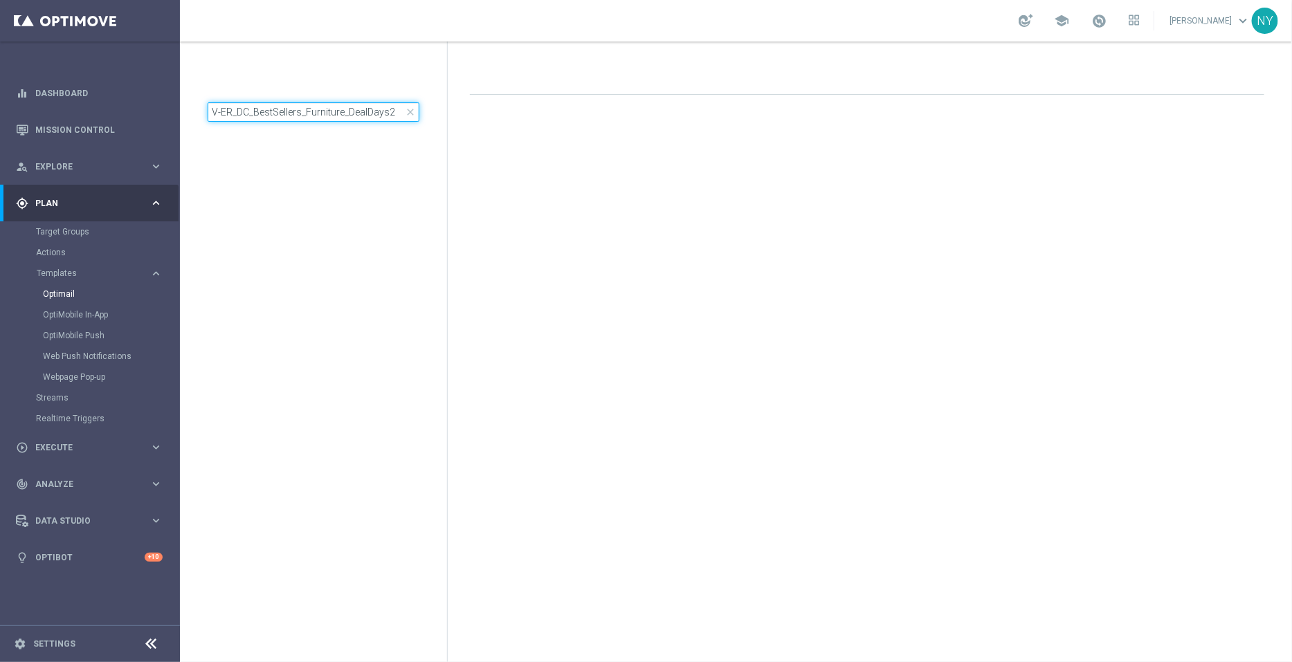
click at [385, 109] on input "V-ER_DC_BestSellers_Furniture_DealDays2" at bounding box center [314, 111] width 212 height 19
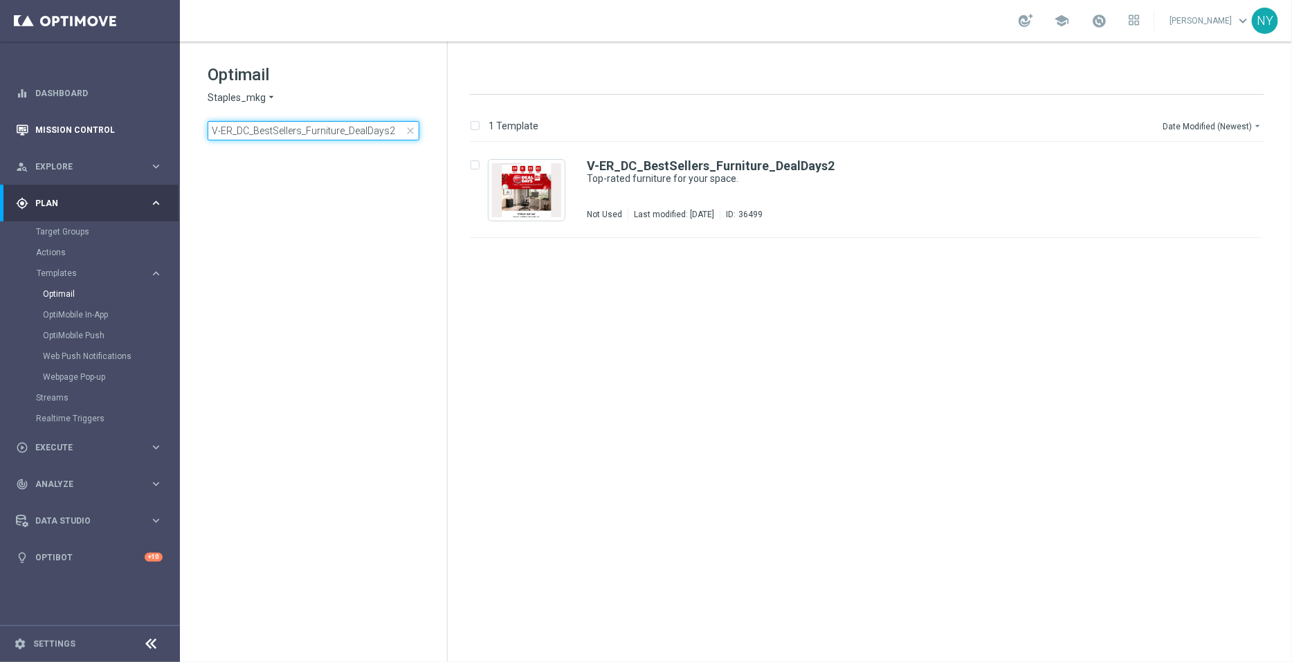
drag, startPoint x: 394, startPoint y: 125, endPoint x: 66, endPoint y: 126, distance: 327.9
click at [66, 126] on main "equalizer Dashboard Mission Control" at bounding box center [646, 331] width 1292 height 662
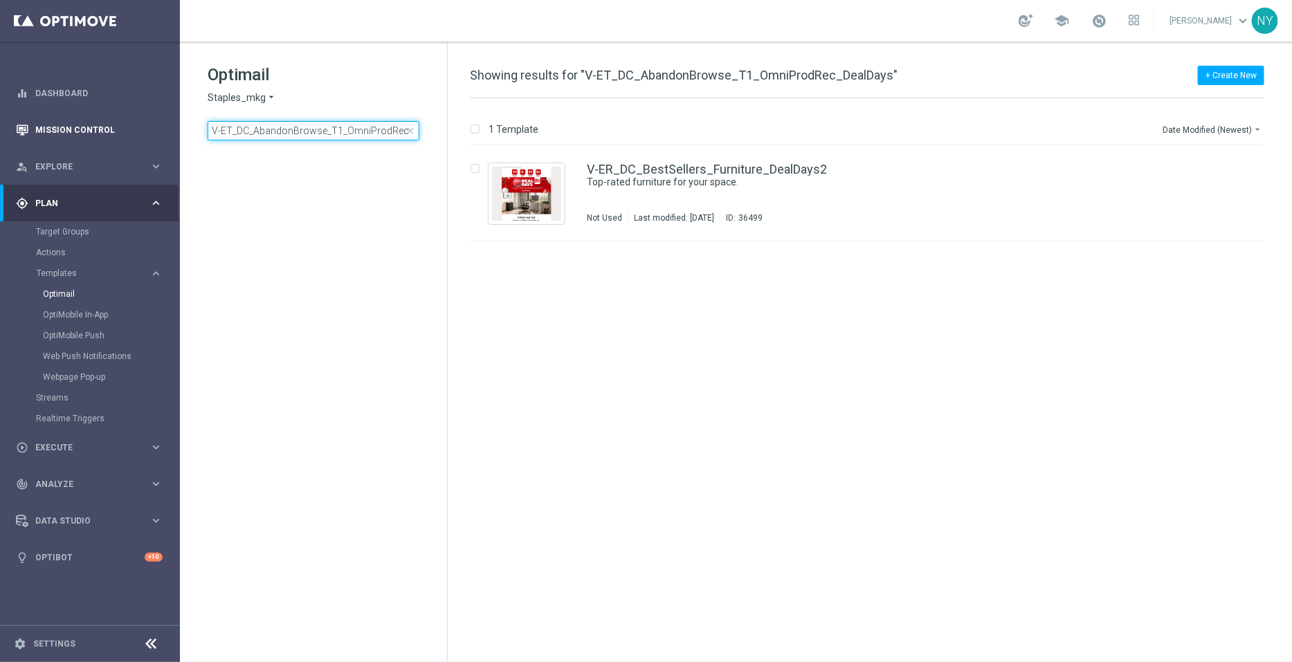
scroll to position [0, 36]
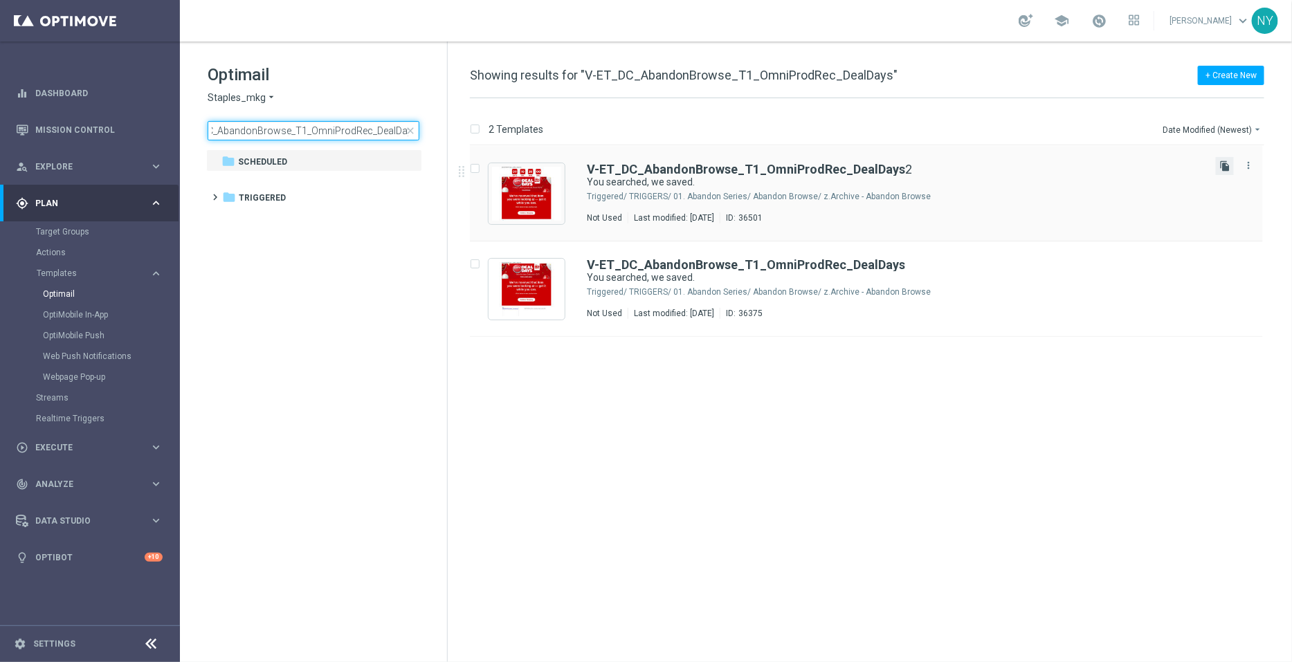
type input "V-ET_DC_AbandonBrowse_T1_OmniProdRec_DealDays"
click at [1230, 165] on icon "file_copy" at bounding box center [1224, 166] width 11 height 11
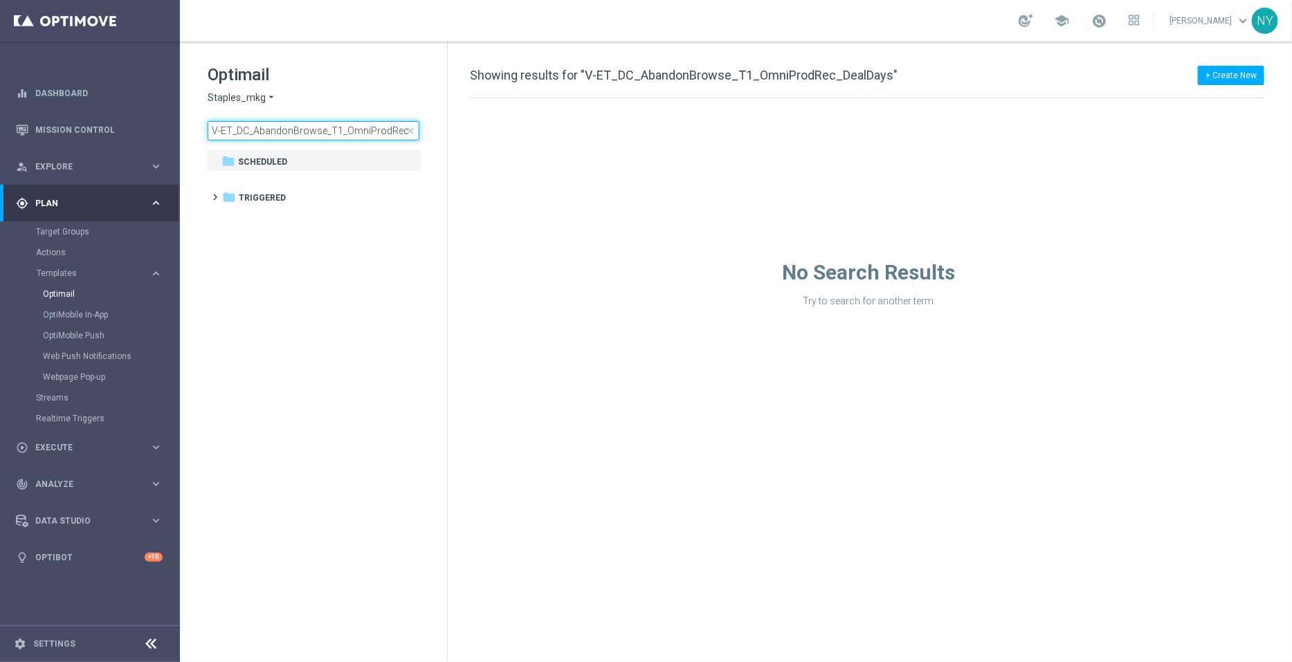
click at [390, 136] on input "V-ET_DC_AbandonBrowse_T1_OmniProdRec_DealDays" at bounding box center [314, 130] width 212 height 19
drag, startPoint x: 393, startPoint y: 133, endPoint x: 426, endPoint y: 128, distance: 32.9
click at [426, 128] on div "Optimail Staples_mkg arrow_drop_down × Staples_mkg V-ET_DC_AbandonBrowse_T1_Omn…" at bounding box center [327, 102] width 239 height 77
click at [394, 131] on input "V-ET_DC_AbandonBrowse_T1_OmniProdRec_DealDays" at bounding box center [314, 130] width 212 height 19
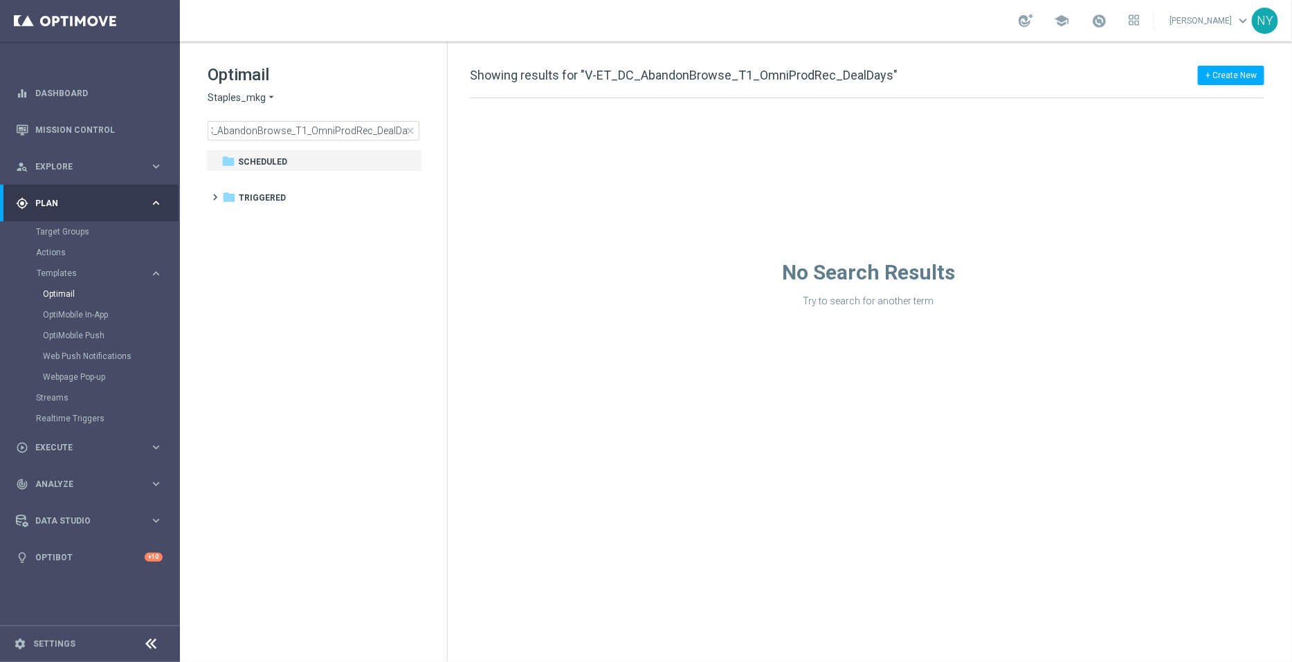
click at [407, 130] on span "close" at bounding box center [410, 130] width 11 height 11
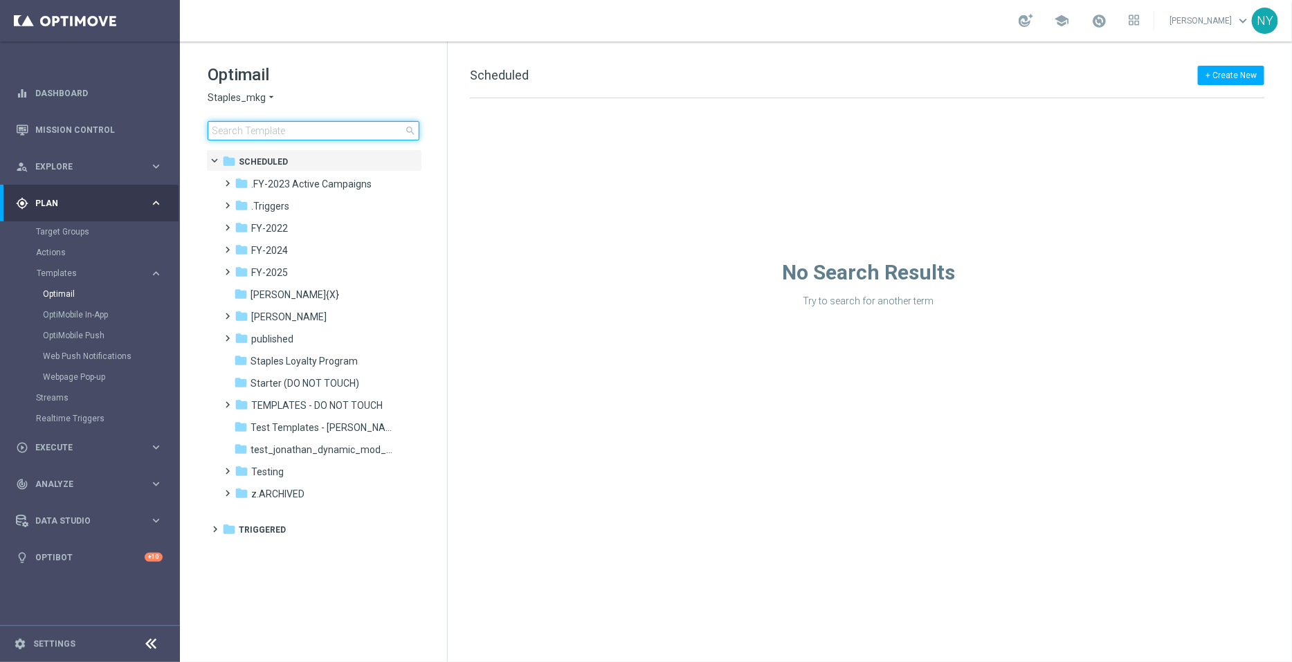
click at [402, 129] on input at bounding box center [314, 130] width 212 height 19
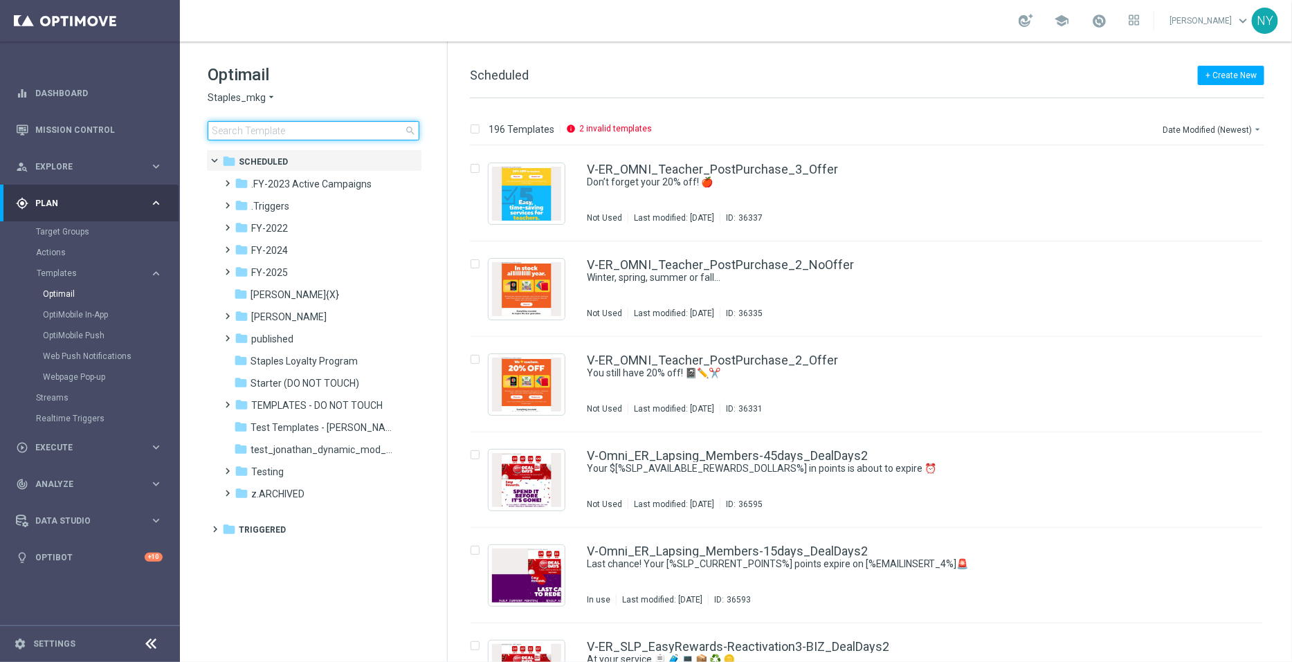
click at [354, 127] on input at bounding box center [314, 130] width 212 height 19
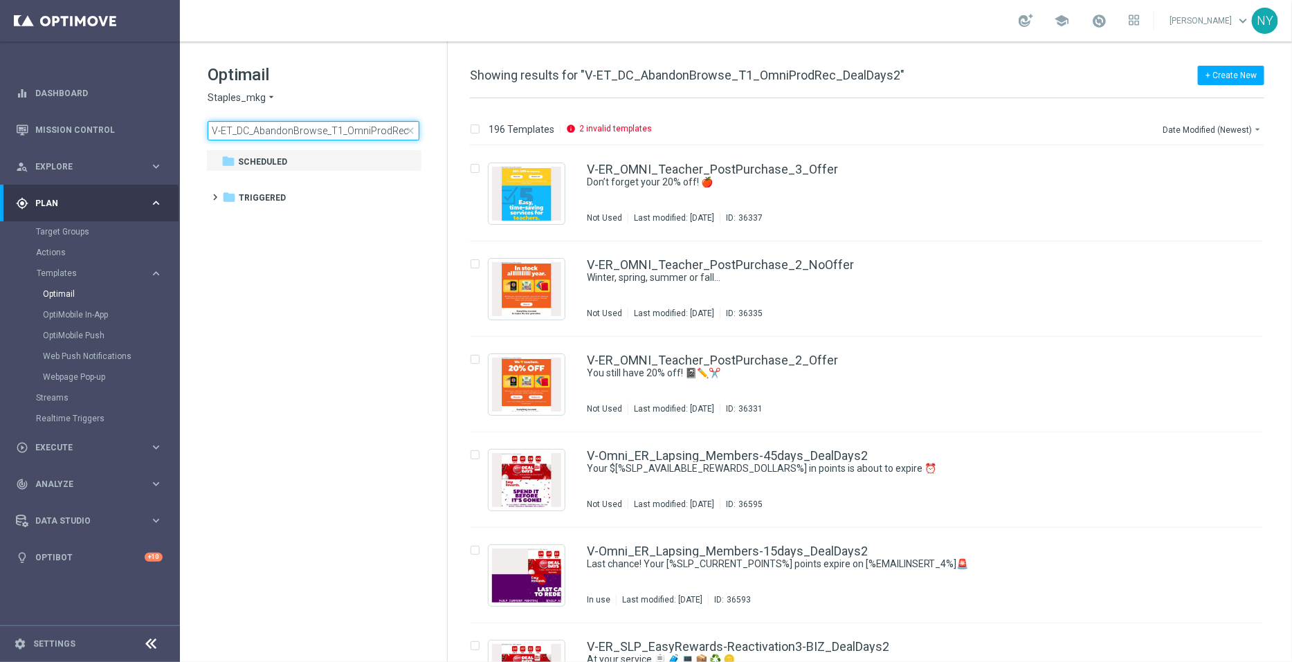
scroll to position [0, 41]
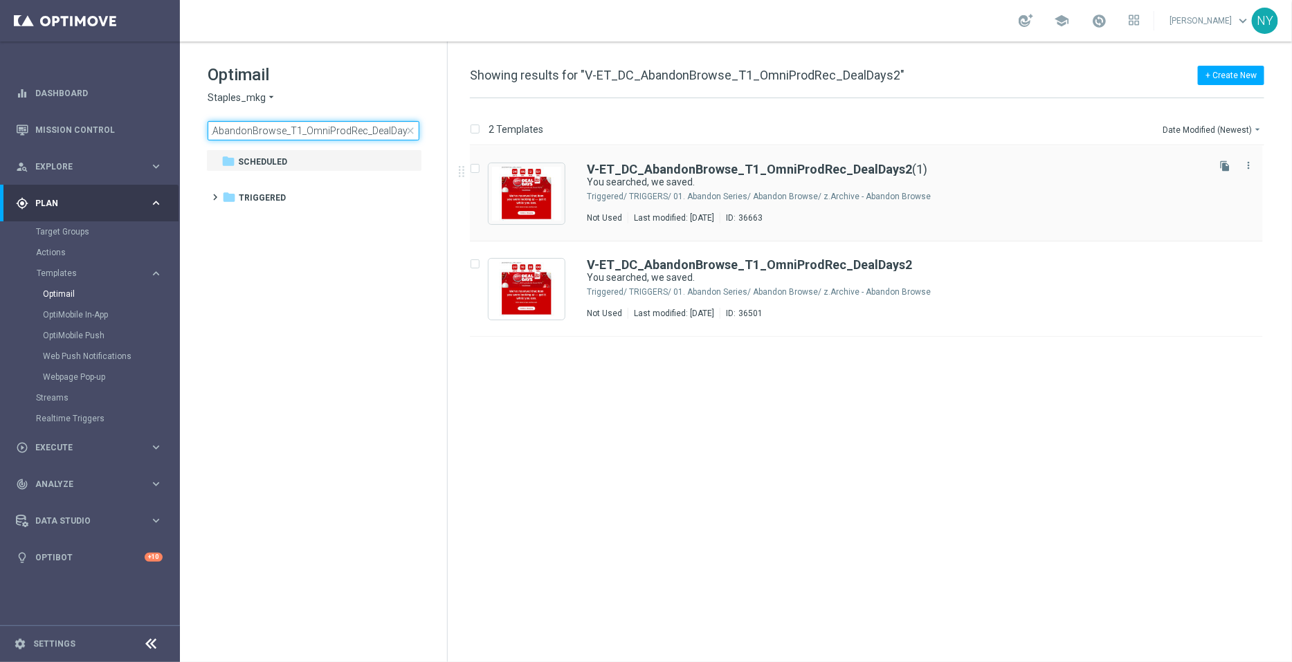
type input "V-ET_DC_AbandonBrowse_T1_OmniProdRec_DealDays2"
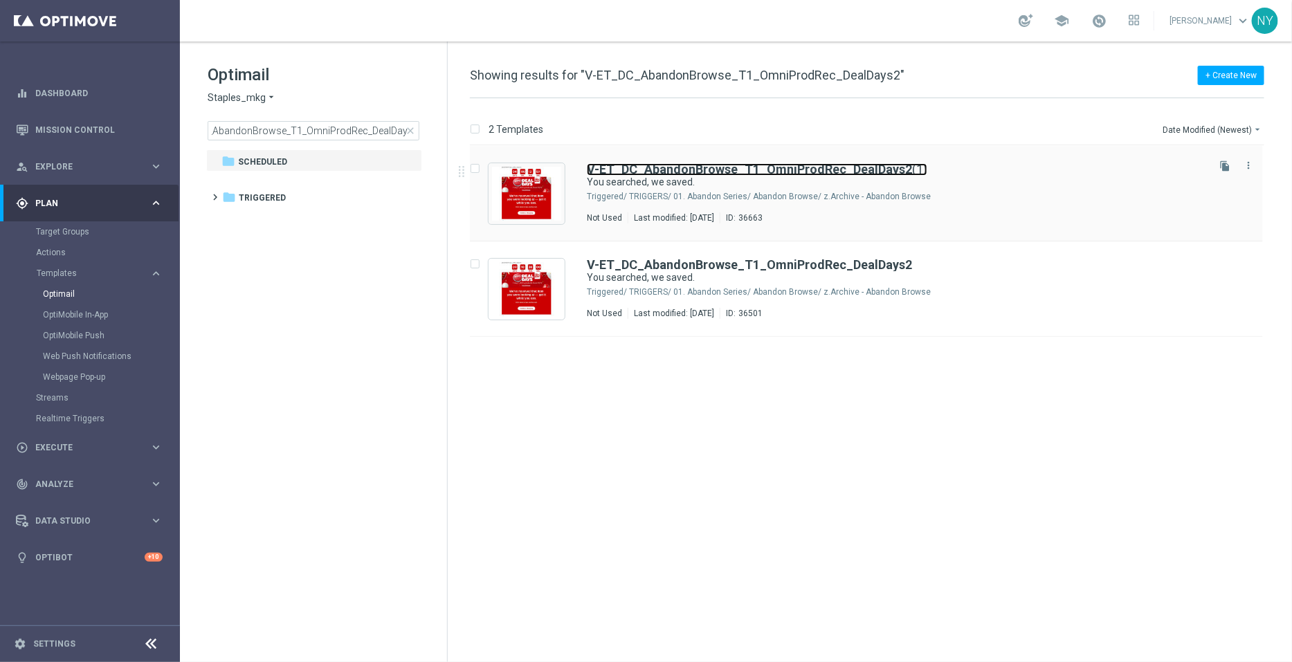
scroll to position [0, 0]
click at [830, 170] on b "V-ET_DC_AbandonBrowse_T1_OmniProdRec_DealDays2" at bounding box center [749, 169] width 325 height 15
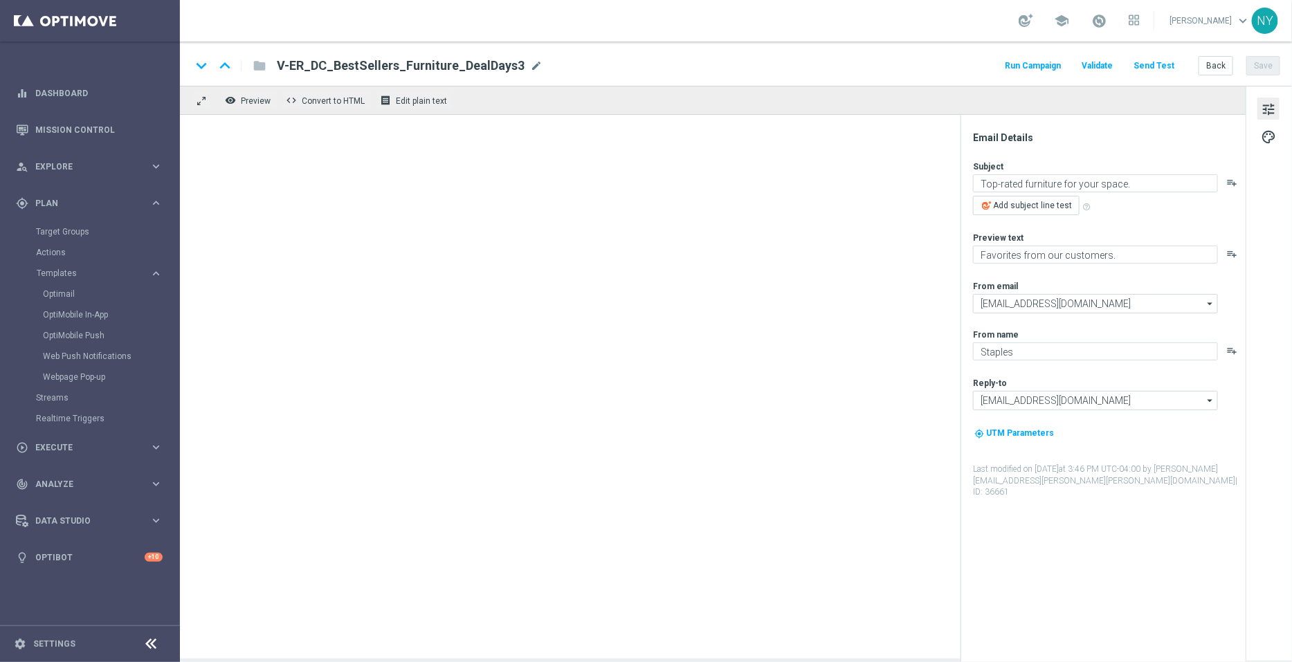
type textarea "You searched, we saved."
type textarea "Continue shopping at Staples today."
type input "[EMAIL_ADDRESS][DOMAIN_NAME]"
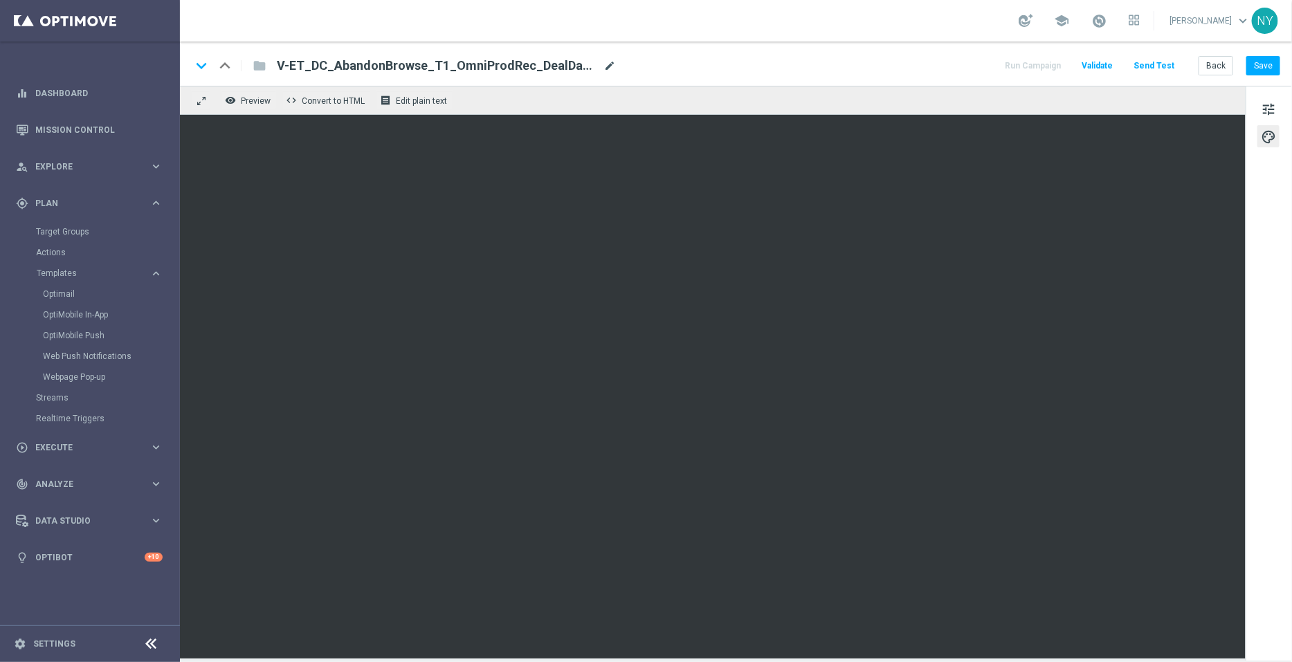
click at [605, 64] on span "mode_edit" at bounding box center [609, 66] width 12 height 12
drag, startPoint x: 565, startPoint y: 68, endPoint x: 517, endPoint y: 67, distance: 47.7
click at [517, 67] on input "V-ET_DC_AbandonBrowse_T1_OmniProdRec_DealDays2(1)" at bounding box center [448, 66] width 343 height 18
type input "V-ET_DC_AbandonBrowse_T1_OmniProdRec_DealDays3"
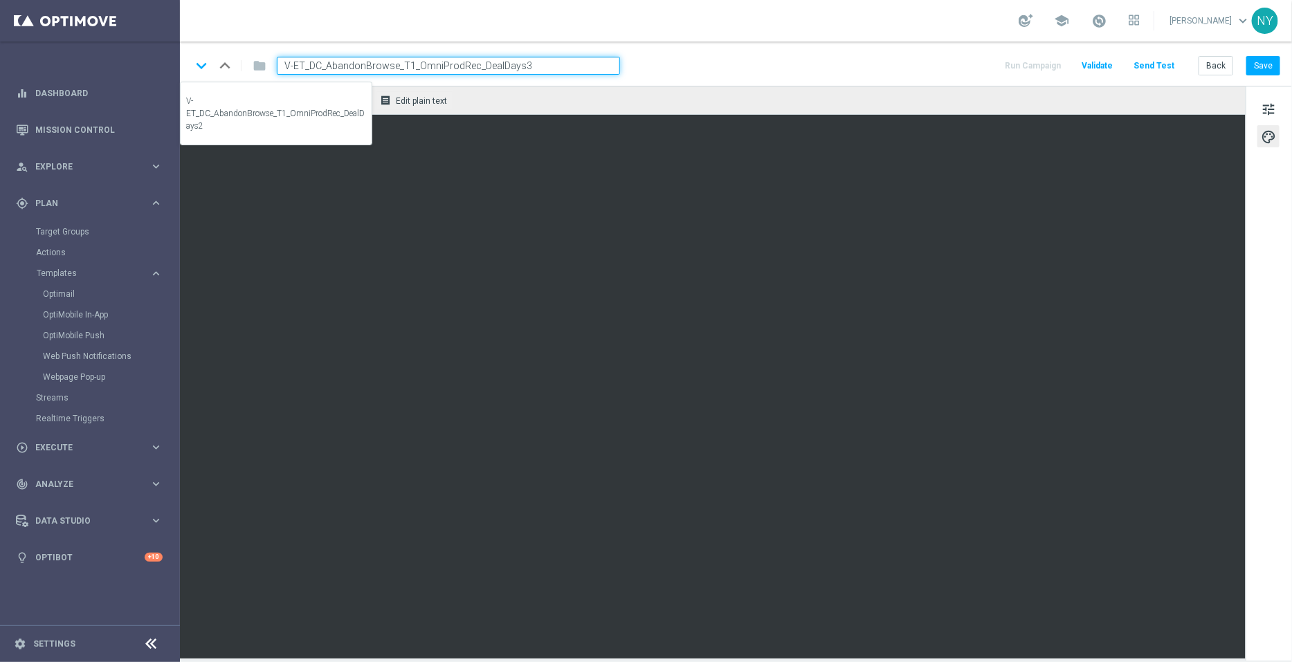
drag, startPoint x: 538, startPoint y: 65, endPoint x: 196, endPoint y: 62, distance: 341.1
click at [196, 62] on div "keyboard_arrow_down keyboard_arrow_up folder V-ET_DC_AbandonBrowse_T1_OmniProdR…" at bounding box center [405, 66] width 429 height 18
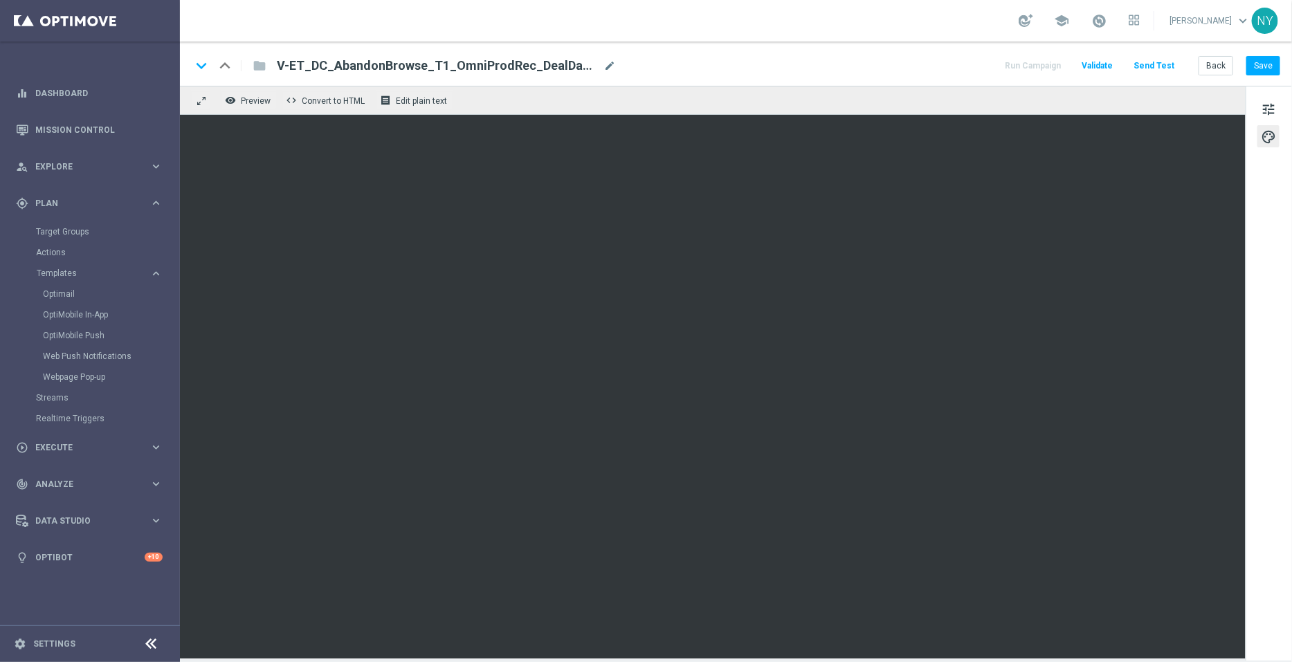
click at [1166, 66] on button "Send Test" at bounding box center [1153, 66] width 45 height 19
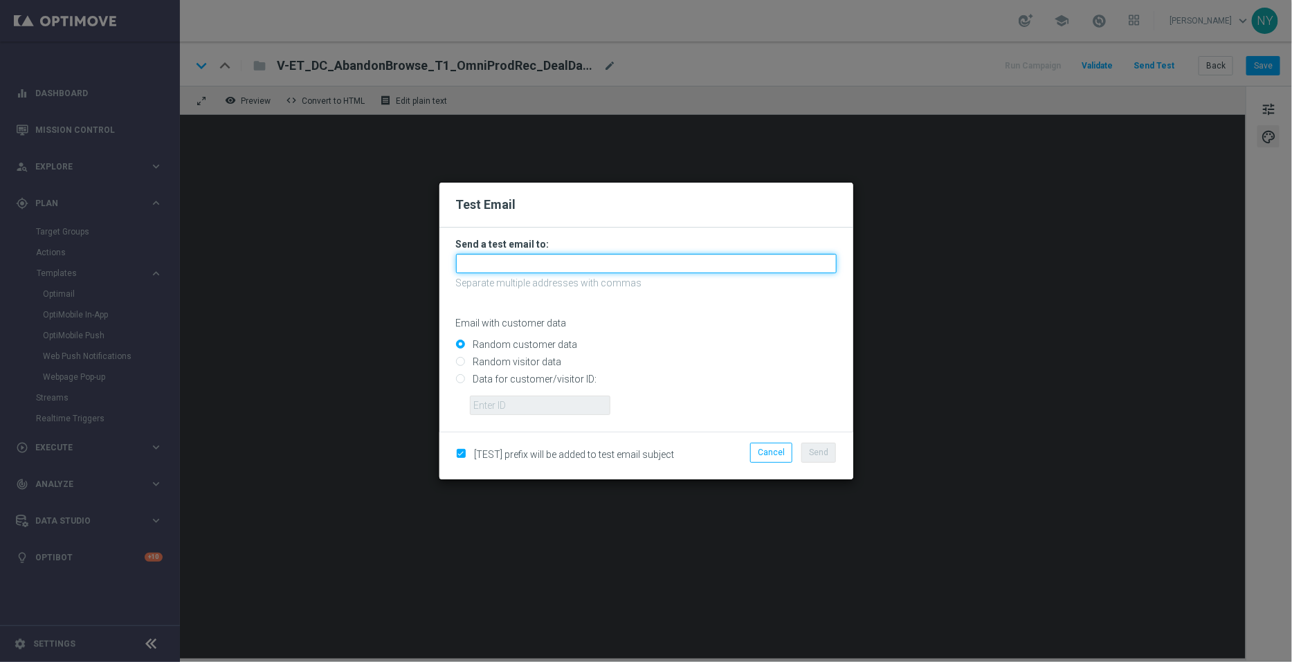
click at [486, 257] on input "text" at bounding box center [646, 263] width 381 height 19
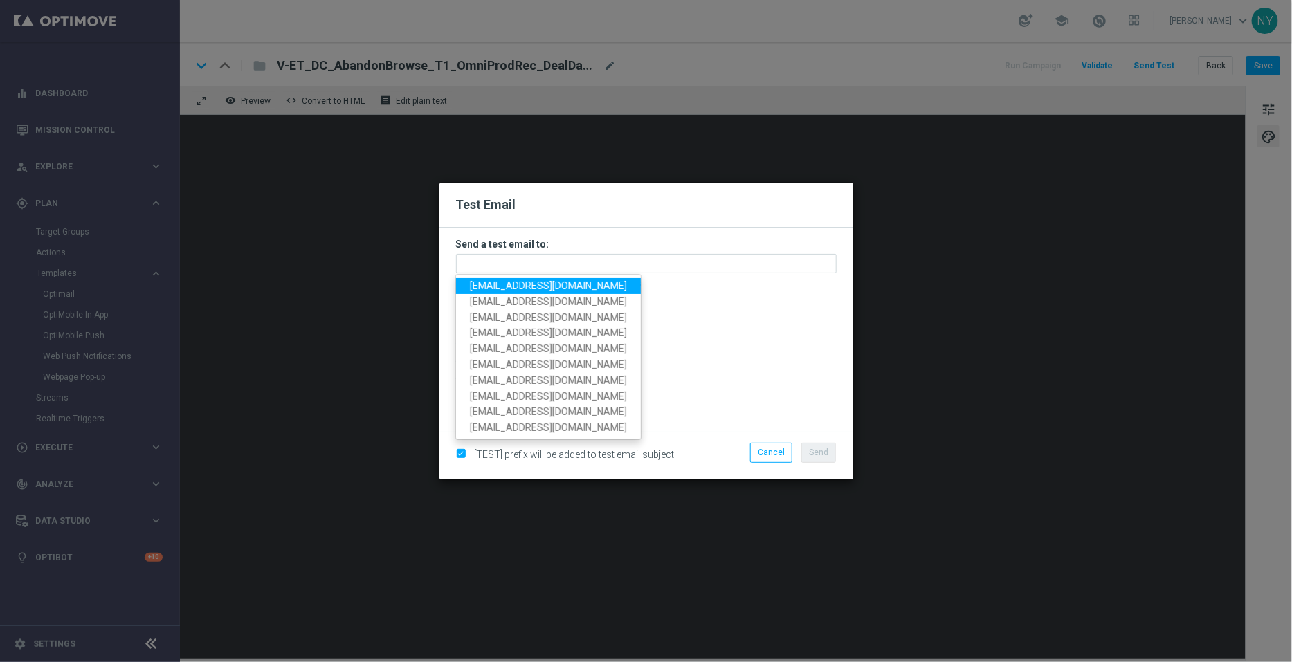
click at [500, 285] on span "[EMAIL_ADDRESS][DOMAIN_NAME]" at bounding box center [548, 285] width 157 height 11
type input "[EMAIL_ADDRESS][DOMAIN_NAME]"
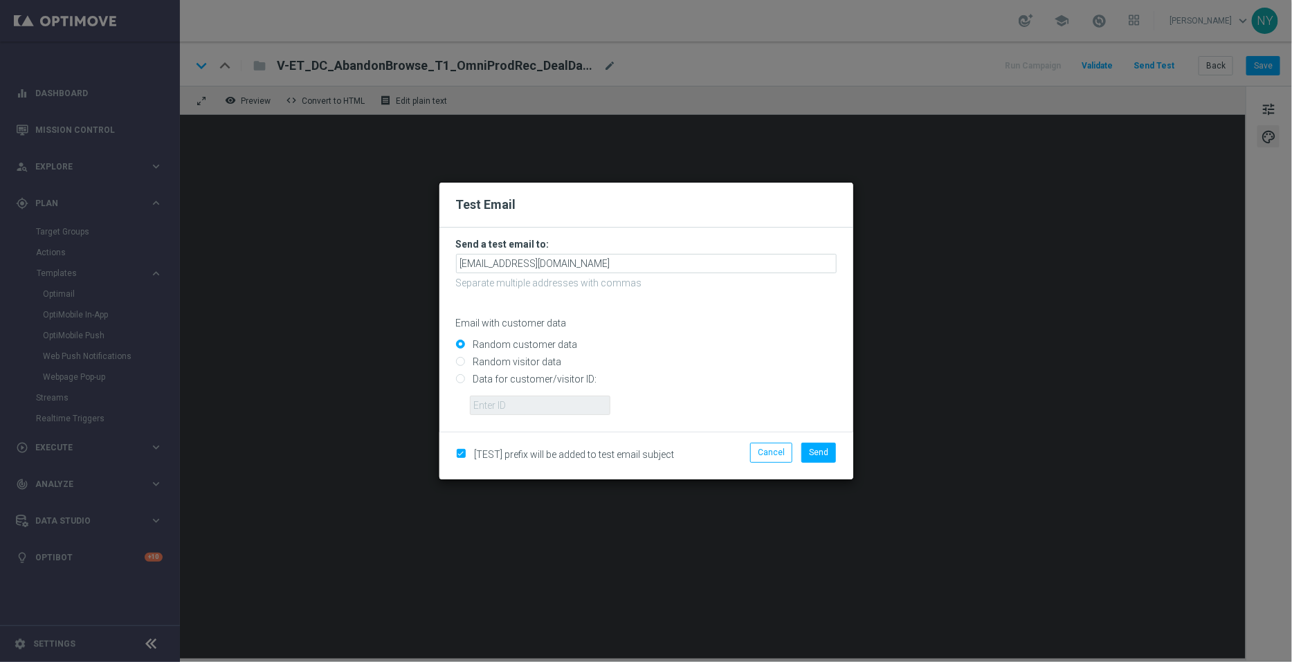
click at [464, 381] on input "Data for customer/visitor ID:" at bounding box center [646, 385] width 381 height 19
radio input "true"
click at [497, 414] on input "text" at bounding box center [540, 405] width 140 height 19
click at [495, 408] on input "text" at bounding box center [540, 405] width 140 height 19
paste input "10000006208"
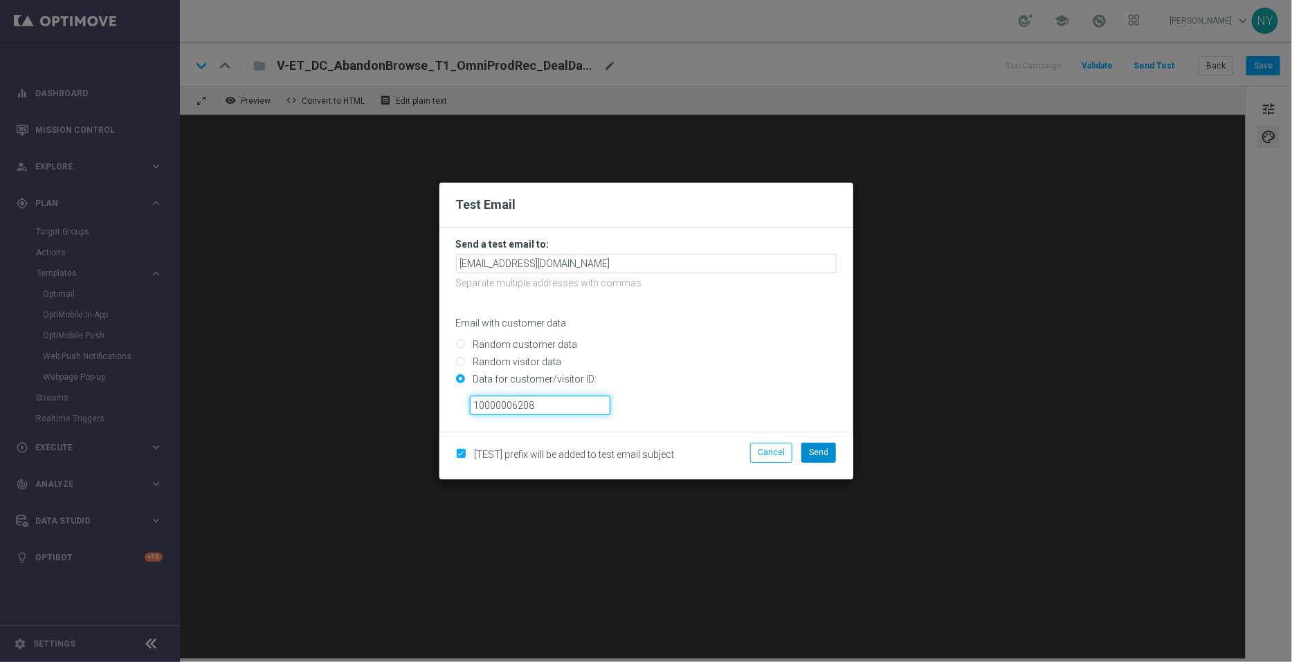
type input "10000006208"
click at [825, 458] on button "Send" at bounding box center [818, 452] width 35 height 19
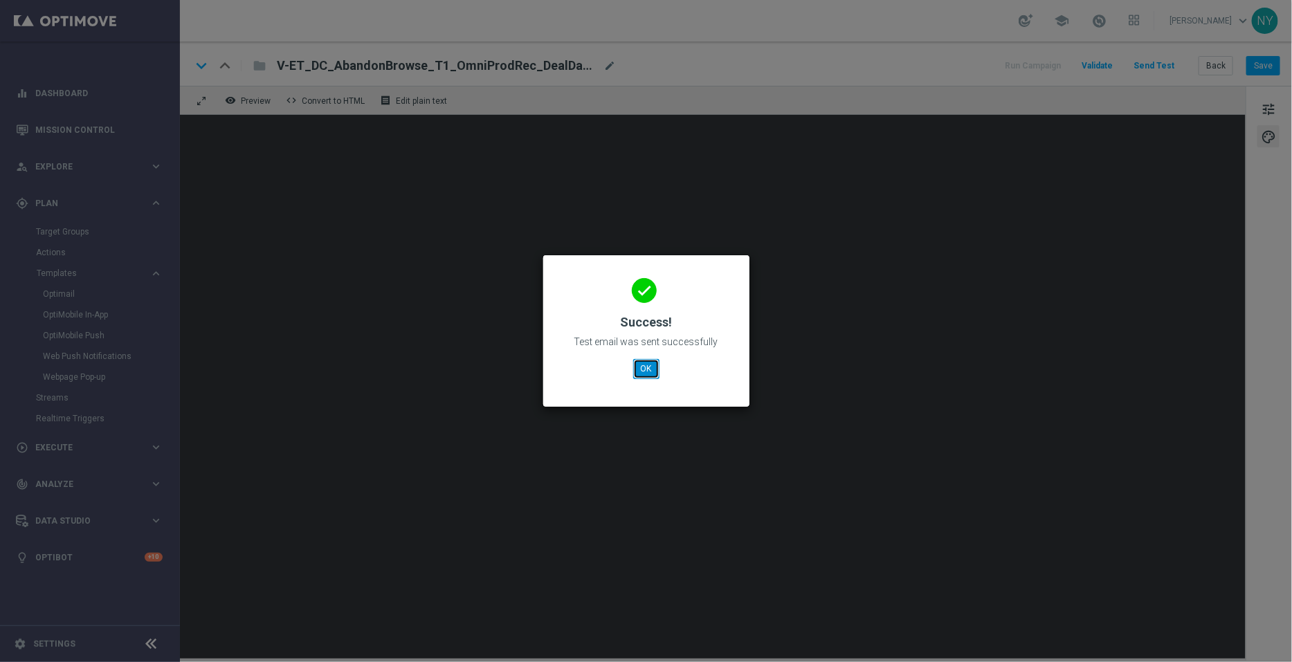
click at [650, 367] on button "OK" at bounding box center [646, 368] width 26 height 19
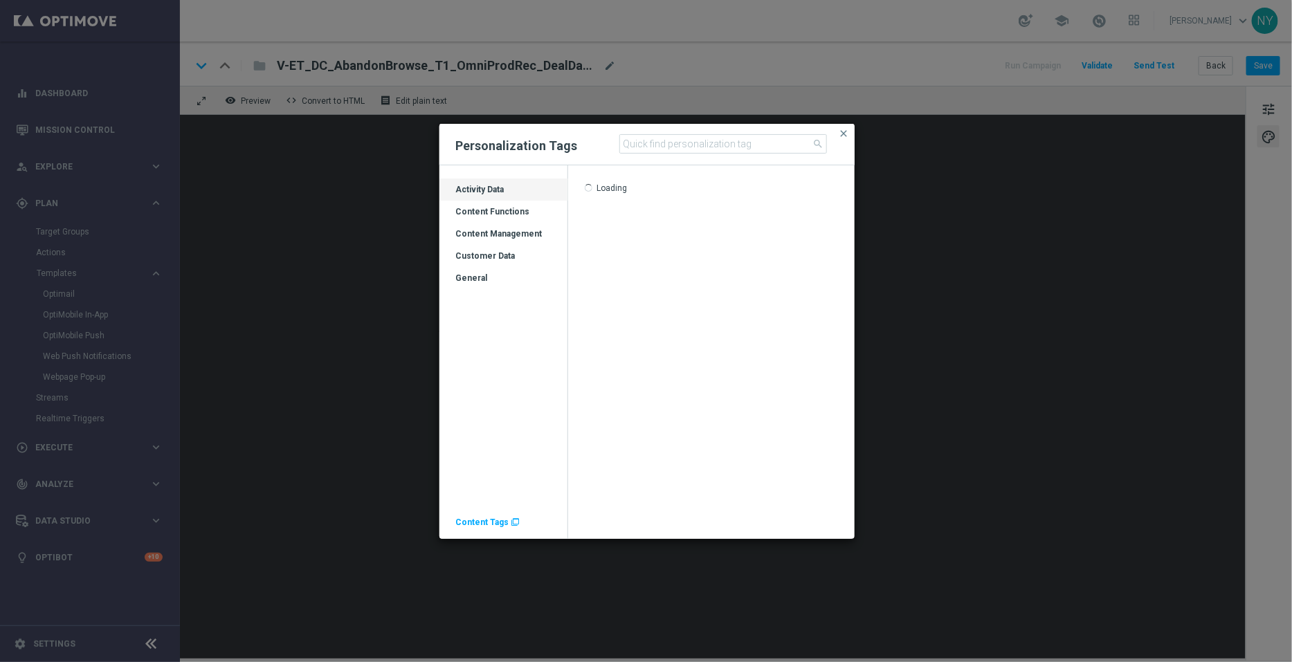
click at [479, 522] on span "Content Tags" at bounding box center [482, 523] width 53 height 10
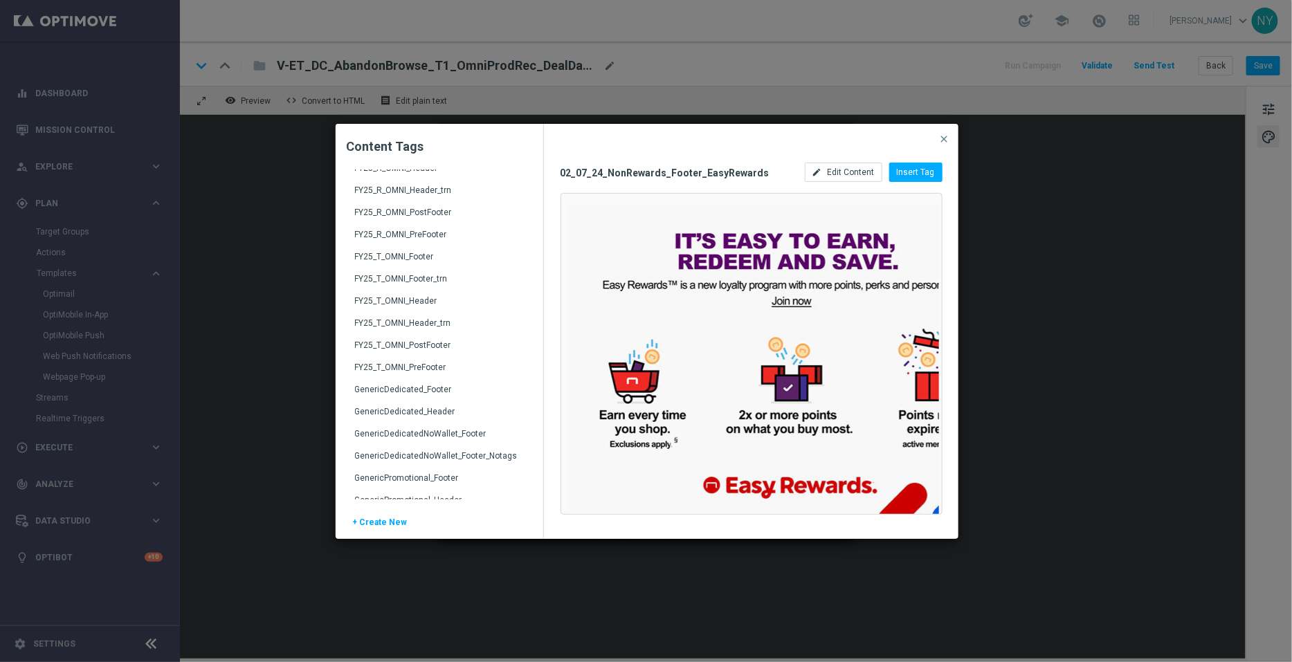
scroll to position [1989, 0]
click at [402, 313] on div "FY25_T_OMNI_Header" at bounding box center [441, 323] width 172 height 22
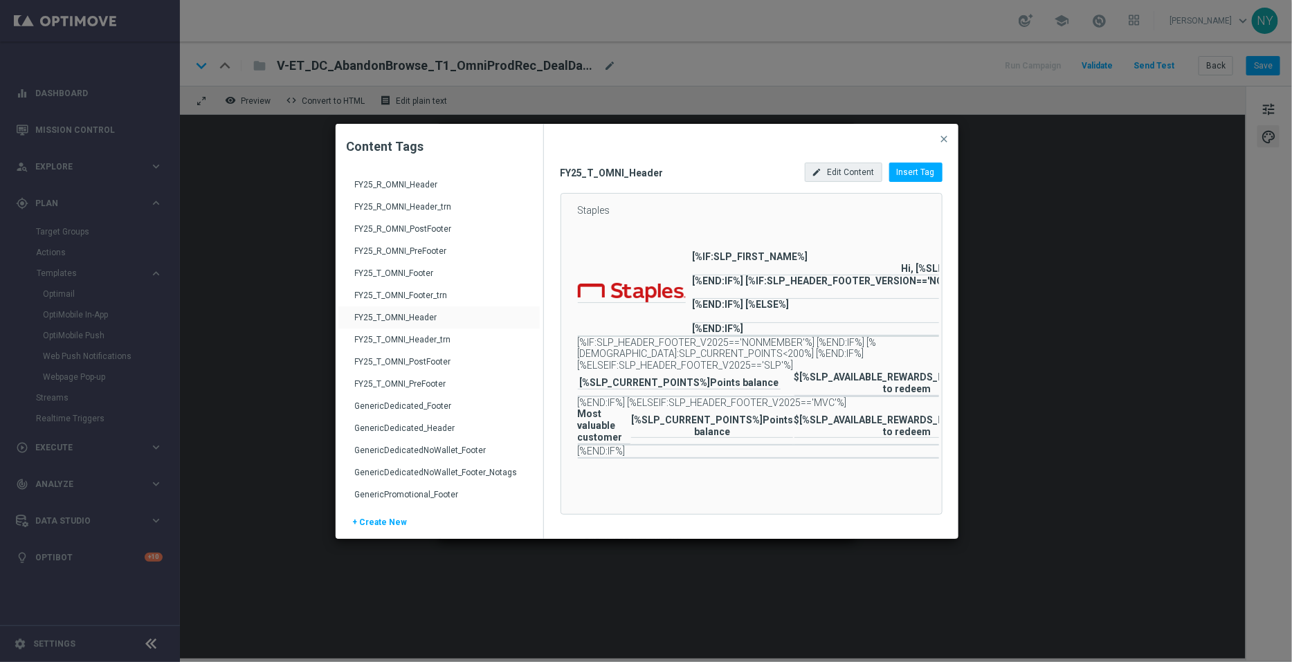
click at [852, 171] on span "Edit Content" at bounding box center [850, 172] width 47 height 10
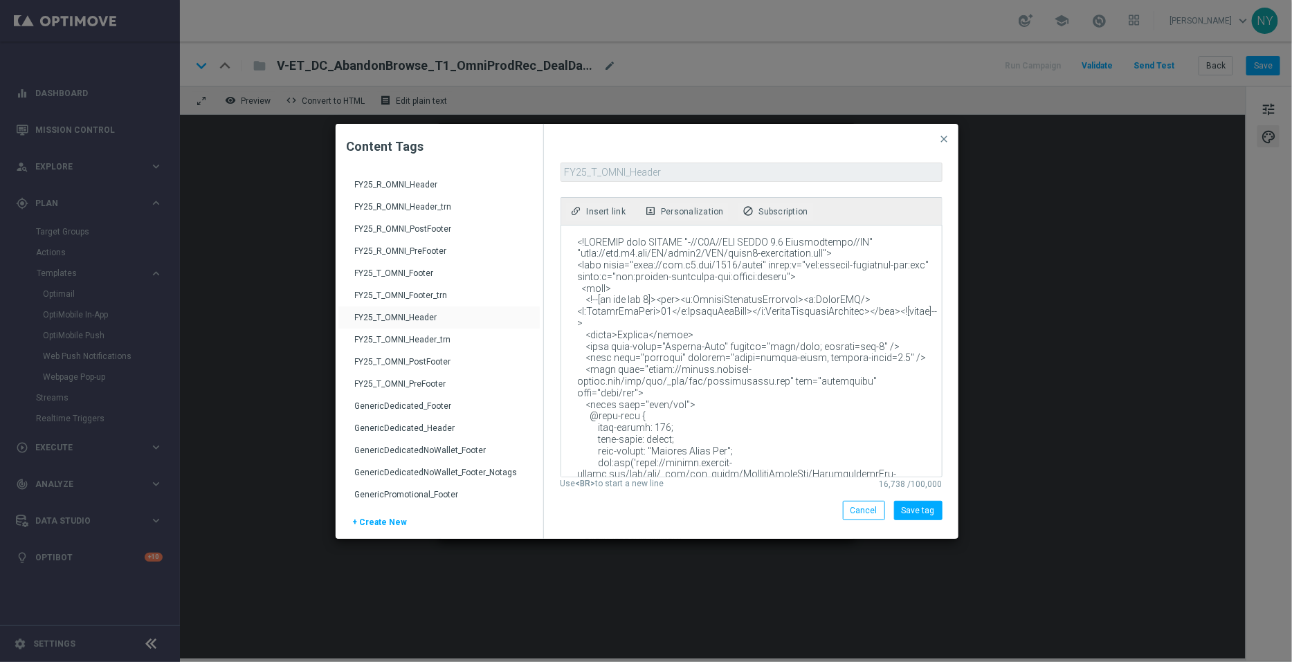
click at [862, 374] on textarea at bounding box center [750, 351] width 378 height 251
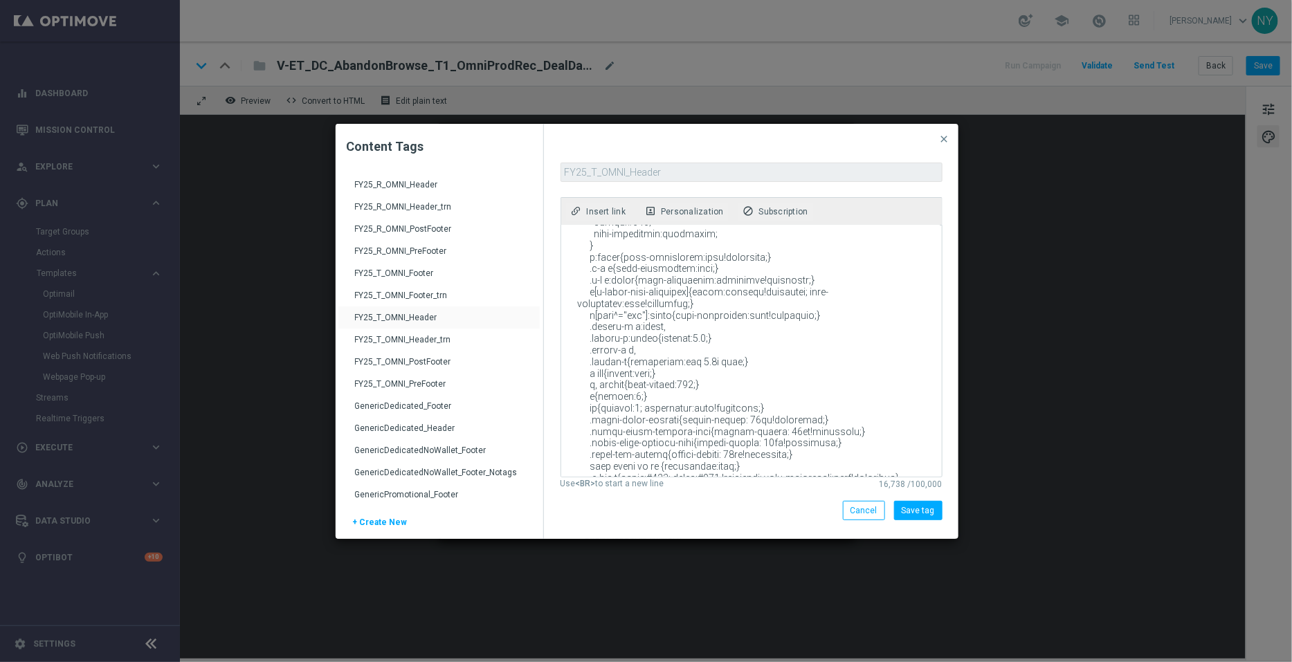
scroll to position [863, 0]
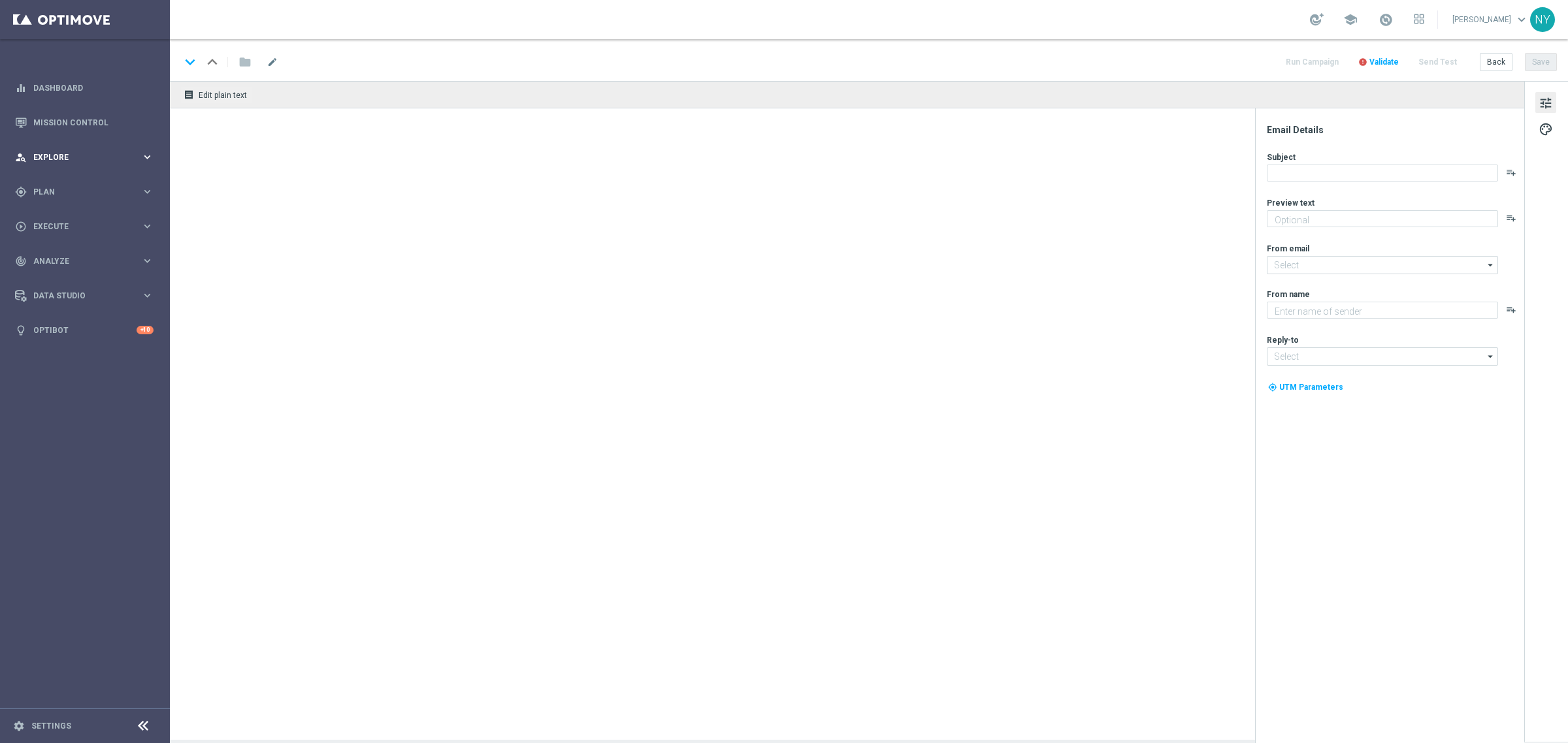
type textarea "Don’t worry. We’re in stock allllll year."
type textarea "Staples"
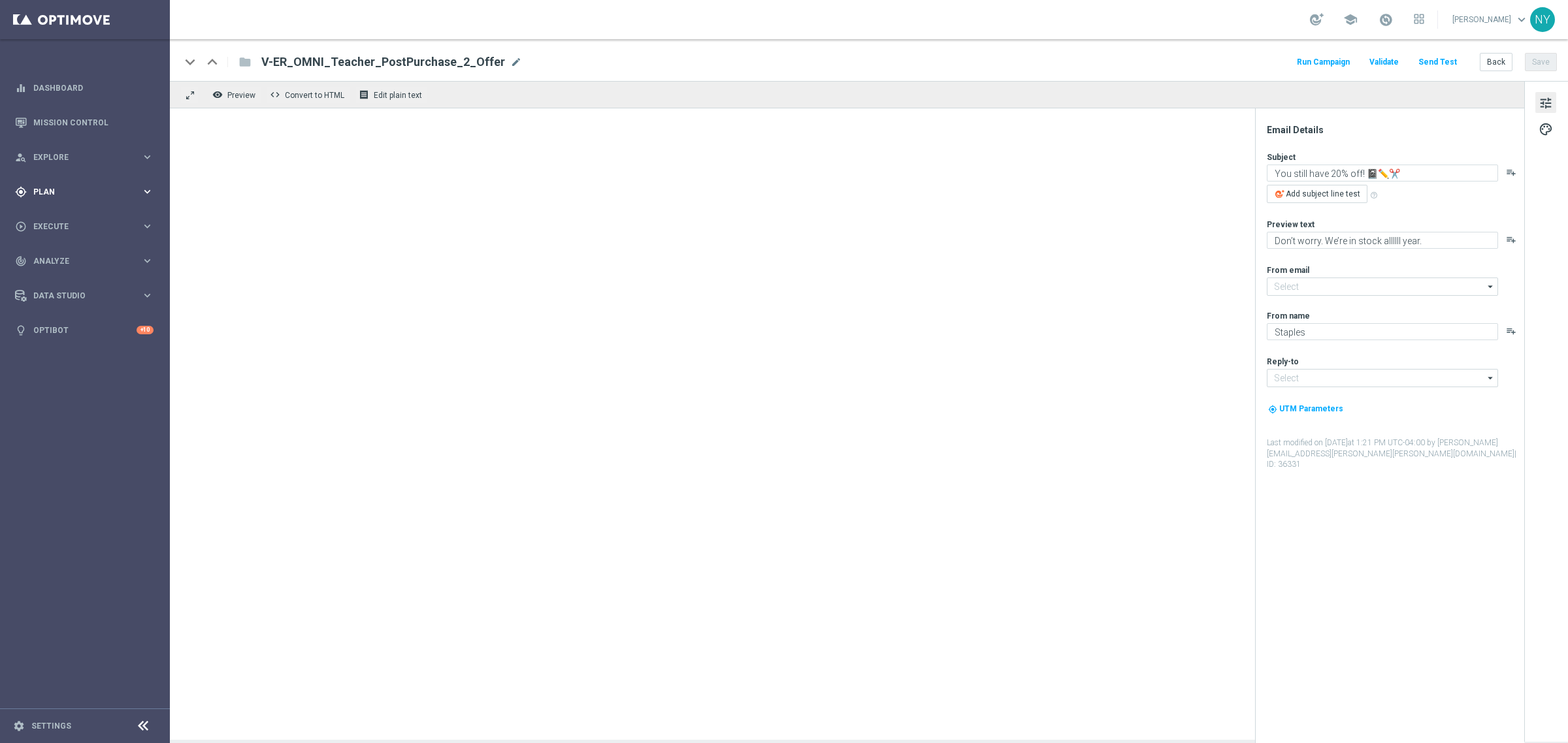
type input "staples@connected.staples.com"
type input "info@staples.com"
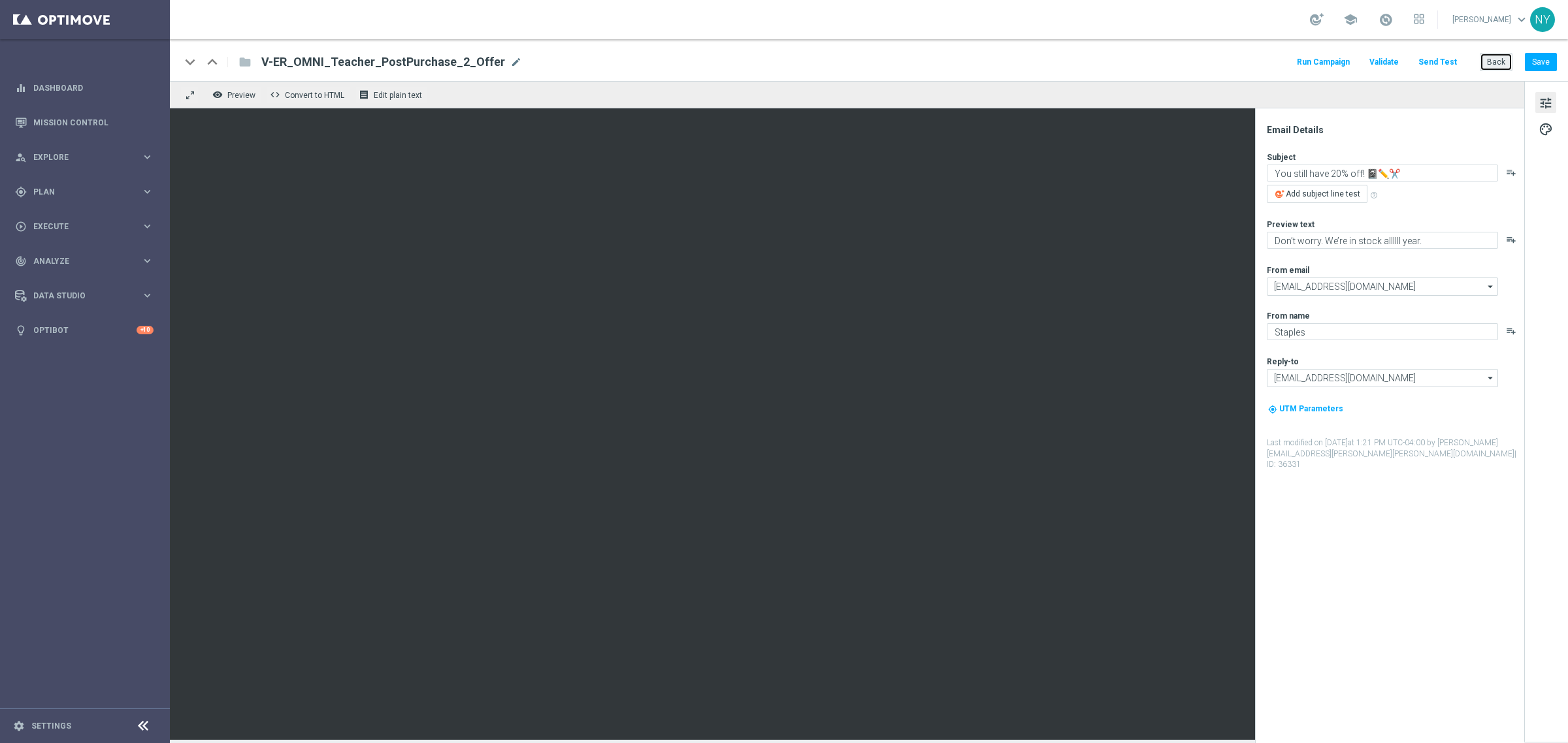
click at [1493, 62] on button "Back" at bounding box center [1496, 61] width 33 height 18
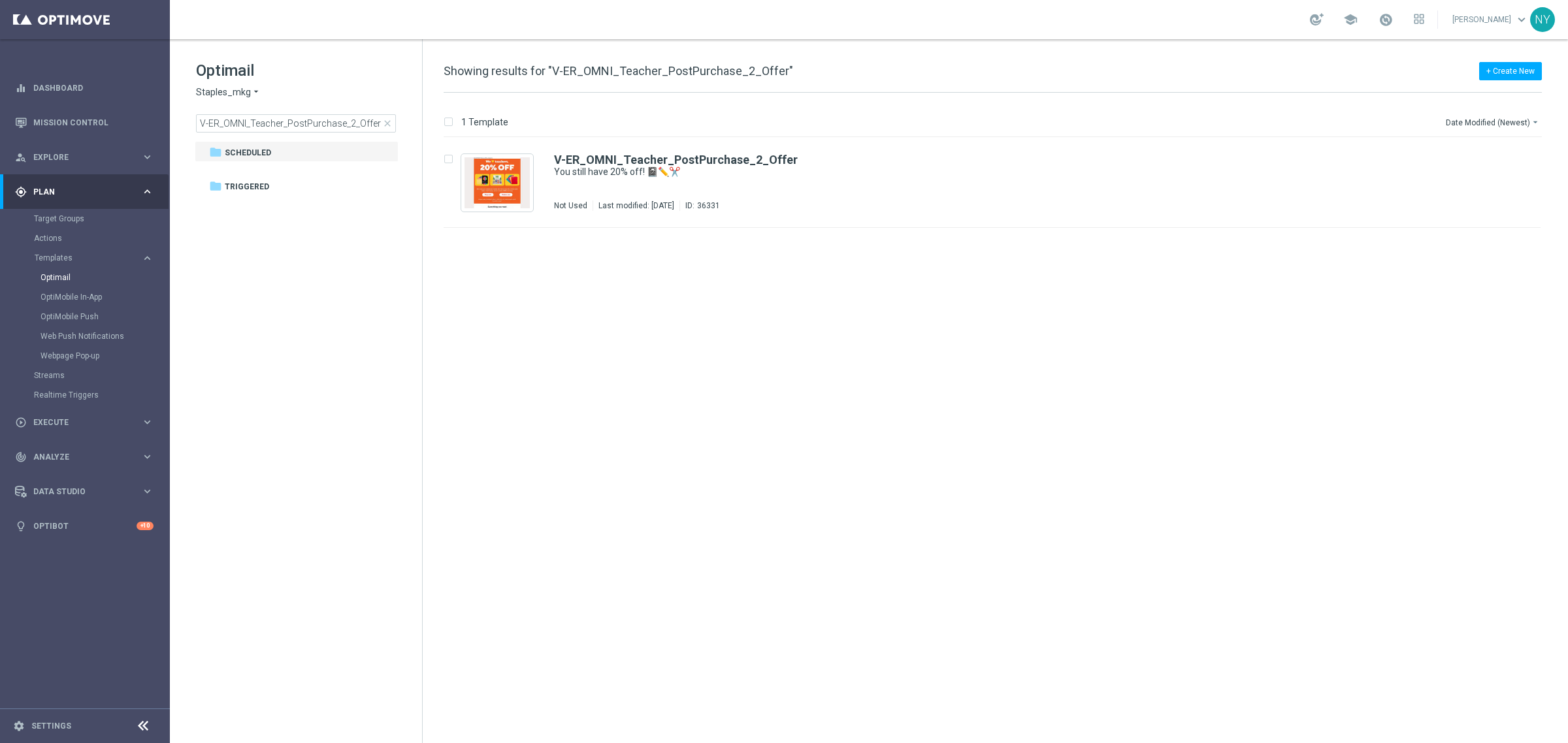
click at [52, 212] on div "Target Groups" at bounding box center [101, 218] width 135 height 20
click at [73, 217] on link "Target Groups" at bounding box center [85, 218] width 102 height 10
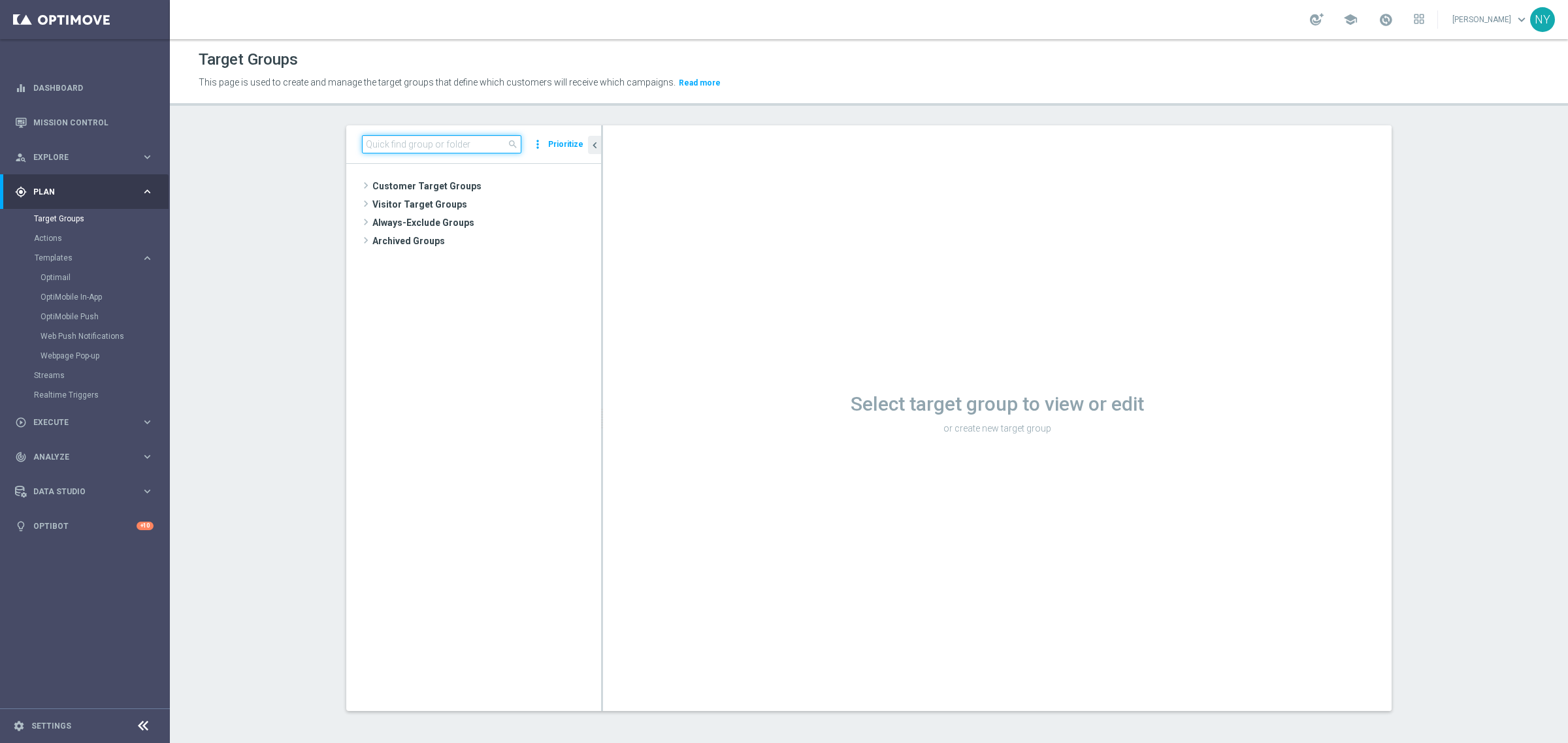
click at [386, 150] on input at bounding box center [441, 144] width 160 height 18
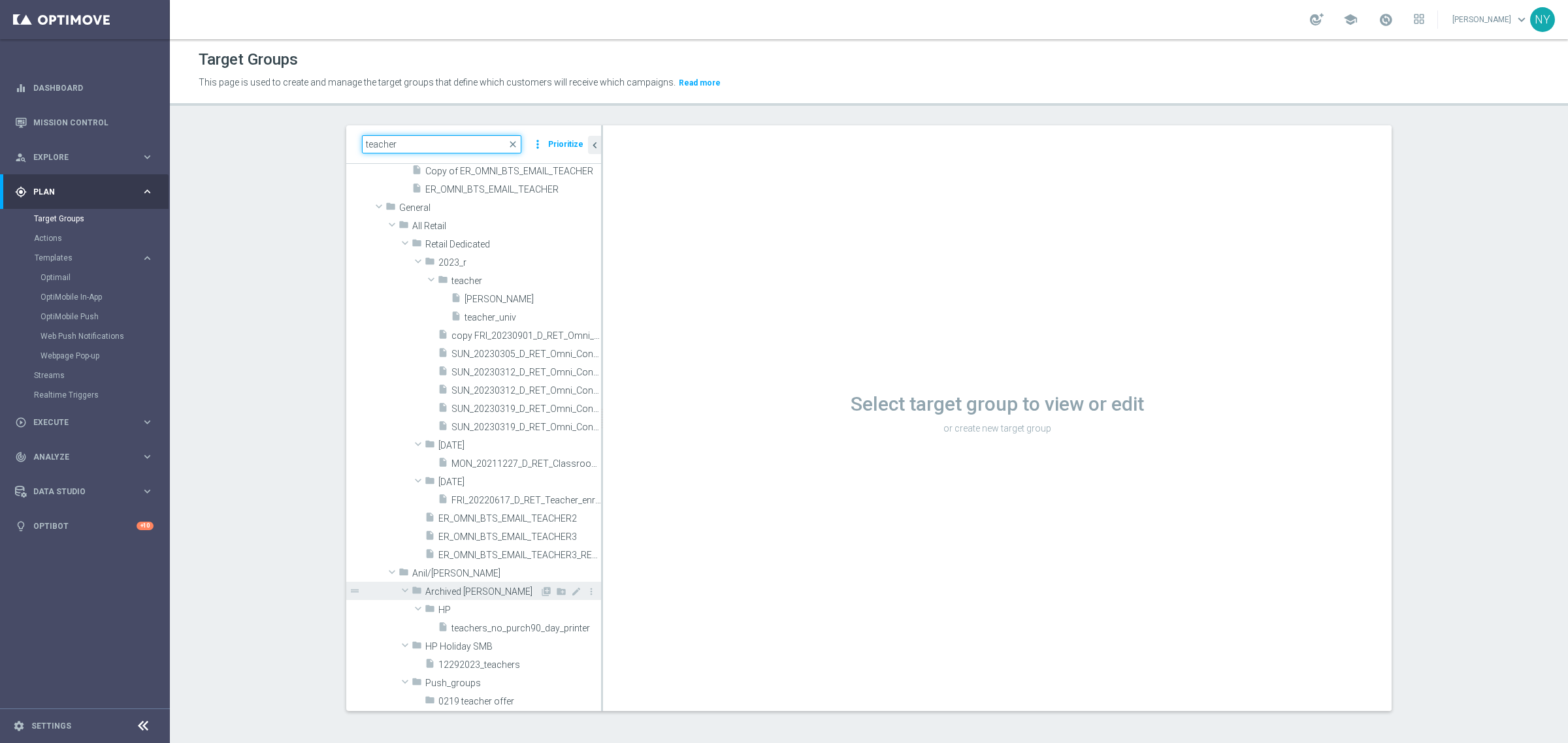
scroll to position [327, 0]
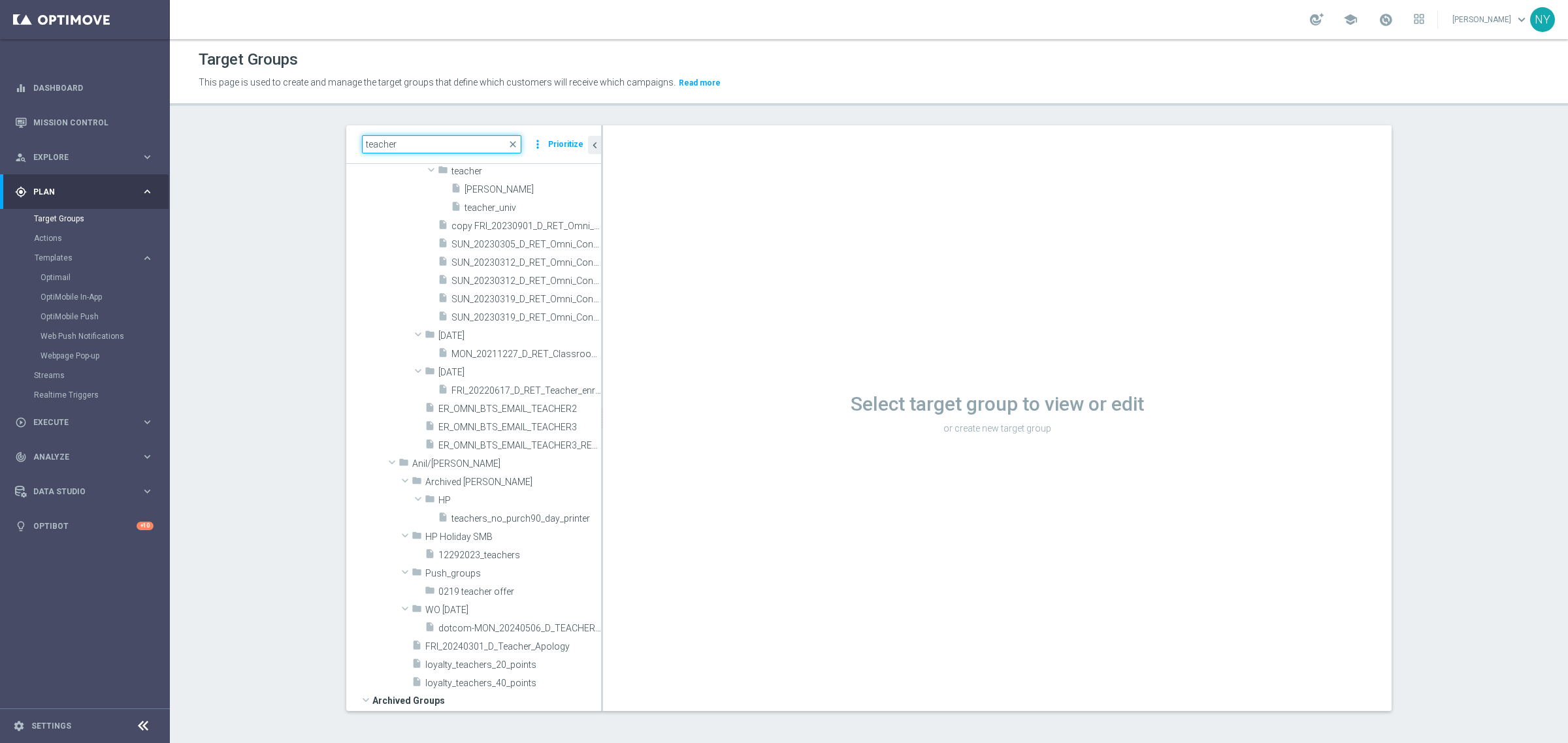
drag, startPoint x: 406, startPoint y: 148, endPoint x: 290, endPoint y: 145, distance: 116.0
click at [291, 149] on section "teacher close more_vert Prioritize Customer Target Groups library_add create_ne…" at bounding box center [869, 429] width 1399 height 606
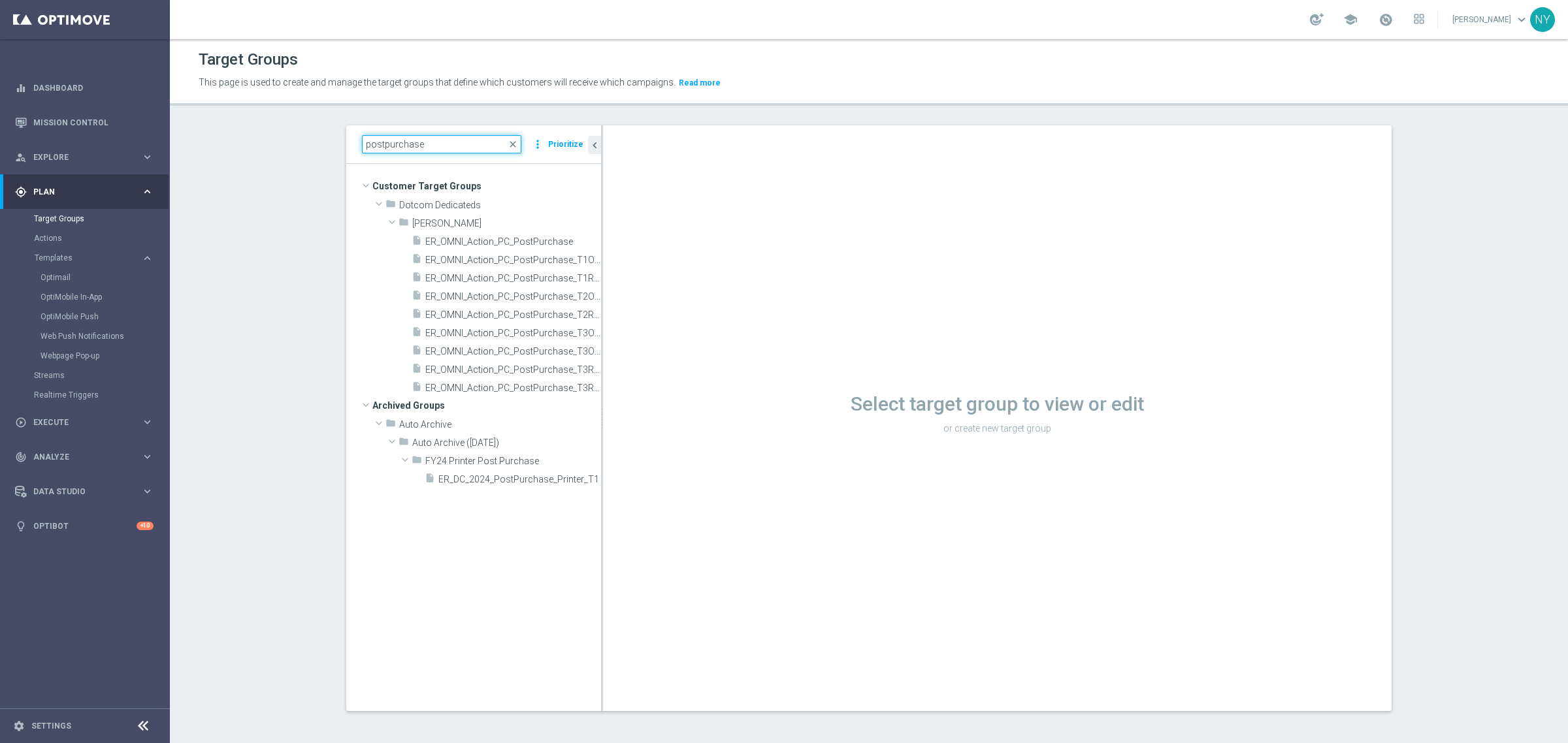
scroll to position [0, 0]
type input "postpurchase"
click at [59, 122] on link "Mission Control" at bounding box center [93, 122] width 120 height 35
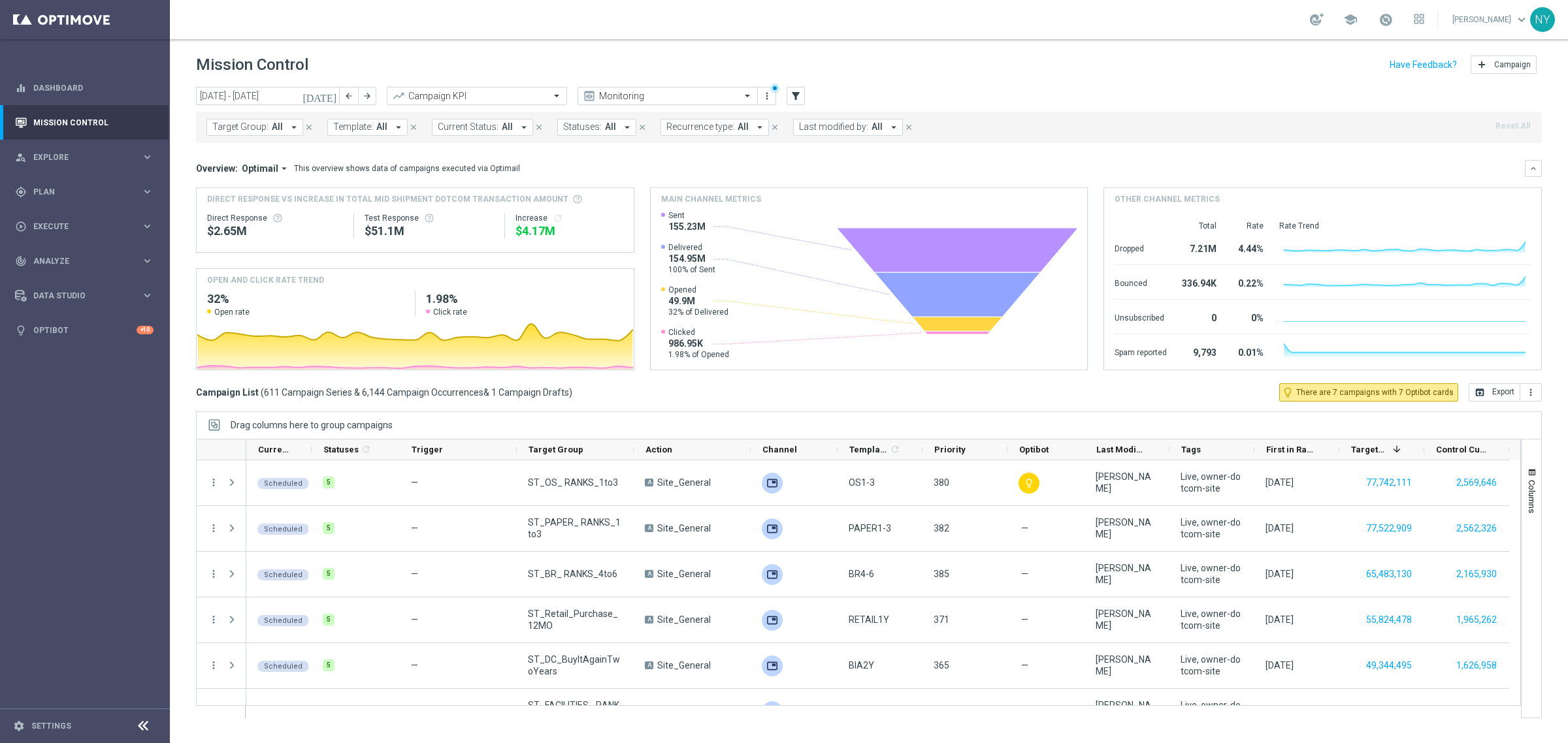
click at [345, 127] on span "Template:" at bounding box center [353, 127] width 40 height 11
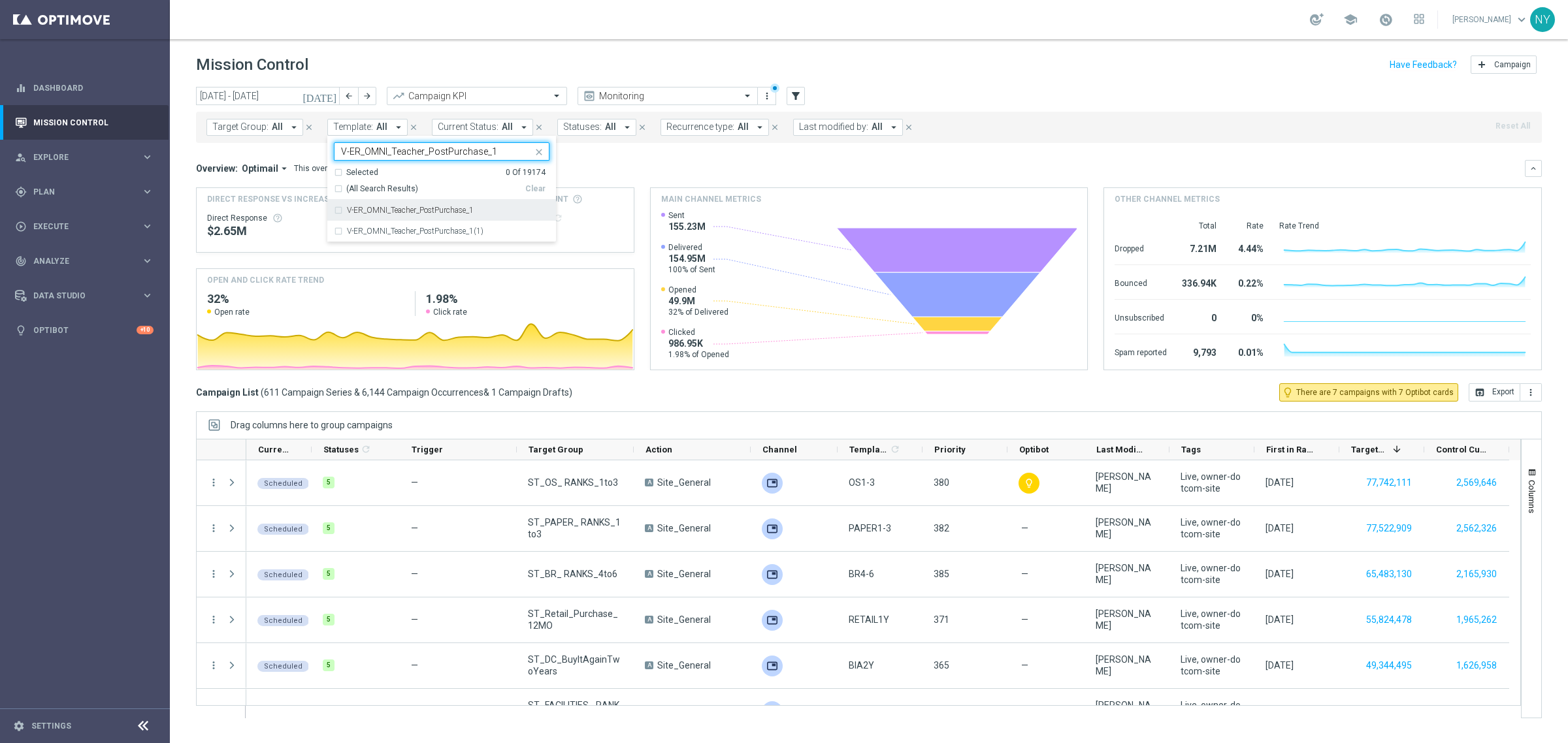
click at [335, 212] on div "V-ER_OMNI_Teacher_PostPurchase_1" at bounding box center [442, 211] width 215 height 21
type input "V-ER_OMNI_Teacher_PostPurchase_1"
click at [631, 158] on mini-dashboard "Overview: Optimail arrow_drop_down This overview shows data of campaigns execut…" at bounding box center [869, 263] width 1346 height 241
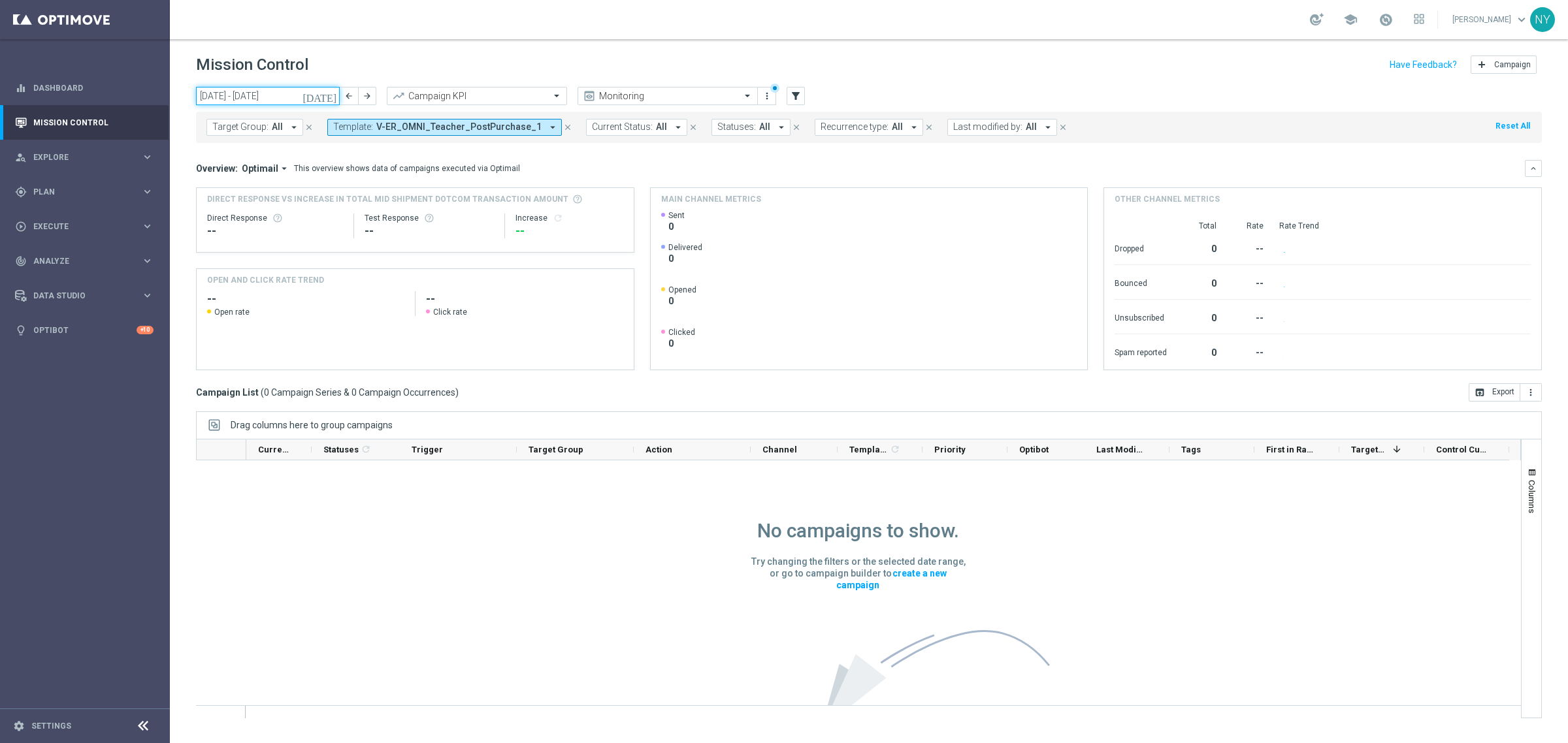
click at [324, 102] on input "01 Aug 2025 - 31 Aug 2025" at bounding box center [268, 95] width 144 height 18
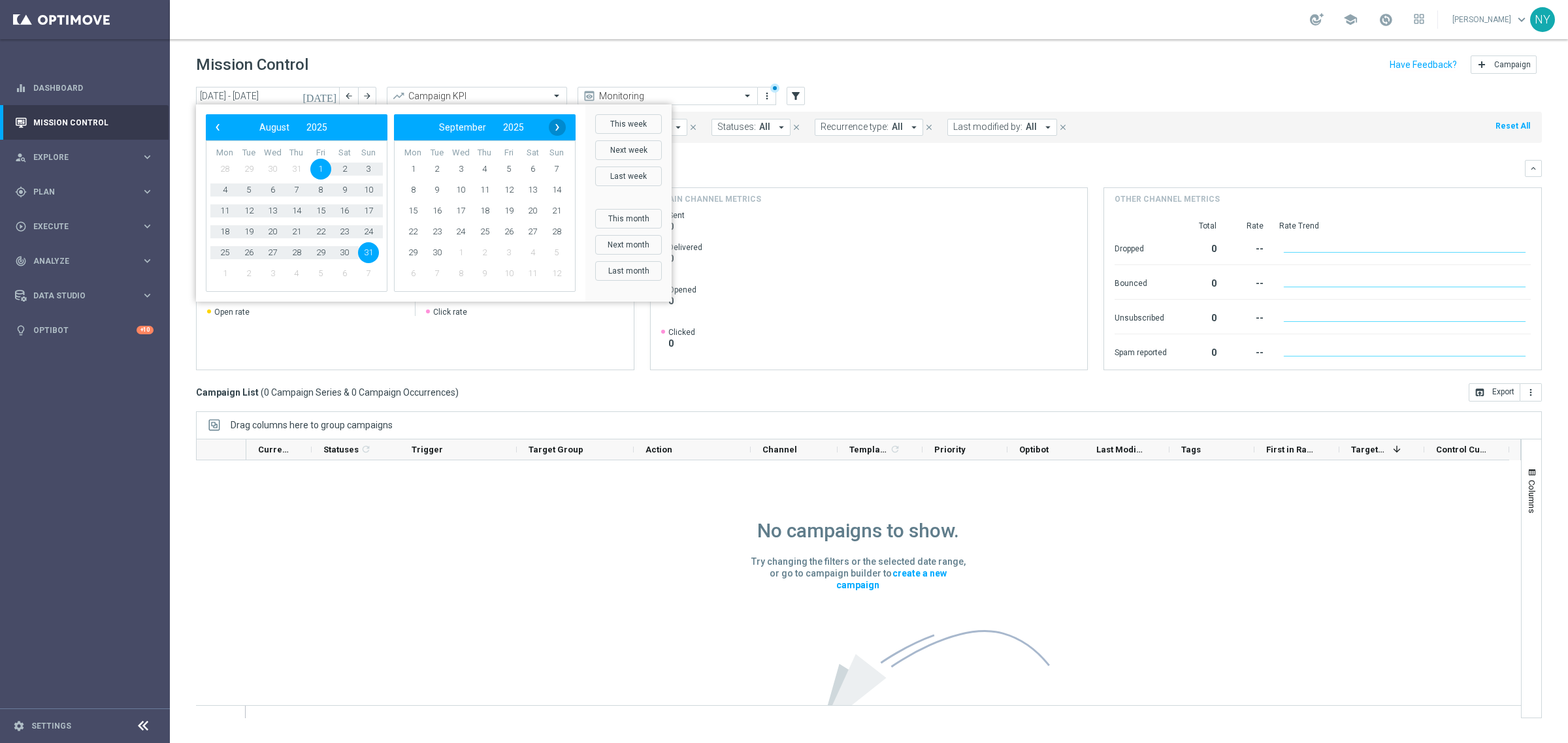
click at [560, 129] on span "›" at bounding box center [557, 127] width 17 height 17
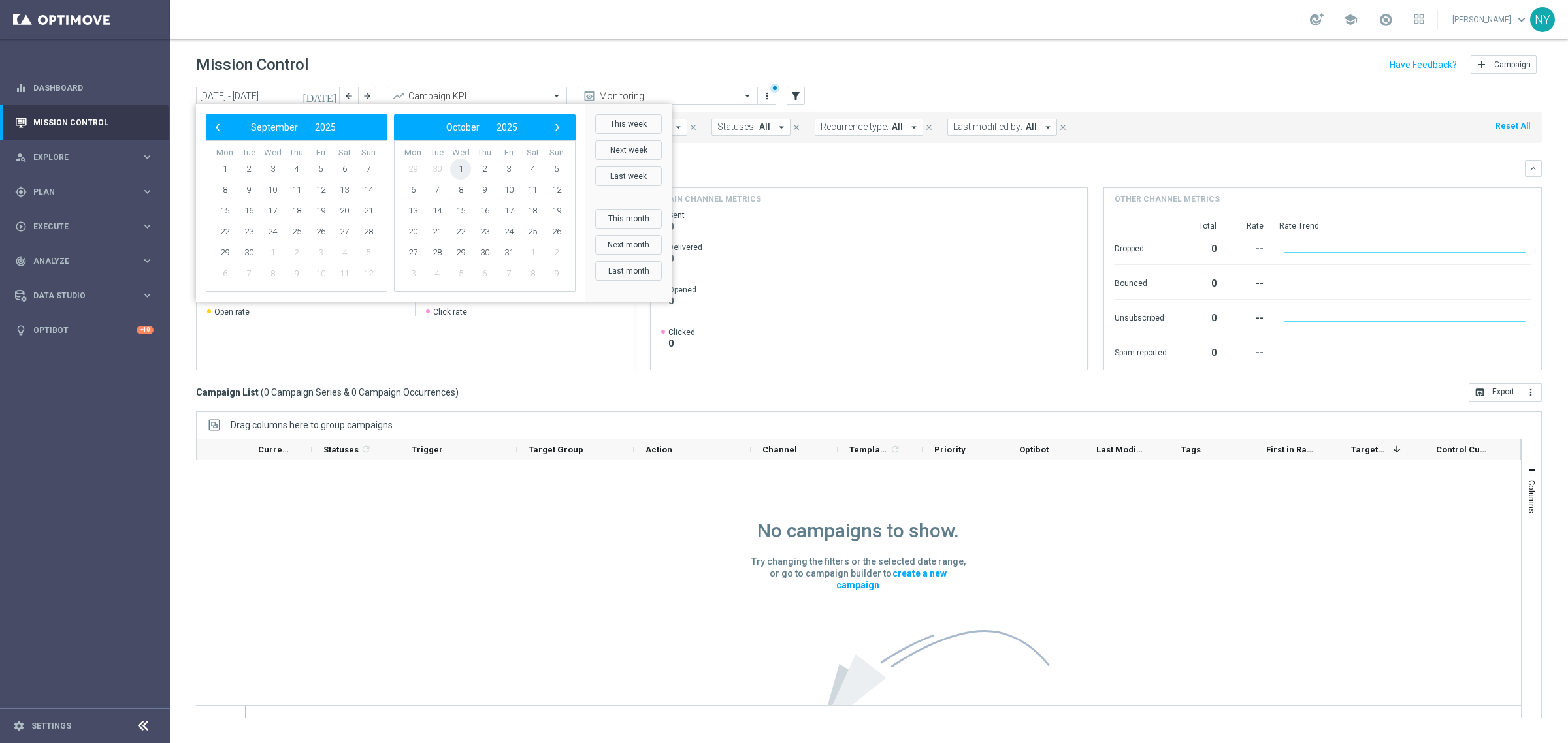
click at [455, 168] on span "1" at bounding box center [461, 169] width 21 height 21
click at [249, 190] on span "7" at bounding box center [249, 190] width 21 height 21
type input "01 Oct 2025 - 07 Oct 2025"
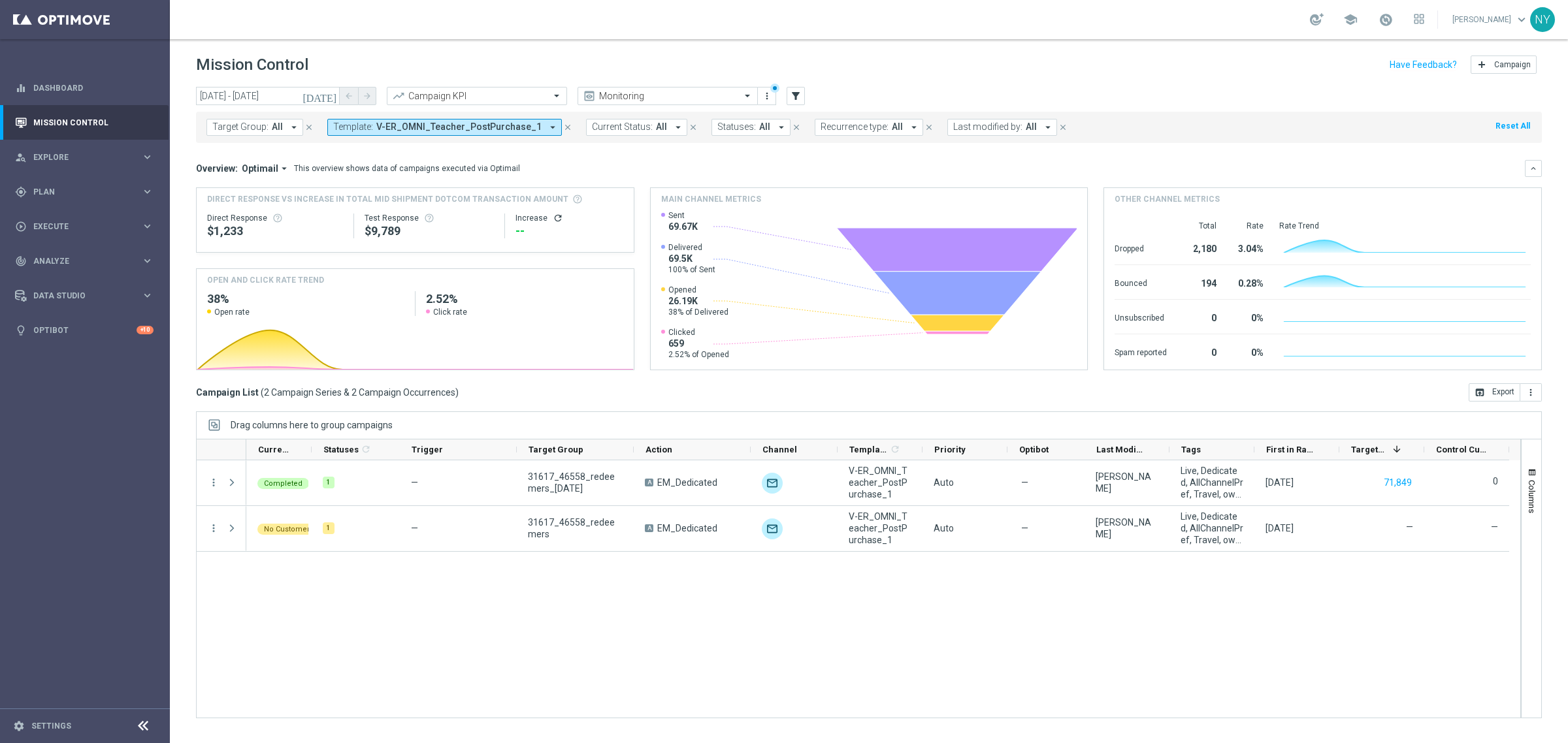
click at [909, 439] on div at bounding box center [859, 449] width 1325 height 22
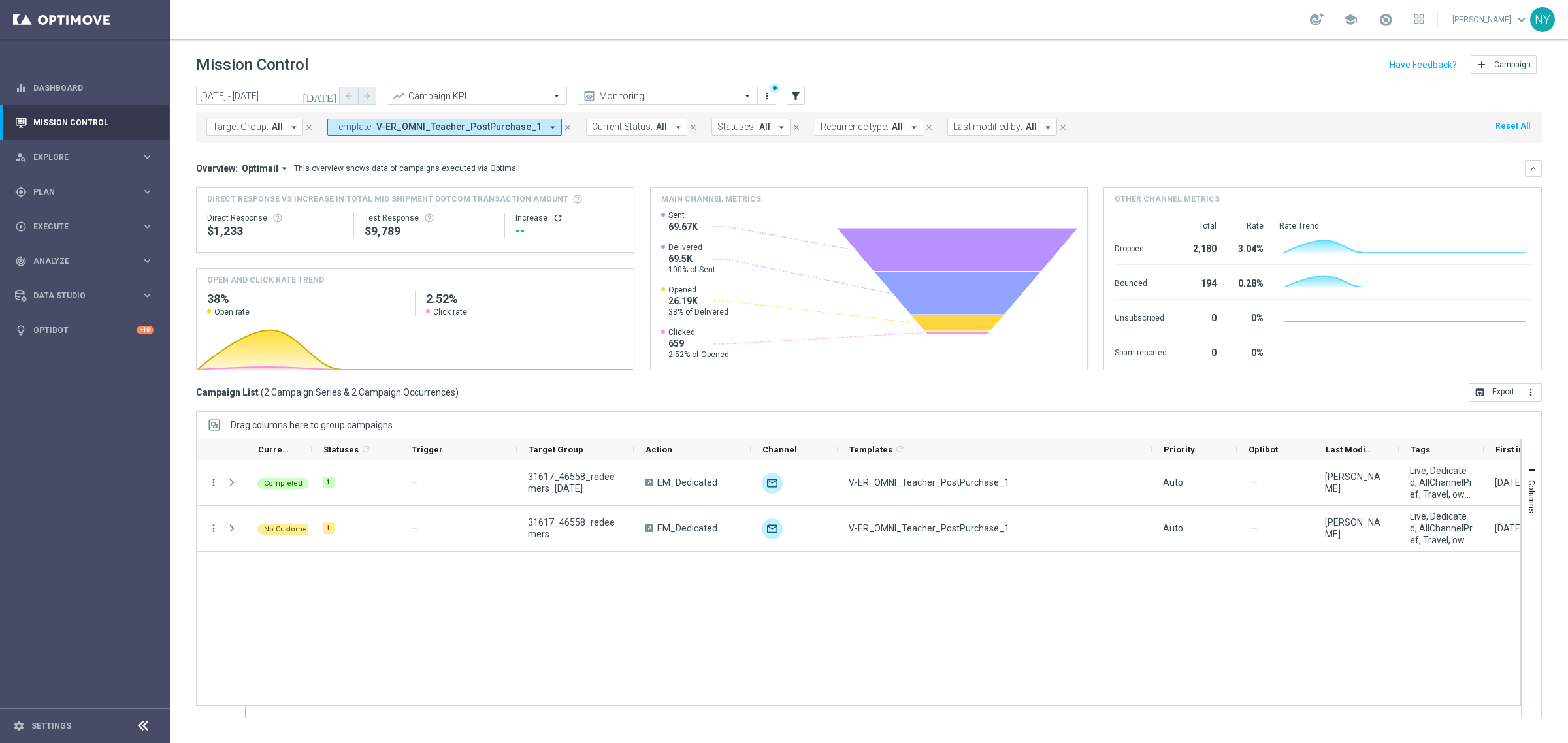
drag, startPoint x: 919, startPoint y: 451, endPoint x: 1150, endPoint y: 447, distance: 231.0
click at [1150, 447] on div at bounding box center [1152, 449] width 6 height 20
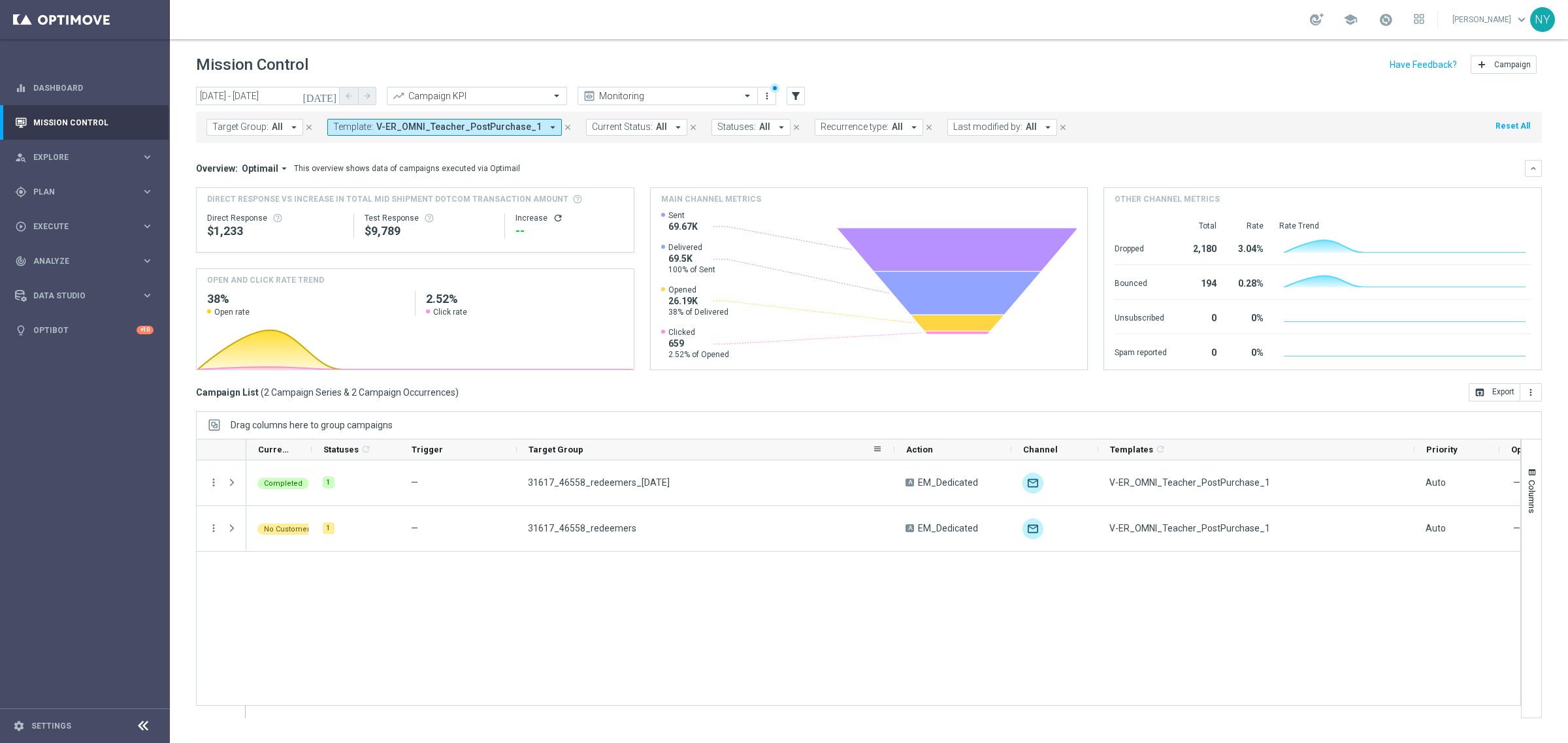
drag, startPoint x: 631, startPoint y: 449, endPoint x: 907, endPoint y: 455, distance: 276.1
click at [897, 455] on div at bounding box center [895, 449] width 6 height 20
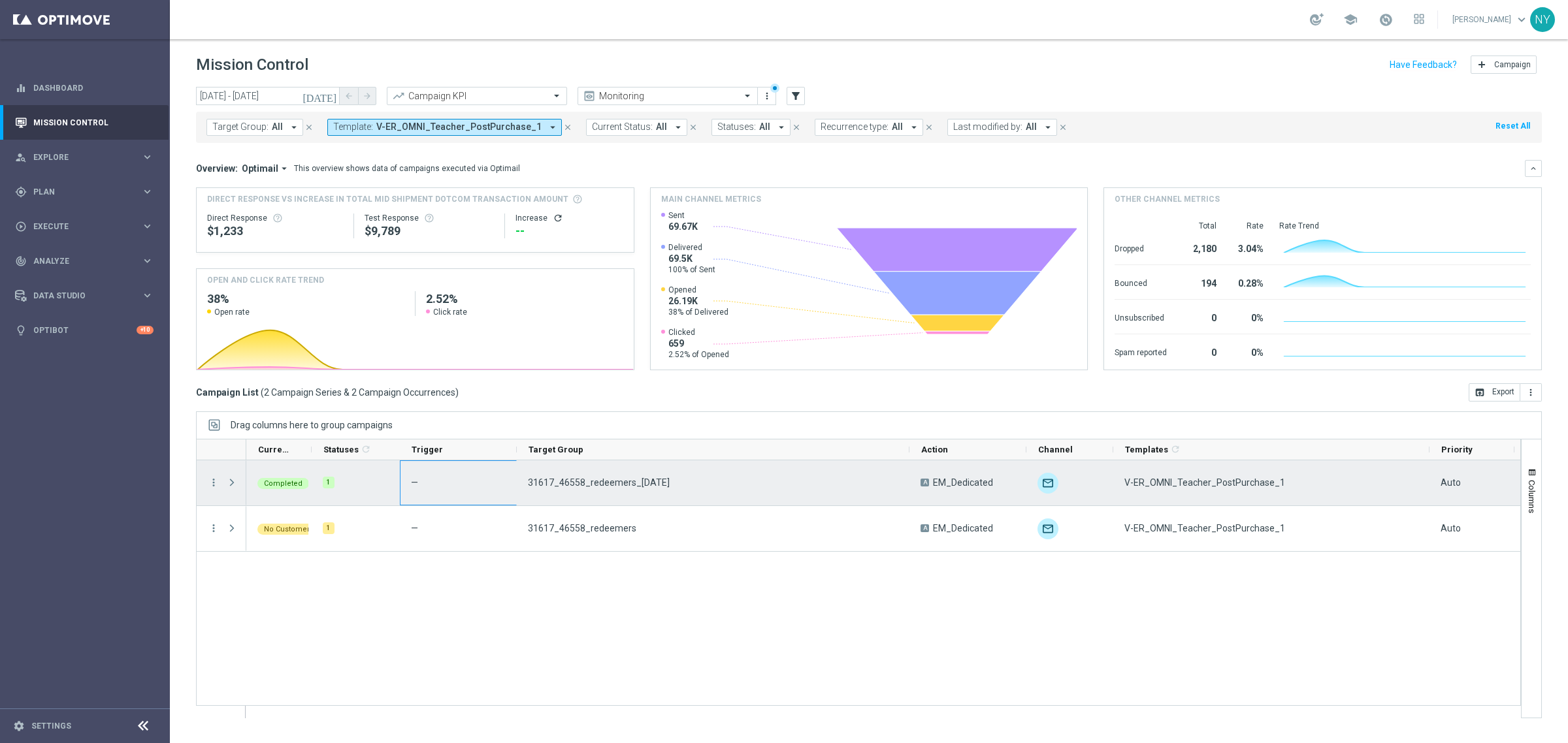
drag, startPoint x: 674, startPoint y: 483, endPoint x: 515, endPoint y: 483, distance: 159.0
click at [515, 483] on div "Completed 1 — 31617_46558_redeemers_10.2.25 A EM_Dedicated unfold_more V-ER_OMN…" at bounding box center [1132, 483] width 1770 height 45
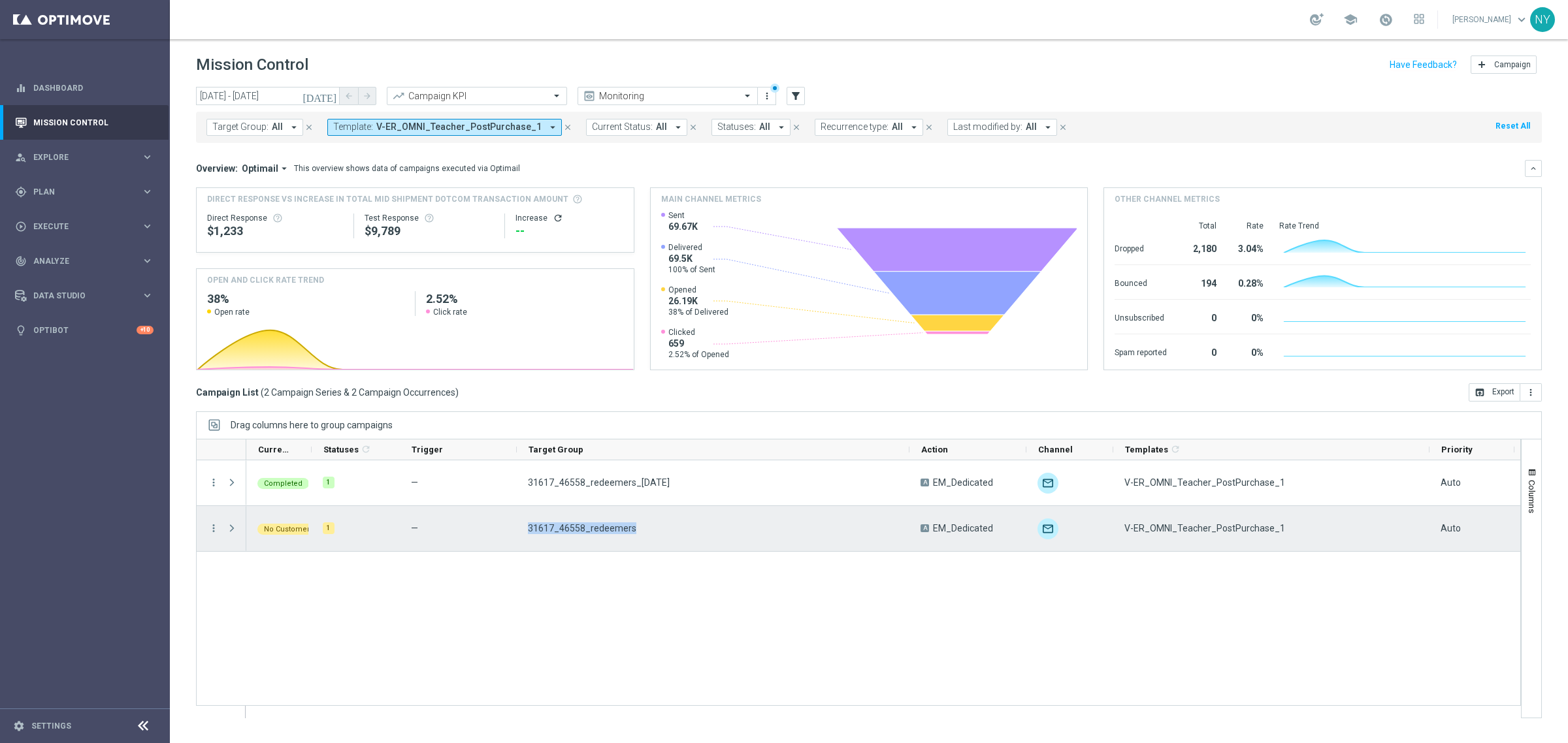
drag, startPoint x: 615, startPoint y: 531, endPoint x: 525, endPoint y: 533, distance: 90.0
click at [525, 533] on div "31617_46558_redeemers" at bounding box center [713, 529] width 393 height 45
click at [638, 529] on div "31617_46558_redeemers" at bounding box center [713, 529] width 393 height 45
drag, startPoint x: 635, startPoint y: 531, endPoint x: 526, endPoint y: 537, distance: 109.2
click at [526, 537] on div "31617_46558_redeemers" at bounding box center [713, 529] width 393 height 45
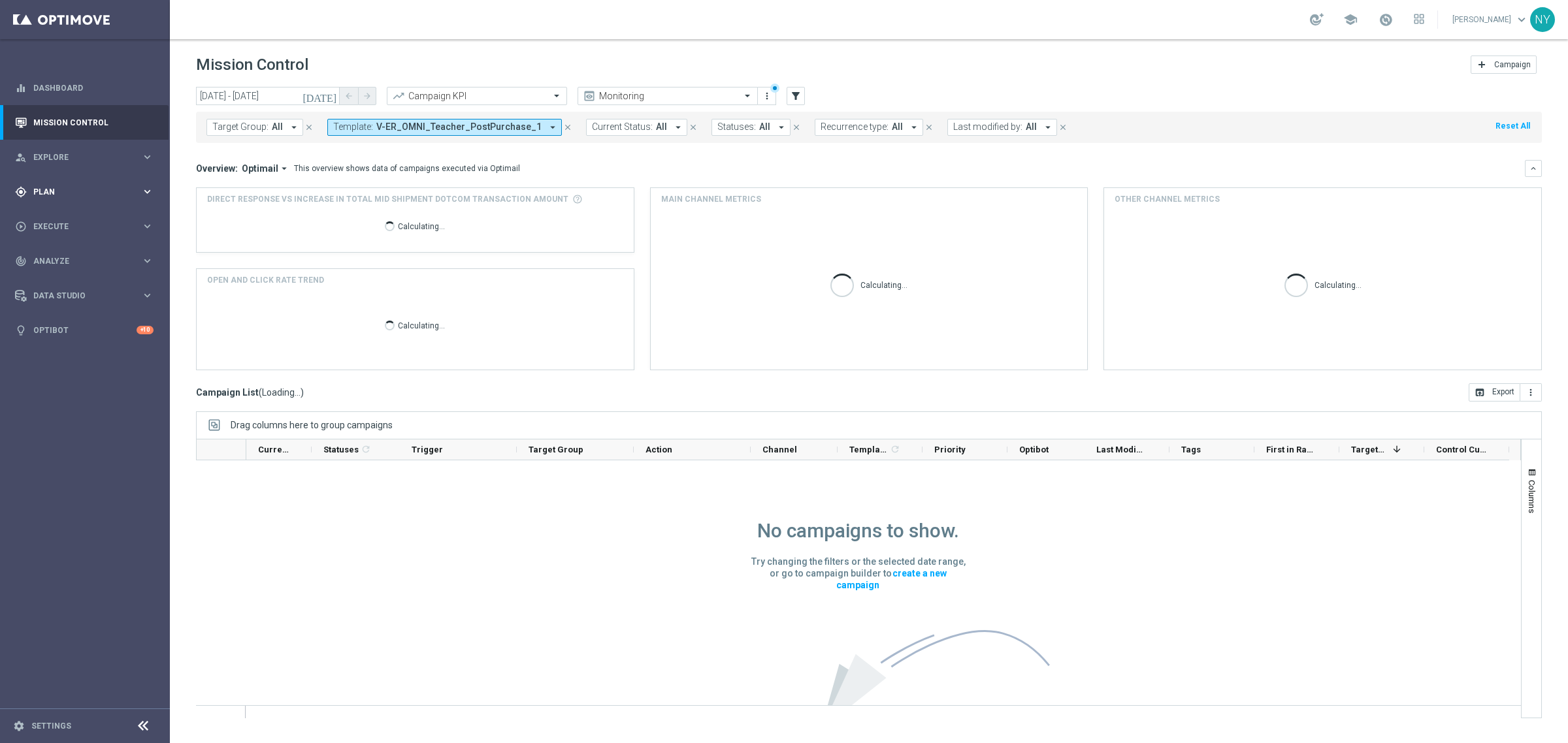
click at [57, 194] on span "Plan" at bounding box center [87, 192] width 108 height 8
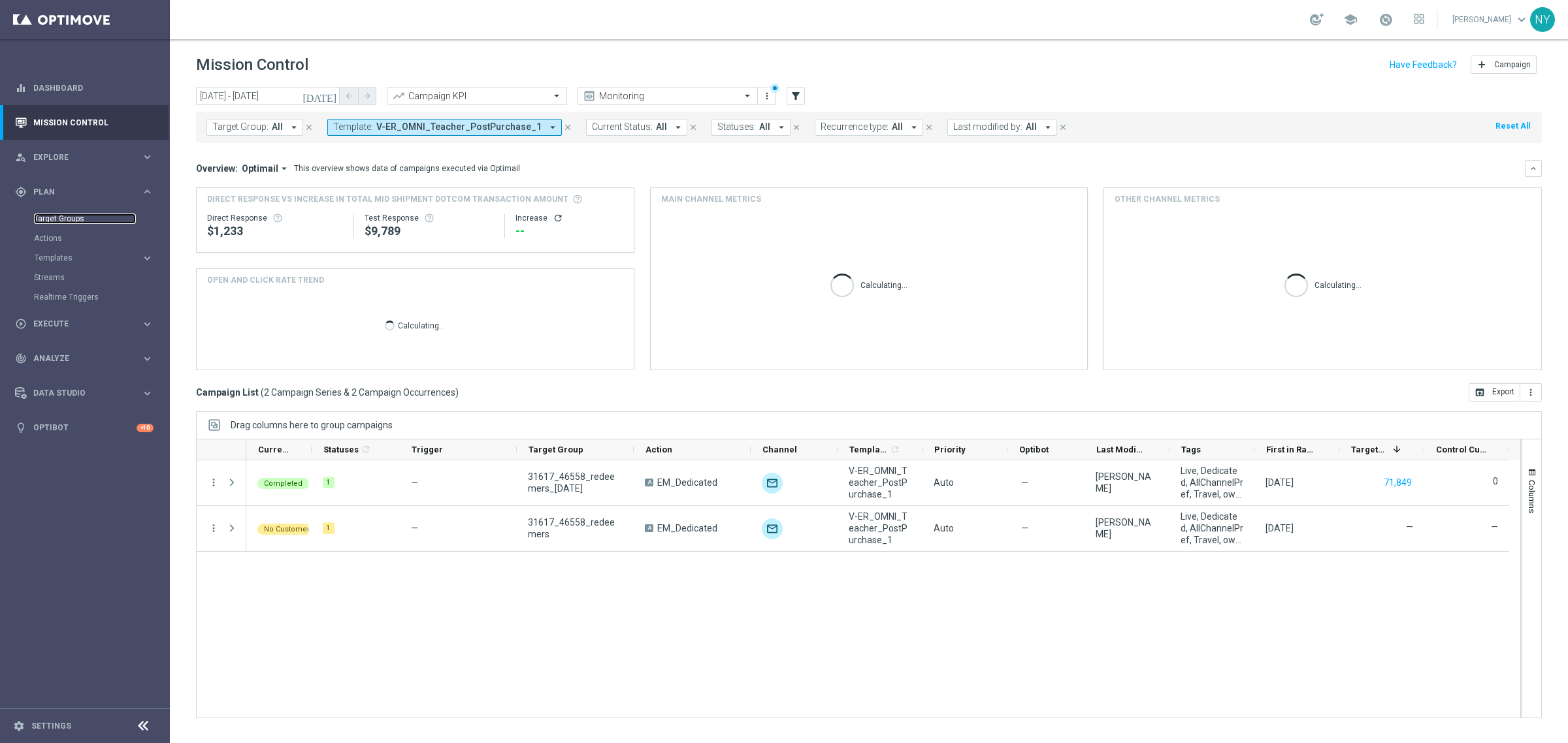
click at [46, 216] on link "Target Groups" at bounding box center [85, 218] width 102 height 10
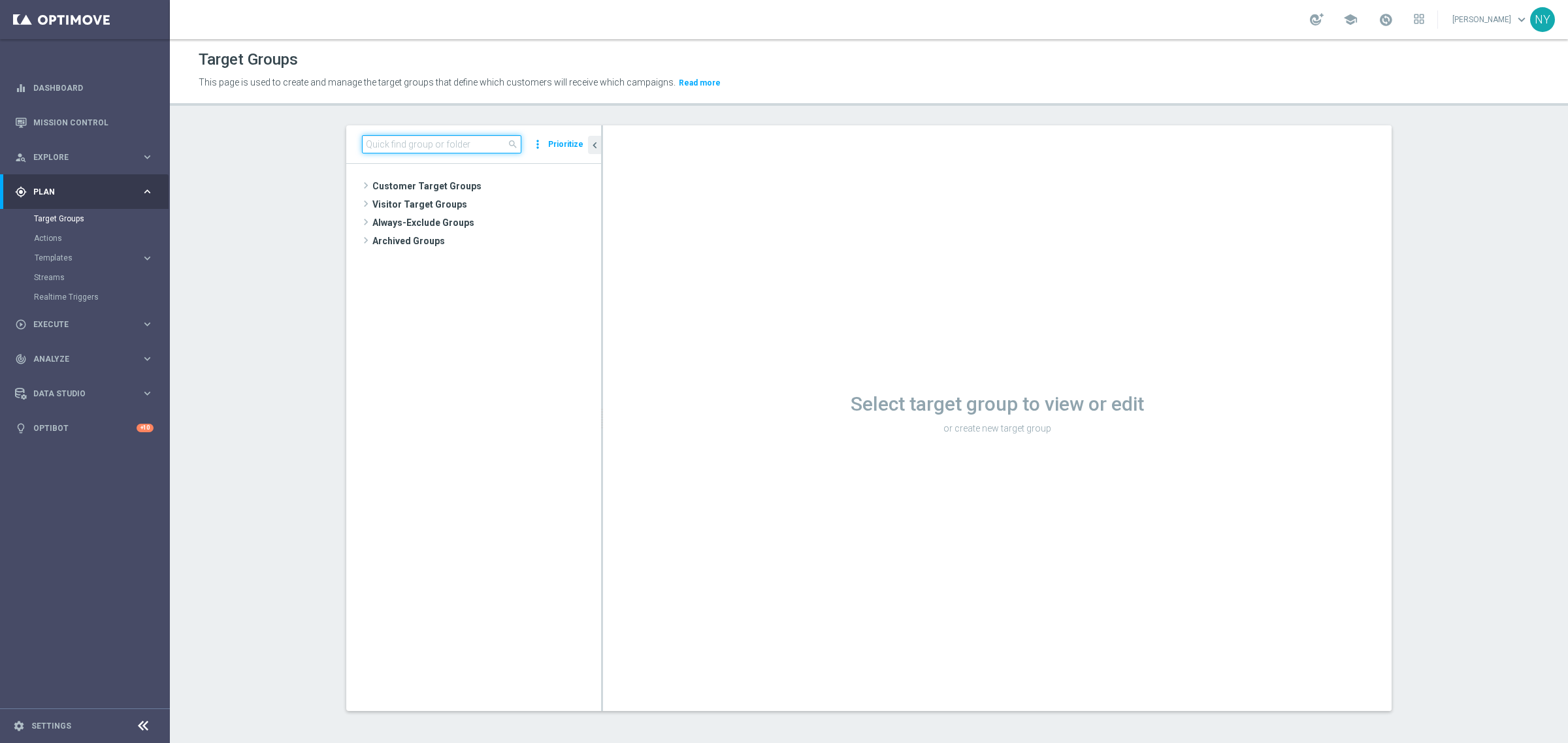
click at [383, 151] on input at bounding box center [441, 144] width 160 height 18
paste input "31617_46558_redeemers_10.2.25"
drag, startPoint x: 370, startPoint y: 144, endPoint x: 185, endPoint y: 147, distance: 185.0
click at [185, 147] on section "31617_46558_redeemers_10.2.25 close more_vert Prioritize No items or folders fo…" at bounding box center [869, 429] width 1399 height 606
click at [478, 244] on span "31617_46558_redeemers_10.2.25" at bounding box center [497, 242] width 145 height 11
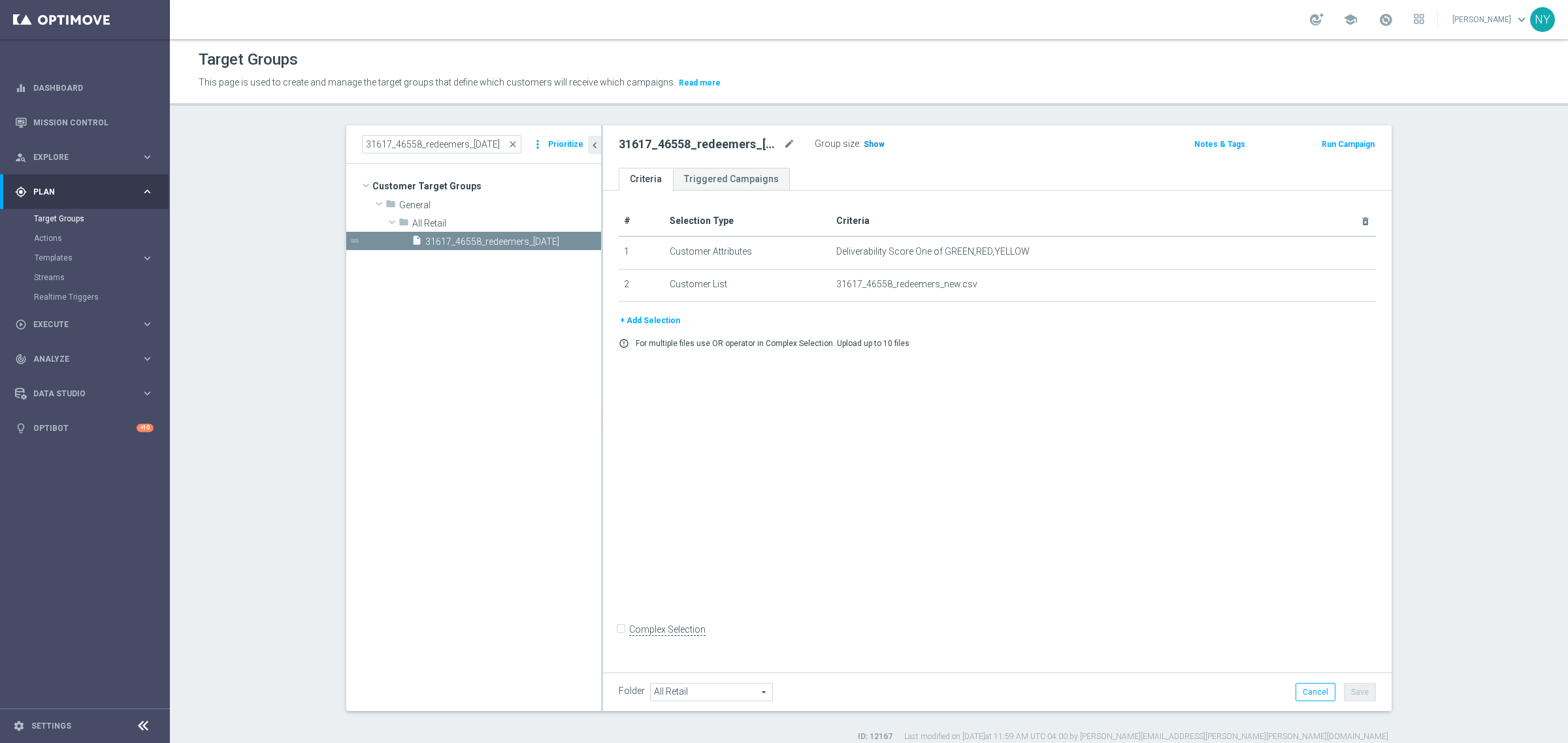
click at [871, 145] on span "Show" at bounding box center [875, 144] width 21 height 9
click at [874, 144] on span "71,554" at bounding box center [878, 145] width 27 height 12
drag, startPoint x: 498, startPoint y: 144, endPoint x: 139, endPoint y: 132, distance: 359.2
click at [139, 132] on main "equalizer Dashboard Mission Control" at bounding box center [784, 371] width 1568 height 743
paste input
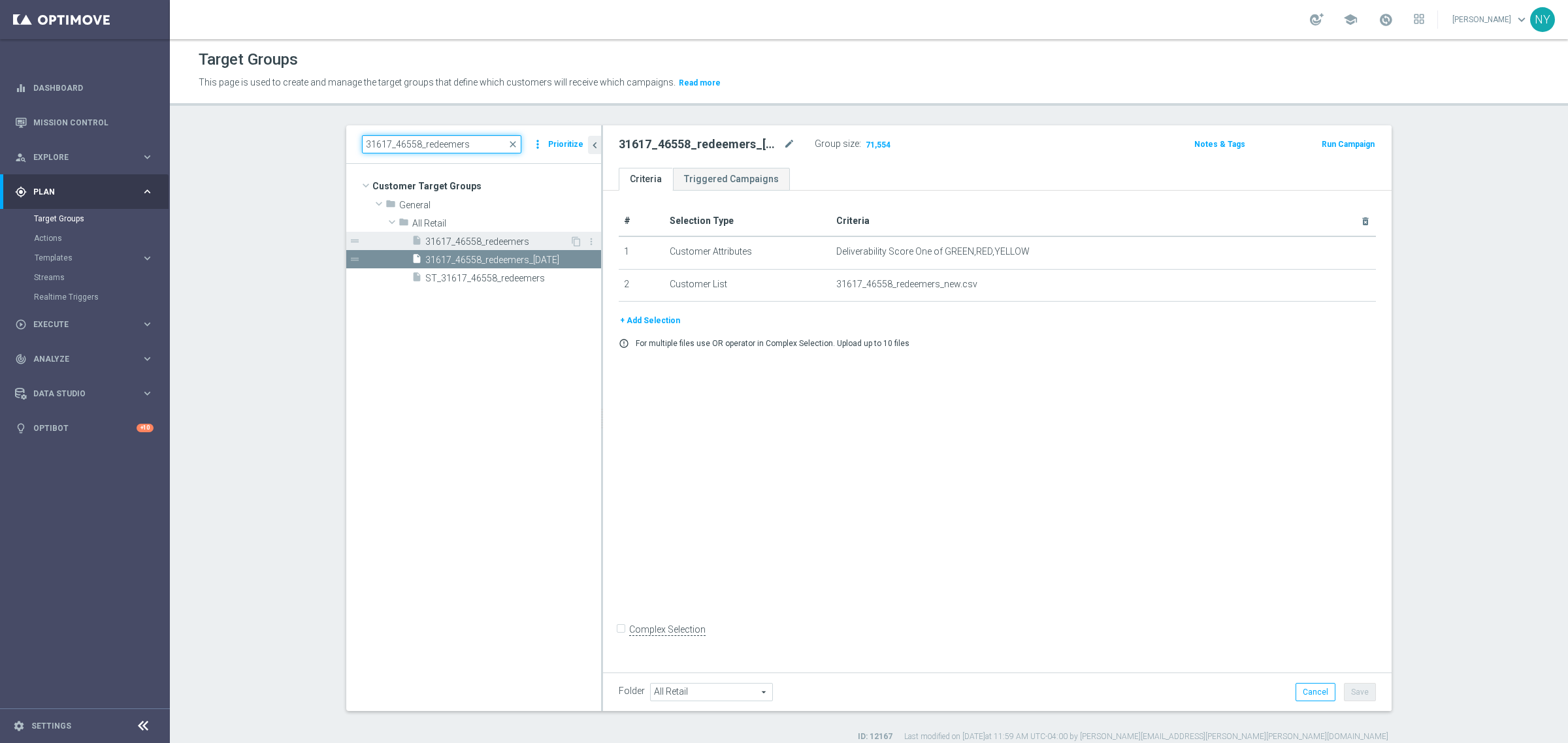
type input "31617_46558_redeemers"
click at [495, 240] on span "31617_46558_redeemers" at bounding box center [497, 242] width 145 height 11
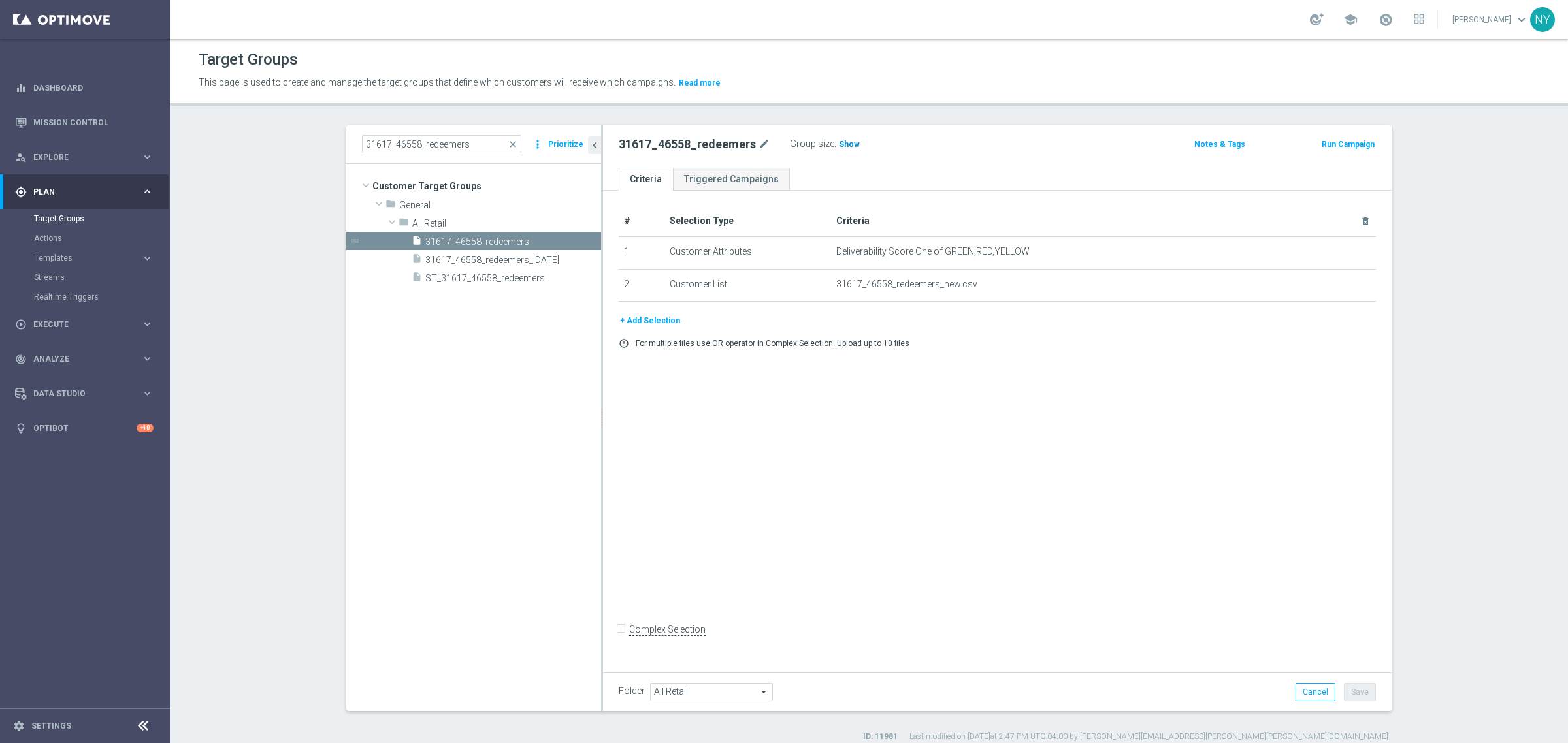
click at [839, 140] on span "Show" at bounding box center [849, 144] width 21 height 9
click at [847, 145] on span "71,554" at bounding box center [853, 145] width 27 height 12
click at [953, 286] on span "31617_46558_redeemers_new.csv" at bounding box center [1082, 284] width 492 height 11
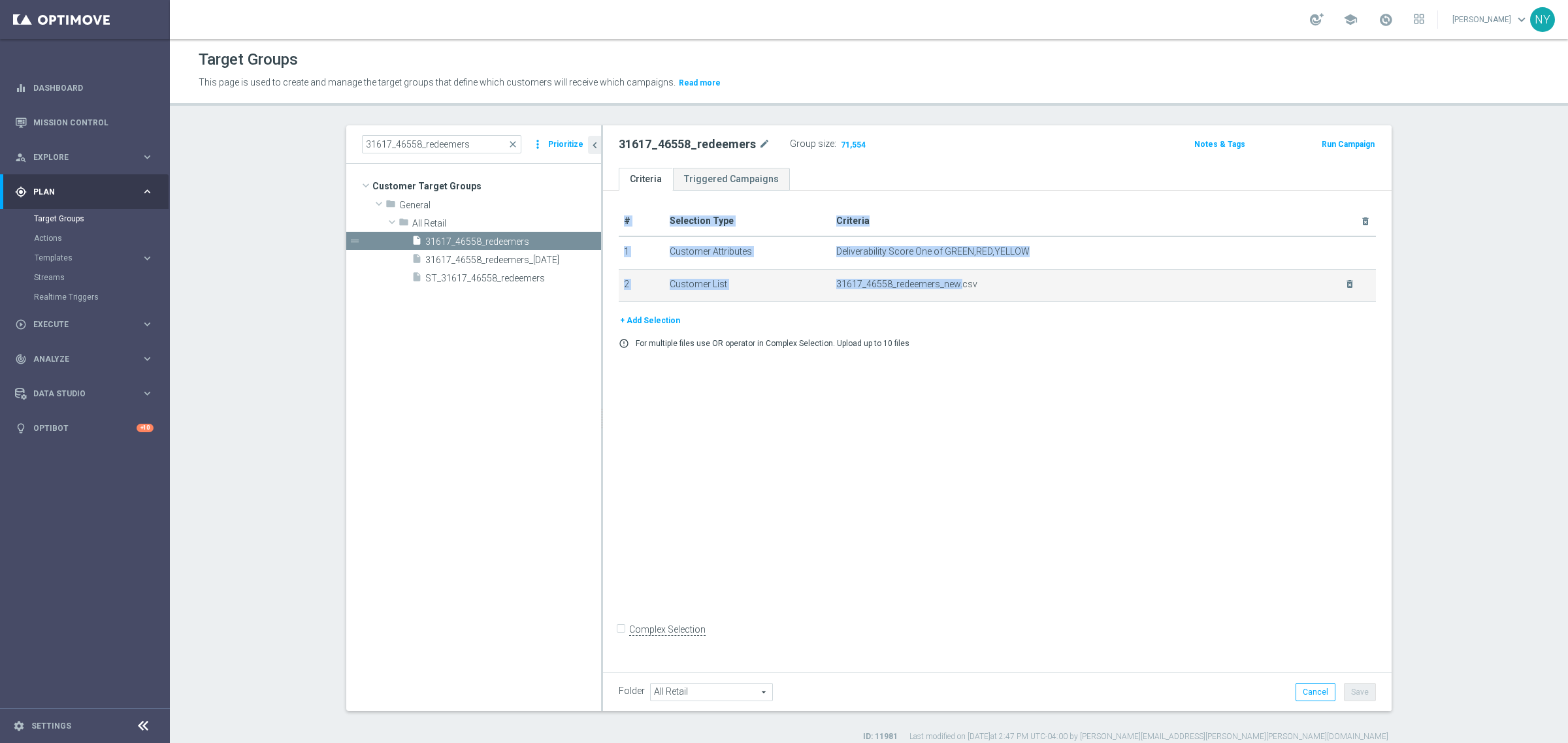
click at [953, 286] on span "31617_46558_redeemers_new.csv" at bounding box center [1082, 284] width 492 height 11
click at [971, 284] on span "31617_46558_redeemers_new.csv" at bounding box center [1082, 284] width 492 height 11
drag, startPoint x: 968, startPoint y: 284, endPoint x: 827, endPoint y: 288, distance: 141.1
click at [831, 288] on td "31617_46558_redeemers_new.csv delete_forever" at bounding box center [1104, 285] width 546 height 33
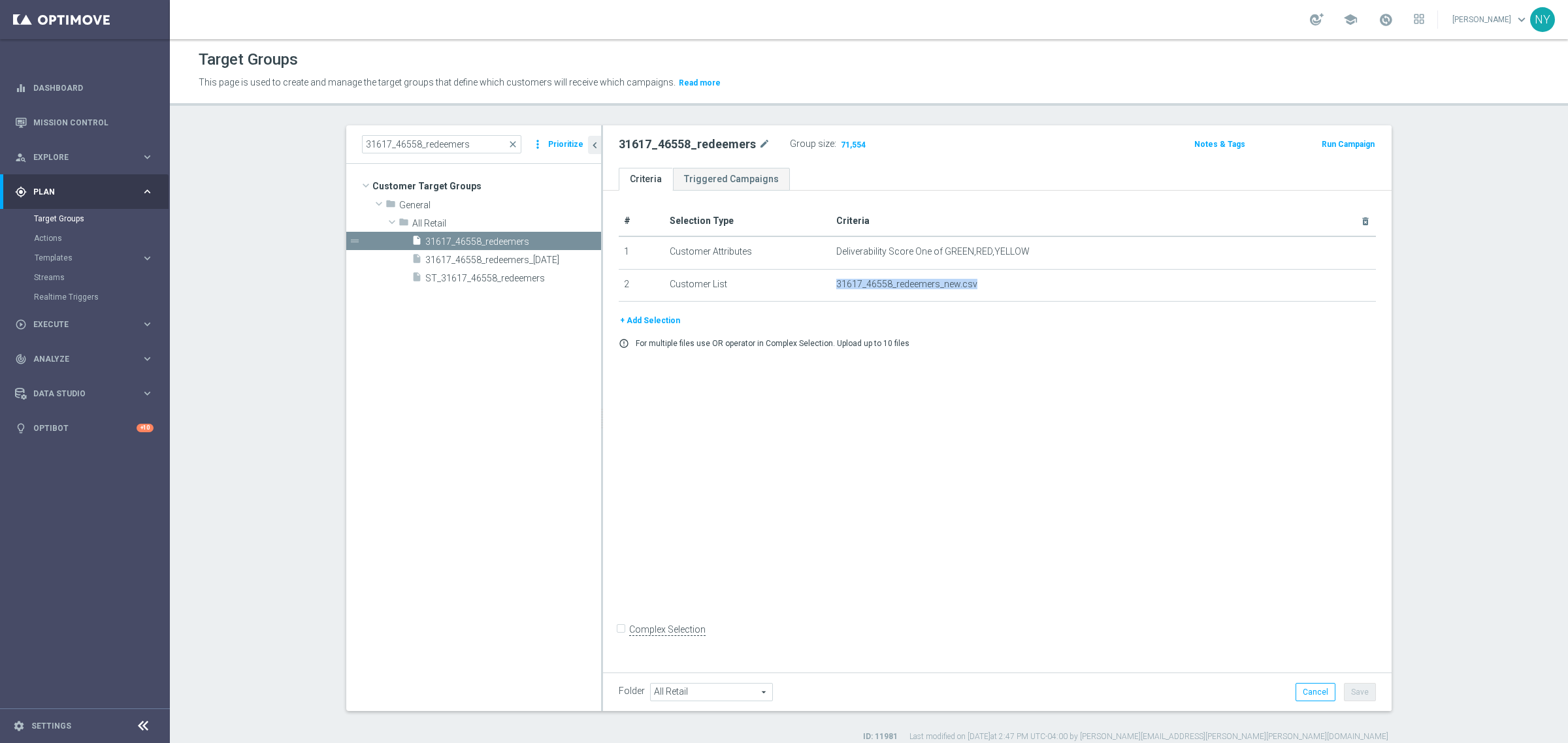
copy span "31617_46558_redeemers_new.csv"
click at [1365, 589] on div "# Selection Type Criteria delete_forever 1 Customer Attributes Deliverability S…" at bounding box center [997, 429] width 789 height 477
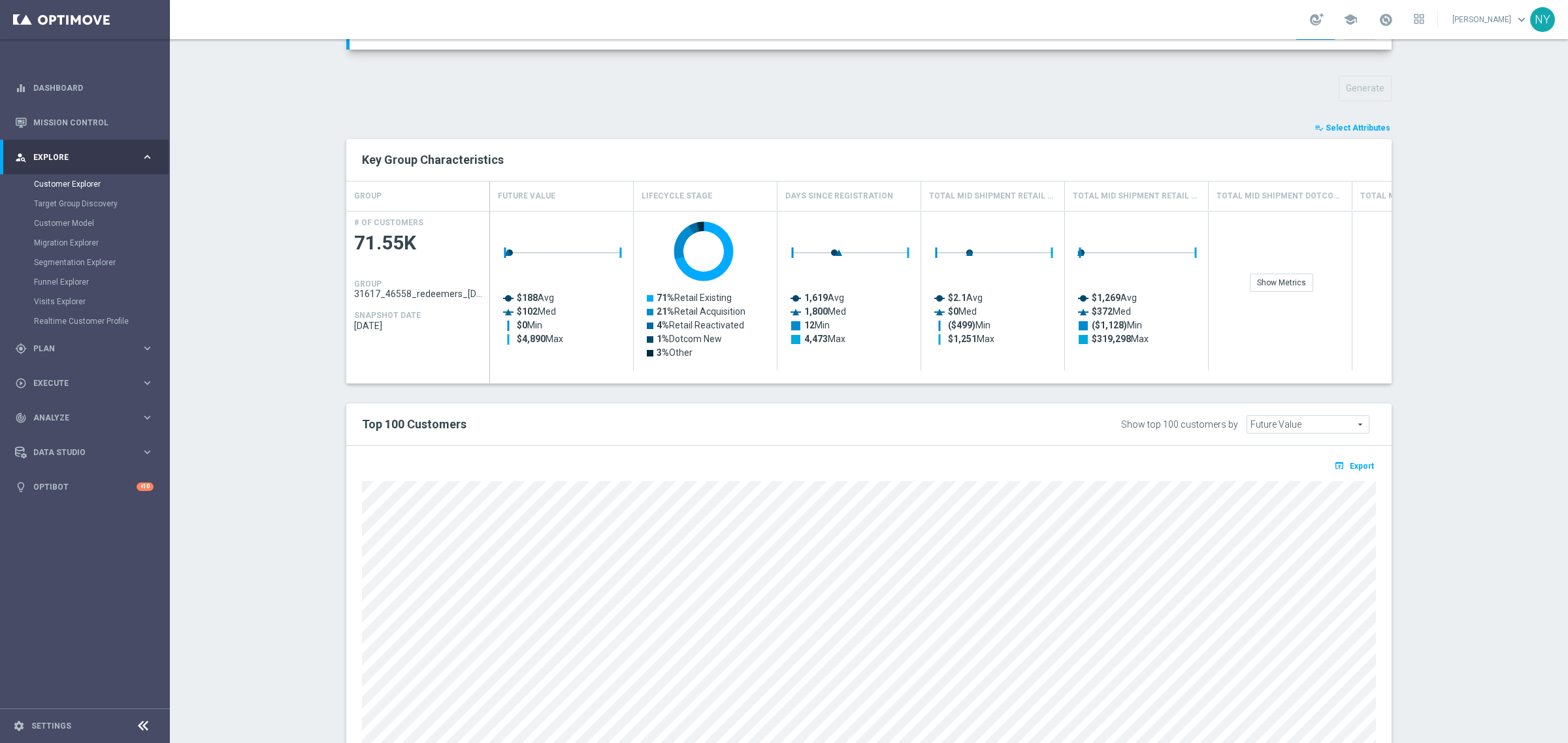
scroll to position [491, 0]
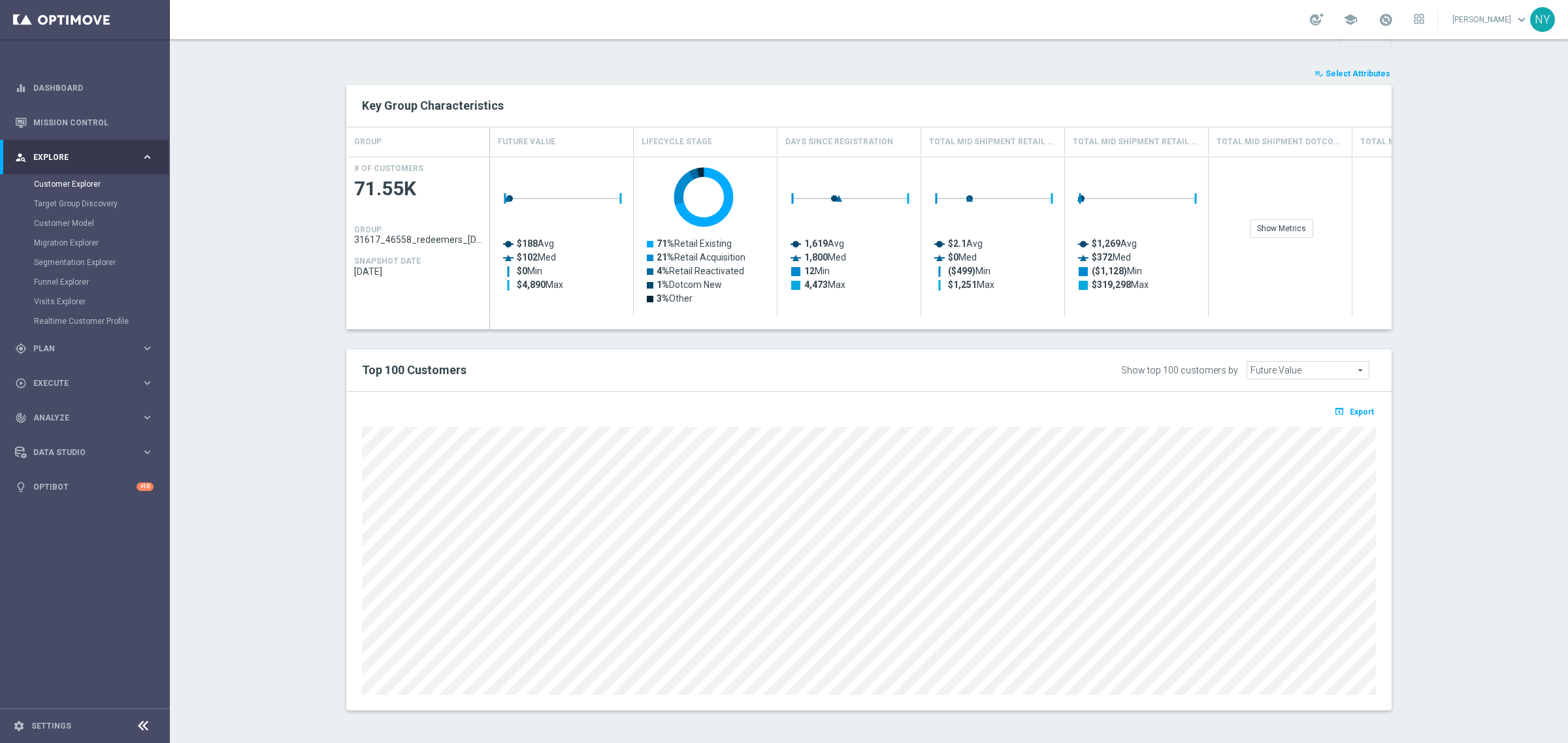
click at [1356, 69] on span "Select Attributes" at bounding box center [1358, 74] width 64 height 9
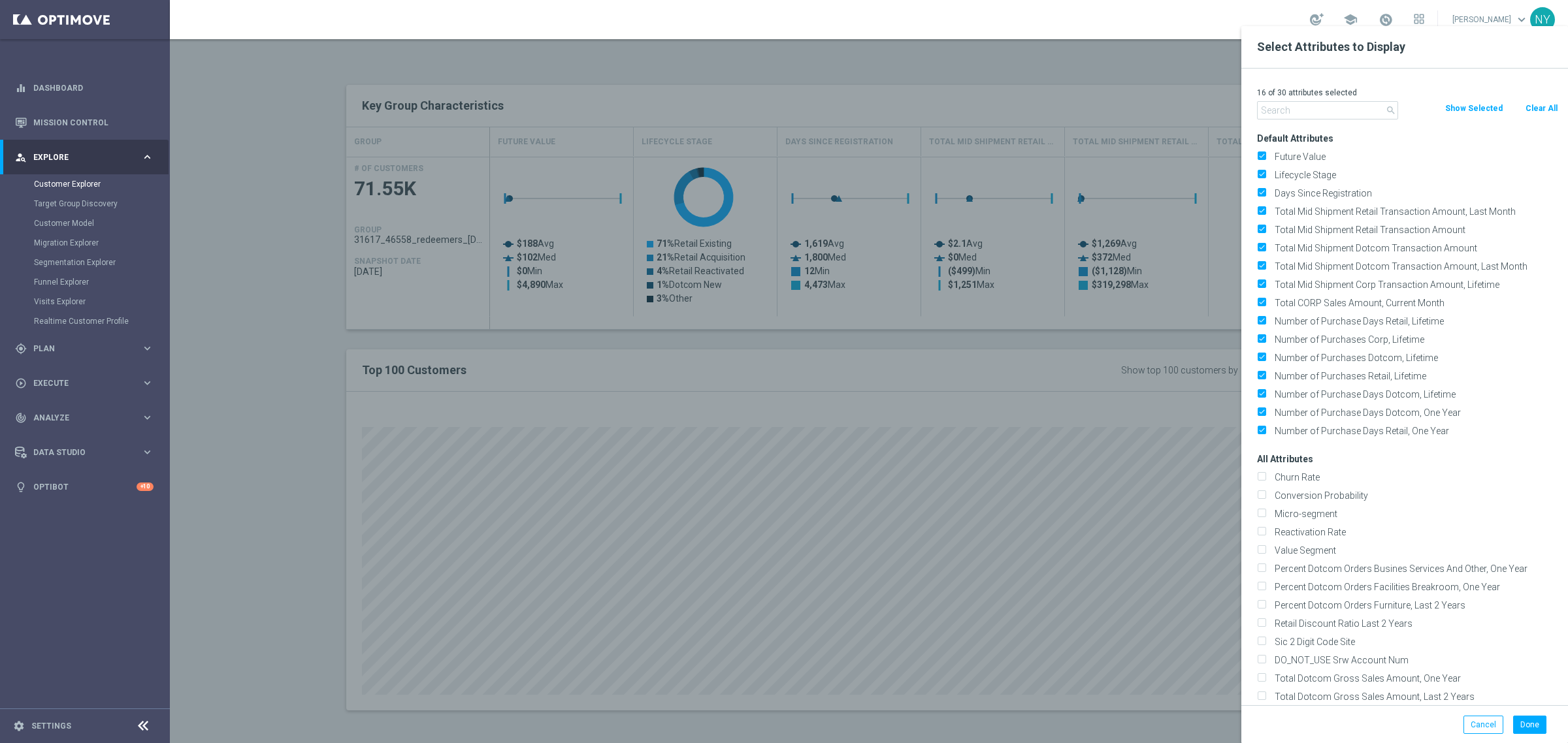
click at [1282, 111] on input "text" at bounding box center [1327, 110] width 141 height 18
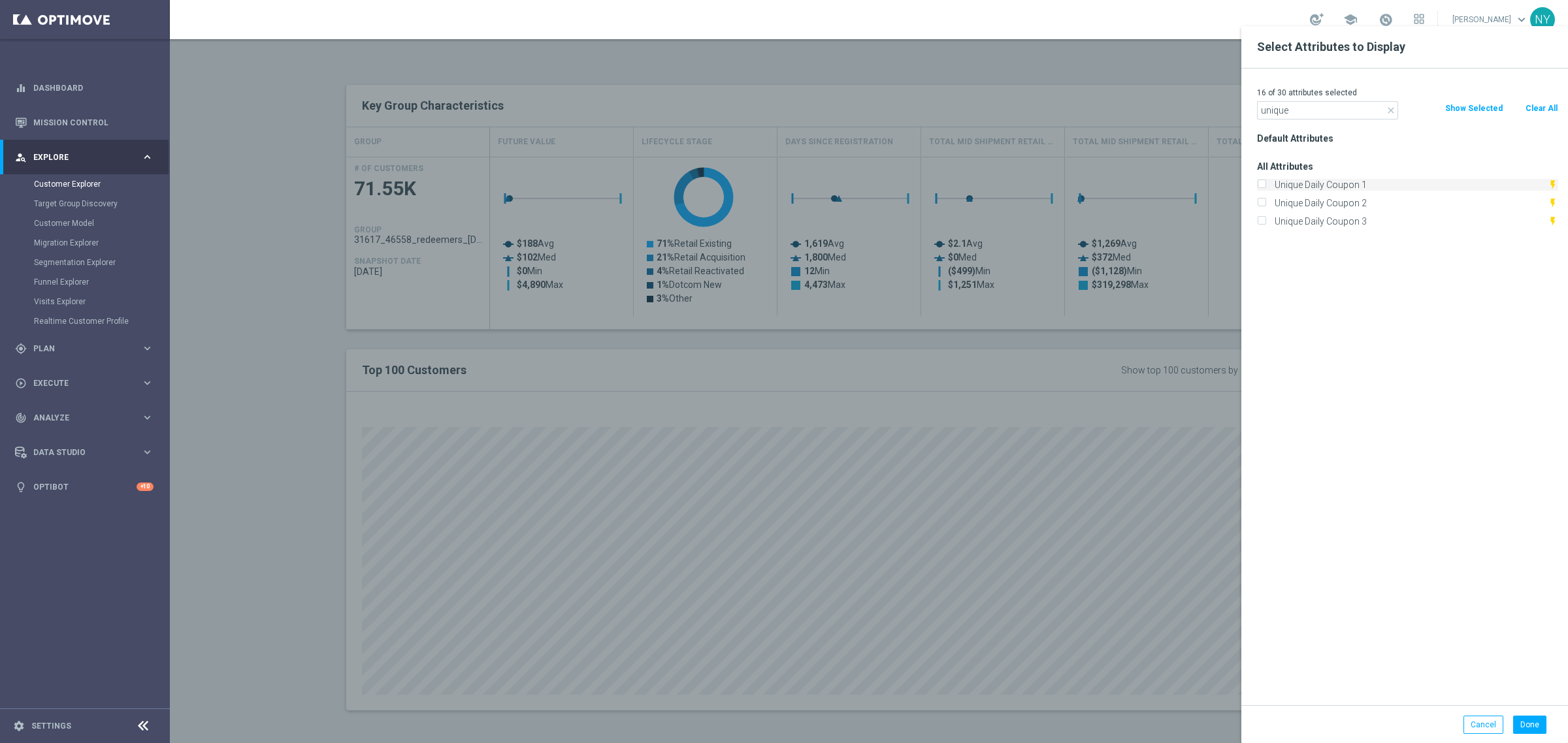
type input "unique"
click at [1303, 186] on label "Unique Daily Coupon 1" at bounding box center [1409, 185] width 278 height 11
click at [1266, 186] on input "Unique Daily Coupon 1" at bounding box center [1261, 186] width 9 height 8
checkbox input "true"
click at [1537, 725] on button "Done" at bounding box center [1529, 724] width 33 height 18
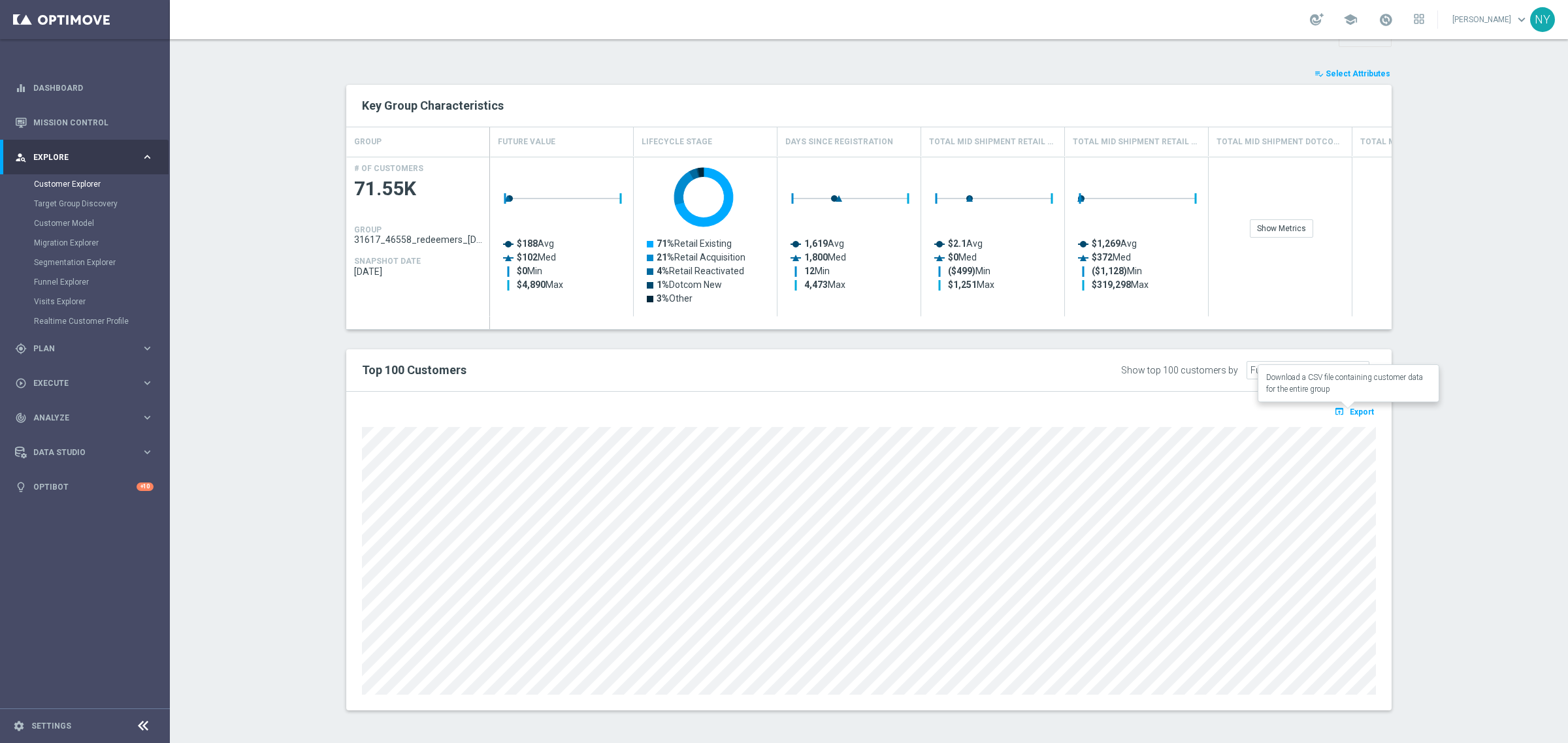
click at [1355, 413] on span "Export" at bounding box center [1362, 413] width 25 height 9
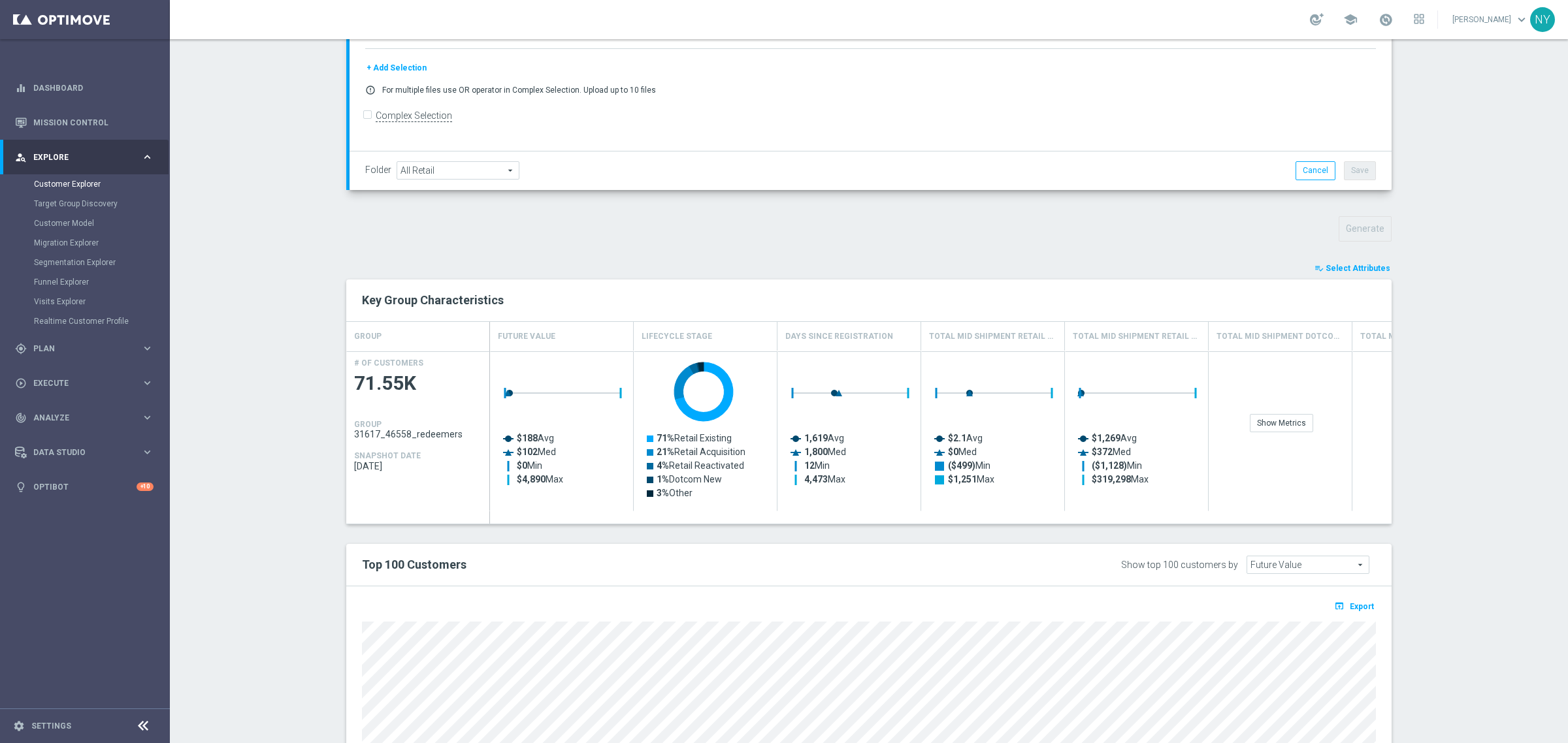
scroll to position [491, 0]
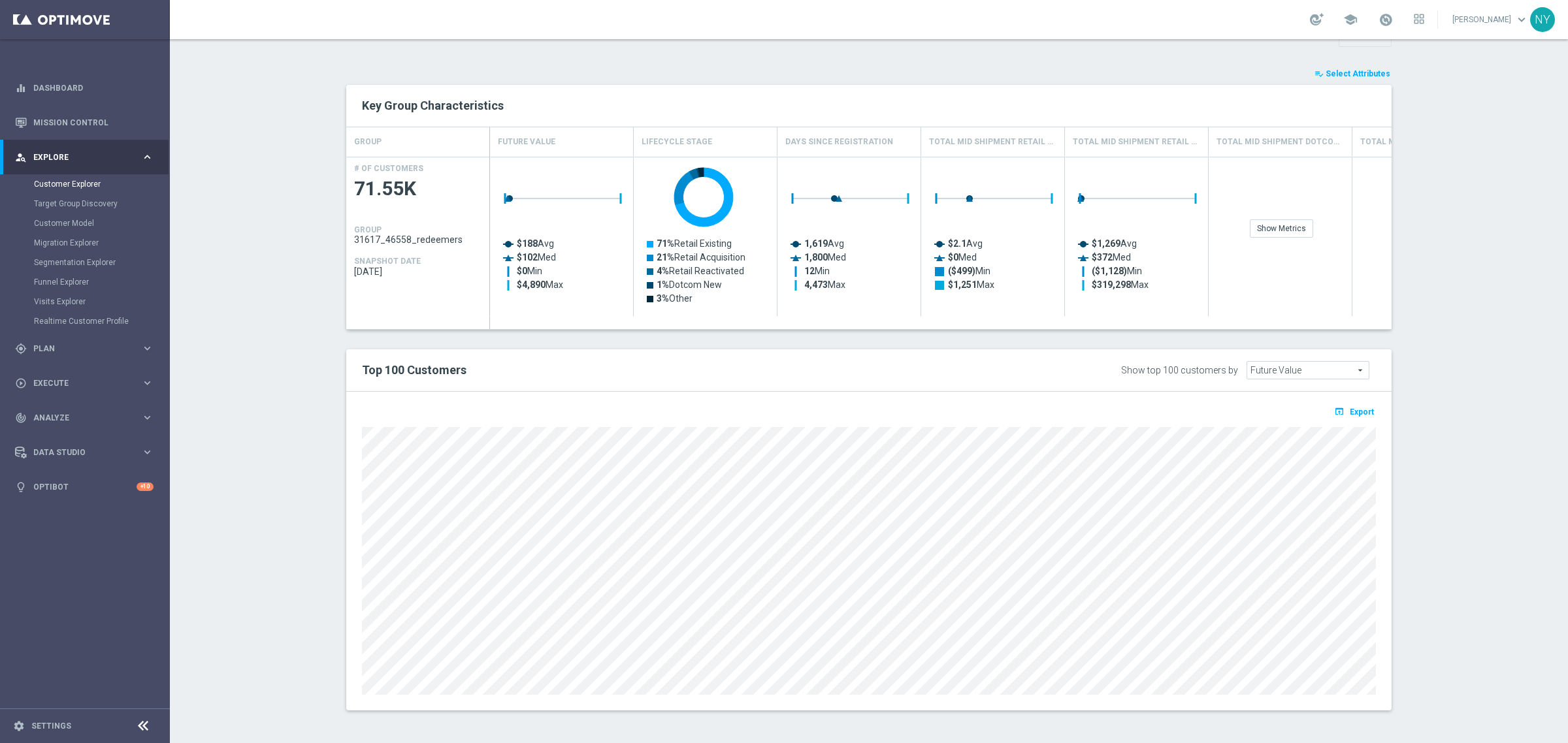
click at [1356, 74] on span "Select Attributes" at bounding box center [1358, 74] width 64 height 9
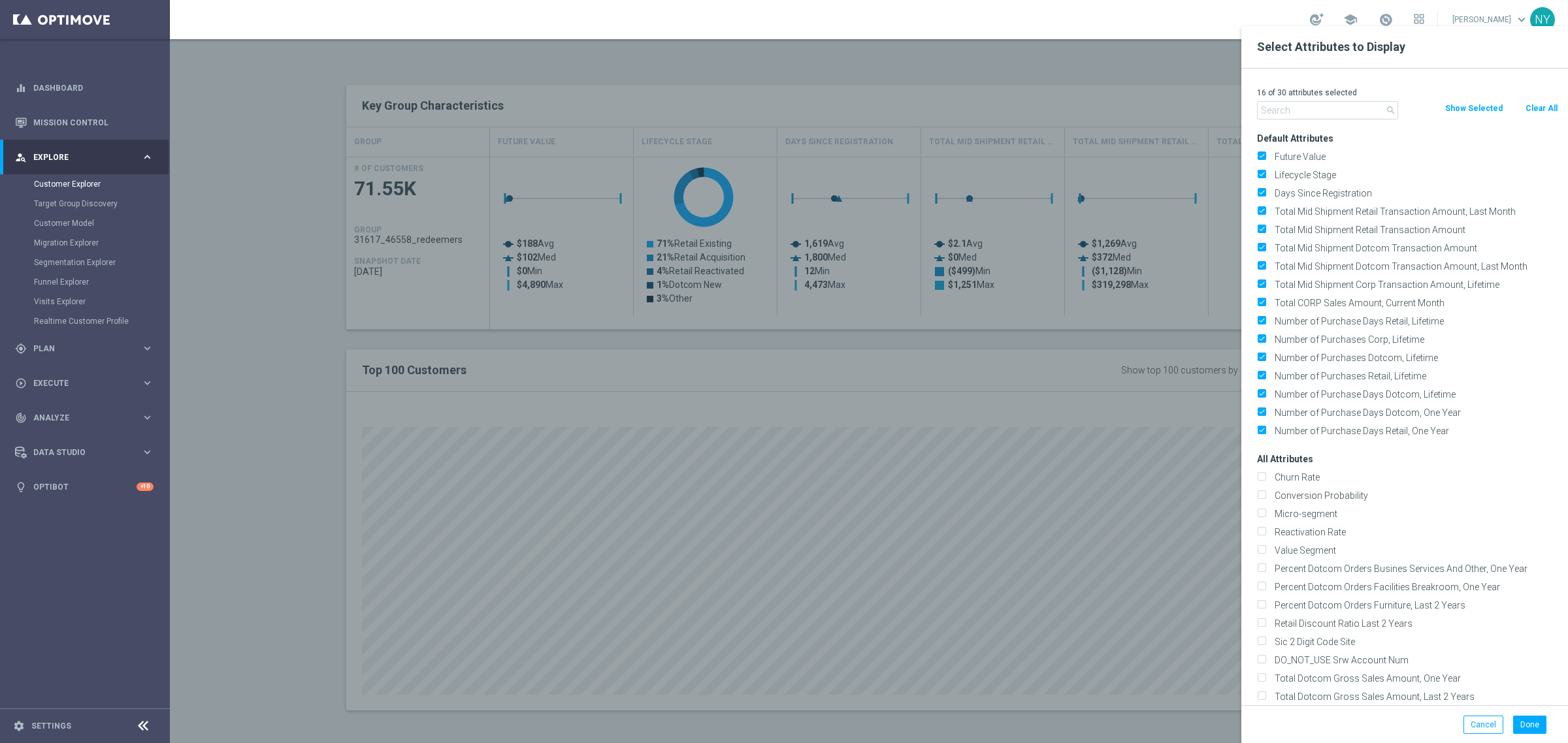
click at [1296, 107] on input "text" at bounding box center [1327, 110] width 141 height 18
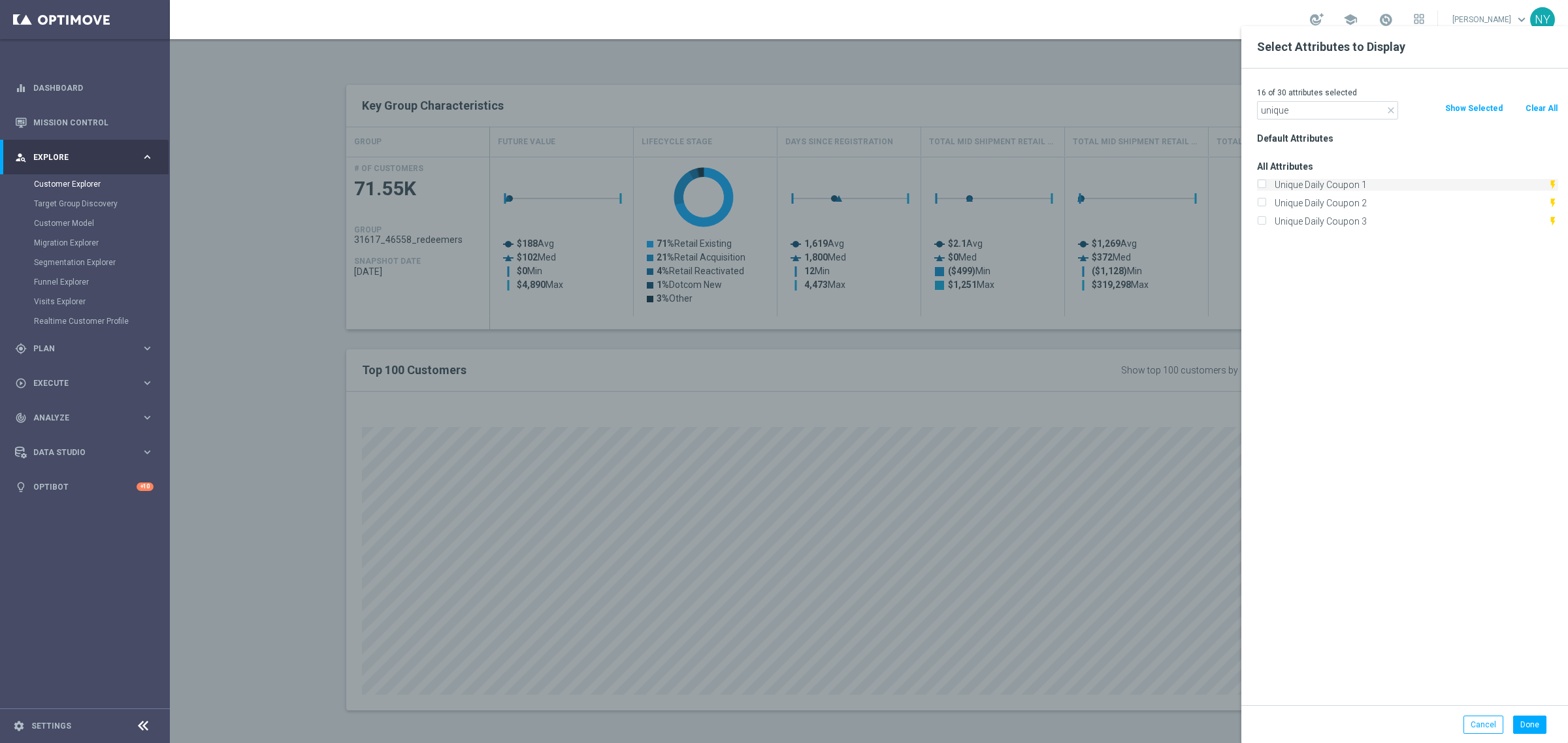
type input "unique"
click at [1263, 187] on input "Unique Daily Coupon 1" at bounding box center [1261, 186] width 9 height 8
checkbox input "true"
click at [1526, 722] on button "Done" at bounding box center [1529, 724] width 33 height 18
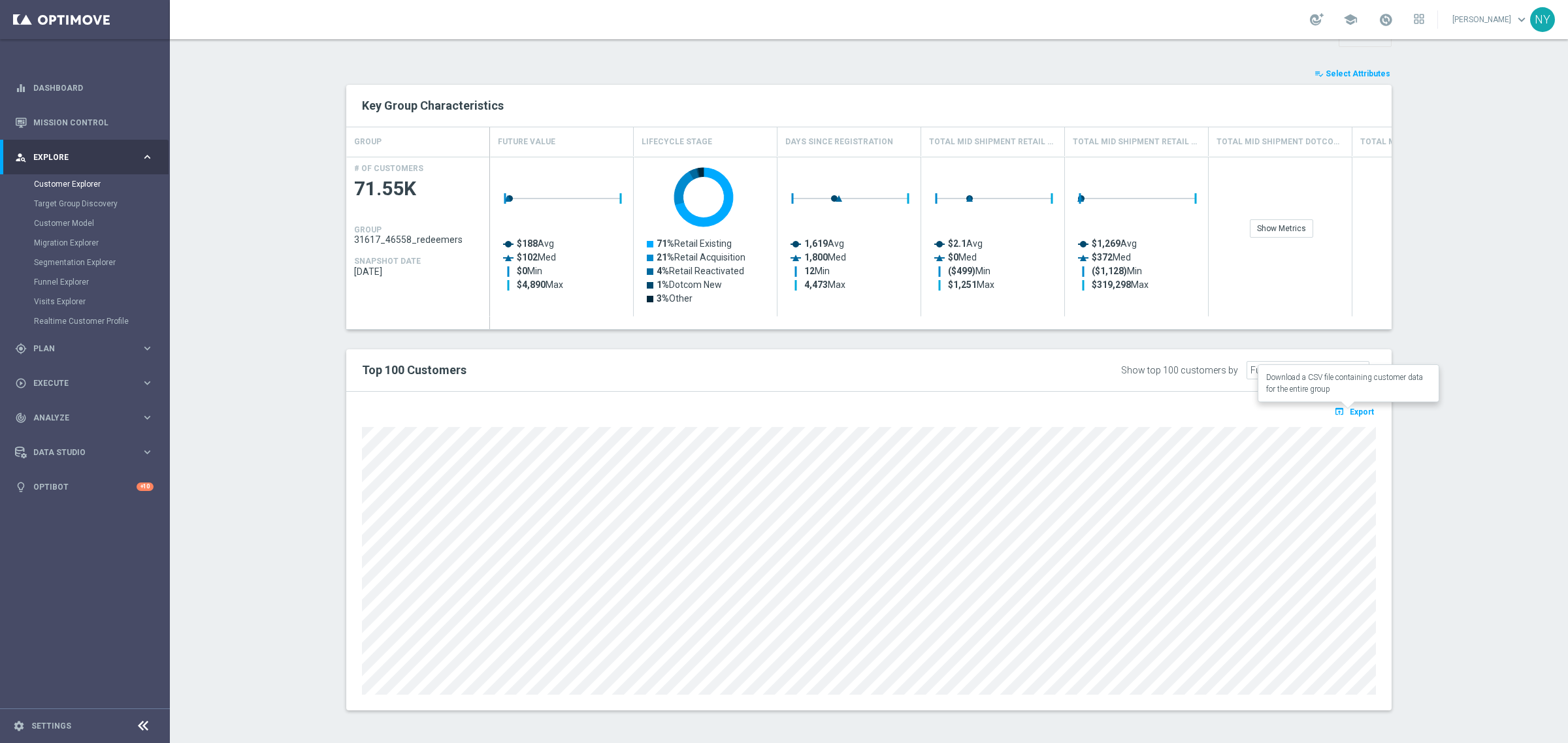
click at [1355, 409] on span "Export" at bounding box center [1362, 413] width 25 height 9
click at [1352, 73] on span "Select Attributes" at bounding box center [1358, 74] width 64 height 9
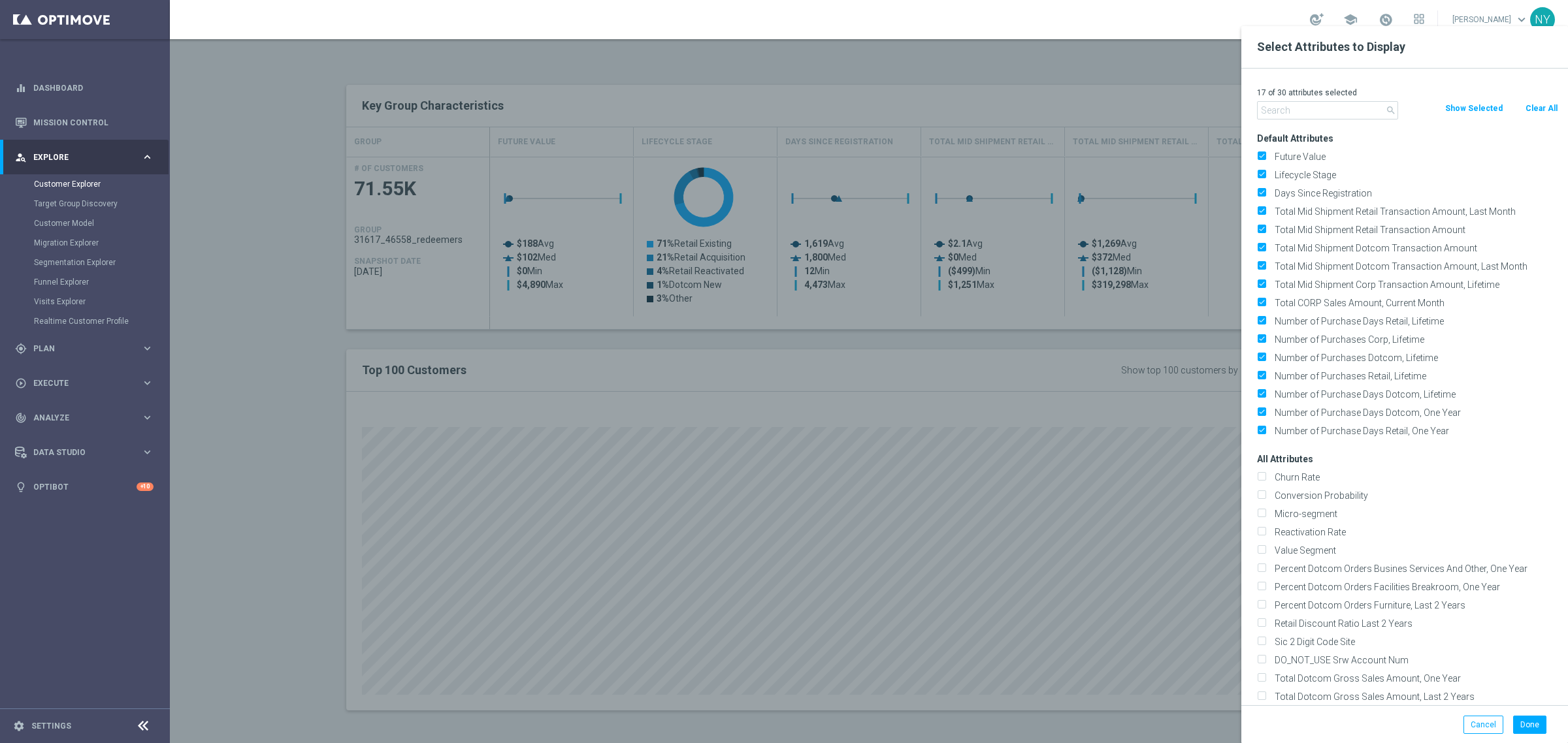
click at [1314, 114] on input "text" at bounding box center [1327, 110] width 141 height 18
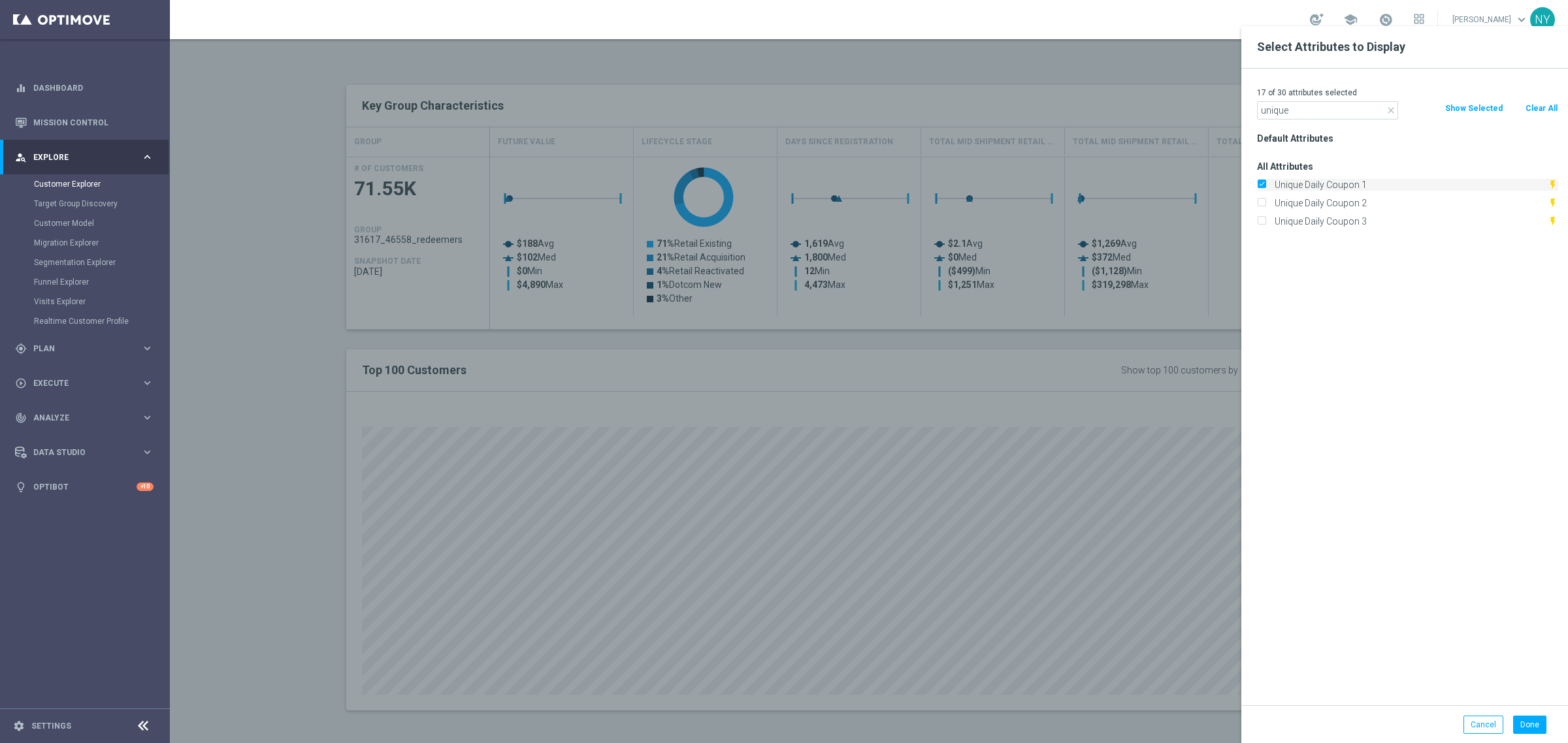
type input "unique"
click at [1270, 188] on label "Unique Daily Coupon 1" at bounding box center [1409, 185] width 278 height 11
click at [1266, 188] on input "Unique Daily Coupon 1" at bounding box center [1261, 186] width 9 height 8
checkbox input "false"
click at [1298, 113] on input "unique" at bounding box center [1327, 110] width 141 height 18
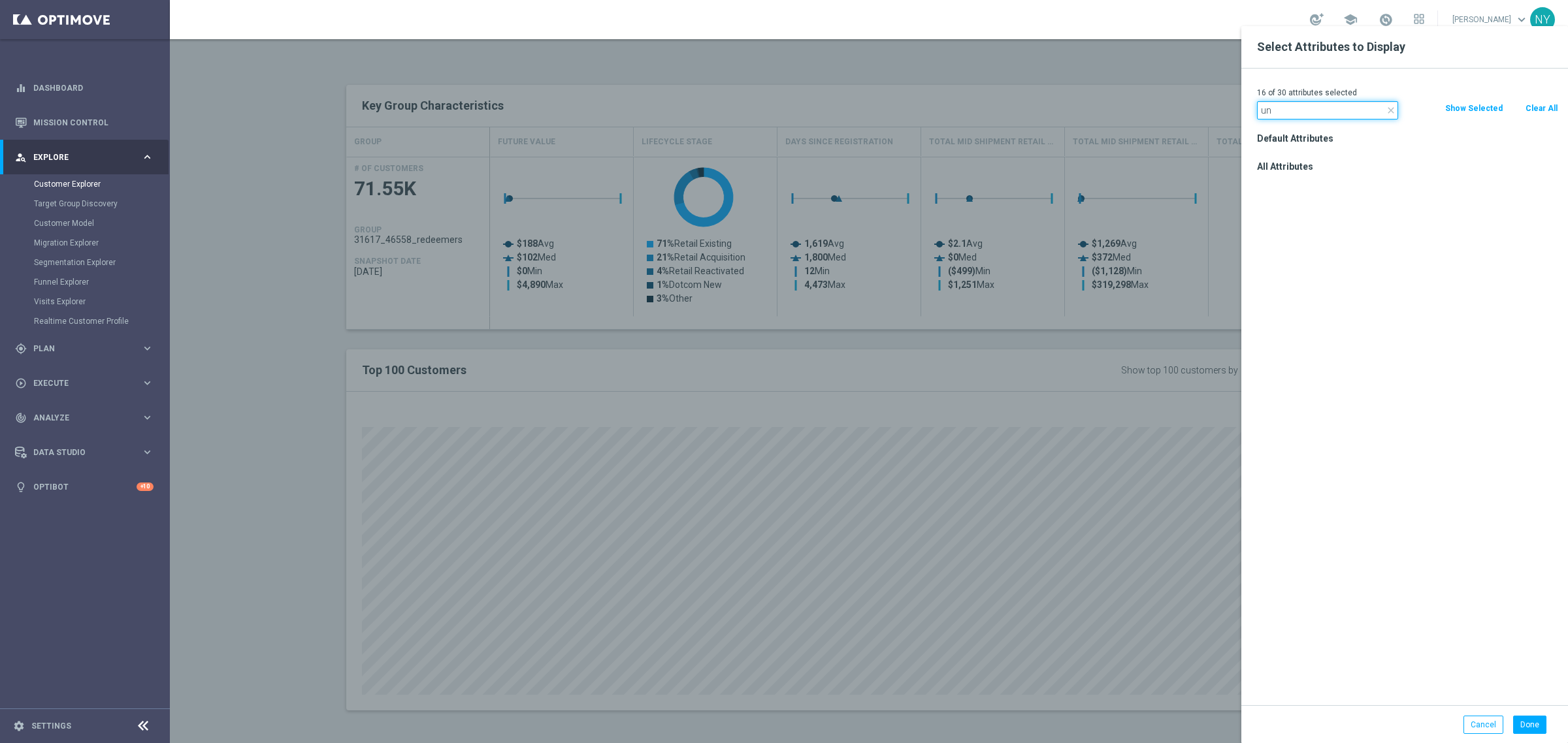
type input "u"
type input "promo"
click at [1176, 70] on div at bounding box center [954, 397] width 1568 height 743
click at [1480, 726] on button "Cancel" at bounding box center [1484, 724] width 40 height 18
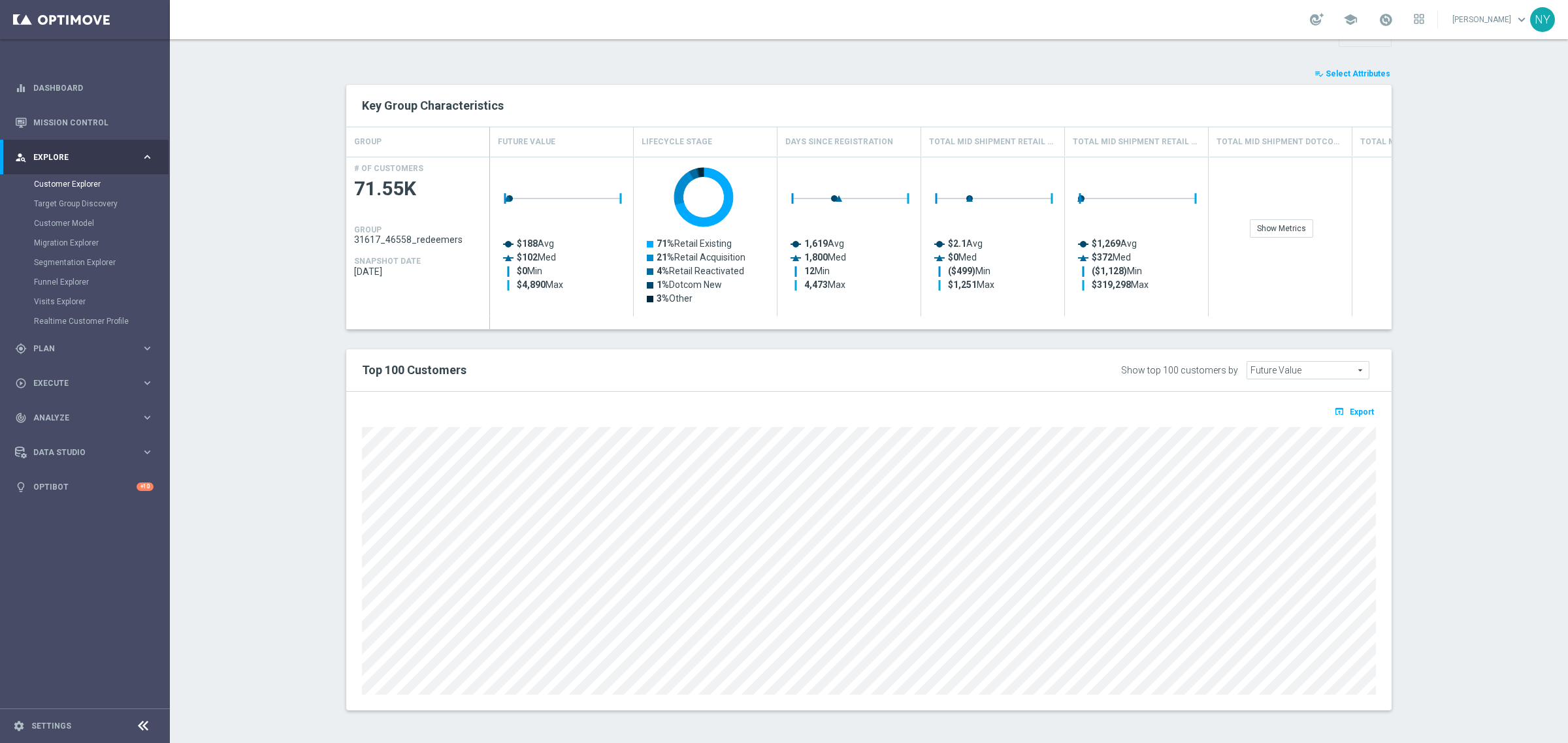
click at [1353, 74] on span "Select Attributes" at bounding box center [1358, 74] width 64 height 9
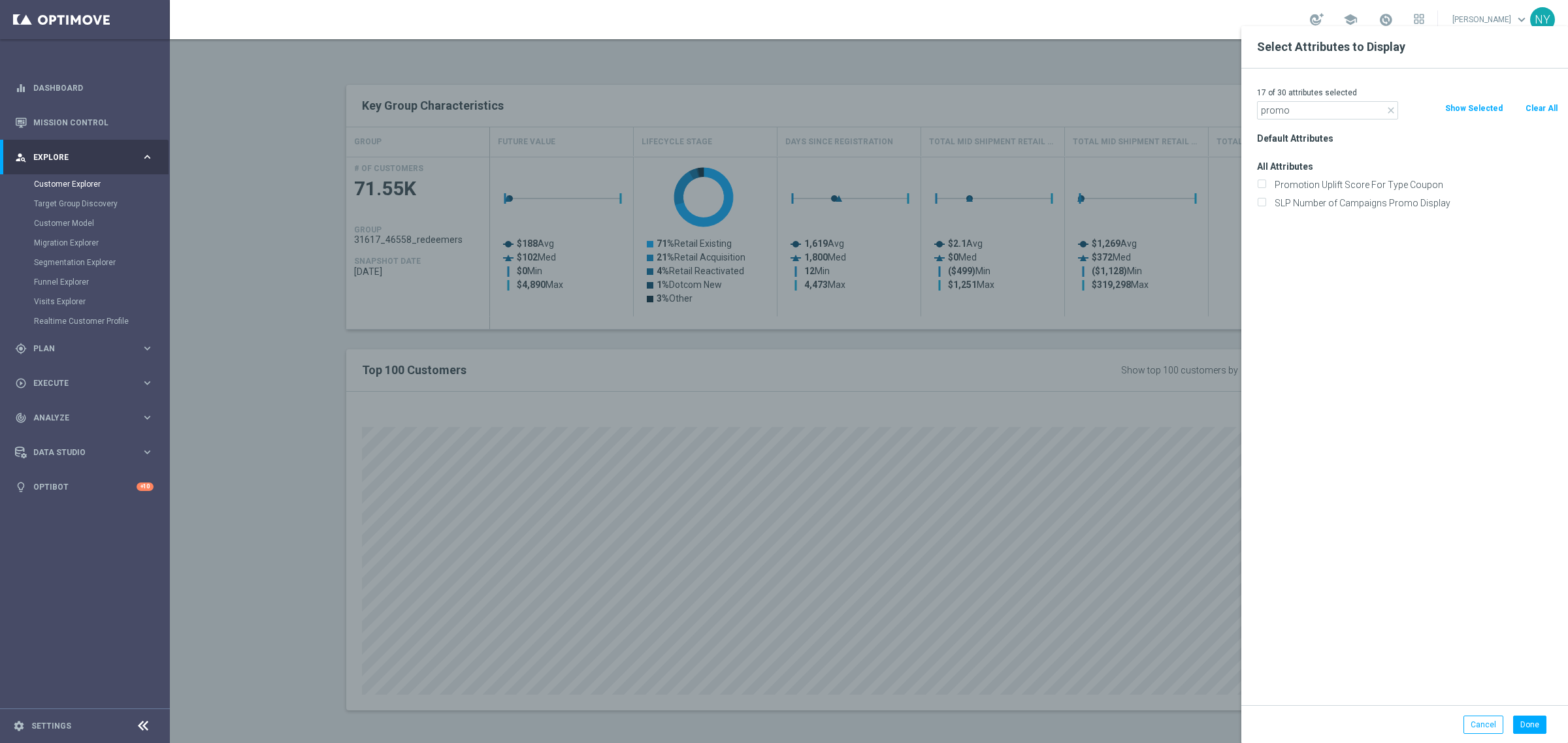
drag, startPoint x: 1308, startPoint y: 111, endPoint x: 1187, endPoint y: 111, distance: 121.0
click at [1187, 731] on div "Select Attributes to Display 17 of 30 attributes selected close promo Clear All…" at bounding box center [869, 731] width 1399 height 0
type input "unique"
click at [1263, 188] on input "Unique Daily Coupon 1" at bounding box center [1261, 186] width 9 height 8
checkbox input "false"
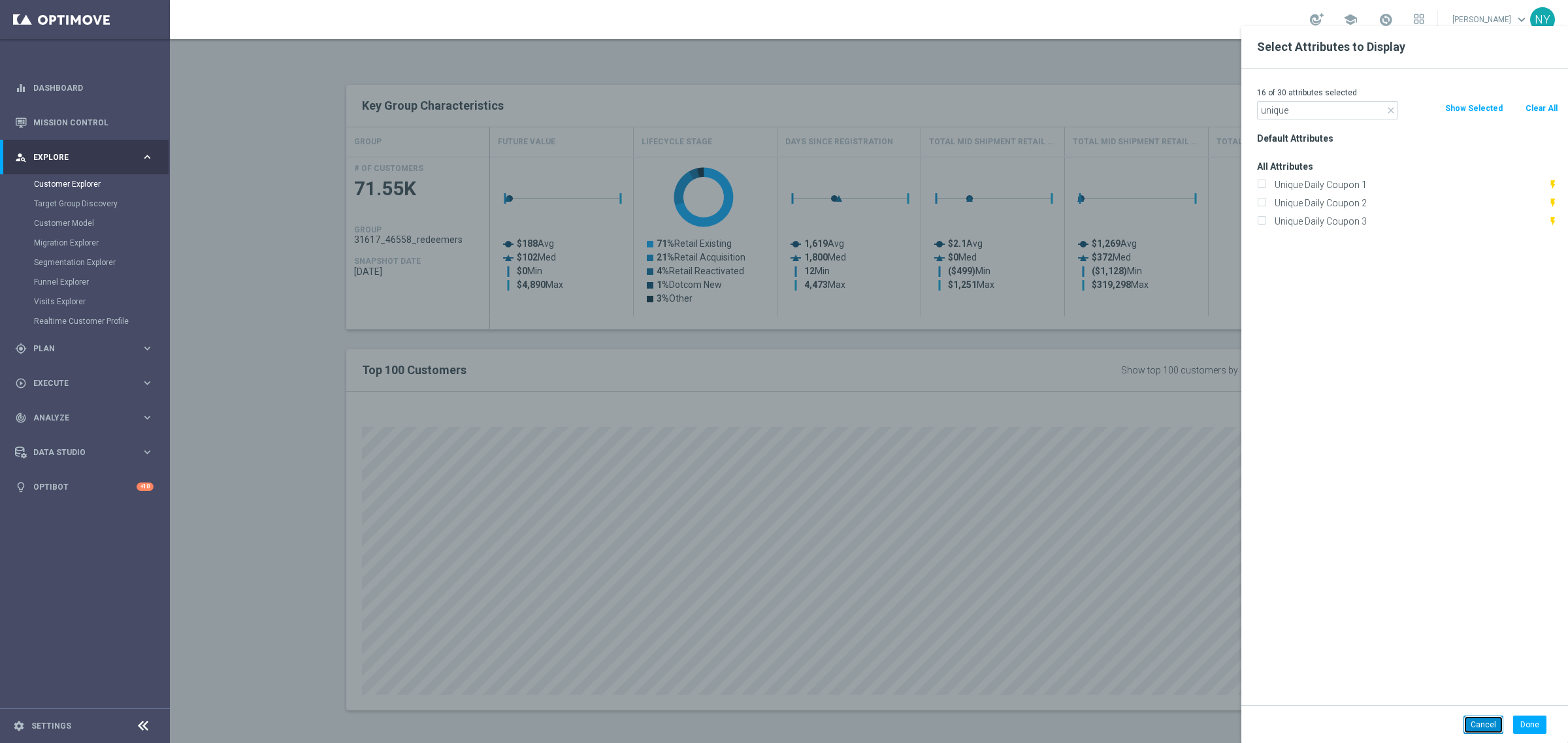
click at [1493, 726] on button "Cancel" at bounding box center [1484, 724] width 40 height 18
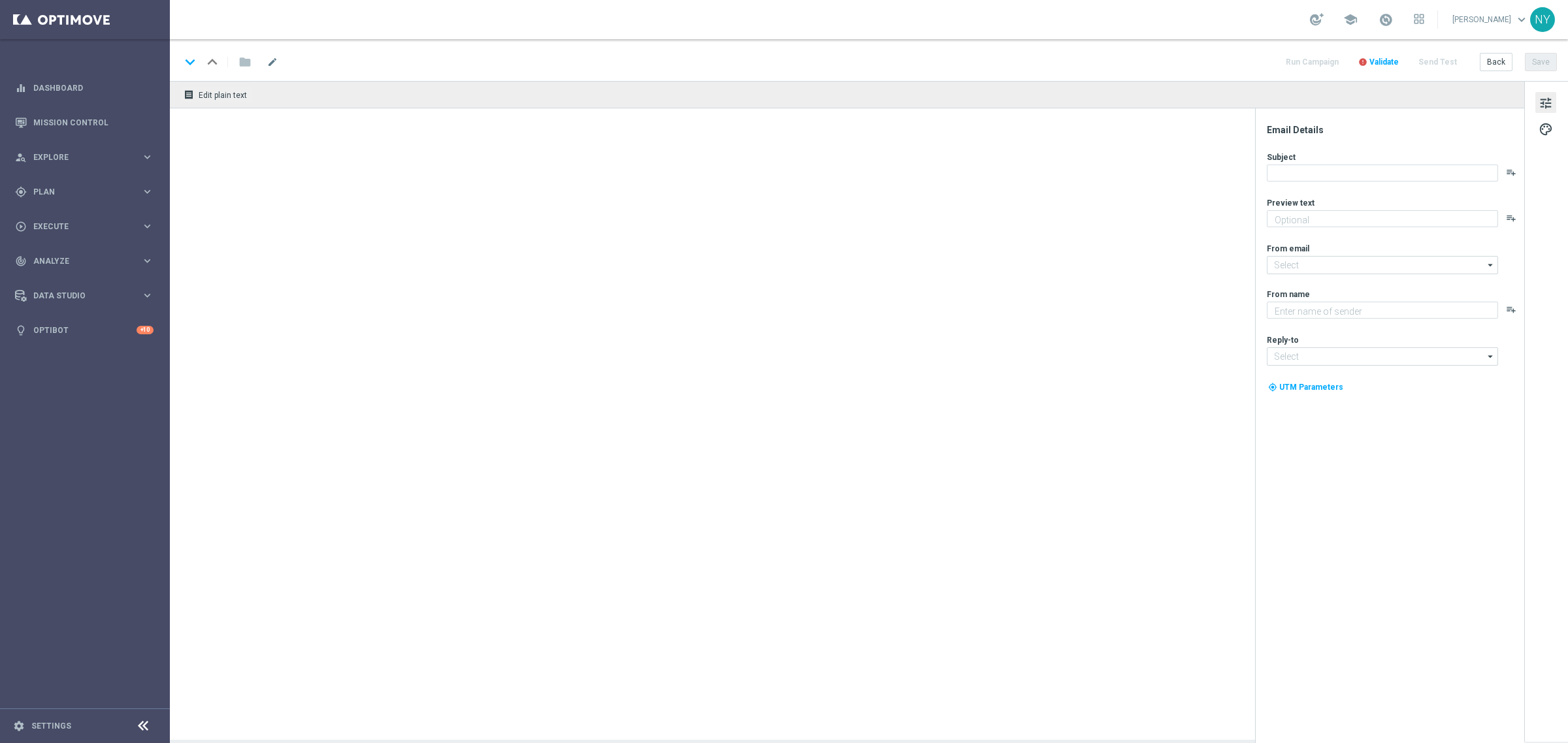
type textarea "Don’t worry. We’re in stock allllll year."
type textarea "Staples"
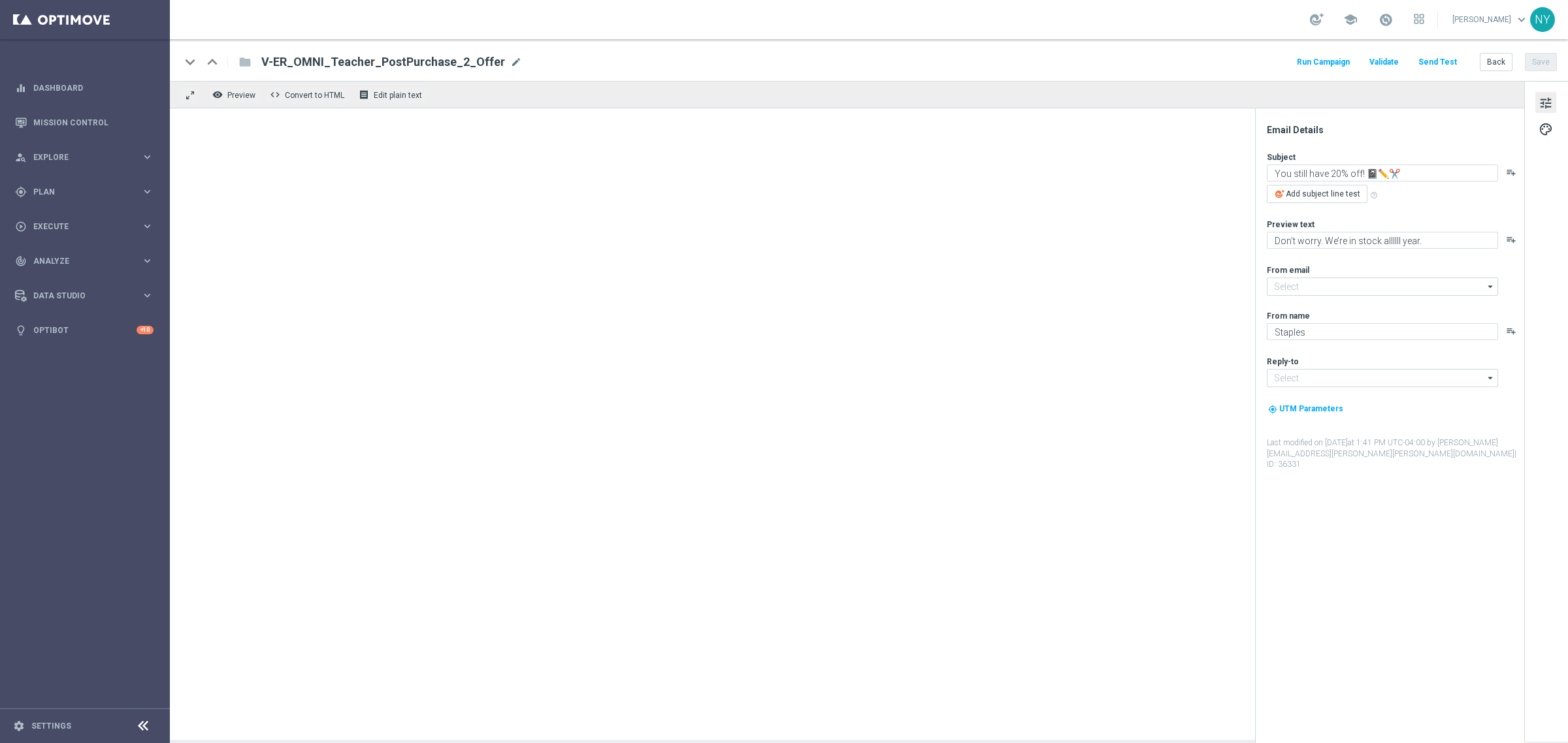
type input "[EMAIL_ADDRESS][DOMAIN_NAME]"
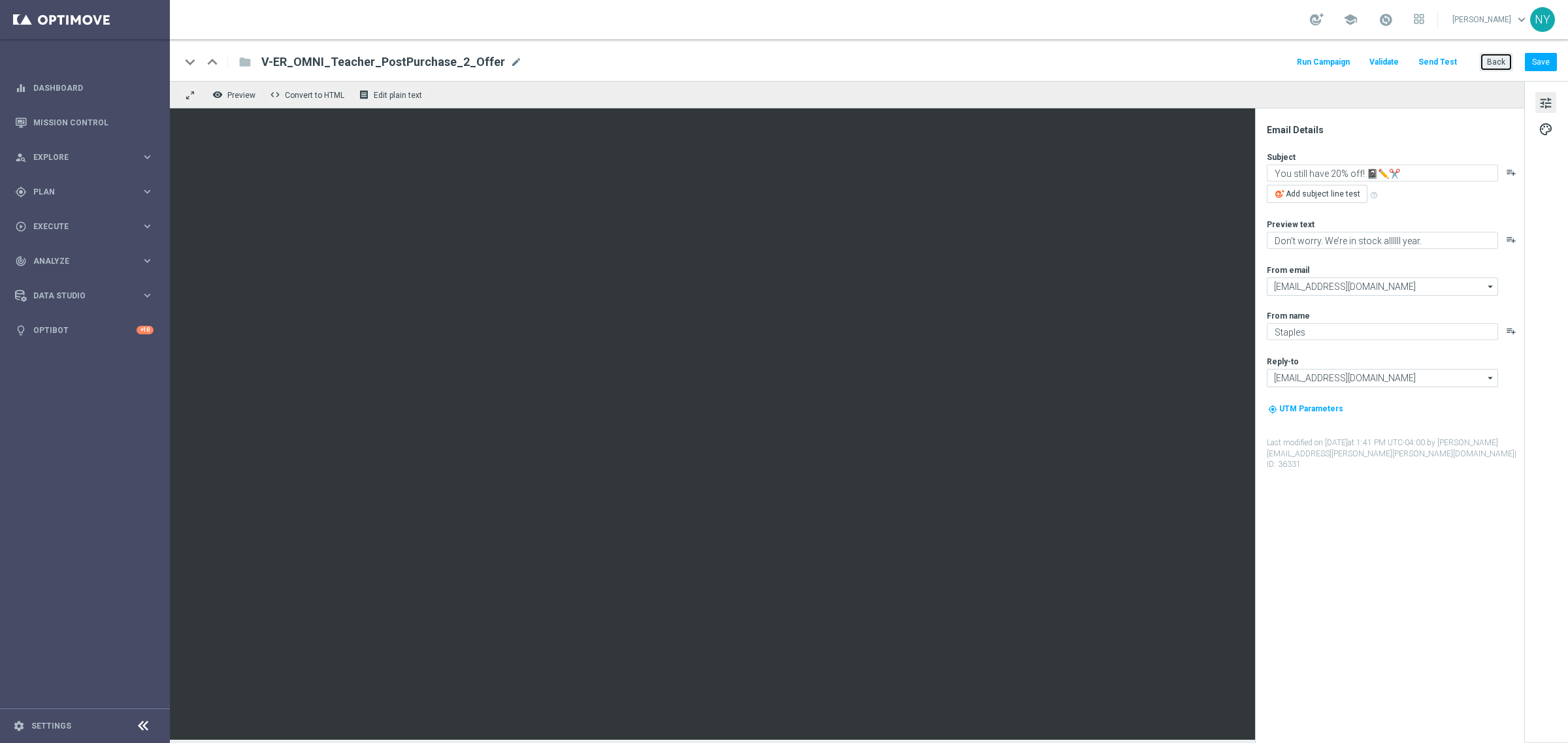
click at [1491, 63] on button "Back" at bounding box center [1496, 61] width 33 height 18
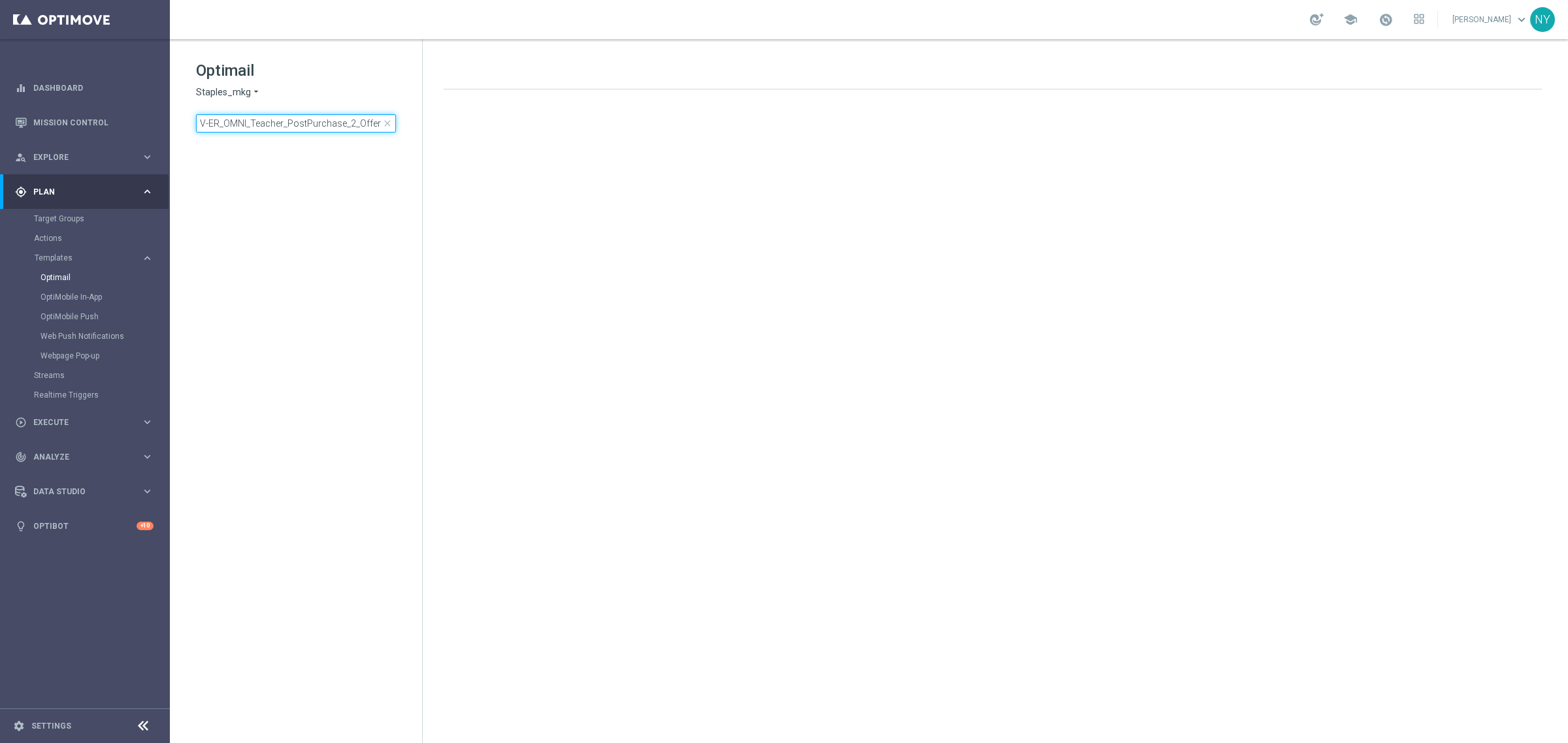
click at [374, 121] on input "V-ER_OMNI_Teacher_PostPurchase_2_Offer" at bounding box center [297, 123] width 200 height 18
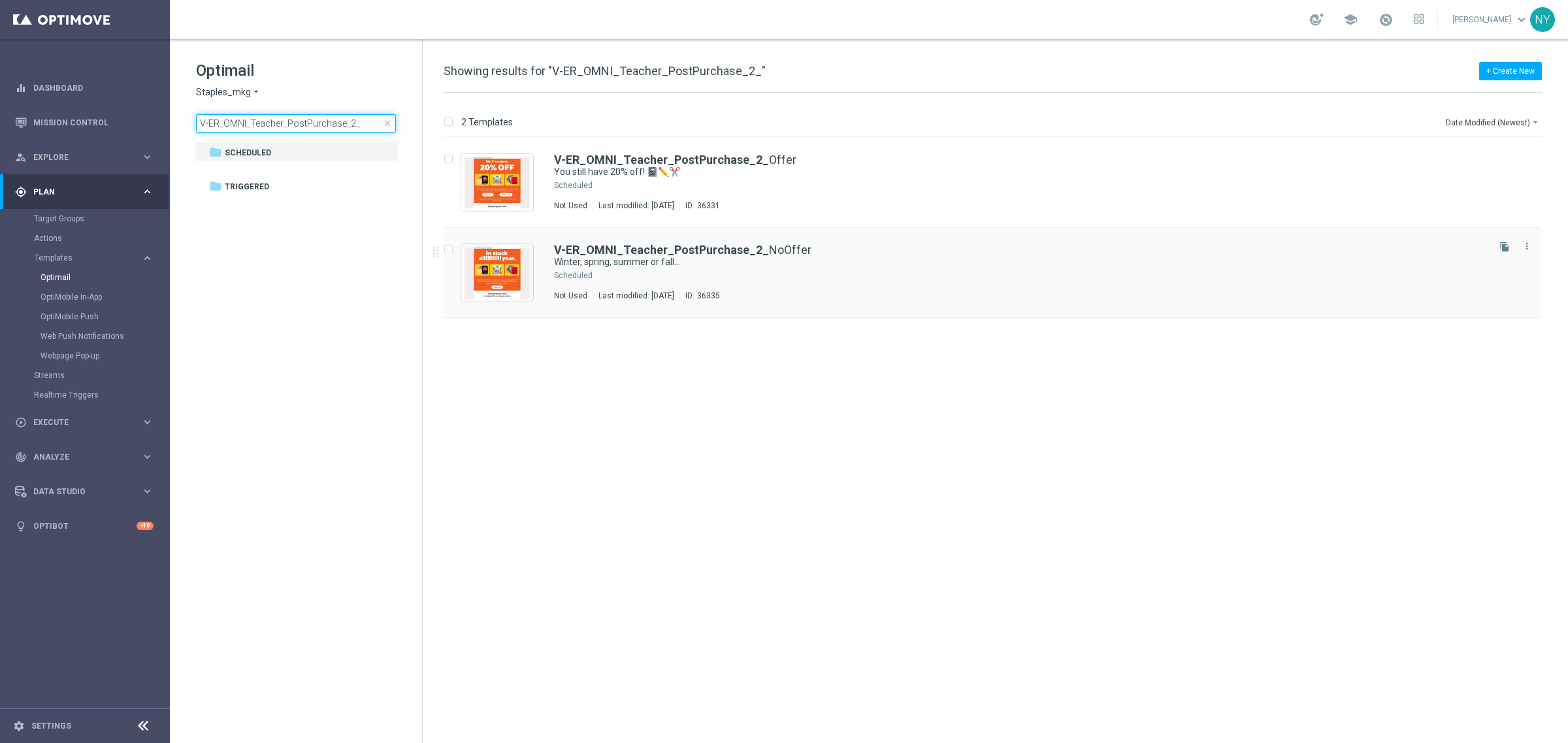
type input "V-ER_OMNI_Teacher_PostPurchase_2_"
click at [639, 253] on b "V-ER_OMNI_Teacher_PostPurchase_2_" at bounding box center [662, 249] width 215 height 14
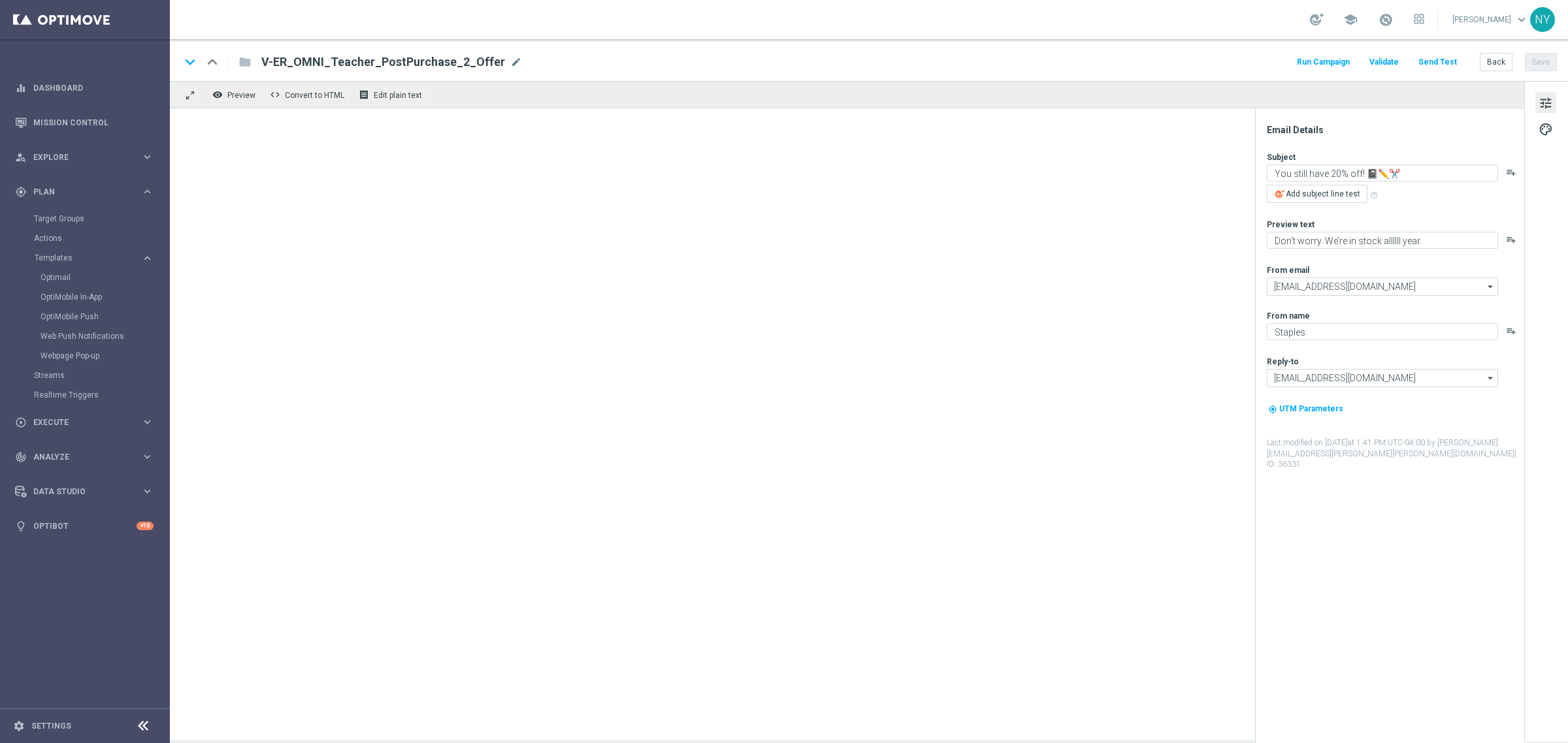
type textarea "Winter, spring, summer or fall..."
type textarea "We’re in stock through it all 🙌"
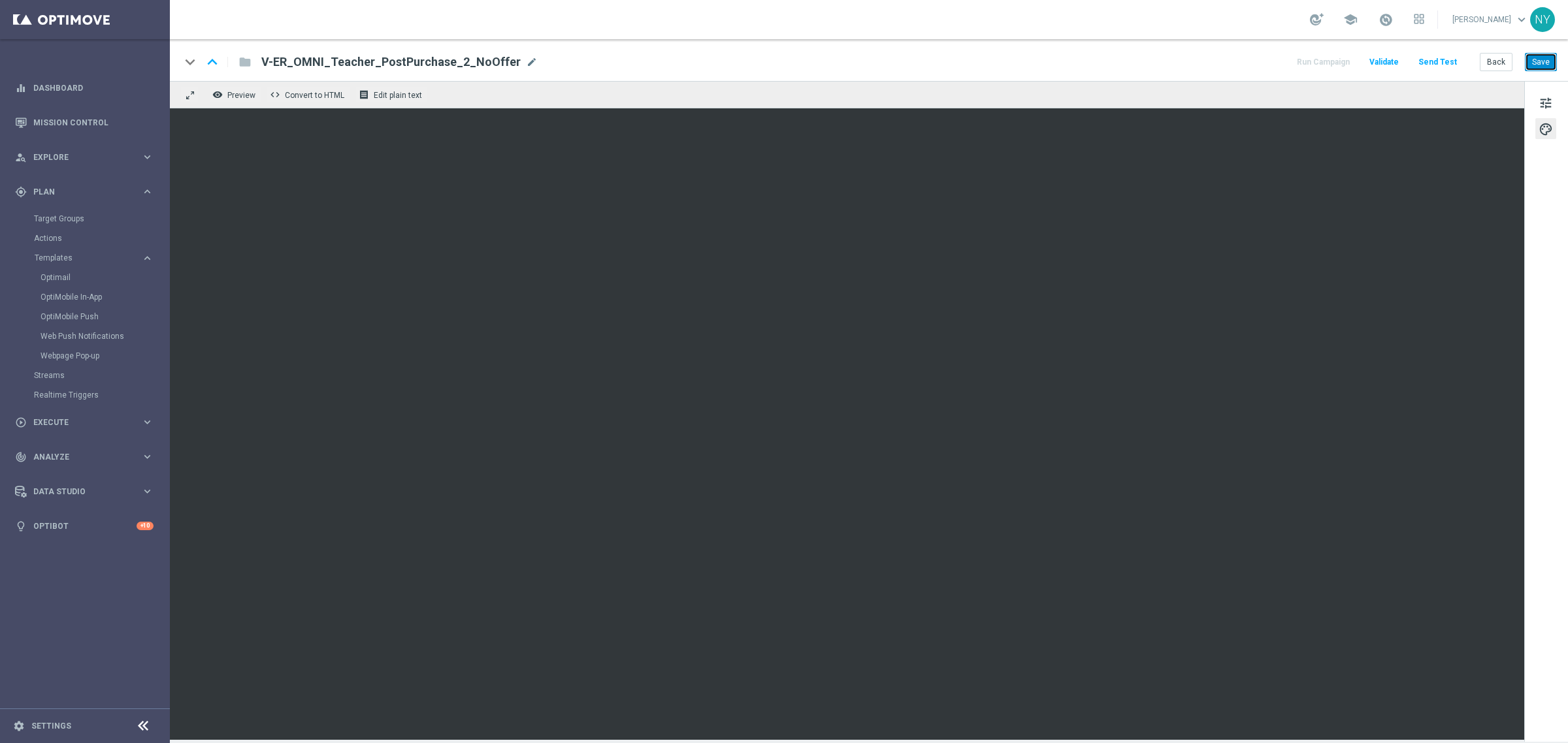
click at [1540, 62] on button "Save" at bounding box center [1542, 61] width 32 height 18
click at [1541, 103] on span "tune" at bounding box center [1545, 103] width 14 height 17
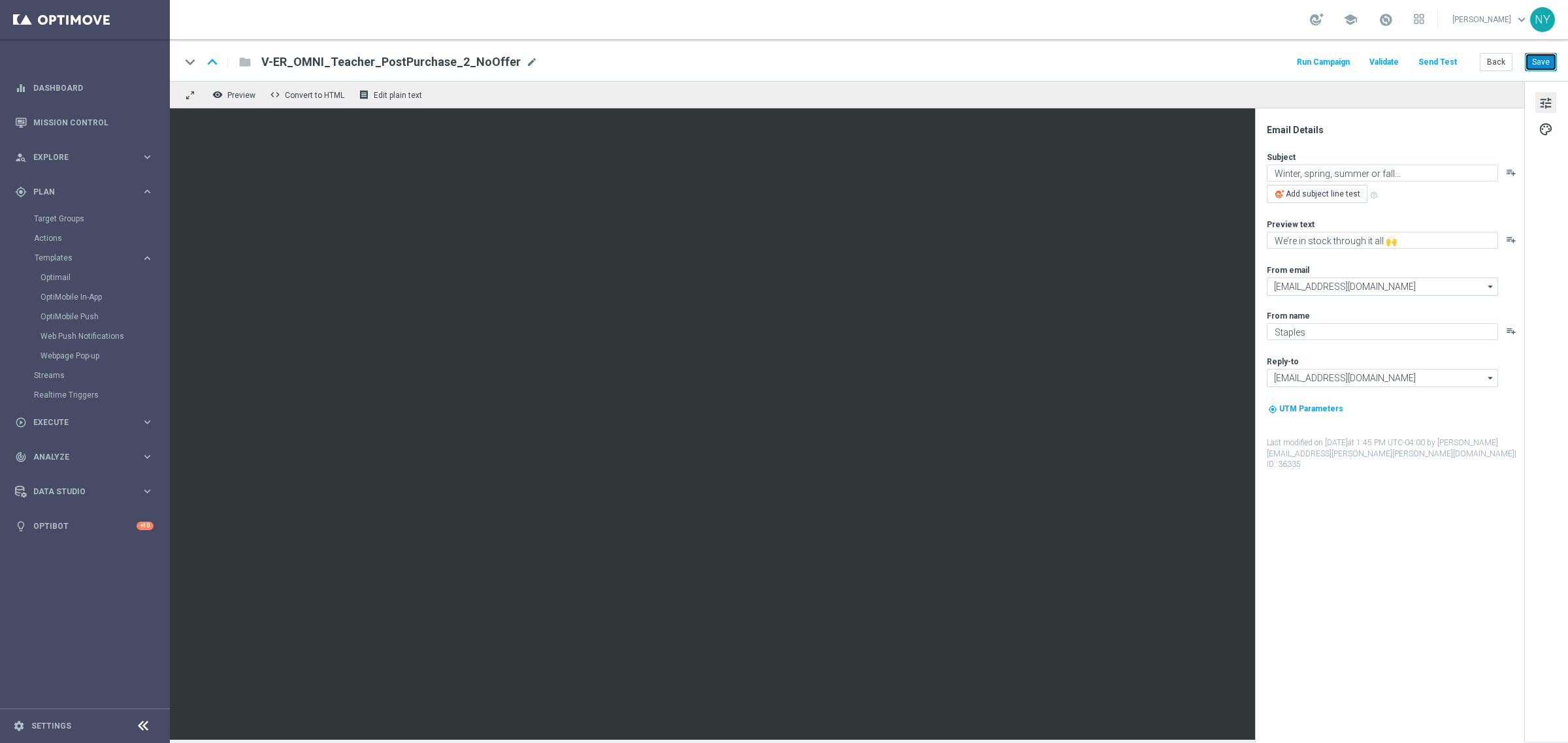
click at [1545, 59] on button "Save" at bounding box center [1542, 61] width 32 height 18
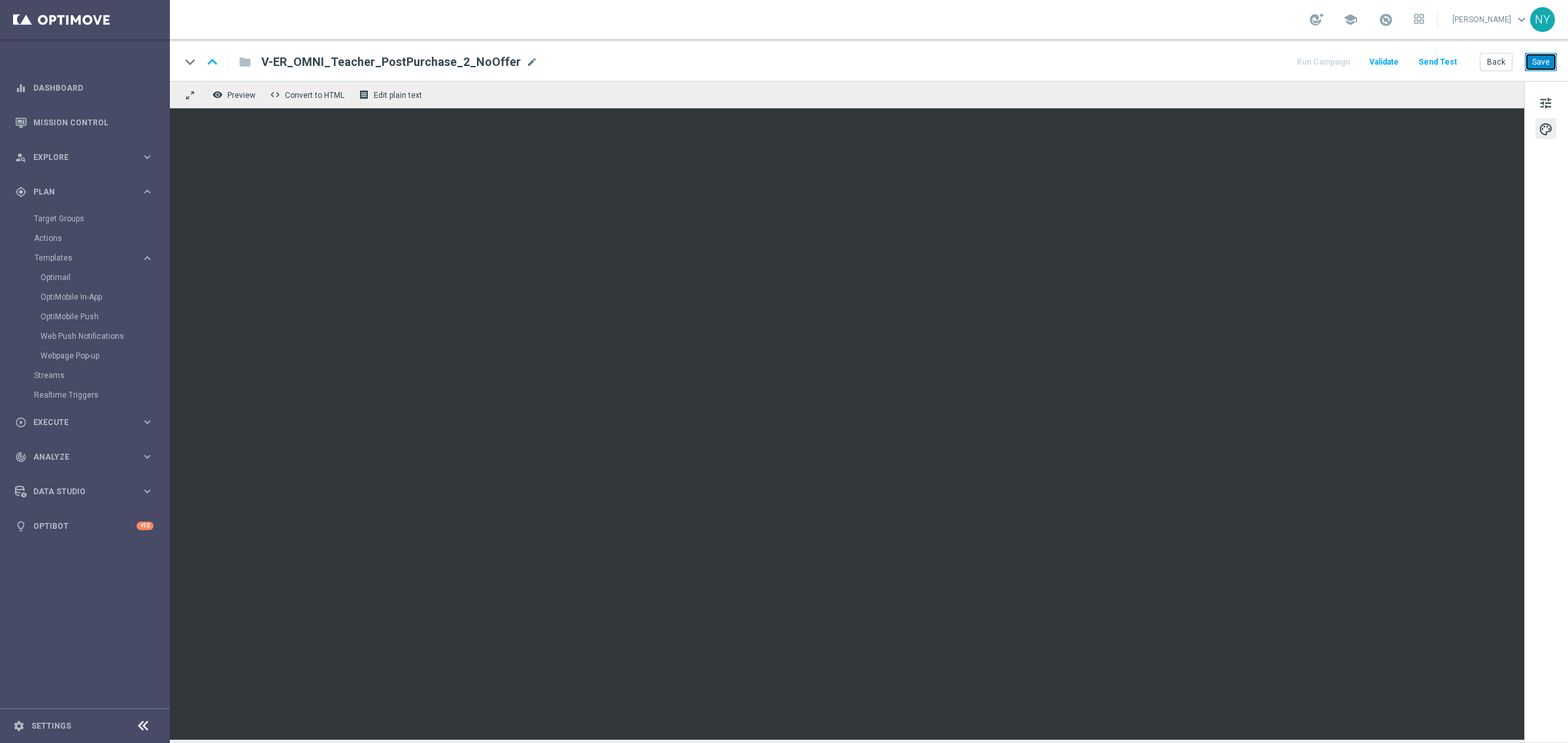
click at [1535, 57] on button "Save" at bounding box center [1542, 61] width 32 height 18
click at [1542, 63] on button "Save" at bounding box center [1542, 61] width 32 height 18
click at [1448, 60] on button "Send Test" at bounding box center [1438, 62] width 43 height 18
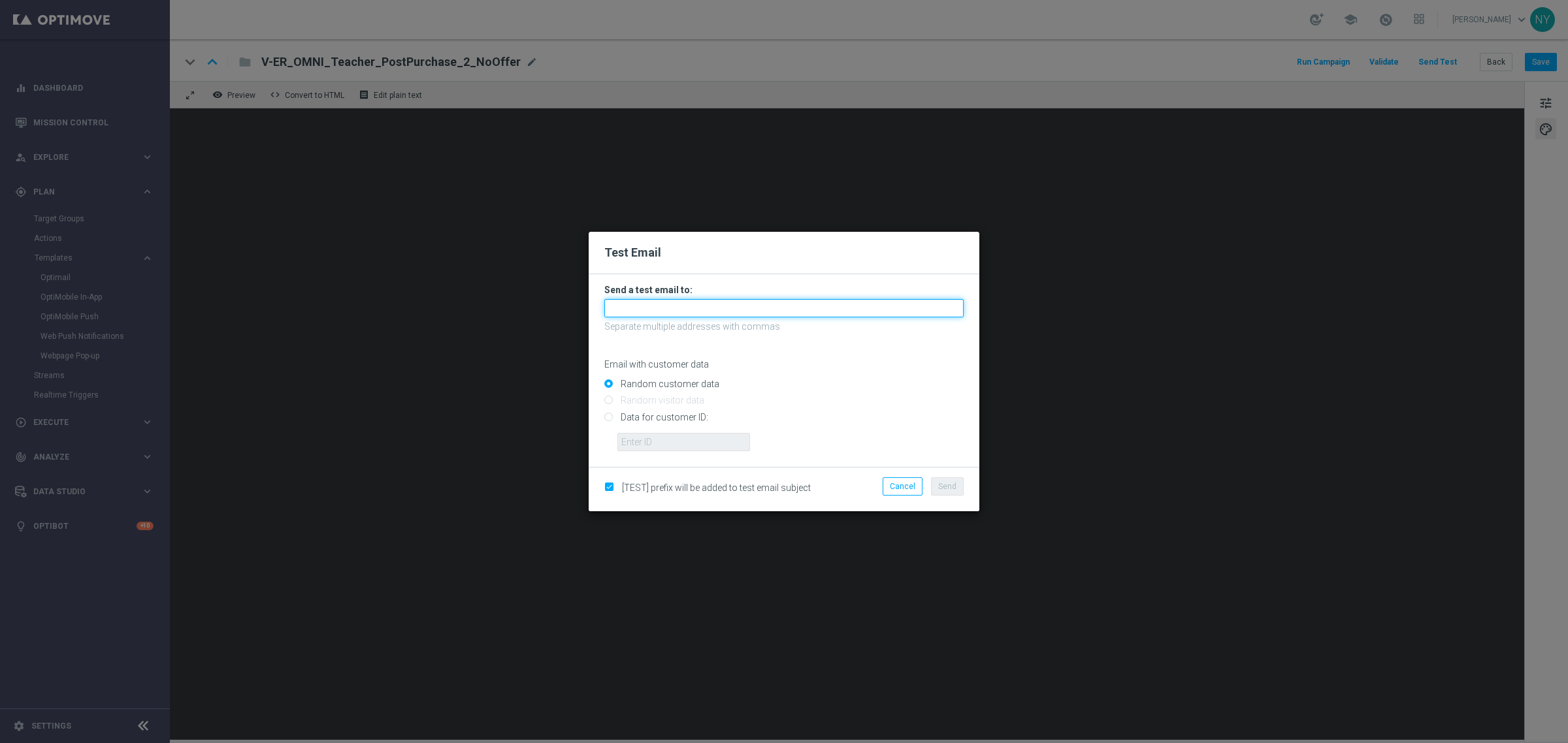
click at [649, 307] on input "text" at bounding box center [784, 308] width 360 height 18
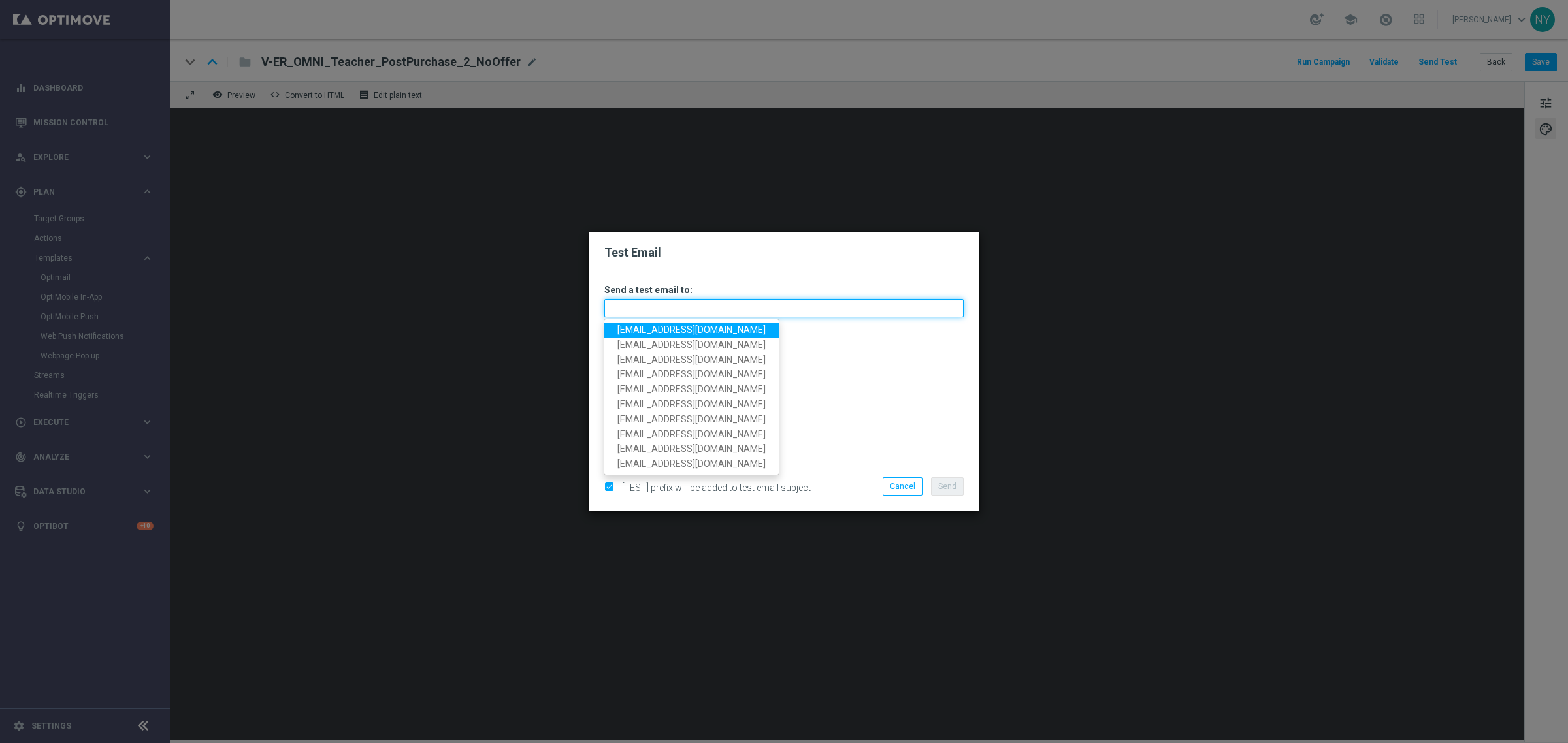
paste input "[EMAIL_ADDRESS][DOMAIN_NAME]"
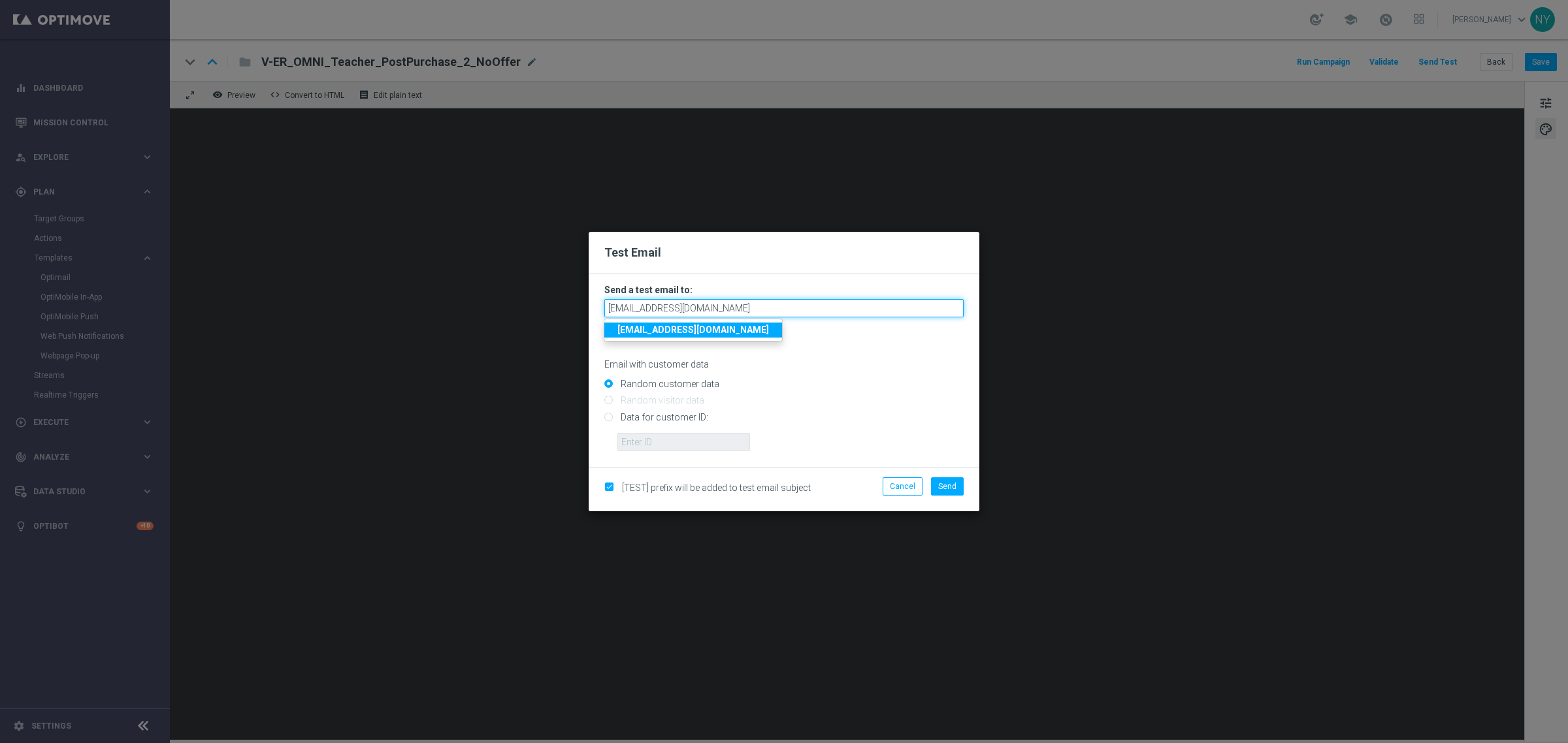
type input "[EMAIL_ADDRESS][DOMAIN_NAME]"
click at [837, 376] on div "Random customer data" at bounding box center [784, 381] width 360 height 16
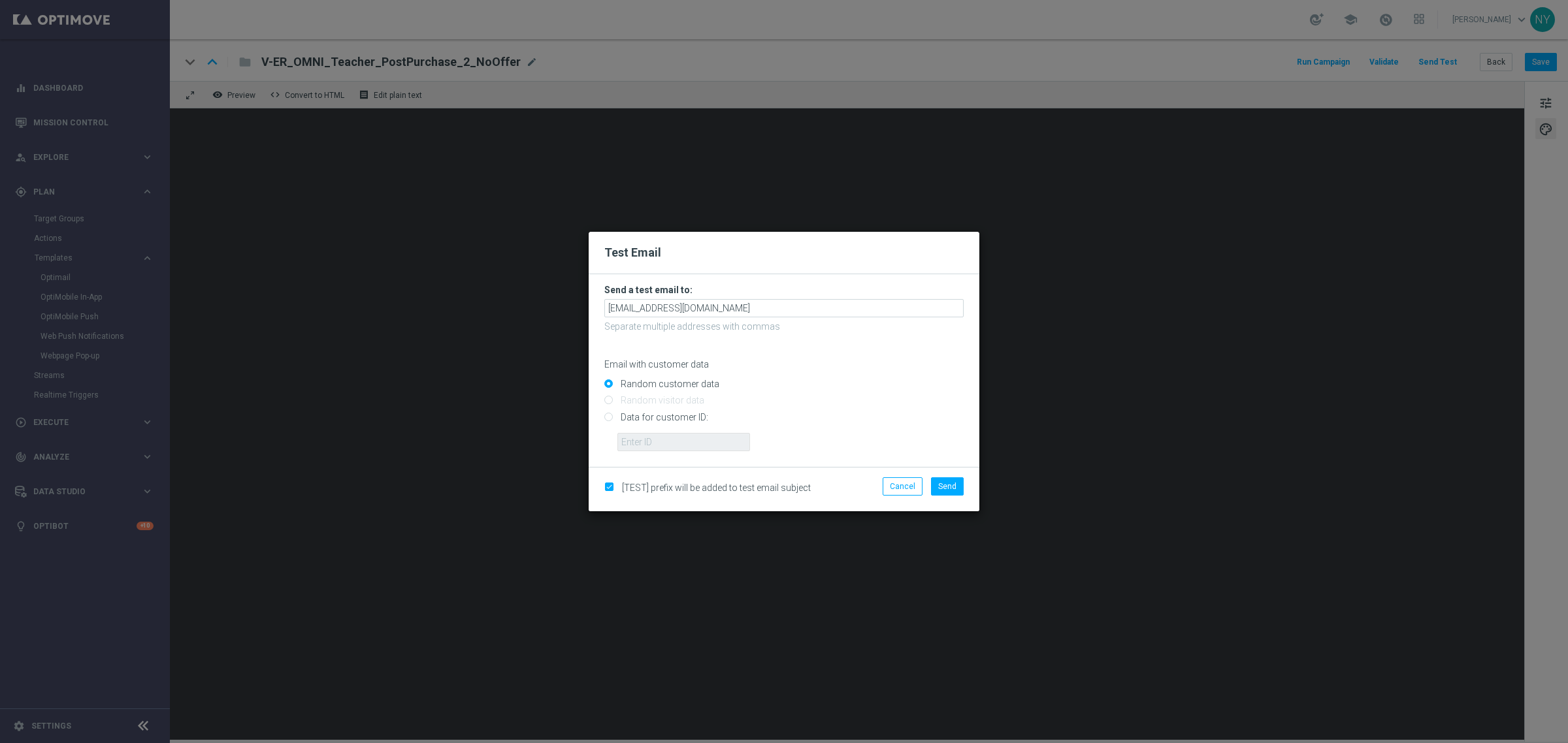
click at [612, 414] on input "Data for customer ID:" at bounding box center [784, 422] width 360 height 18
radio input "true"
click at [656, 442] on input "text" at bounding box center [684, 442] width 132 height 18
paste input "10000006208"
type input "10000006208"
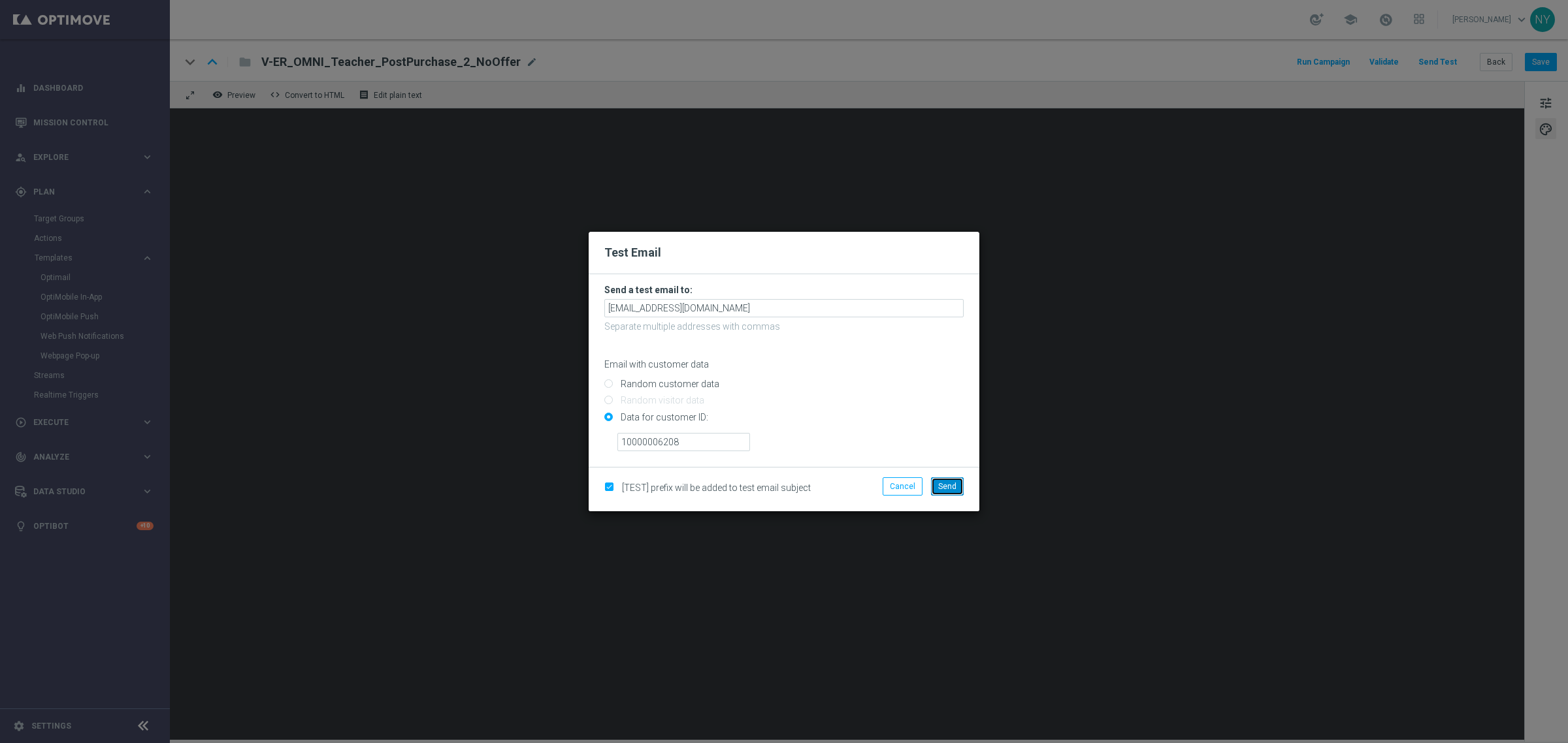
click at [956, 492] on button "Send" at bounding box center [947, 486] width 33 height 18
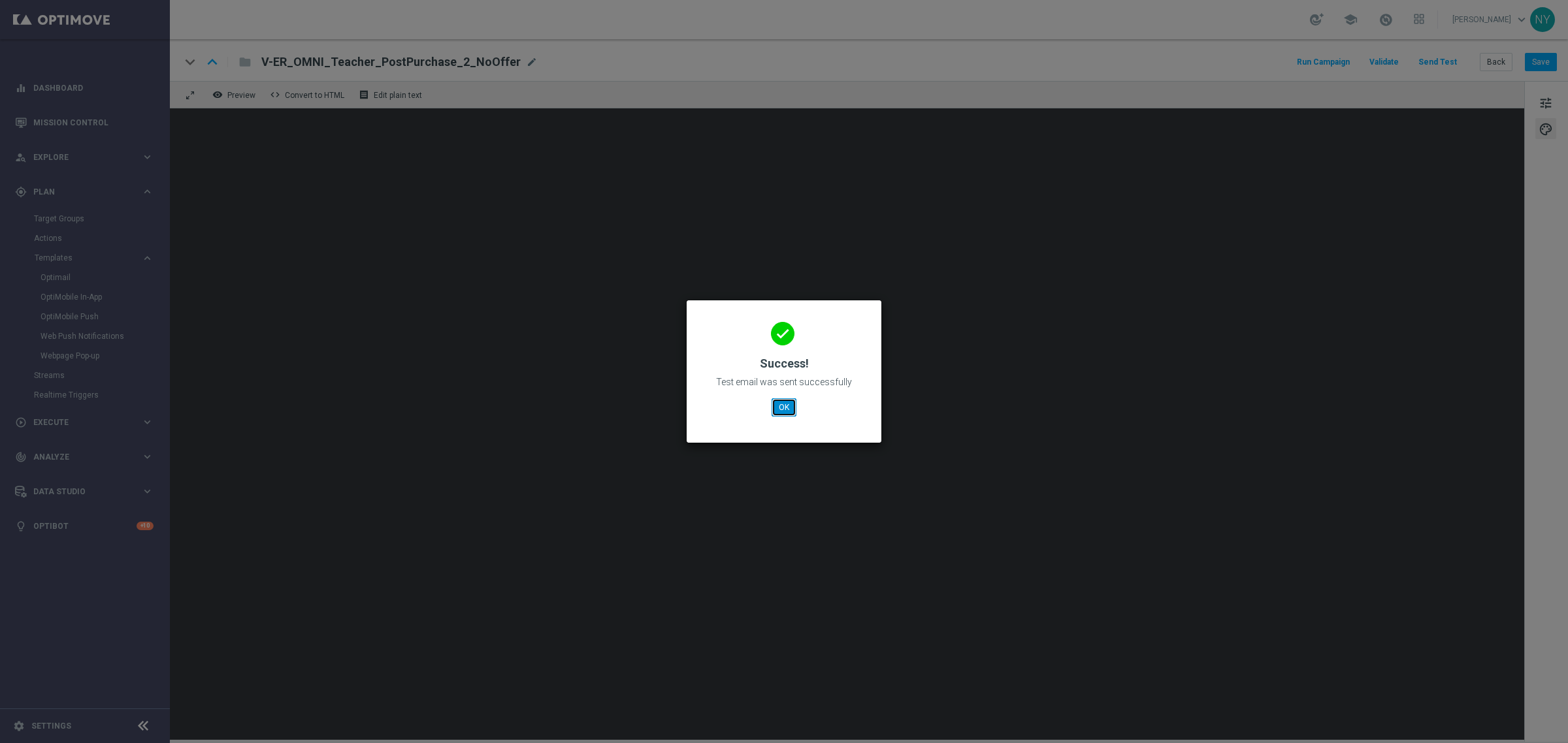
click at [786, 403] on button "OK" at bounding box center [784, 407] width 25 height 18
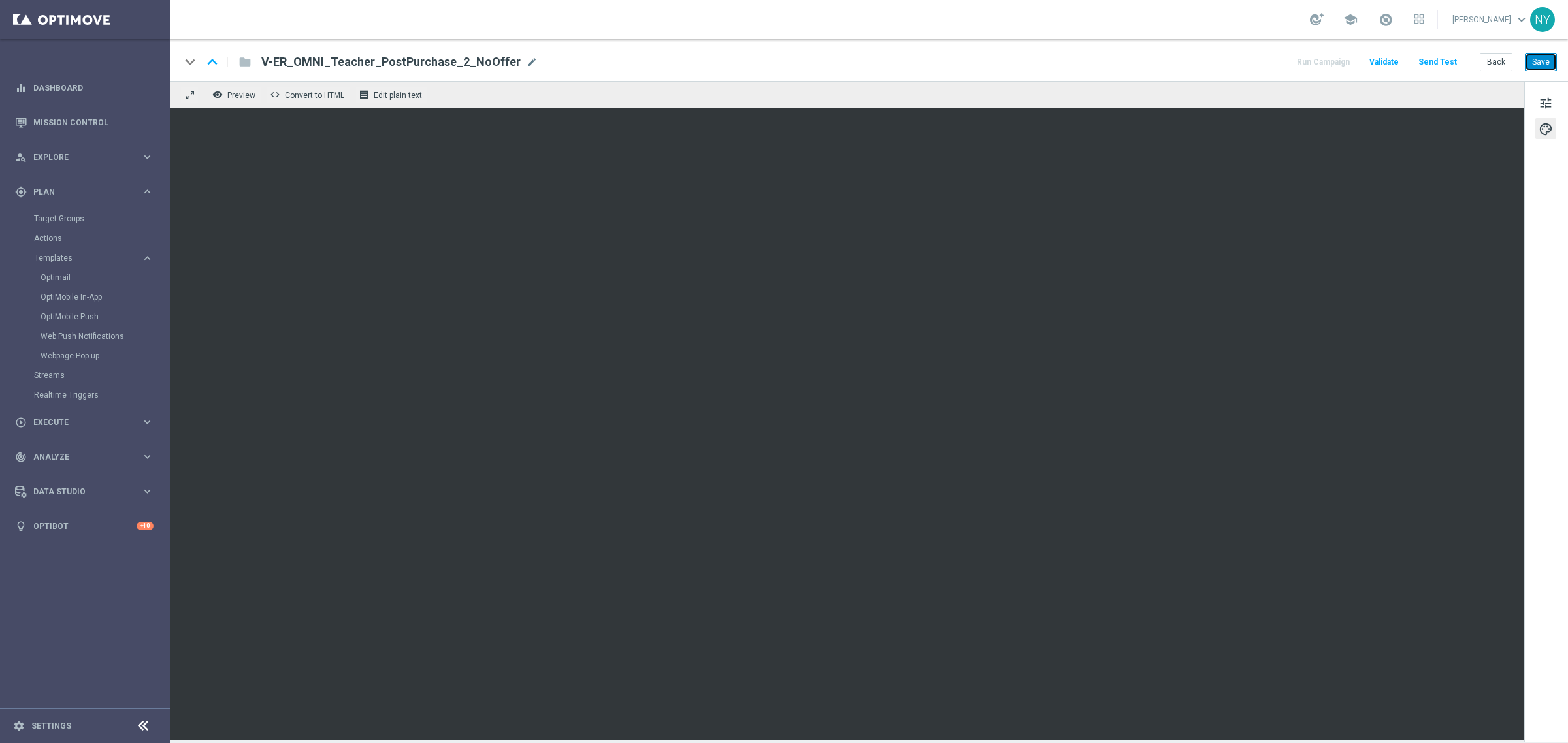
click at [1544, 59] on button "Save" at bounding box center [1542, 61] width 32 height 18
click at [1550, 60] on button "Save" at bounding box center [1542, 61] width 32 height 18
click at [1435, 60] on button "Send Test" at bounding box center [1438, 62] width 43 height 18
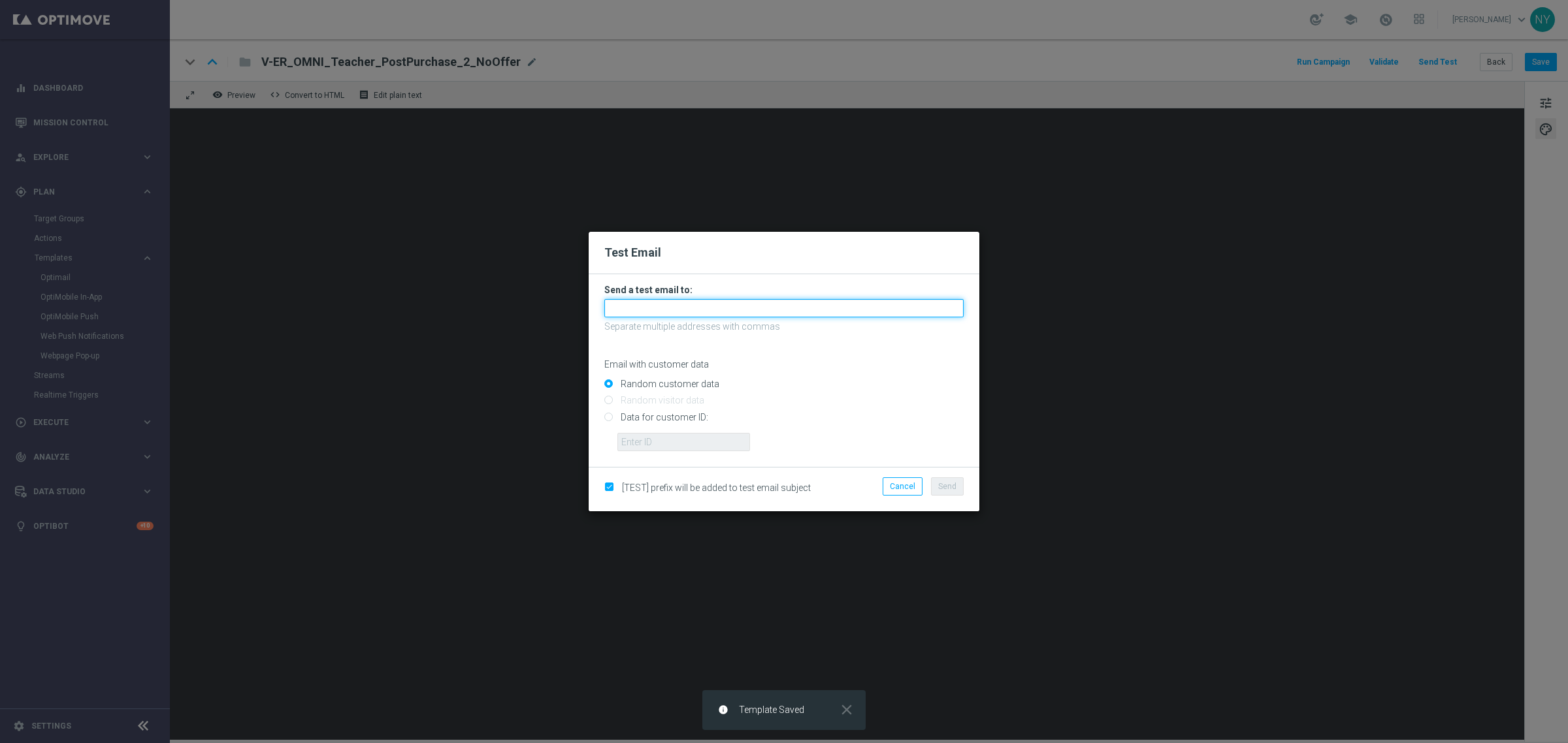
click at [647, 306] on input "text" at bounding box center [784, 308] width 360 height 18
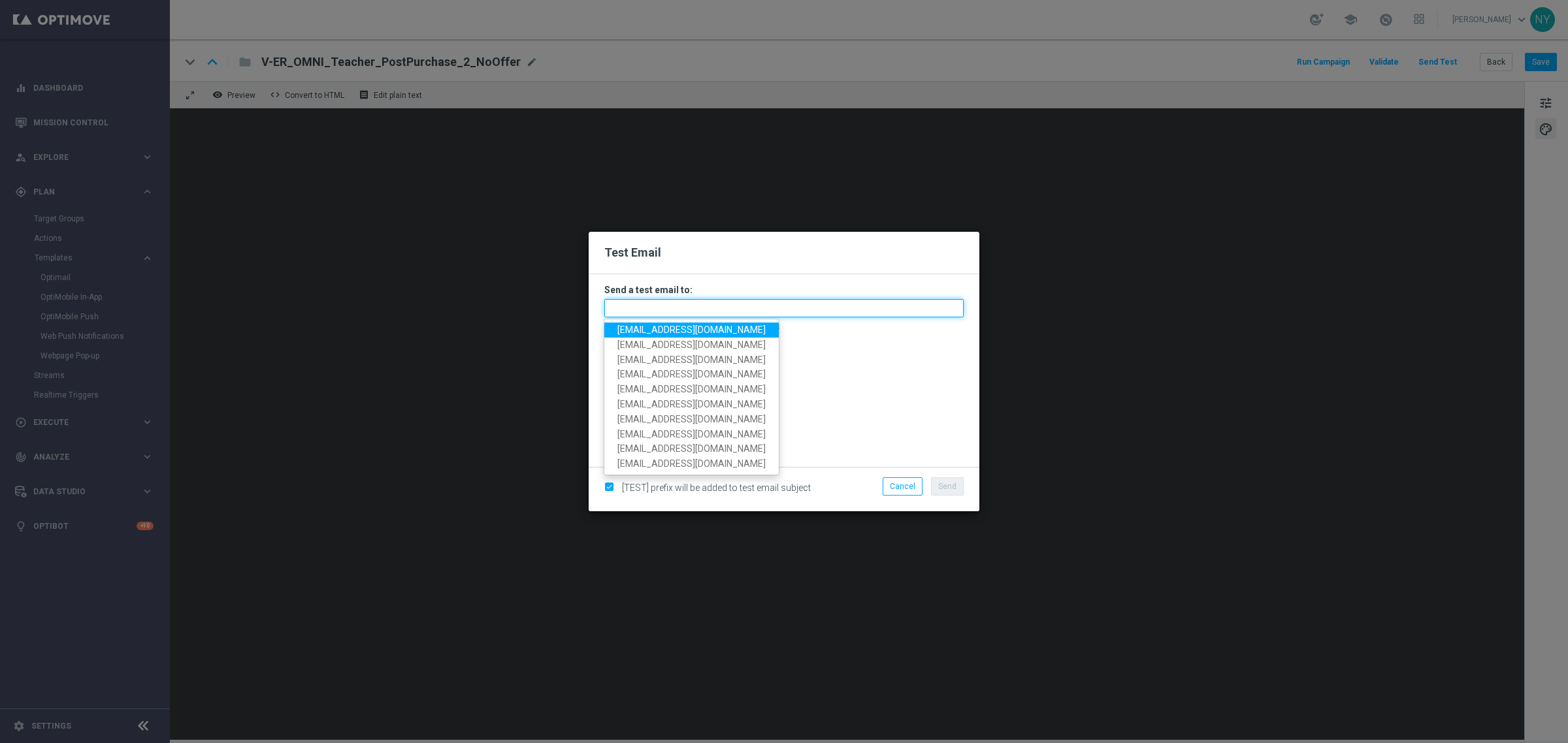
click at [655, 308] on input "text" at bounding box center [784, 308] width 360 height 18
click at [631, 311] on input "text" at bounding box center [784, 308] width 360 height 18
paste input "[EMAIL_ADDRESS][DOMAIN_NAME]"
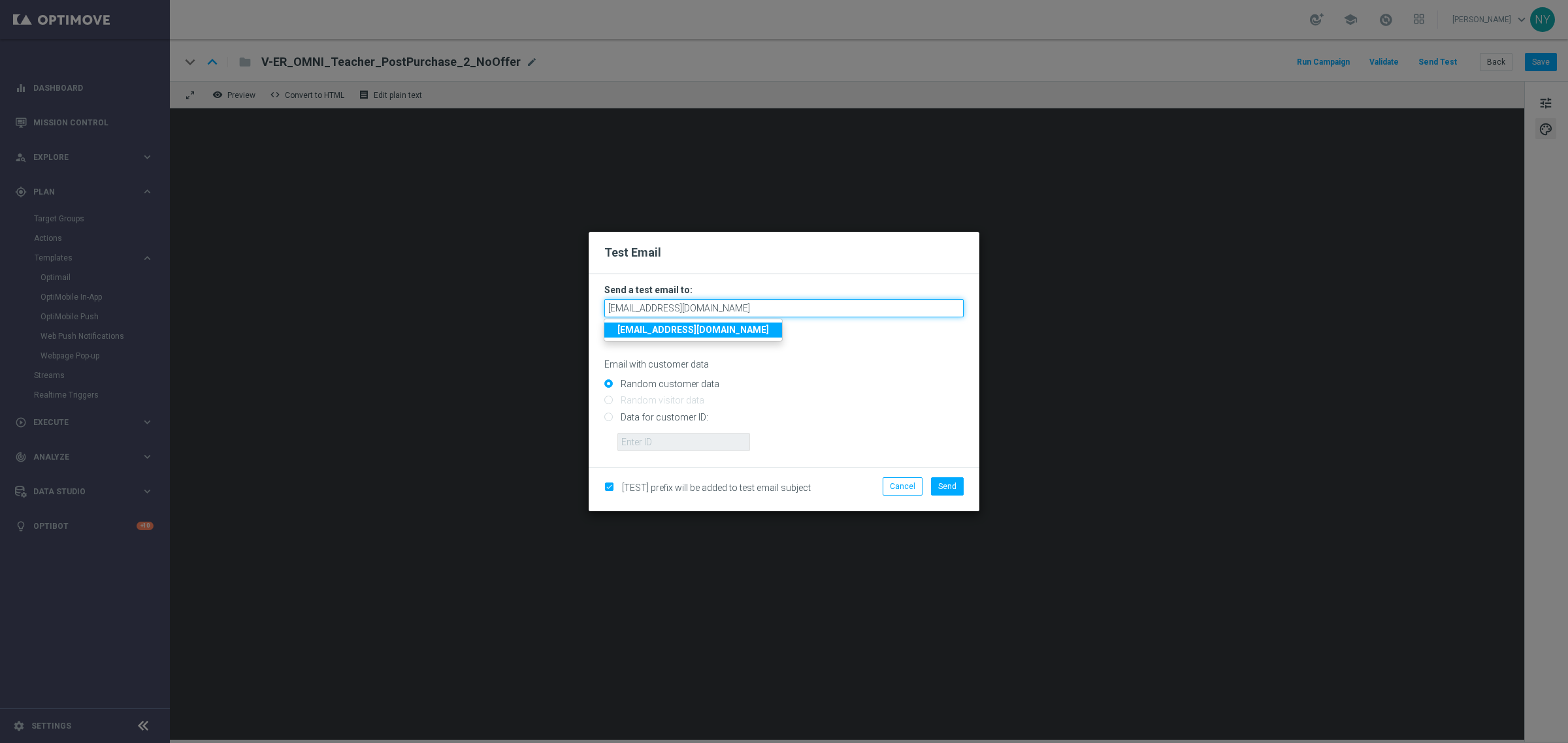
type input "[EMAIL_ADDRESS][DOMAIN_NAME]"
click at [795, 363] on p "Email with customer data" at bounding box center [784, 364] width 360 height 11
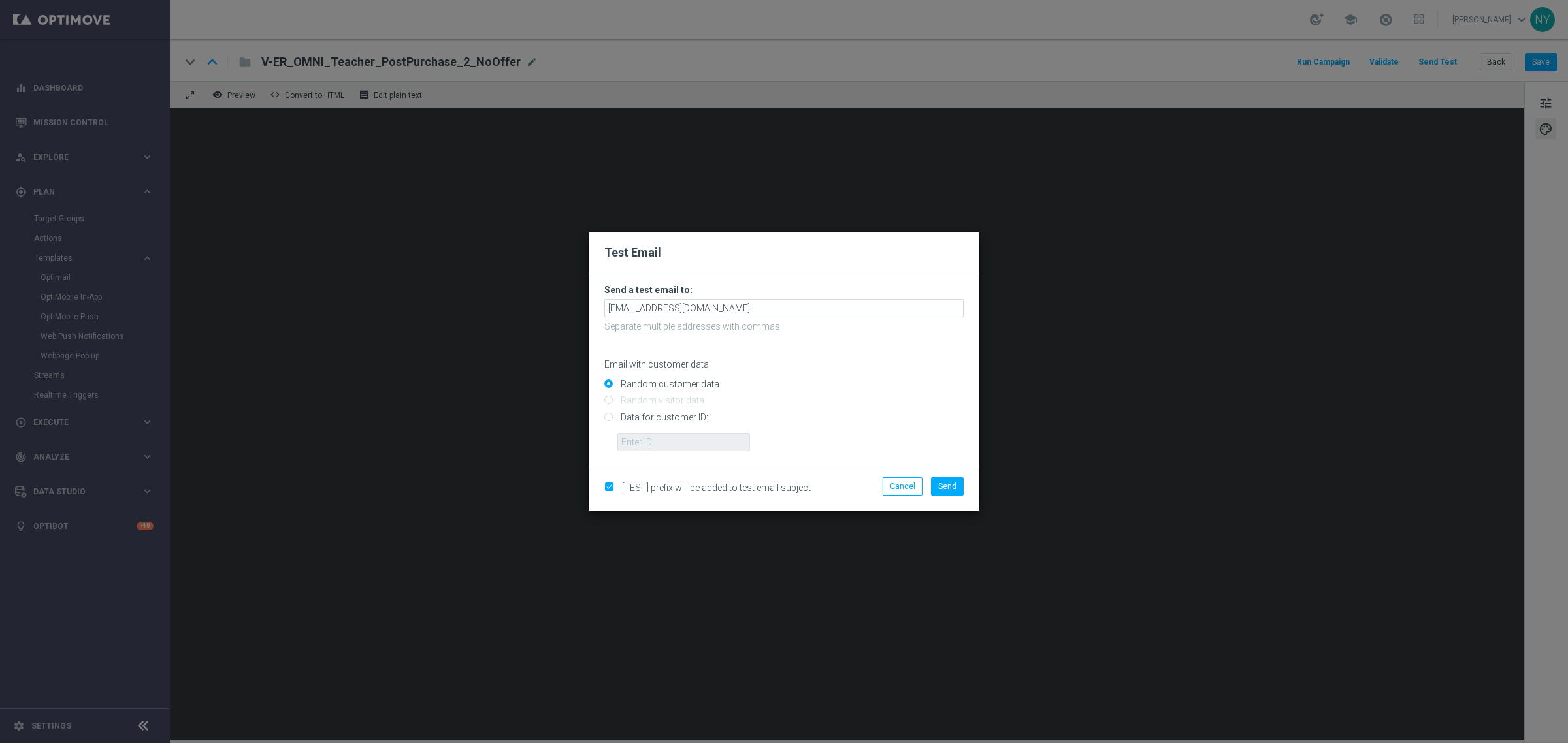
click at [608, 418] on input "Data for customer ID:" at bounding box center [784, 422] width 360 height 18
radio input "true"
click at [643, 444] on input "text" at bounding box center [684, 442] width 132 height 18
paste input "10000006208"
type input "10000006208"
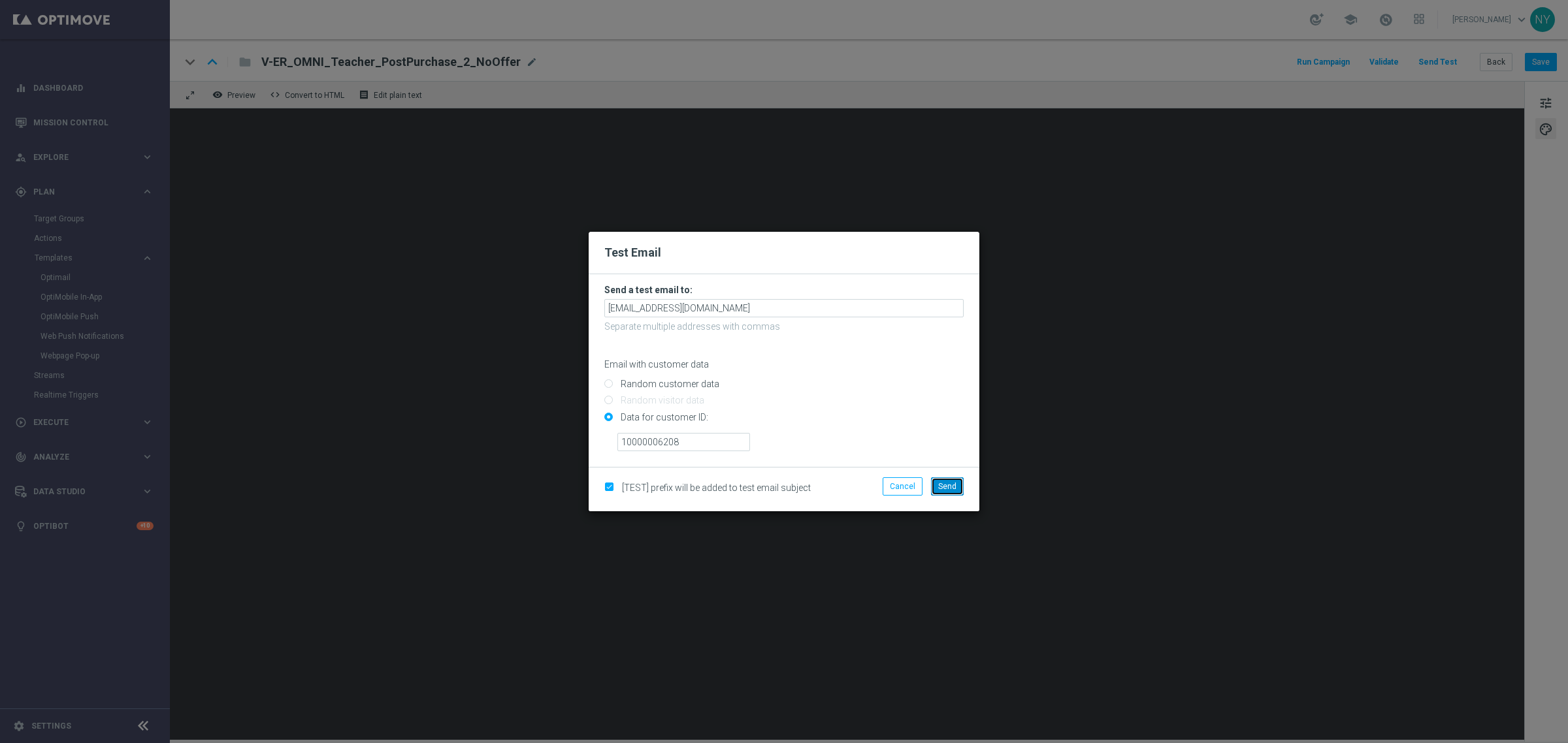
click at [949, 486] on span "Send" at bounding box center [947, 487] width 18 height 9
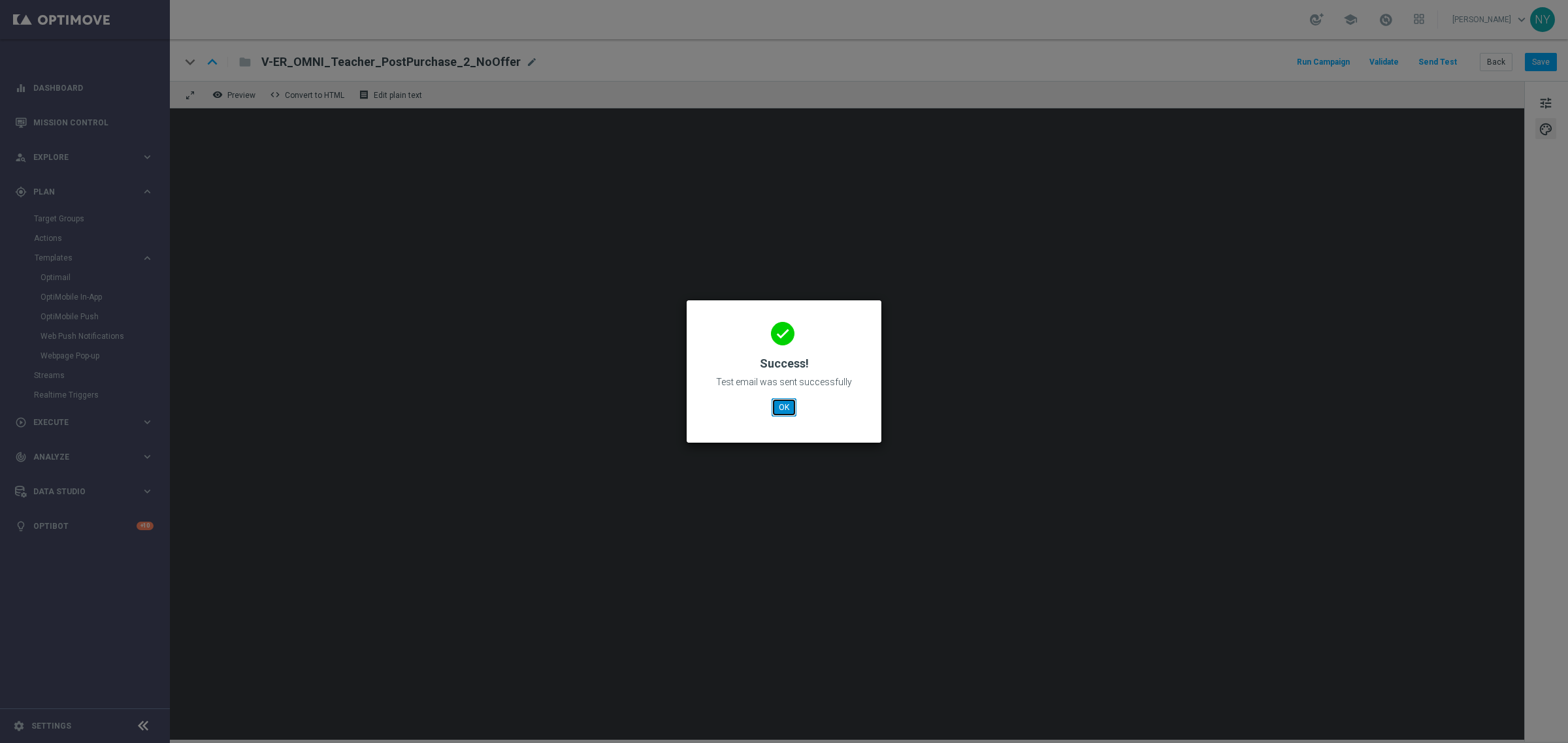
click at [779, 414] on button "OK" at bounding box center [784, 407] width 25 height 18
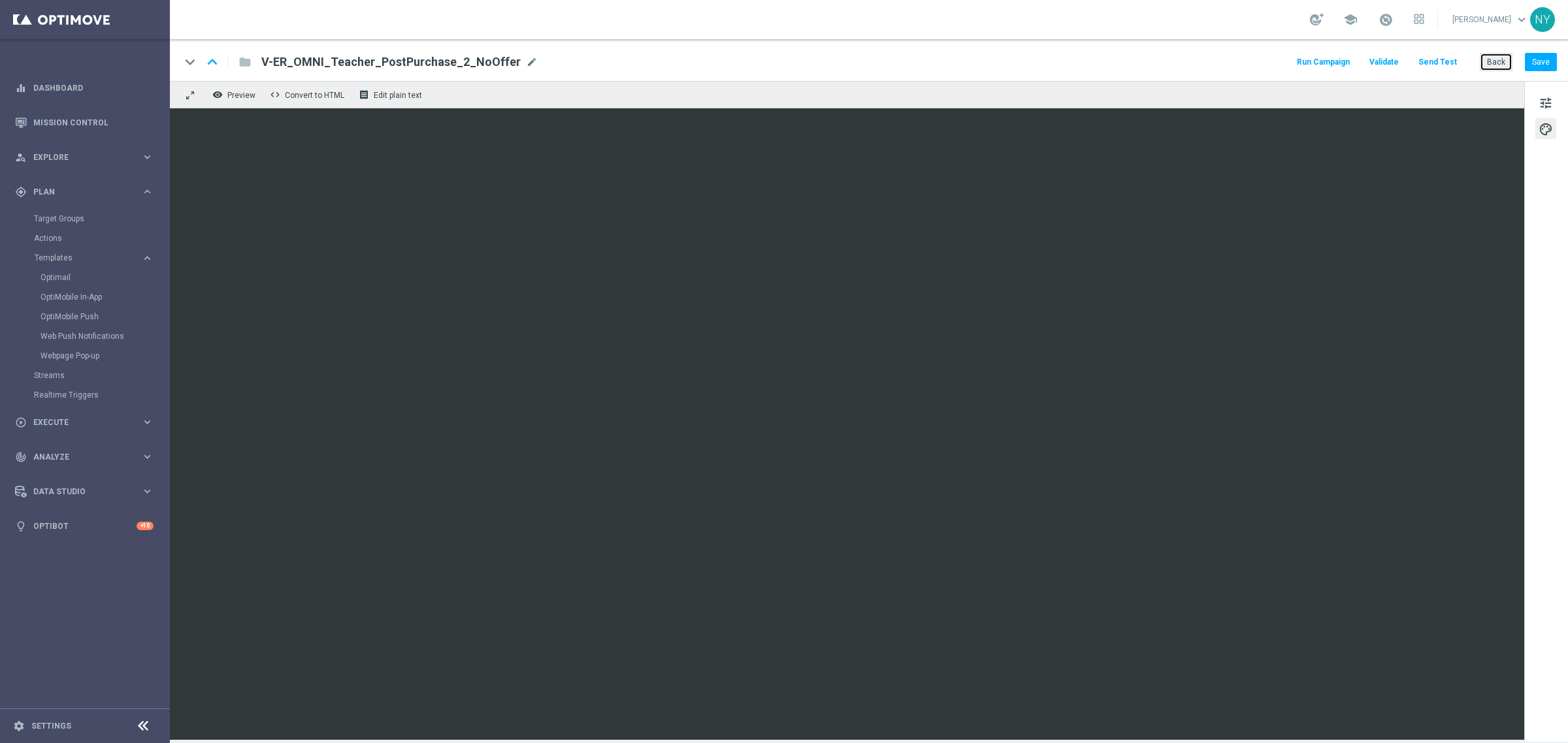
click at [1491, 62] on button "Back" at bounding box center [1496, 61] width 33 height 18
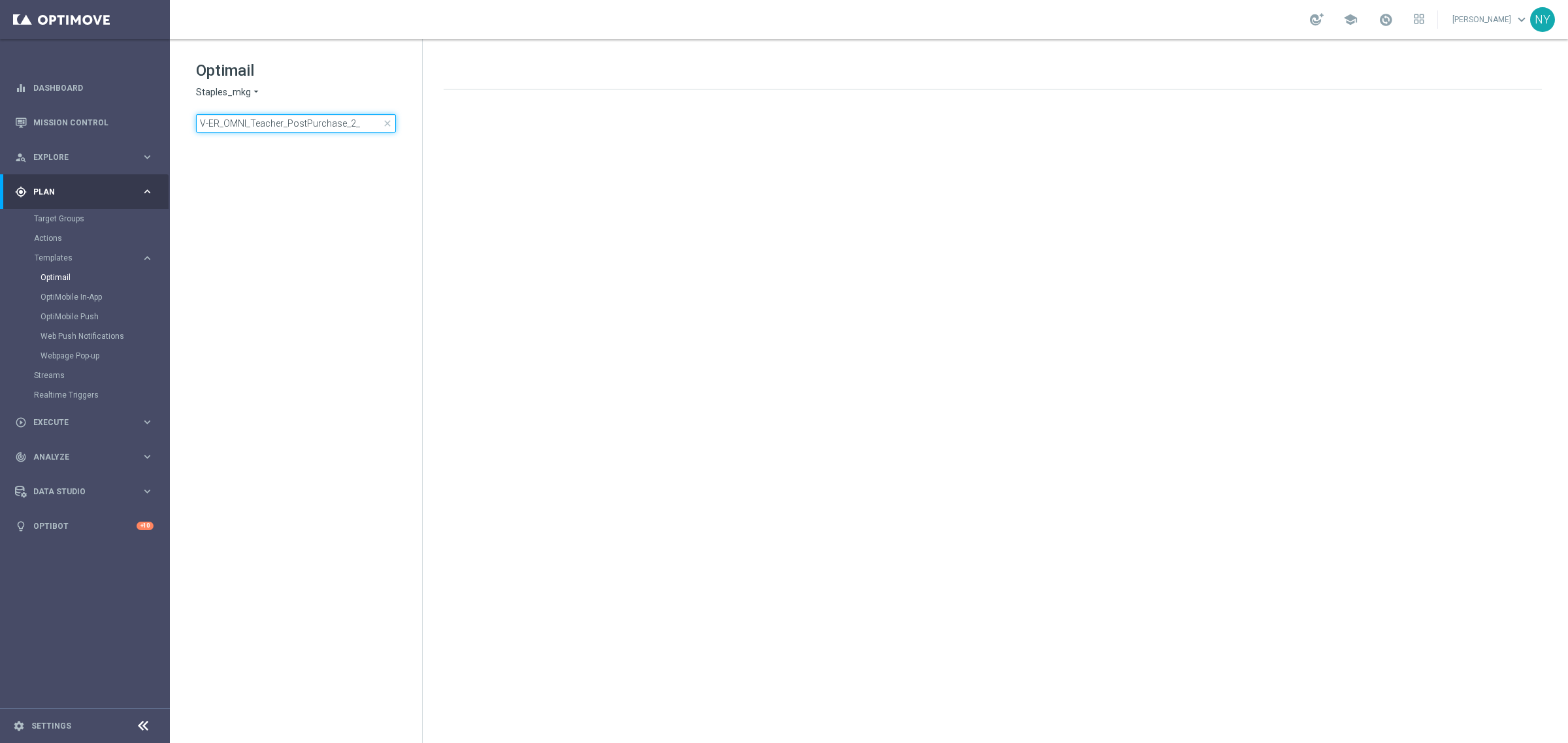
click at [357, 125] on input "V-ER_OMNI_Teacher_PostPurchase_2_" at bounding box center [297, 123] width 200 height 18
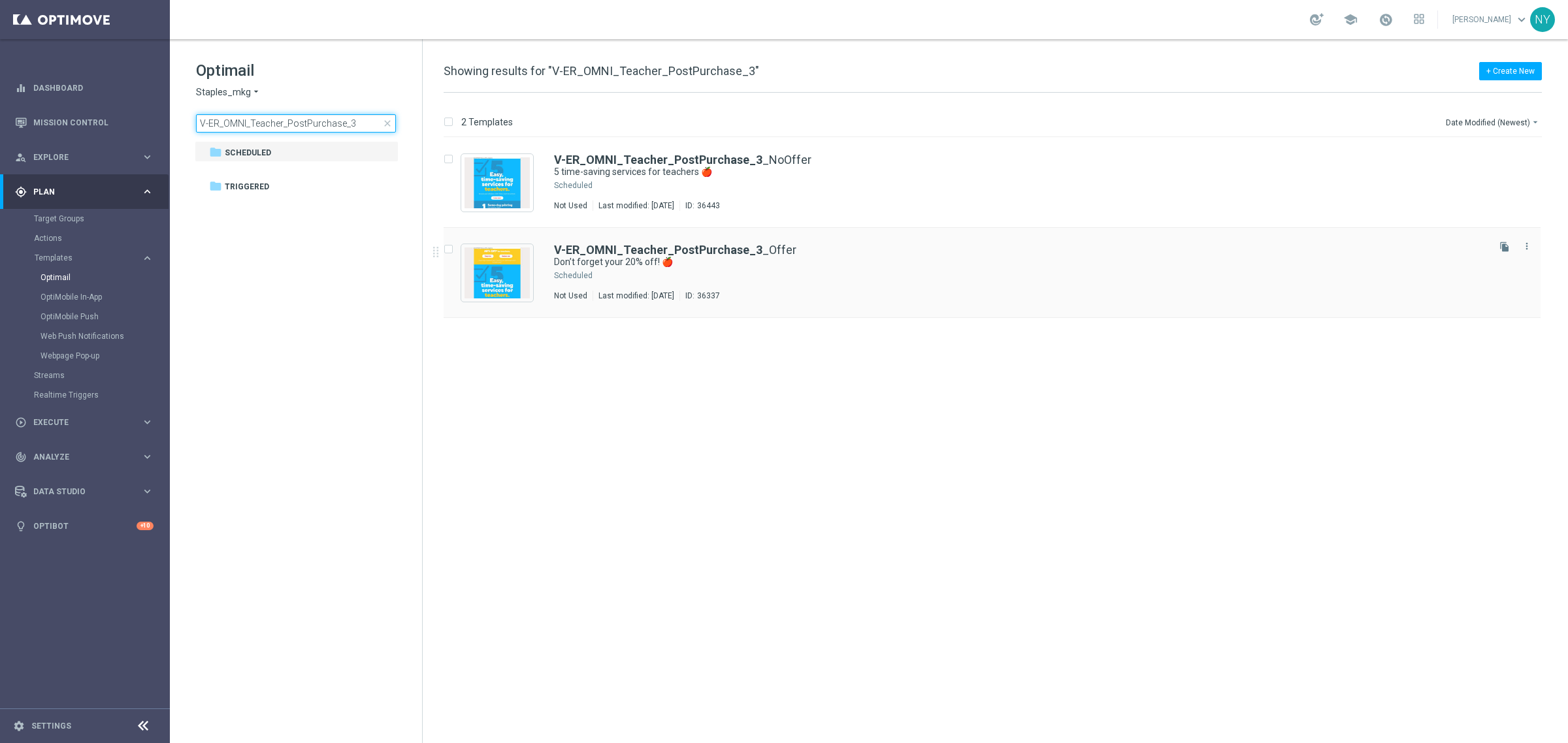
type input "V-ER_OMNI_Teacher_PostPurchase_3"
click at [635, 252] on b "V-ER_OMNI_Teacher_PostPurchase_3" at bounding box center [658, 249] width 209 height 14
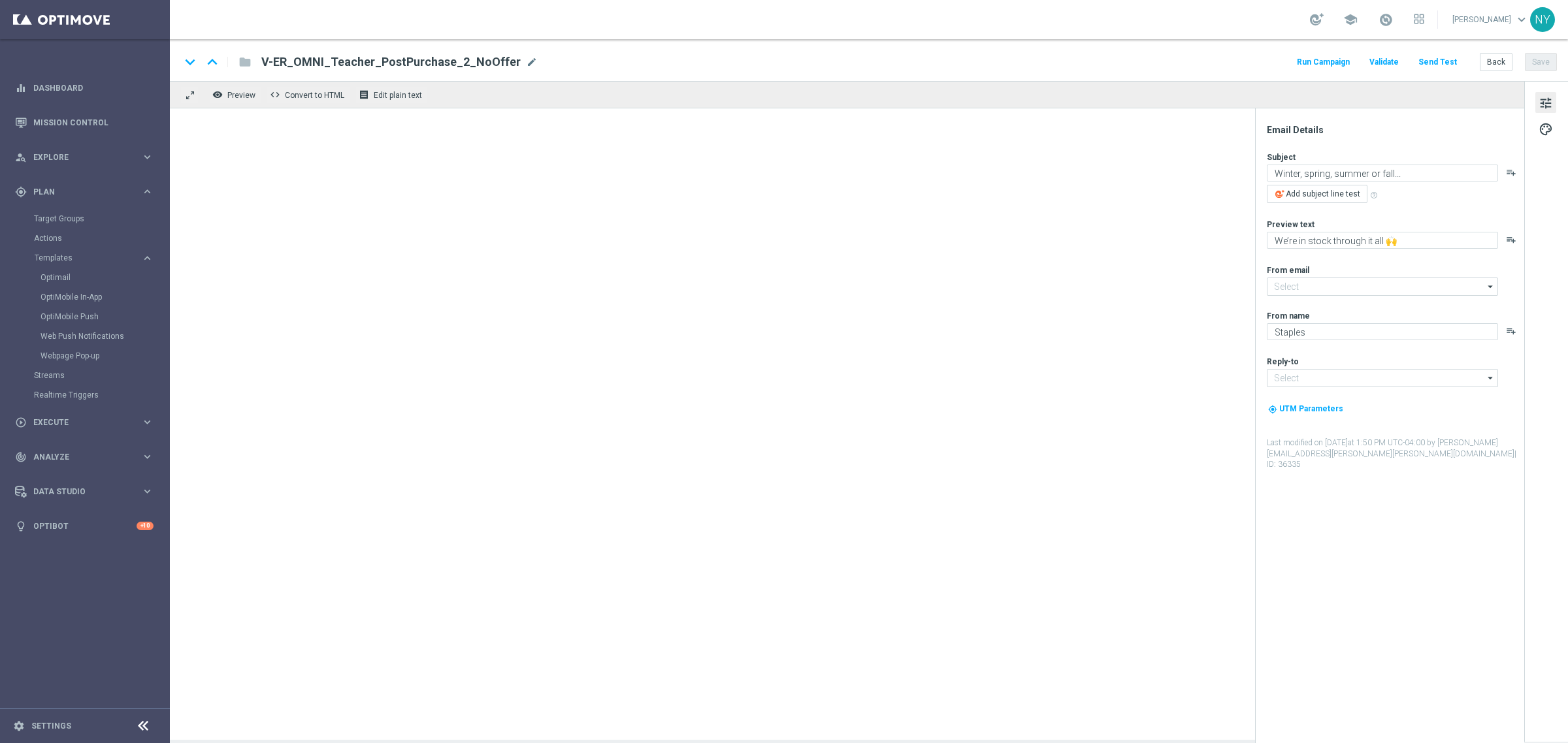
type input "[EMAIL_ADDRESS][DOMAIN_NAME]"
type textarea "Don’t forget your 20% off! 🍎"
type textarea "Plus discover 5 time-saving services for teachers."
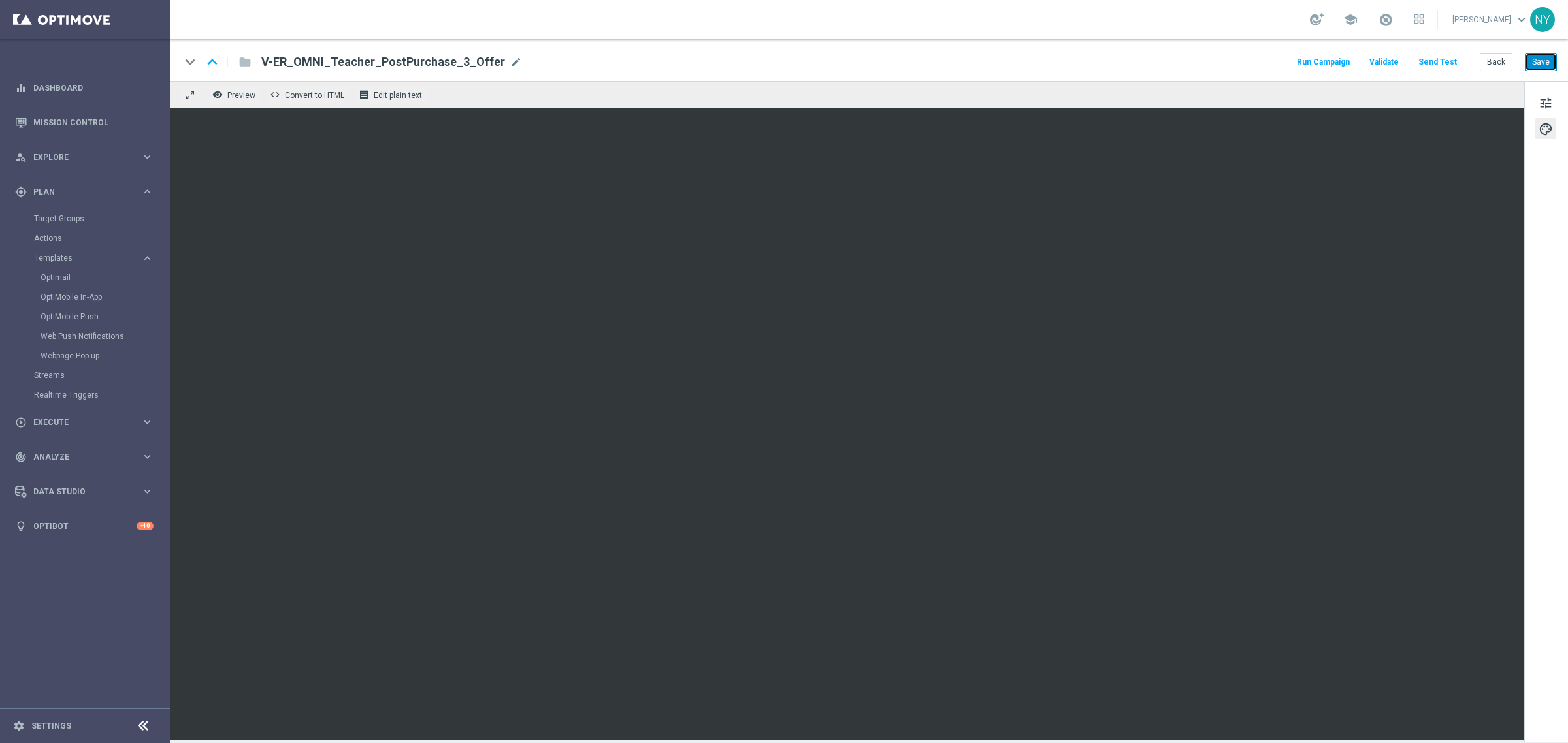
click at [1543, 57] on button "Save" at bounding box center [1542, 61] width 32 height 18
click at [1549, 62] on button "Save" at bounding box center [1542, 61] width 32 height 18
click at [1435, 59] on button "Send Test" at bounding box center [1438, 62] width 43 height 18
click at [1441, 56] on button "Send Test" at bounding box center [1438, 62] width 43 height 18
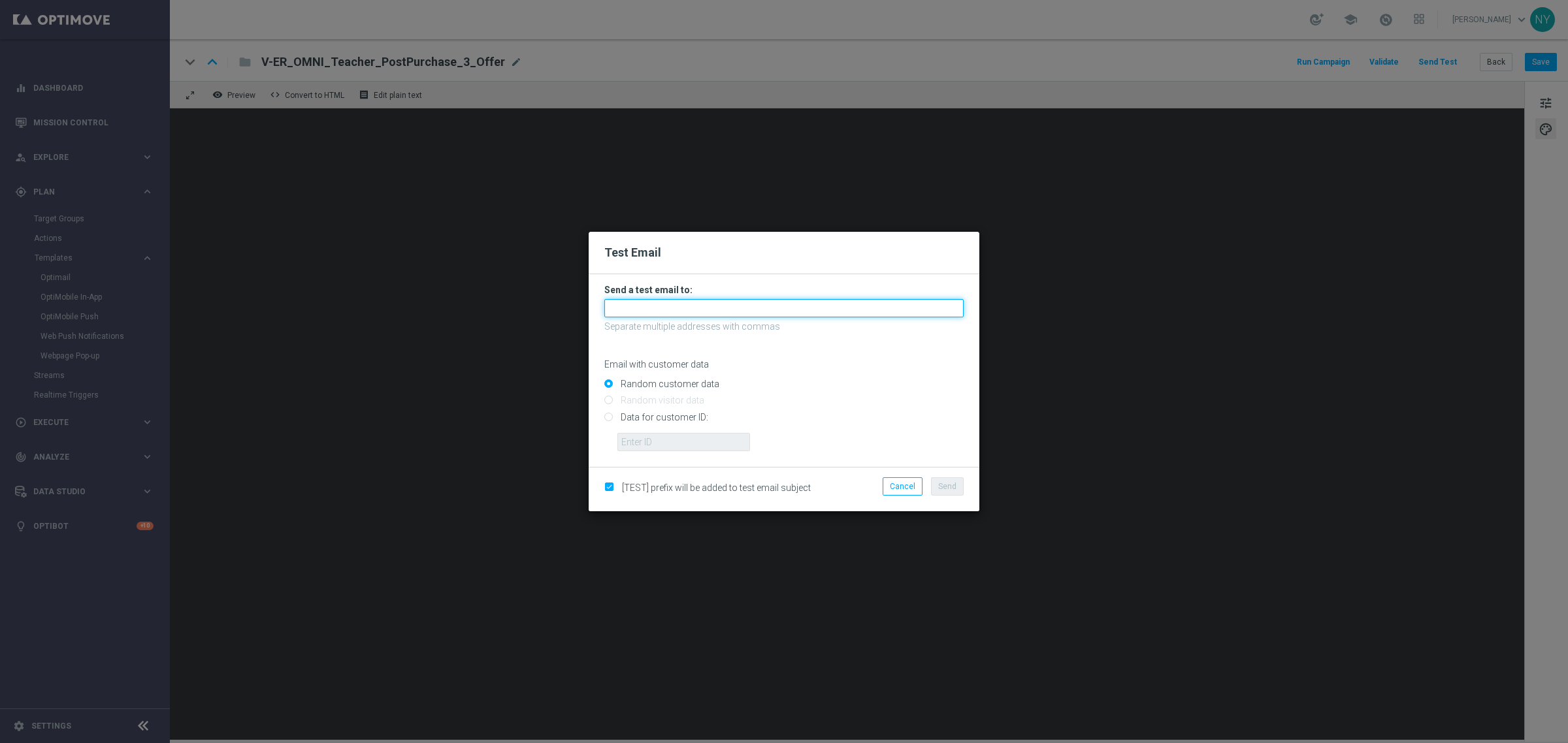
click at [652, 311] on input "text" at bounding box center [784, 308] width 360 height 18
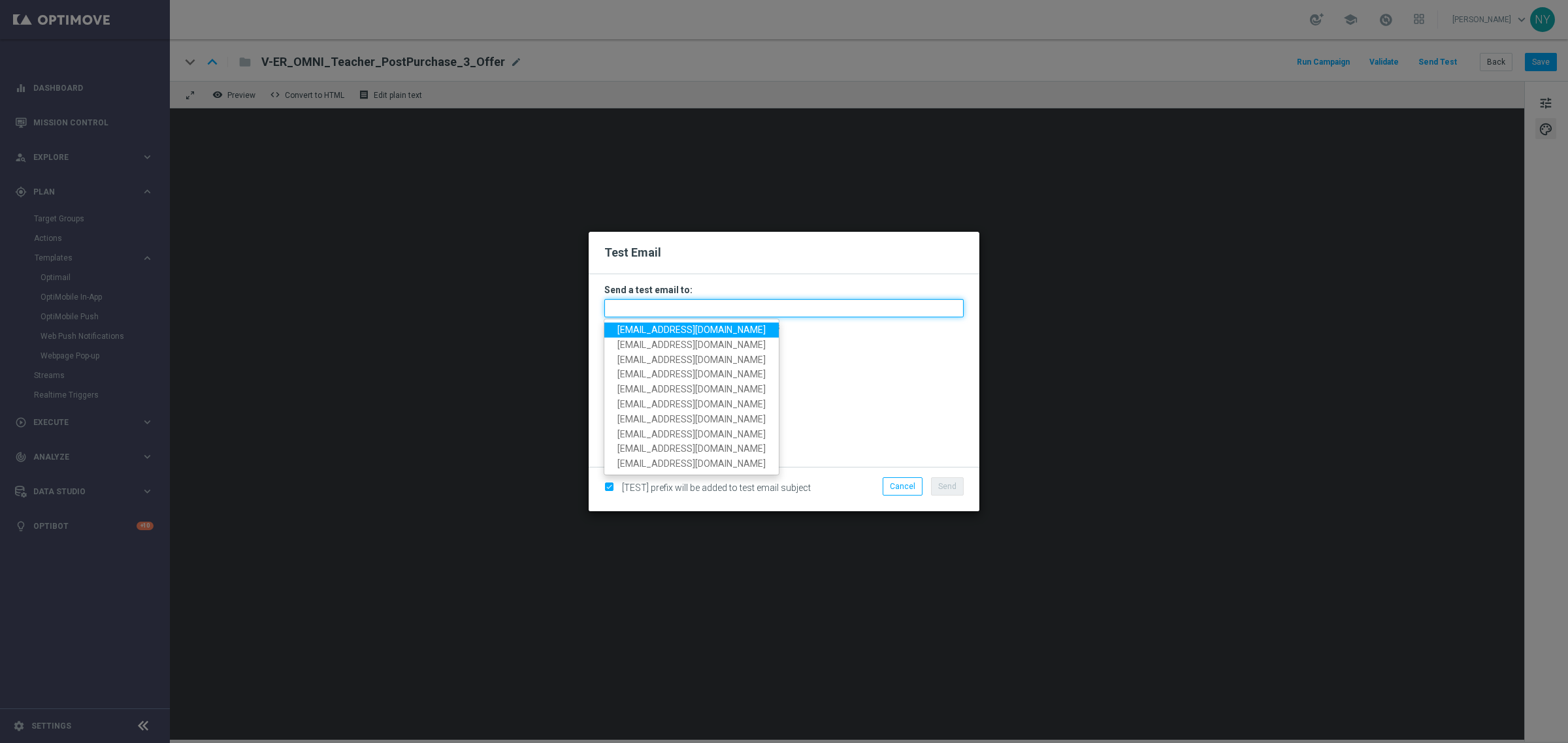
click at [621, 309] on input "text" at bounding box center [784, 308] width 360 height 18
paste input "[EMAIL_ADDRESS][DOMAIN_NAME]"
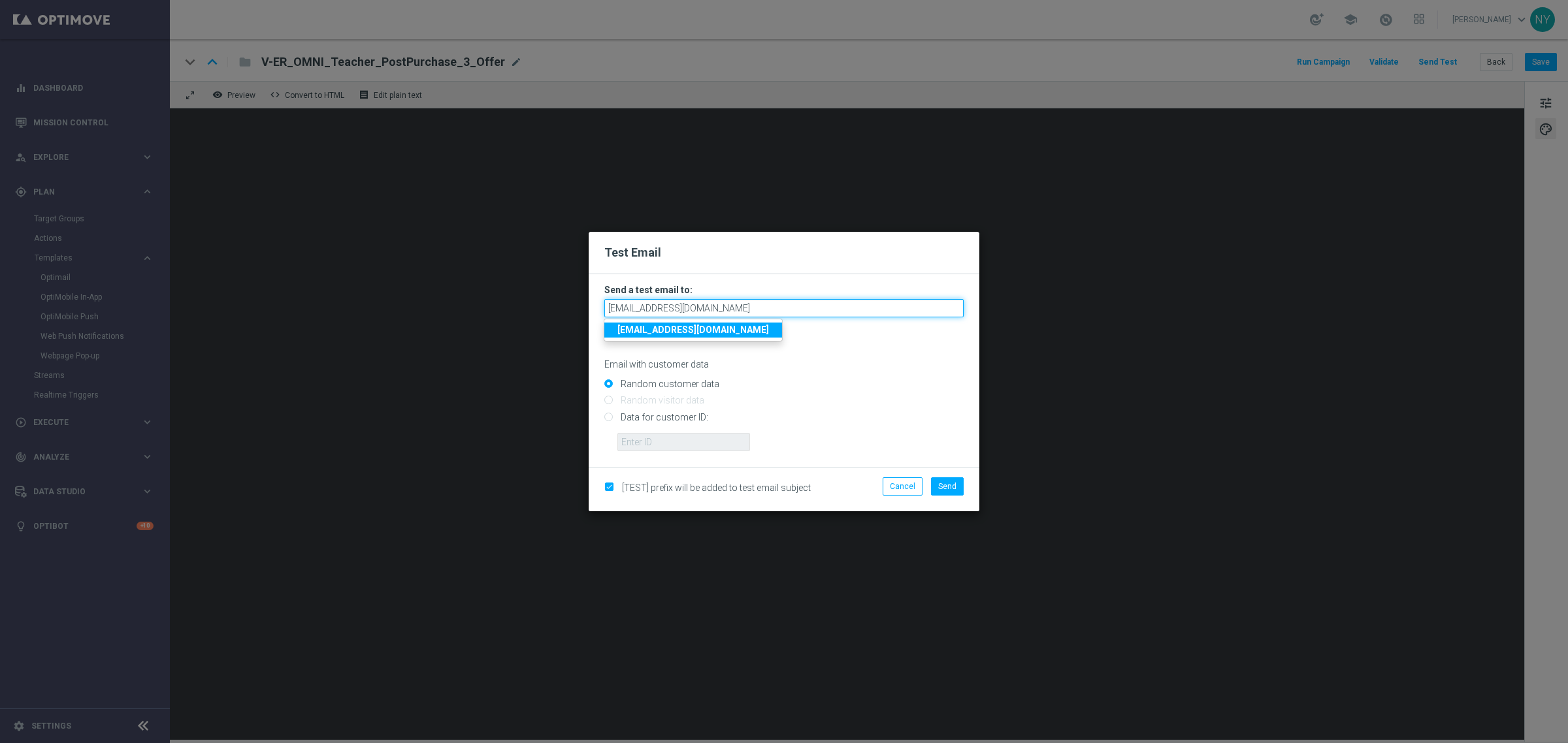
type input "[EMAIL_ADDRESS][DOMAIN_NAME]"
click at [878, 363] on p "Email with customer data" at bounding box center [784, 364] width 360 height 11
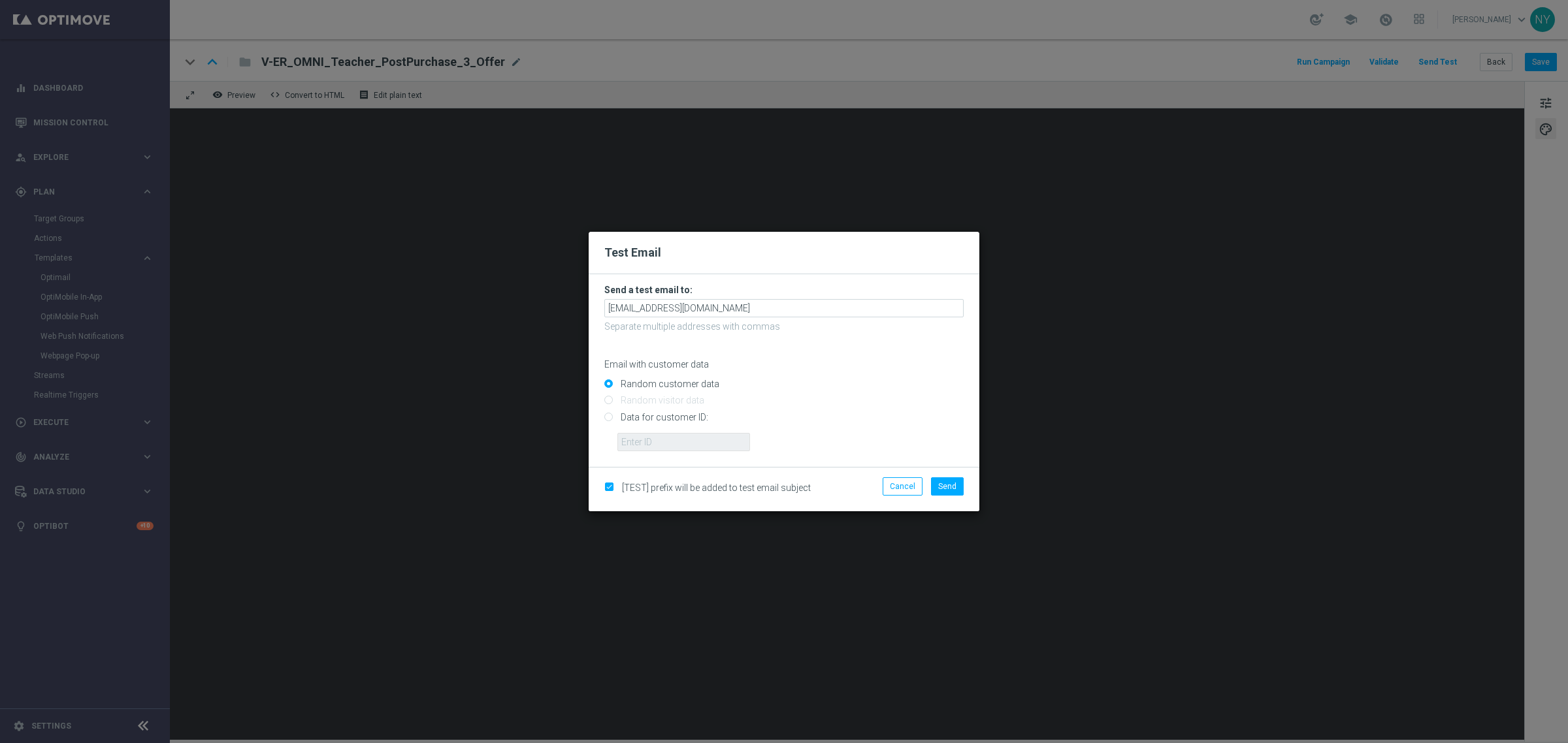
click at [607, 416] on input "Data for customer ID:" at bounding box center [784, 422] width 360 height 18
radio input "true"
click at [645, 444] on input "text" at bounding box center [684, 442] width 132 height 18
paste input "10000006208"
type input "10000006208"
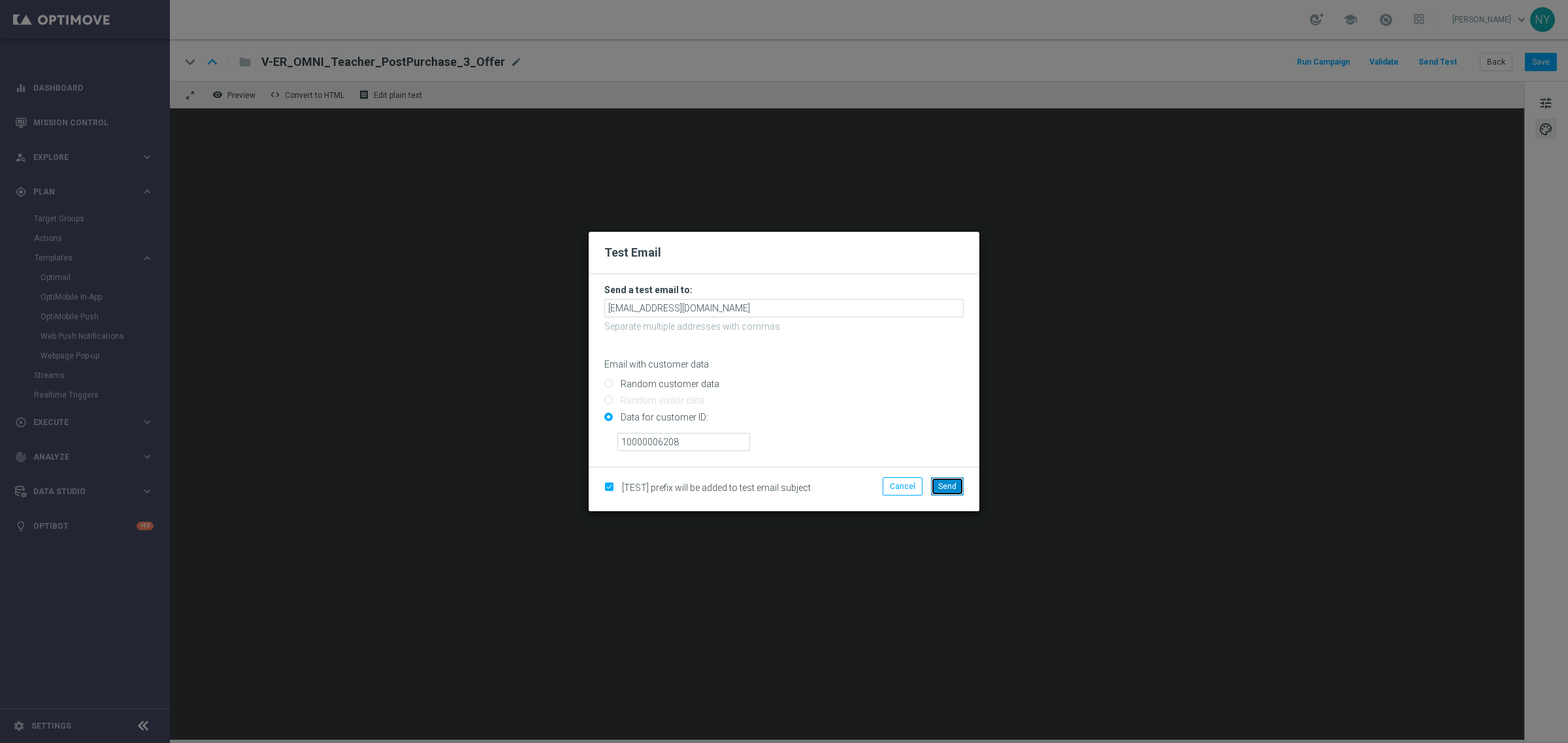
click at [948, 484] on span "Send" at bounding box center [947, 487] width 18 height 9
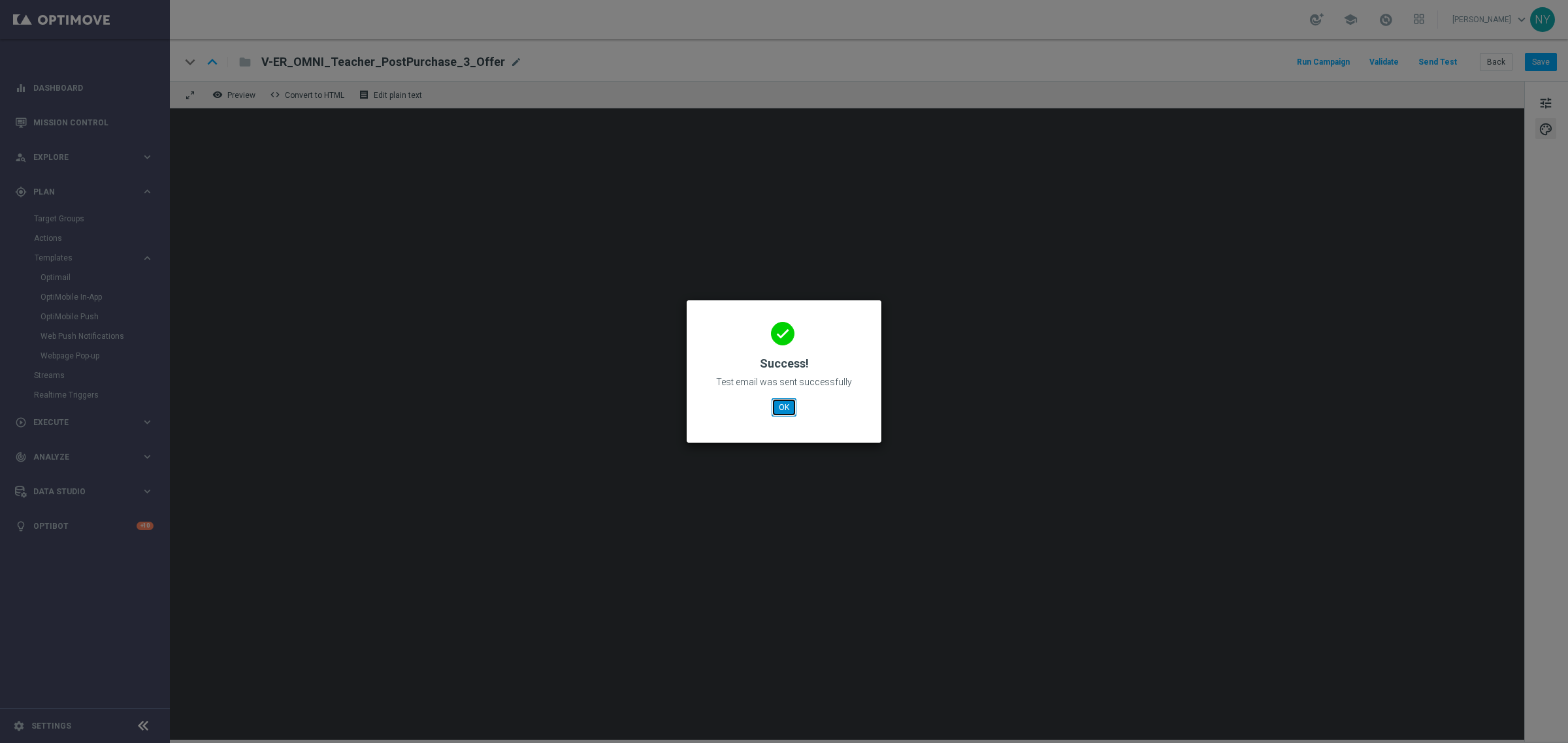
click at [790, 410] on button "OK" at bounding box center [784, 407] width 25 height 18
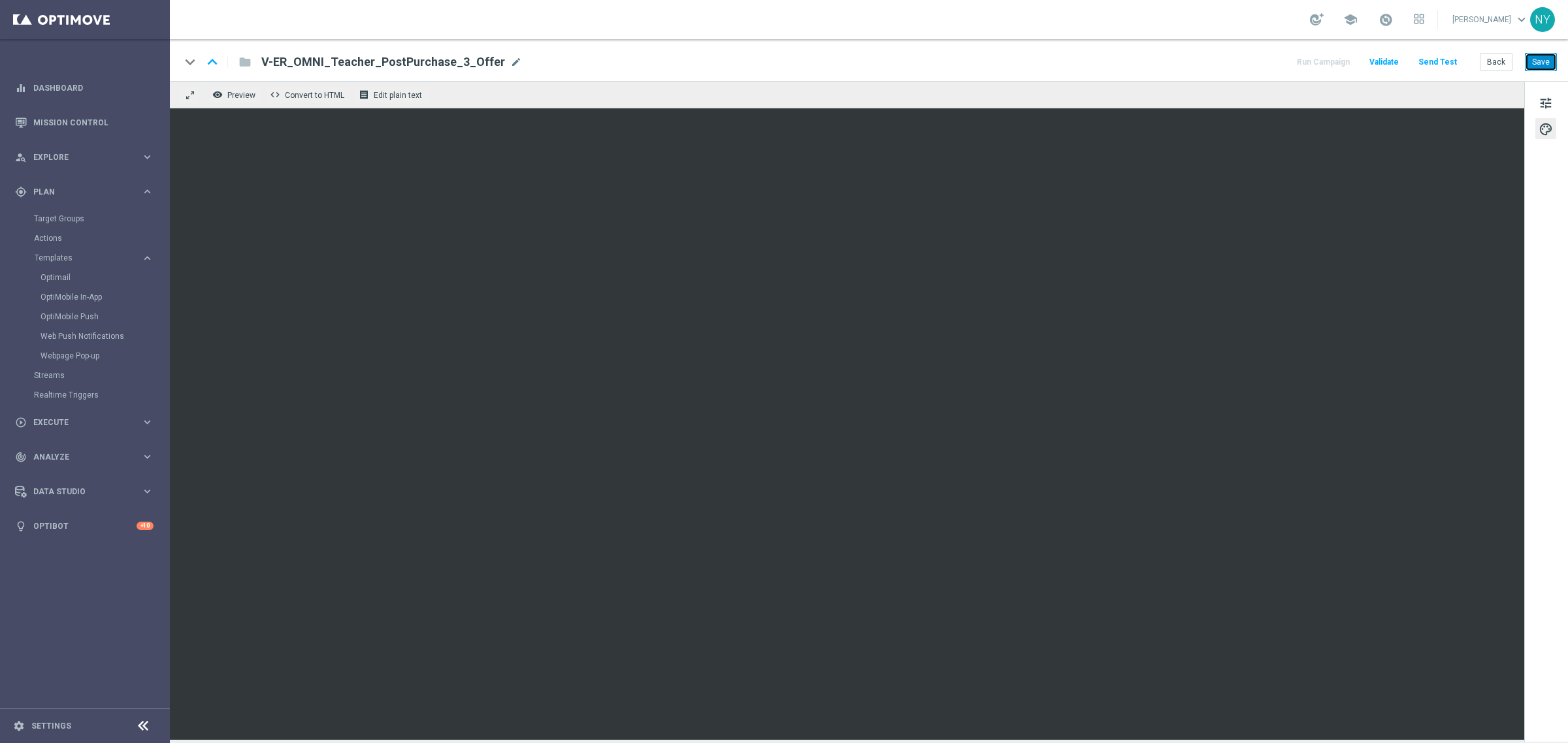
click at [1542, 63] on button "Save" at bounding box center [1542, 61] width 32 height 18
click at [1441, 59] on button "Send Test" at bounding box center [1438, 62] width 43 height 18
click at [1436, 60] on button "Send Test" at bounding box center [1438, 62] width 43 height 18
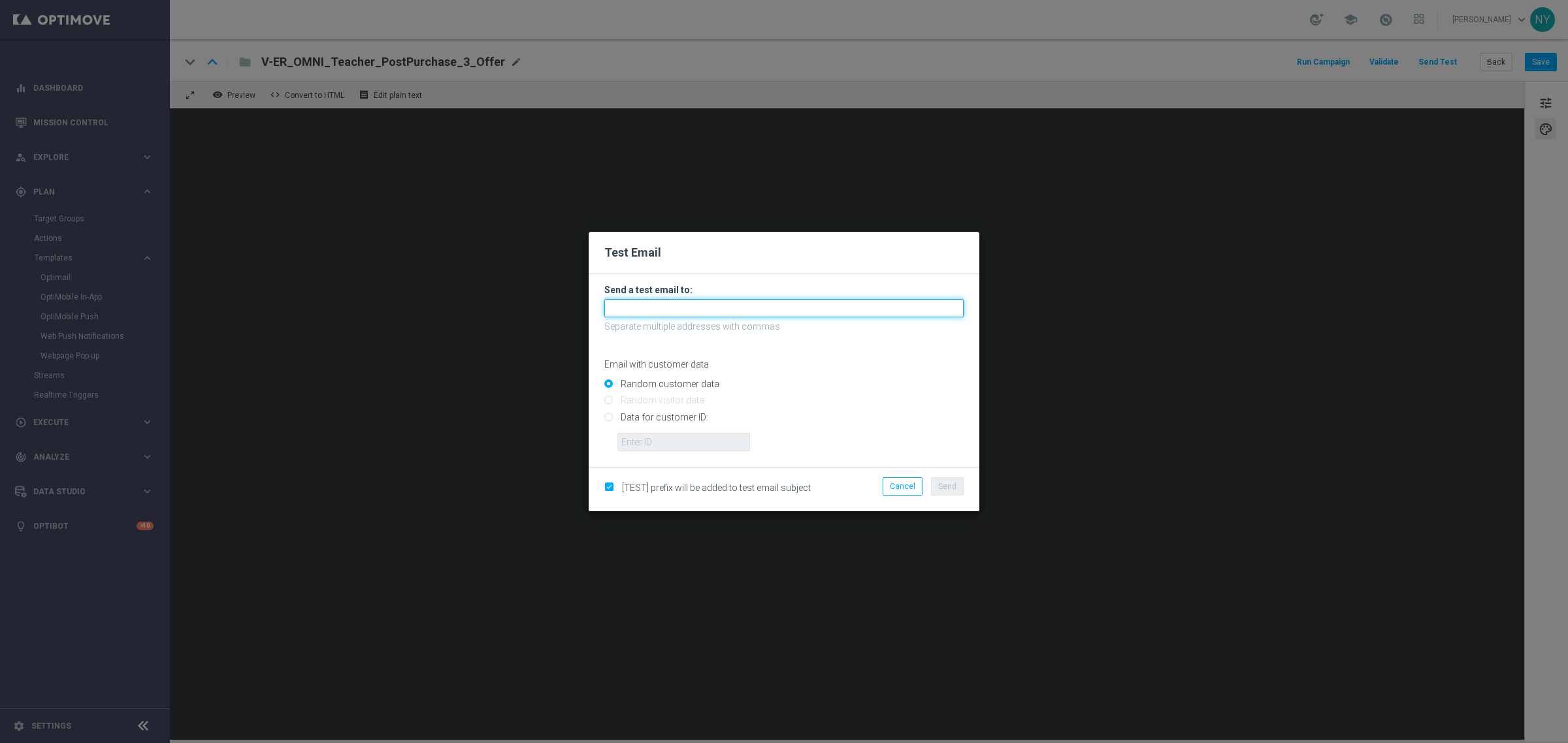
click at [643, 302] on input "text" at bounding box center [784, 308] width 360 height 18
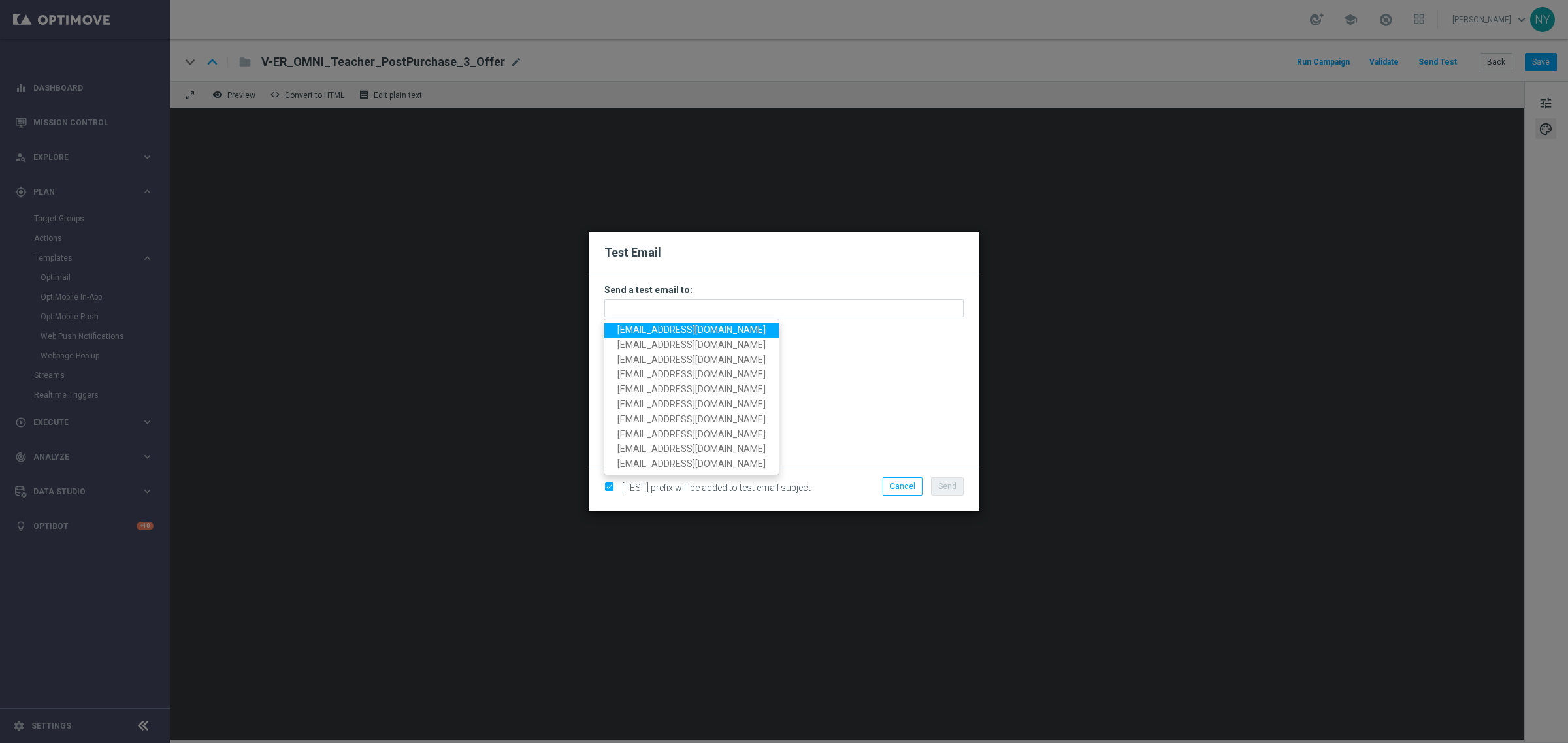
click at [690, 330] on span "[EMAIL_ADDRESS][DOMAIN_NAME]" at bounding box center [691, 329] width 148 height 10
type input "[EMAIL_ADDRESS][DOMAIN_NAME]"
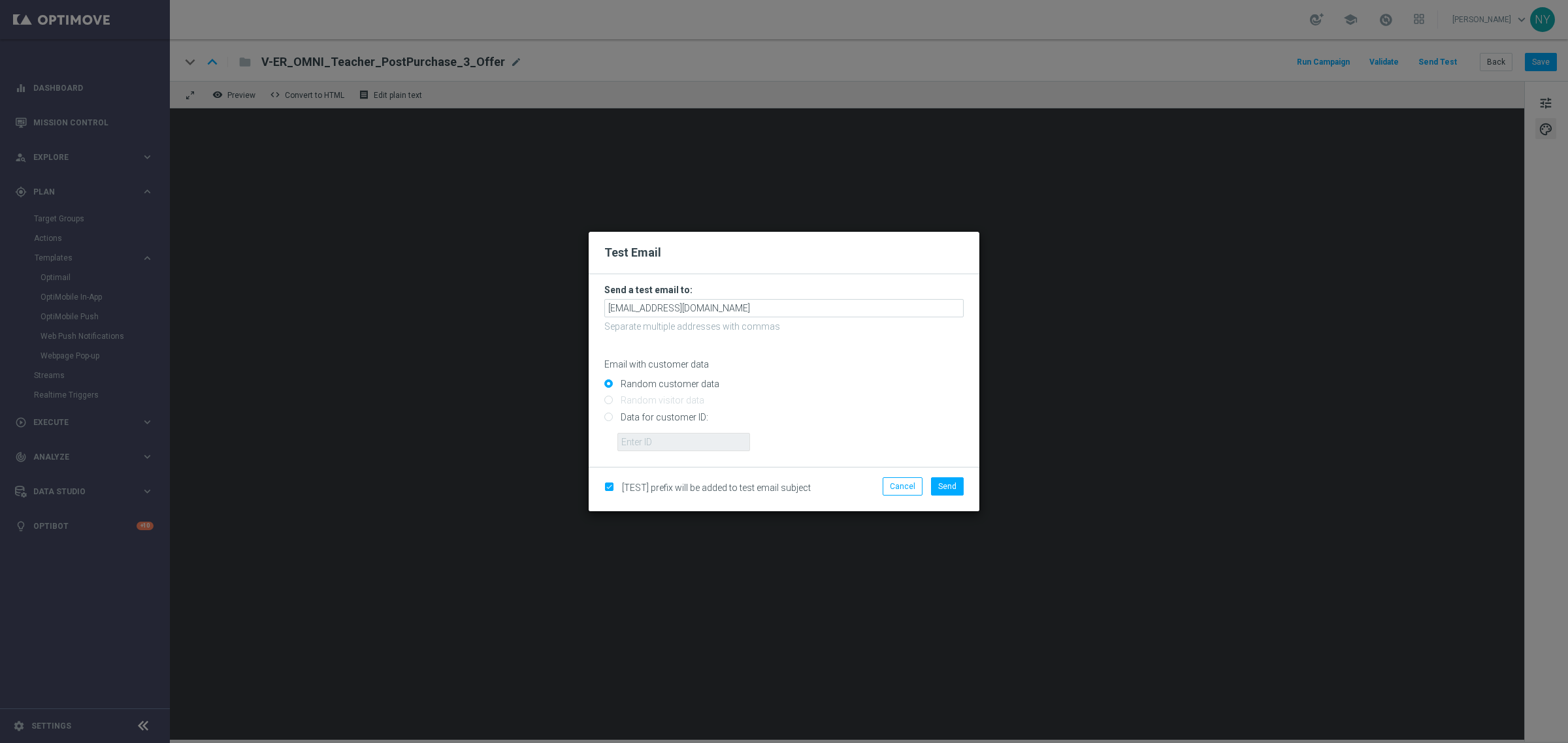
click at [608, 419] on input "Data for customer ID:" at bounding box center [784, 422] width 360 height 18
radio input "true"
click at [638, 440] on input "text" at bounding box center [684, 442] width 132 height 18
paste input "10000006208"
type input "10000006208"
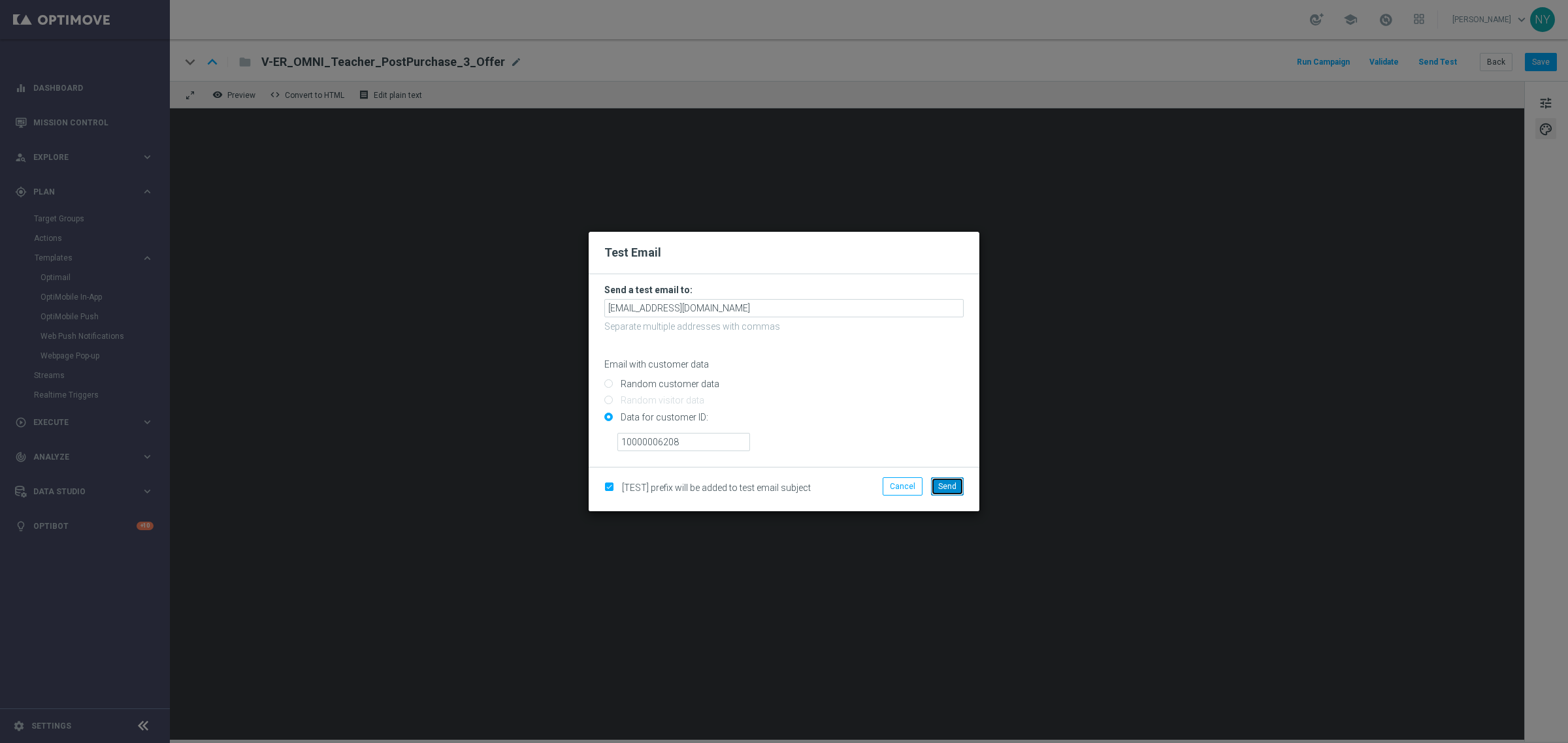
click at [940, 490] on span "Send" at bounding box center [947, 487] width 18 height 9
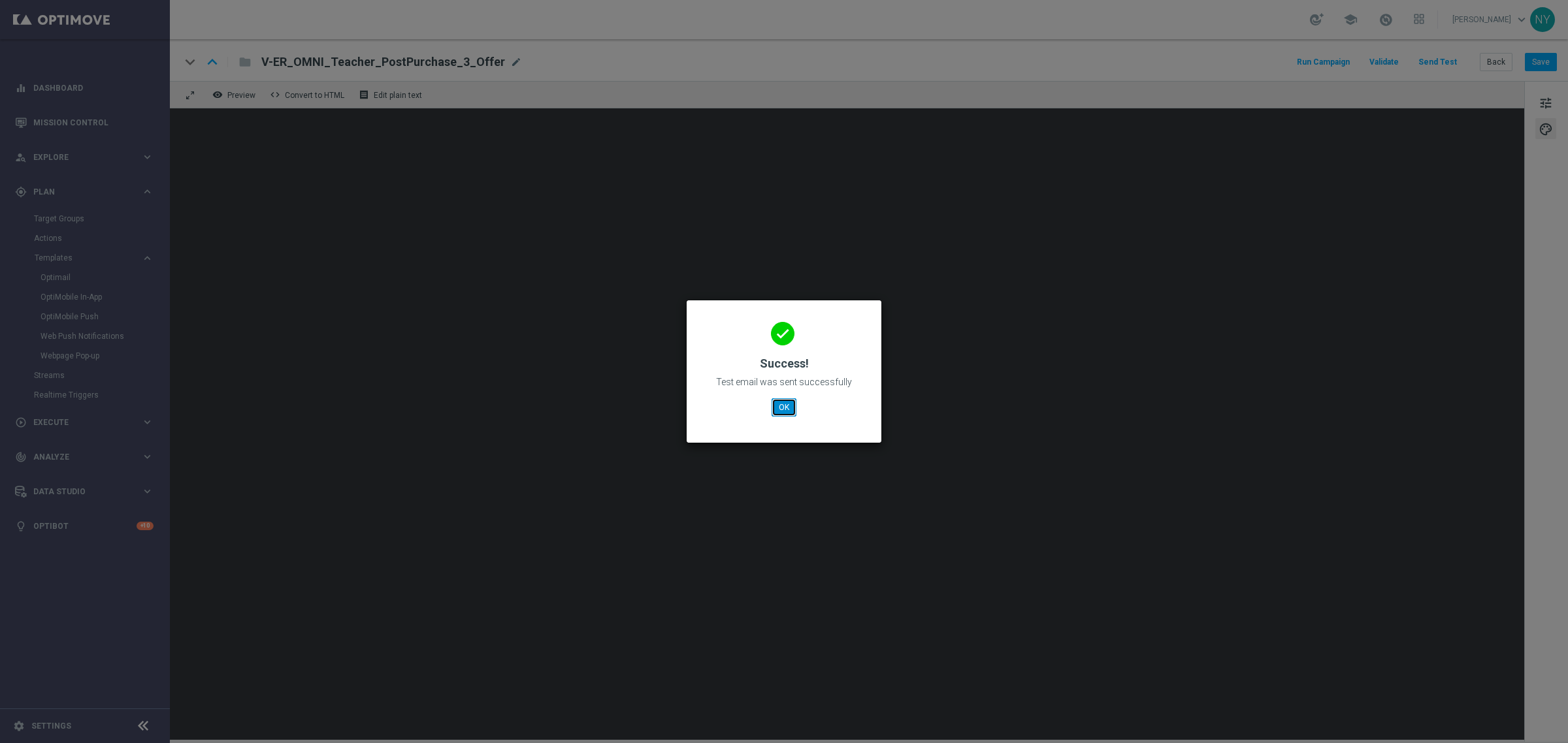
click at [790, 406] on button "OK" at bounding box center [784, 407] width 25 height 18
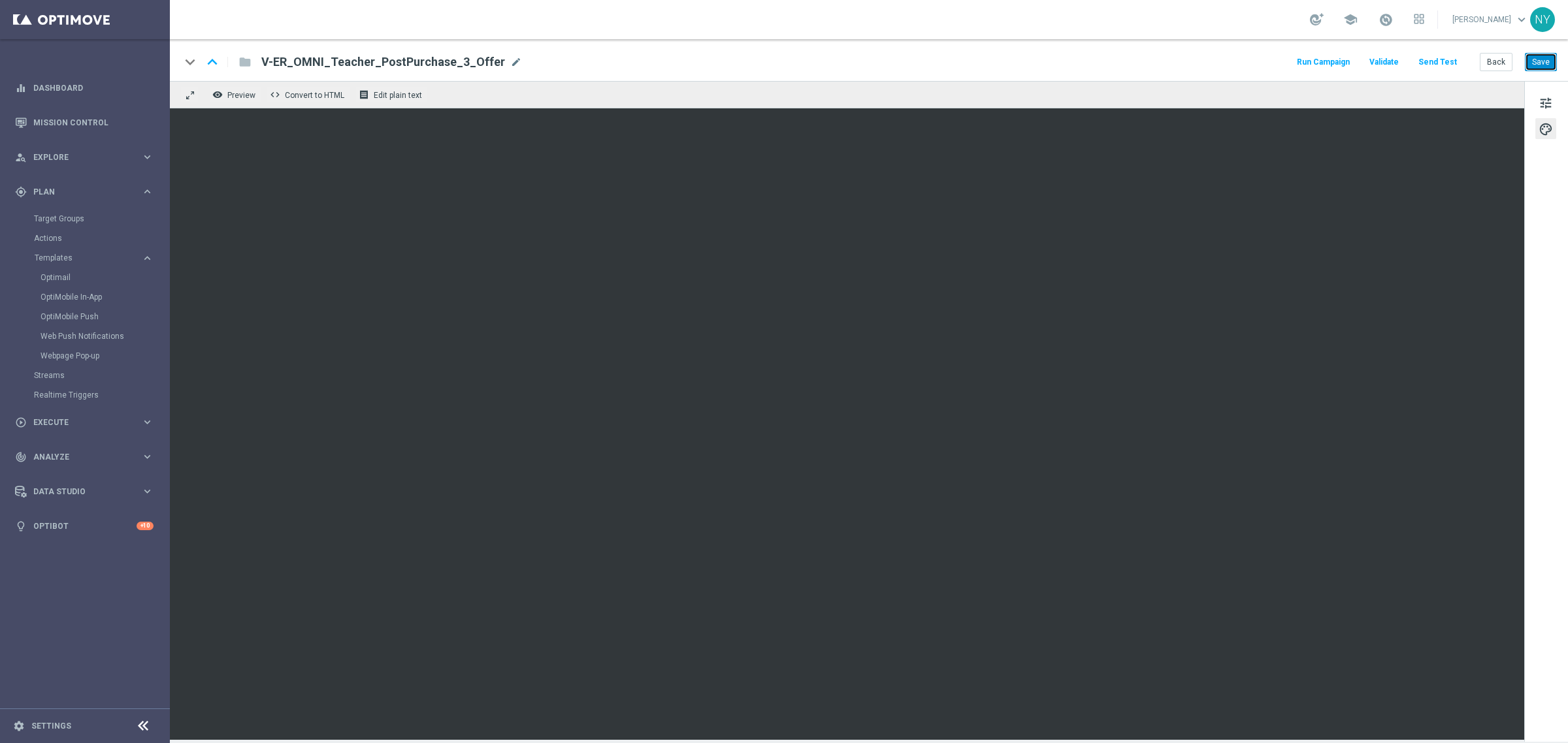
click at [1541, 64] on button "Save" at bounding box center [1542, 61] width 32 height 18
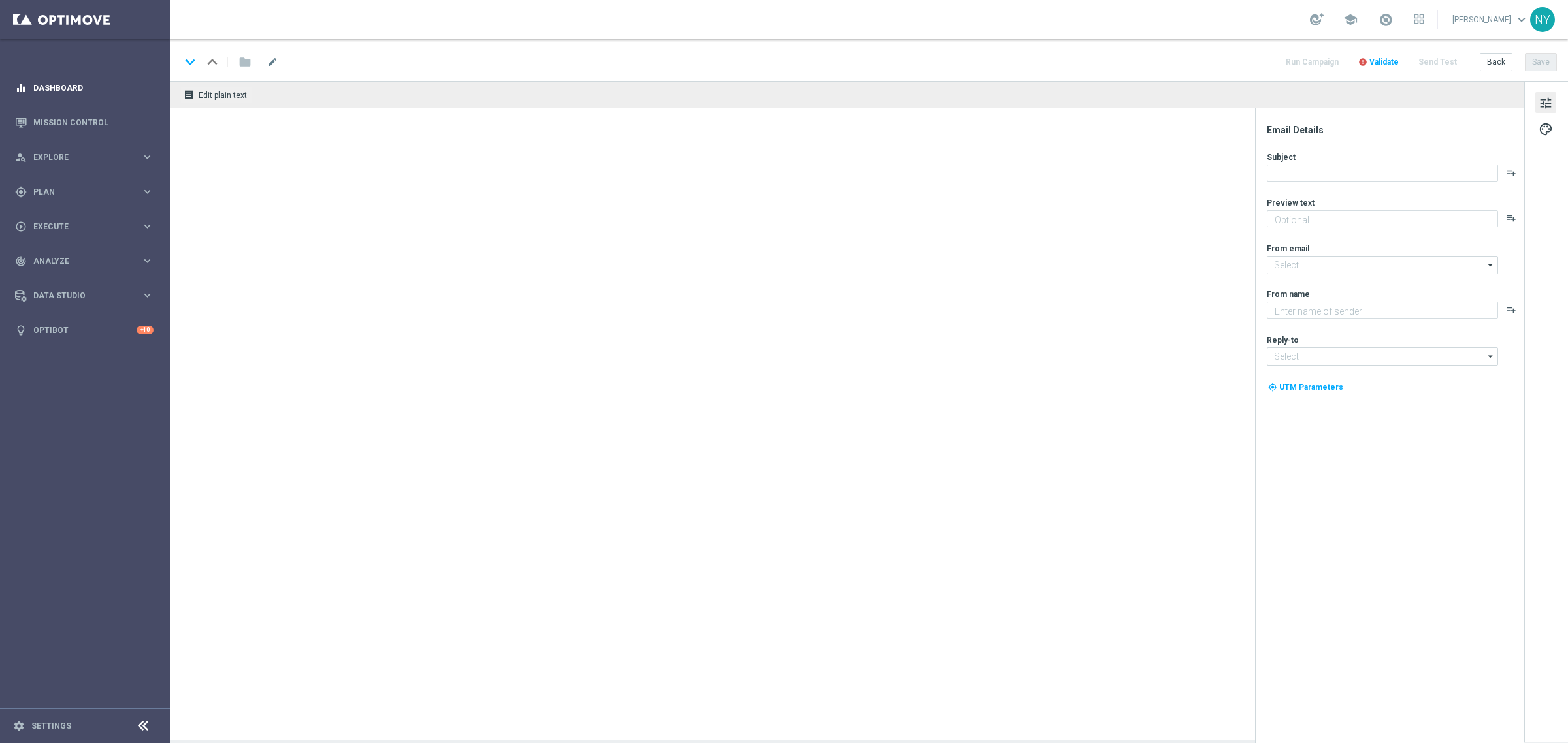
type textarea "Plus discover 5 time-saving services for teachers."
type input "[EMAIL_ADDRESS][DOMAIN_NAME]"
type textarea "Staples"
type input "[EMAIL_ADDRESS][DOMAIN_NAME]"
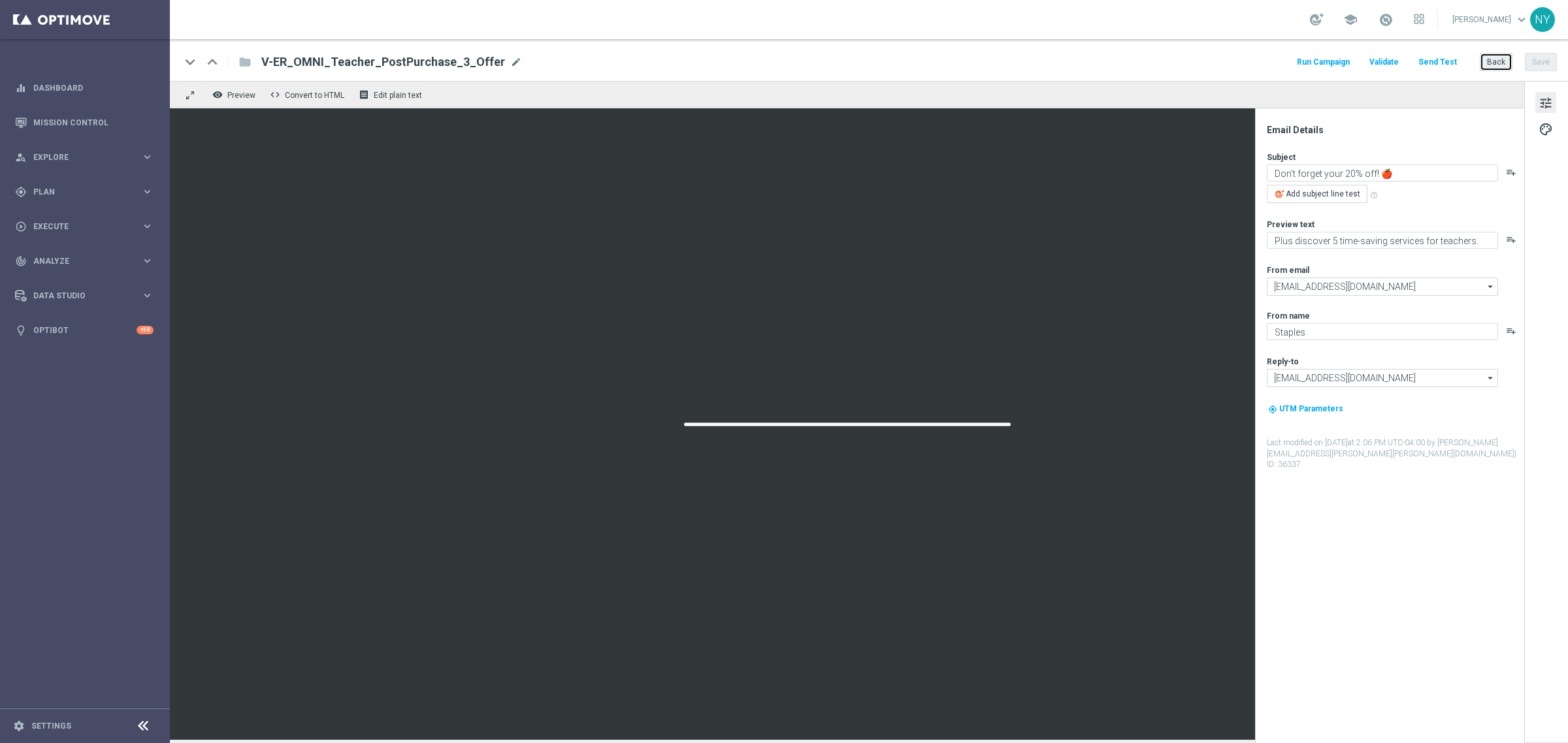
click at [1502, 67] on button "Back" at bounding box center [1496, 61] width 33 height 18
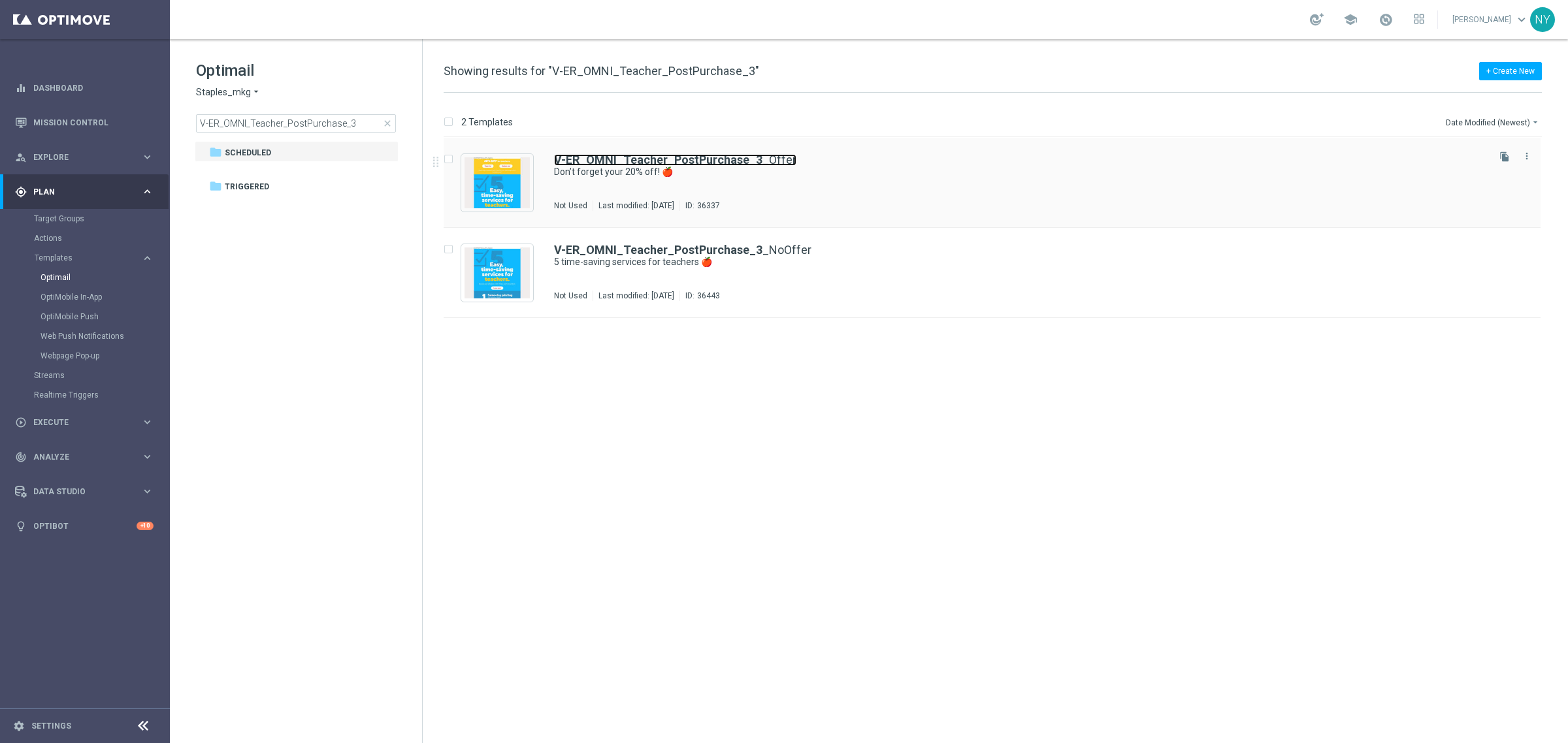
click at [724, 158] on b "V-ER_OMNI_Teacher_PostPurchase_3" at bounding box center [658, 160] width 209 height 14
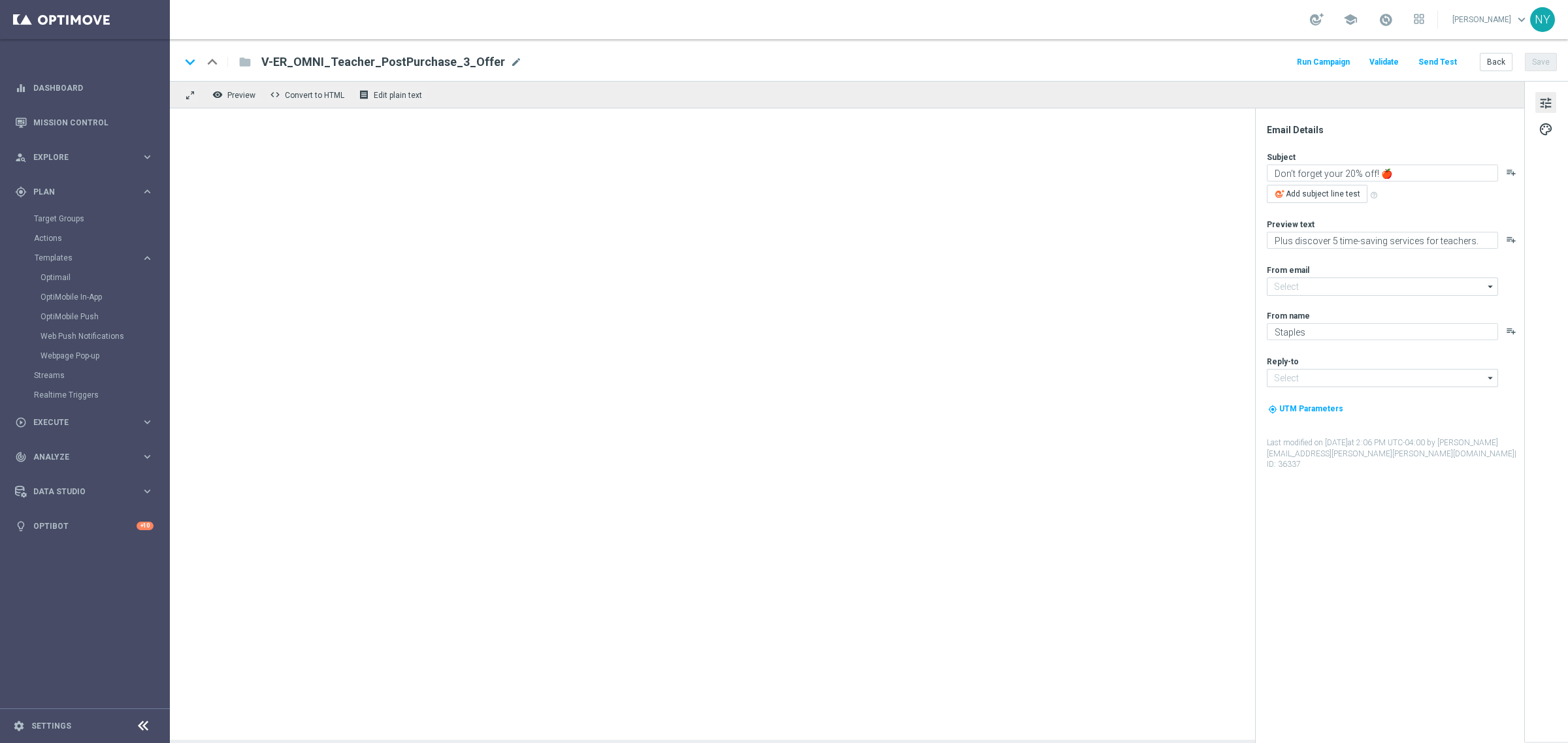
type input "[EMAIL_ADDRESS][DOMAIN_NAME]"
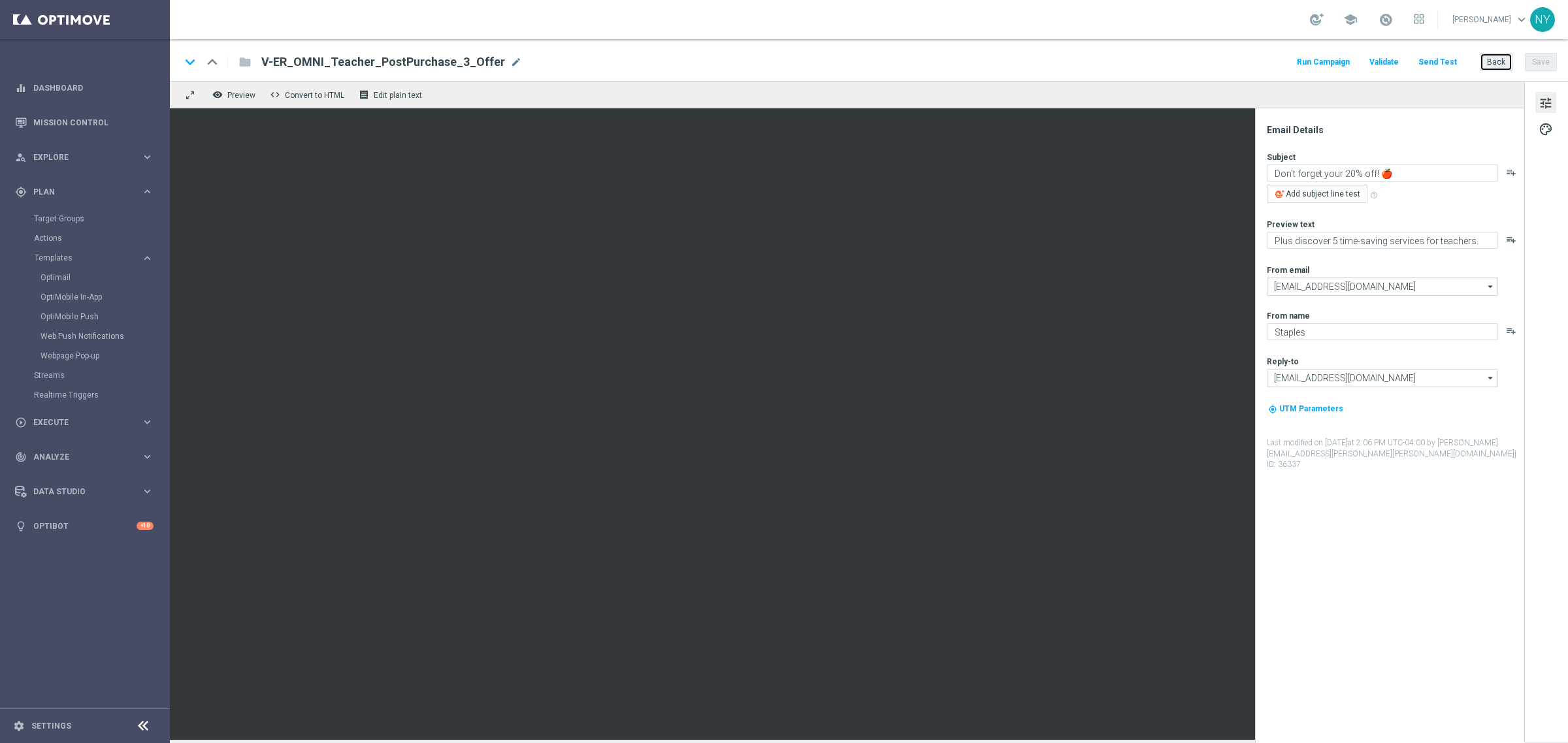
click at [1487, 60] on button "Back" at bounding box center [1496, 61] width 33 height 18
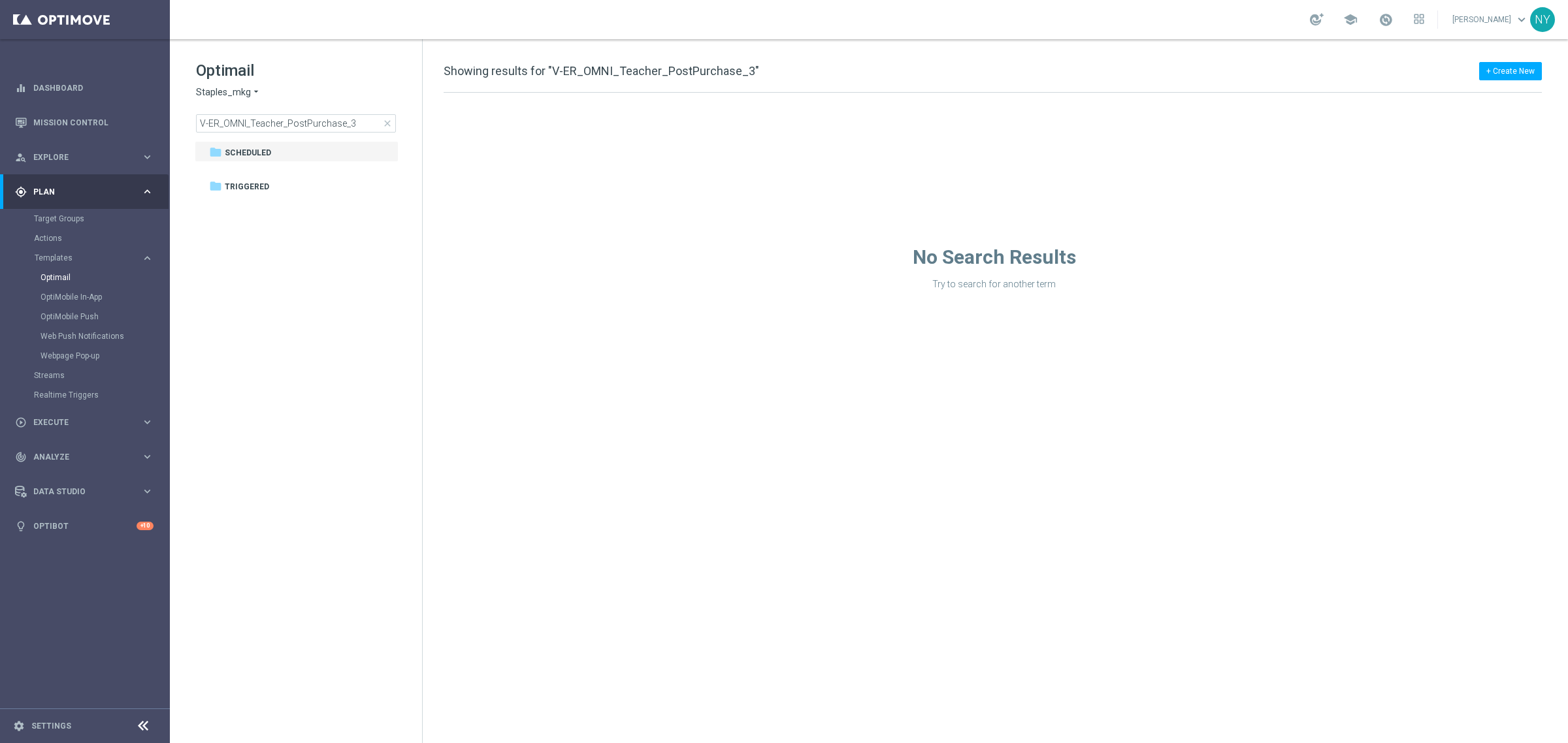
click at [658, 243] on div "Drag here to set row groups Drag here to set column labels F header to" at bounding box center [996, 191] width 1146 height 197
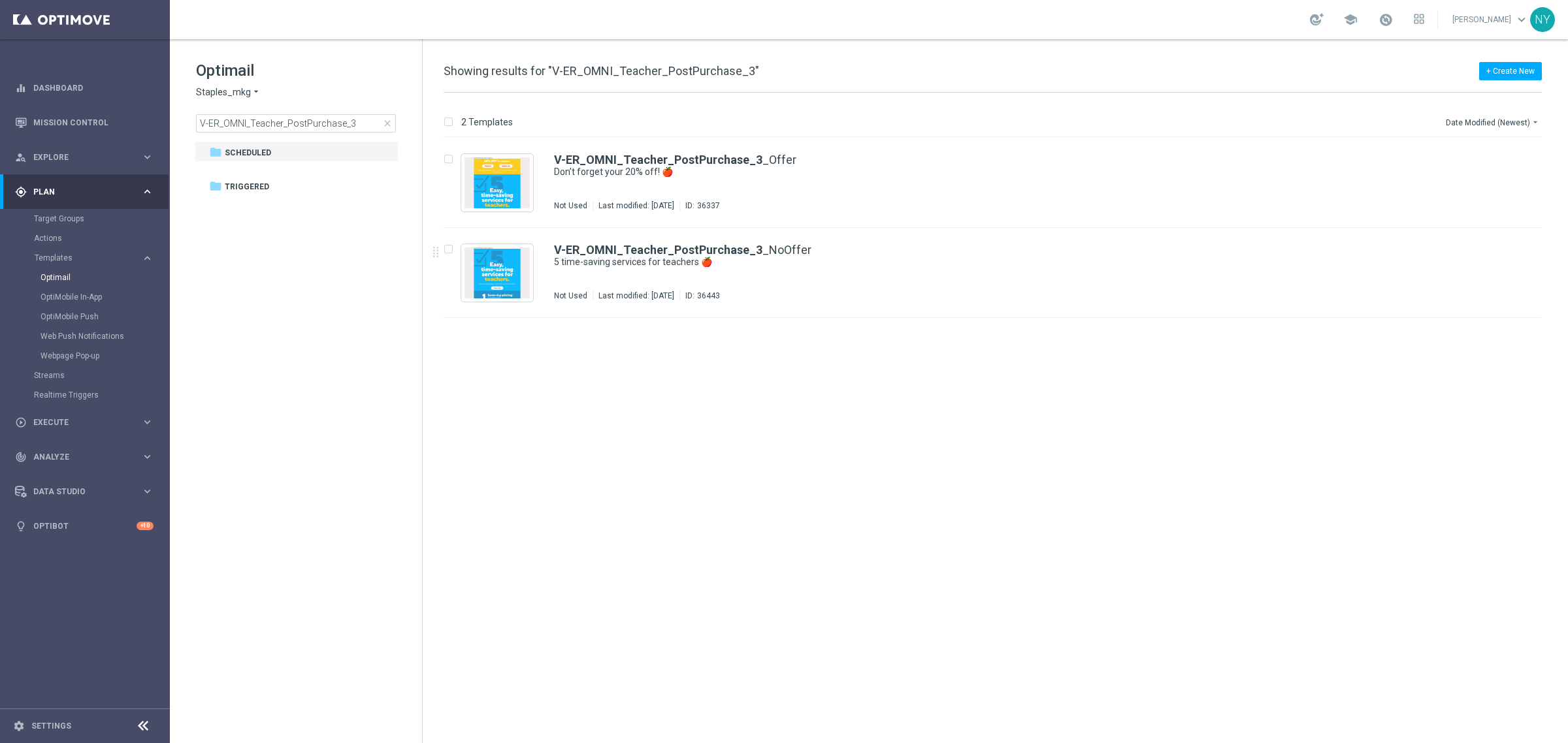
click at [658, 243] on div "V-ER_OMNI_Teacher_PostPurchase_3 _NoOffer 5 time-saving services for teachers 🍎…" at bounding box center [993, 272] width 1098 height 90
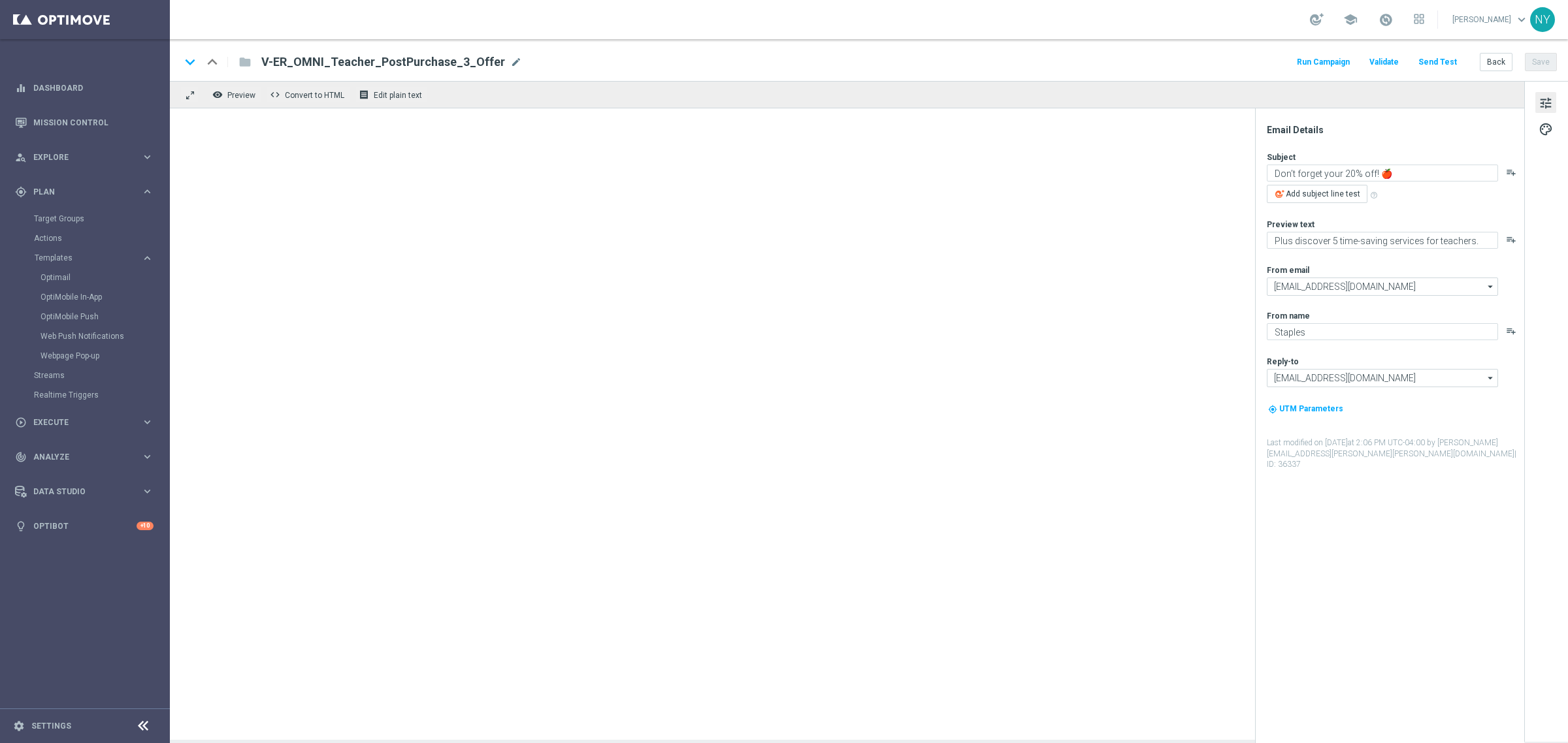
type textarea "5 time-saving services for teachers 🍎"
type textarea "Oh, and did we mention they’re easy?"
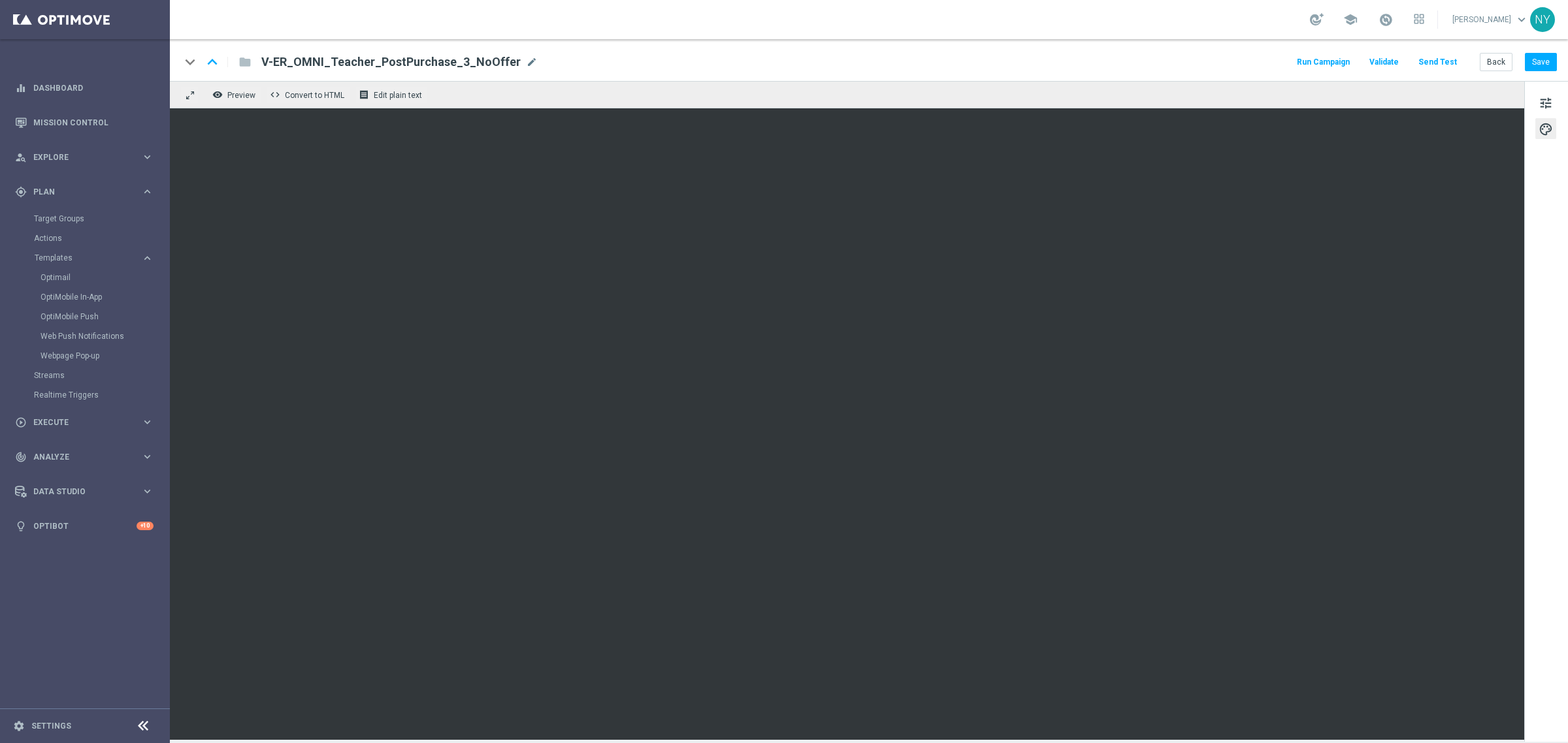
click at [1446, 60] on button "Send Test" at bounding box center [1438, 62] width 43 height 18
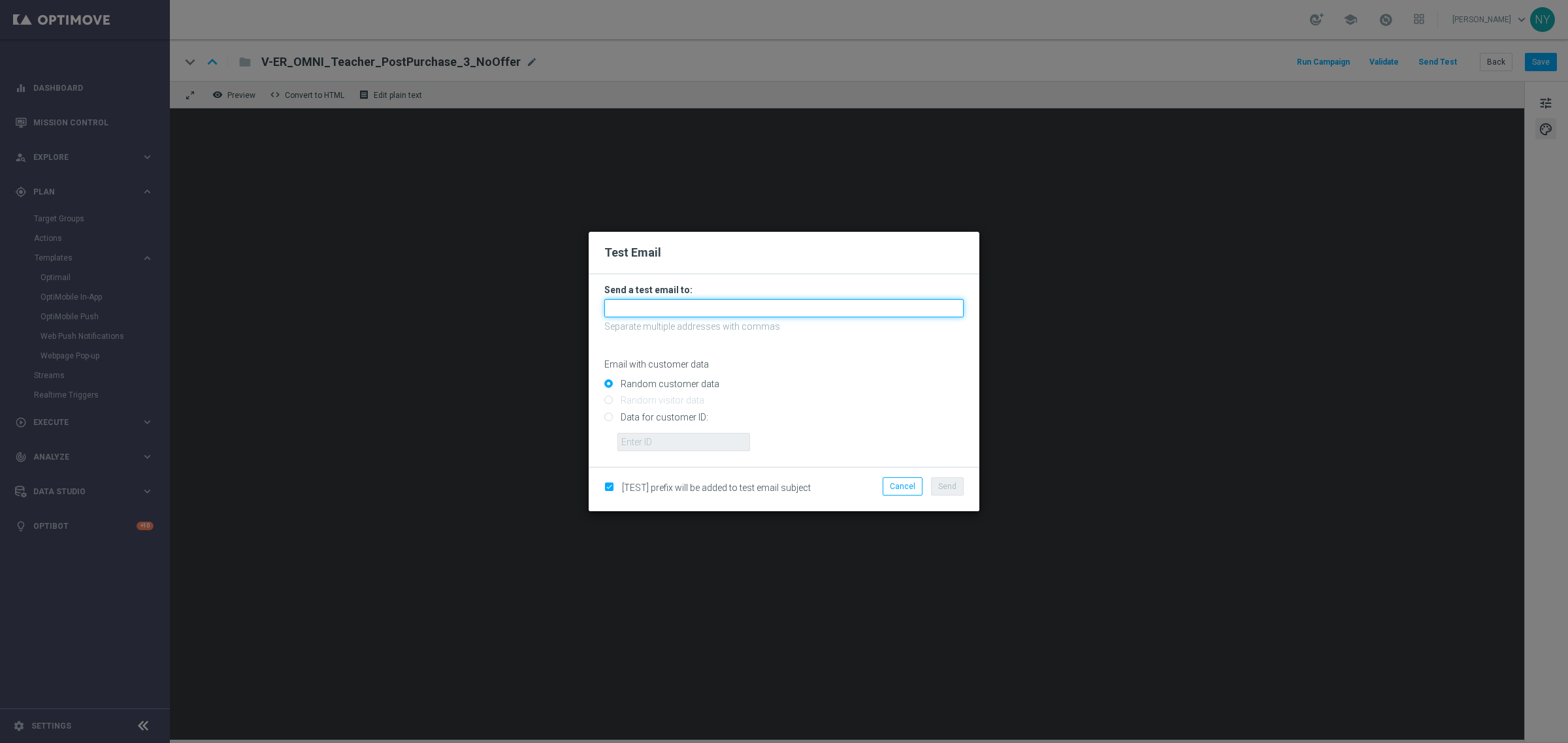
click at [667, 307] on input "text" at bounding box center [784, 308] width 360 height 18
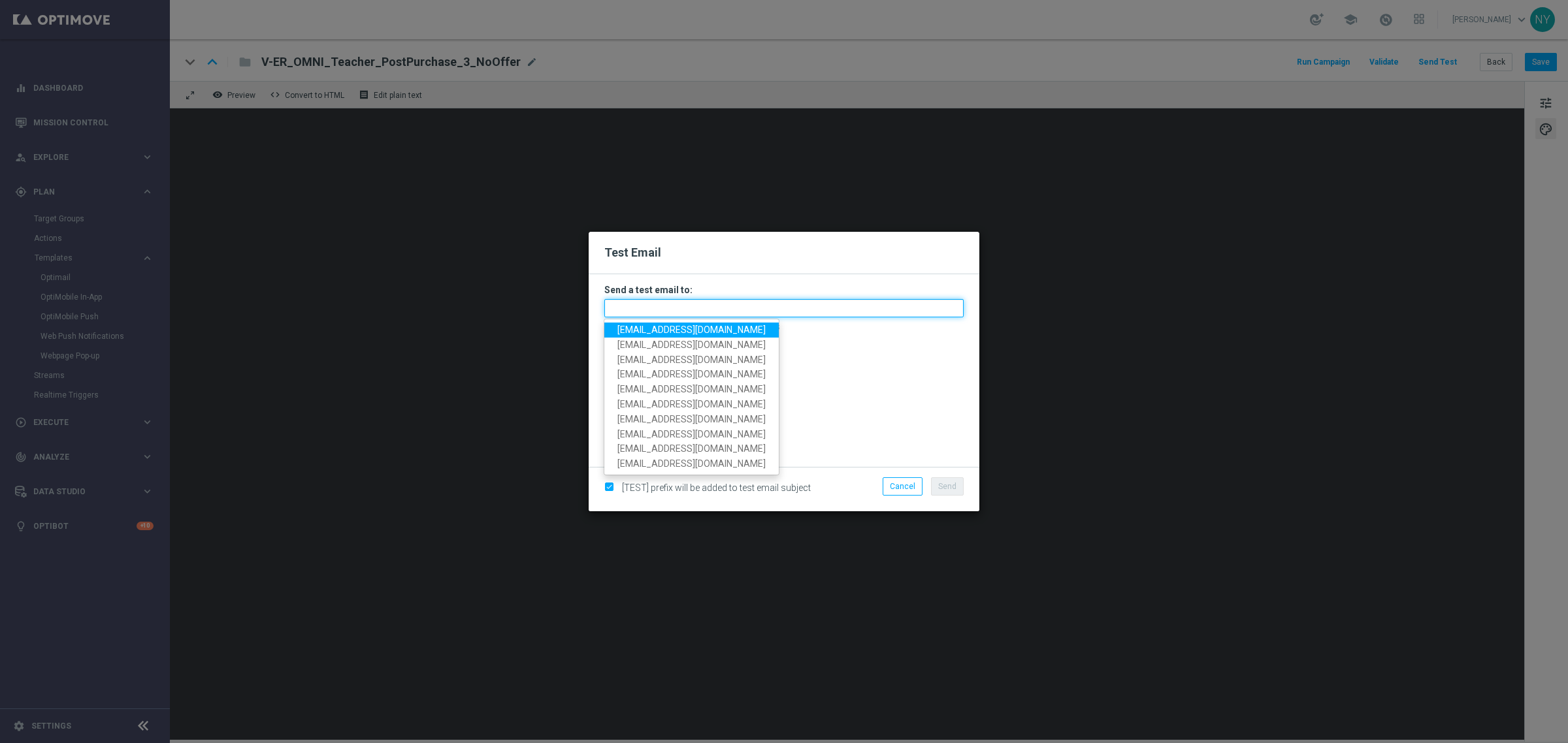
click at [674, 309] on input "text" at bounding box center [784, 308] width 360 height 18
paste input "neilyetts3-birgw@litmusemail.com"
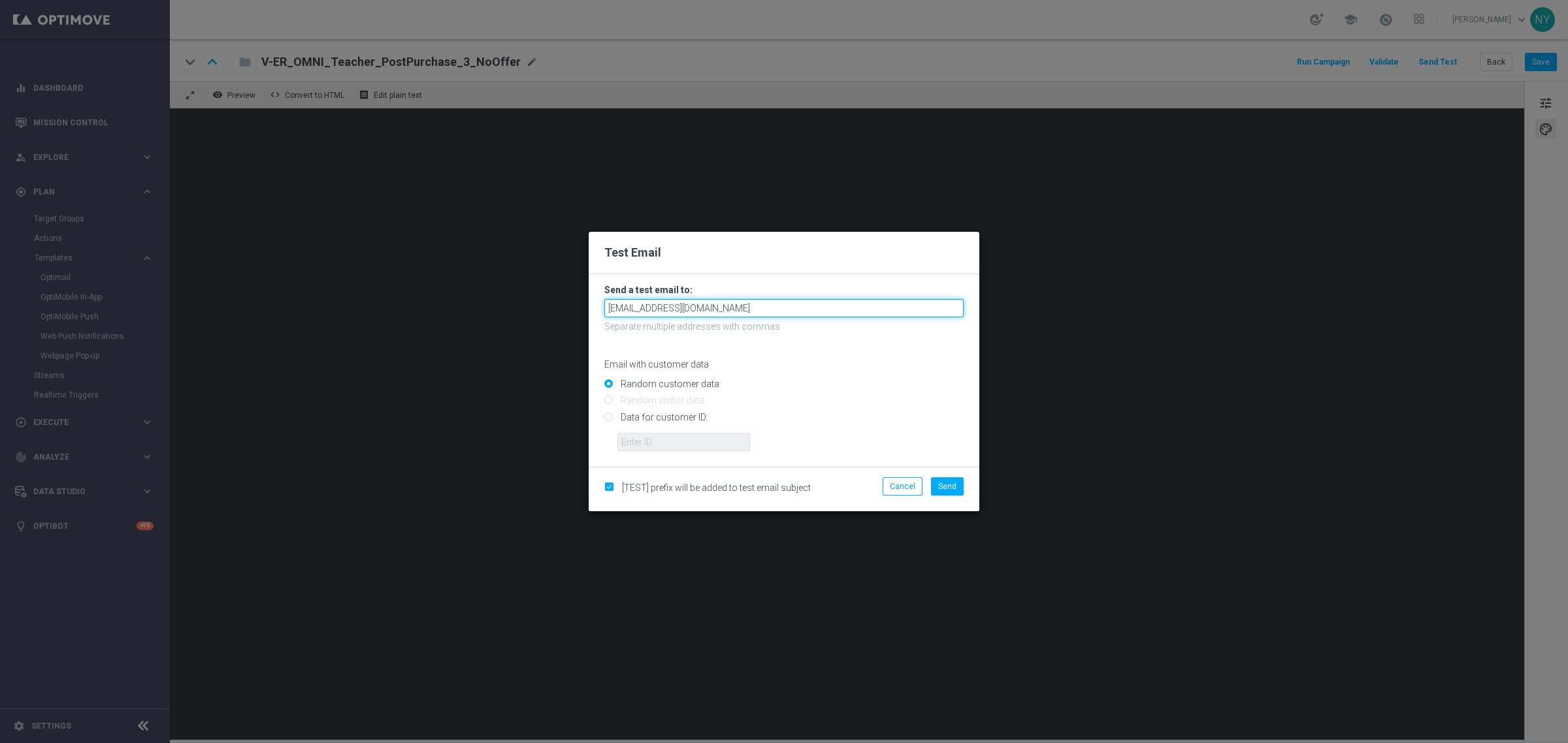
type input "neilyetts3-birgw@litmusemail.com"
click at [909, 387] on input "Random customer data" at bounding box center [784, 389] width 360 height 18
click at [608, 416] on input "Data for customer ID:" at bounding box center [784, 422] width 360 height 18
radio input "true"
click at [658, 442] on input "text" at bounding box center [684, 442] width 132 height 18
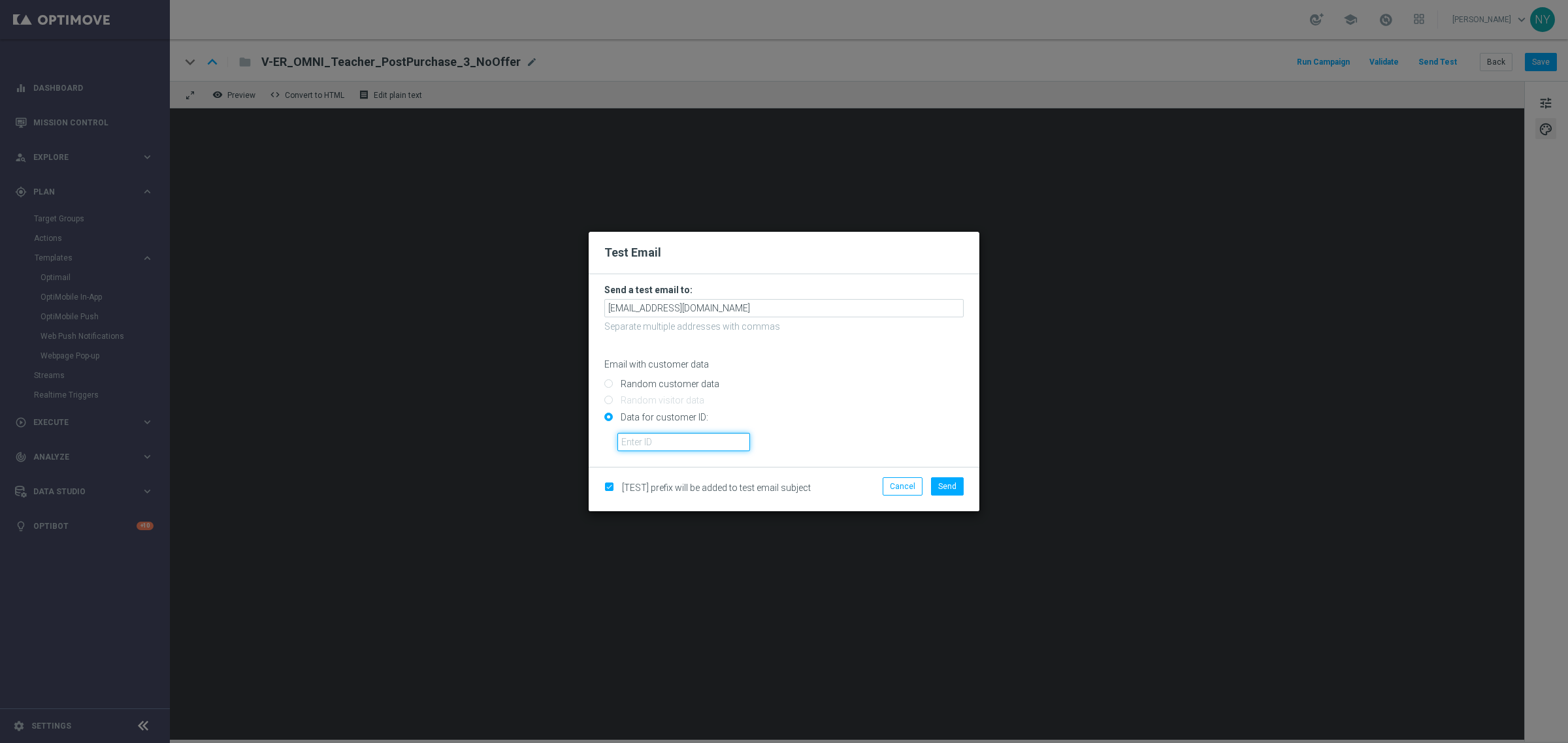
paste input "10000006208"
type input "10000006208"
click at [943, 485] on span "Send" at bounding box center [947, 487] width 18 height 9
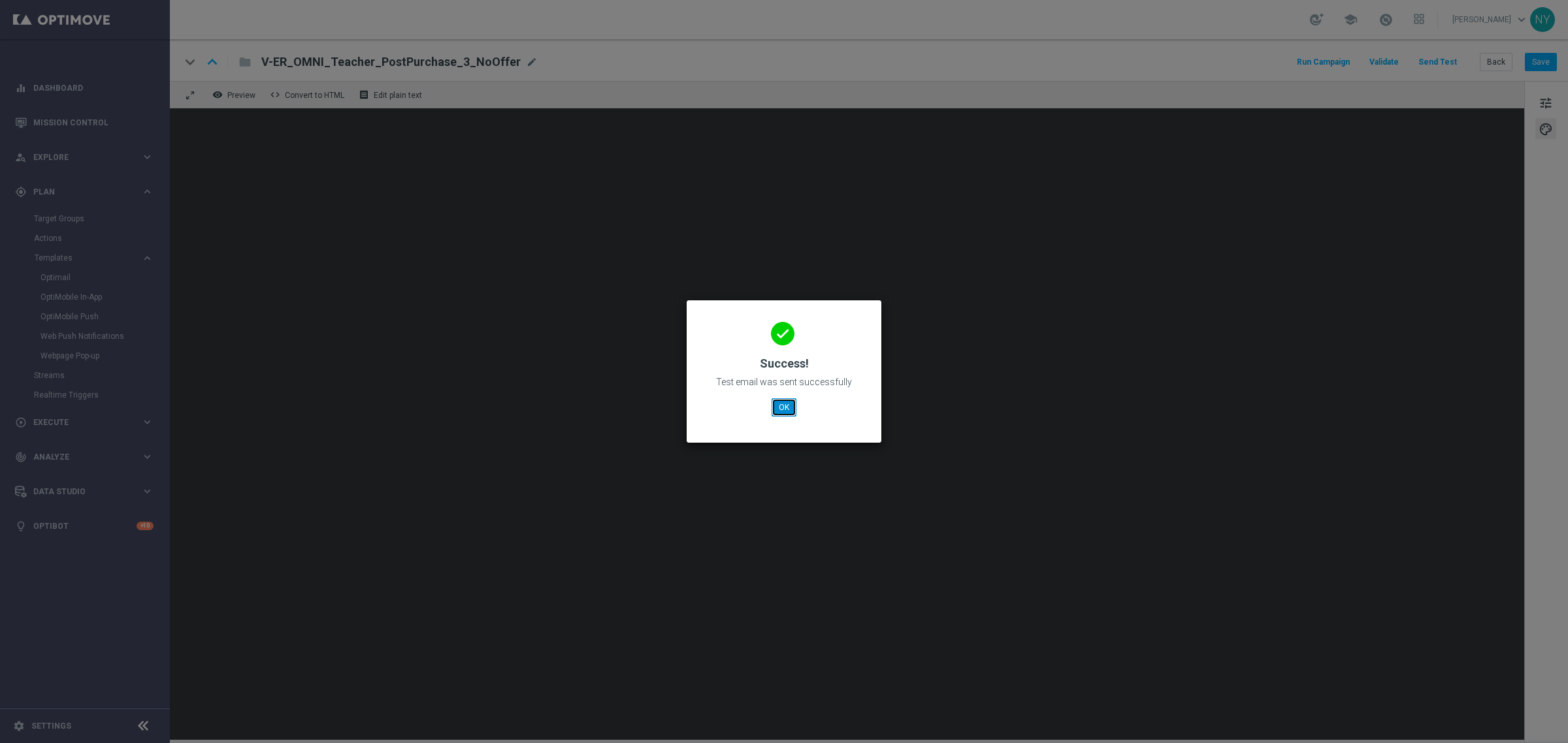
click at [775, 404] on button "OK" at bounding box center [784, 407] width 25 height 18
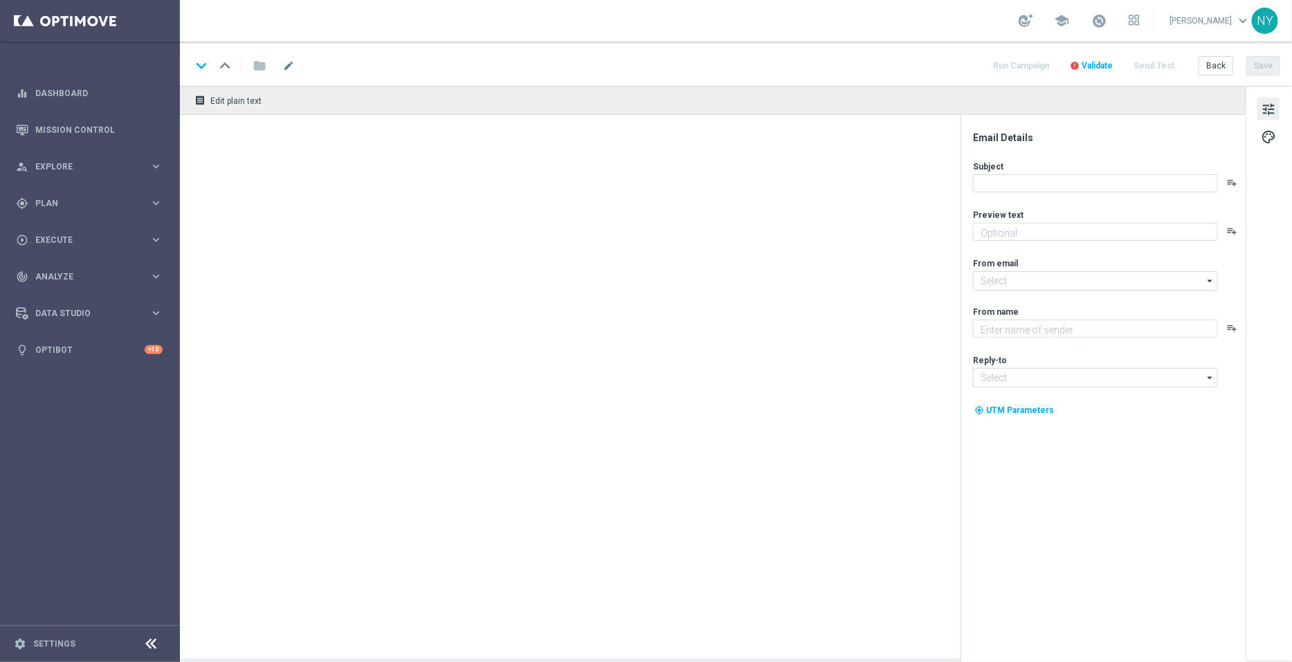
type textarea "[%IF:RANDOM_PERSONALIZATION_NUMBER>665%]We've got better quality and better pri…"
type textarea "Staples"
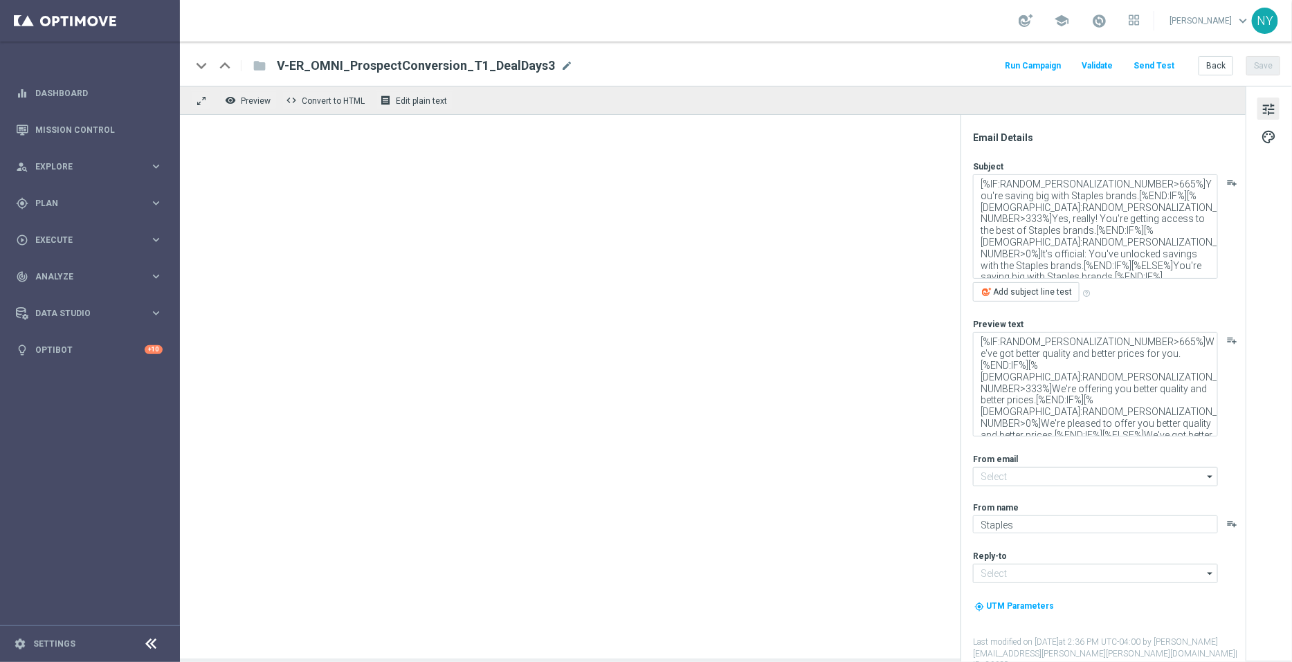
type input "[EMAIL_ADDRESS][DOMAIN_NAME]"
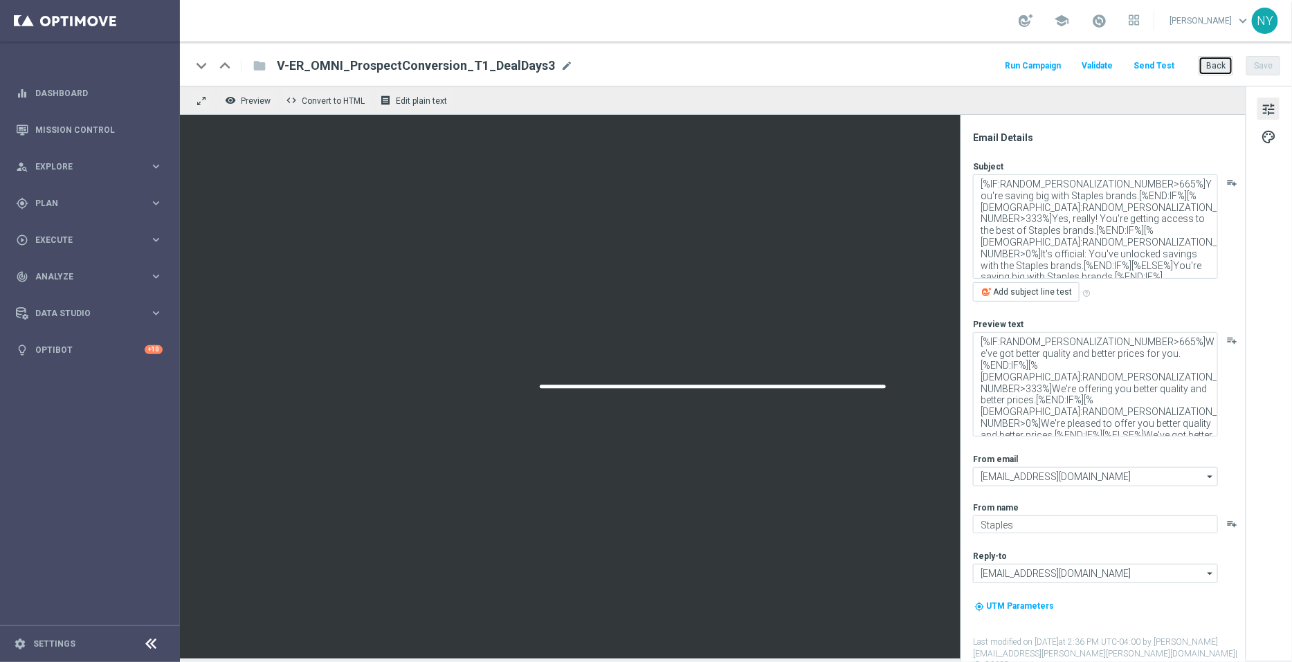
click at [1221, 68] on button "Back" at bounding box center [1215, 65] width 35 height 19
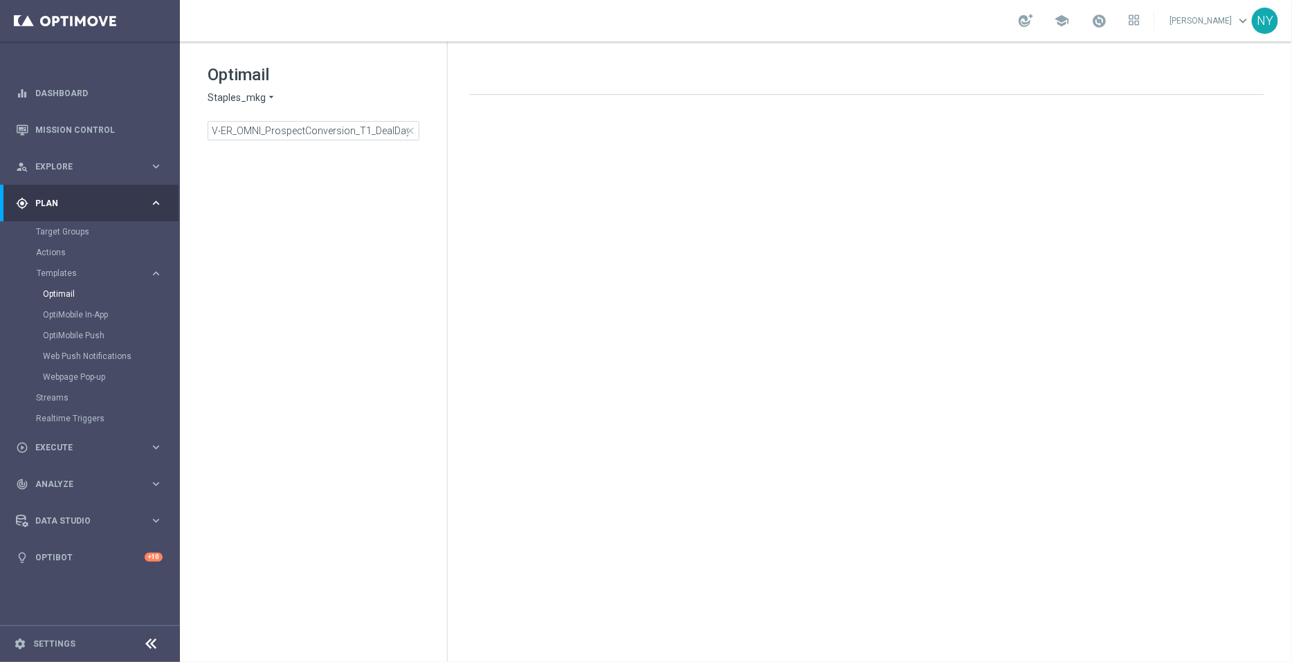
click at [410, 129] on span "close" at bounding box center [410, 130] width 11 height 11
click at [332, 129] on input at bounding box center [314, 130] width 212 height 19
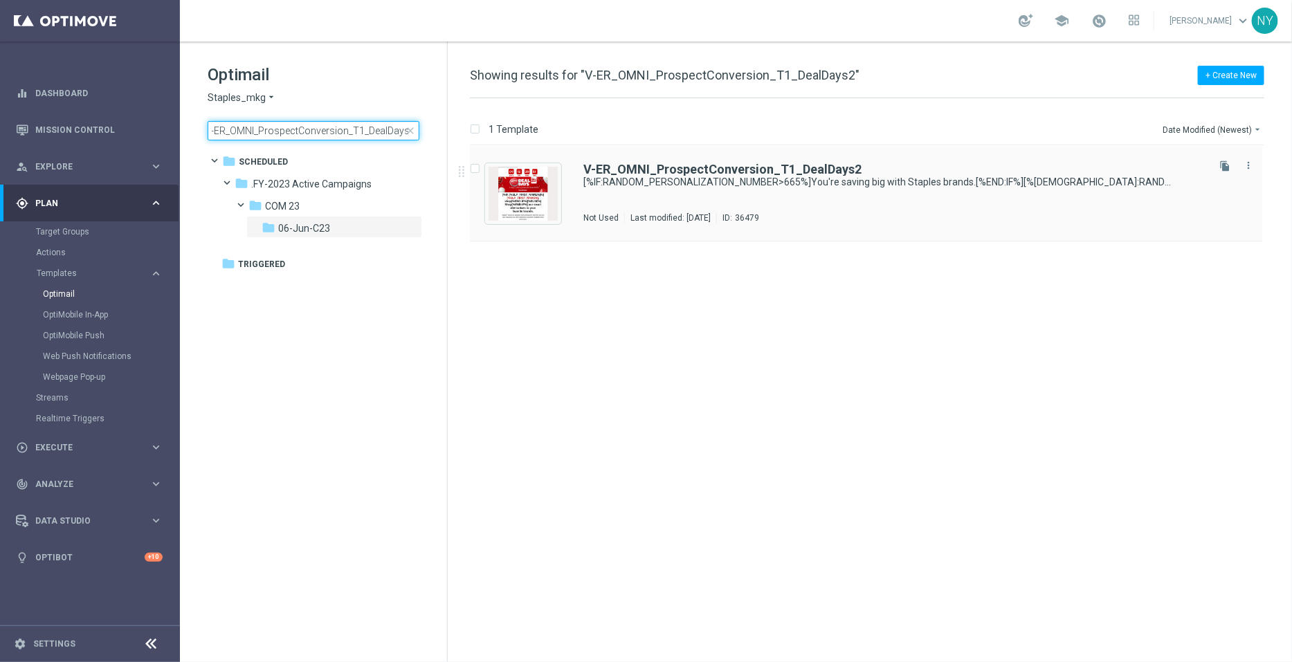
type input "V-ER_OMNI_ProspectConversion_T1_DealDays2"
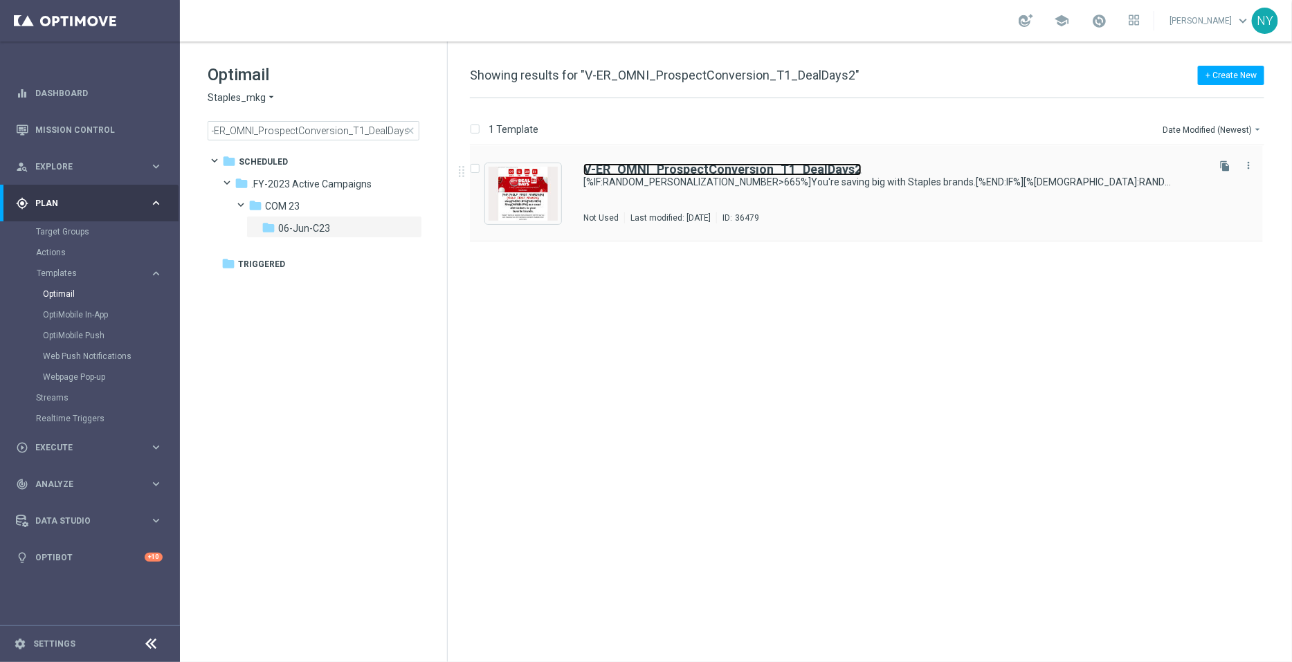
click at [803, 167] on b "V-ER_OMNI_ProspectConversion_T1_DealDays2" at bounding box center [722, 169] width 278 height 15
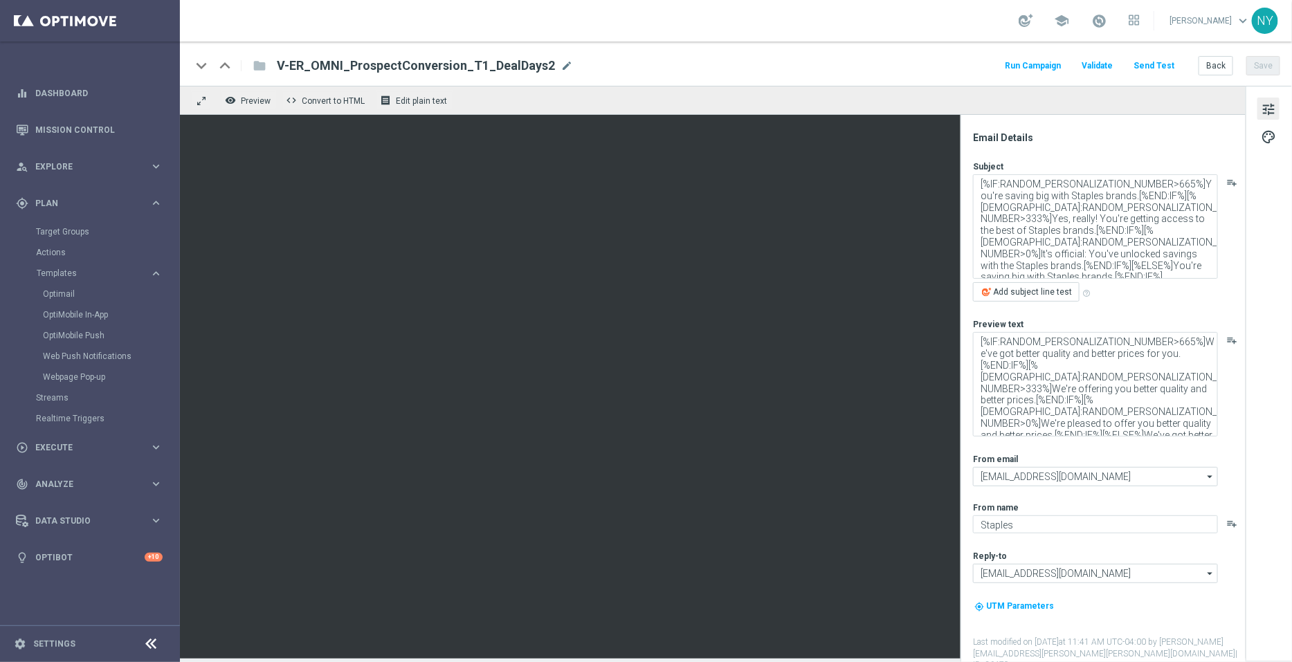
click at [1148, 66] on button "Send Test" at bounding box center [1153, 66] width 45 height 19
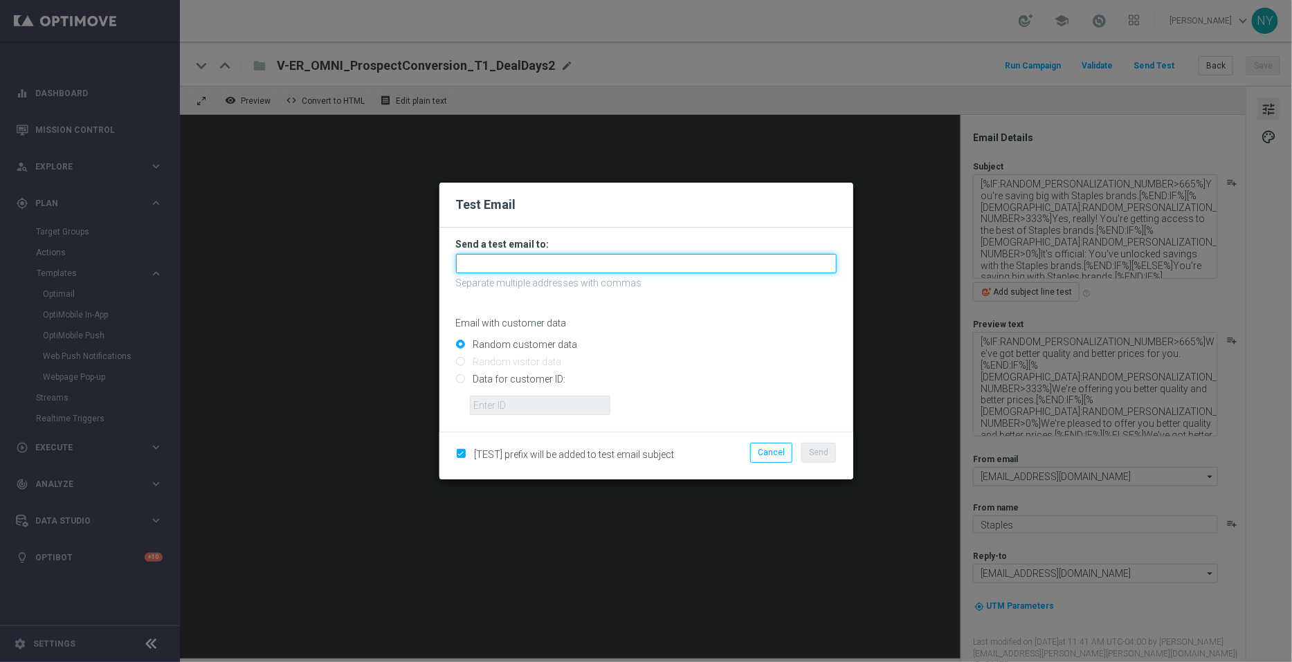
click at [510, 261] on input "text" at bounding box center [646, 263] width 381 height 19
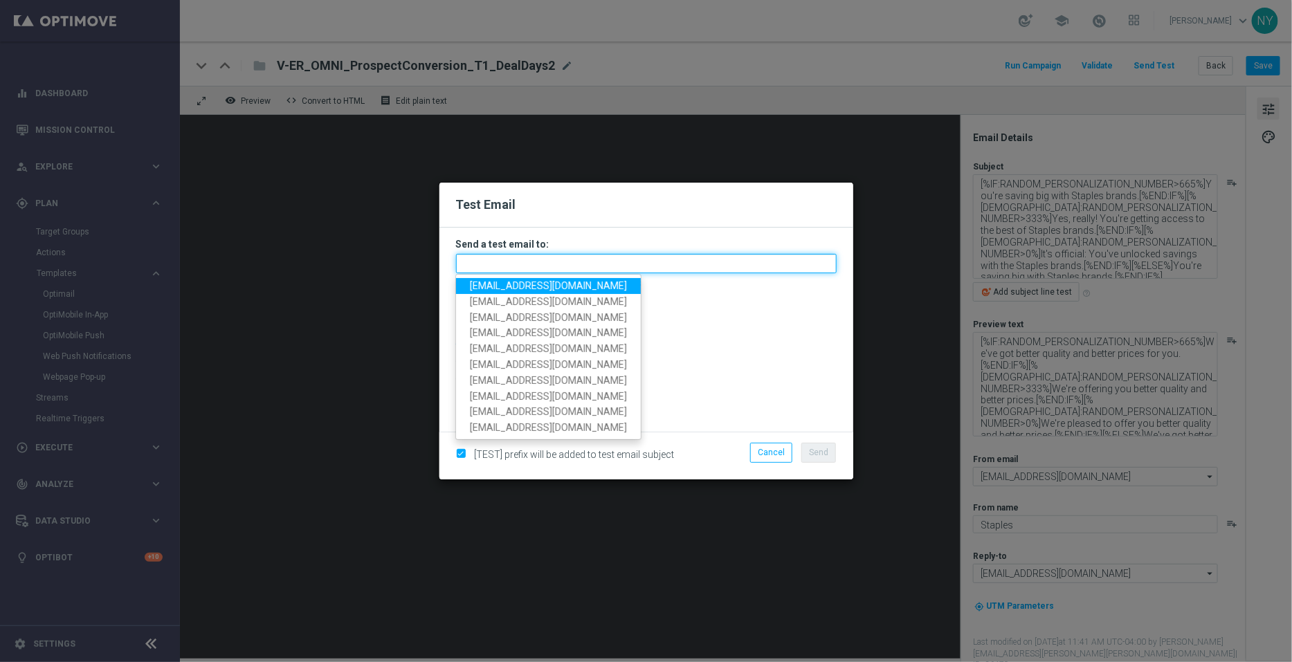
click at [484, 264] on input "text" at bounding box center [646, 263] width 381 height 19
paste input "[EMAIL_ADDRESS][DOMAIN_NAME]"
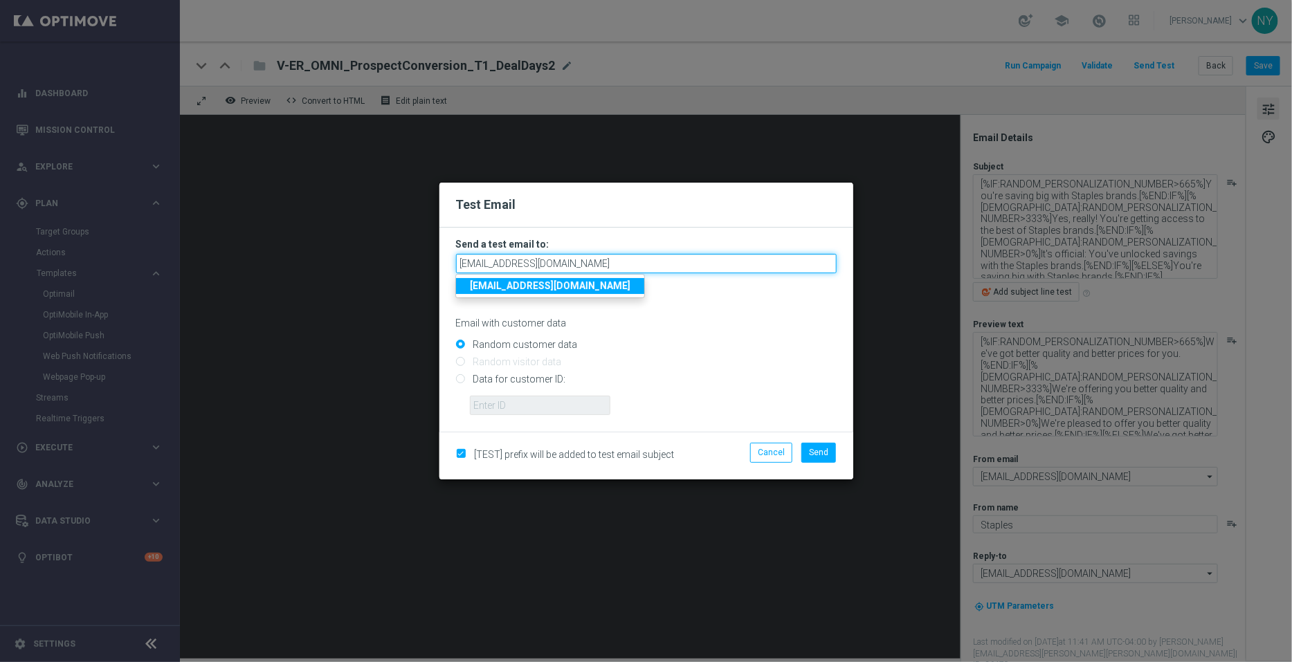
type input "[EMAIL_ADDRESS][DOMAIN_NAME]"
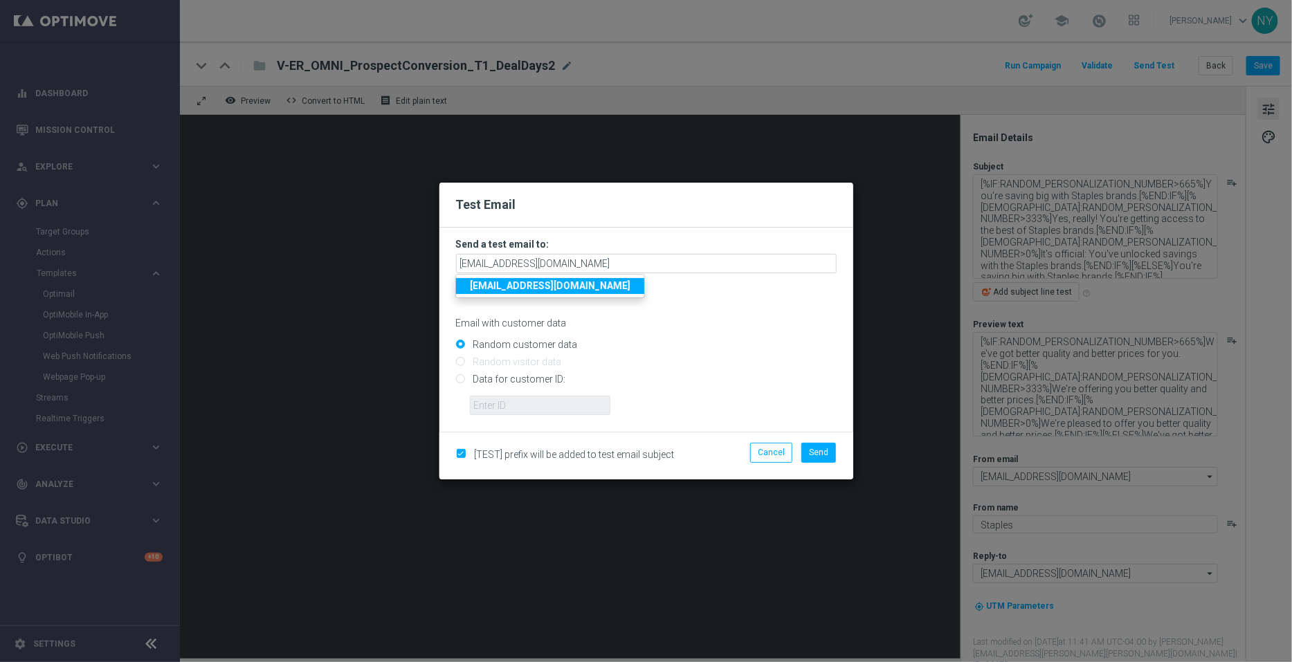
click at [662, 317] on p "Email with customer data" at bounding box center [646, 323] width 381 height 12
click at [459, 378] on input "Data for customer ID:" at bounding box center [646, 385] width 381 height 19
radio input "true"
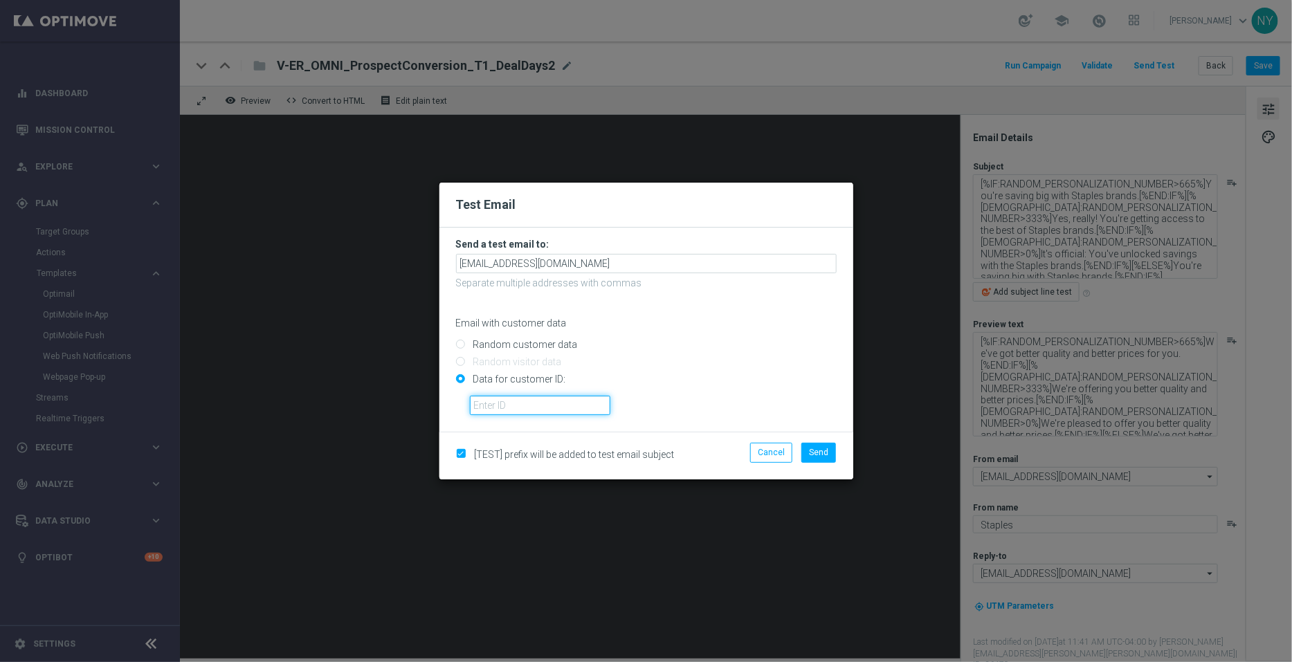
click at [564, 409] on input "text" at bounding box center [540, 405] width 140 height 19
paste input "10000006208"
type input "10000006208"
click at [825, 451] on span "Send" at bounding box center [818, 453] width 19 height 10
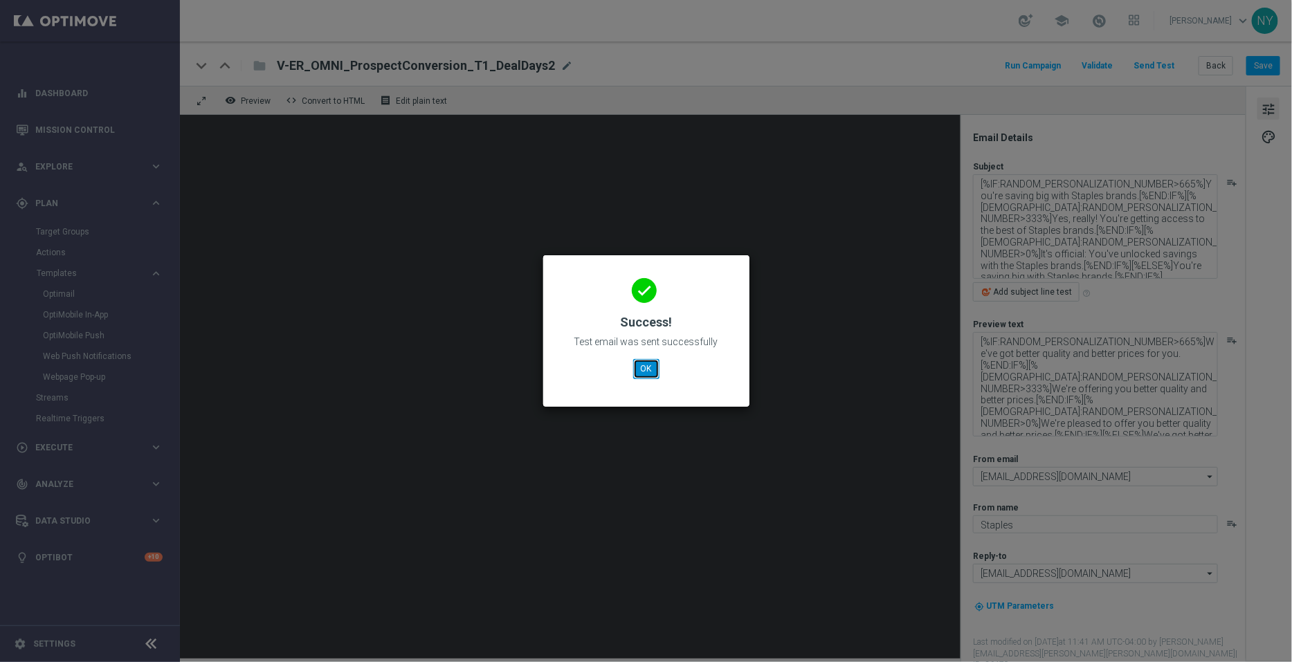
click at [646, 365] on button "OK" at bounding box center [646, 368] width 26 height 19
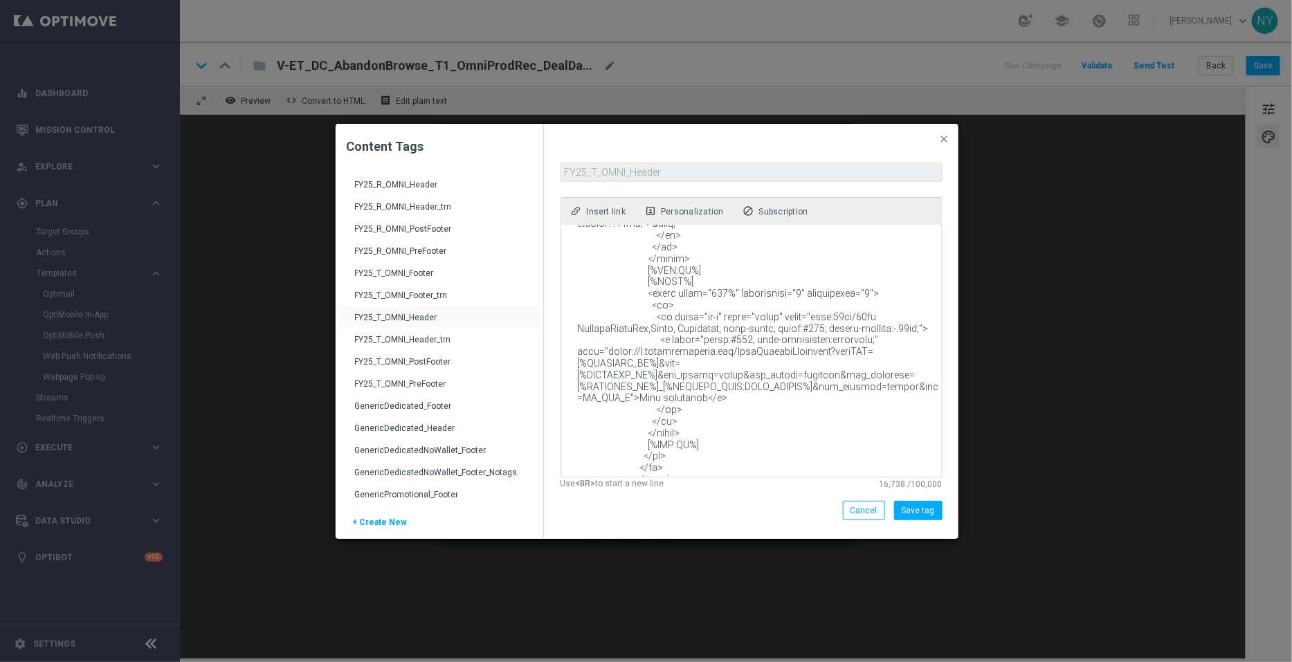
scroll to position [2680, 0]
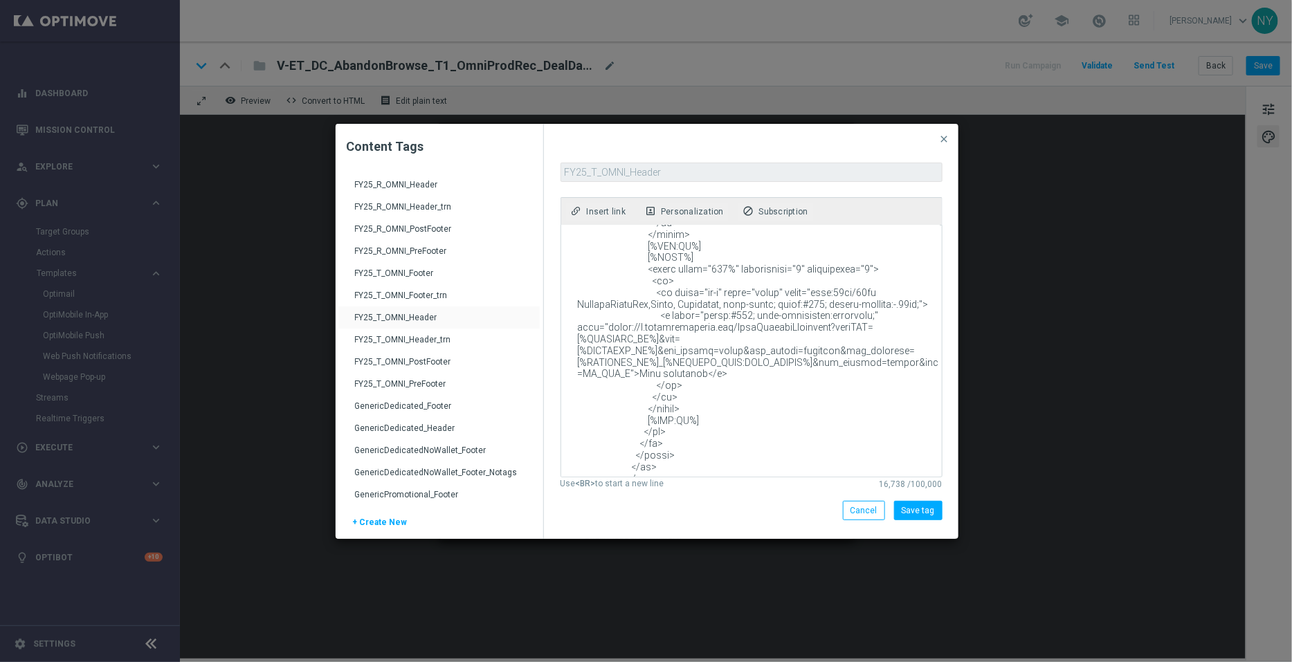
drag, startPoint x: 830, startPoint y: 277, endPoint x: 601, endPoint y: 283, distance: 229.8
click at [601, 283] on textarea at bounding box center [750, 351] width 378 height 251
click at [948, 140] on span "close" at bounding box center [944, 139] width 11 height 11
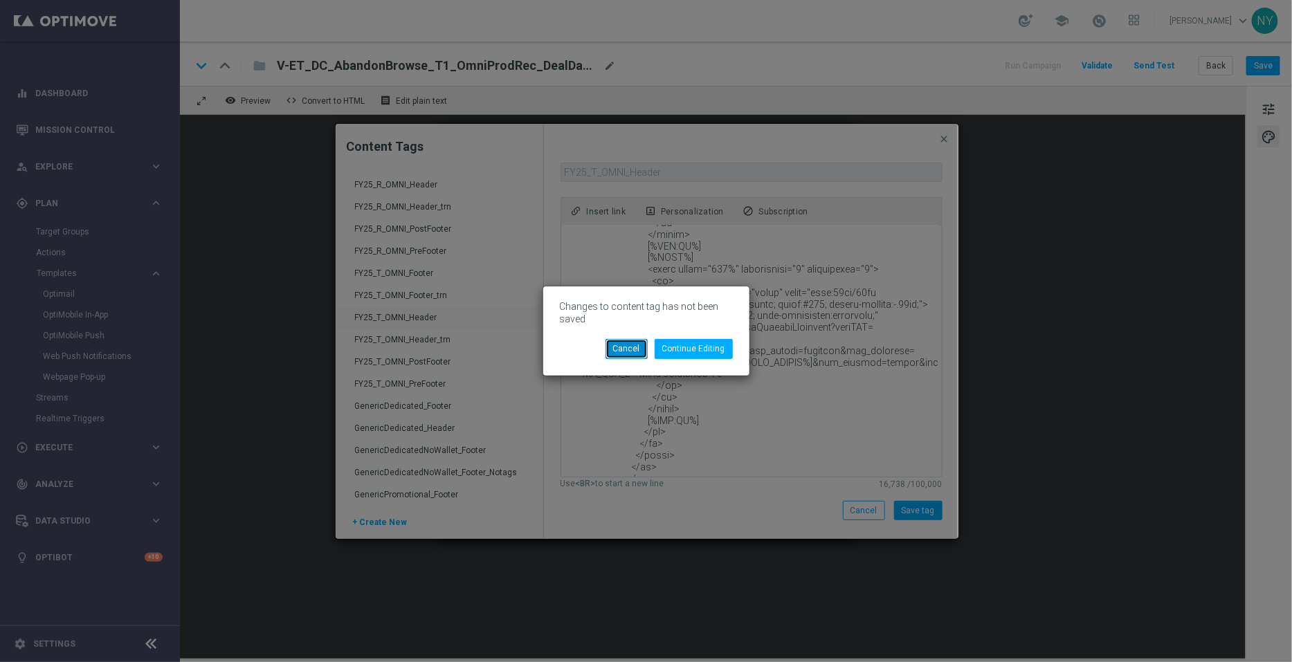
click at [633, 347] on button "Cancel" at bounding box center [626, 348] width 42 height 19
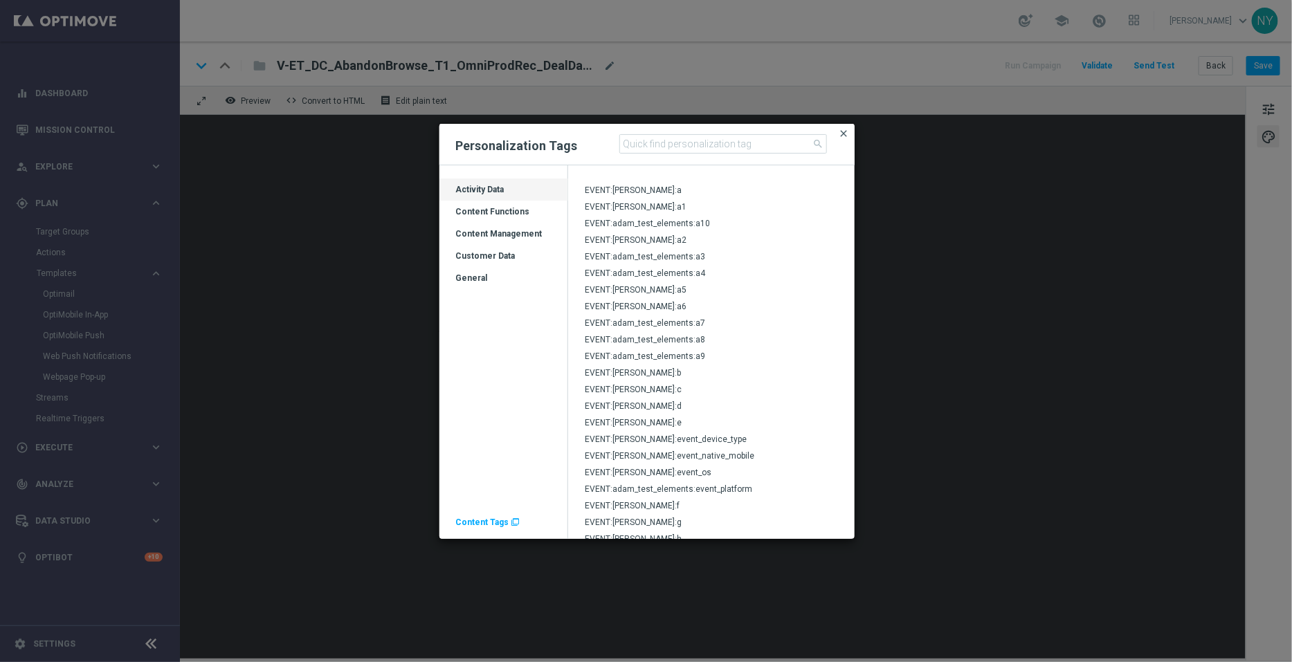
click at [842, 133] on span "close" at bounding box center [844, 133] width 11 height 11
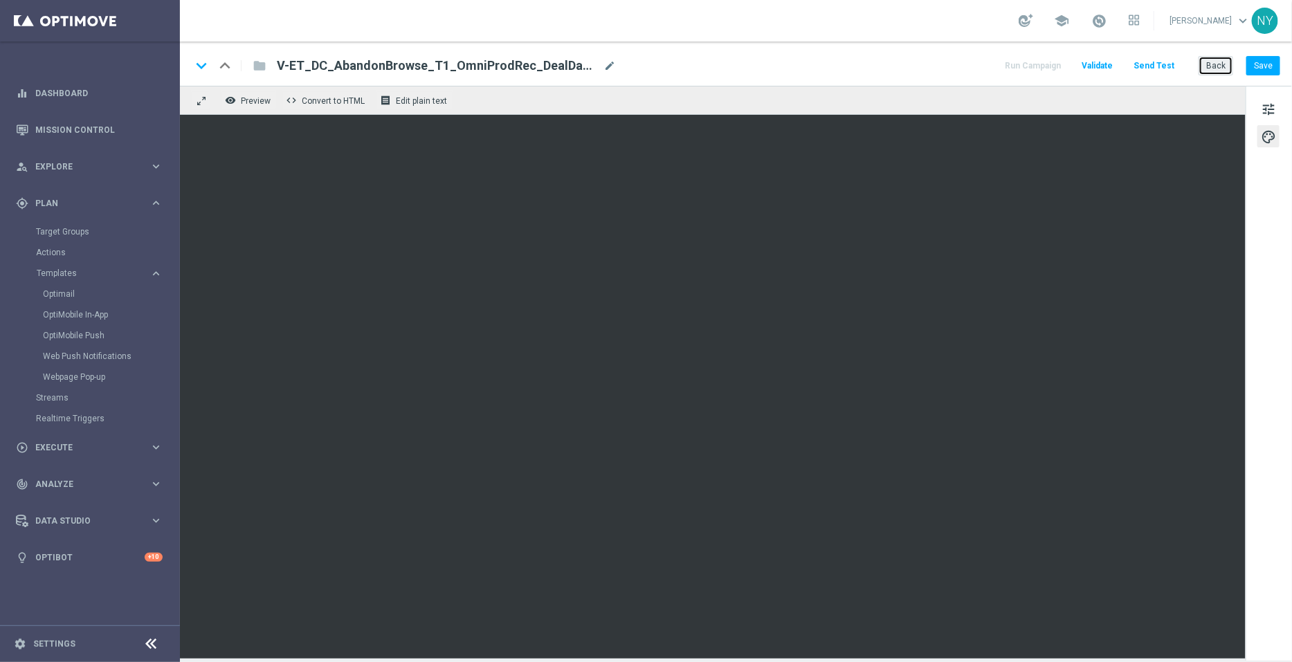
click at [1214, 62] on button "Back" at bounding box center [1215, 65] width 35 height 19
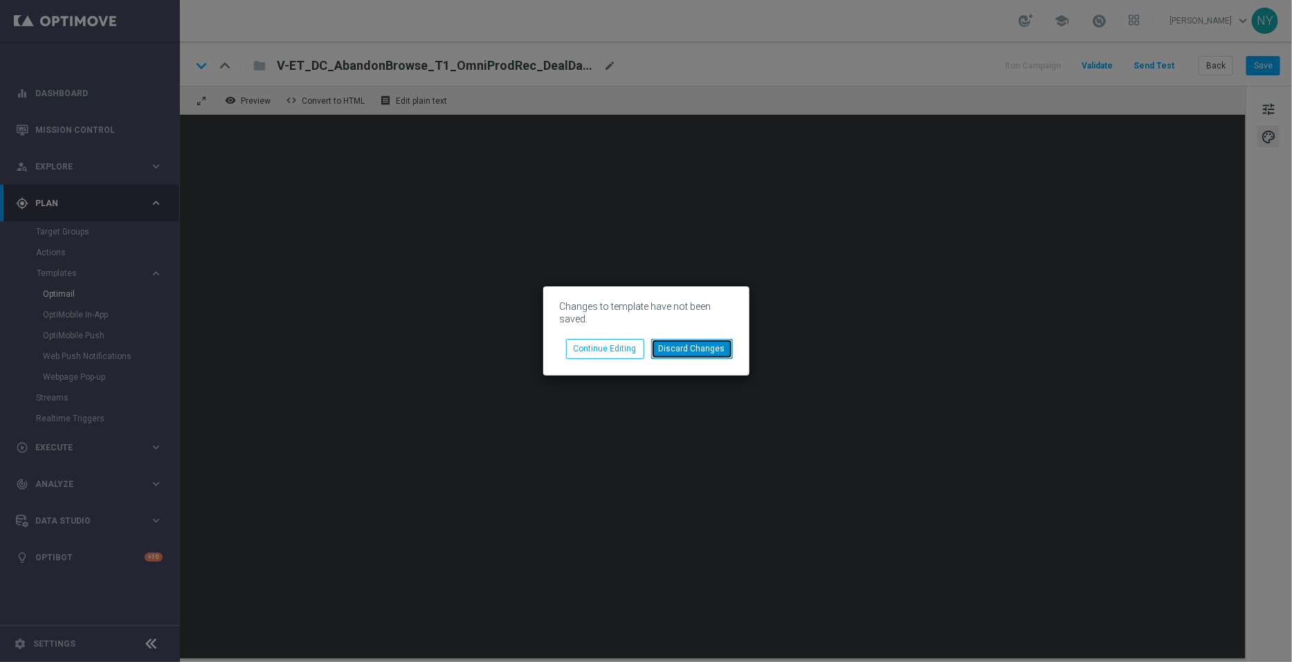
click at [692, 351] on button "Discard Changes" at bounding box center [692, 348] width 82 height 19
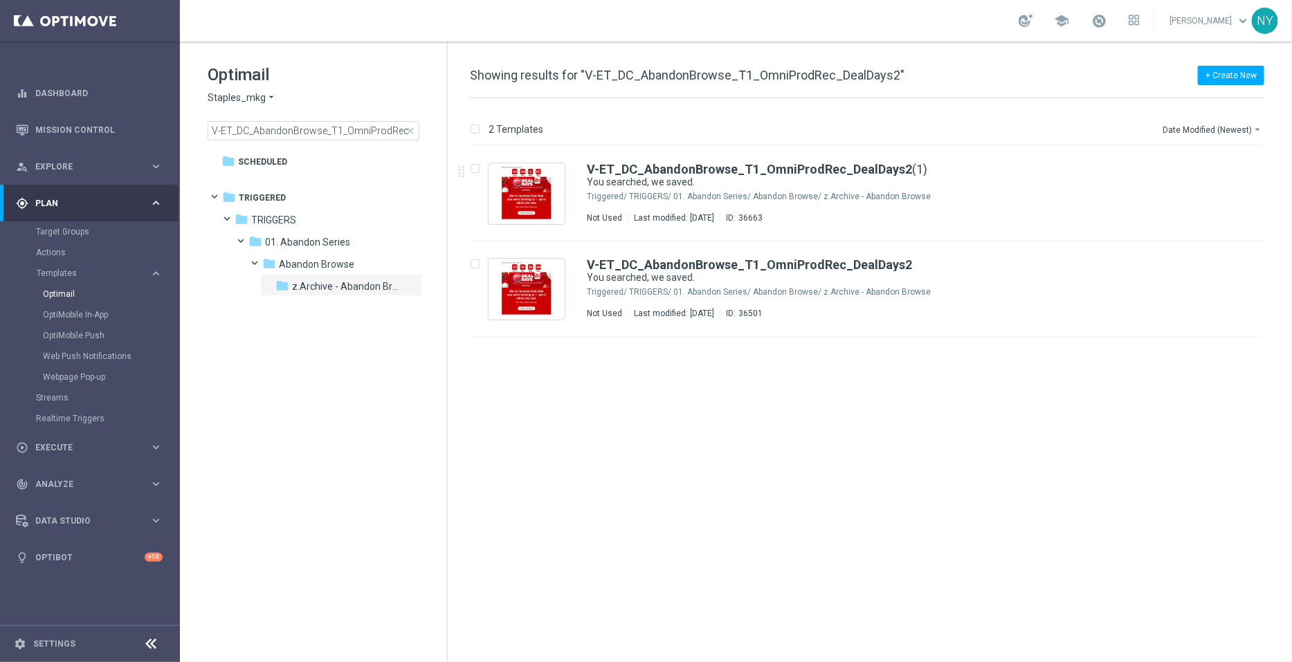
click at [406, 126] on span "close" at bounding box center [410, 130] width 11 height 11
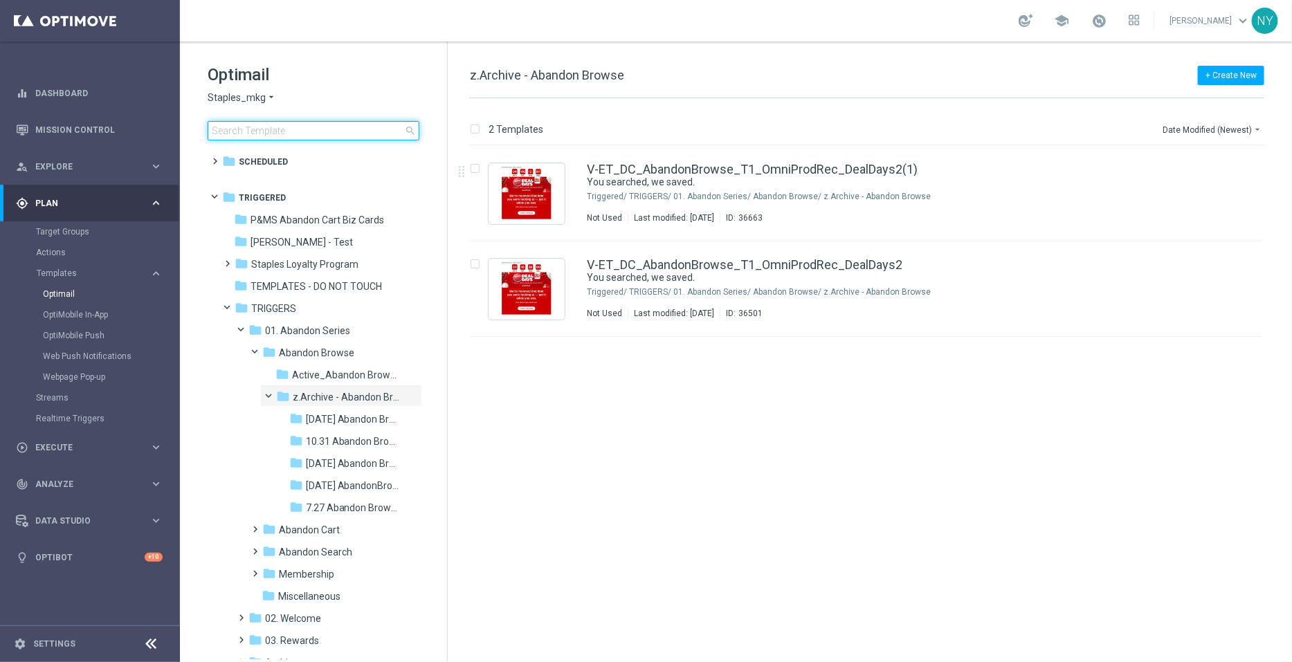
click at [309, 129] on input at bounding box center [314, 130] width 212 height 19
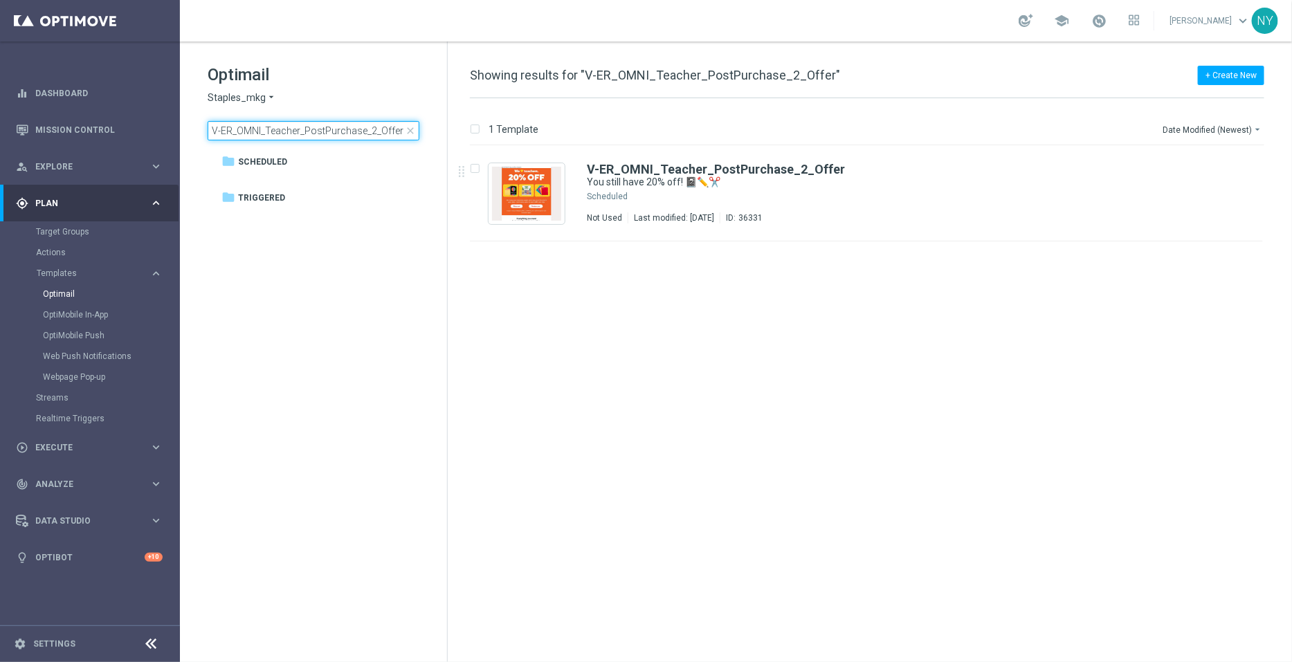
type input "V-ER_OMNI_Teacher_PostPurchase_2_Offer"
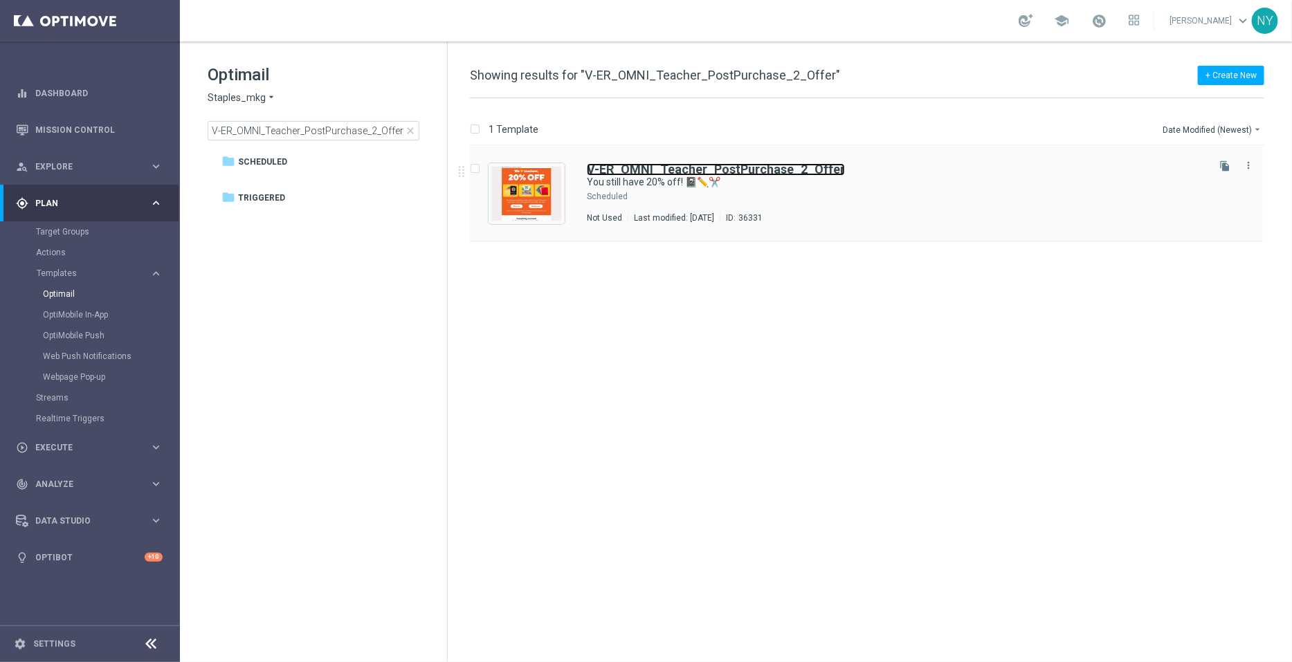
click at [759, 166] on b "V-ER_OMNI_Teacher_PostPurchase_2_Offer" at bounding box center [716, 169] width 258 height 15
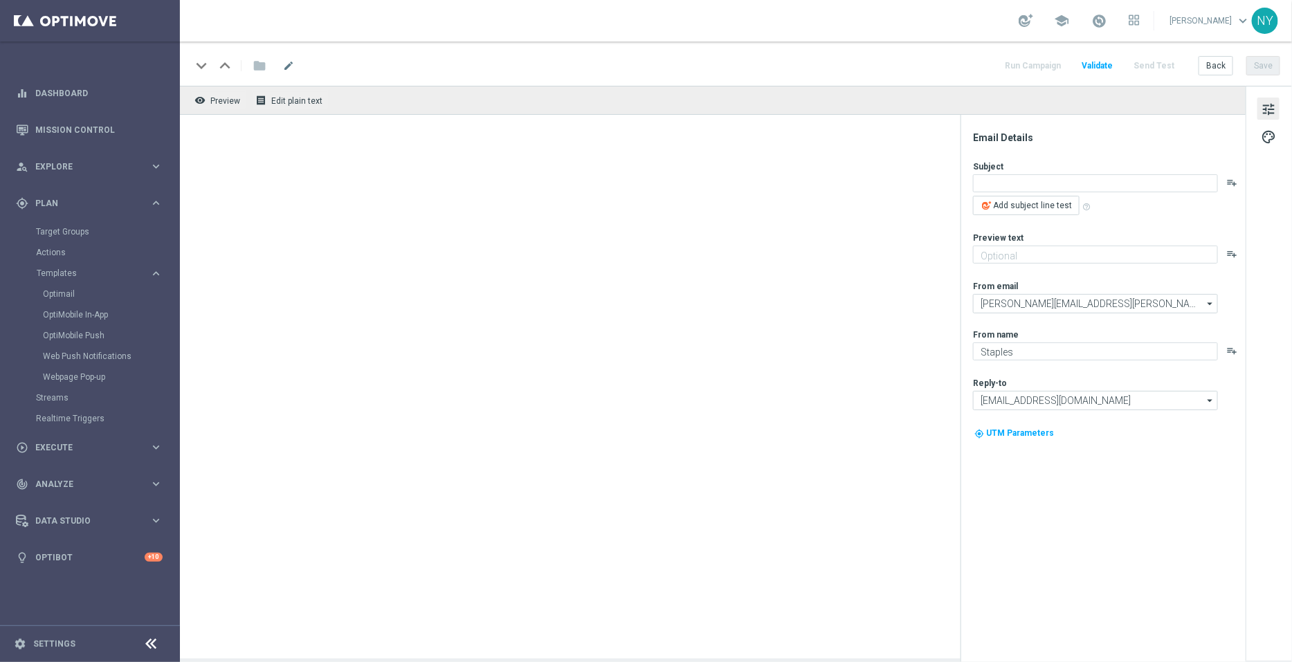
type textarea "You still have 20% off! 📓✏️✂️"
type textarea "Don’t worry. We’re in stock allllll year."
type input "[EMAIL_ADDRESS][DOMAIN_NAME]"
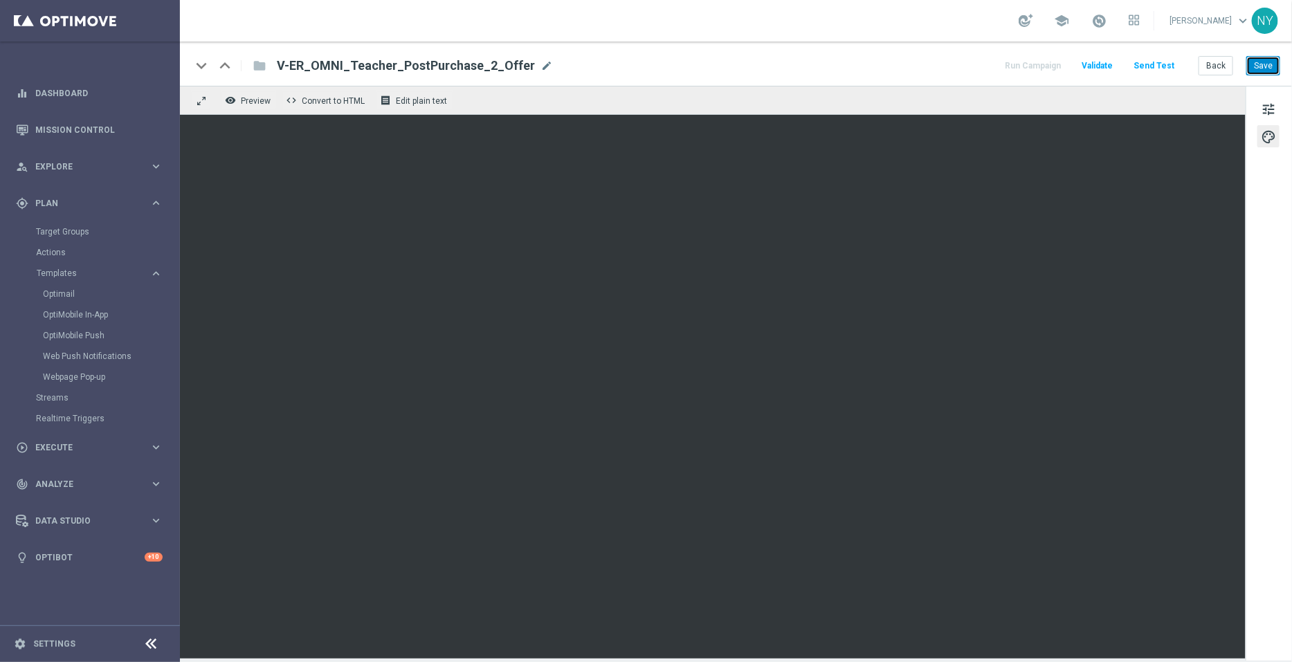
click at [1255, 68] on button "Save" at bounding box center [1263, 65] width 34 height 19
click at [1267, 62] on button "Save" at bounding box center [1263, 65] width 34 height 19
click at [1274, 66] on button "Save" at bounding box center [1263, 65] width 34 height 19
click at [1263, 66] on button "Save" at bounding box center [1263, 65] width 34 height 19
click at [1146, 61] on button "Send Test" at bounding box center [1153, 66] width 45 height 19
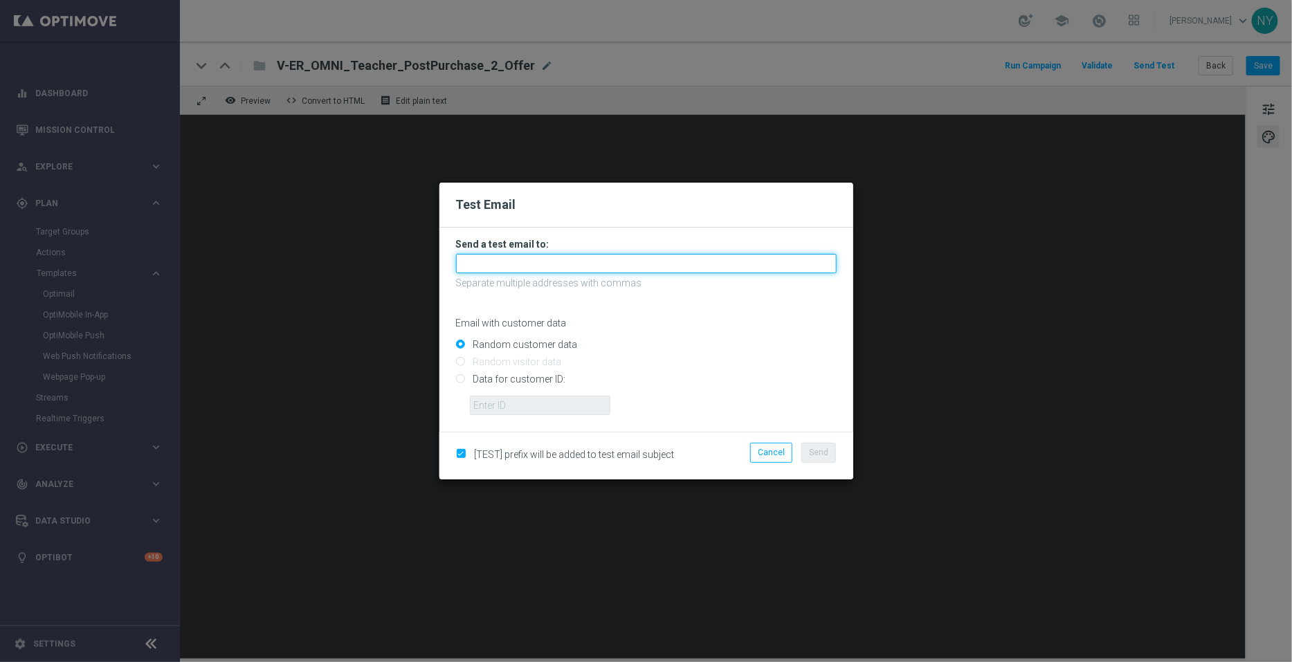
click at [518, 268] on input "text" at bounding box center [646, 263] width 381 height 19
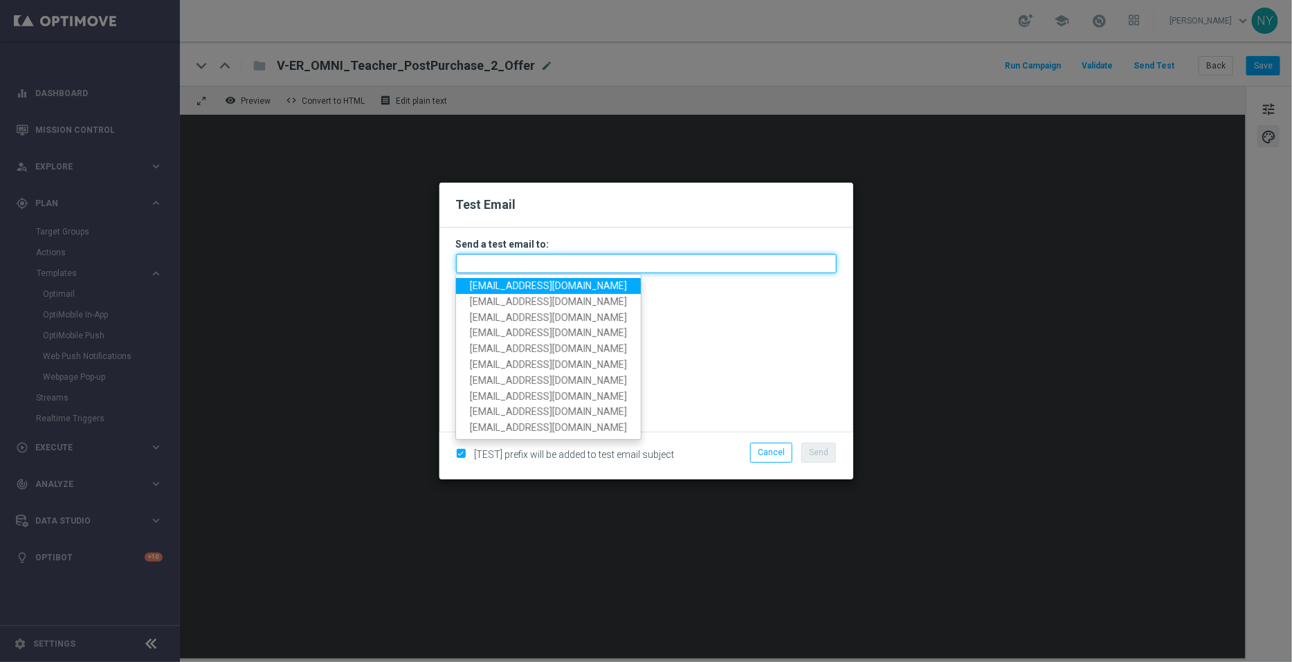
click at [484, 262] on input "text" at bounding box center [646, 263] width 381 height 19
paste input "[EMAIL_ADDRESS][DOMAIN_NAME]"
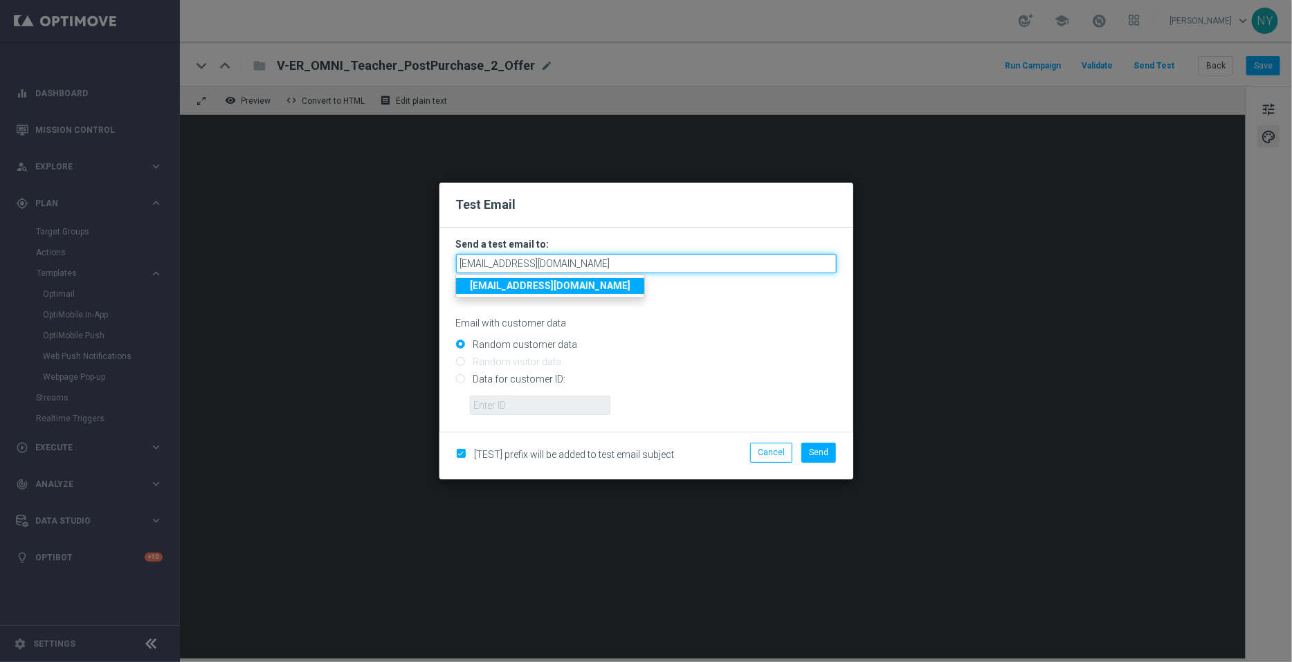
type input "[EMAIL_ADDRESS][DOMAIN_NAME]"
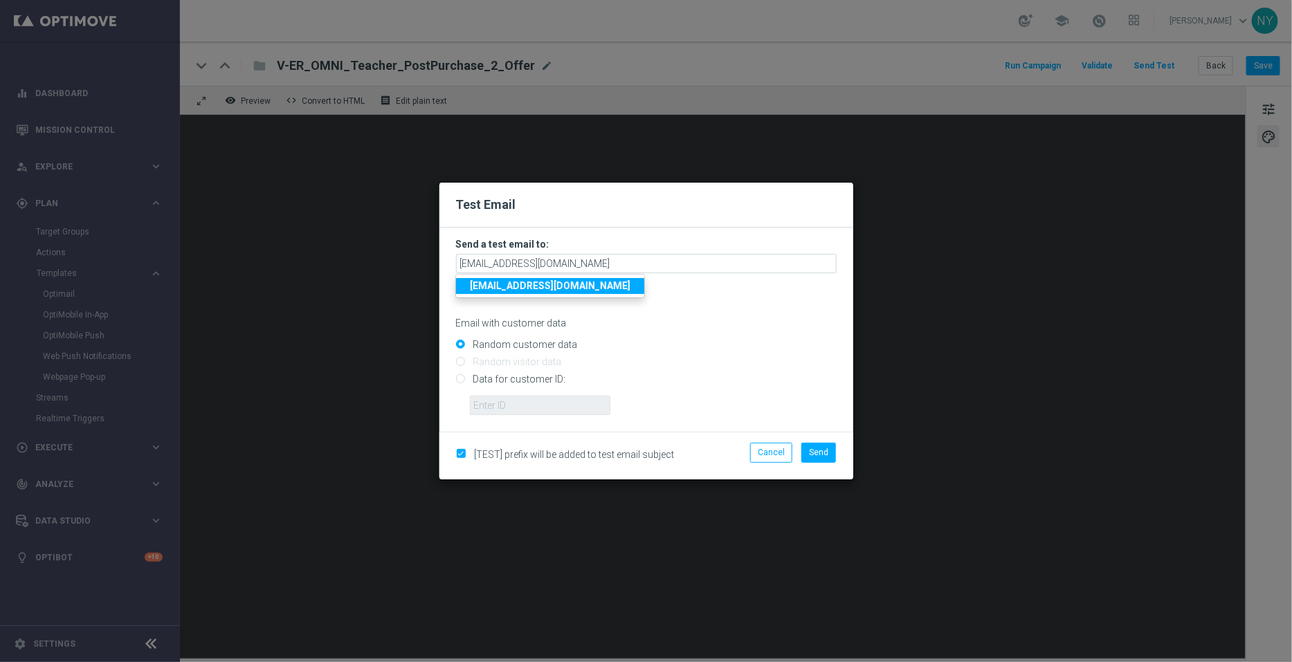
click at [680, 331] on form "Send a test email to: neilyetts3-biq28@litmusemail.com neilyetts3-biq28@litmuse…" at bounding box center [646, 326] width 381 height 177
click at [460, 385] on input "Data for customer ID:" at bounding box center [646, 385] width 381 height 19
radio input "true"
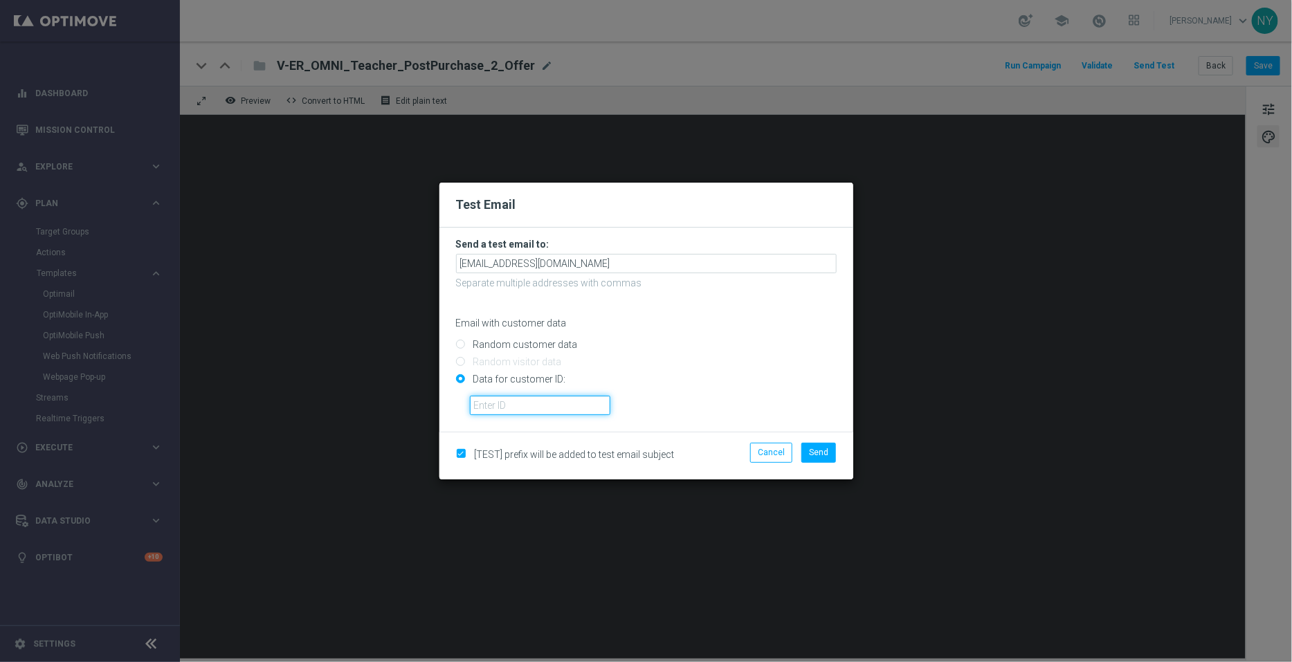
click at [475, 403] on input "text" at bounding box center [540, 405] width 140 height 19
click at [536, 399] on input "text" at bounding box center [540, 405] width 140 height 19
paste input "10000006208"
type input "10000006208"
click at [819, 451] on span "Send" at bounding box center [818, 453] width 19 height 10
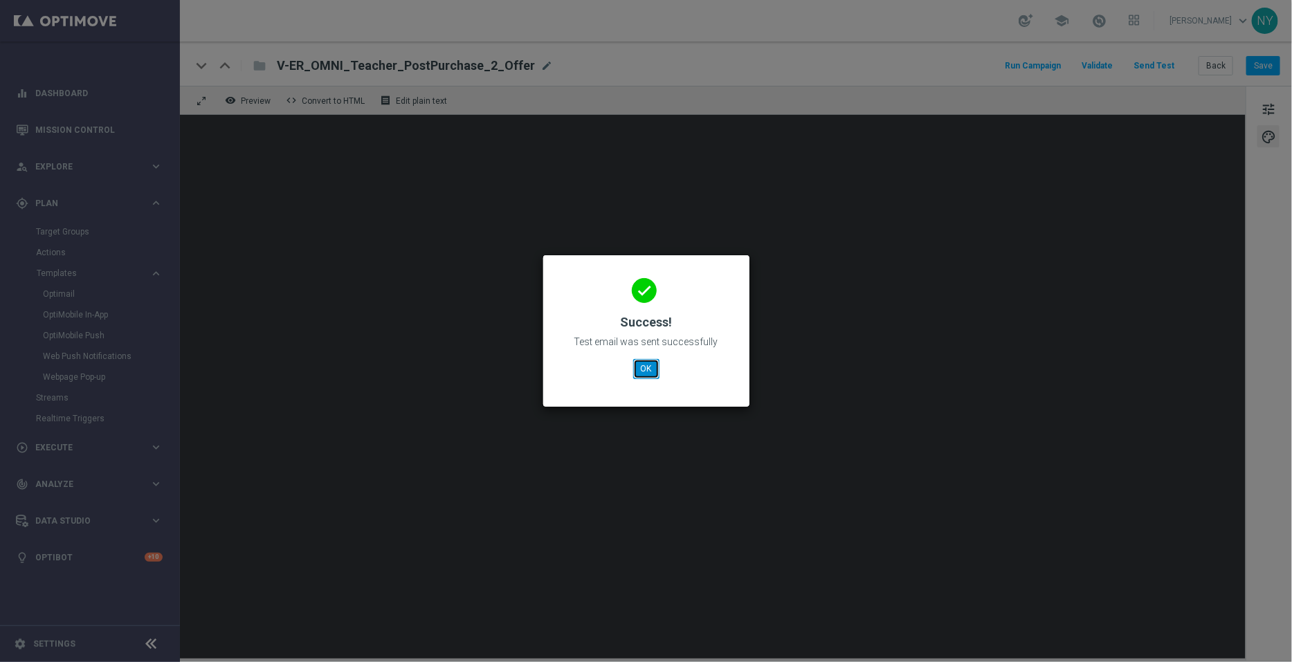
click at [646, 366] on button "OK" at bounding box center [646, 368] width 26 height 19
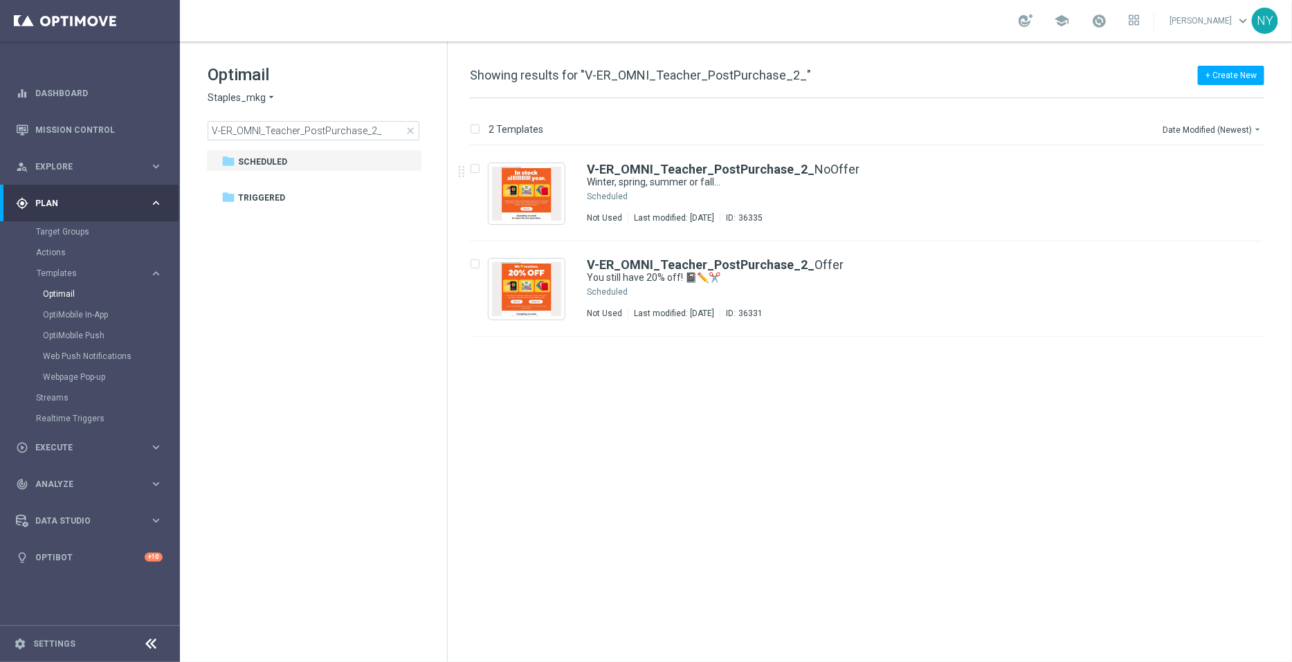
type input "V-ER_OMNI_Teacher_PostPurchase_2_"
click at [652, 167] on b "V-ER_OMNI_Teacher_PostPurchase_2_" at bounding box center [701, 169] width 228 height 15
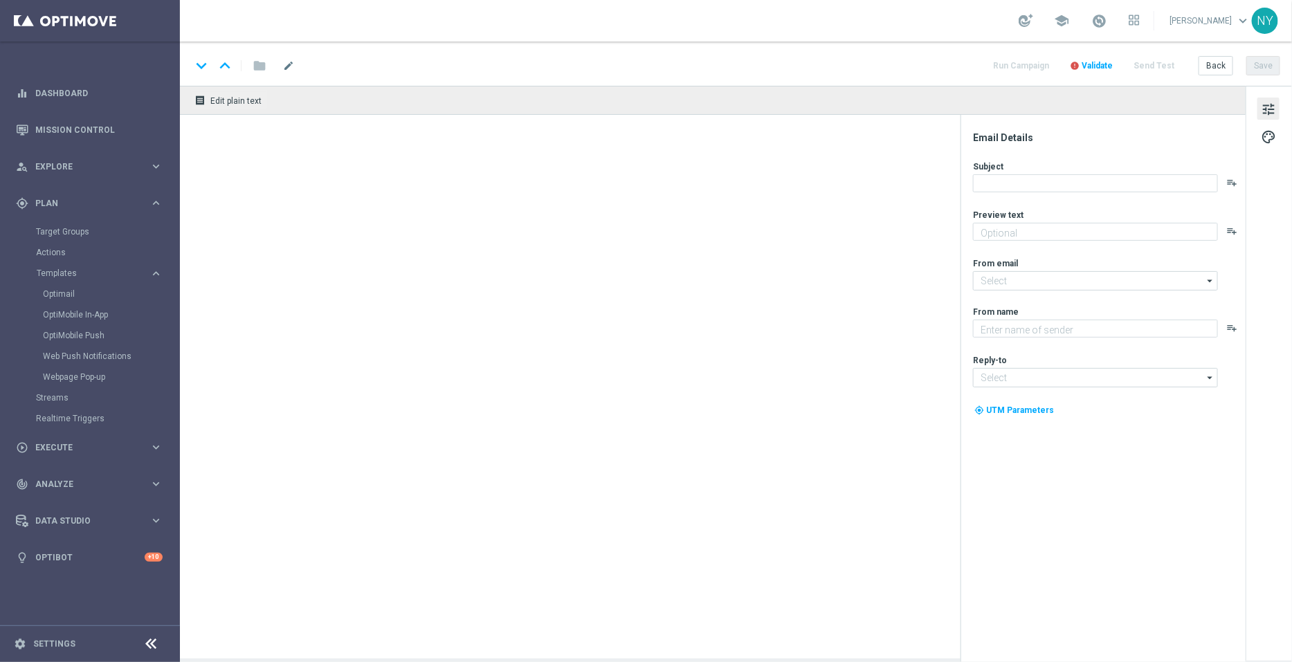
type textarea "We’re in stock through it all 🙌"
type input "[EMAIL_ADDRESS][DOMAIN_NAME]"
type textarea "Staples"
type input "[EMAIL_ADDRESS][DOMAIN_NAME]"
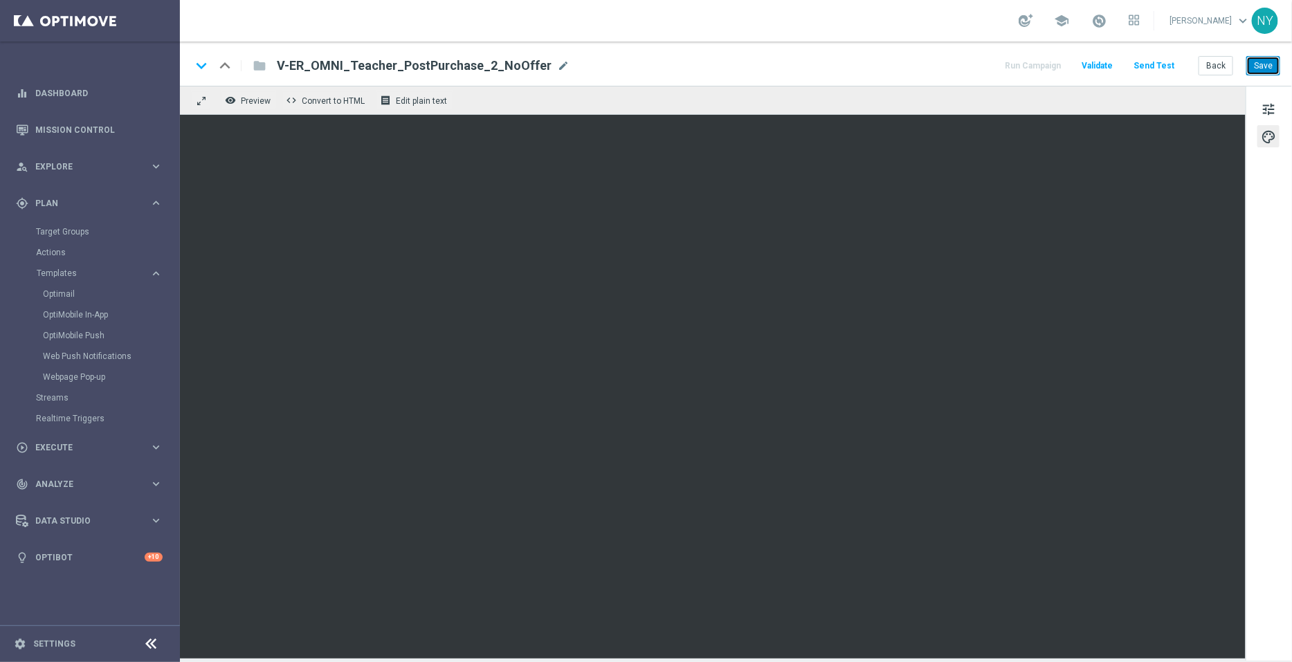
click at [1270, 57] on button "Save" at bounding box center [1263, 65] width 34 height 19
click at [1267, 66] on button "Save" at bounding box center [1263, 65] width 34 height 19
click at [1261, 67] on button "Save" at bounding box center [1263, 65] width 34 height 19
click at [1236, 70] on div "Back Save" at bounding box center [1239, 65] width 82 height 19
click at [1259, 66] on button "Save" at bounding box center [1263, 65] width 34 height 19
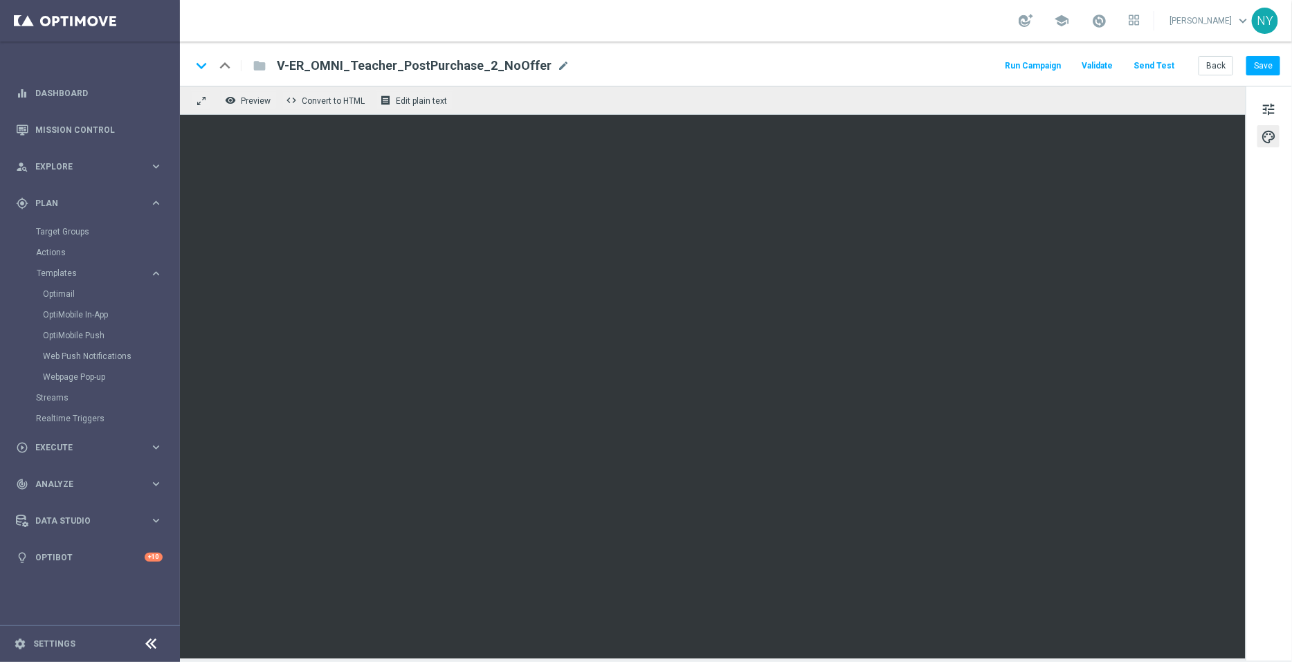
click at [1153, 67] on button "Send Test" at bounding box center [1153, 66] width 45 height 19
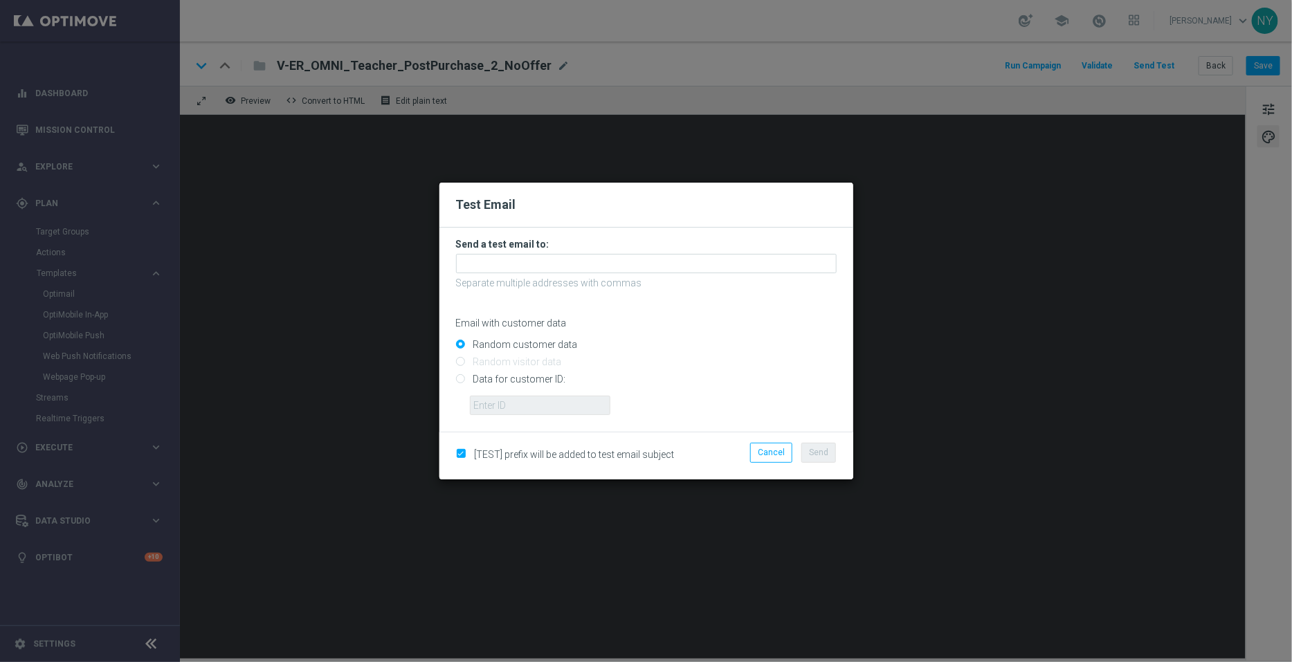
click at [603, 252] on form "Send a test email to: Separate multiple addresses with commas Email with custom…" at bounding box center [646, 326] width 381 height 177
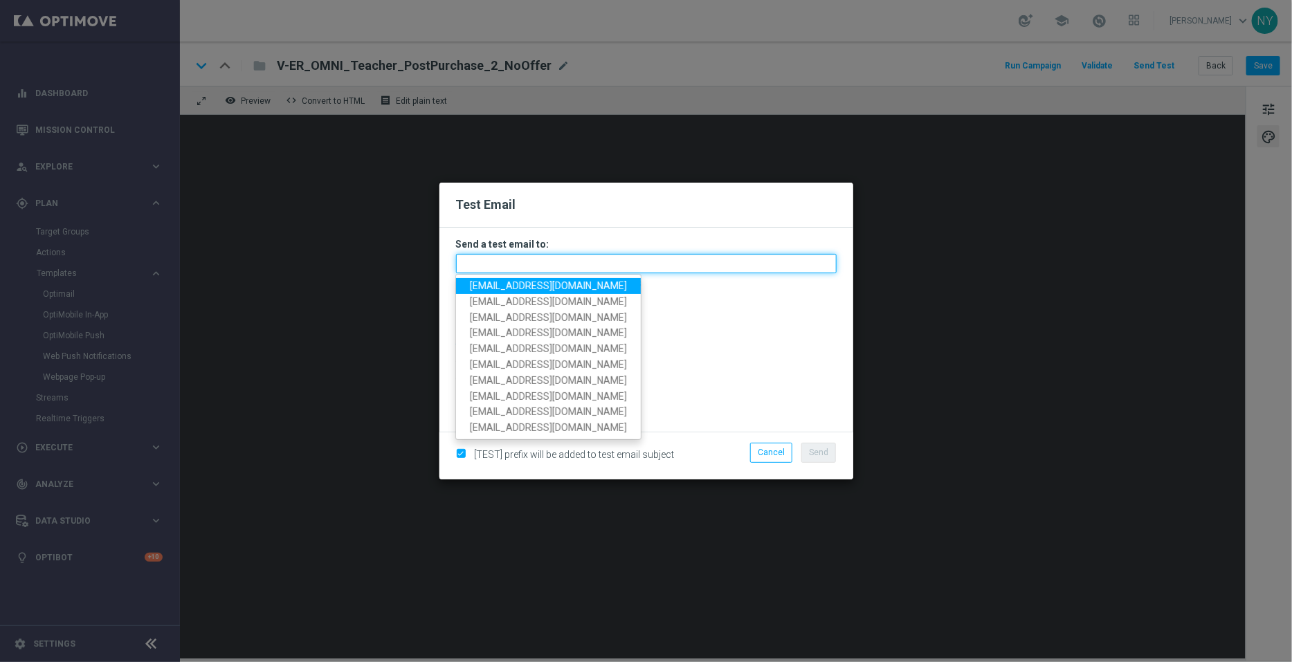
click at [586, 261] on input "text" at bounding box center [646, 263] width 381 height 19
click at [558, 267] on input "text" at bounding box center [646, 263] width 381 height 19
paste input "[EMAIL_ADDRESS][DOMAIN_NAME]"
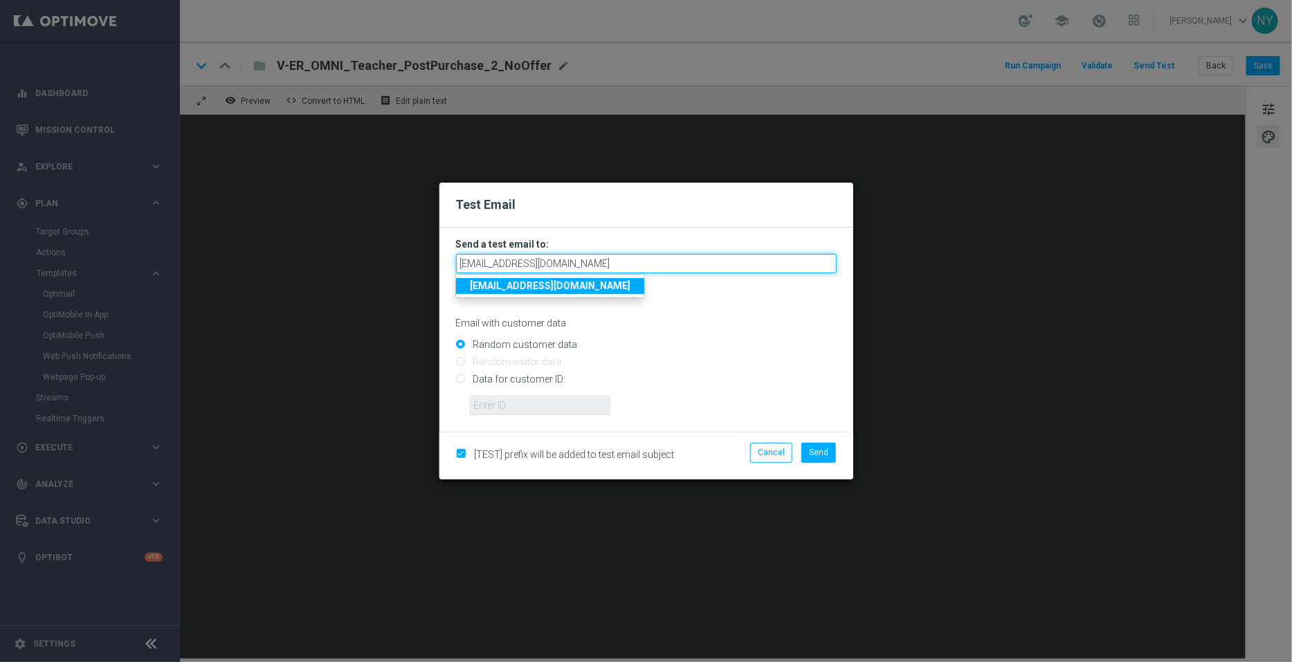
type input "[EMAIL_ADDRESS][DOMAIN_NAME]"
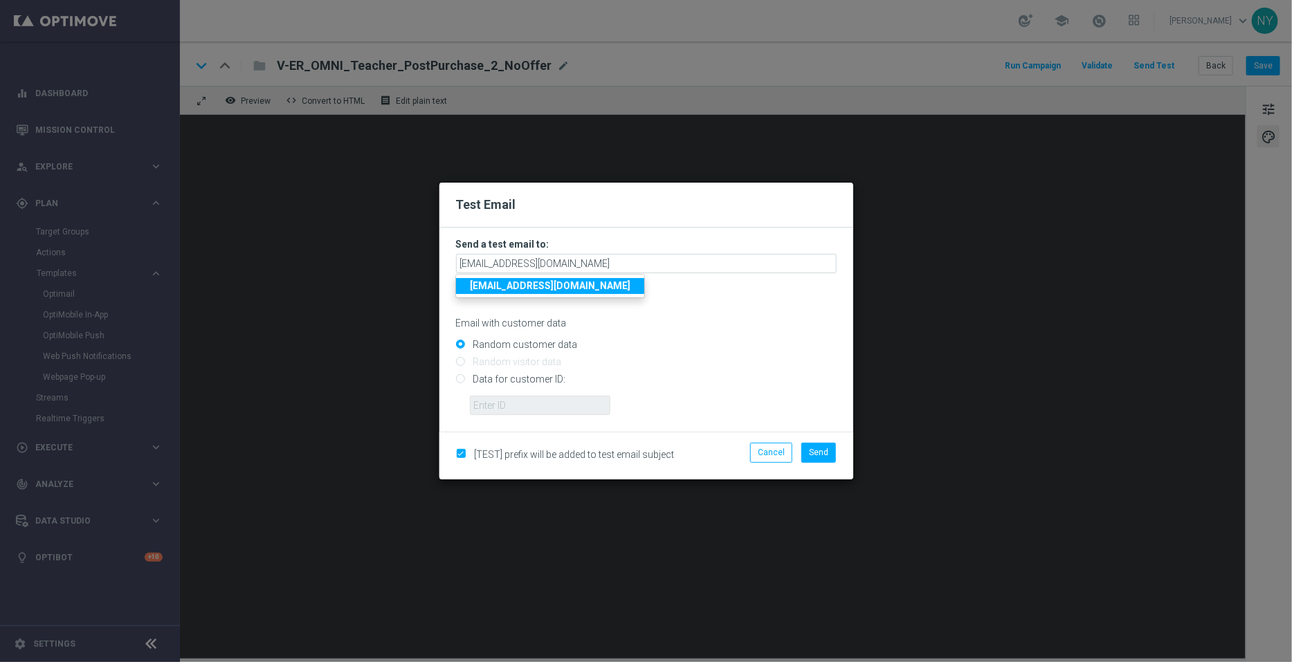
click at [816, 384] on input "Data for customer ID:" at bounding box center [646, 385] width 381 height 19
radio input "true"
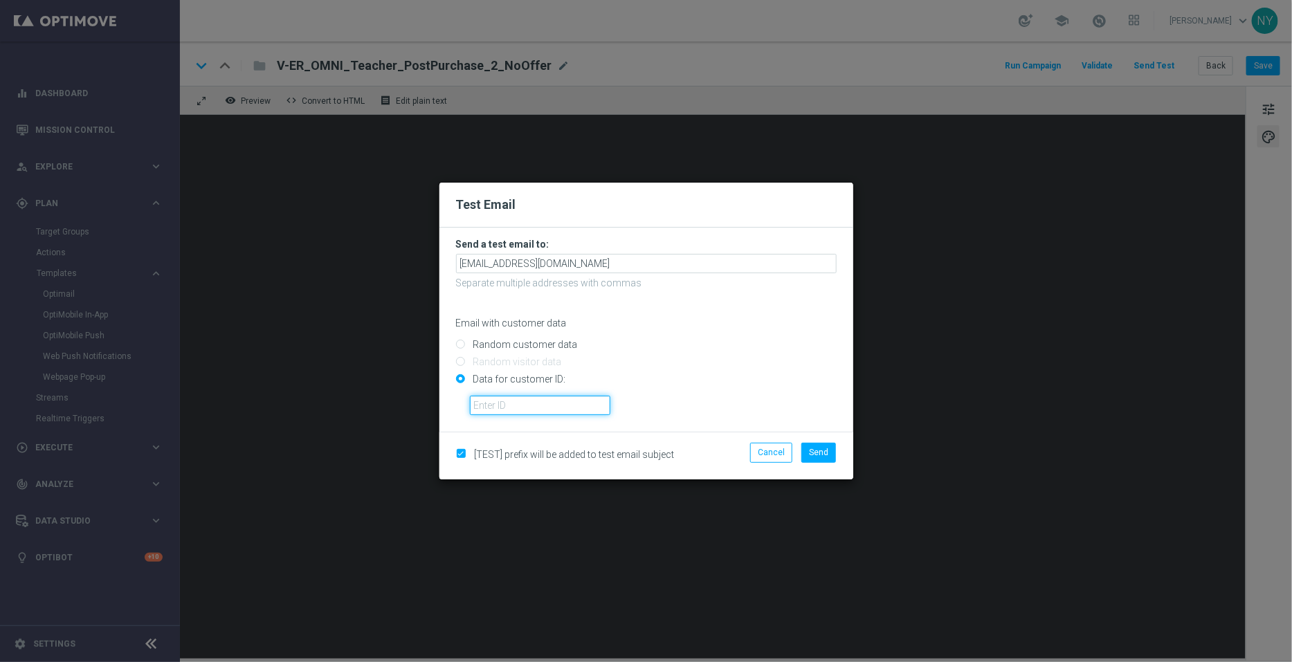
click at [482, 404] on input "text" at bounding box center [540, 405] width 140 height 19
click at [505, 406] on input "text" at bounding box center [540, 405] width 140 height 19
paste input "10000006208"
type input "10000006208"
click at [816, 455] on span "Send" at bounding box center [818, 453] width 19 height 10
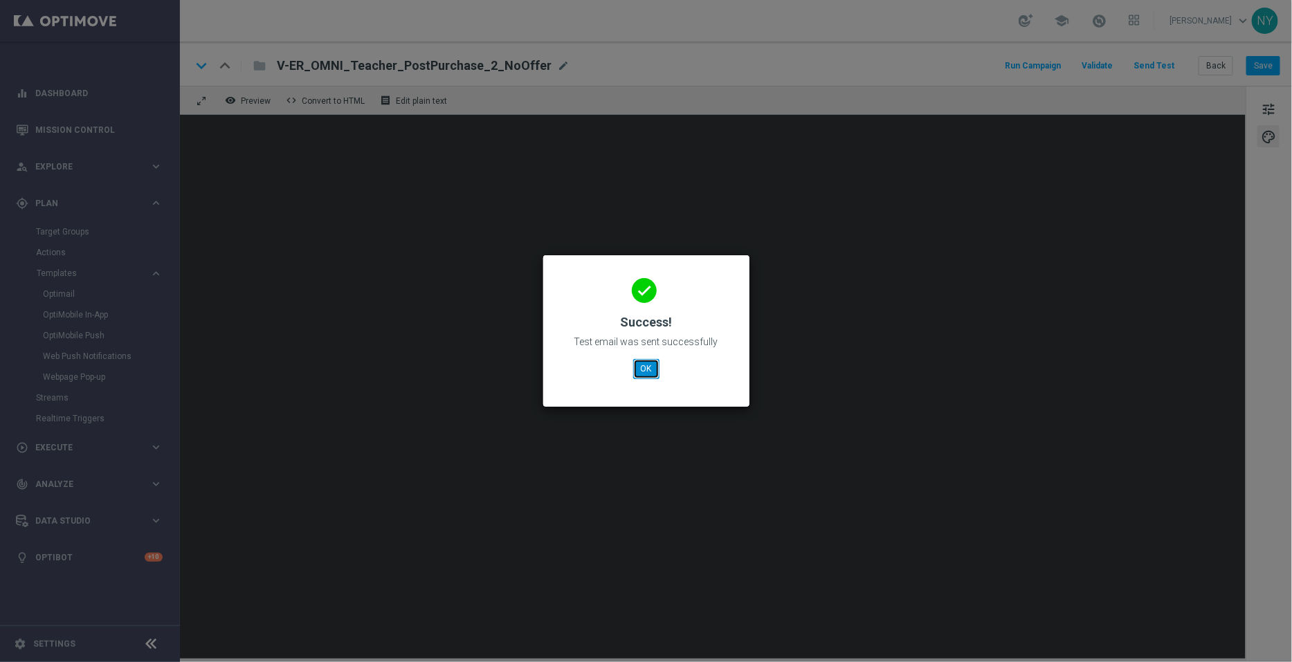
click at [650, 362] on button "OK" at bounding box center [646, 368] width 26 height 19
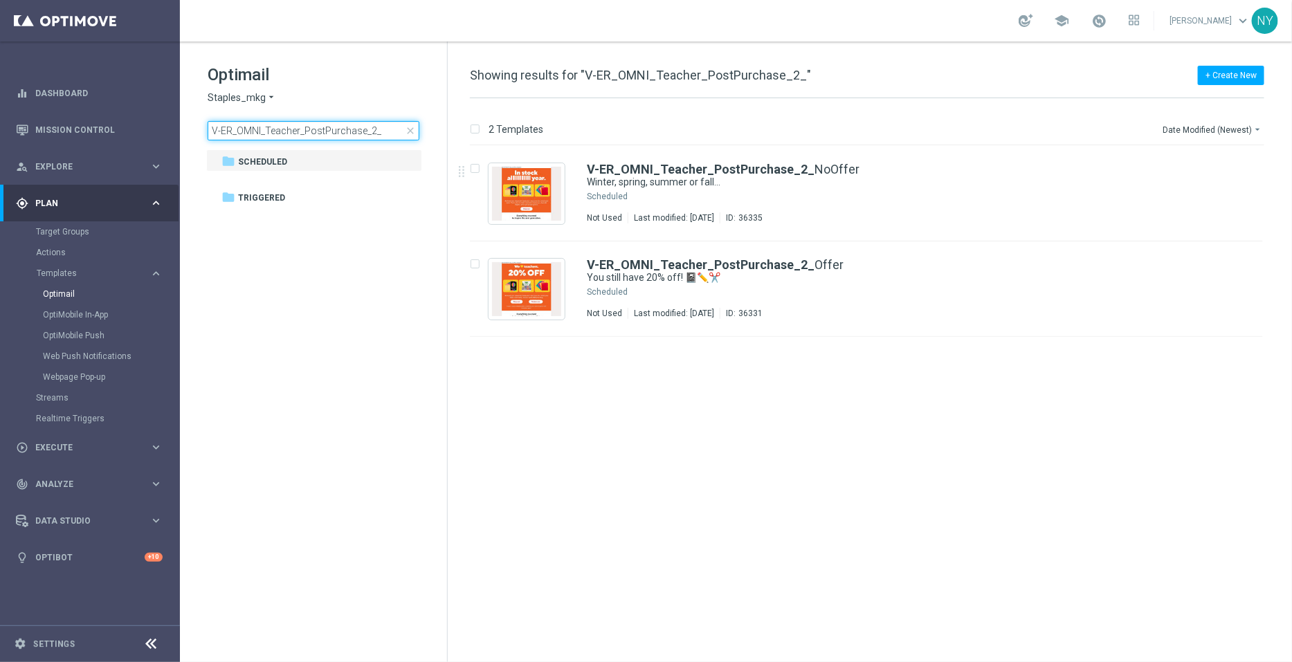
click at [372, 126] on input "V-ER_OMNI_Teacher_PostPurchase_2_" at bounding box center [314, 130] width 212 height 19
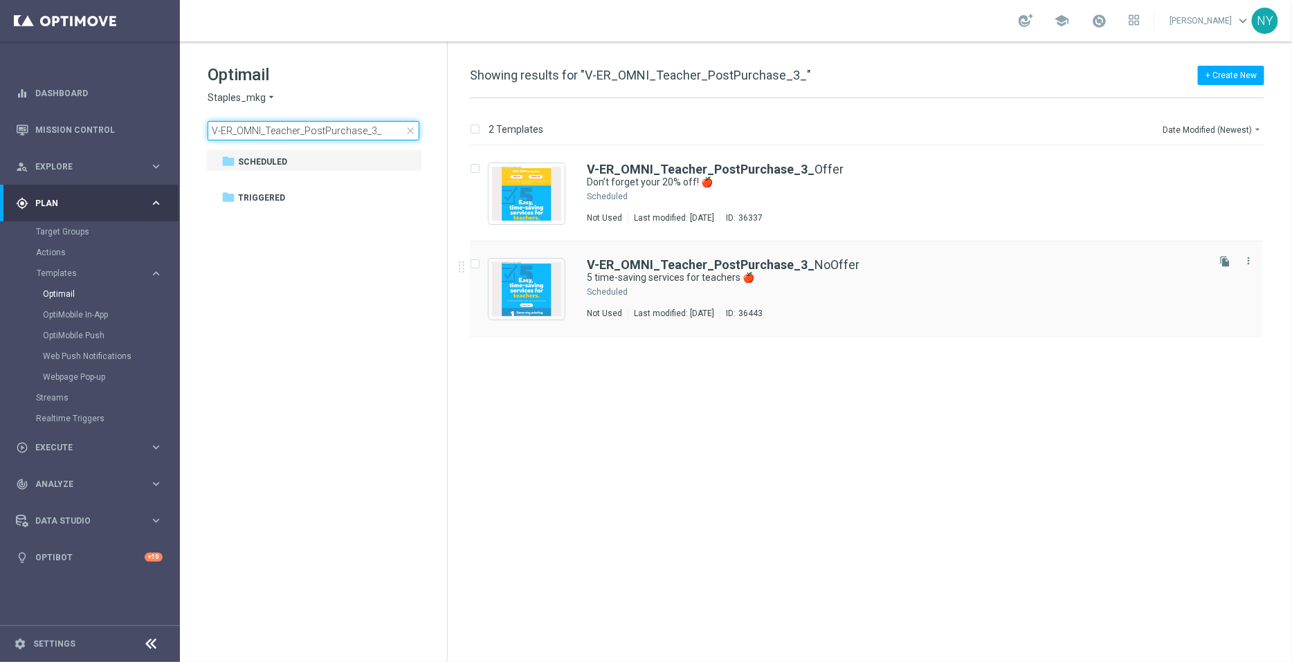
type input "V-ER_OMNI_Teacher_PostPurchase_3_"
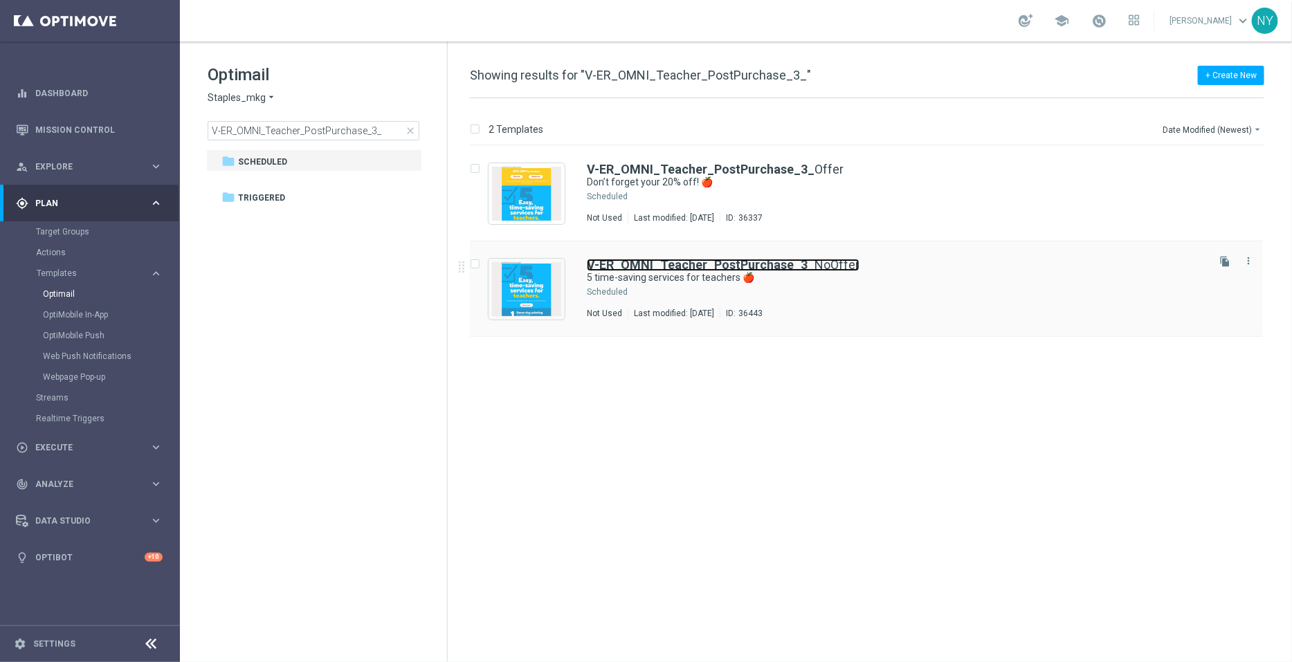
click at [670, 262] on b "V-ER_OMNI_Teacher_PostPurchase_3_" at bounding box center [701, 264] width 228 height 15
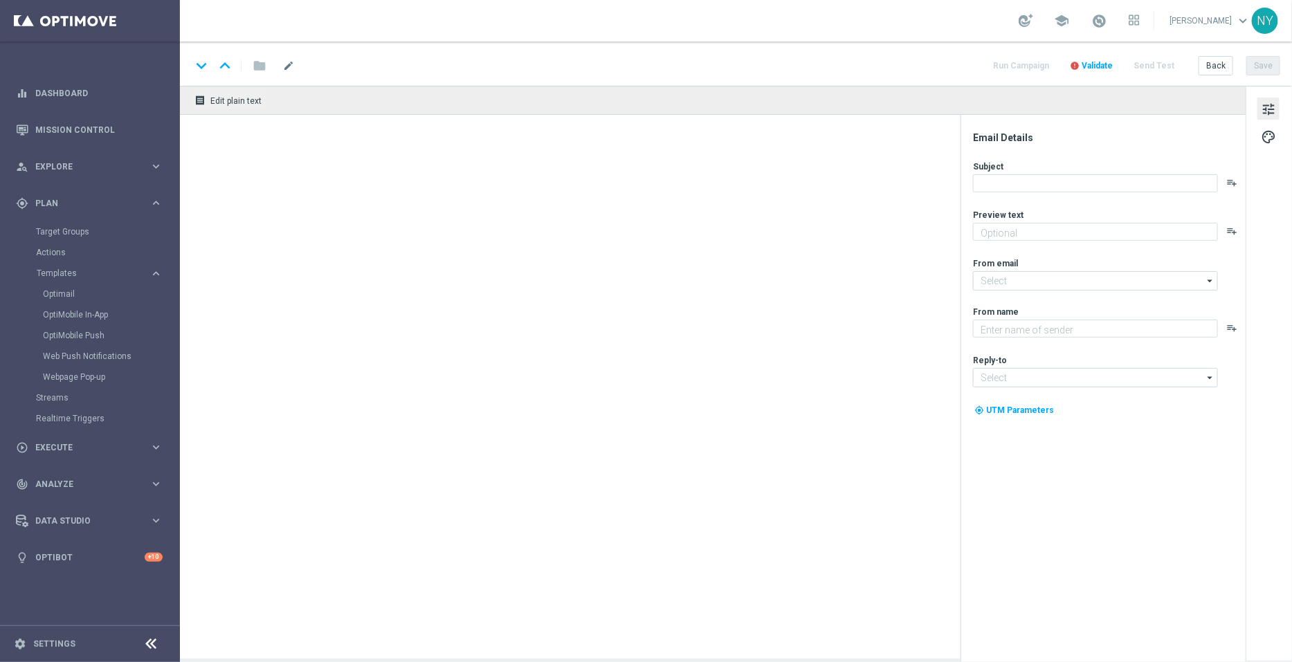
type textarea "Oh, and did we mention they’re easy?"
type textarea "Staples"
type input "[EMAIL_ADDRESS][DOMAIN_NAME]"
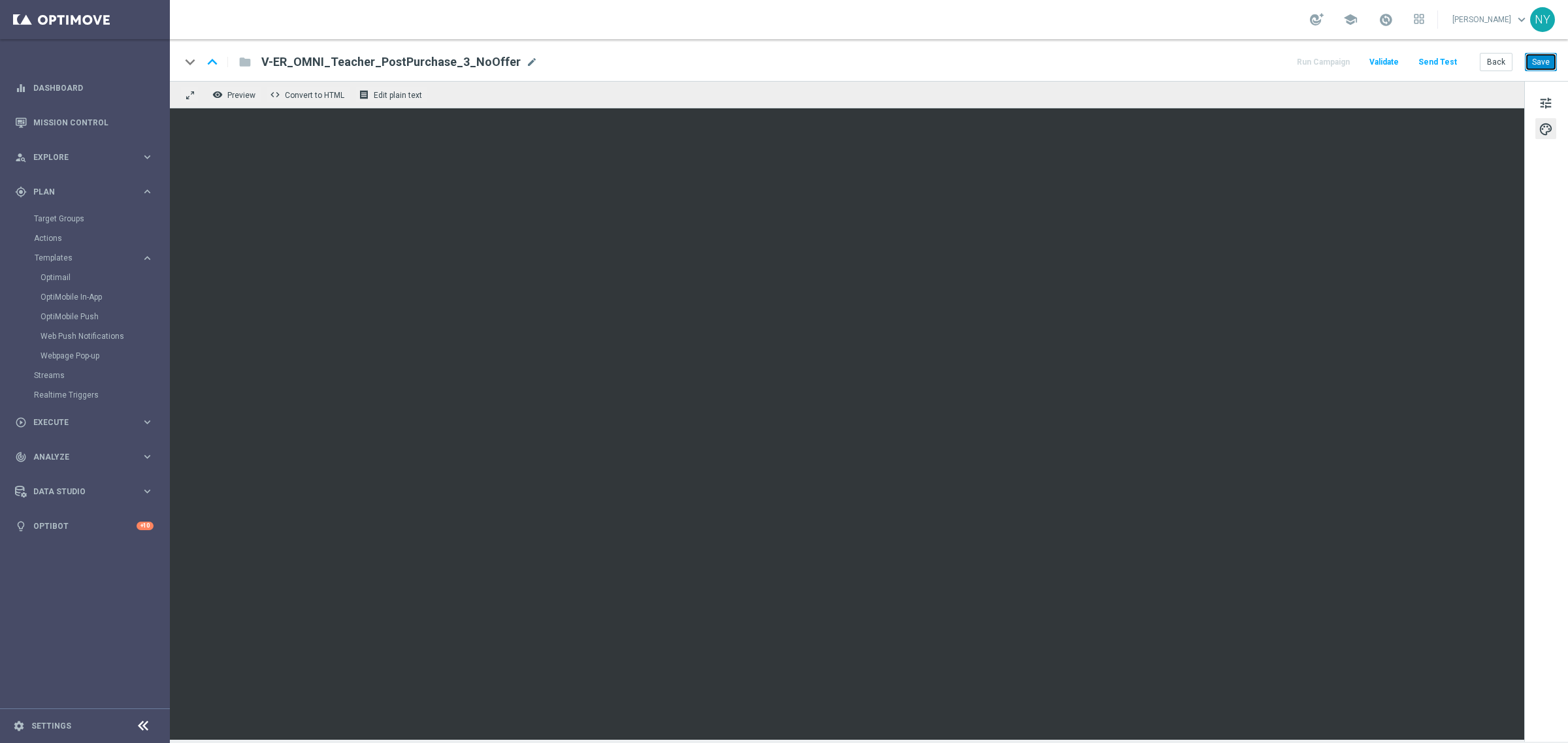
click at [1219, 57] on button "Save" at bounding box center [1542, 61] width 32 height 18
click at [1219, 60] on button "Send Test" at bounding box center [1438, 62] width 43 height 18
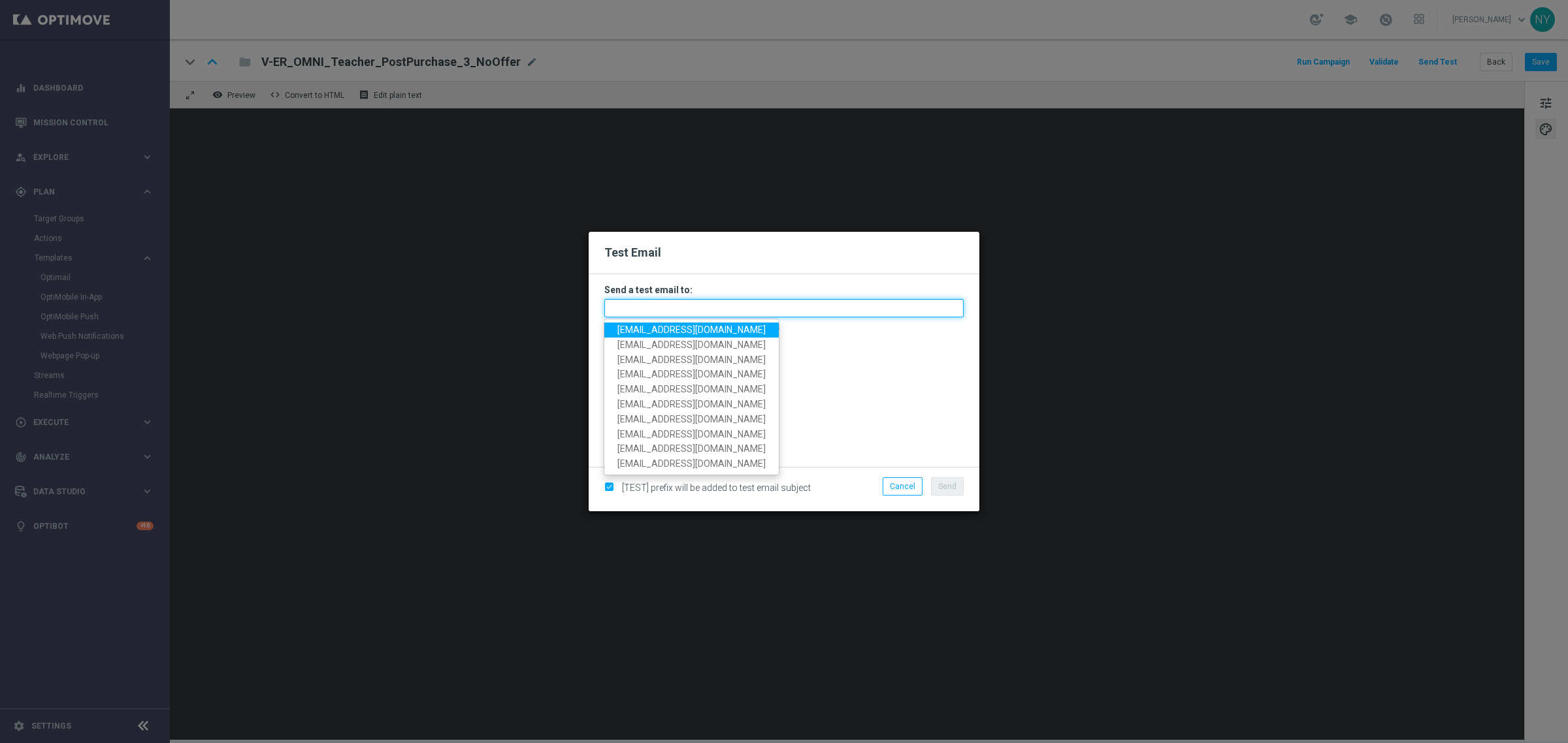
click at [658, 314] on input "text" at bounding box center [784, 308] width 360 height 18
paste input "[EMAIL_ADDRESS][DOMAIN_NAME]"
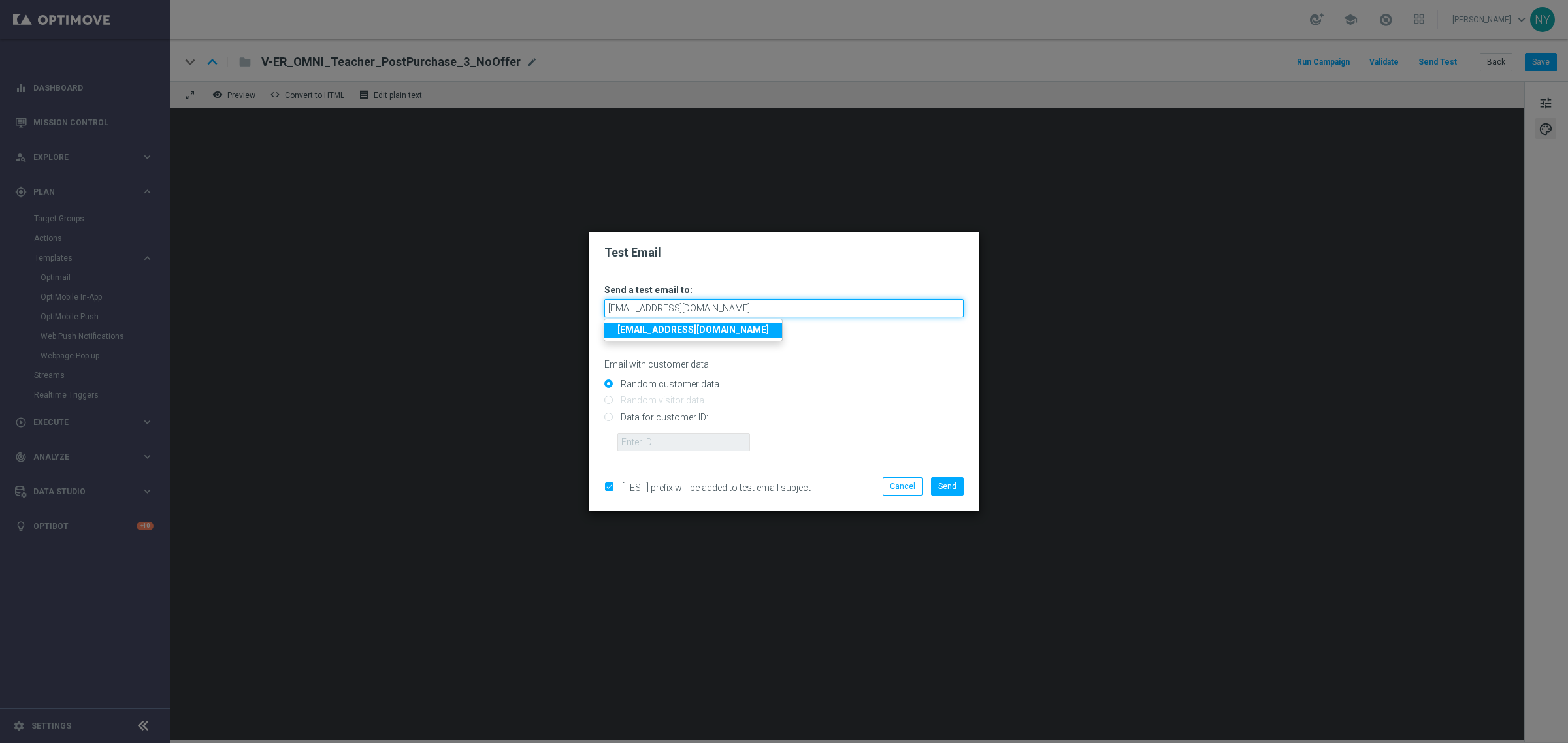
type input "[EMAIL_ADDRESS][DOMAIN_NAME]"
drag, startPoint x: 609, startPoint y: 416, endPoint x: 619, endPoint y: 428, distance: 15.6
click at [609, 416] on input "Data for customer ID:" at bounding box center [784, 422] width 360 height 18
radio input "true"
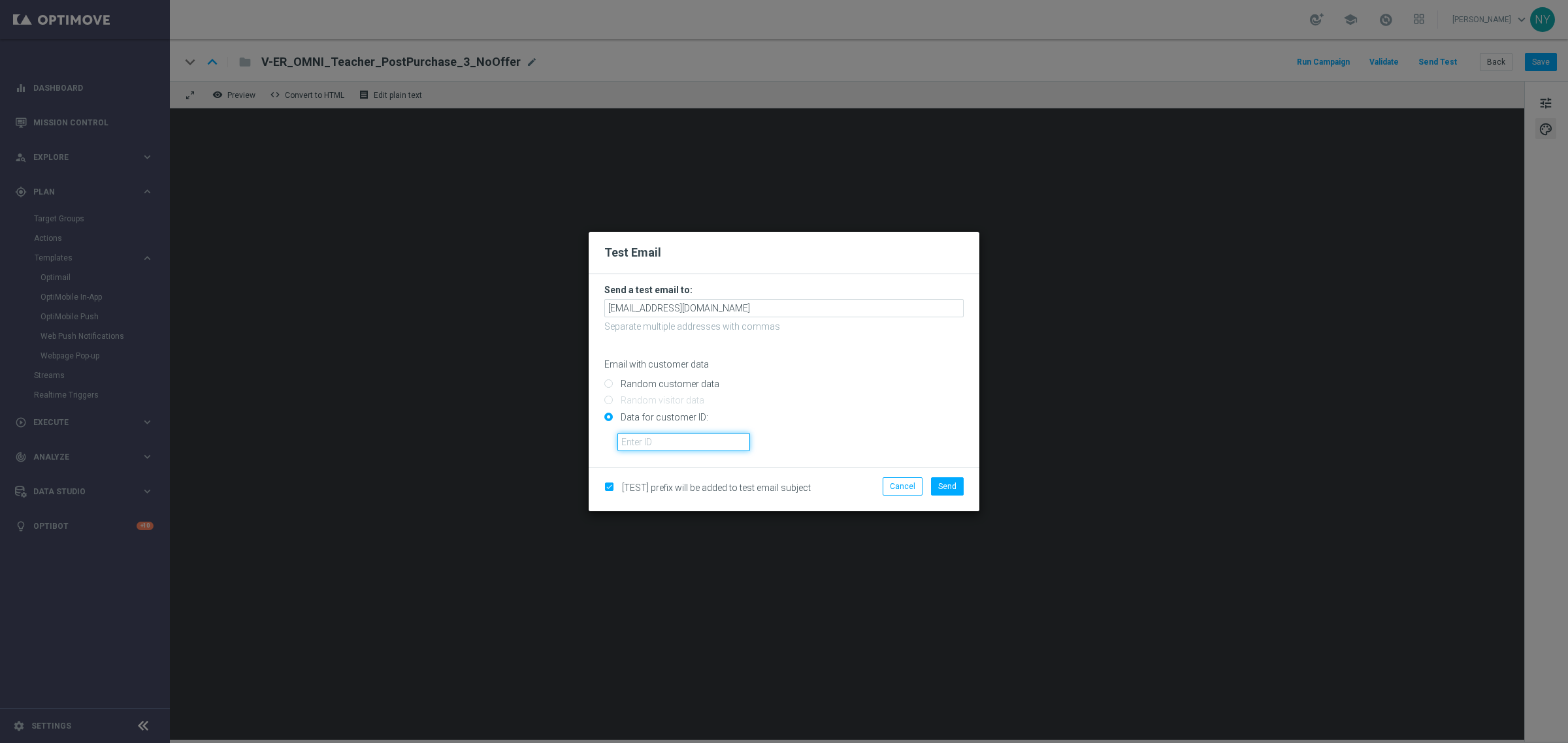
click at [640, 448] on input "text" at bounding box center [684, 442] width 132 height 18
click at [628, 442] on input "text" at bounding box center [684, 442] width 132 height 18
paste input "10000006208"
type input "10000006208"
click at [946, 489] on span "Send" at bounding box center [947, 487] width 18 height 9
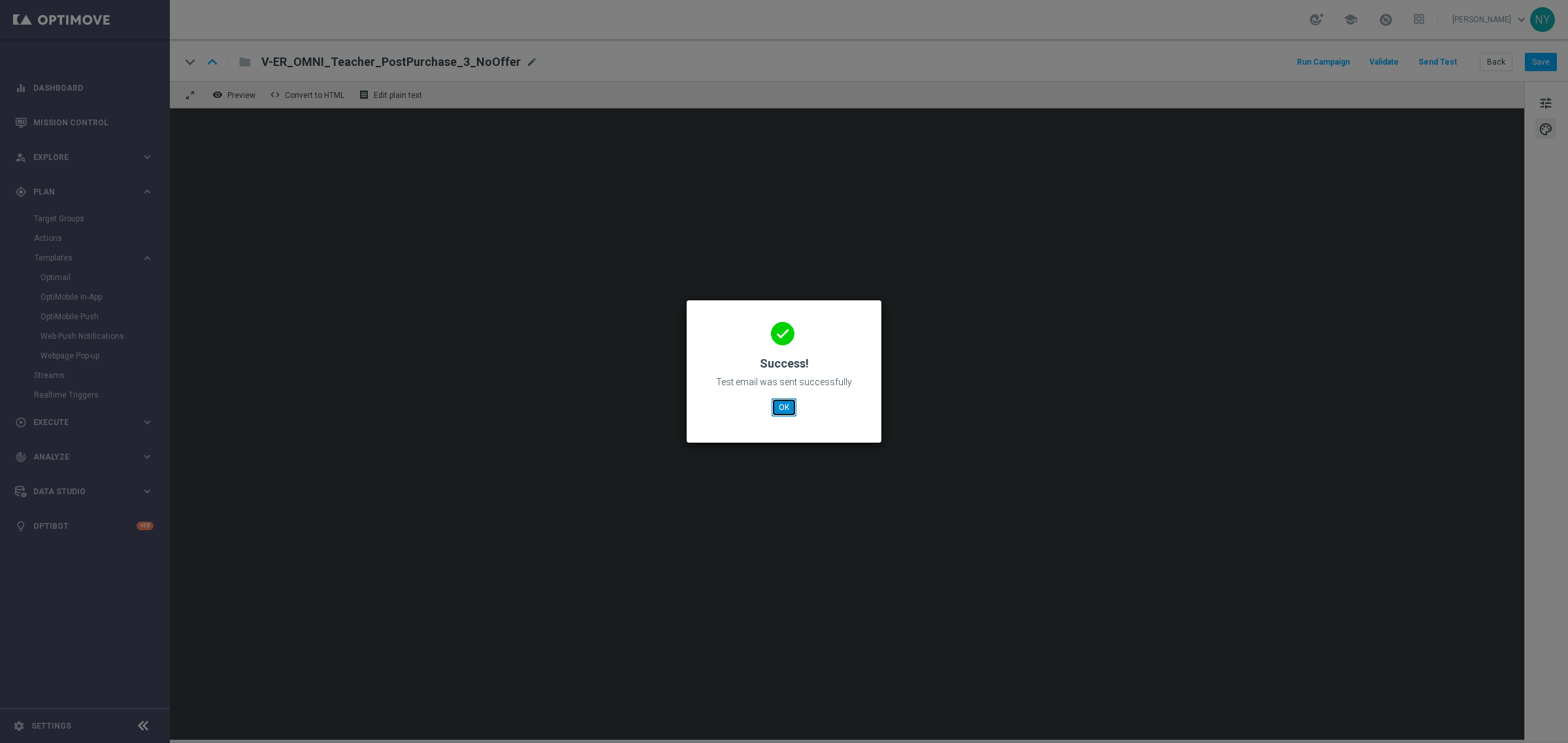
click at [775, 403] on button "OK" at bounding box center [784, 407] width 25 height 18
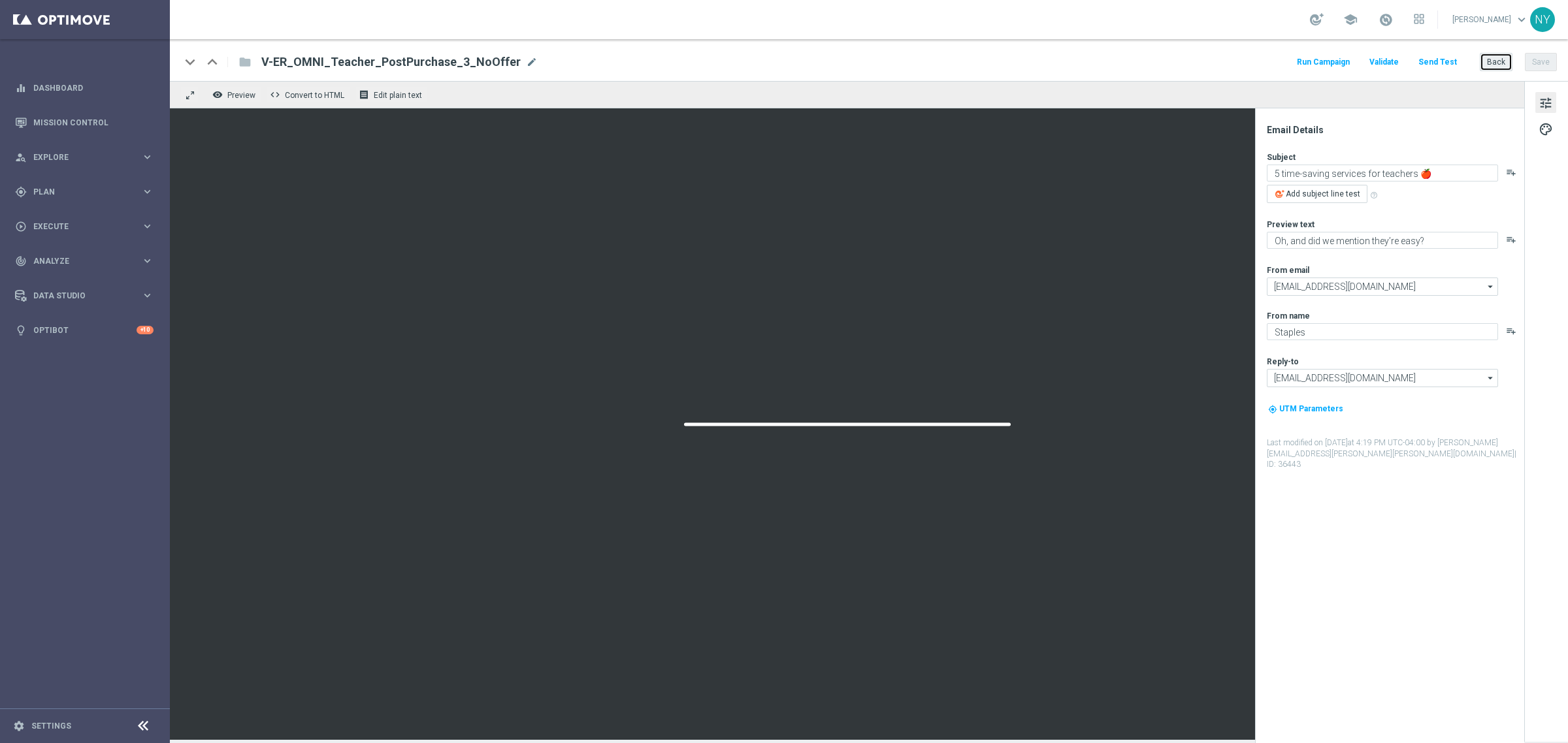
click at [1491, 60] on button "Back" at bounding box center [1496, 61] width 33 height 18
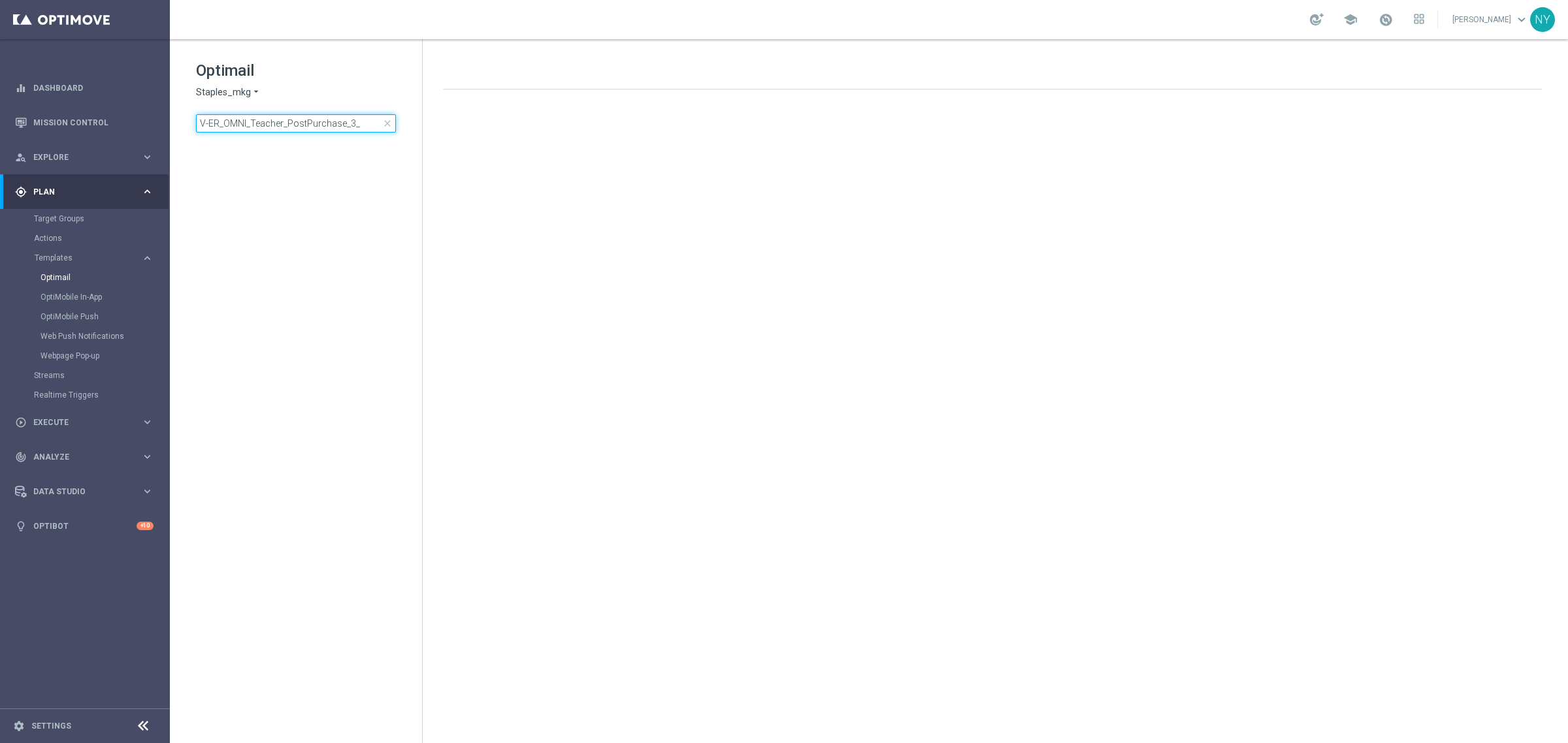
click at [367, 123] on input "V-ER_OMNI_Teacher_PostPurchase_3_" at bounding box center [297, 123] width 200 height 18
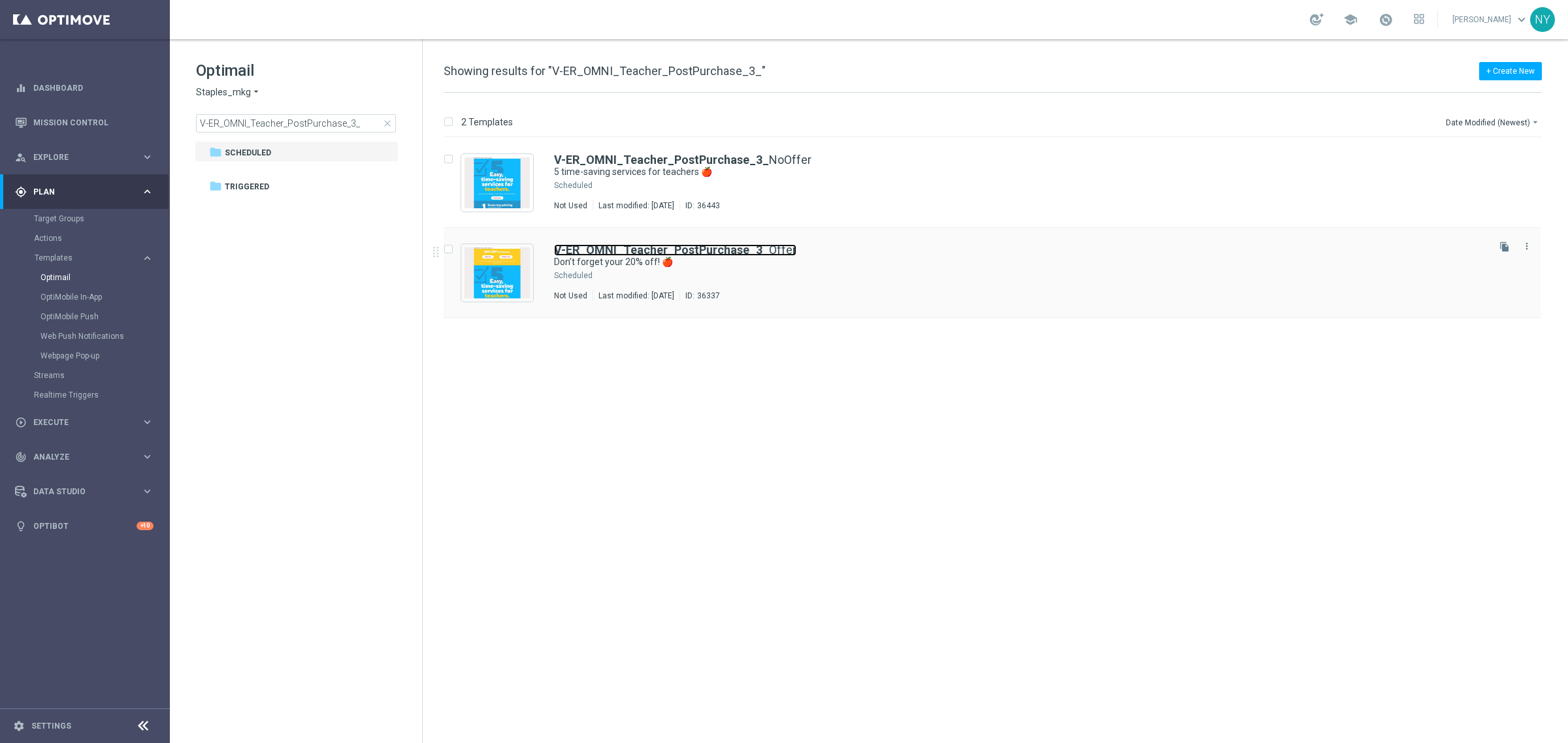
click at [694, 248] on b "V-ER_OMNI_Teacher_PostPurchase_3_" at bounding box center [662, 249] width 215 height 14
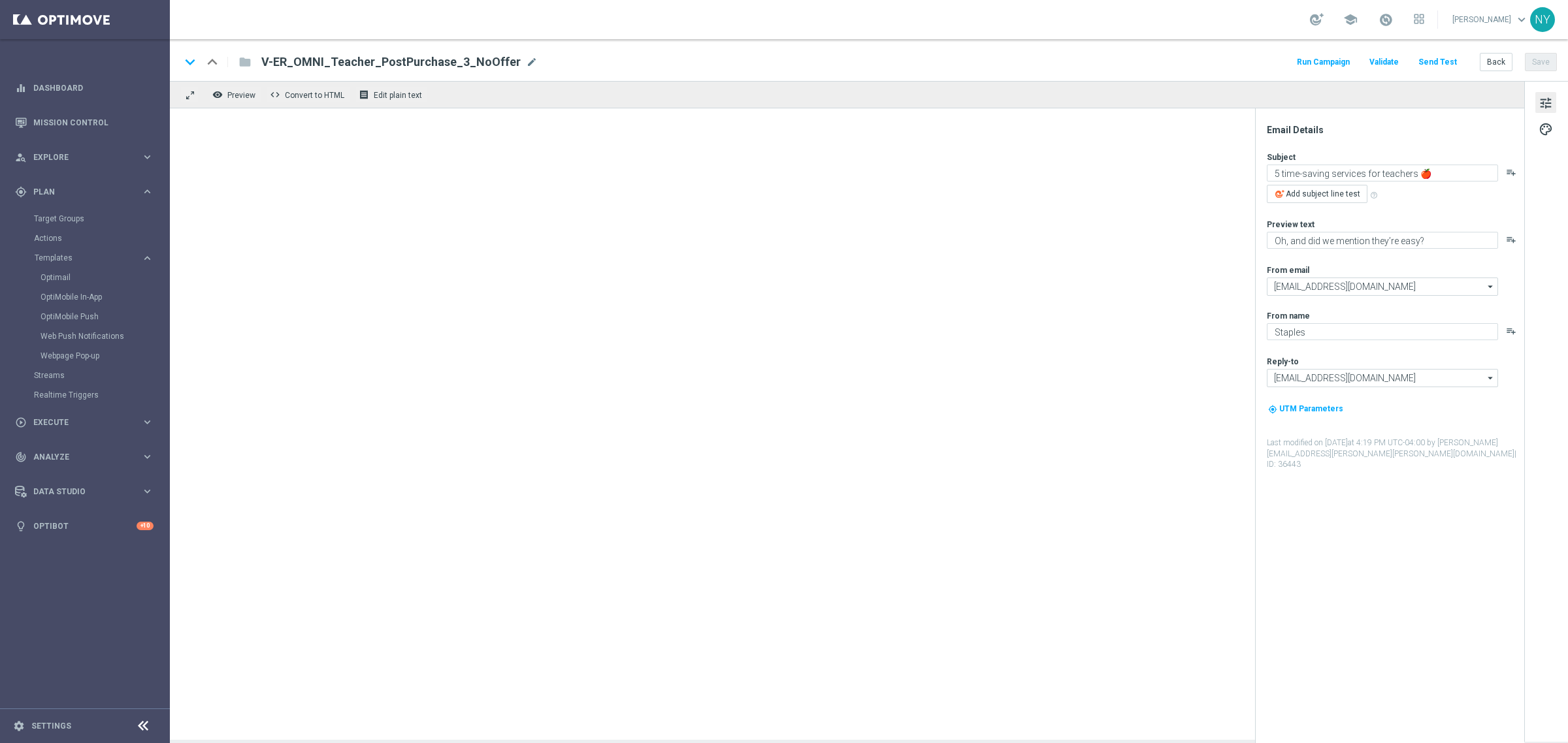
type textarea "Don’t forget your 20% off! 🍎"
type textarea "Plus discover 5 time-saving services for teachers."
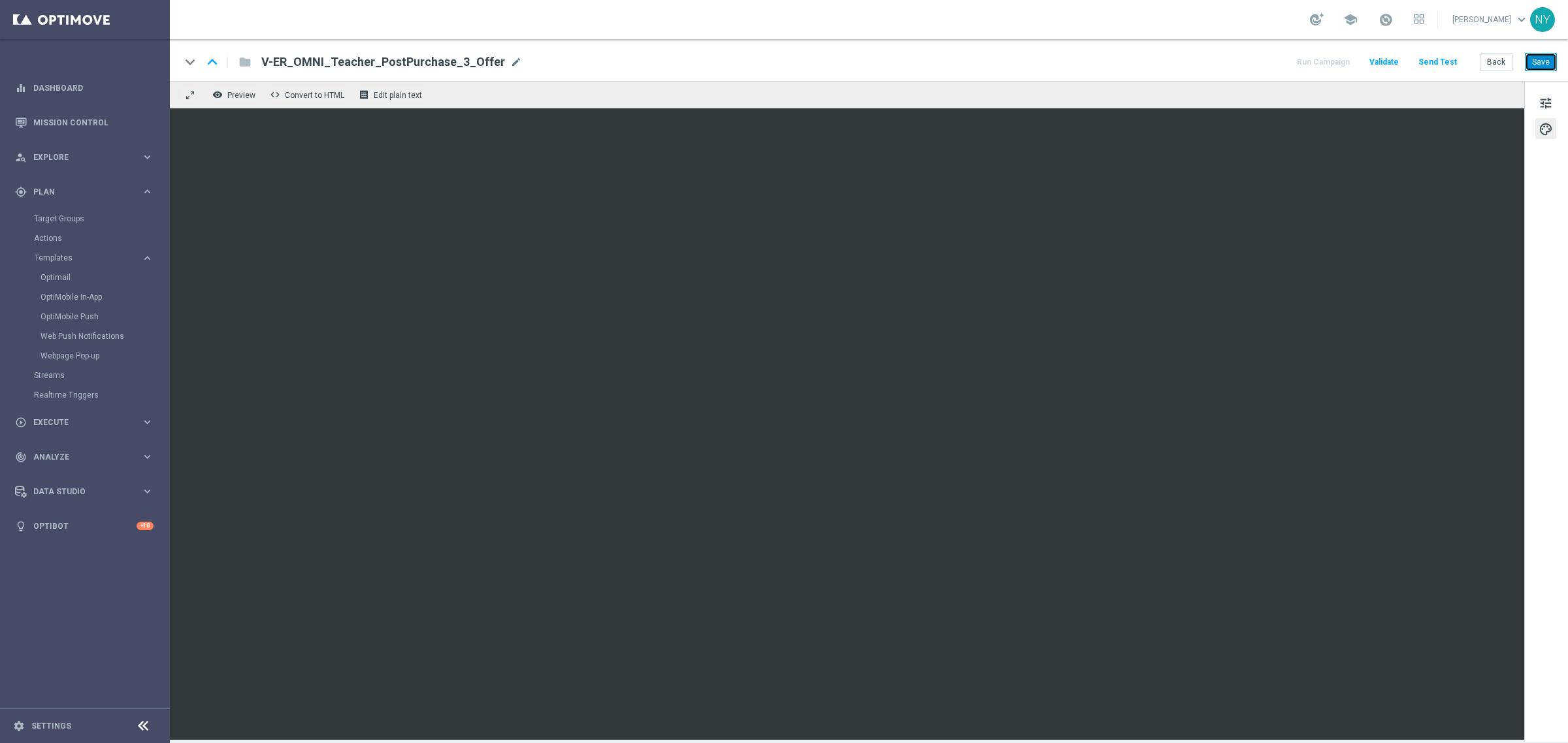
click at [1541, 57] on button "Save" at bounding box center [1542, 61] width 32 height 18
click at [1448, 59] on button "Send Test" at bounding box center [1438, 62] width 43 height 18
click at [1439, 59] on button "Send Test" at bounding box center [1438, 62] width 43 height 18
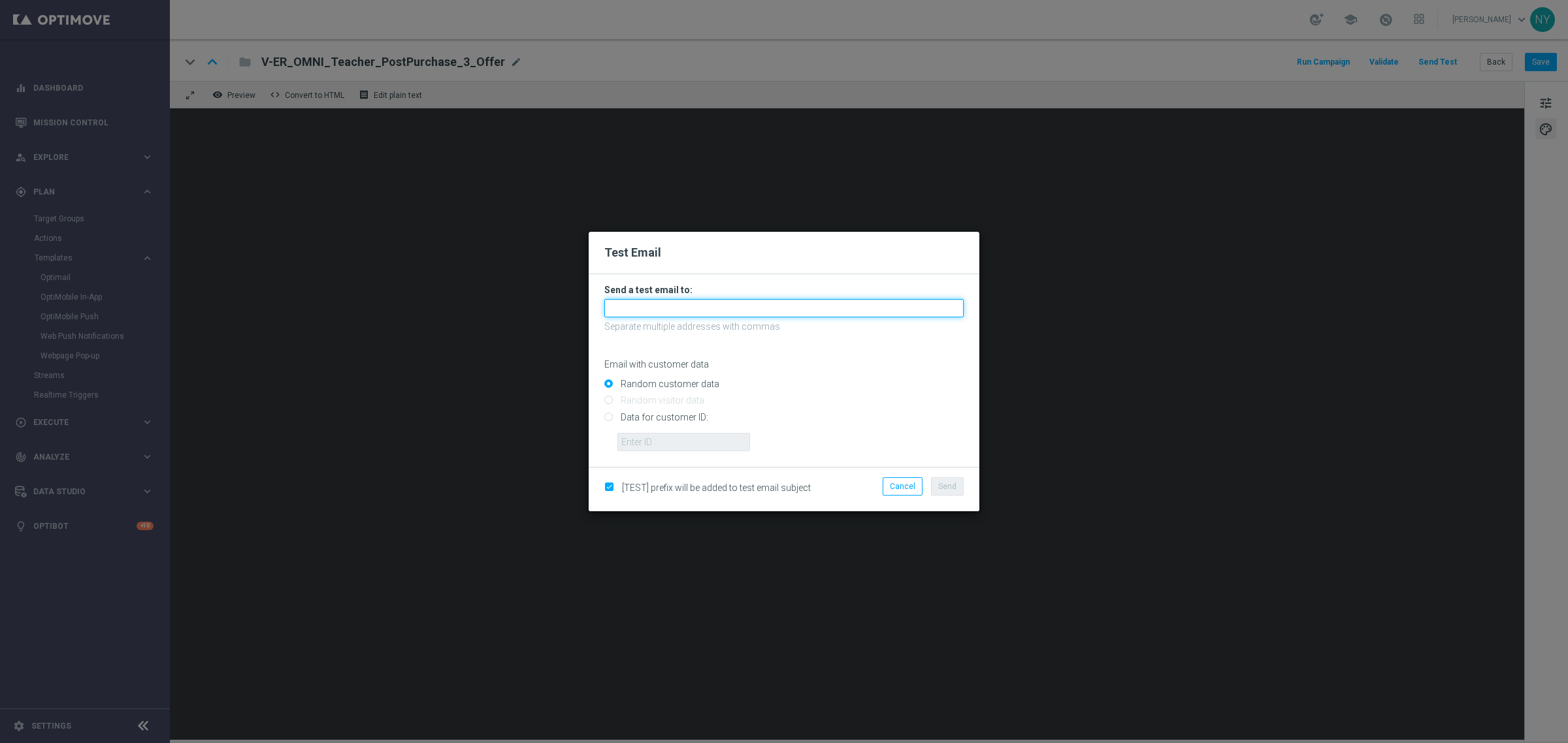
click at [657, 309] on input "text" at bounding box center [784, 308] width 360 height 18
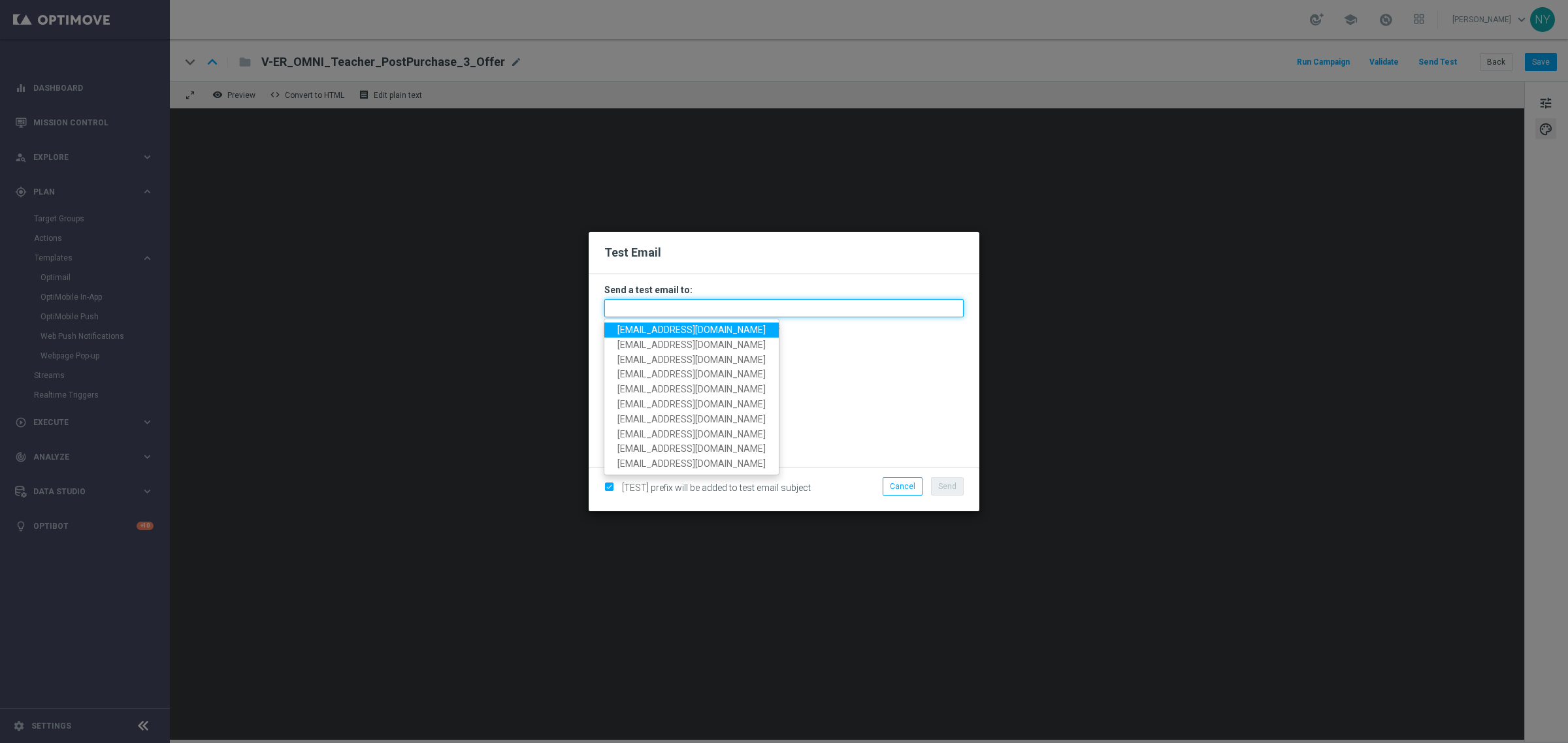
paste input "[EMAIL_ADDRESS][DOMAIN_NAME]"
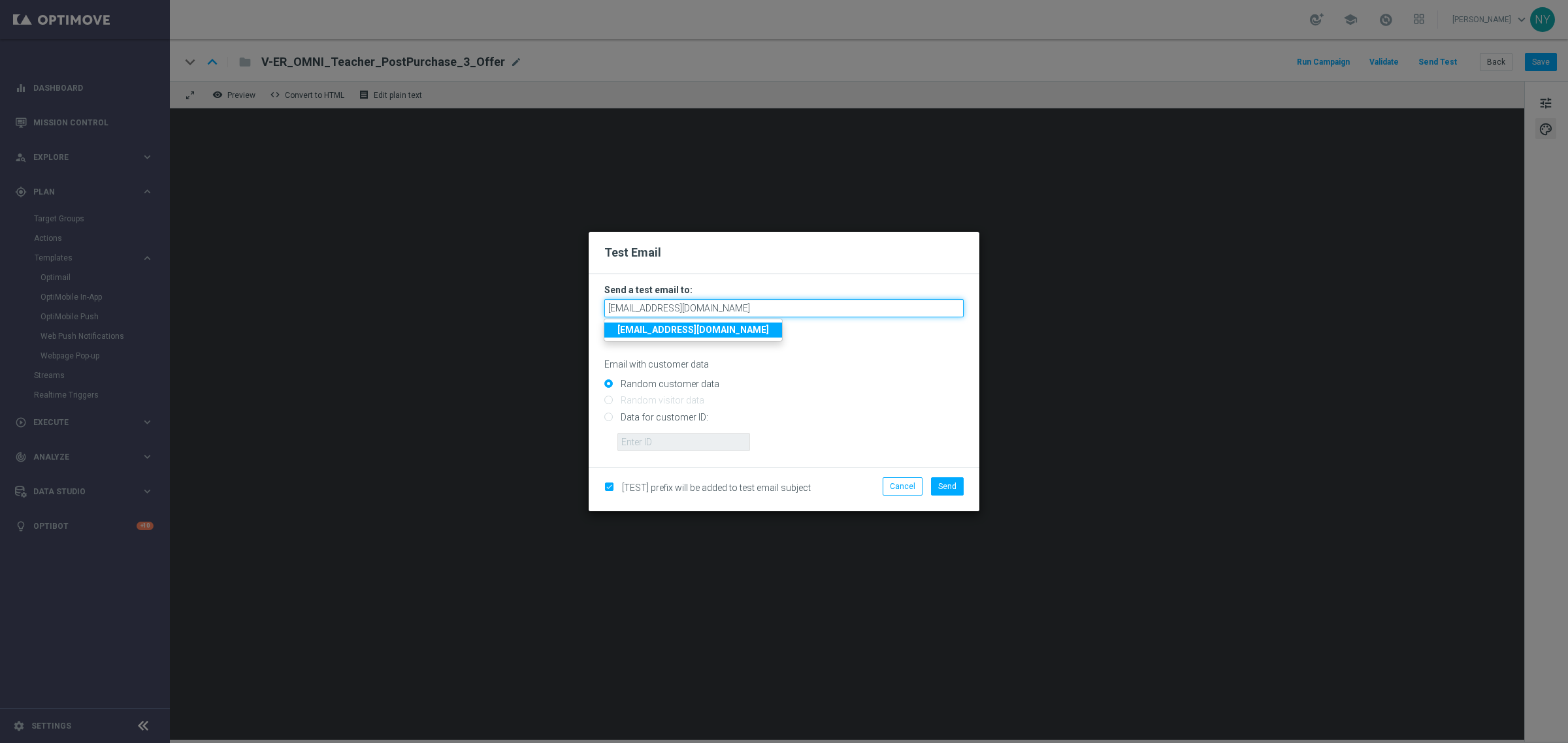
type input "[EMAIL_ADDRESS][DOMAIN_NAME]"
click at [610, 418] on input "Data for customer ID:" at bounding box center [784, 422] width 360 height 18
radio input "true"
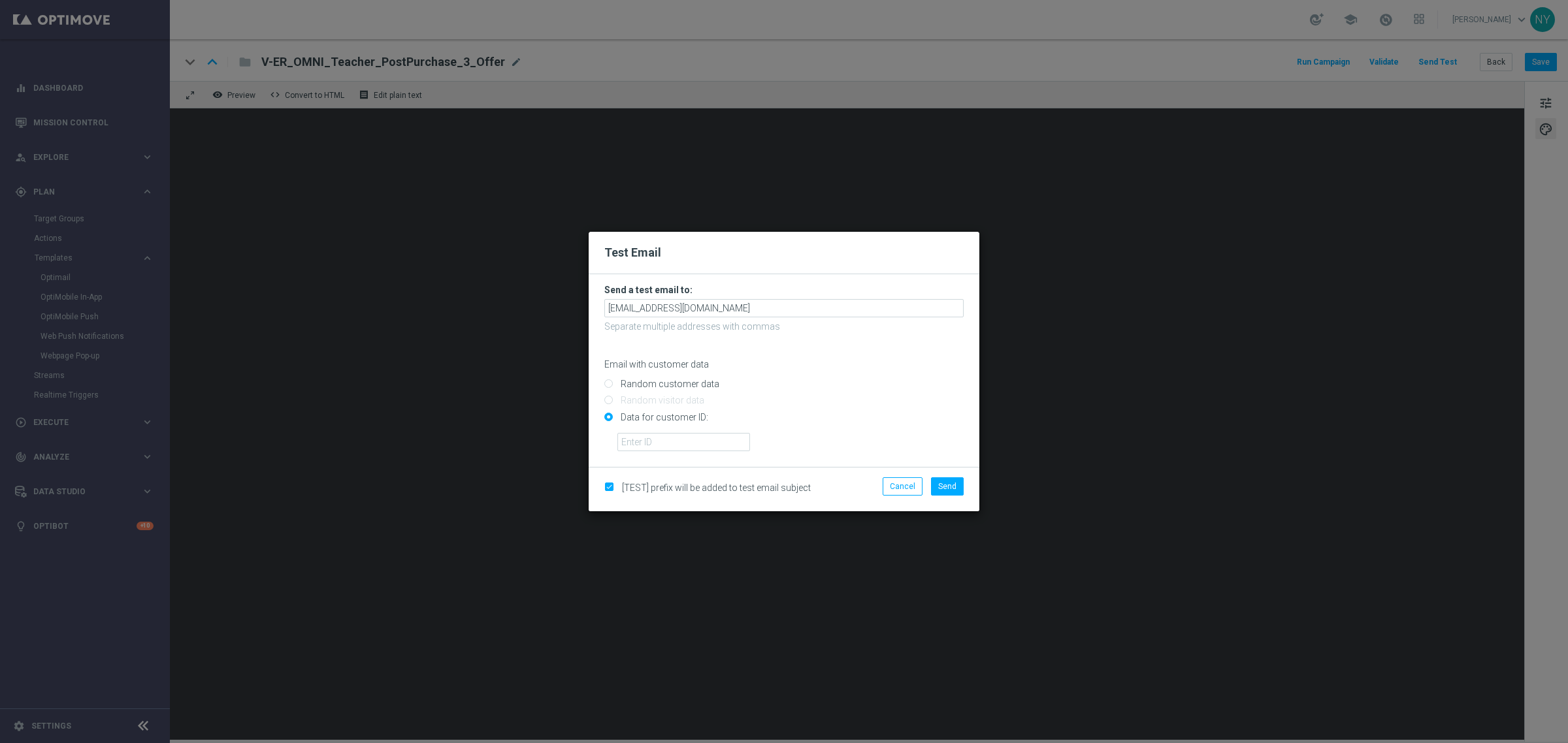
click at [636, 454] on form "Send a test email to: [EMAIL_ADDRESS][DOMAIN_NAME] Separate multiple addresses …" at bounding box center [784, 371] width 391 height 193
click at [638, 442] on input "text" at bounding box center [684, 442] width 132 height 18
click at [645, 431] on input "Data for customer ID:" at bounding box center [784, 422] width 360 height 18
click at [642, 439] on input "text" at bounding box center [684, 442] width 132 height 18
paste input "10000006208"
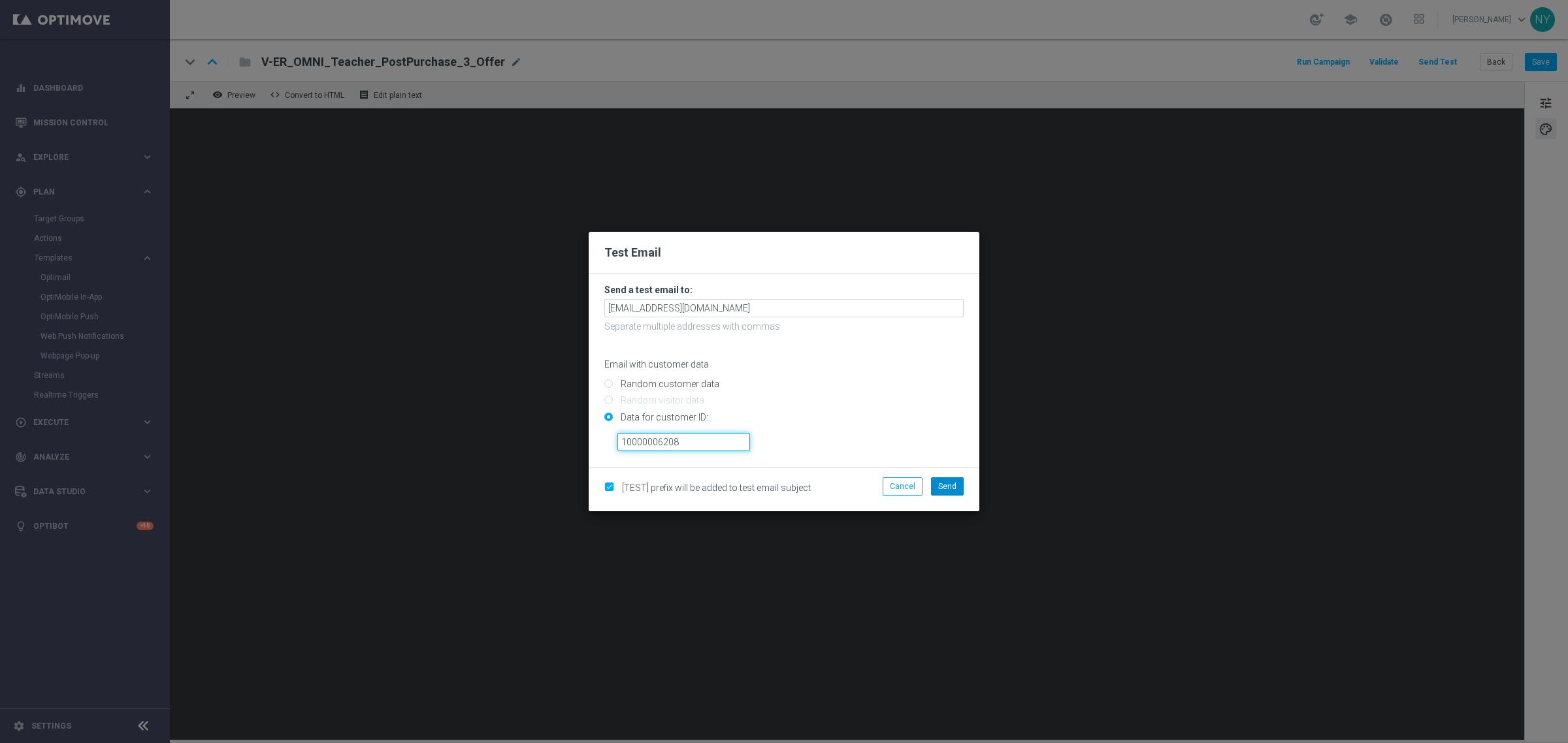
type input "10000006208"
click at [936, 485] on button "Send" at bounding box center [947, 486] width 33 height 18
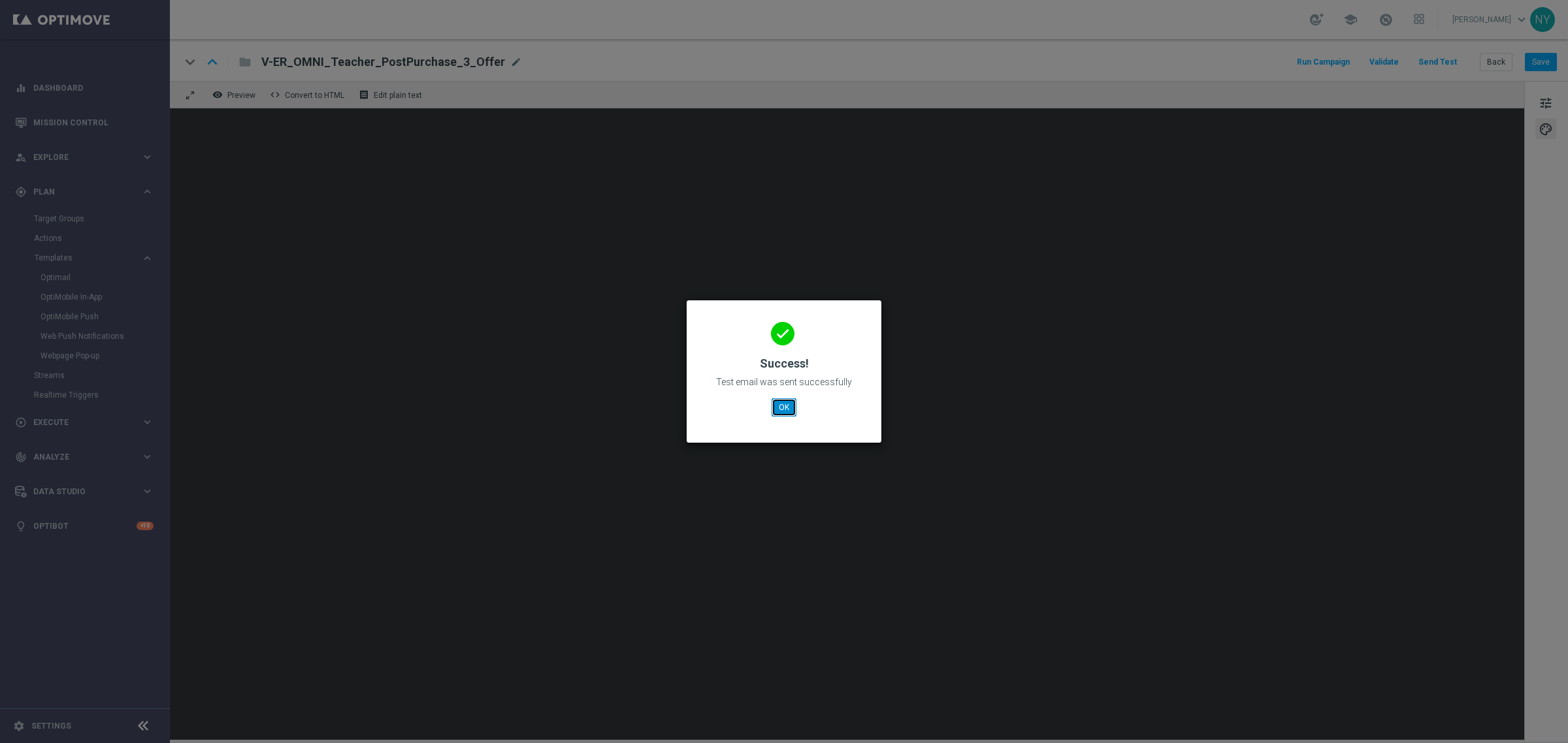
click at [786, 410] on button "OK" at bounding box center [784, 407] width 25 height 18
